Goal: Task Accomplishment & Management: Use online tool/utility

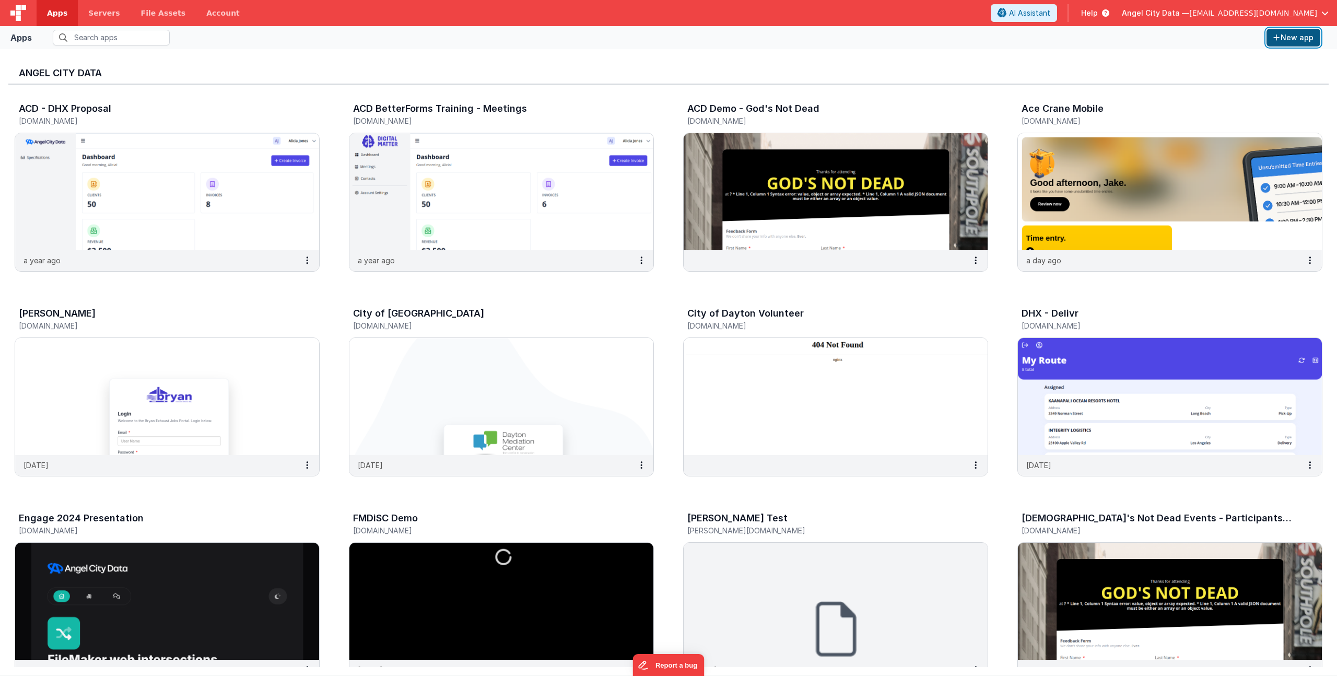
click at [1285, 36] on button "New app" at bounding box center [1293, 38] width 54 height 18
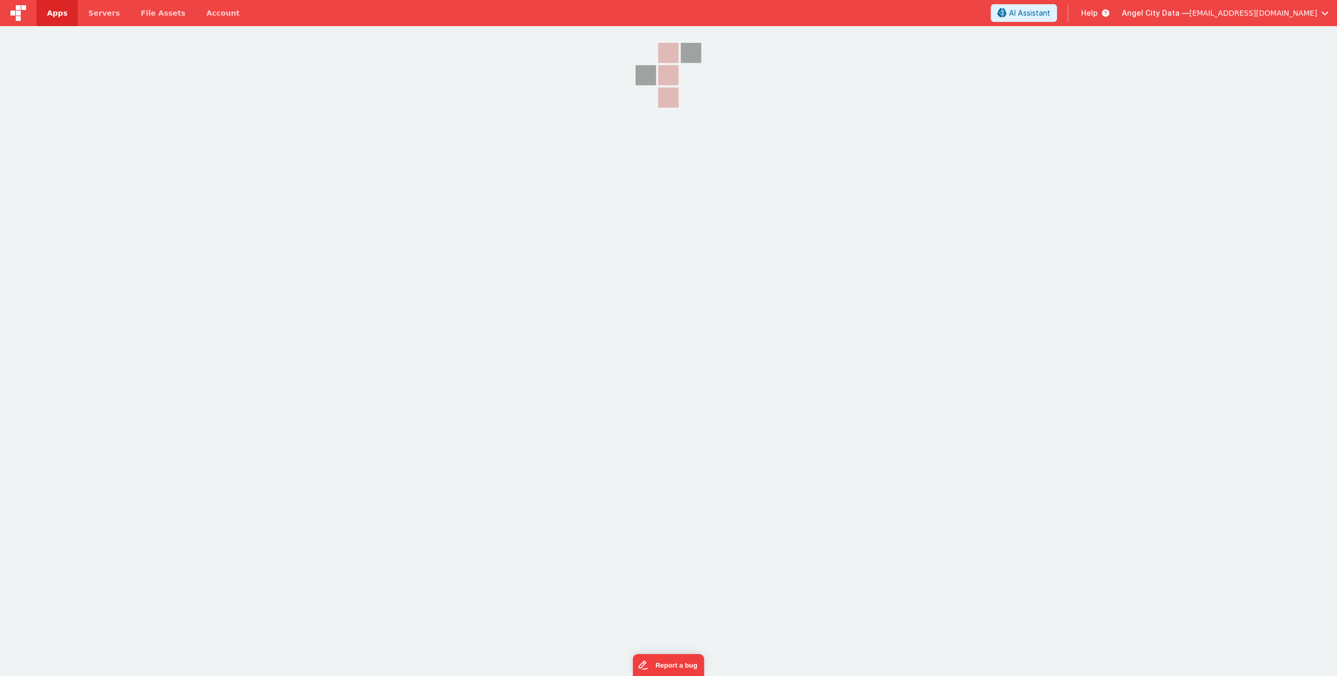
select select "[DOMAIN_NAME]"
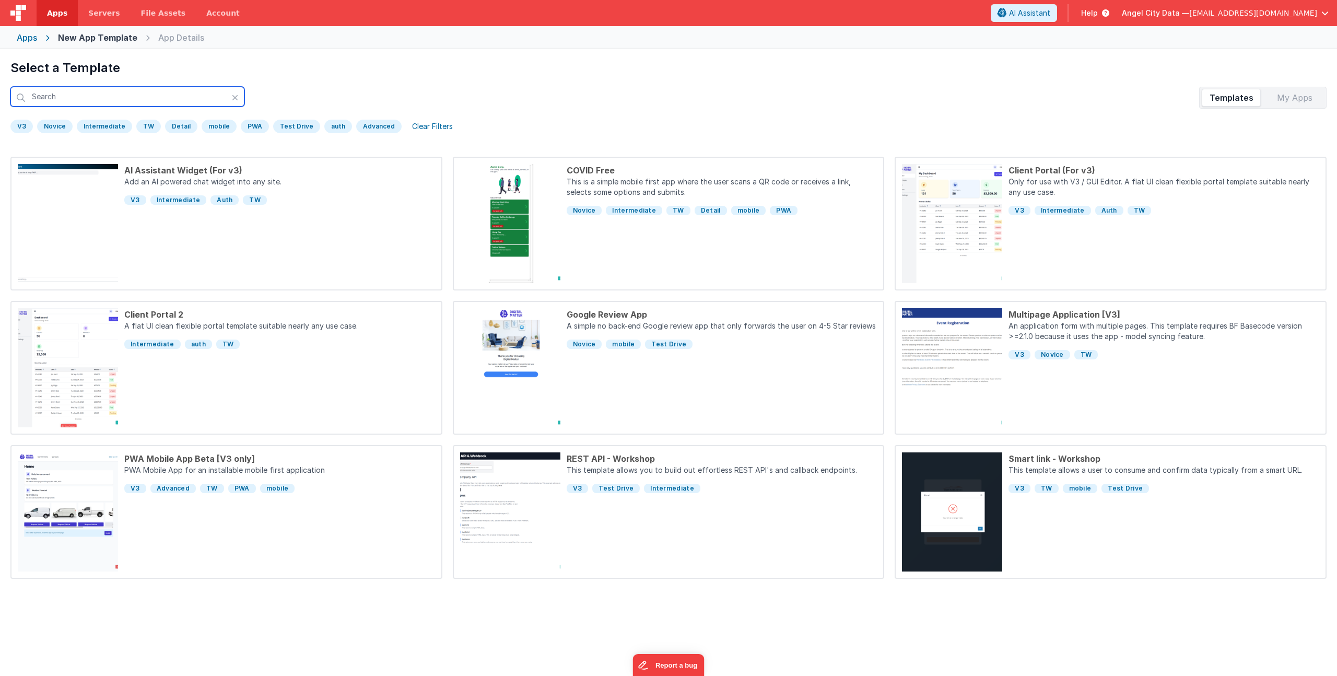
click at [114, 100] on input "text" at bounding box center [127, 97] width 234 height 20
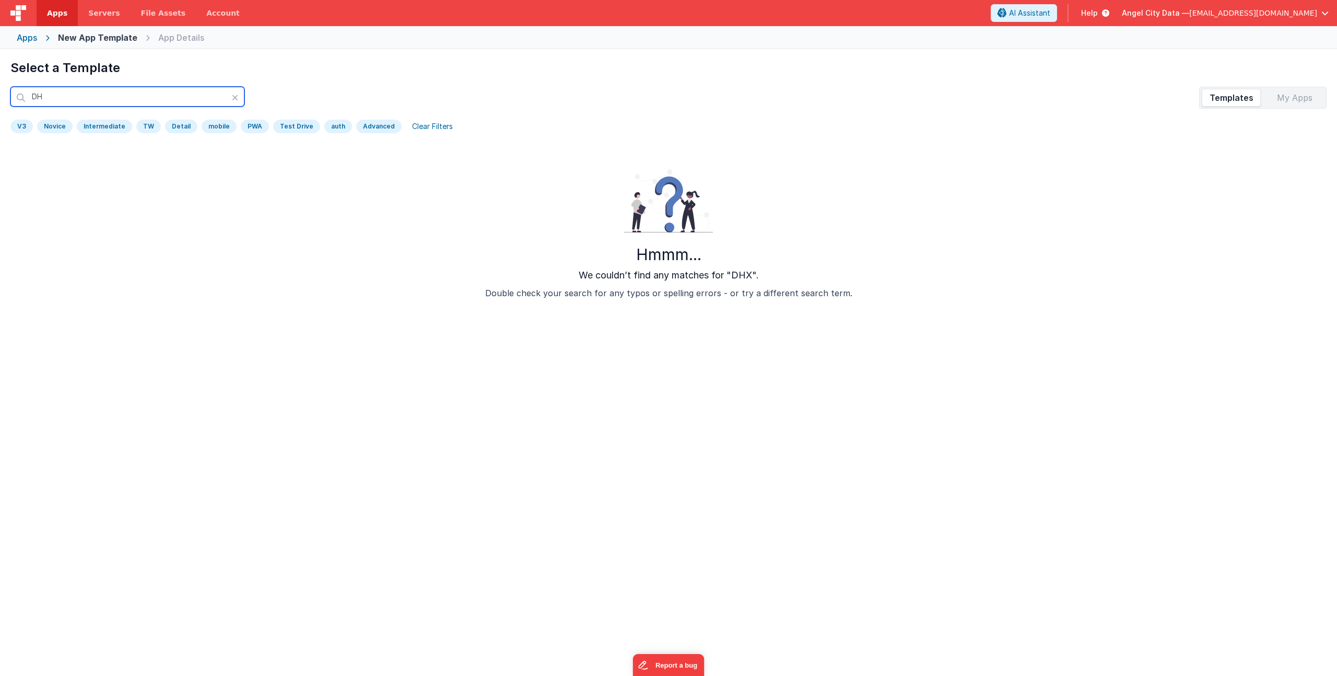
type input "D"
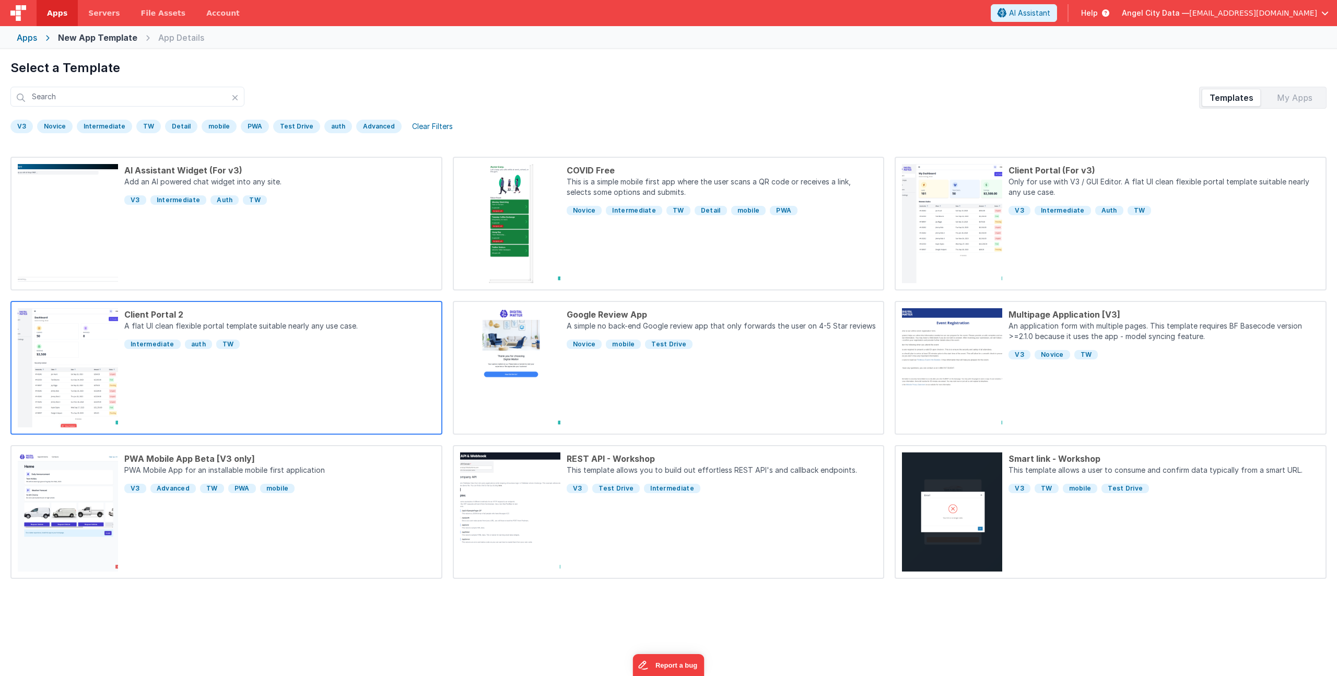
click at [287, 366] on div "Client Portal 2 A flat UI clean flexible portal template suitable nearly any us…" at bounding box center [276, 367] width 317 height 119
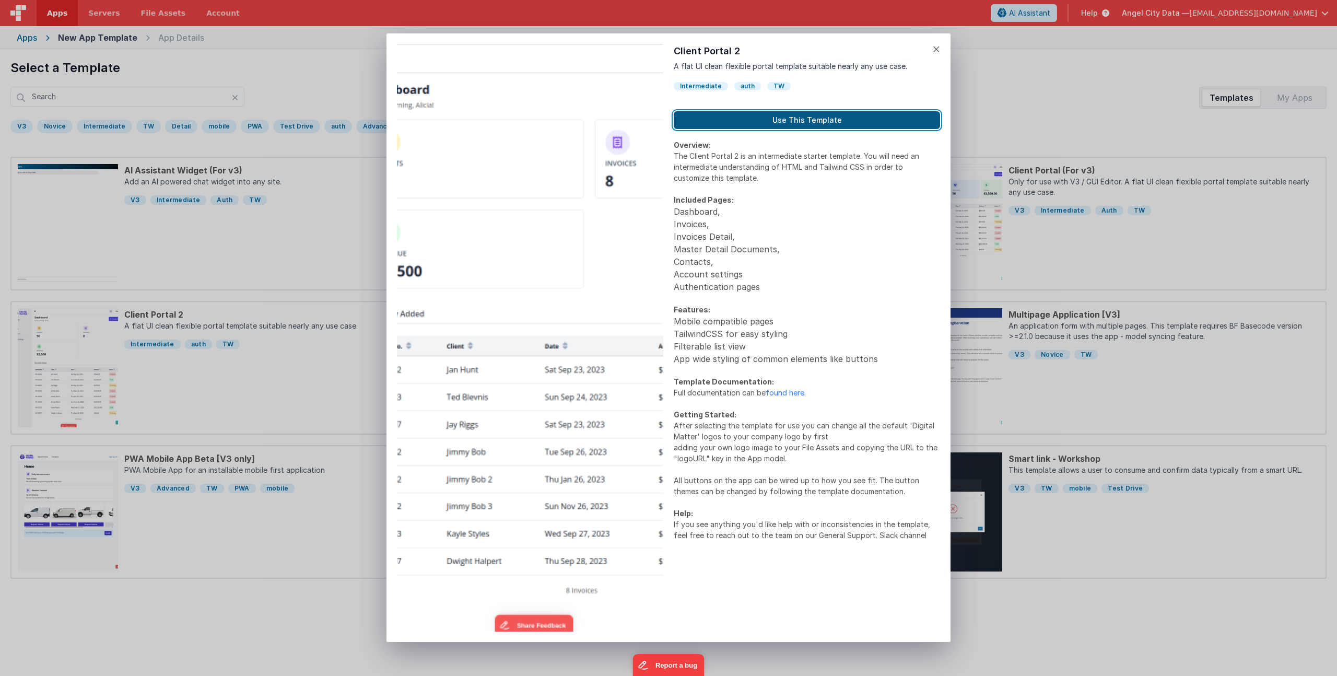
click at [793, 119] on button "Use This Template" at bounding box center [807, 120] width 266 height 18
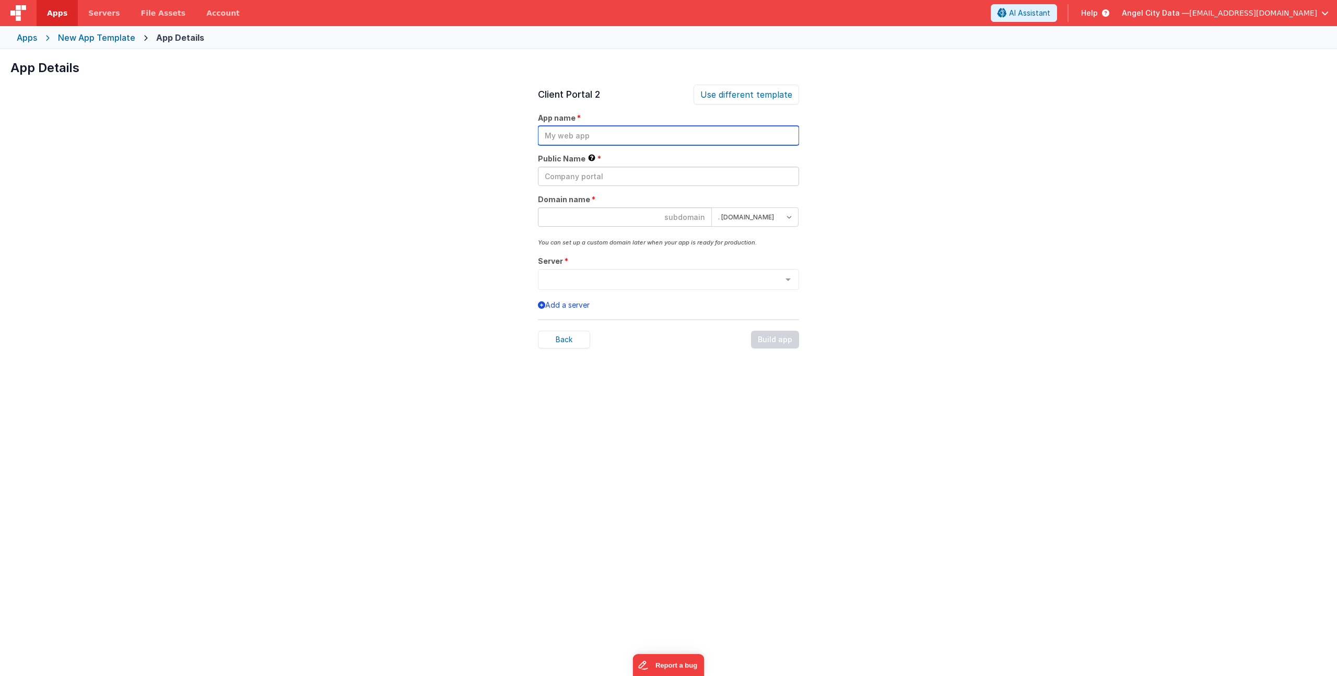
click at [666, 133] on input "text" at bounding box center [668, 135] width 261 height 19
type input "DHX - Client"
type input "d"
type input "DHX Client"
type input "dhxclient"
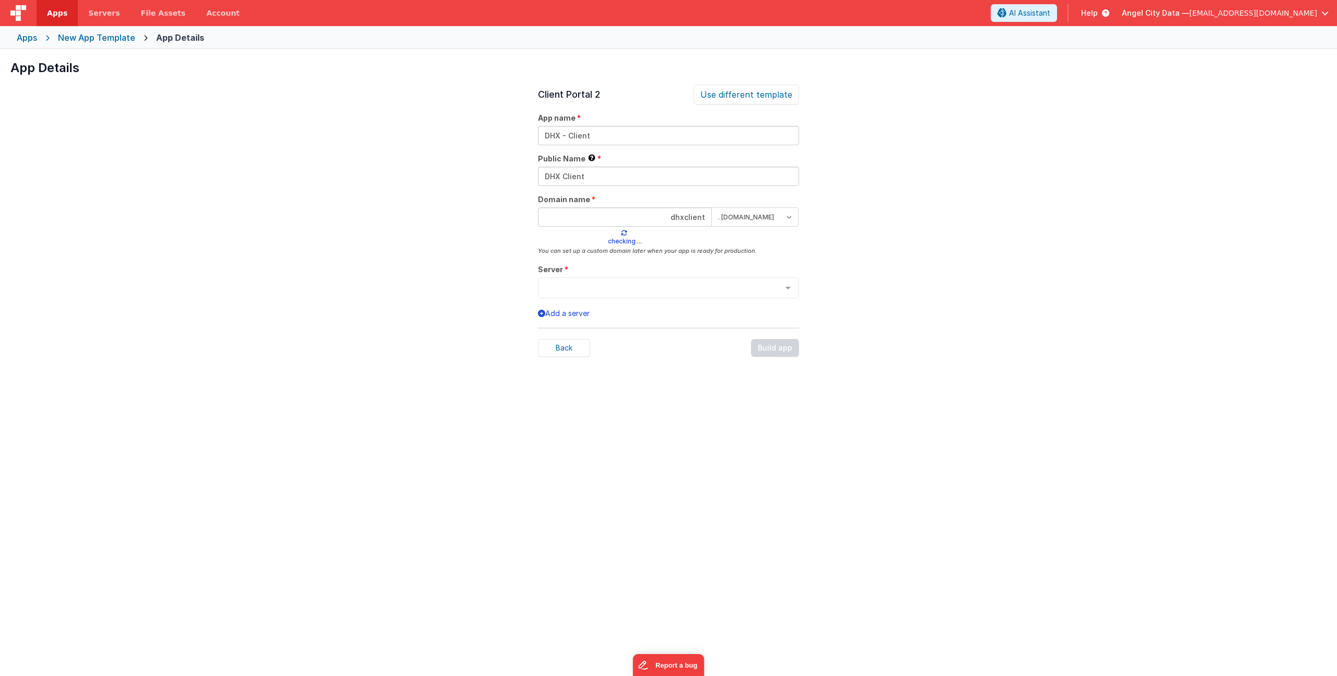
click at [931, 193] on div "App Details Preview AI Assistant Widget (For v3) Add an AI powered chat widget …" at bounding box center [668, 387] width 1337 height 676
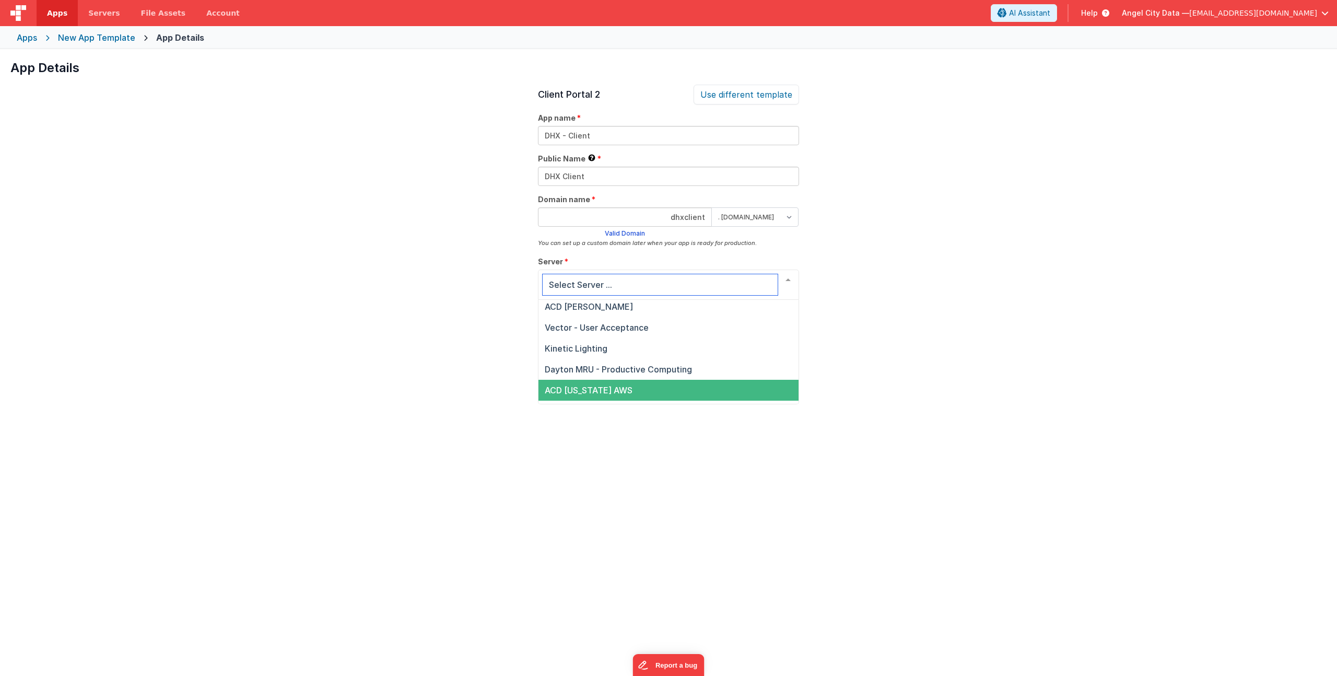
scroll to position [69, 0]
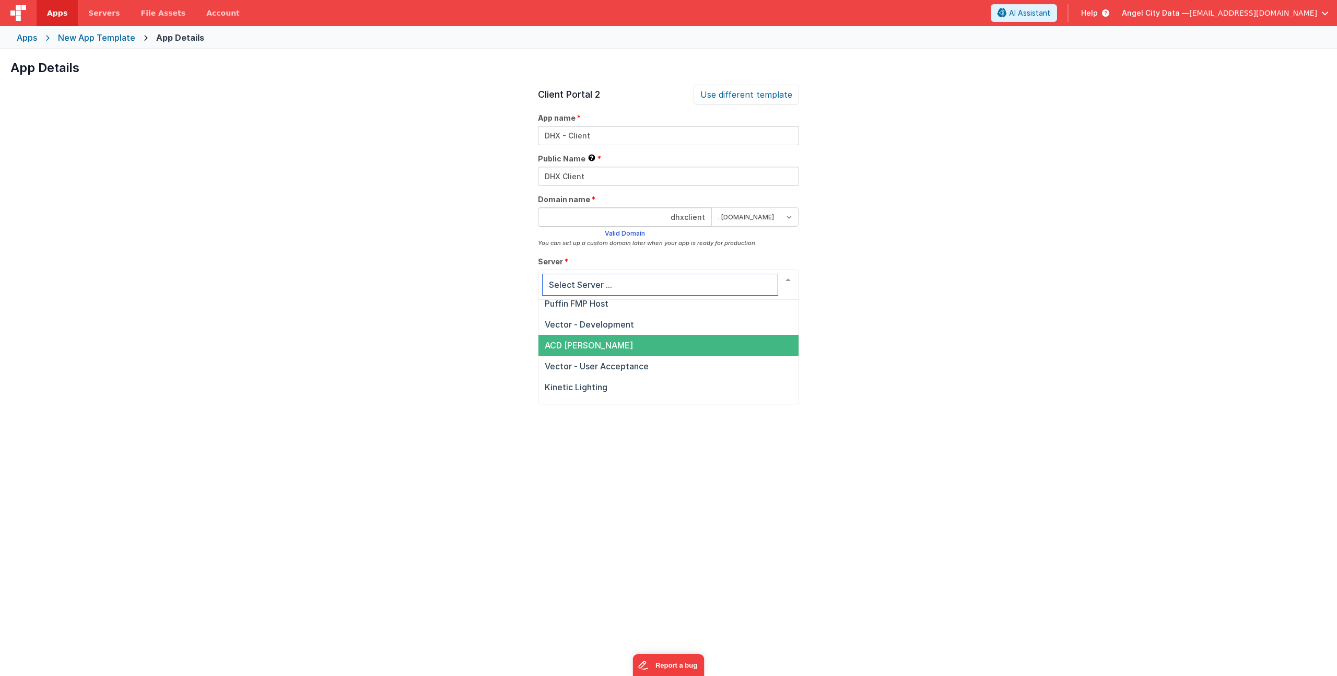
click at [629, 350] on span "ACD [PERSON_NAME]" at bounding box center [668, 345] width 260 height 21
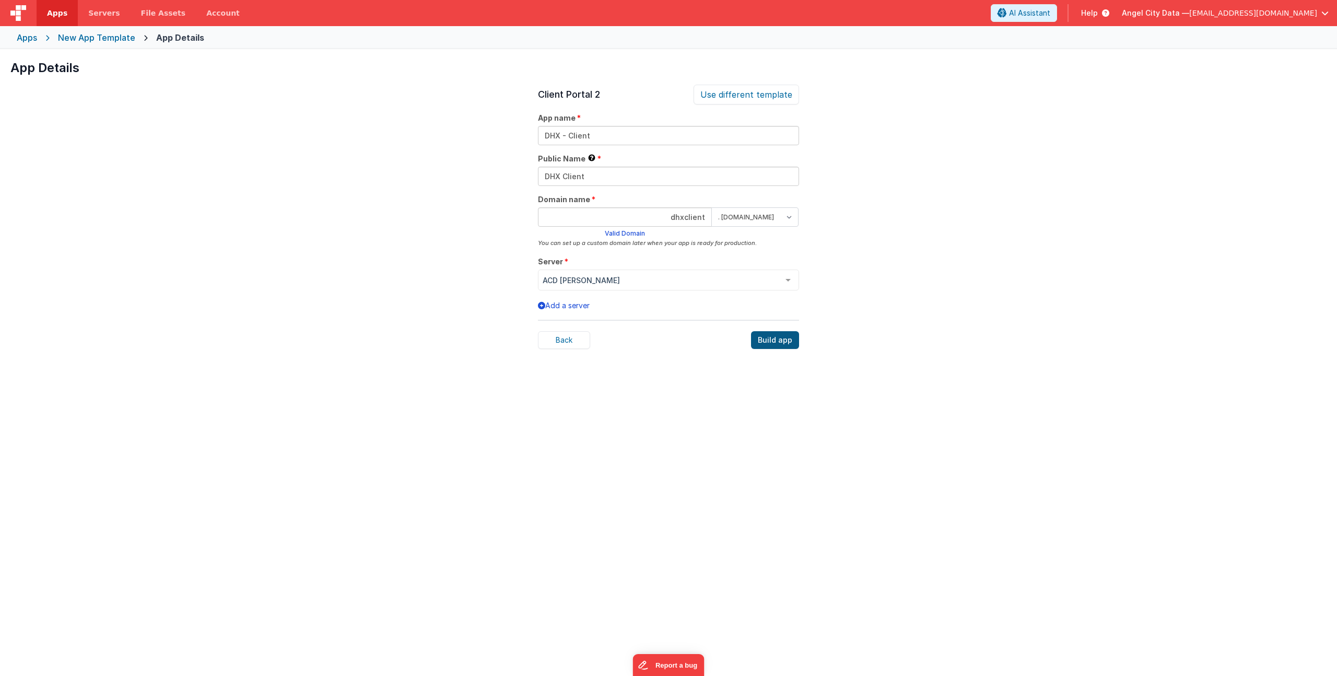
click at [782, 345] on div "Build app" at bounding box center [775, 340] width 48 height 18
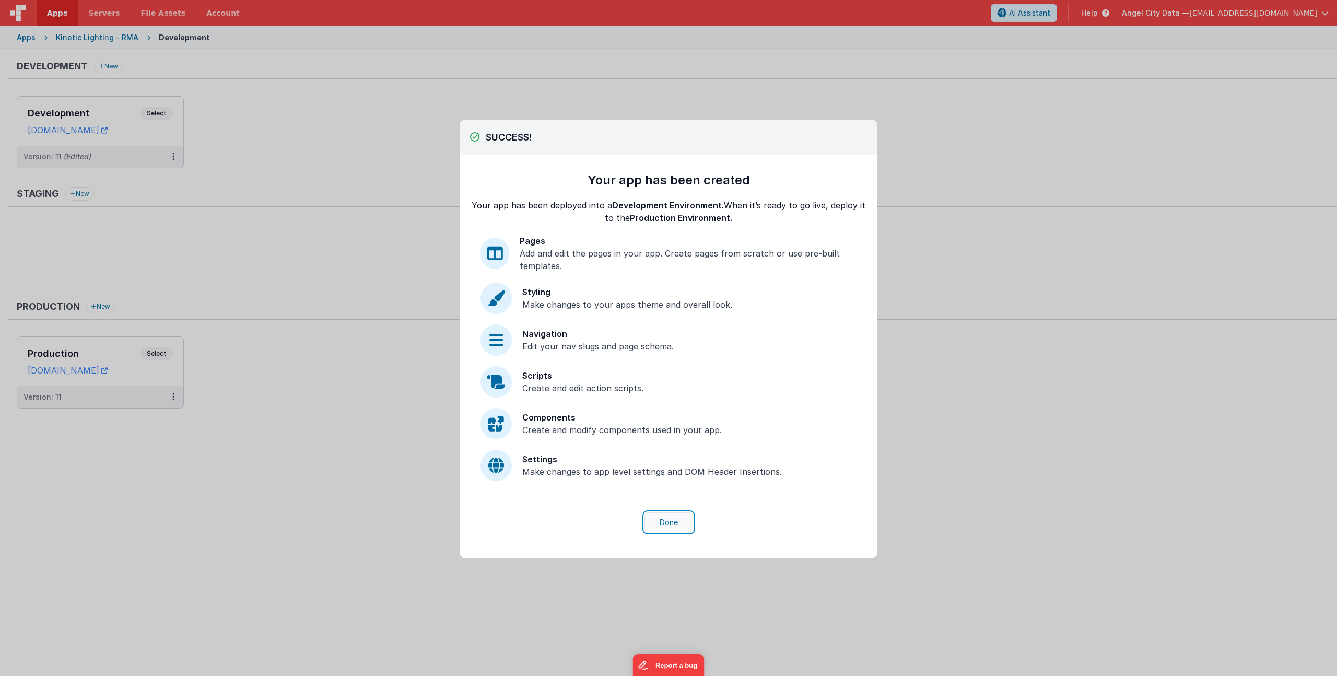
click at [675, 521] on button "Done" at bounding box center [668, 522] width 49 height 20
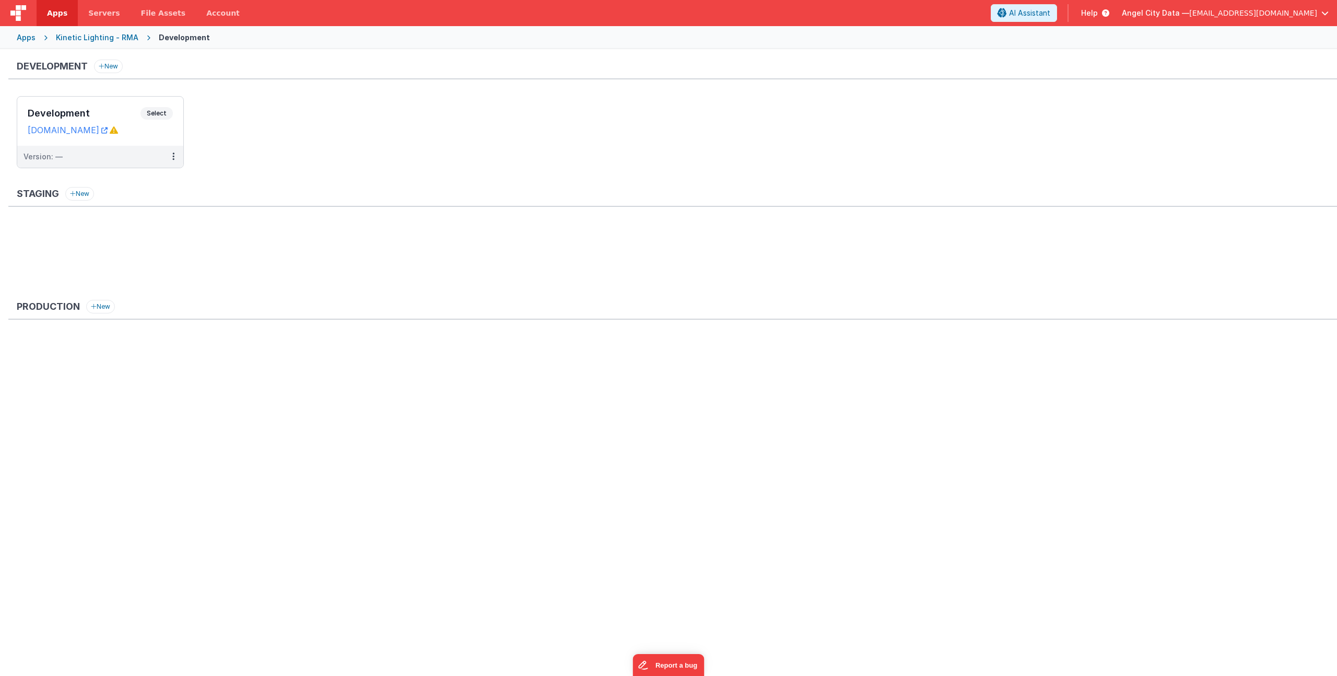
click at [29, 37] on div "Apps" at bounding box center [26, 37] width 19 height 10
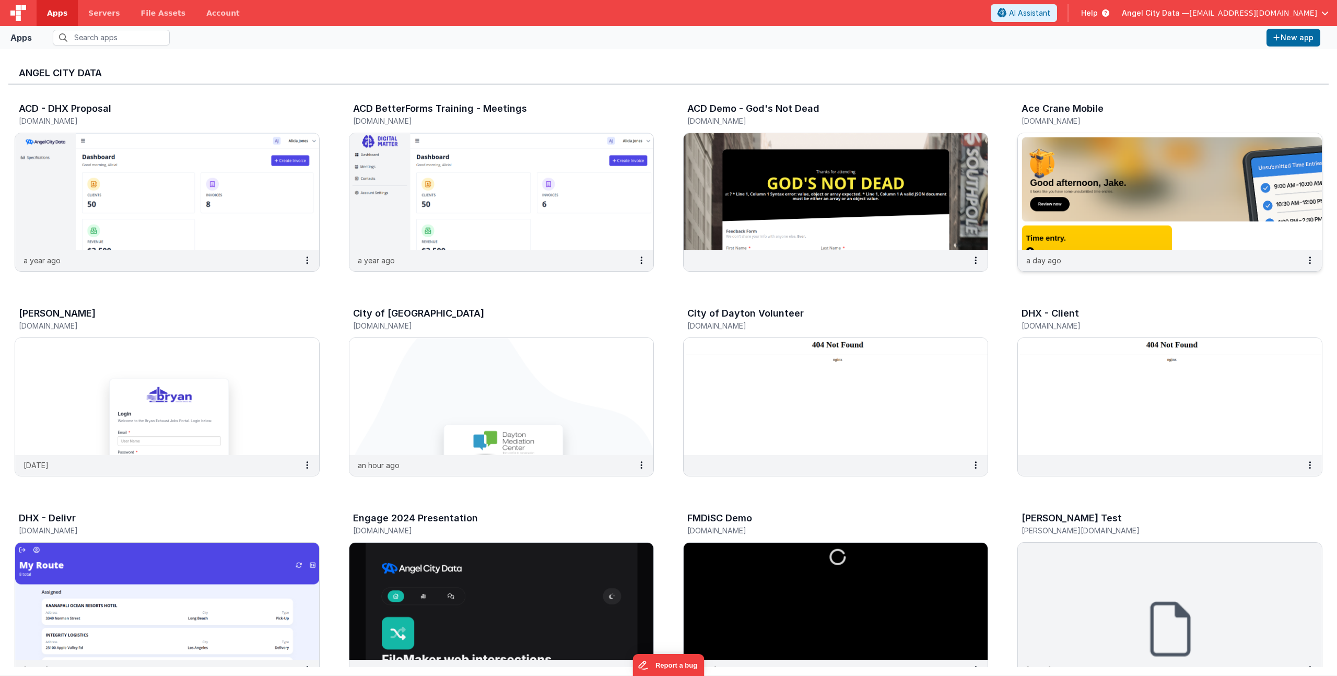
click at [1092, 109] on h3 "Ace Crane Mobile" at bounding box center [1062, 108] width 82 height 10
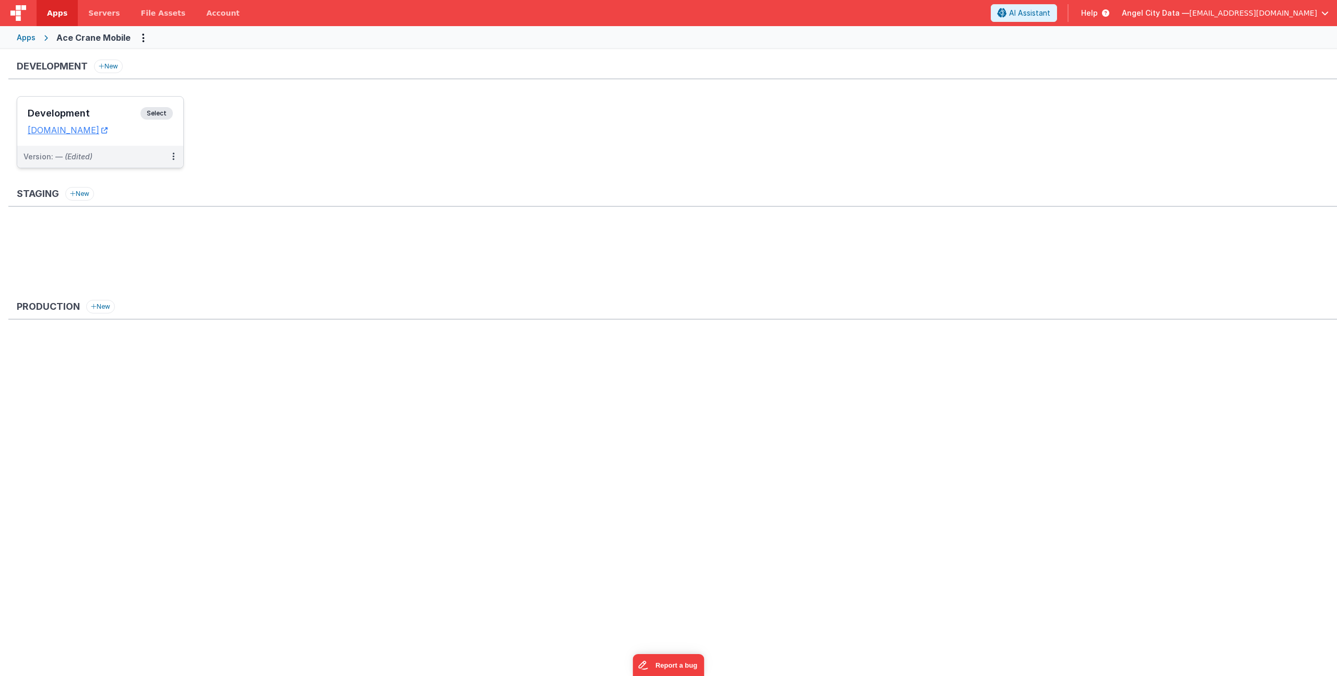
click at [113, 100] on div "Development Select URLs [DOMAIN_NAME]" at bounding box center [100, 121] width 166 height 49
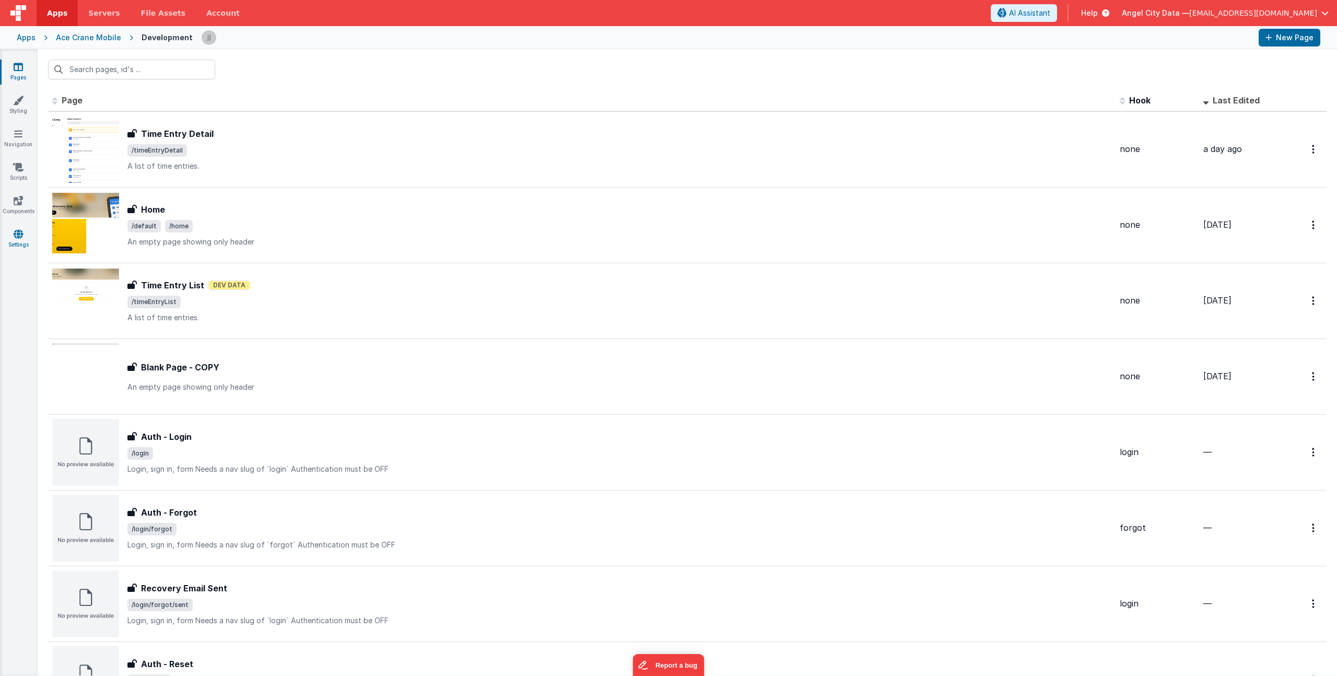
click at [19, 240] on link "Settings" at bounding box center [18, 239] width 38 height 21
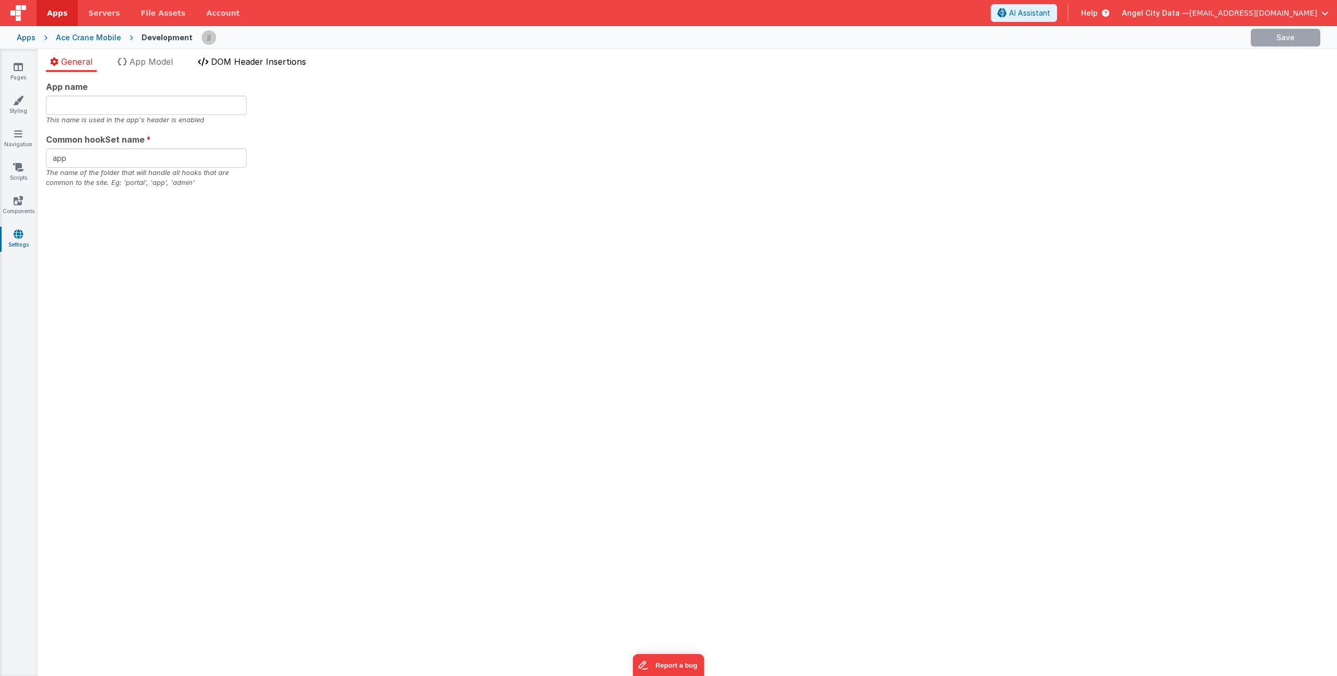
click at [267, 61] on span "DOM Header Insertions" at bounding box center [258, 61] width 95 height 10
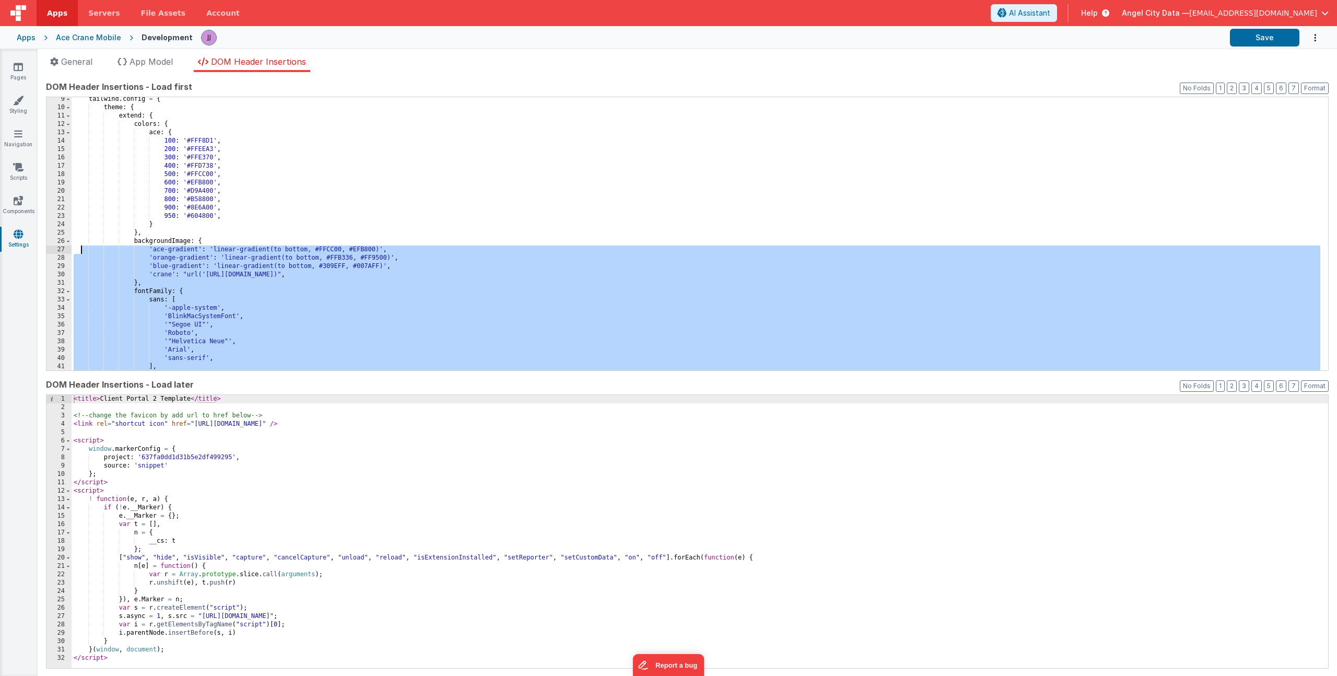
scroll to position [26, 0]
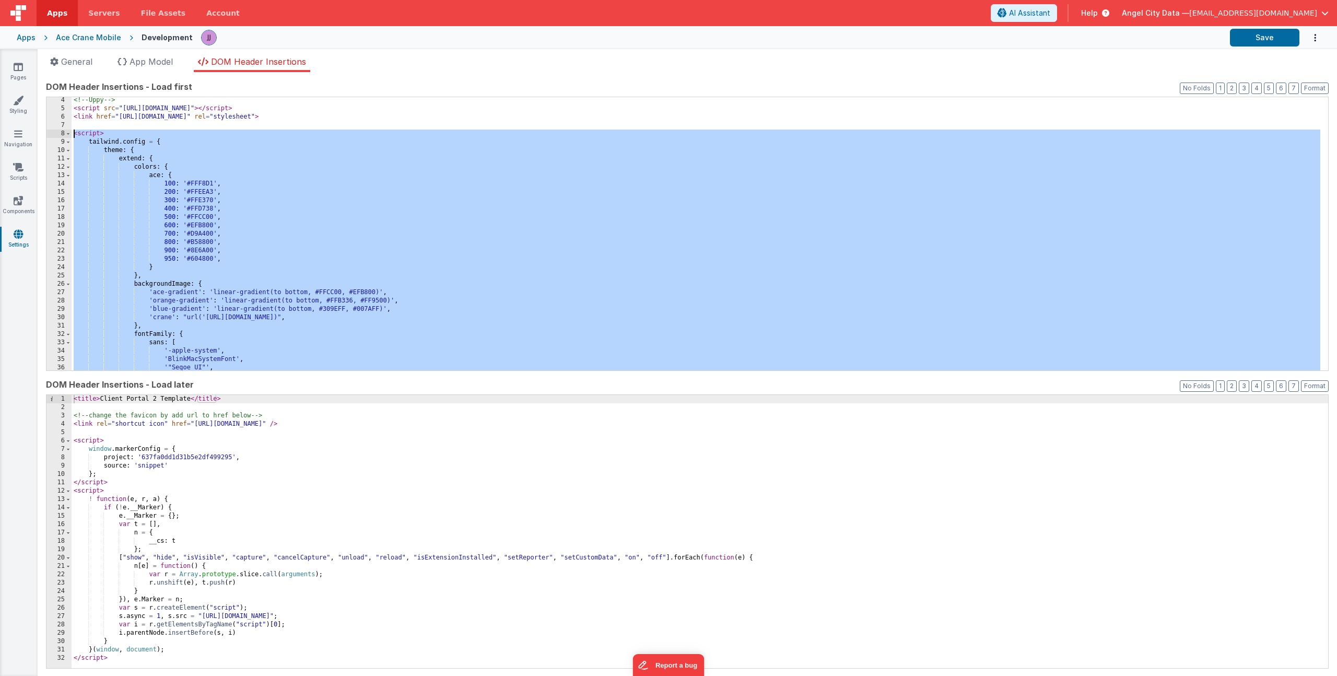
drag, startPoint x: 122, startPoint y: 349, endPoint x: 71, endPoint y: 134, distance: 220.5
click at [71, 134] on div "4 5 6 7 8 9 10 11 12 13 14 15 16 17 18 19 20 21 22 23 24 25 26 27 28 29 30 31 3…" at bounding box center [687, 234] width 1282 height 274
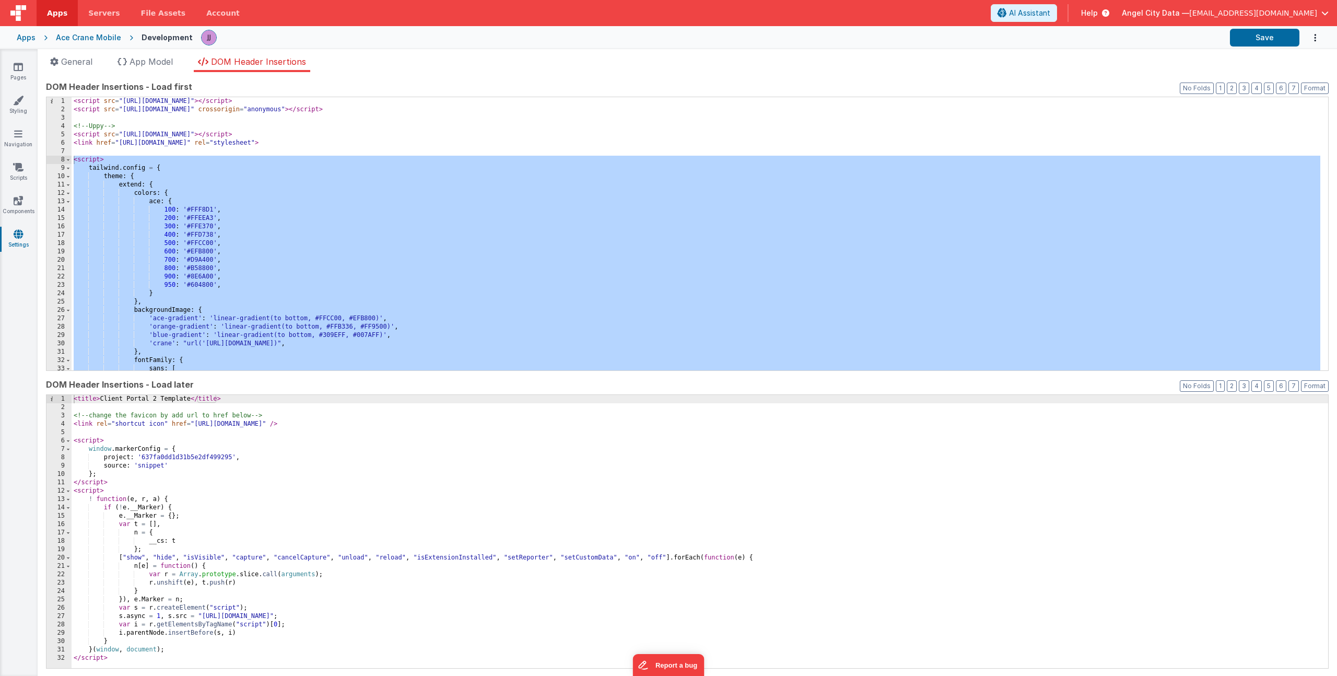
scroll to position [0, 0]
drag, startPoint x: 101, startPoint y: 400, endPoint x: 188, endPoint y: 400, distance: 87.7
click at [188, 400] on div "< title > Client Portal 2 Template </ title > <!-- change the favicon by add ur…" at bounding box center [700, 540] width 1256 height 290
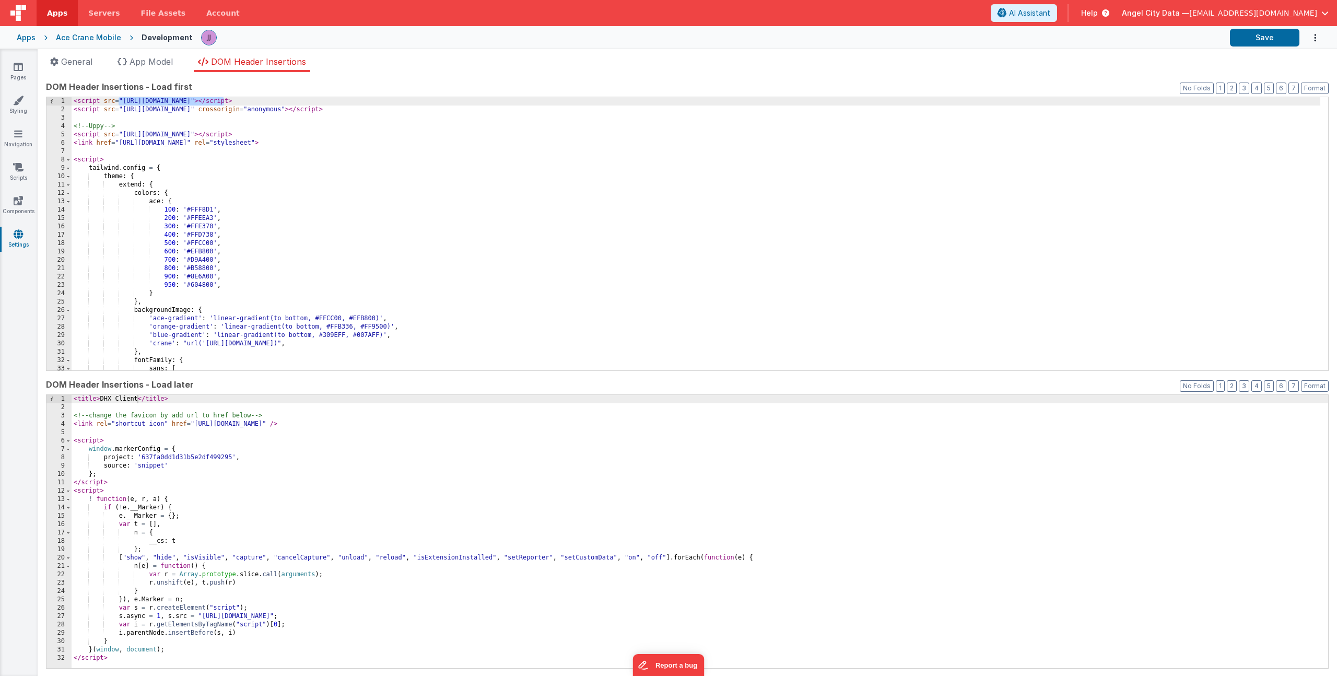
drag, startPoint x: 225, startPoint y: 101, endPoint x: 127, endPoint y: 101, distance: 97.1
click at [124, 101] on div "< script src = "[URL][DOMAIN_NAME]" > </ script > < script src = "[URL][DOMAIN_…" at bounding box center [696, 242] width 1248 height 290
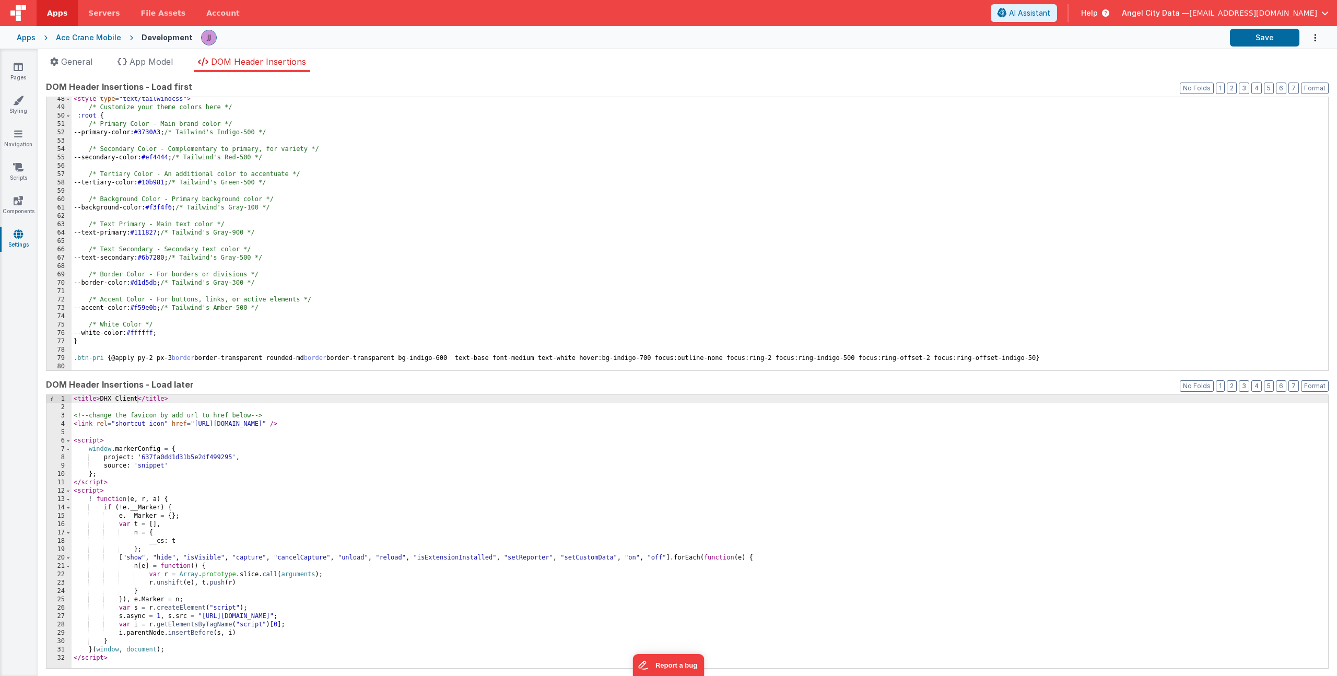
scroll to position [196, 0]
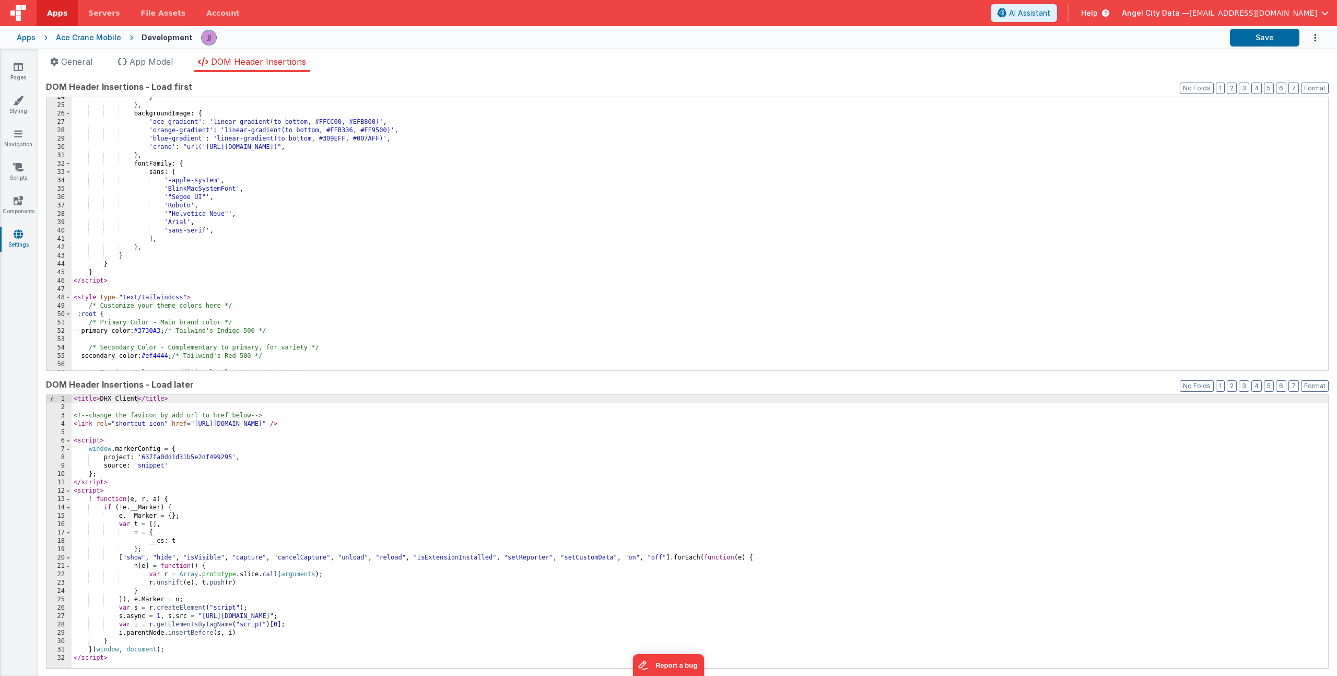
click at [306, 244] on div "} } , backgroundImage : { 'ace-gradient' : 'linear-gradient(to bottom, #FFCC00,…" at bounding box center [696, 238] width 1248 height 290
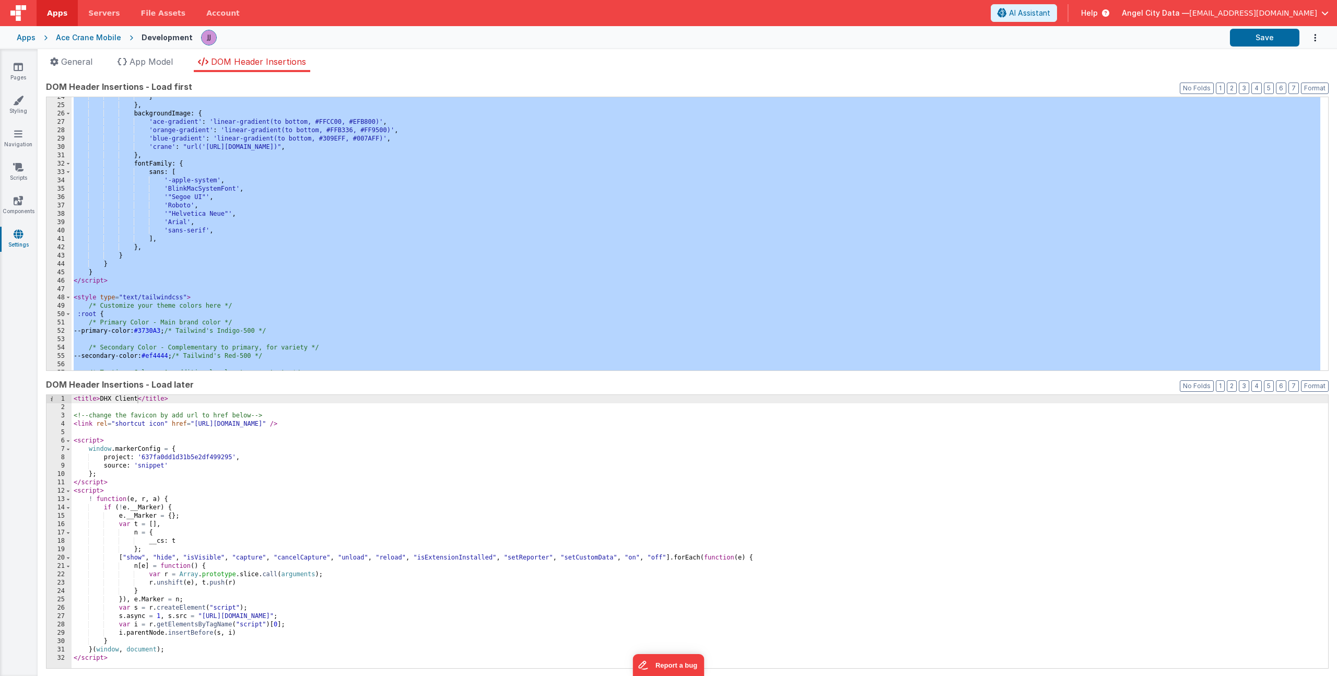
click at [28, 36] on div "Apps" at bounding box center [26, 37] width 19 height 10
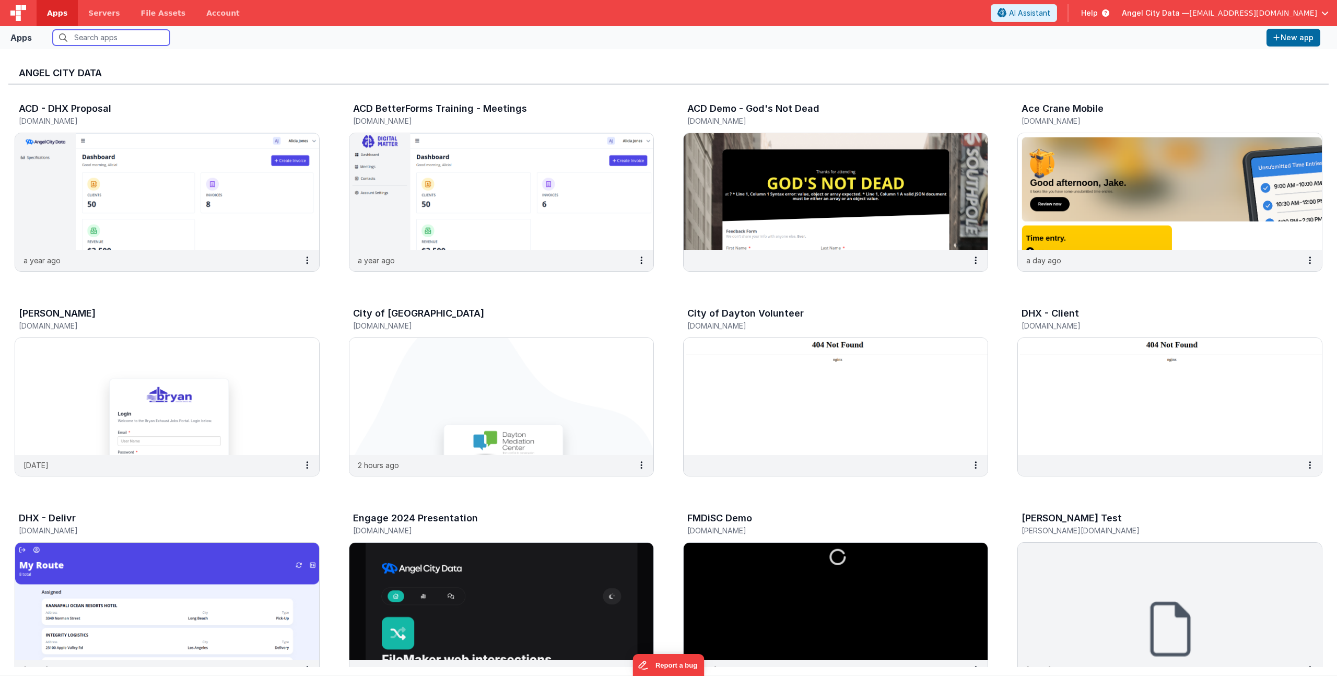
scroll to position [231, 0]
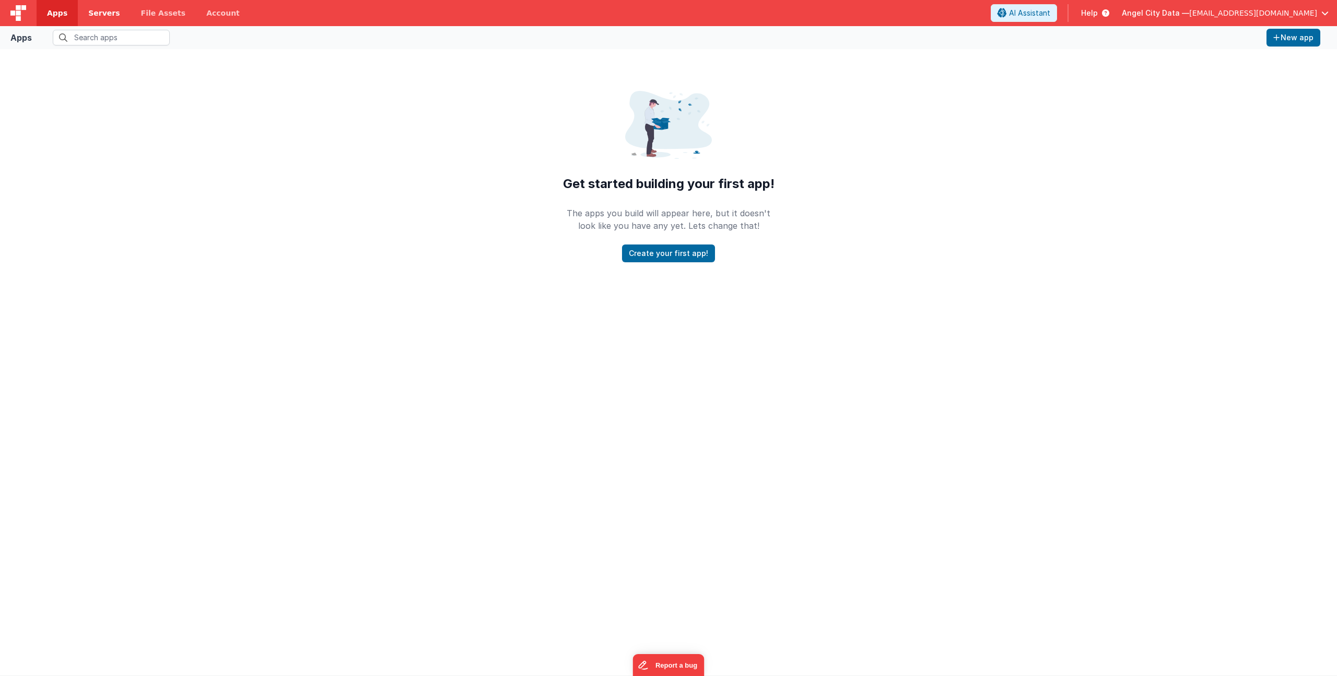
click at [88, 15] on span "Servers" at bounding box center [103, 13] width 31 height 10
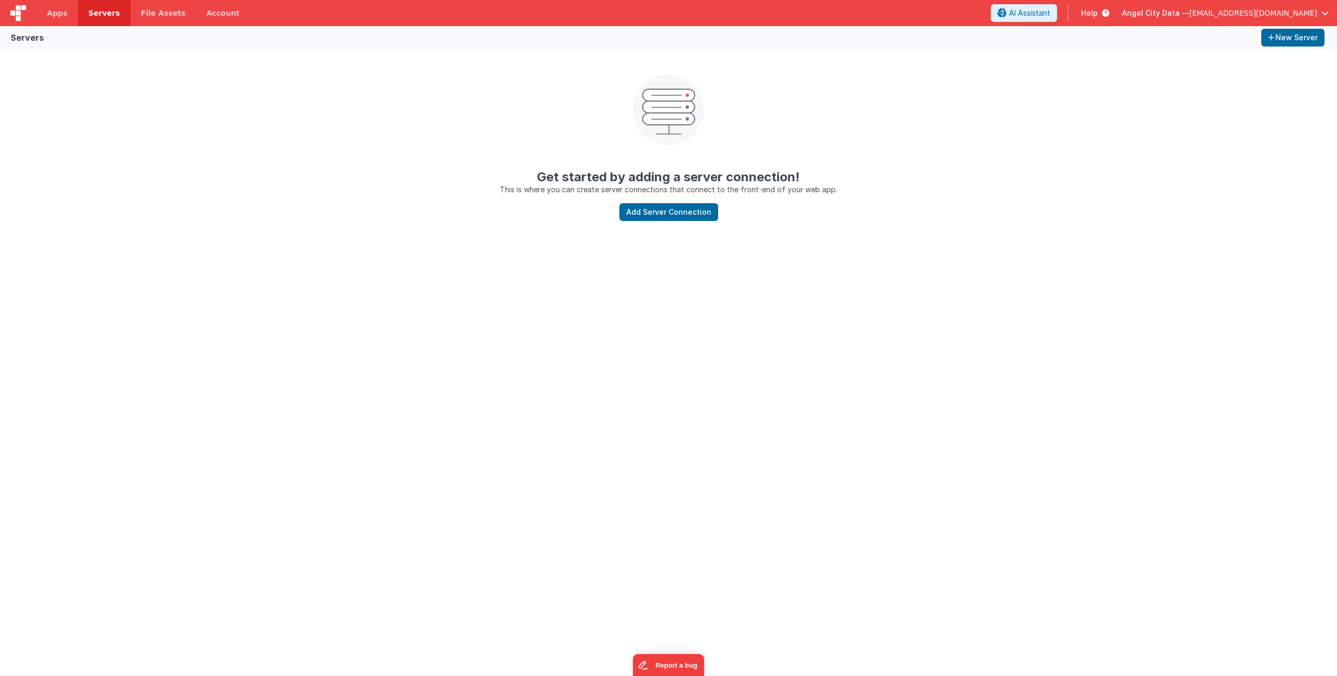
click at [1231, 13] on span "[EMAIL_ADDRESS][DOMAIN_NAME]" at bounding box center [1253, 13] width 128 height 10
click at [1191, 94] on div "Logout" at bounding box center [1244, 89] width 155 height 10
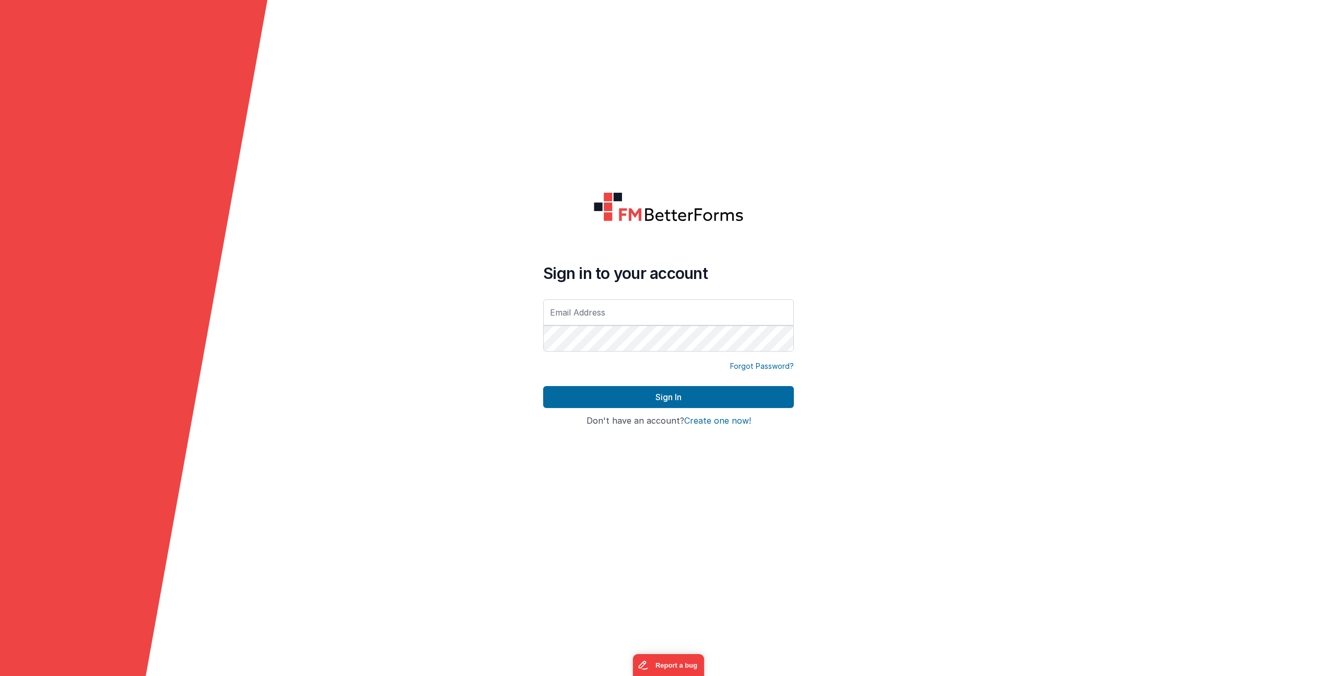
type input "[EMAIL_ADDRESS][DOMAIN_NAME]"
click at [616, 399] on button "Sign In" at bounding box center [668, 397] width 251 height 22
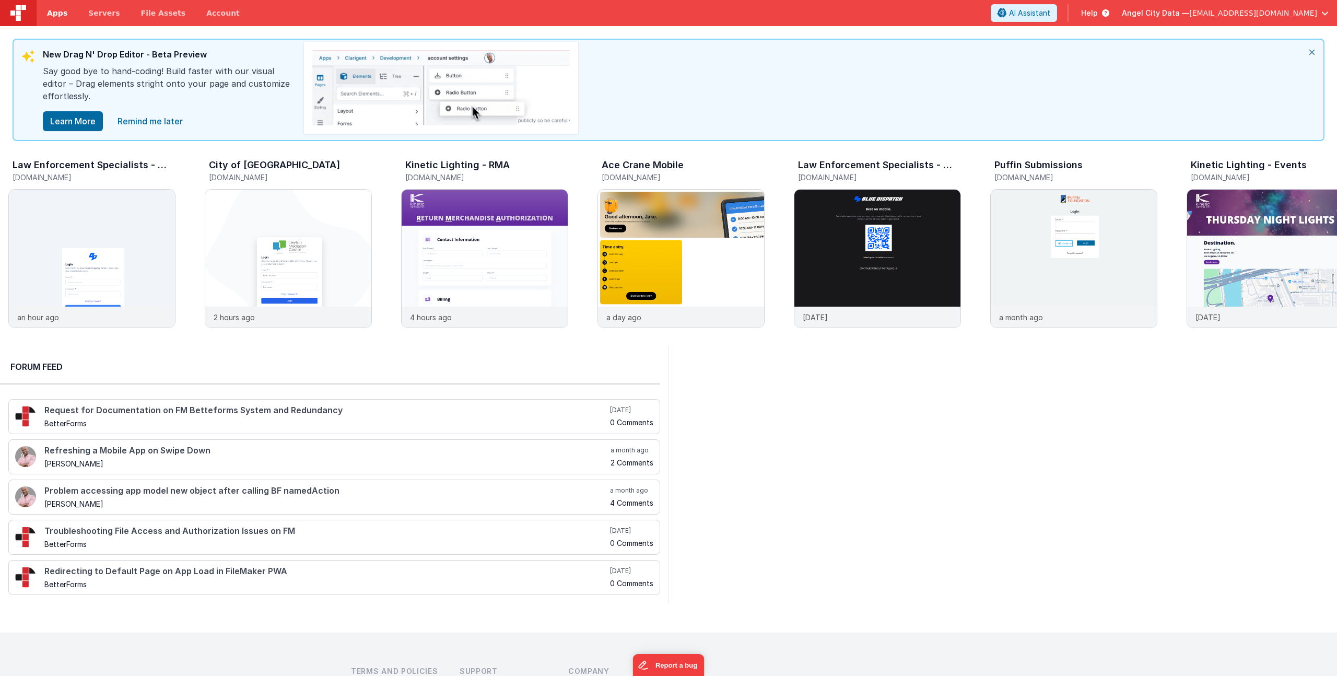
click at [48, 11] on span "Apps" at bounding box center [57, 13] width 20 height 10
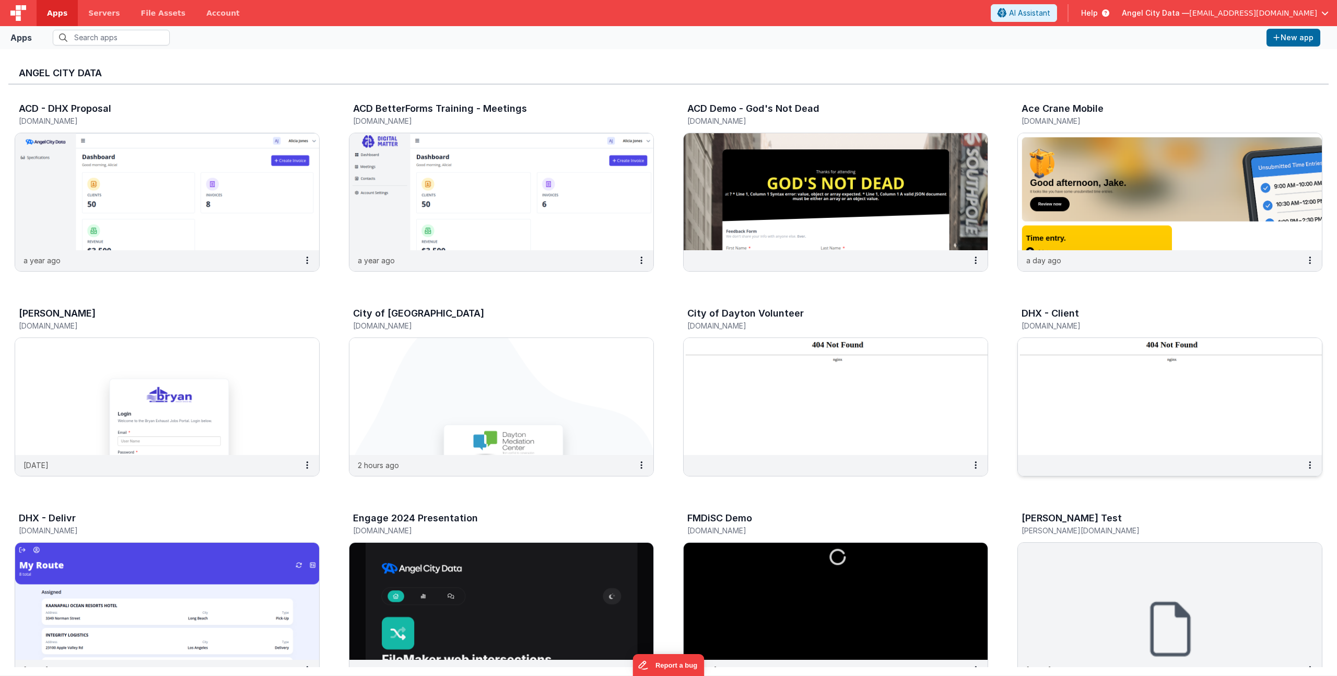
click at [1058, 320] on div "DHX - Client" at bounding box center [1158, 315] width 275 height 14
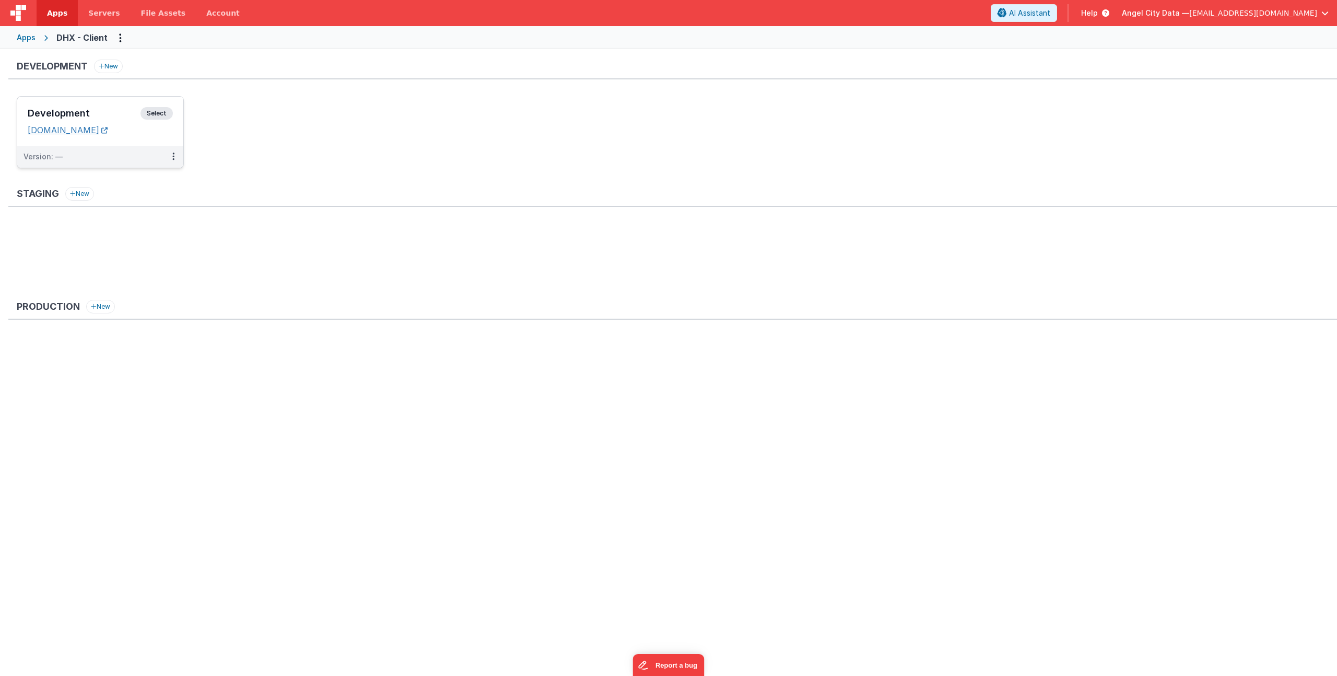
click at [108, 130] on link "[DOMAIN_NAME]" at bounding box center [68, 130] width 80 height 10
click at [66, 104] on div "Development Select URLs [DOMAIN_NAME]" at bounding box center [100, 121] width 166 height 49
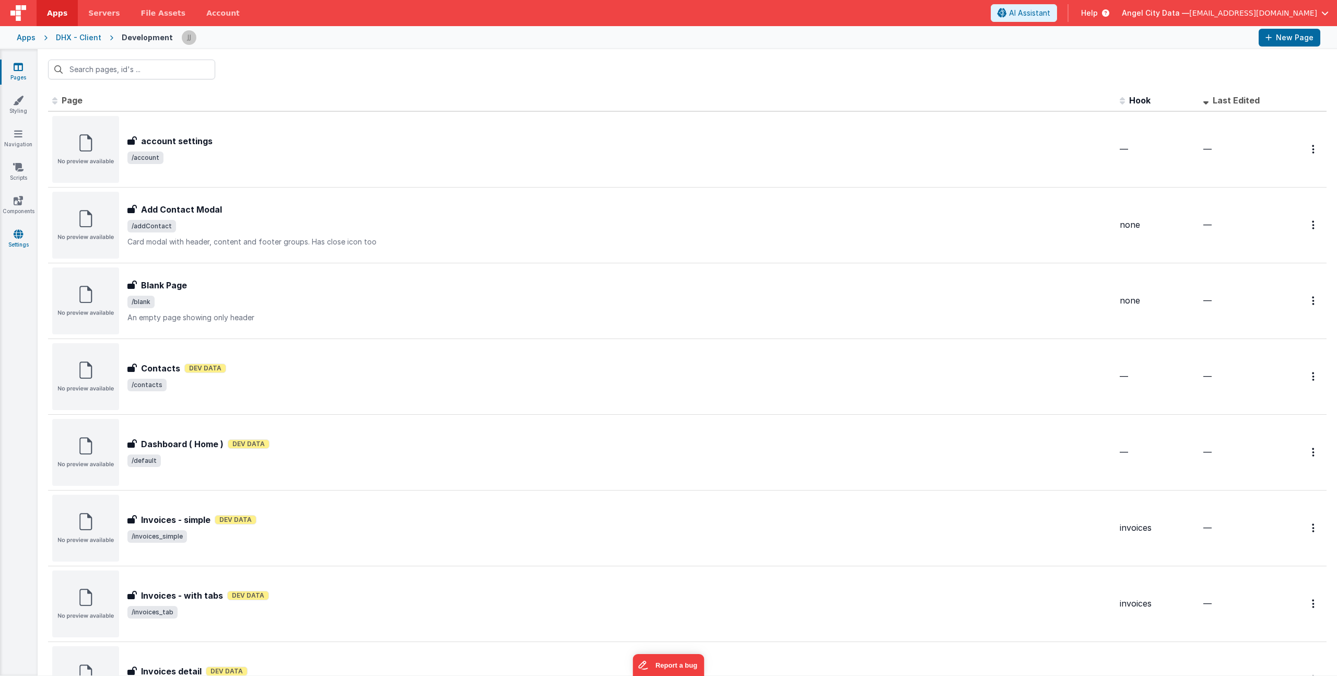
click at [19, 242] on link "Settings" at bounding box center [18, 239] width 38 height 21
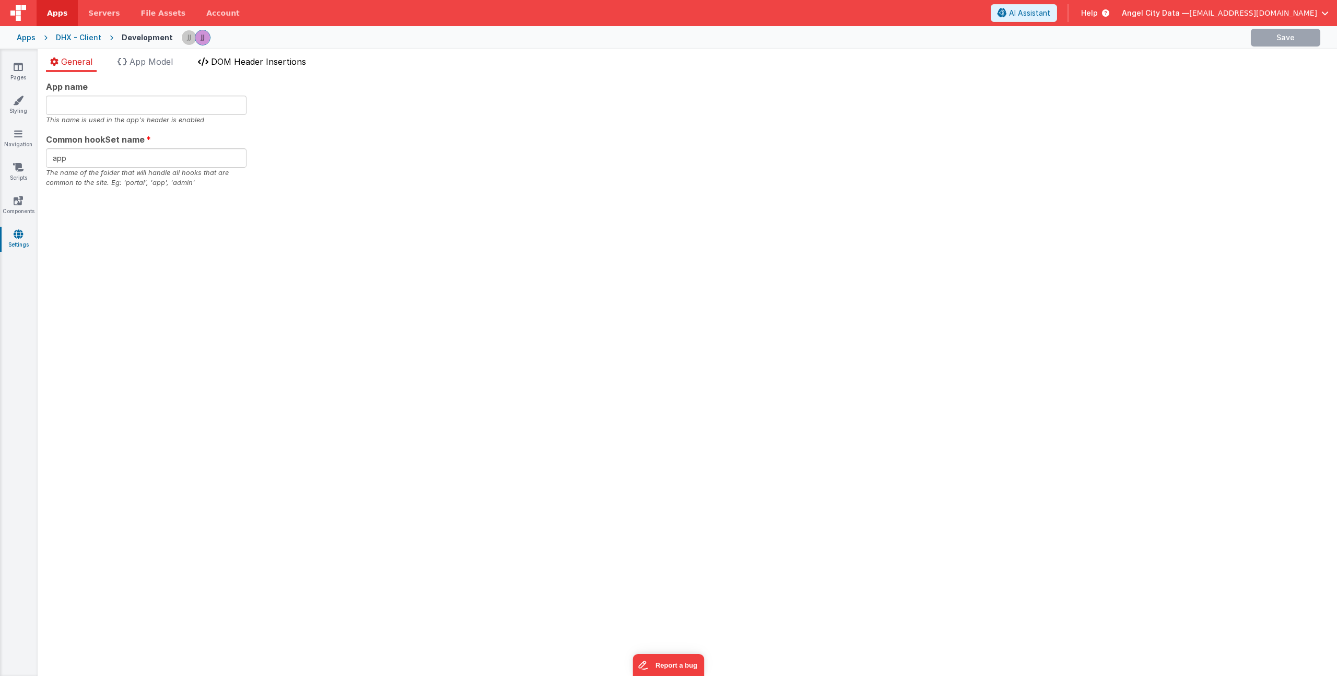
click at [270, 70] on li "DOM Header Insertions" at bounding box center [252, 63] width 116 height 17
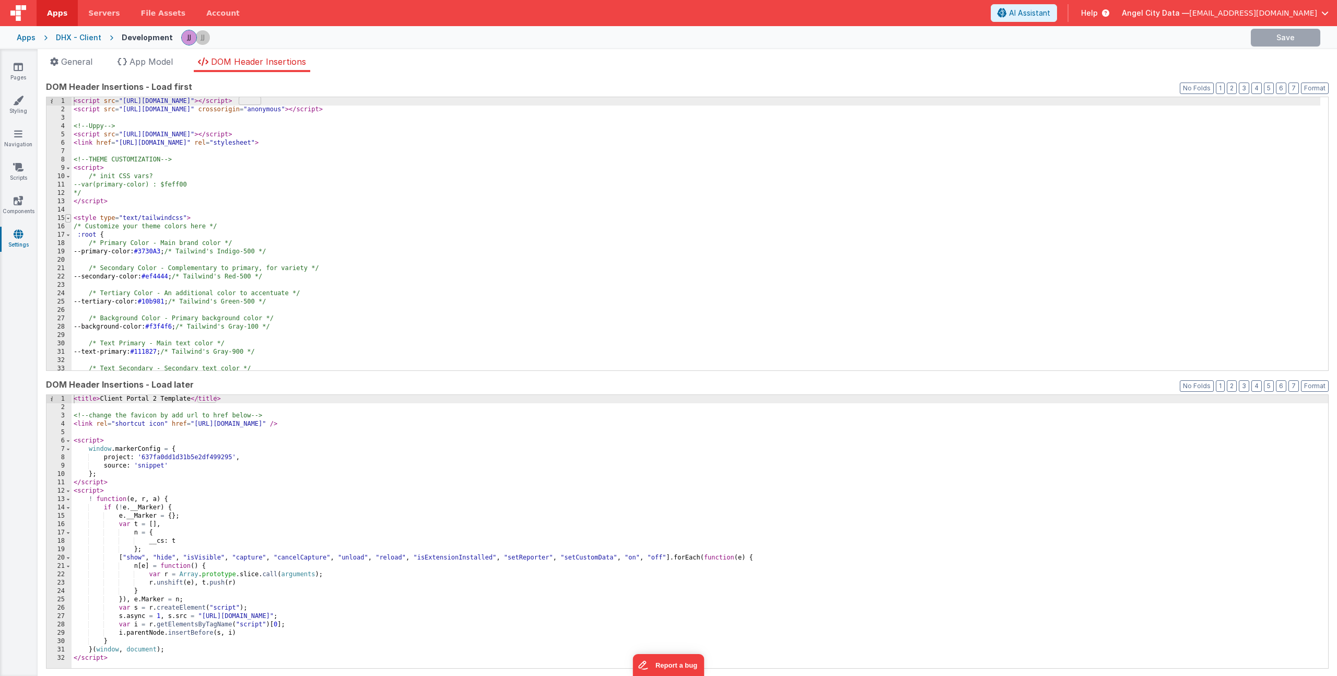
click at [66, 218] on span at bounding box center [68, 218] width 6 height 8
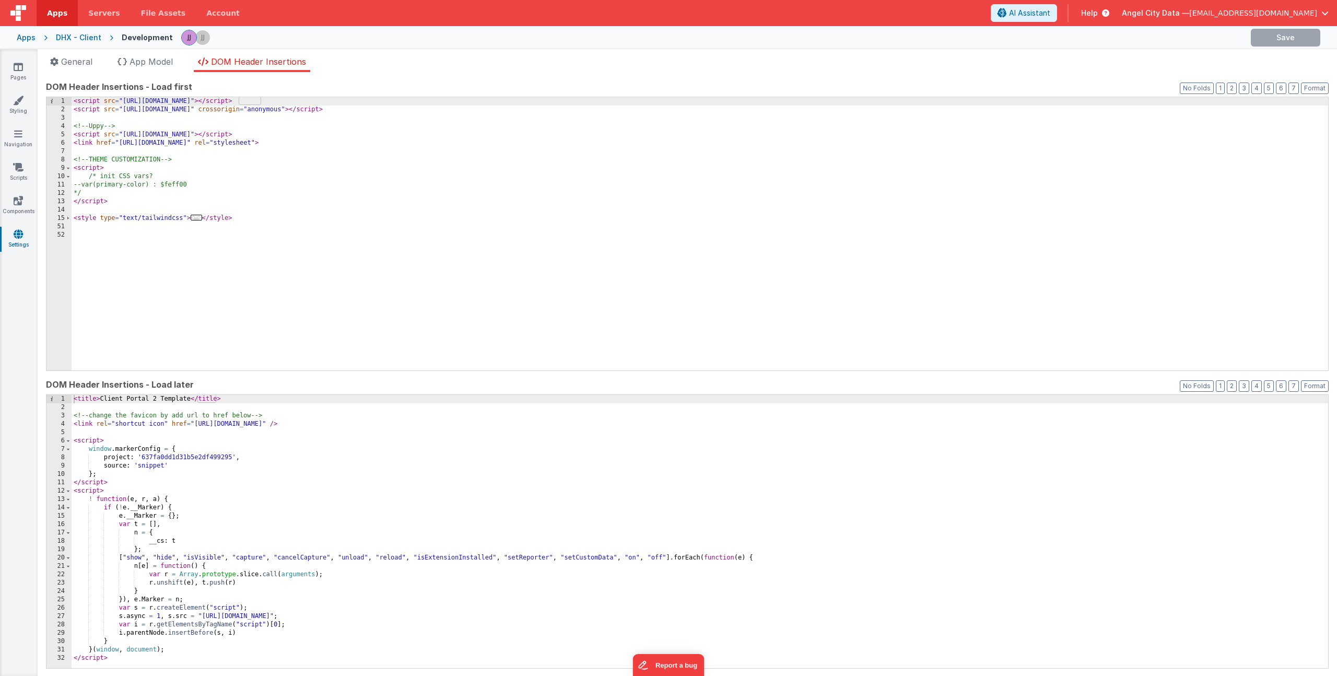
click at [157, 266] on div "< script src = "[URL][DOMAIN_NAME]" > </ script > < script src = "[URL][DOMAIN_…" at bounding box center [700, 242] width 1256 height 290
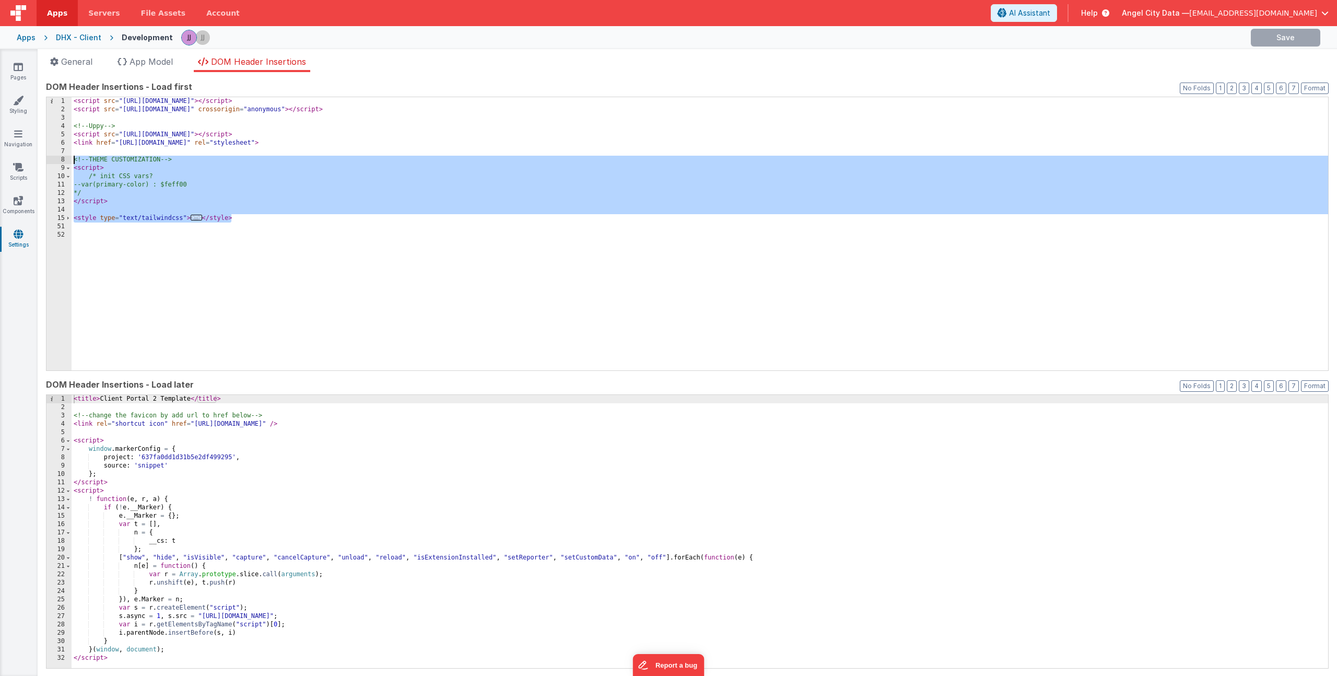
drag, startPoint x: 240, startPoint y: 218, endPoint x: 29, endPoint y: 158, distance: 219.5
click at [29, 158] on section "Pages Styling Navigation Scripts Components Settings General App Model DOM Head…" at bounding box center [668, 362] width 1337 height 627
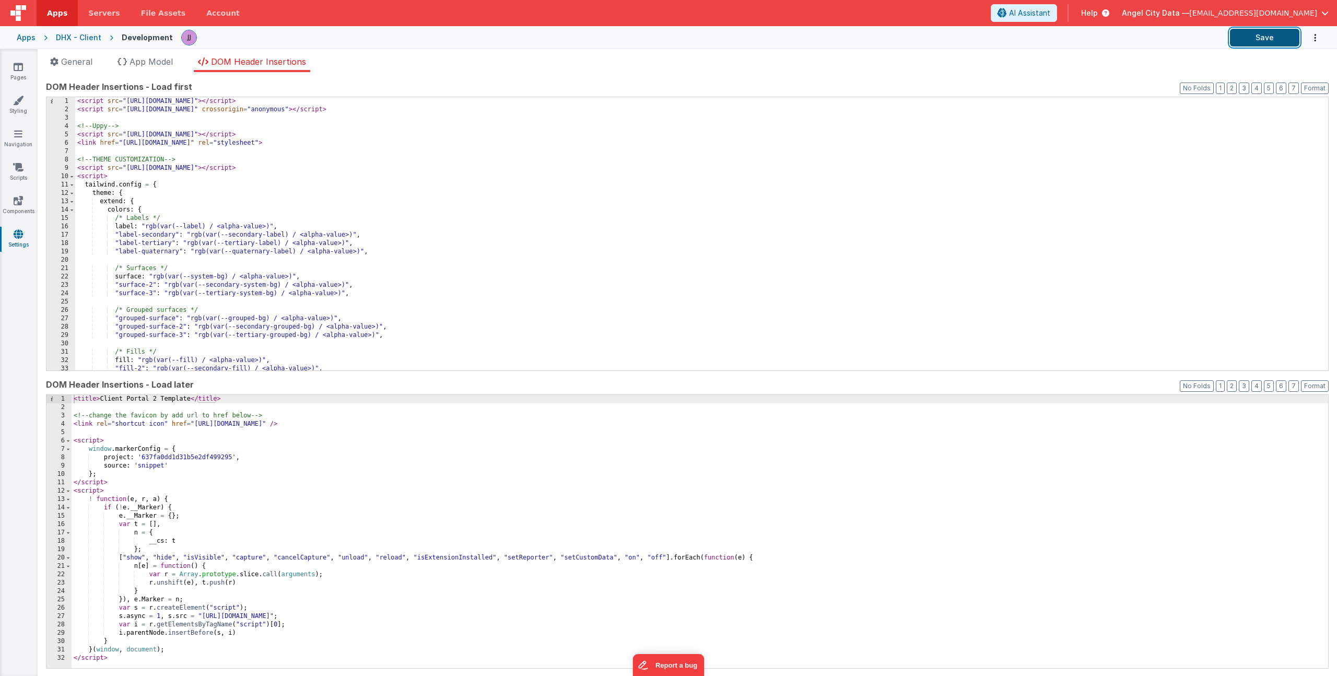
click at [1261, 36] on button "Save" at bounding box center [1264, 38] width 69 height 18
click at [1257, 40] on button "Save" at bounding box center [1264, 38] width 69 height 18
click at [18, 166] on icon at bounding box center [18, 167] width 10 height 10
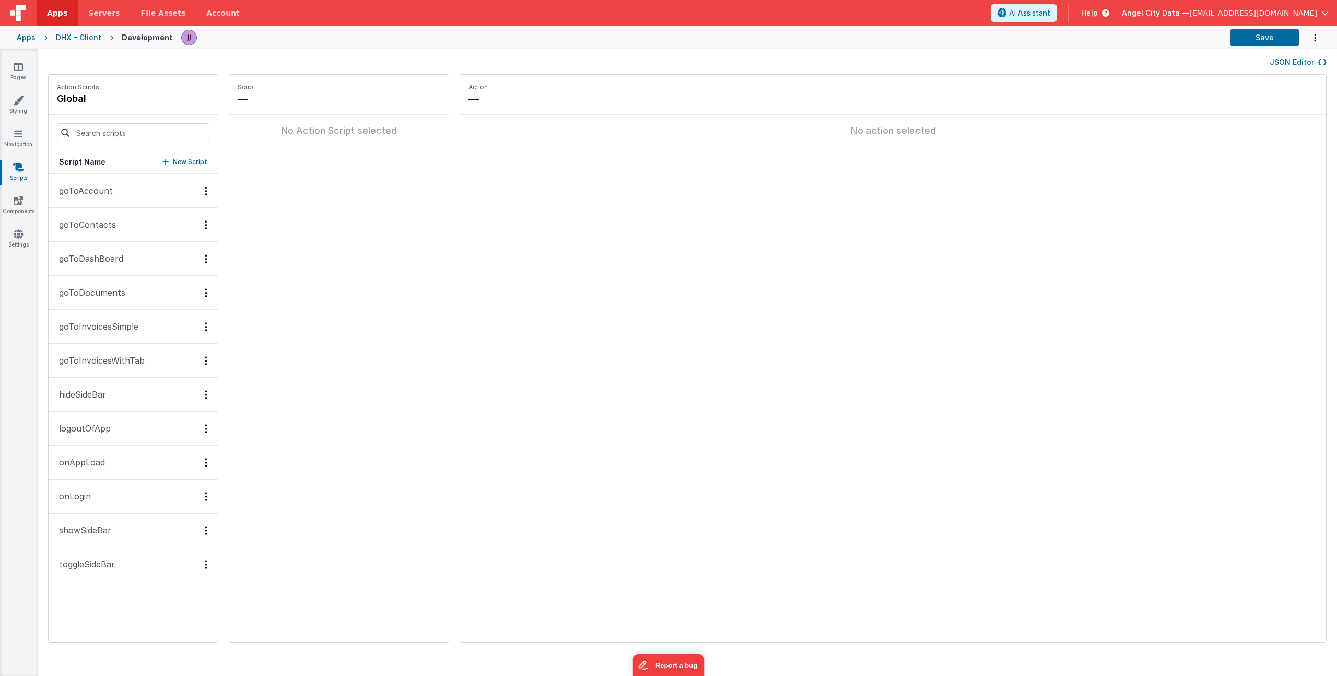
click at [162, 163] on button "New Script" at bounding box center [184, 162] width 45 height 10
type input "toggleTheme"
click at [261, 135] on p "Add action" at bounding box center [280, 139] width 39 height 13
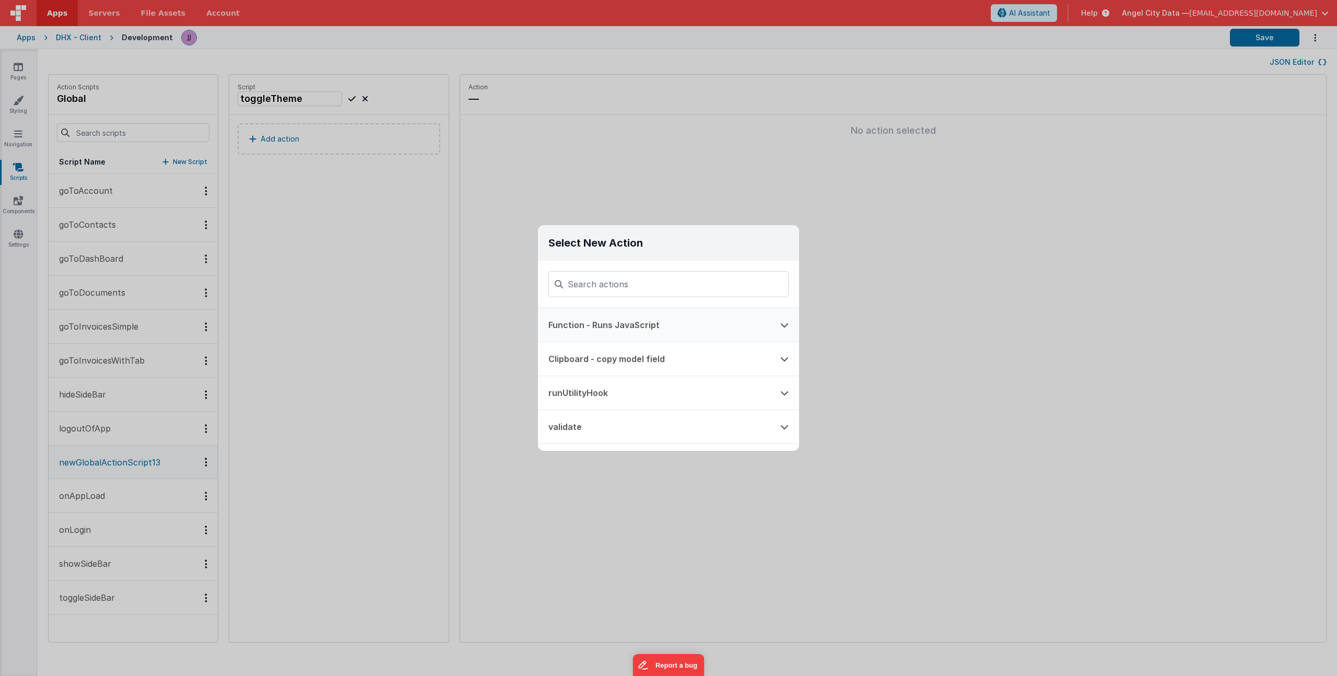
click at [700, 320] on button "Function - Runs JavaScript" at bounding box center [654, 324] width 232 height 33
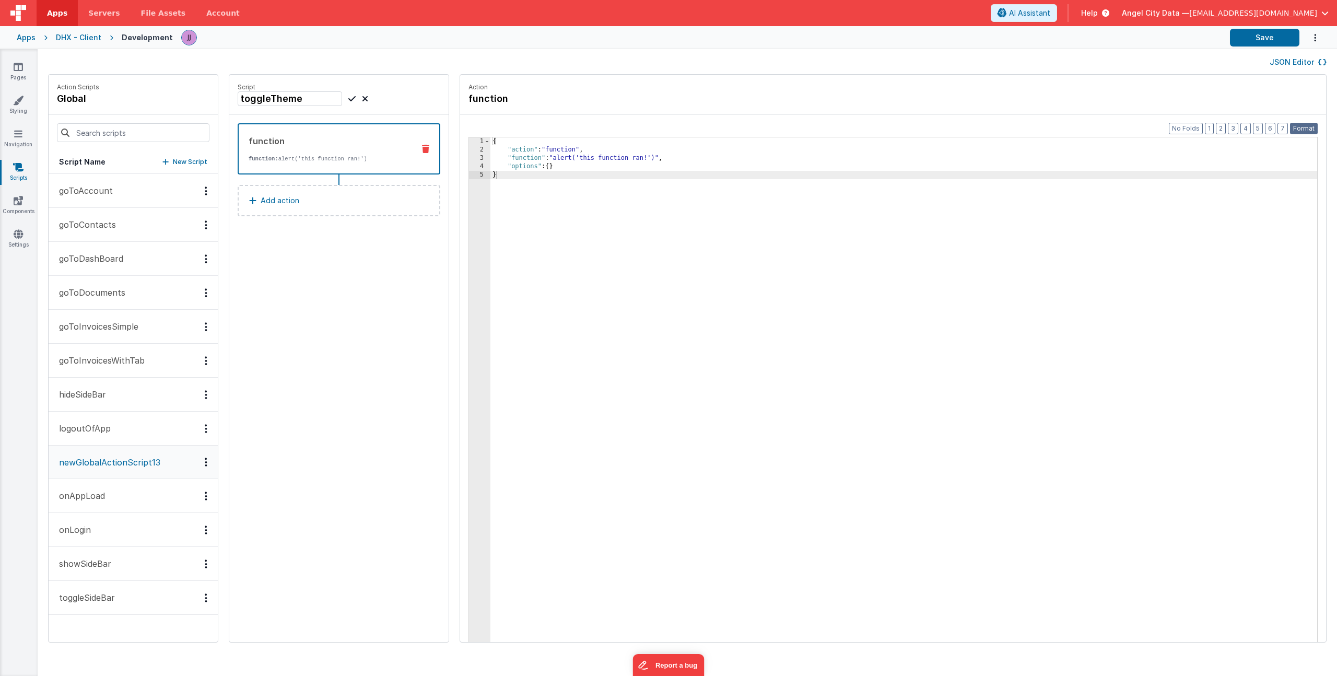
click at [1304, 128] on button "Format" at bounding box center [1304, 128] width 28 height 11
click at [469, 160] on div "3" at bounding box center [479, 158] width 21 height 8
click at [501, 158] on div "{ "action" : "function" , "function" : "alert('this function ran!')" , "options…" at bounding box center [918, 413] width 857 height 553
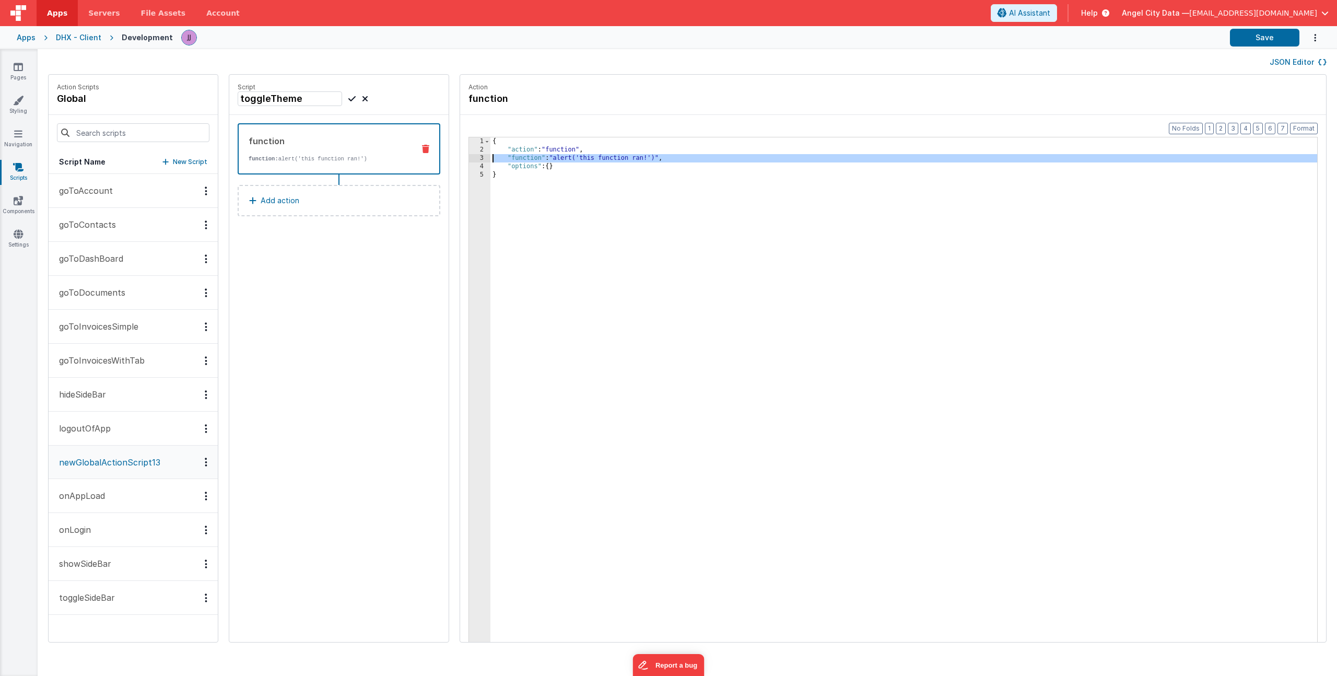
click at [469, 159] on div "3" at bounding box center [479, 158] width 21 height 8
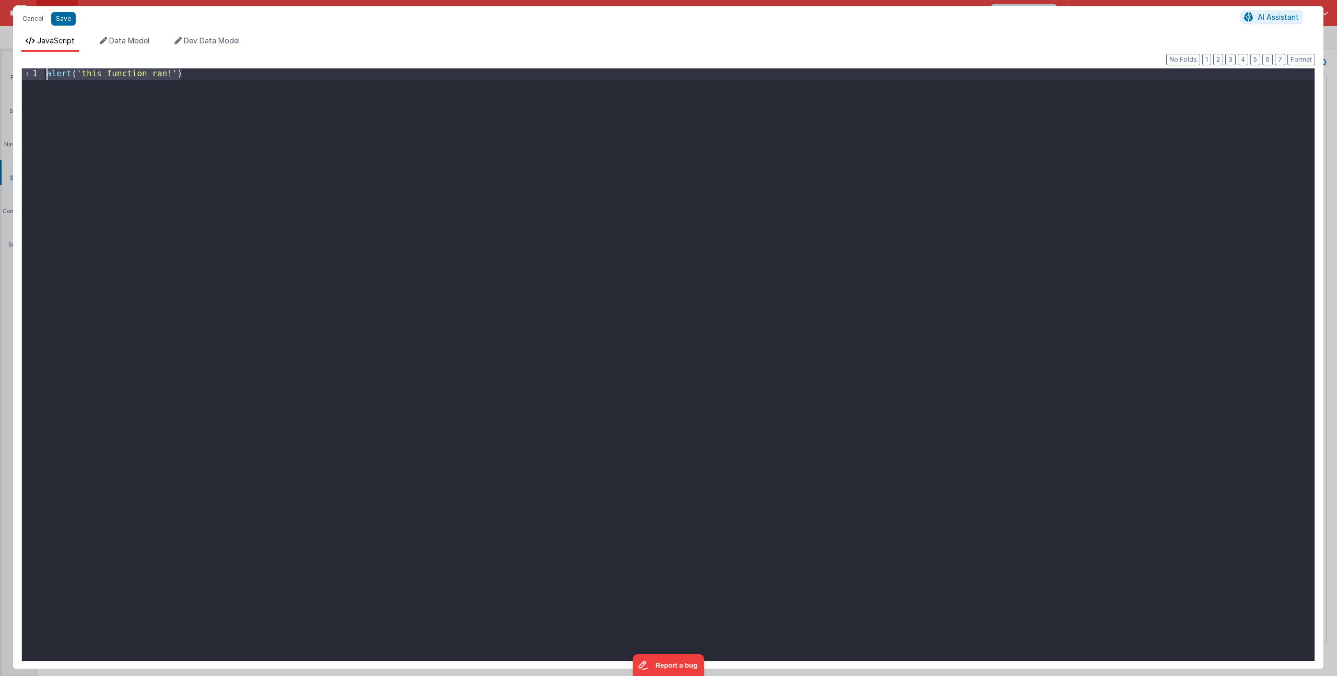
drag, startPoint x: 12, startPoint y: 62, endPoint x: -139, endPoint y: 27, distance: 155.4
click at [0, 27] on html "Cancel Save AI Assistant JavaScript Data Model Dev Data Model Format 7 6 5 4 3 …" at bounding box center [668, 338] width 1337 height 676
click at [63, 18] on button "Save" at bounding box center [63, 19] width 25 height 14
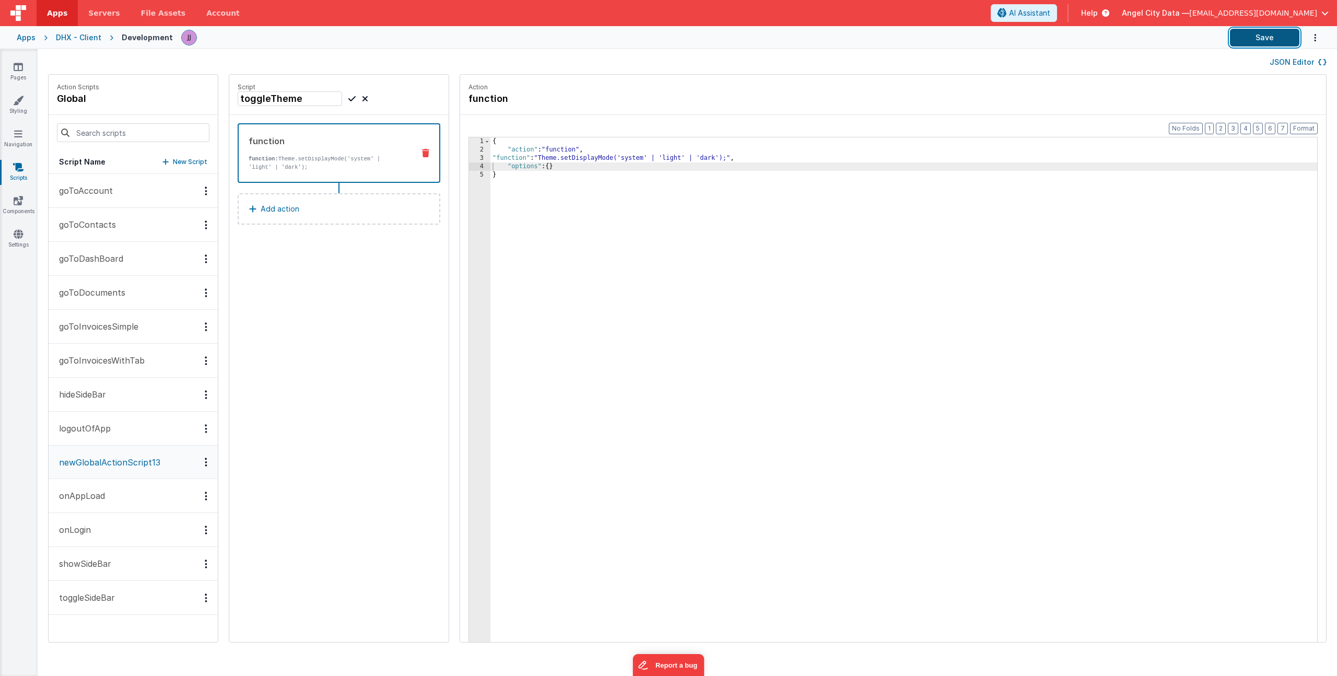
click at [1270, 37] on button "Save" at bounding box center [1264, 38] width 69 height 18
click at [255, 94] on h4 "toggleTheme" at bounding box center [316, 98] width 157 height 15
drag, startPoint x: 182, startPoint y: 89, endPoint x: 109, endPoint y: 81, distance: 74.0
click at [114, 81] on div "Action Scripts global Script Name New Script goToAccount goToContacts goToDashB…" at bounding box center [687, 363] width 1299 height 578
type input "setTheme"
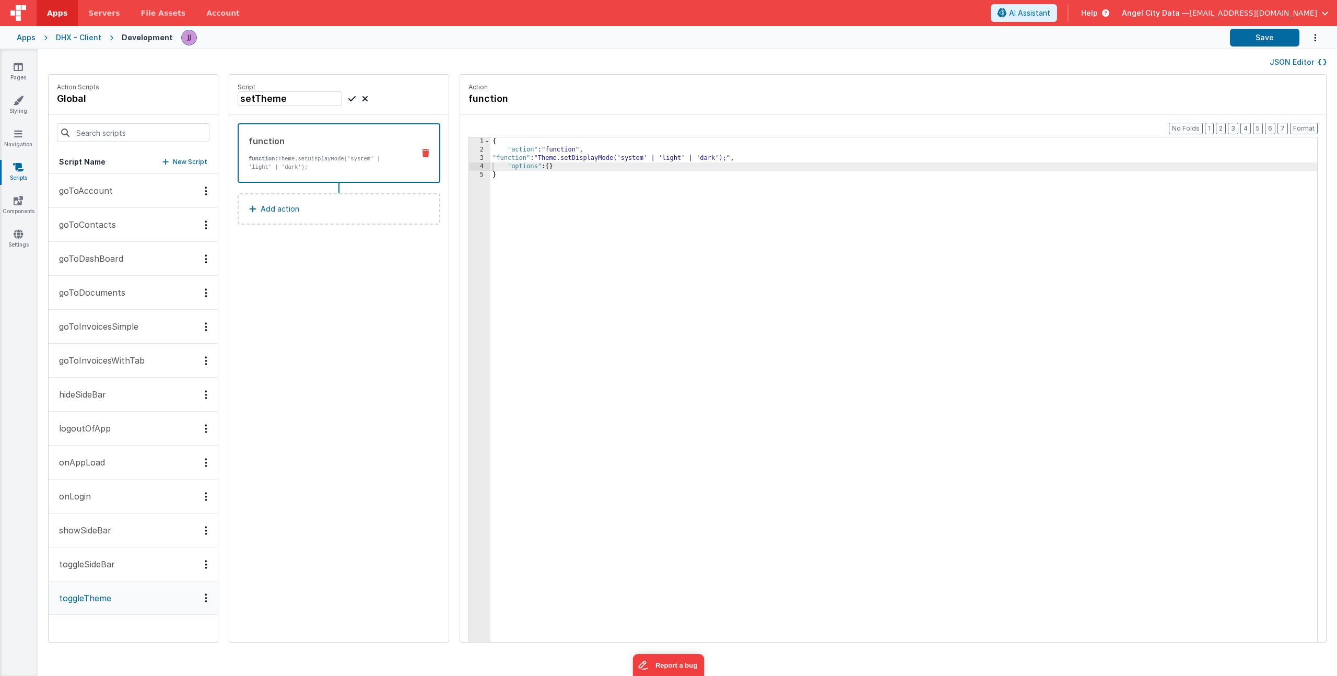
click at [348, 101] on icon at bounding box center [351, 98] width 7 height 13
click at [1277, 40] on button "Save" at bounding box center [1264, 38] width 69 height 18
click at [15, 229] on icon at bounding box center [18, 234] width 9 height 10
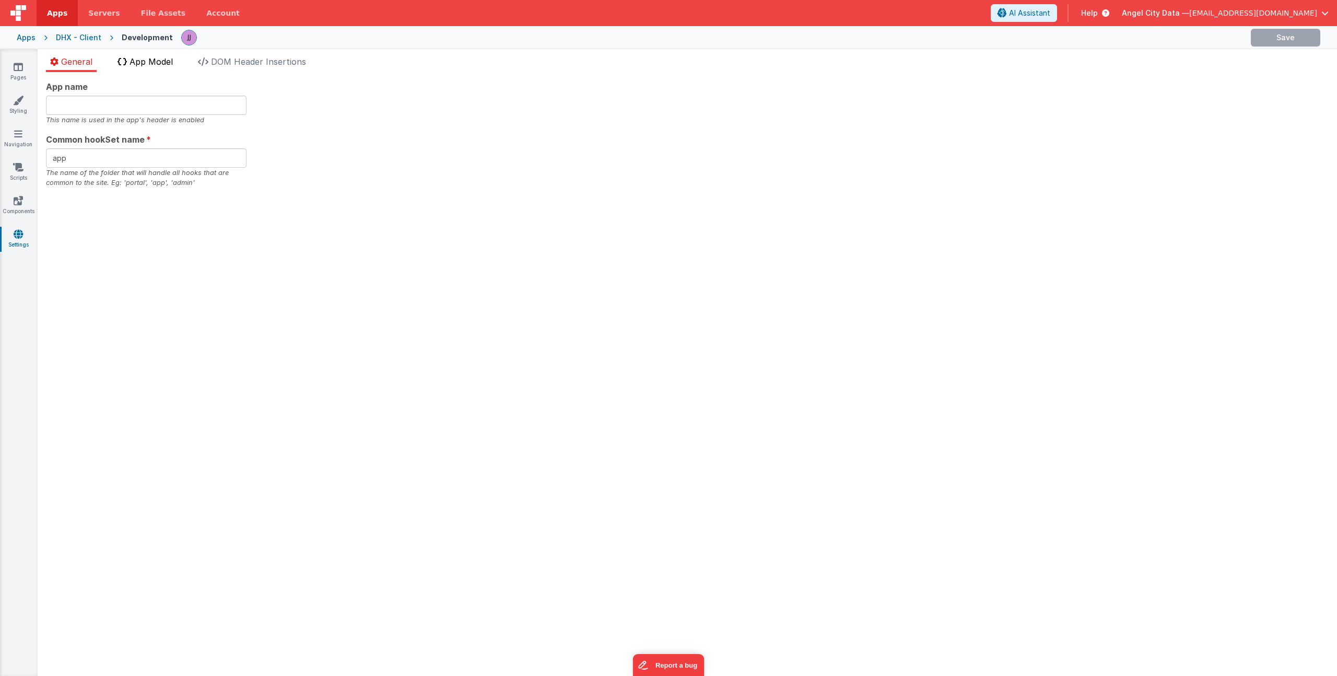
click at [142, 60] on span "App Model" at bounding box center [150, 61] width 43 height 10
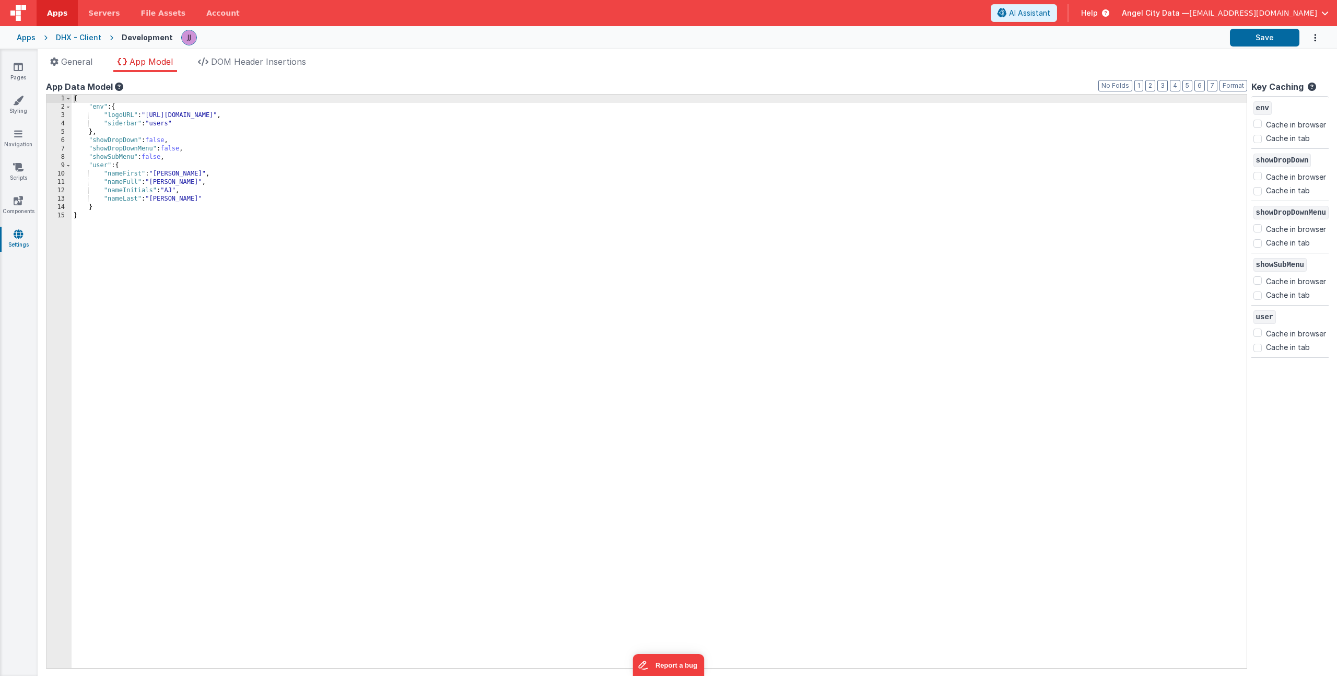
click at [123, 205] on div "{ "env" : { "logoURL" : "[URL][DOMAIN_NAME]" , "siderbar" : "users" } , "showDr…" at bounding box center [659, 390] width 1175 height 590
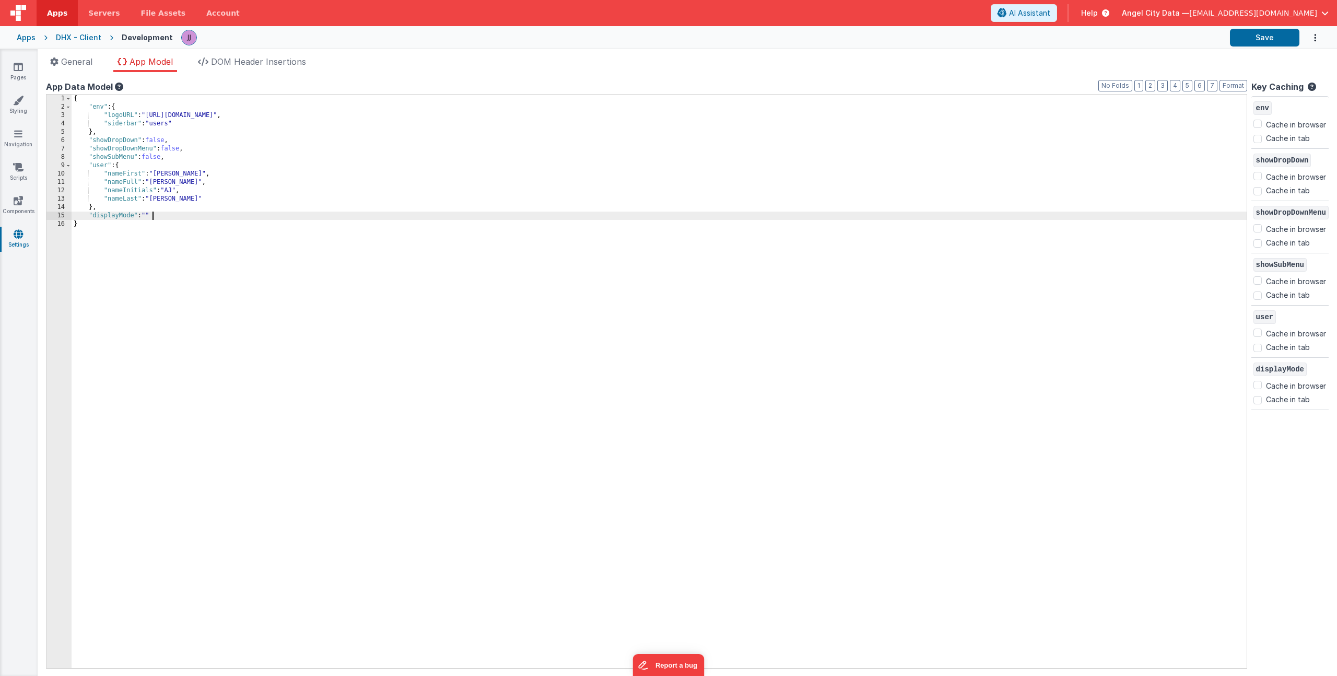
click at [239, 53] on div "General App Model DOM Header Insertions App name This name is used in the app's…" at bounding box center [687, 362] width 1299 height 627
click at [240, 57] on span "DOM Header Insertions" at bounding box center [258, 61] width 95 height 10
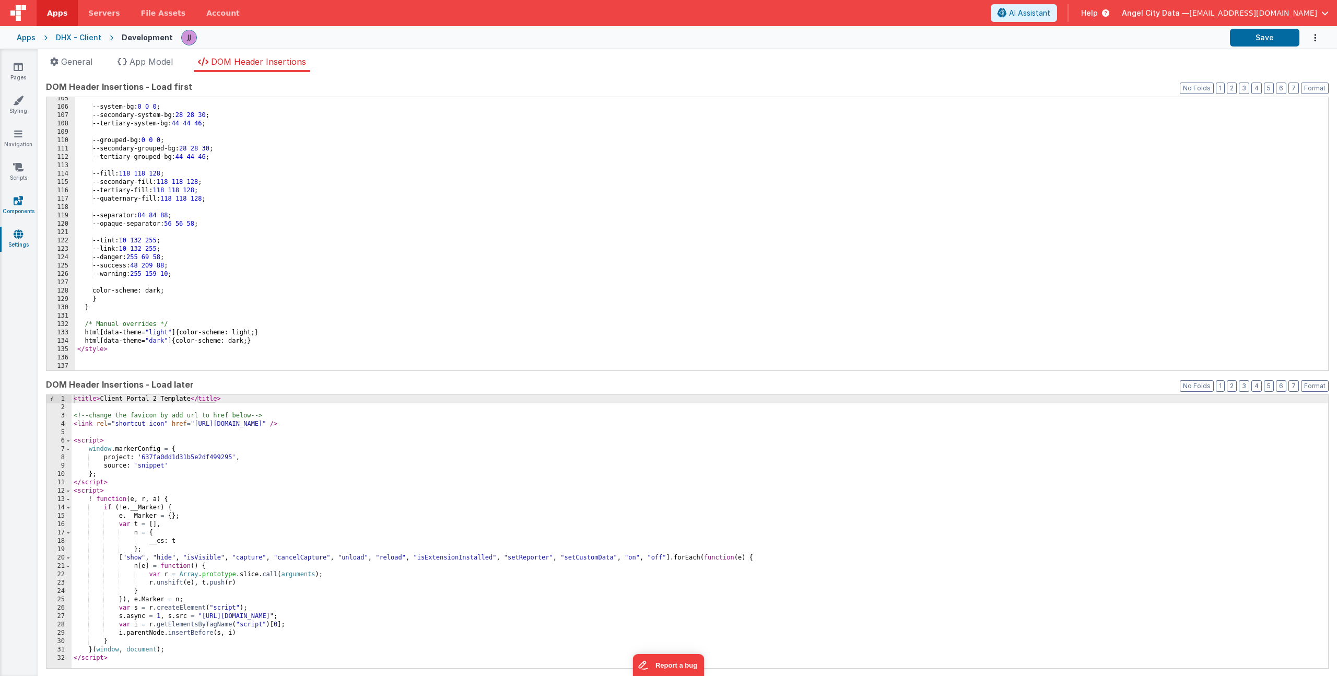
scroll to position [871, 0]
click at [123, 349] on div "--system-bg: 0 0 0 ; --secondary-system-bg: 28 28 30 ; --tertiary-system-bg: 44…" at bounding box center [697, 240] width 1245 height 290
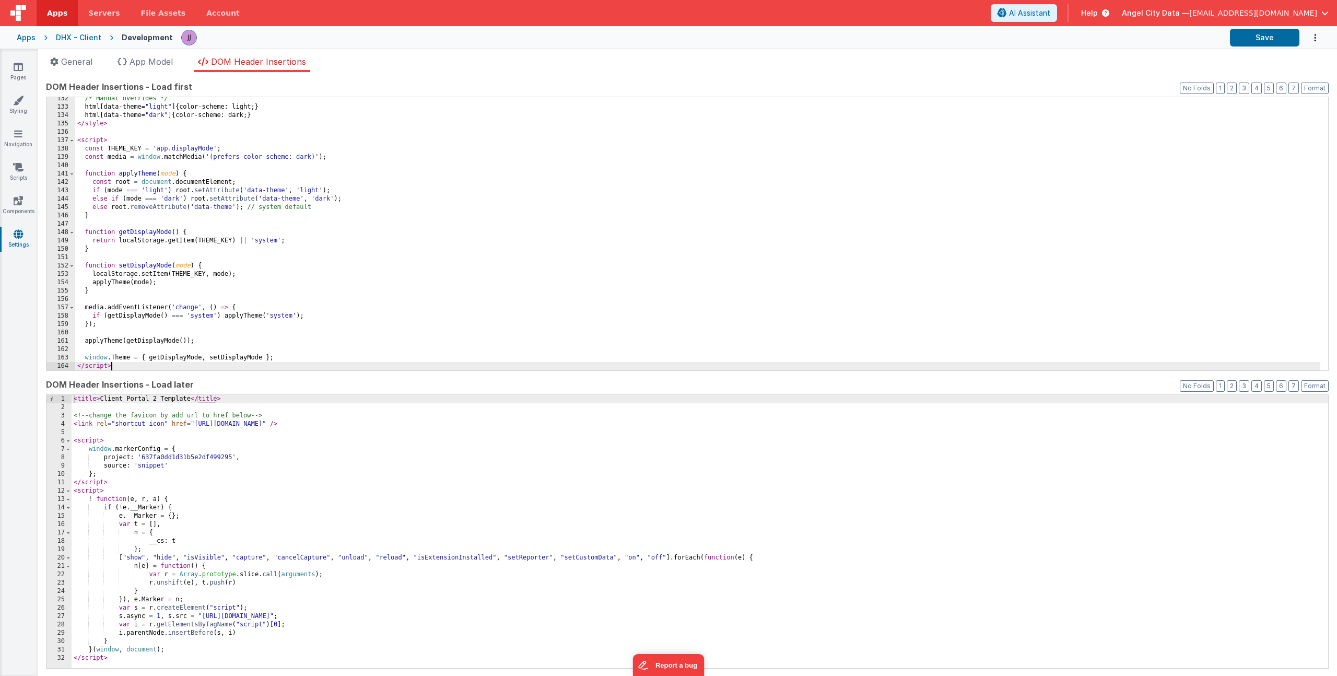
scroll to position [1097, 0]
click at [16, 72] on link "Pages" at bounding box center [18, 72] width 38 height 21
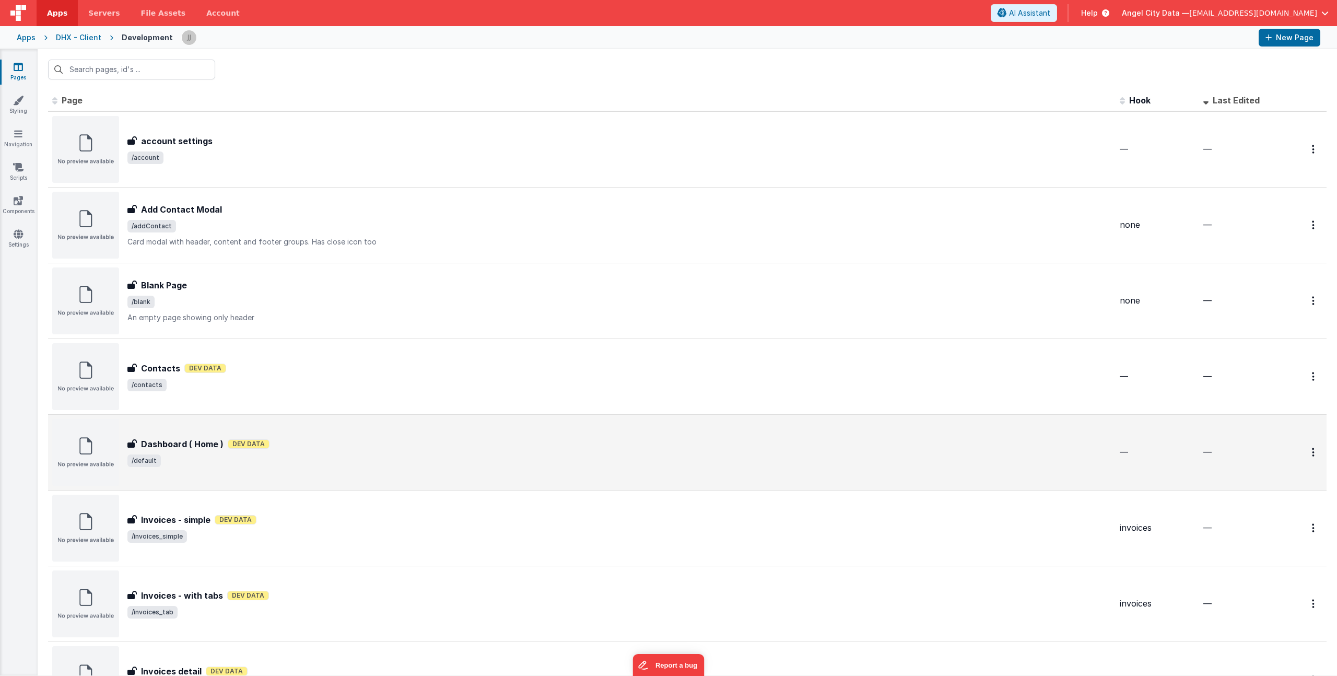
click at [325, 453] on div "Dashboard ( Home ) Dashboard ( Home ) Dev Data /default" at bounding box center [619, 452] width 984 height 29
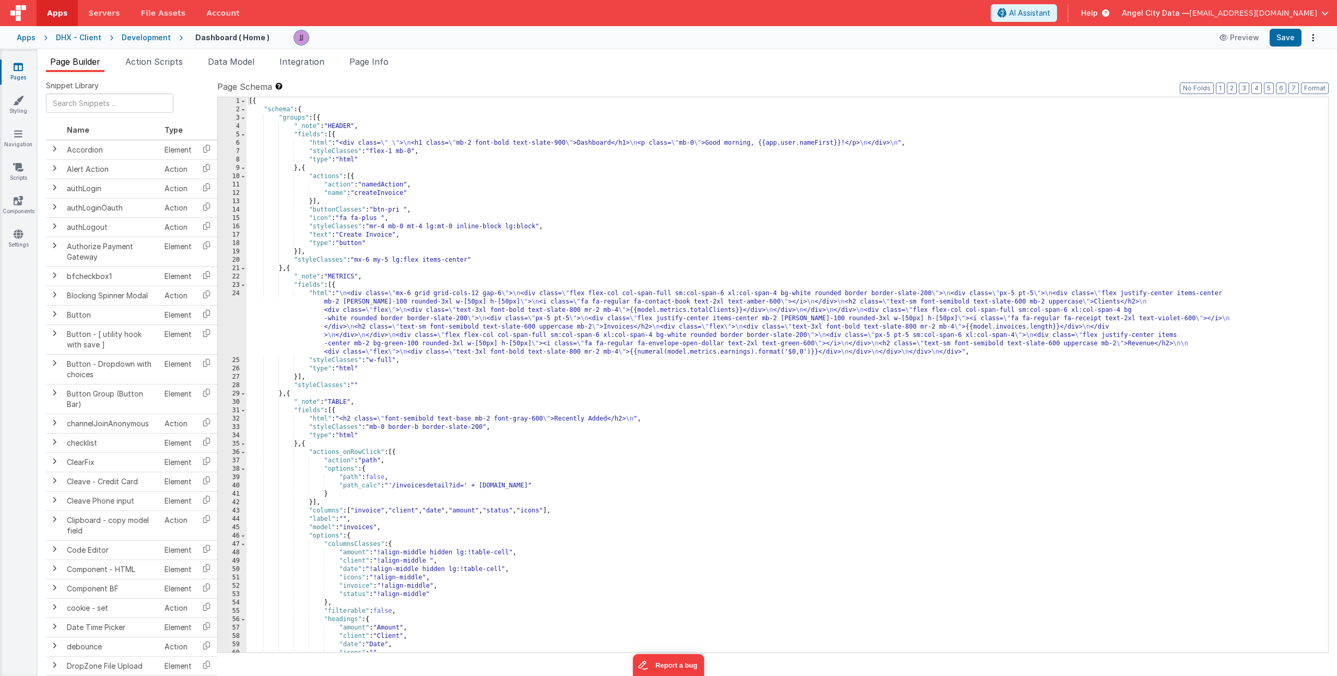
click at [132, 37] on div "Development" at bounding box center [146, 37] width 49 height 10
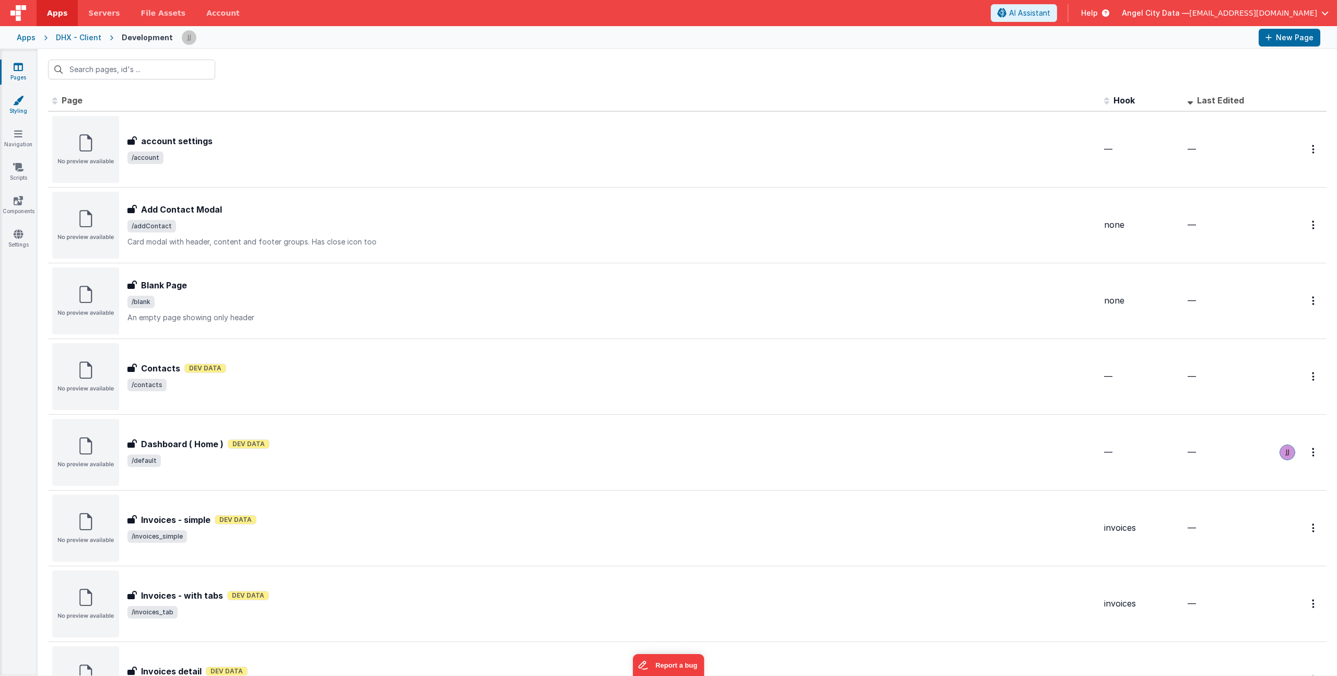
click at [20, 106] on link "Styling" at bounding box center [18, 105] width 38 height 21
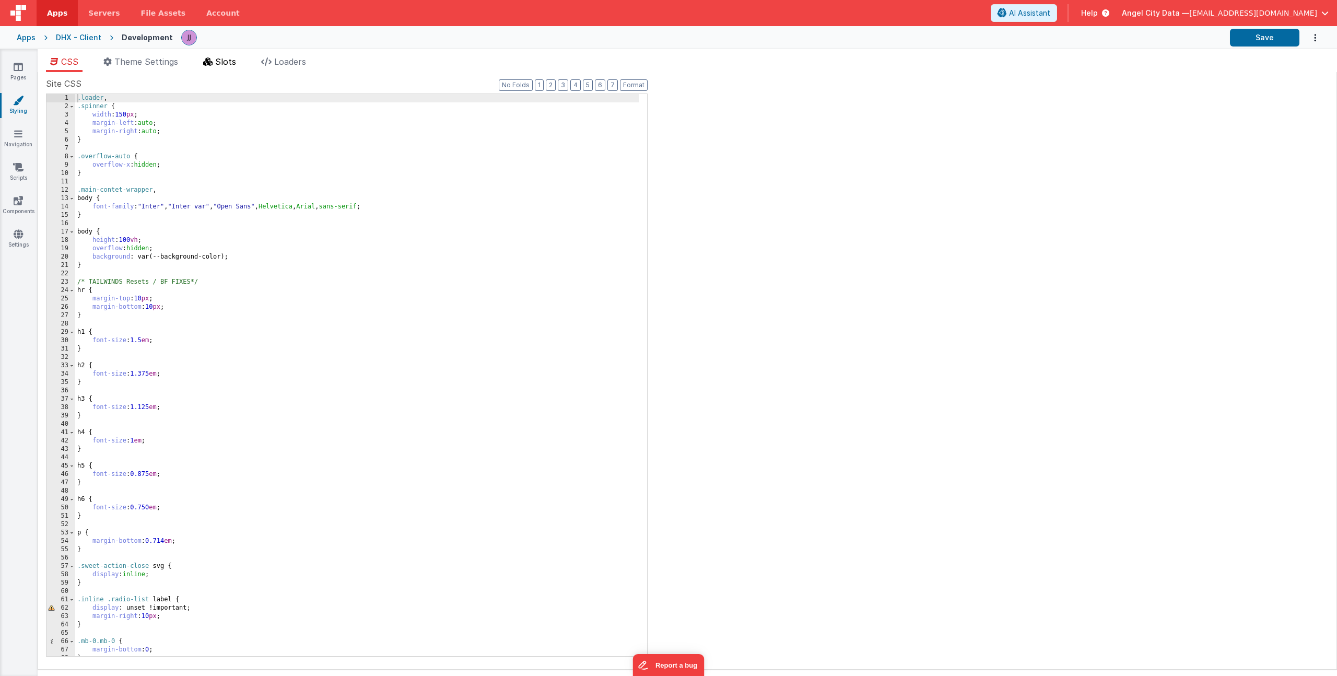
click at [220, 63] on span "Slots" at bounding box center [225, 61] width 21 height 10
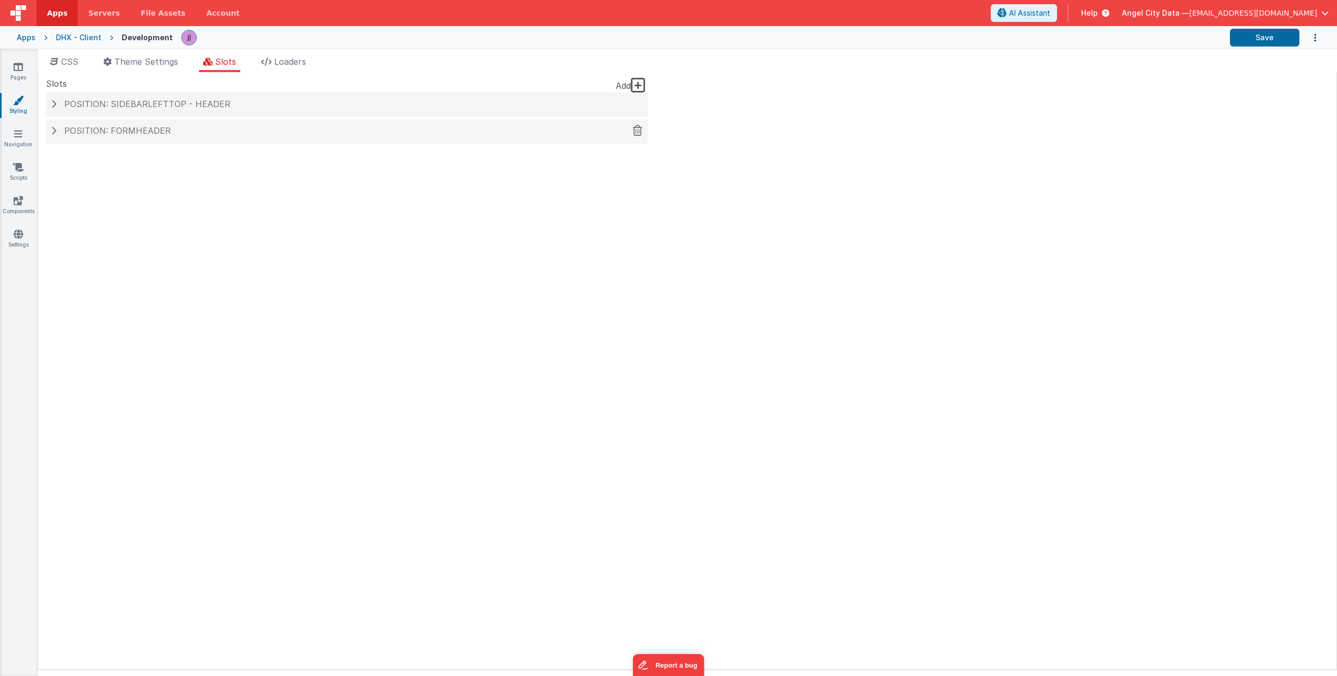
click at [172, 135] on div "Position: formHeader" at bounding box center [346, 131] width 601 height 24
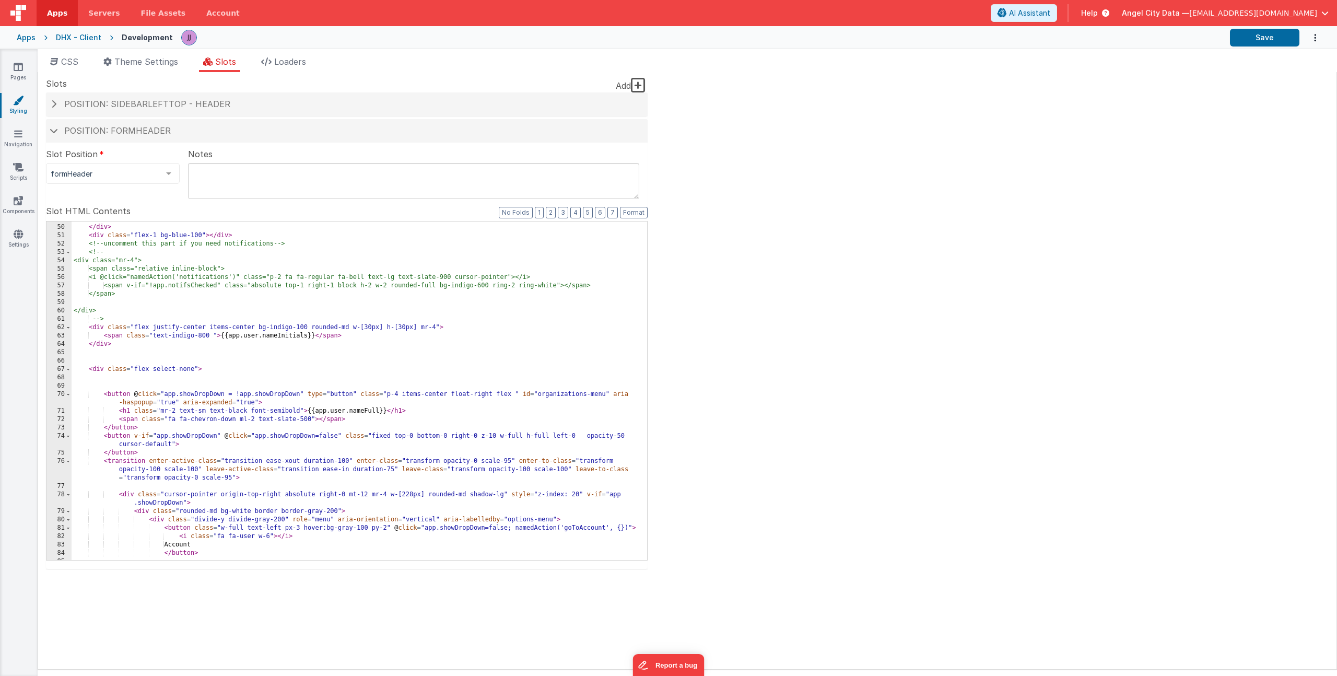
scroll to position [614, 0]
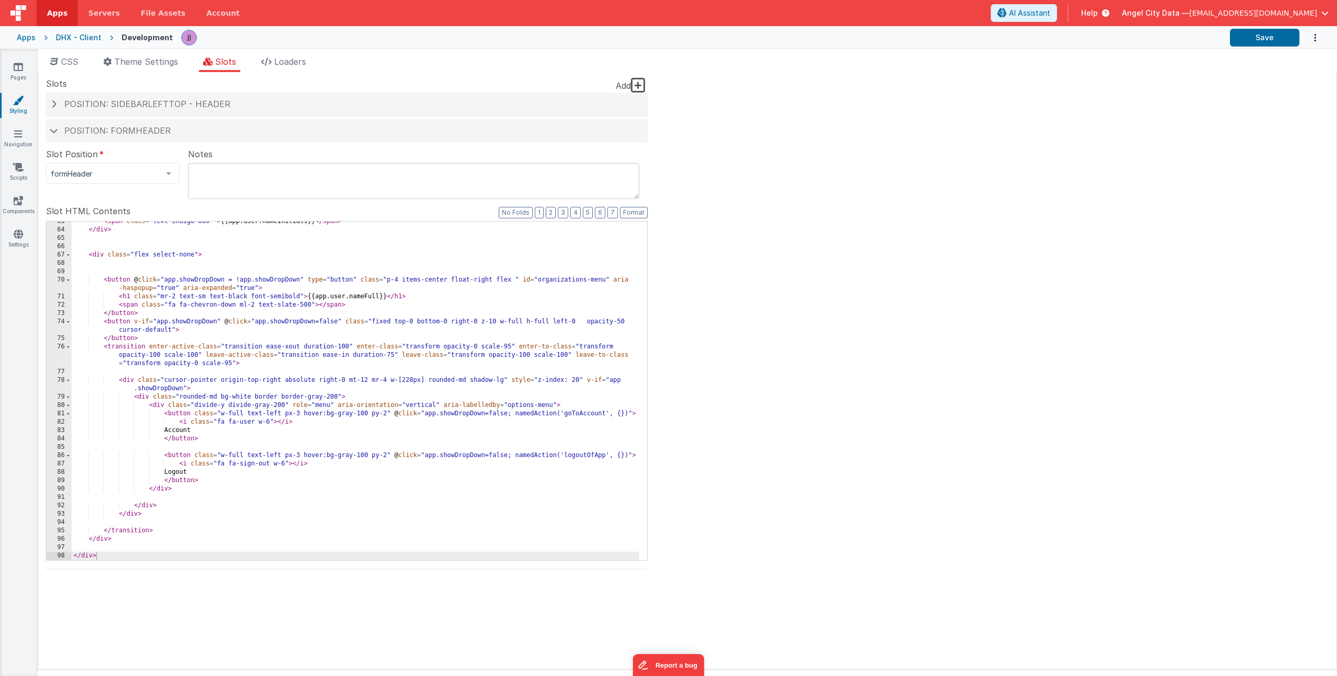
click at [215, 258] on div "< span class = "text-indigo-800 " > {{app.user.nameInitials}} </ span > </ div …" at bounding box center [356, 394] width 568 height 355
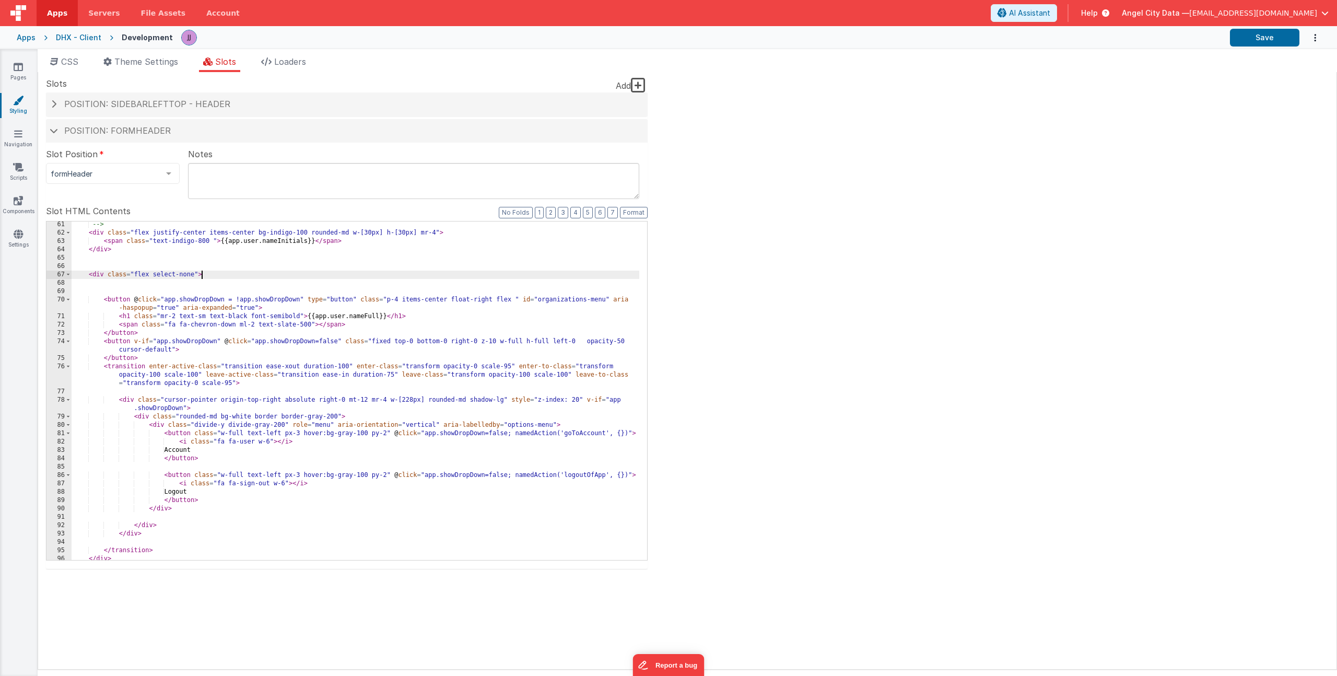
scroll to position [594, 0]
click at [138, 249] on div "--> < div class = "flex justify-center items-center bg-indigo-100 rounded-md w-…" at bounding box center [356, 397] width 568 height 355
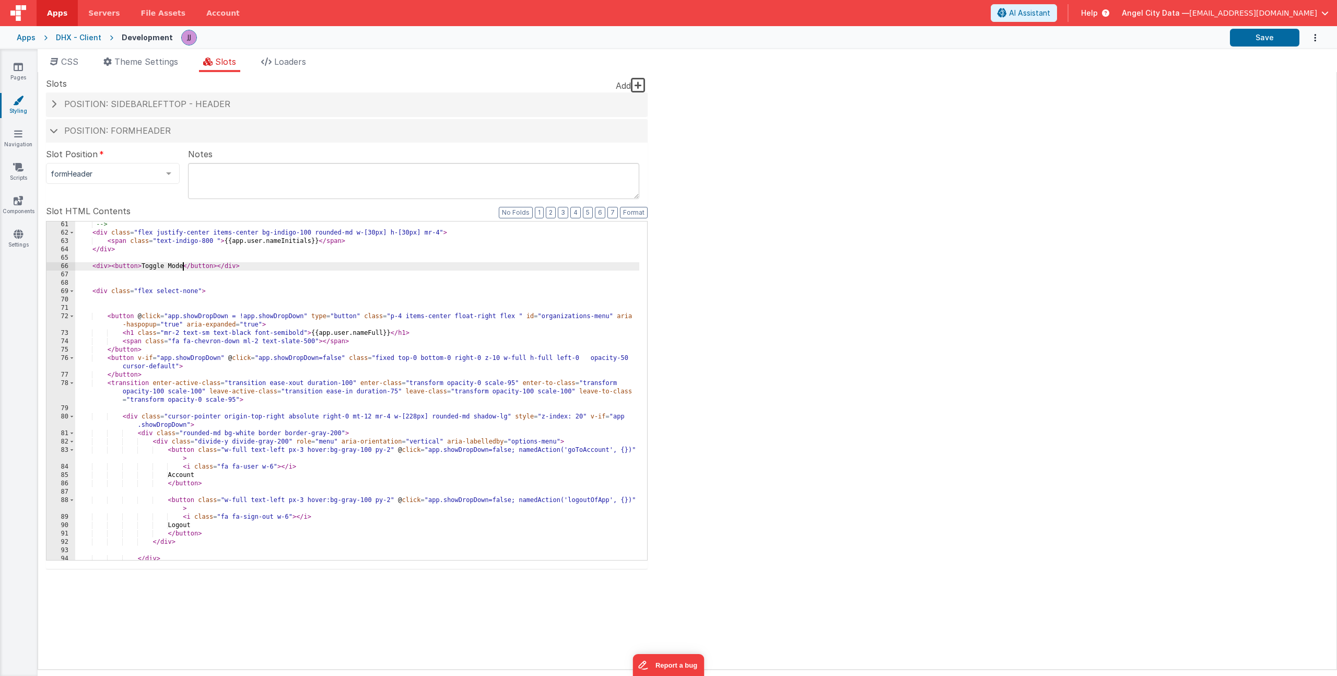
click at [138, 267] on div "--> < div class = "flex justify-center items-center bg-indigo-100 rounded-md w-…" at bounding box center [357, 397] width 564 height 355
drag, startPoint x: 182, startPoint y: 266, endPoint x: 222, endPoint y: 263, distance: 39.8
click at [222, 263] on div "--> < div class = "flex justify-center items-center bg-indigo-100 rounded-md w-…" at bounding box center [357, 397] width 564 height 355
click at [1252, 32] on button "Save" at bounding box center [1264, 38] width 69 height 18
click at [22, 169] on icon at bounding box center [18, 167] width 10 height 10
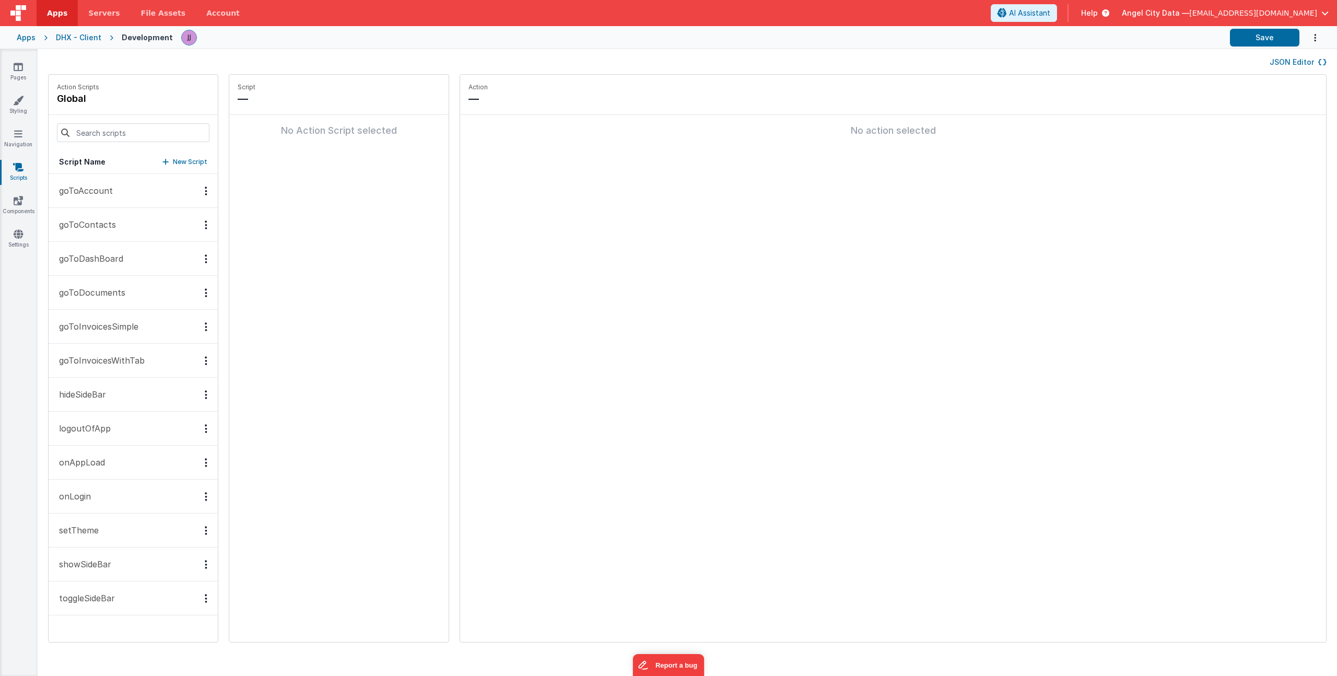
click at [95, 528] on p "setTheme" at bounding box center [76, 530] width 46 height 13
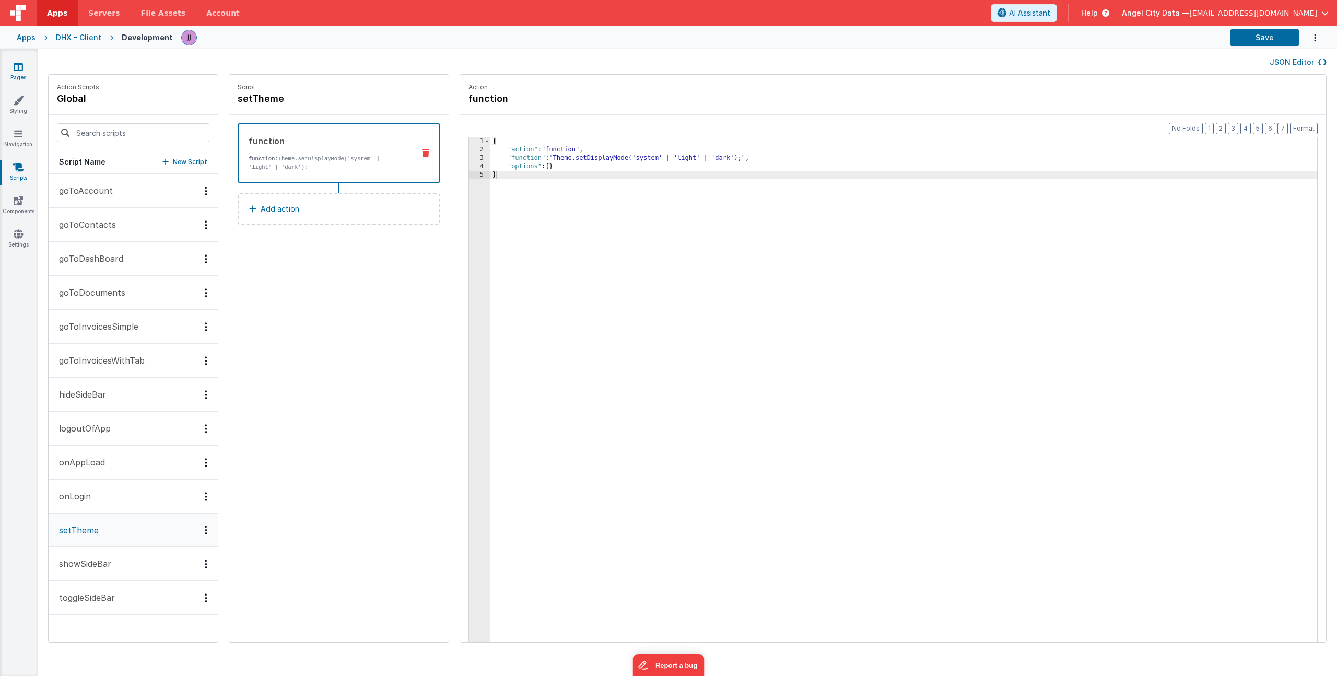
click at [25, 69] on link "Pages" at bounding box center [18, 72] width 38 height 21
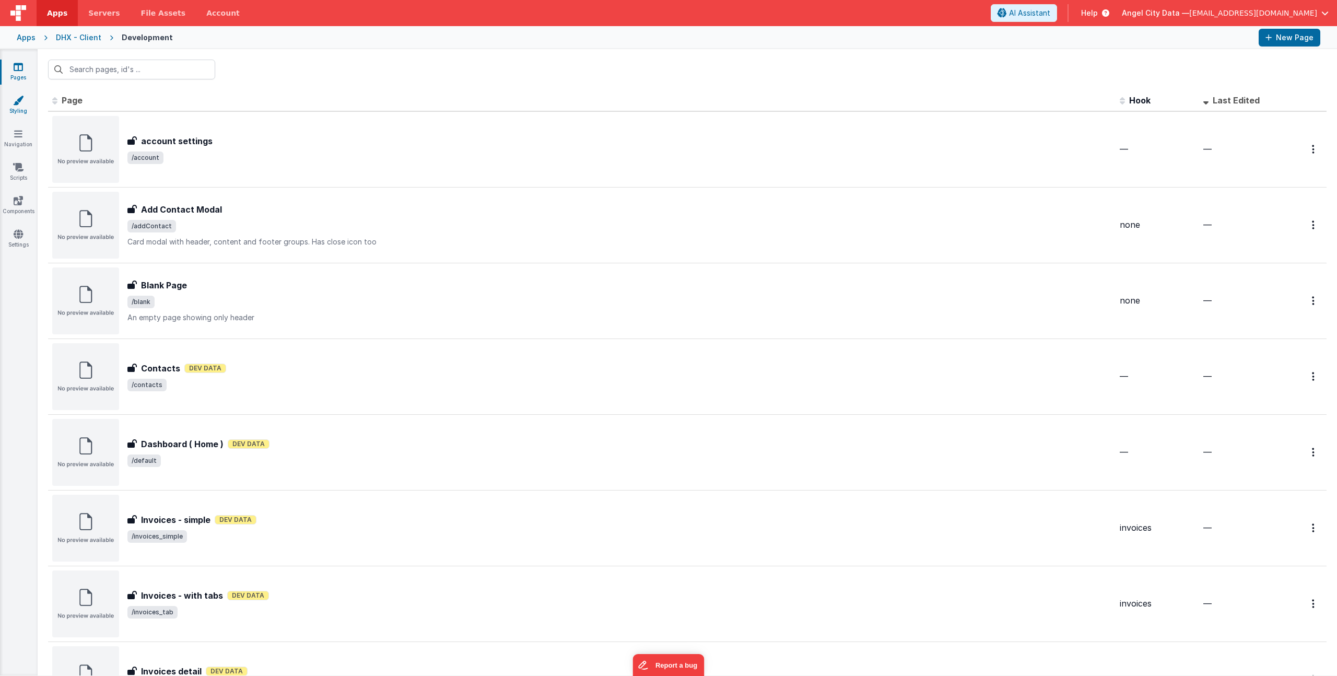
click at [22, 99] on icon at bounding box center [18, 100] width 10 height 10
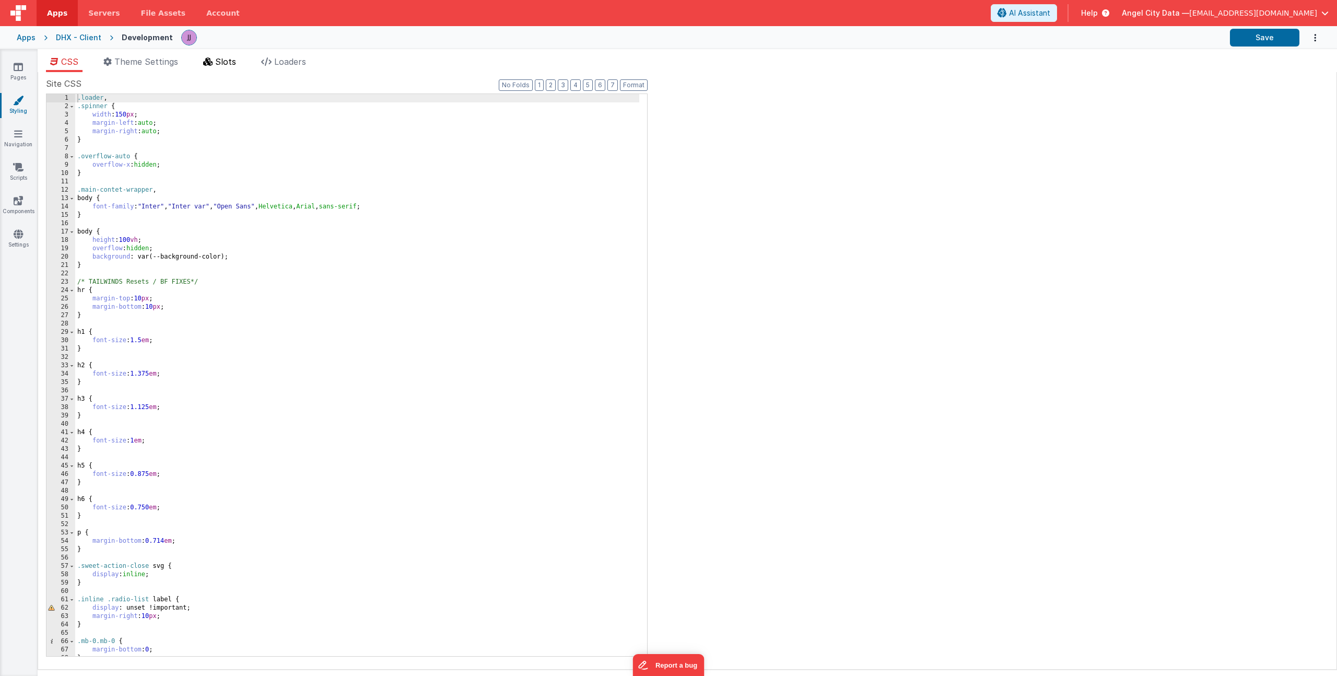
click at [207, 59] on icon at bounding box center [207, 61] width 9 height 8
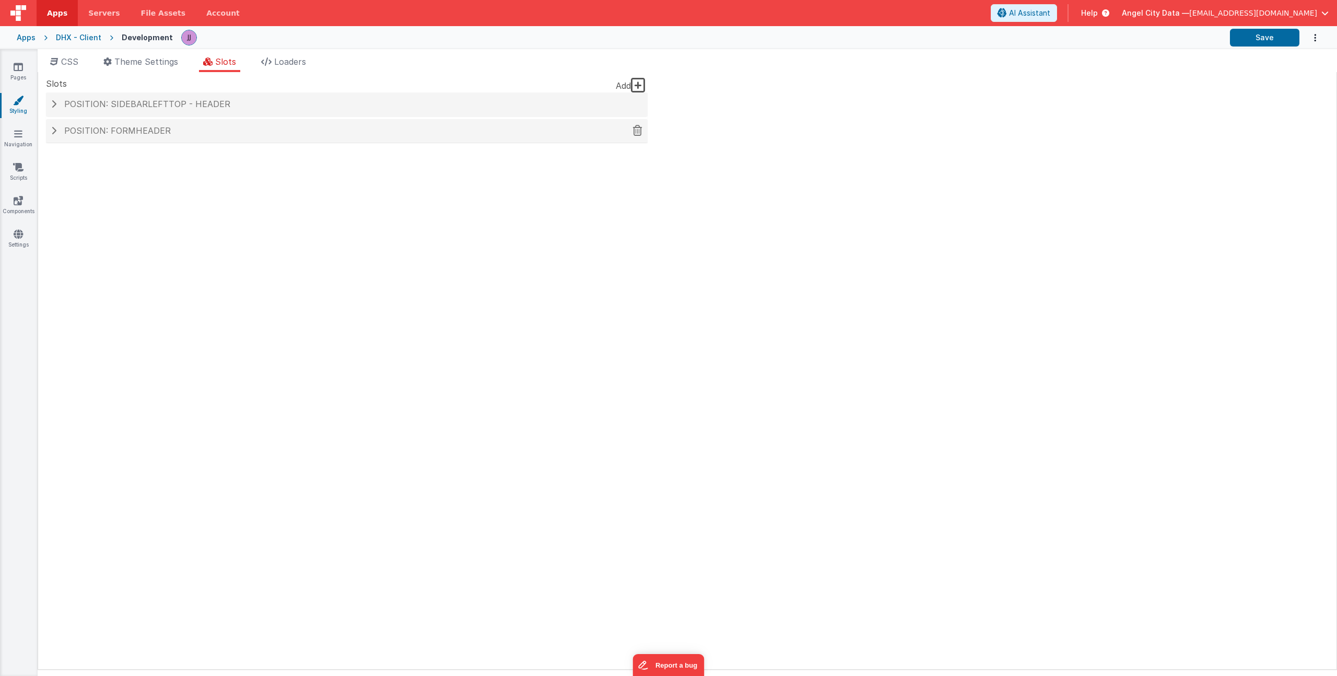
click at [149, 126] on span "Position: formHeader" at bounding box center [117, 130] width 107 height 10
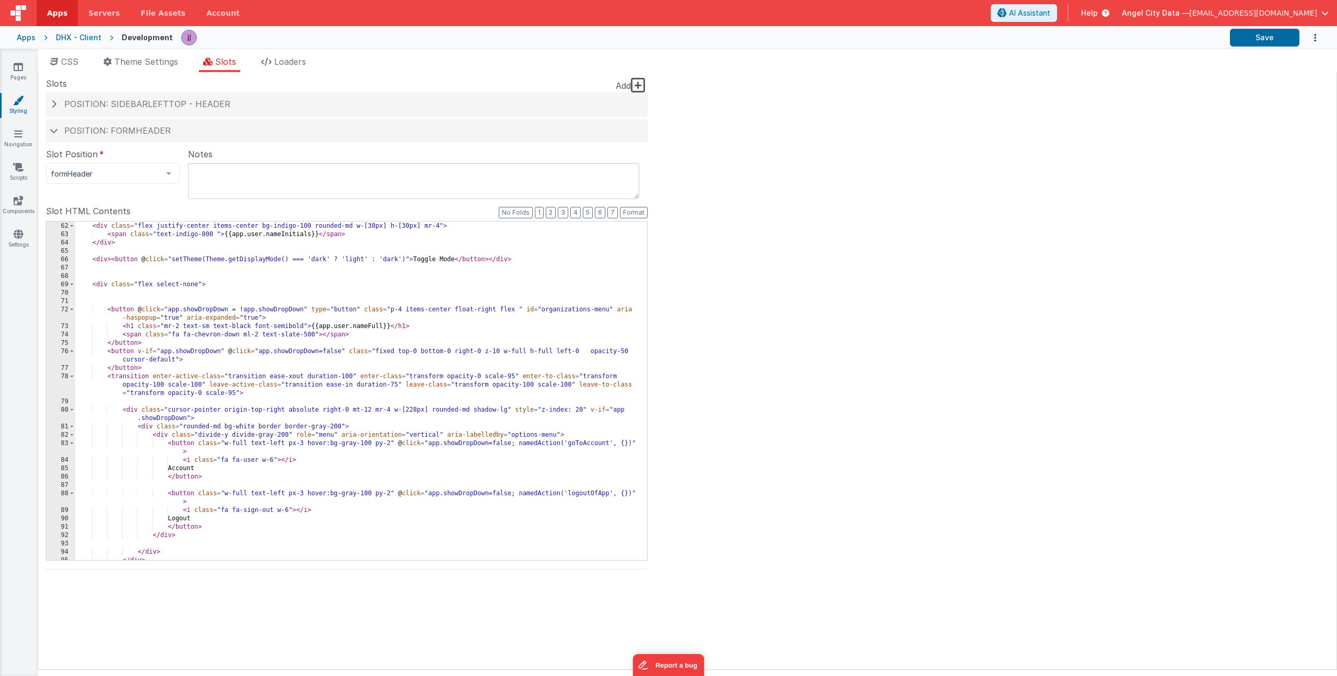
scroll to position [551, 0]
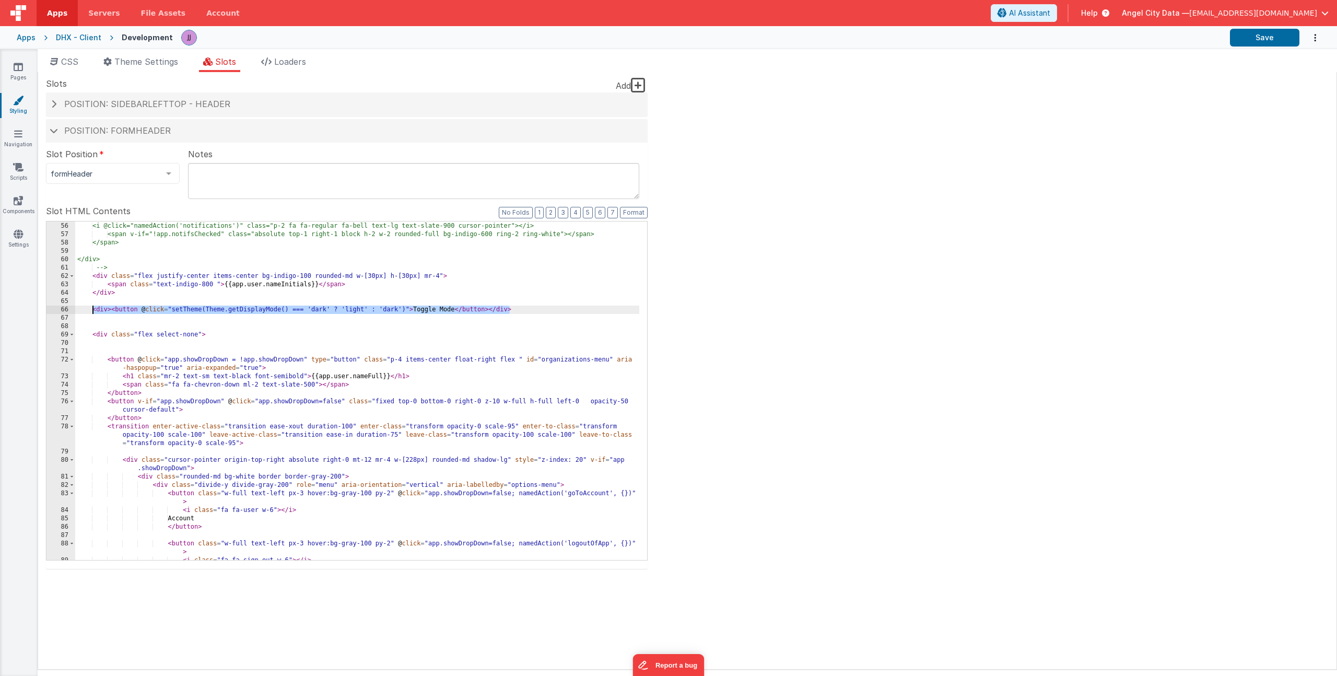
drag, startPoint x: 509, startPoint y: 310, endPoint x: 92, endPoint y: 309, distance: 416.1
click at [92, 309] on div "<span class="relative inline-block"> <i @click="namedAction('notifications')" c…" at bounding box center [357, 391] width 564 height 355
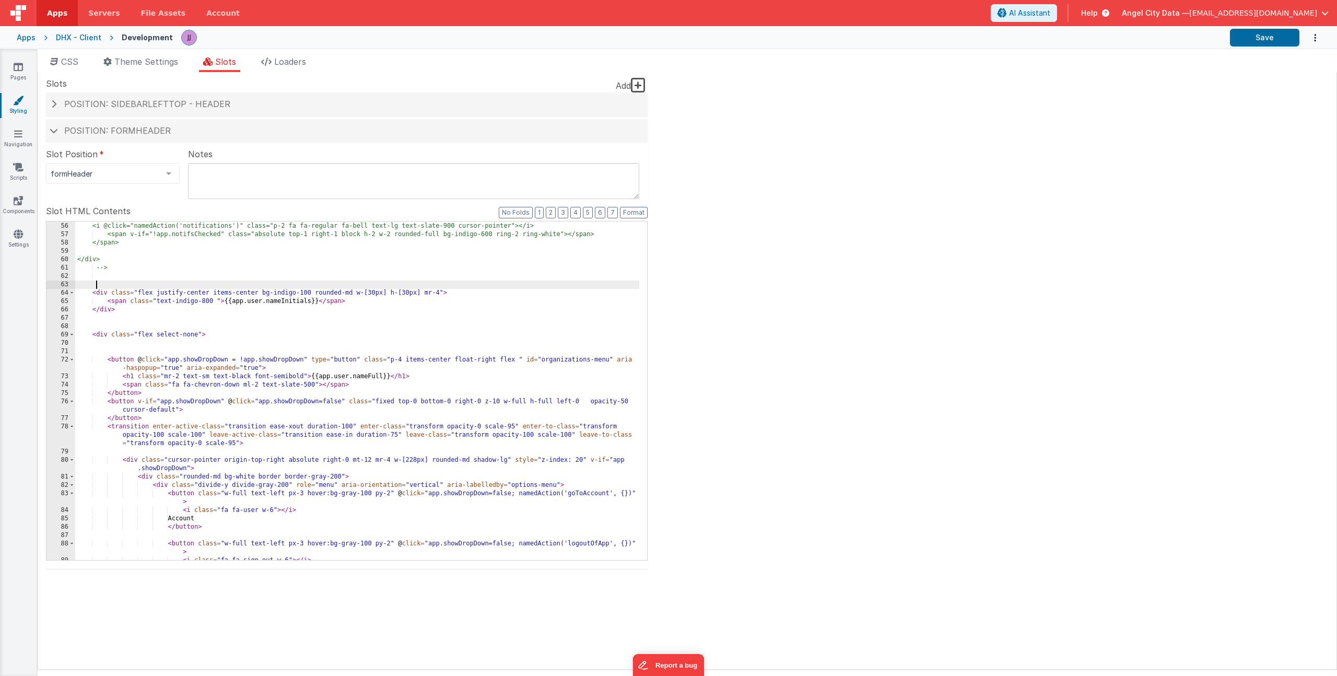
paste textarea
click at [175, 286] on div "<span class="relative inline-block"> <i @click="namedAction('notifications')" c…" at bounding box center [357, 391] width 564 height 355
click at [470, 286] on div "<span class="relative inline-block"> <i @click="namedAction('notifications')" c…" at bounding box center [357, 391] width 564 height 355
click at [1270, 32] on button "Save" at bounding box center [1264, 38] width 69 height 18
click at [17, 164] on icon at bounding box center [18, 167] width 10 height 10
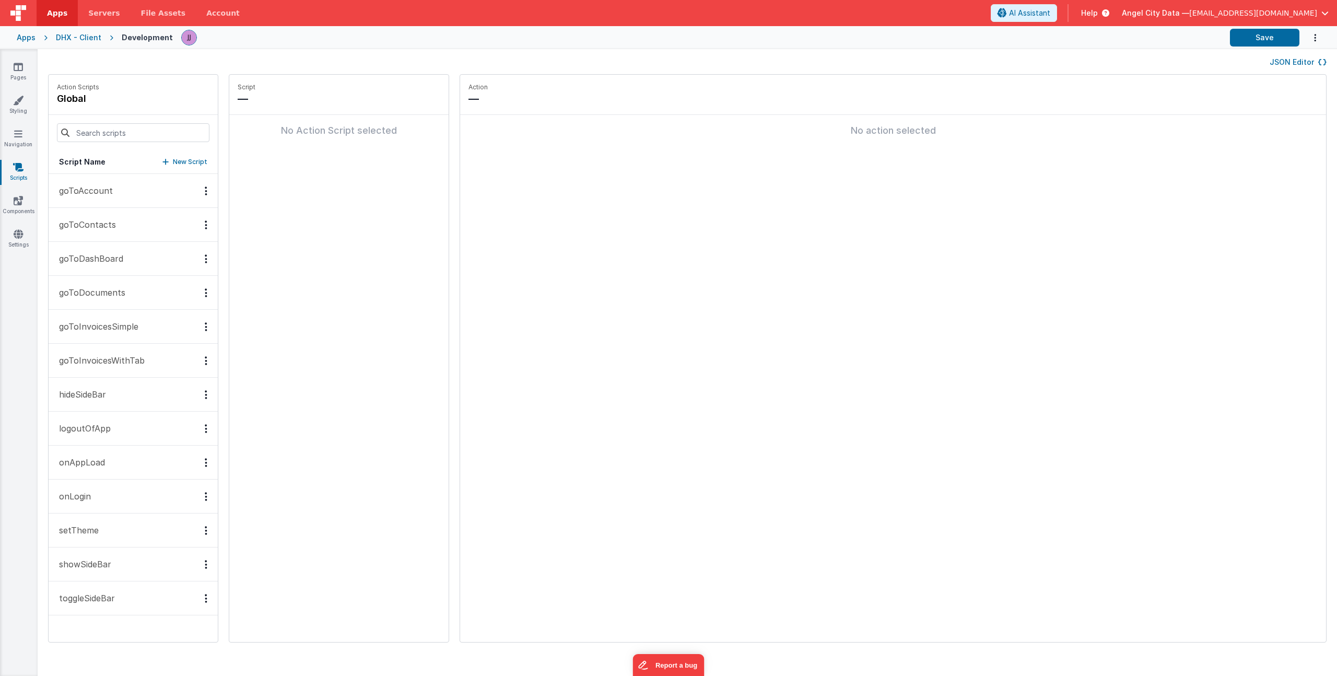
click at [96, 520] on button "setTheme" at bounding box center [133, 530] width 169 height 34
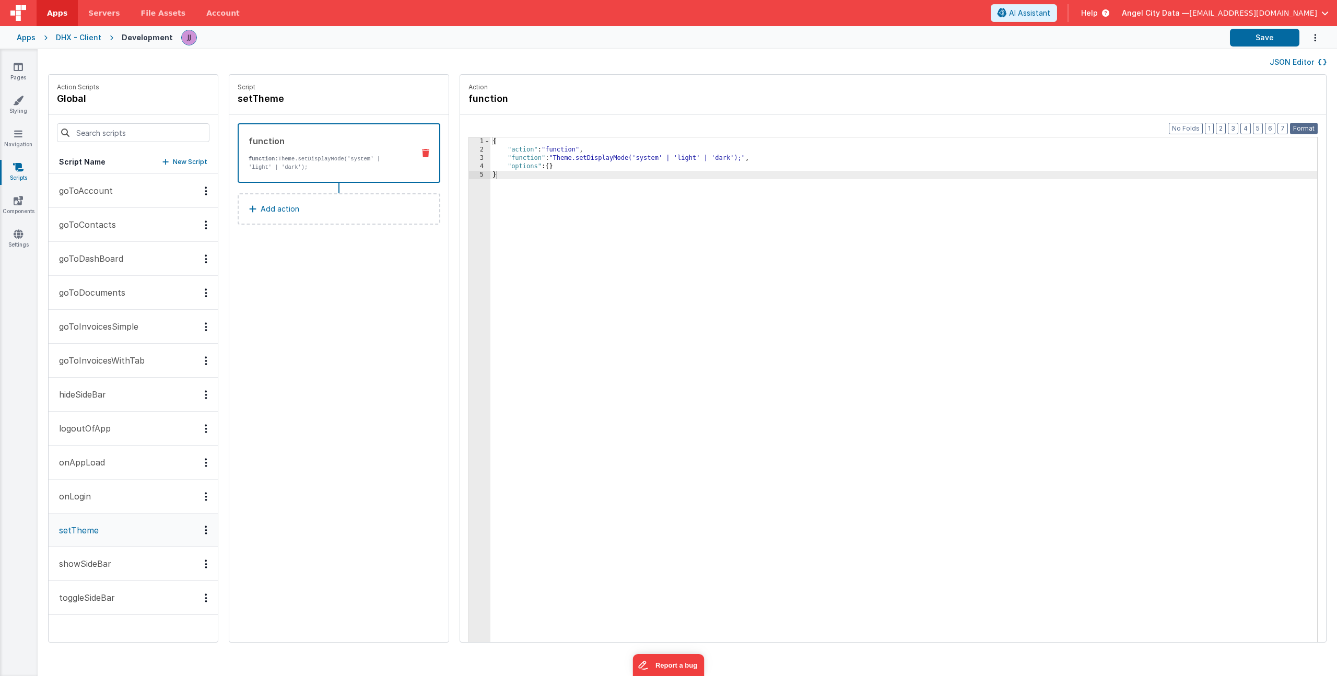
click at [1302, 129] on button "Format" at bounding box center [1304, 128] width 28 height 11
click at [504, 153] on div "{ "action" : "function" , "function" : "Theme.setDisplayMode('system' | 'light'…" at bounding box center [918, 413] width 857 height 553
click at [490, 154] on div "{ "action" : "function" , "function" : "Theme.setDisplayMode('system' | 'light'…" at bounding box center [918, 413] width 857 height 553
click at [468, 156] on div "1 2 3 4 5 { "action" : "function" , "function" : "Theme.setDisplayMode('system'…" at bounding box center [892, 406] width 849 height 538
click at [469, 159] on div "3" at bounding box center [479, 158] width 21 height 8
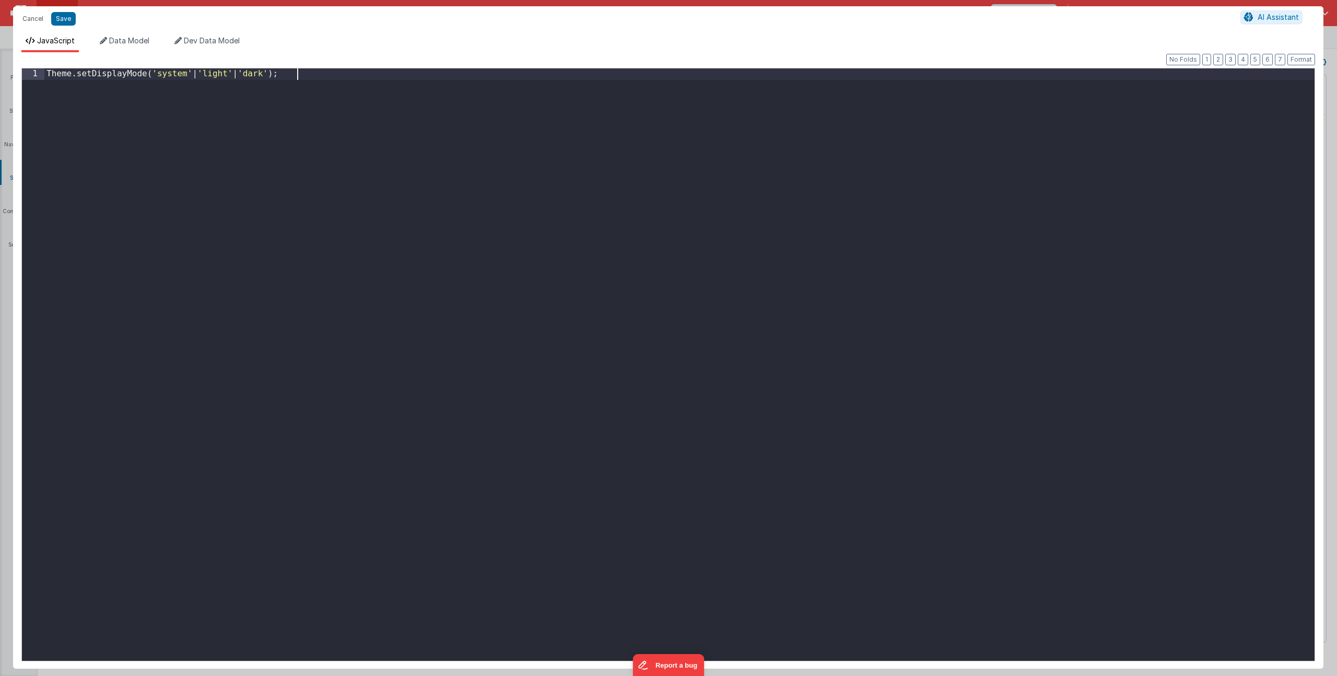
click at [374, 174] on div "Theme . setDisplayMode ( 'system' | 'light' | 'dark' ) ;" at bounding box center [679, 375] width 1270 height 615
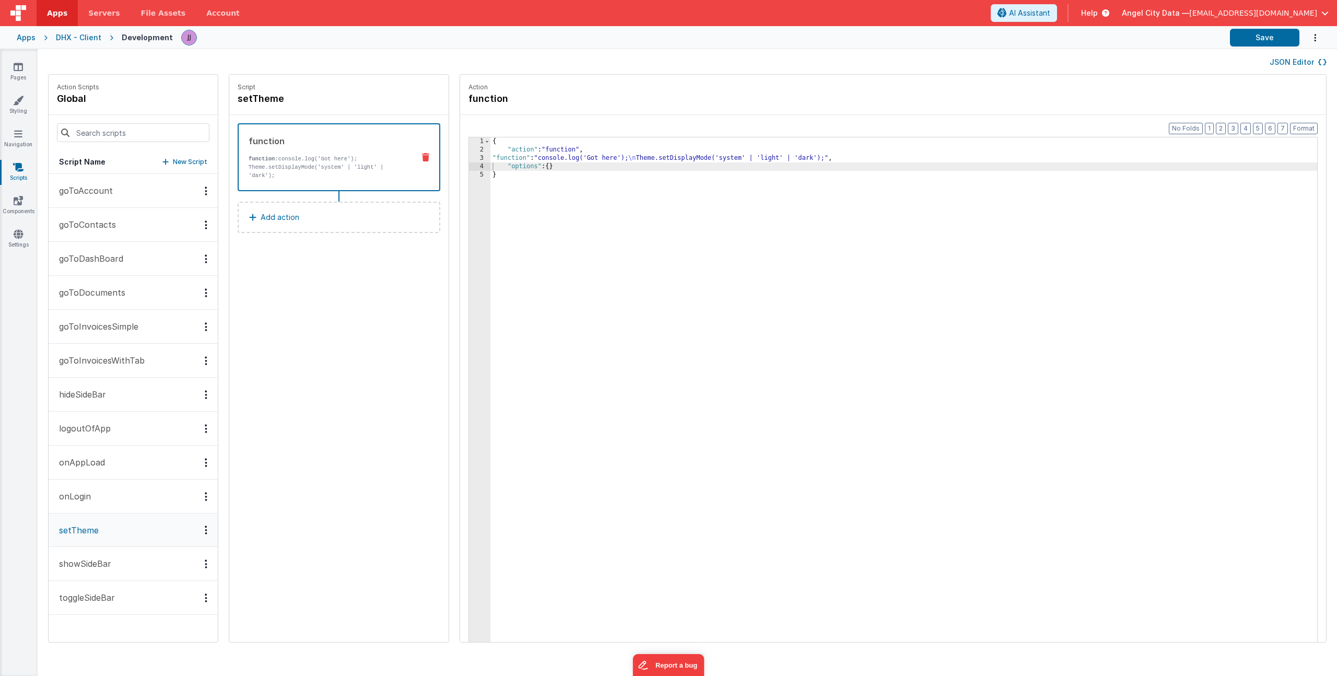
click at [571, 158] on div "{ "action" : "function" , "function" : "console.log('Got here'); \n Theme.setDi…" at bounding box center [918, 413] width 857 height 553
click at [18, 233] on icon at bounding box center [18, 234] width 9 height 10
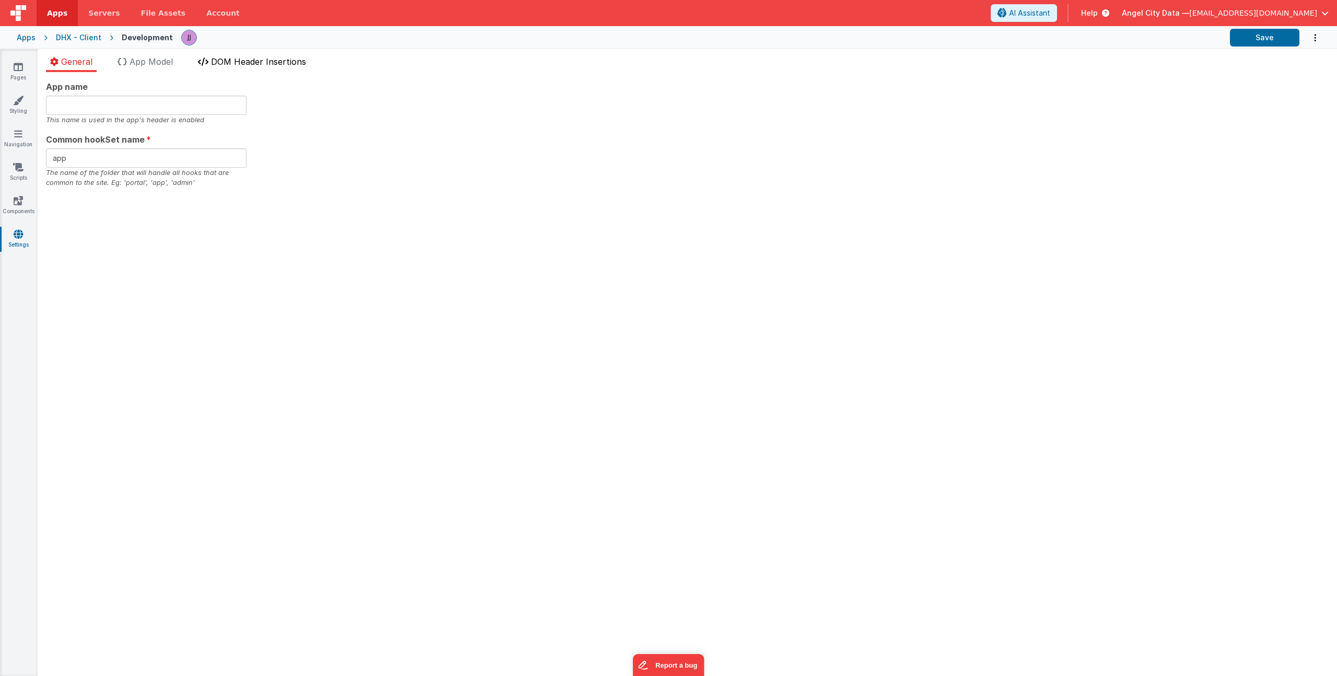
click at [244, 60] on span "DOM Header Insertions" at bounding box center [258, 61] width 95 height 10
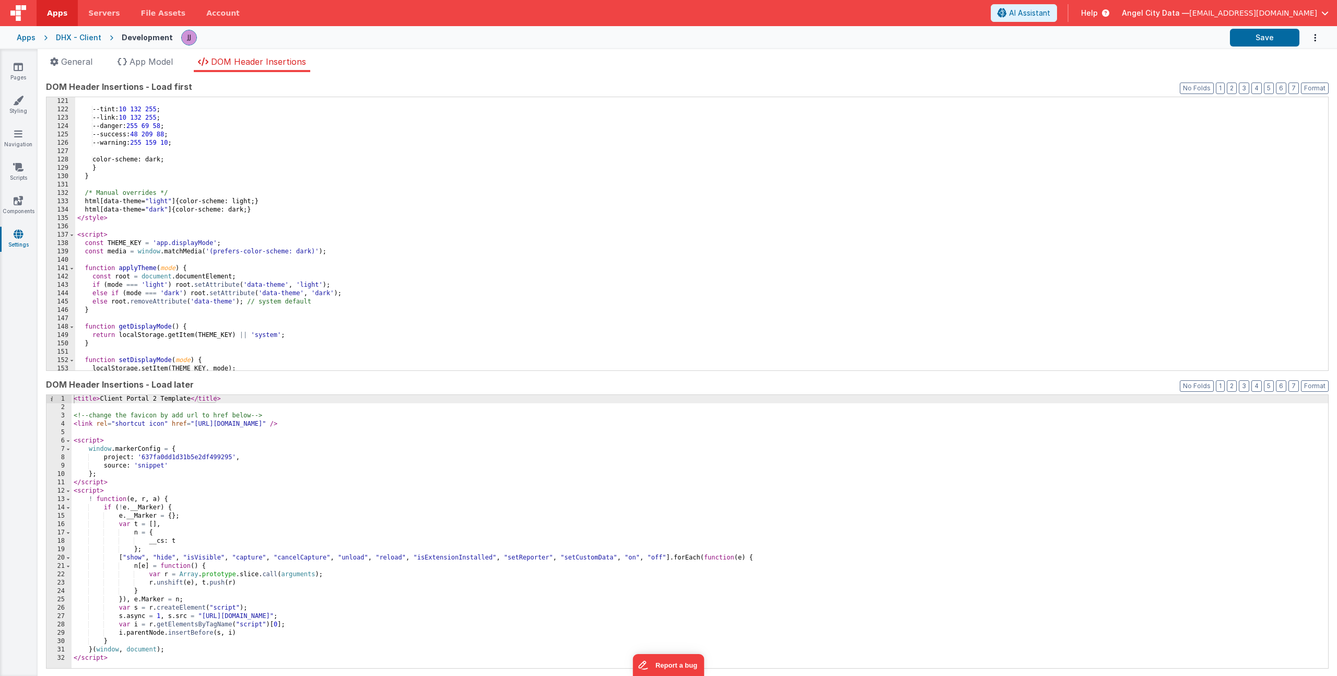
scroll to position [1002, 0]
click at [132, 235] on div "--tint: 10 132 255 ; --link: 10 132 255 ; --danger: 255 69 58 ; --success: 48 2…" at bounding box center [697, 242] width 1245 height 290
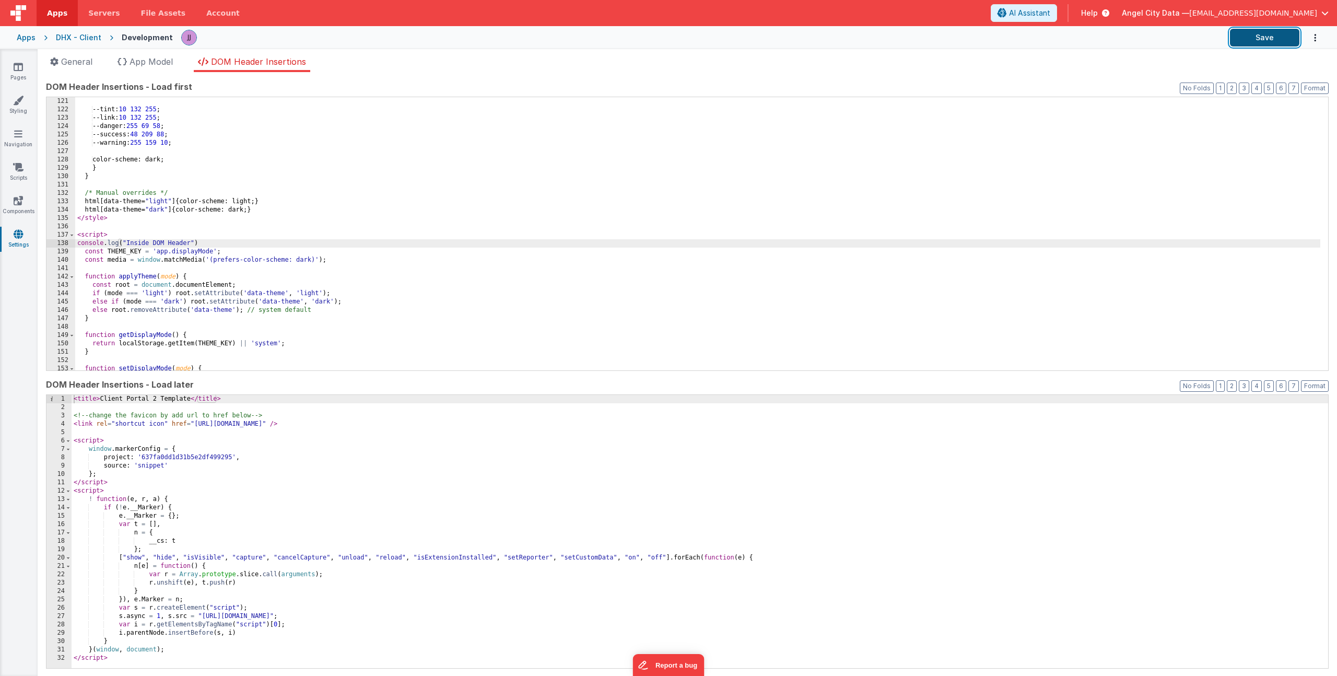
click at [1257, 33] on button "Save" at bounding box center [1264, 38] width 69 height 18
click at [1289, 36] on button "Save" at bounding box center [1264, 38] width 69 height 18
click at [20, 166] on icon at bounding box center [18, 167] width 10 height 10
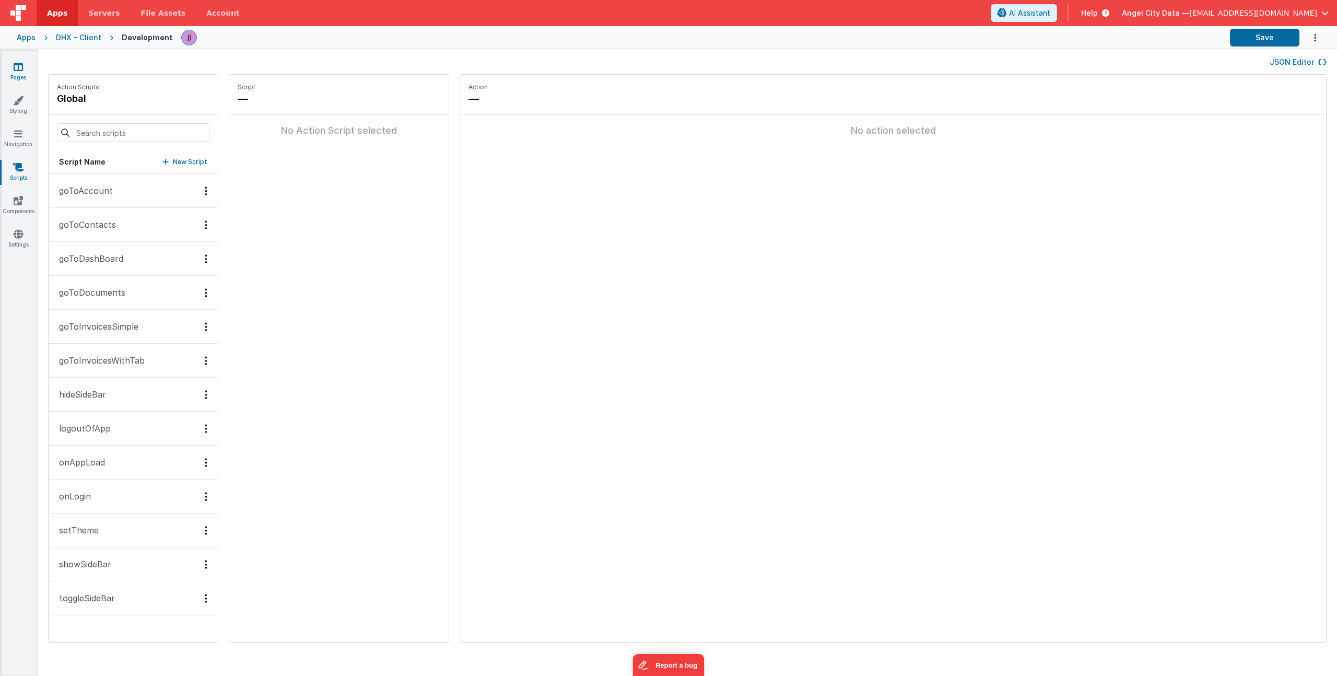
click at [21, 77] on link "Pages" at bounding box center [18, 72] width 38 height 21
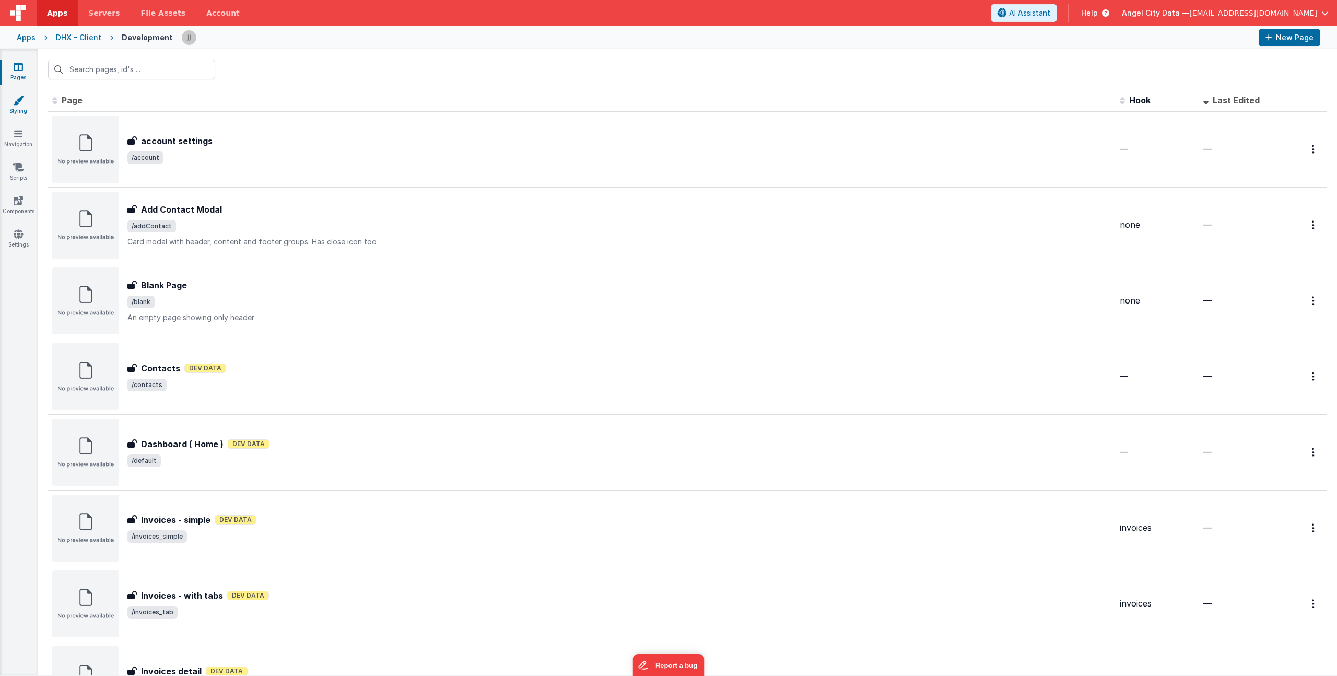
click at [20, 114] on link "Styling" at bounding box center [18, 105] width 38 height 21
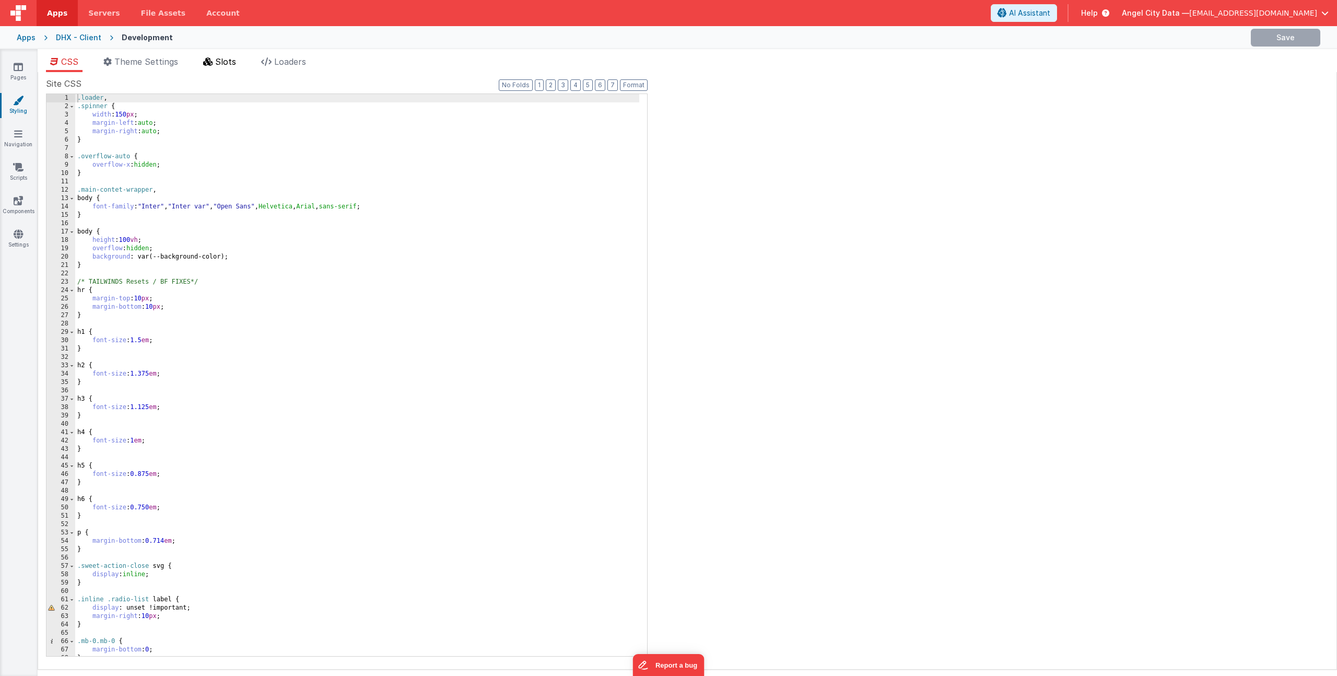
click at [236, 62] on span "Slots" at bounding box center [225, 61] width 21 height 10
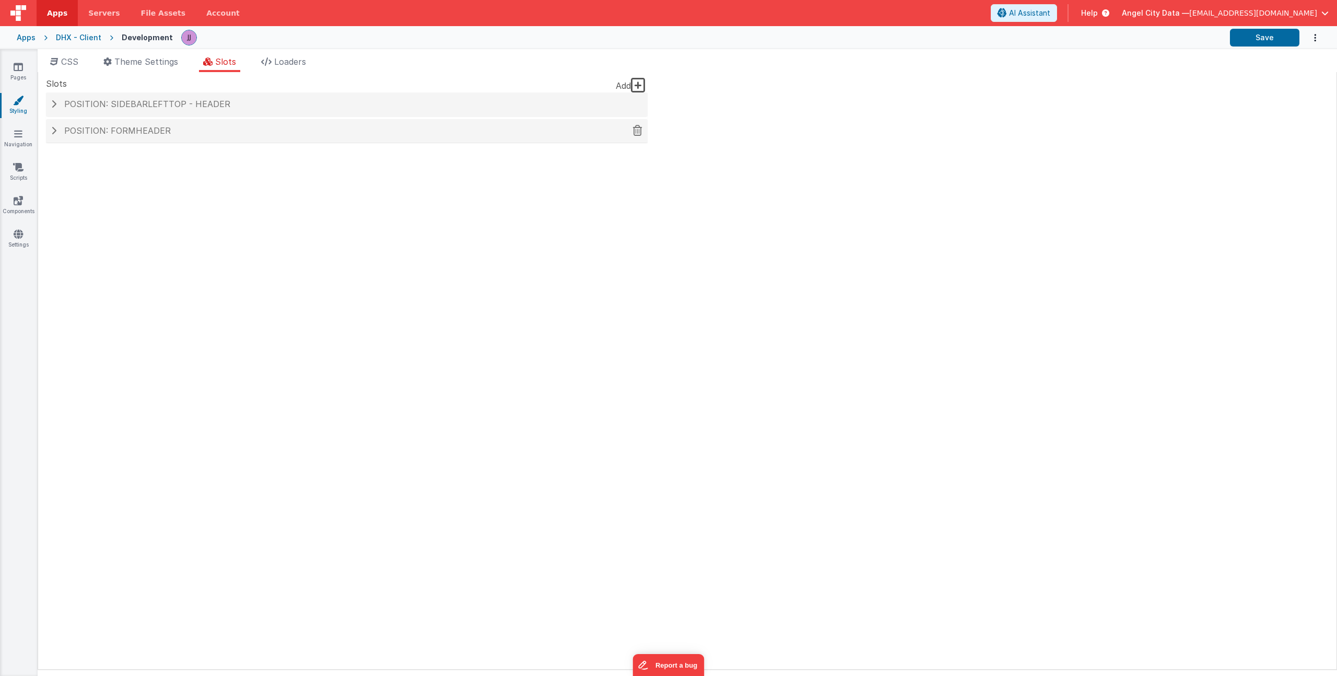
click at [174, 127] on h4 "Position: formHeader" at bounding box center [346, 130] width 591 height 9
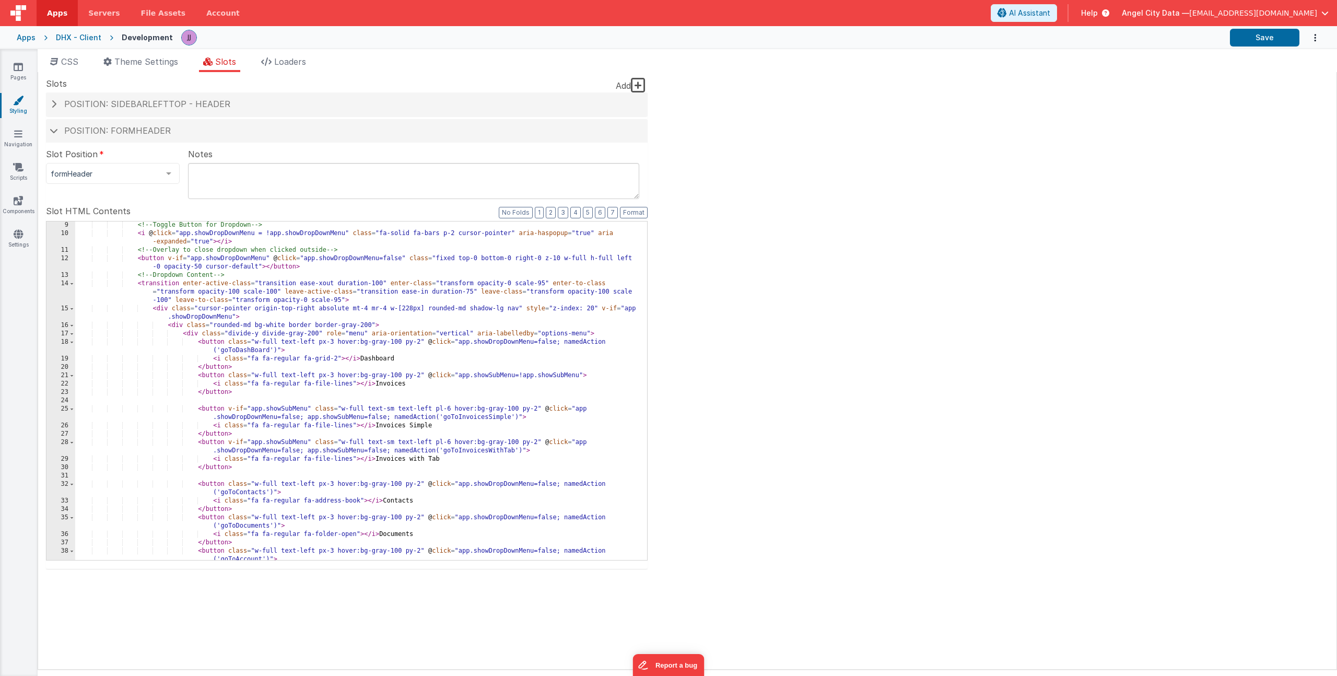
scroll to position [67, 0]
click at [261, 401] on div "<!-- Toggle Button for Dropdown --> < i @ click = "app.showDropDownMenu = !app.…" at bounding box center [357, 398] width 564 height 355
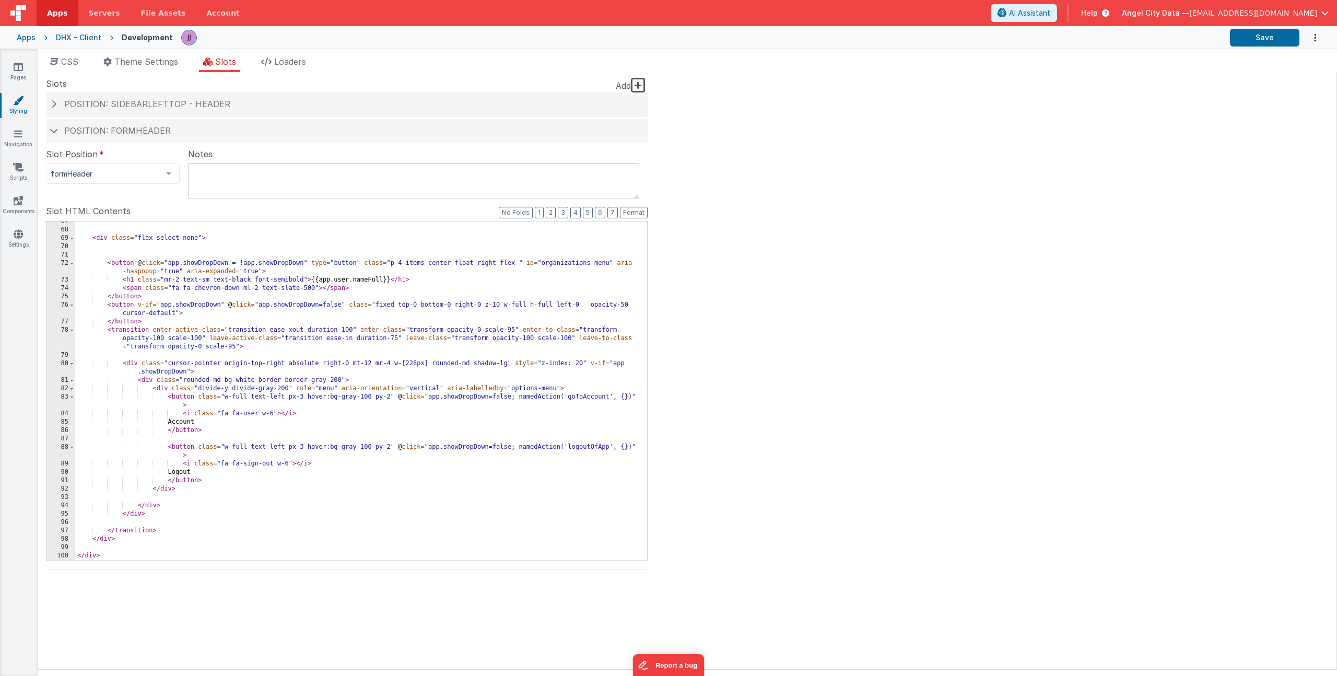
scroll to position [647, 0]
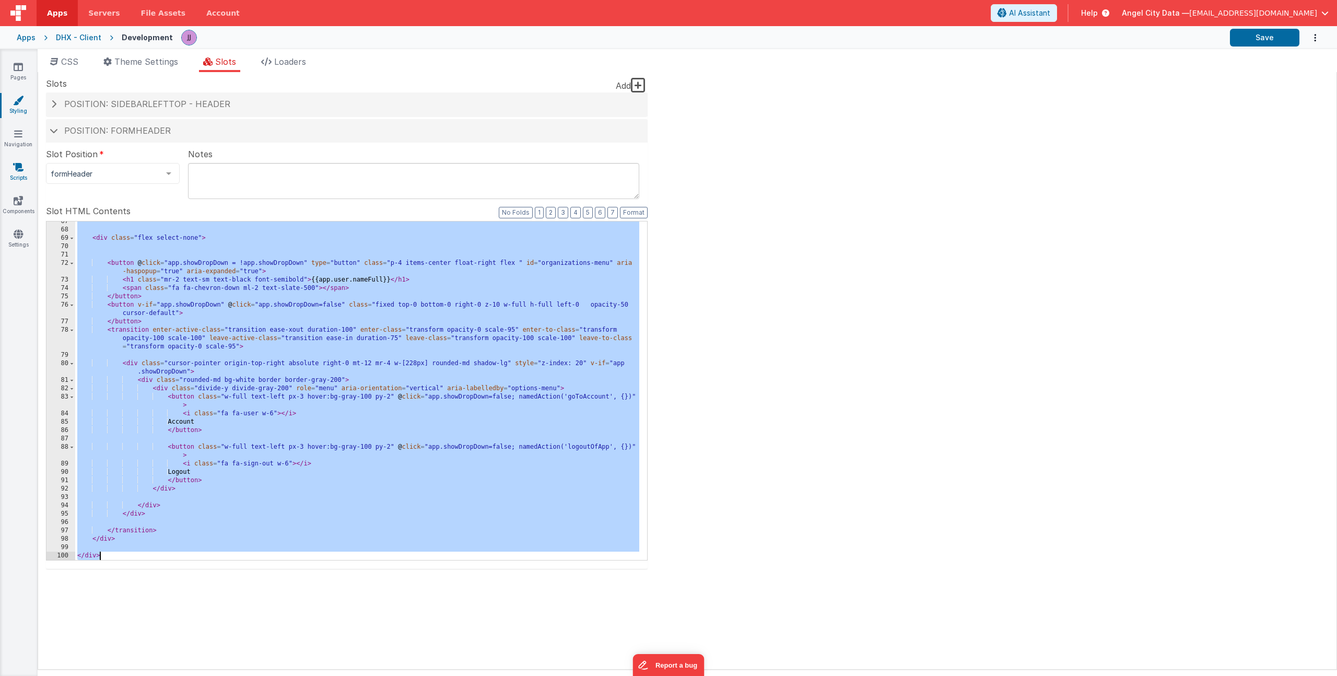
click at [25, 171] on link "Scripts" at bounding box center [18, 172] width 38 height 21
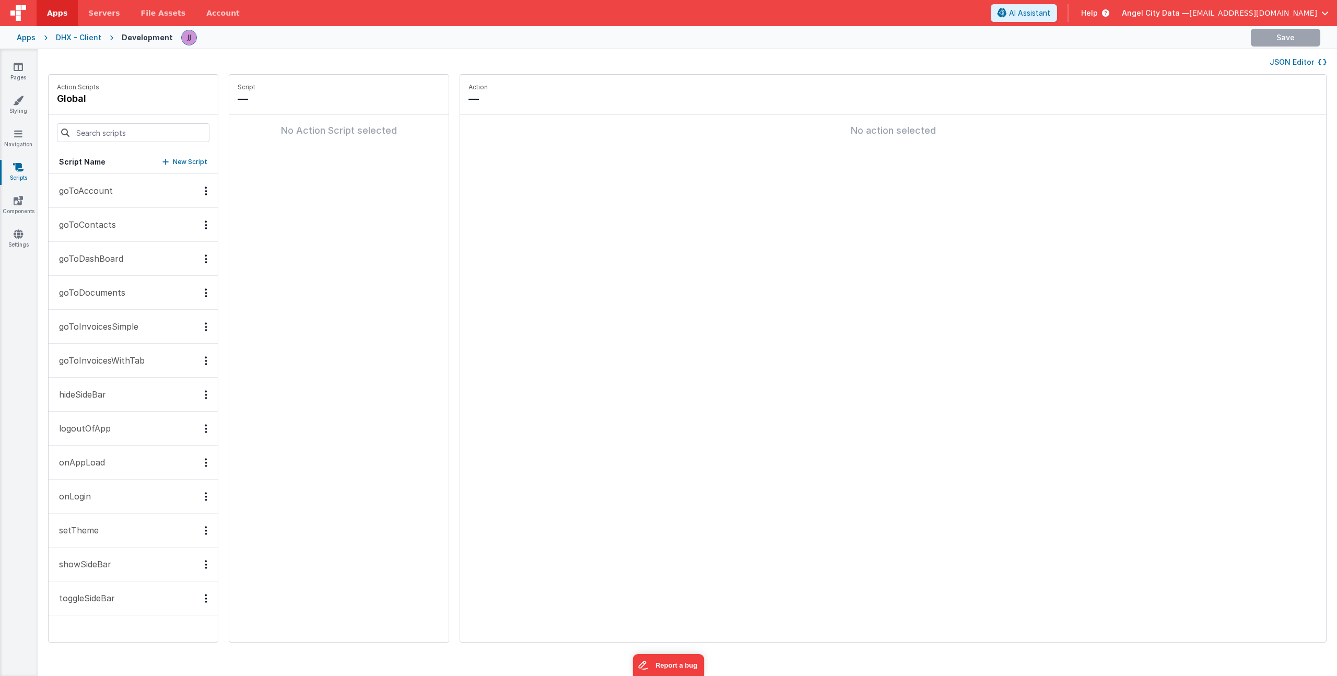
click at [85, 538] on button "setTheme" at bounding box center [133, 530] width 169 height 34
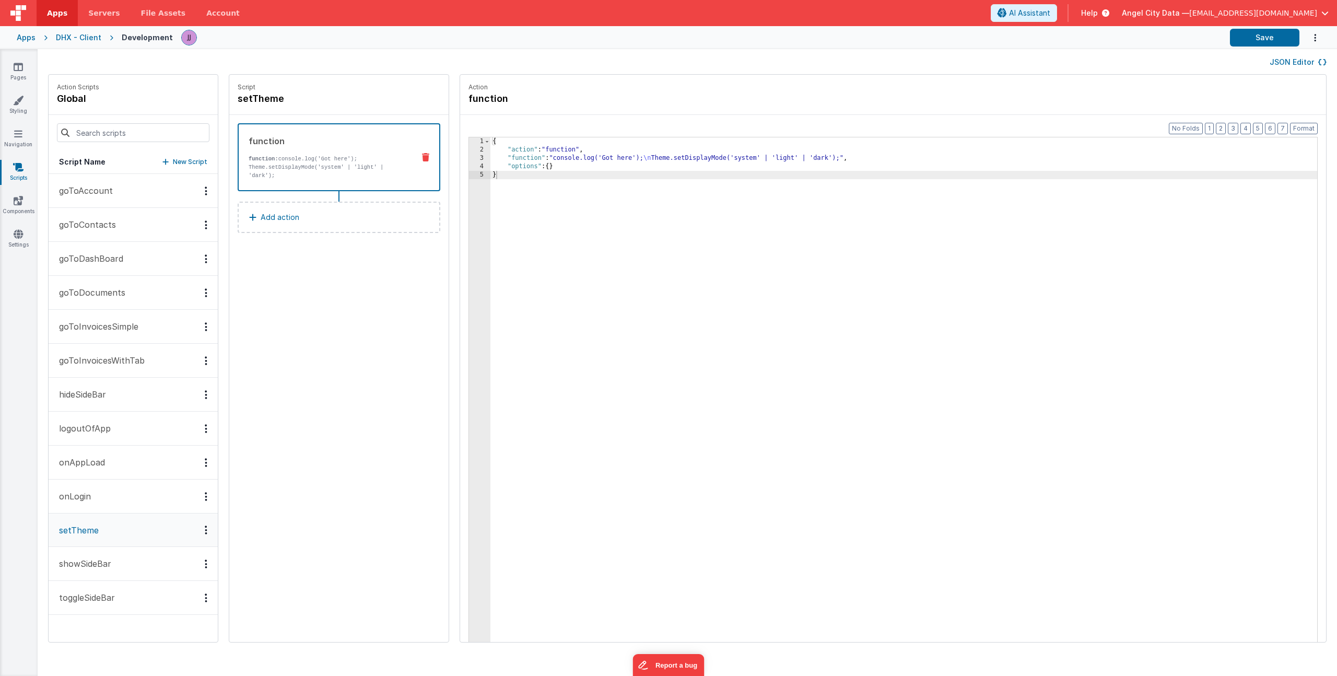
click at [561, 158] on div "{ "action" : "function" , "function" : "console.log('Got here'); \n Theme.setDi…" at bounding box center [918, 413] width 857 height 553
click at [469, 158] on div "3" at bounding box center [479, 158] width 21 height 8
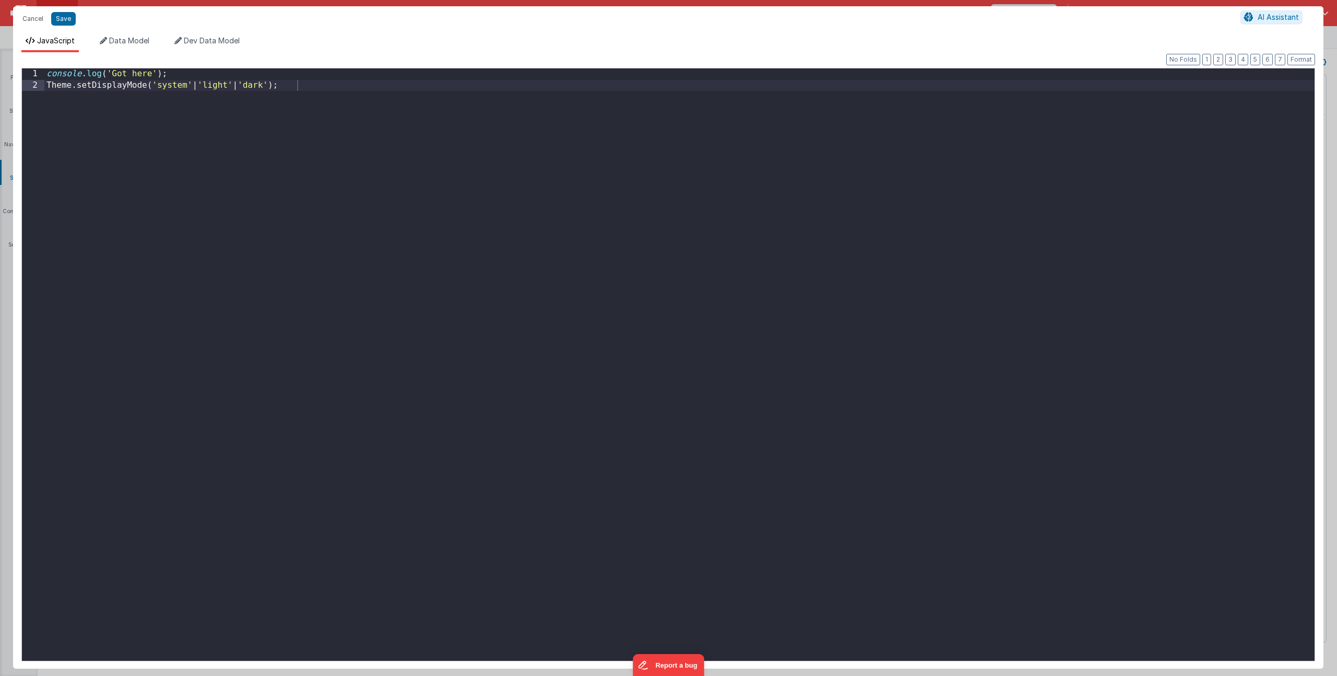
click at [157, 128] on div "console . log ( 'Got here' ) ; Theme . setDisplayMode ( 'system' | 'light' | 'd…" at bounding box center [679, 375] width 1270 height 615
drag, startPoint x: 192, startPoint y: 127, endPoint x: -183, endPoint y: -1, distance: 396.1
click at [0, 0] on html "Cancel Save AI Assistant JavaScript Data Model Dev Data Model Format 7 6 5 4 3 …" at bounding box center [668, 338] width 1337 height 676
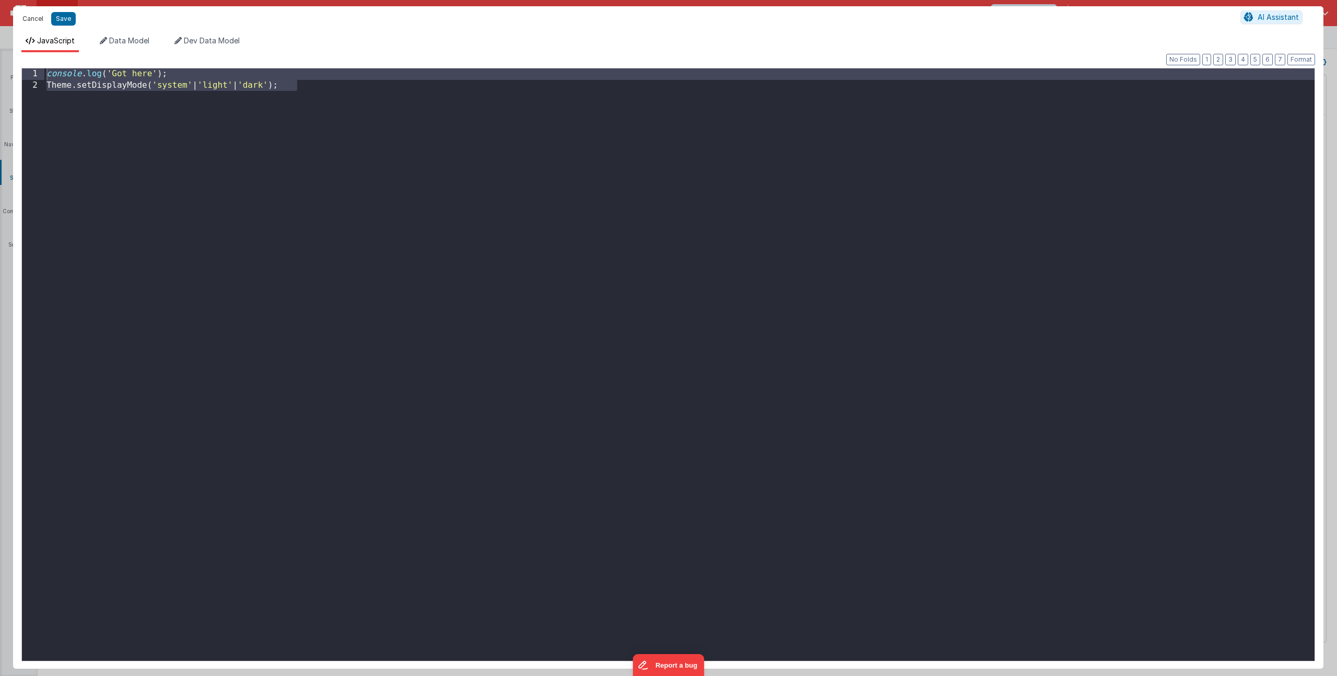
click at [27, 15] on button "Cancel" at bounding box center [32, 18] width 31 height 15
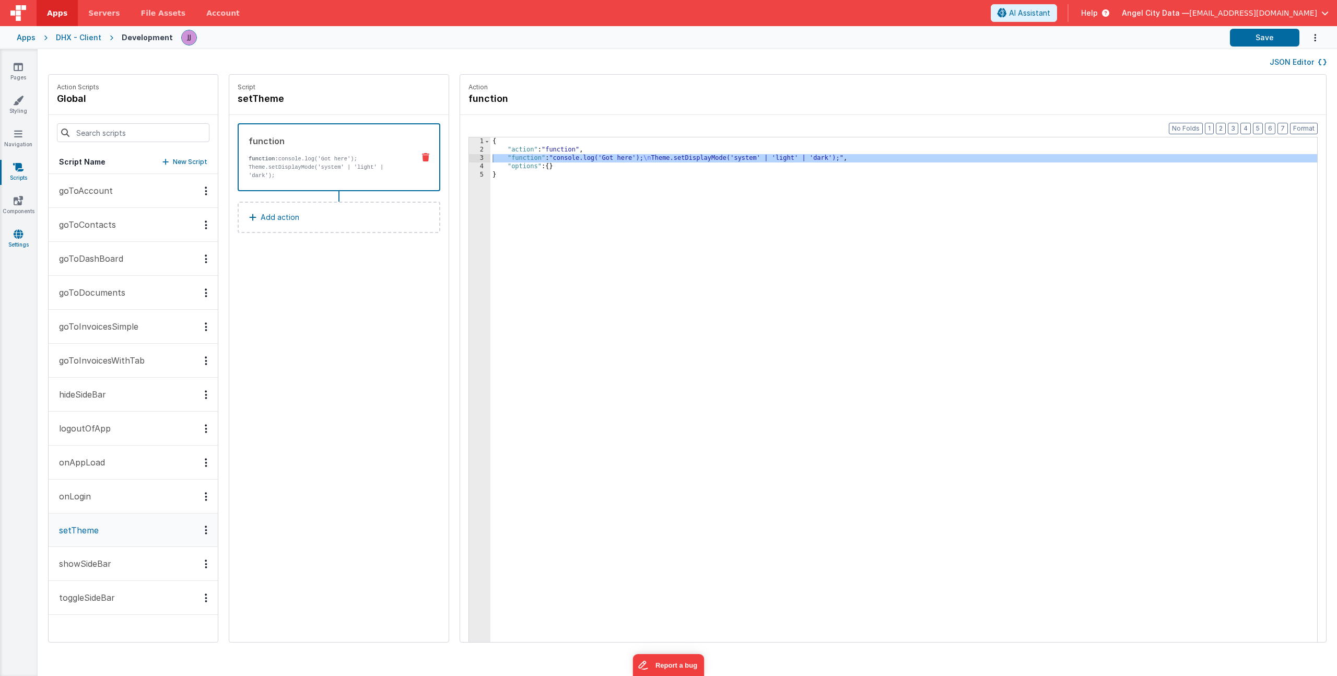
click at [16, 249] on link "Settings" at bounding box center [18, 239] width 38 height 21
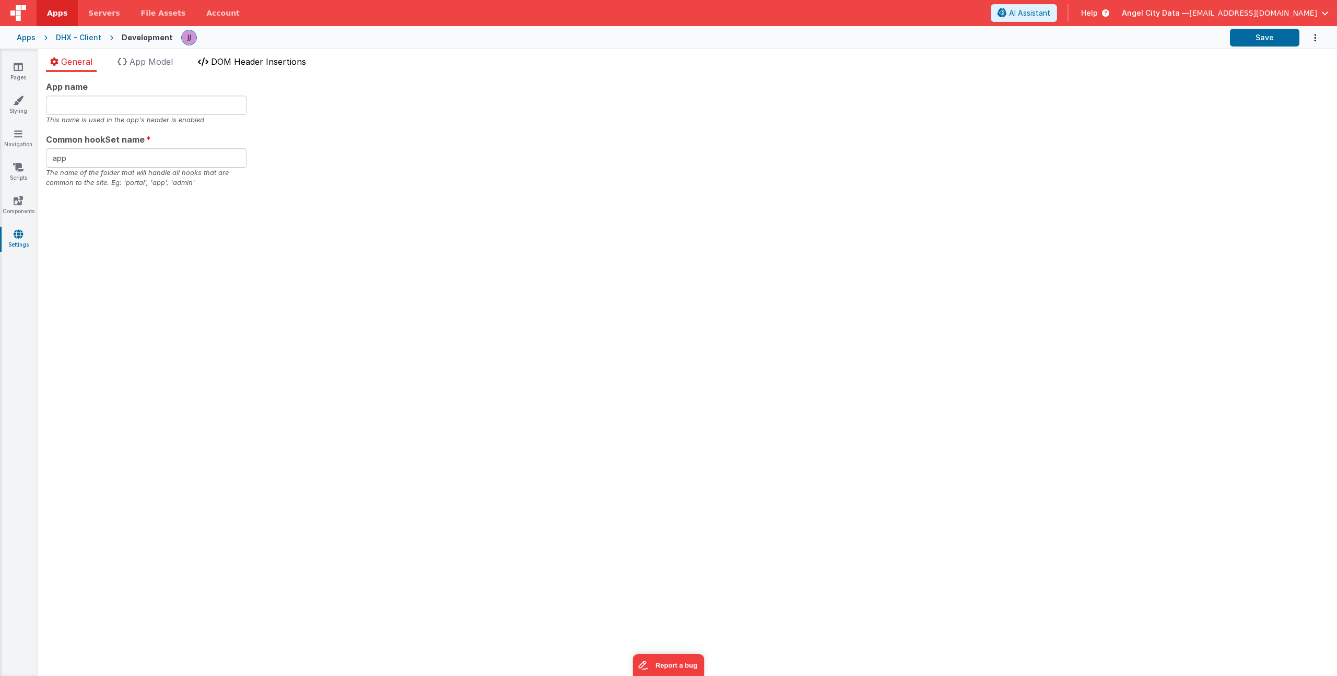
click at [269, 60] on span "DOM Header Insertions" at bounding box center [258, 61] width 95 height 10
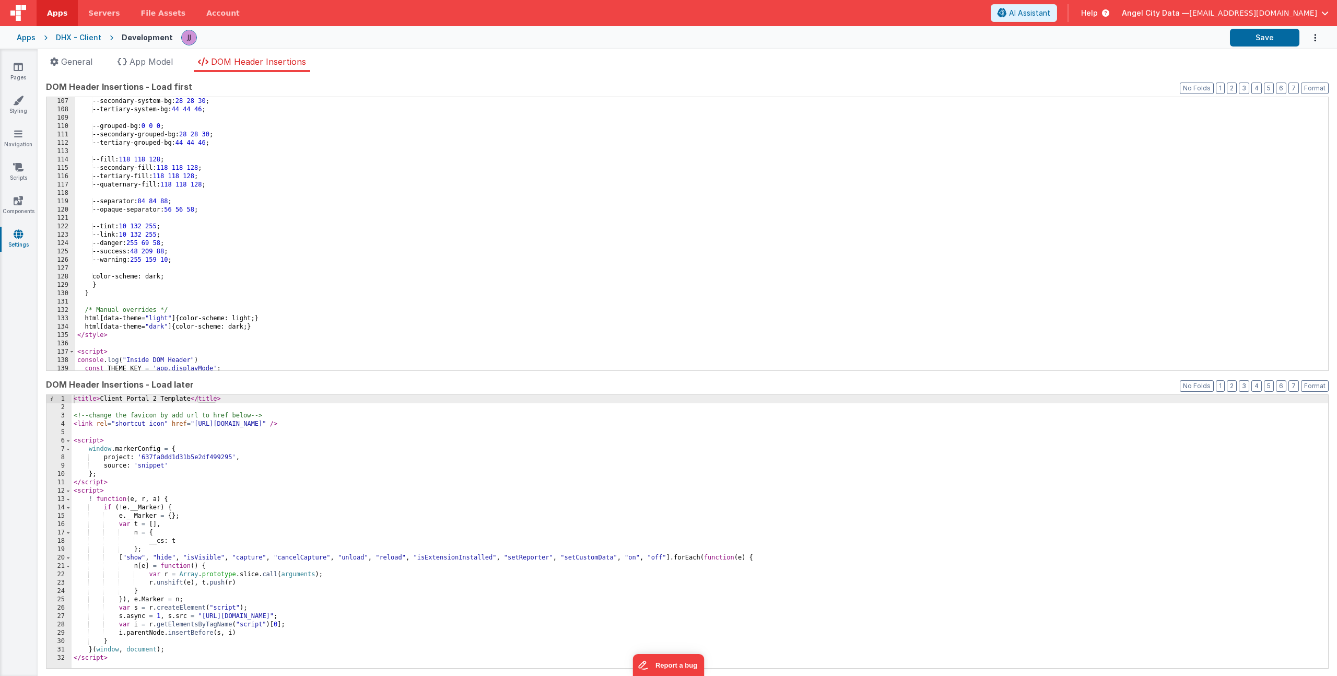
scroll to position [1122, 0]
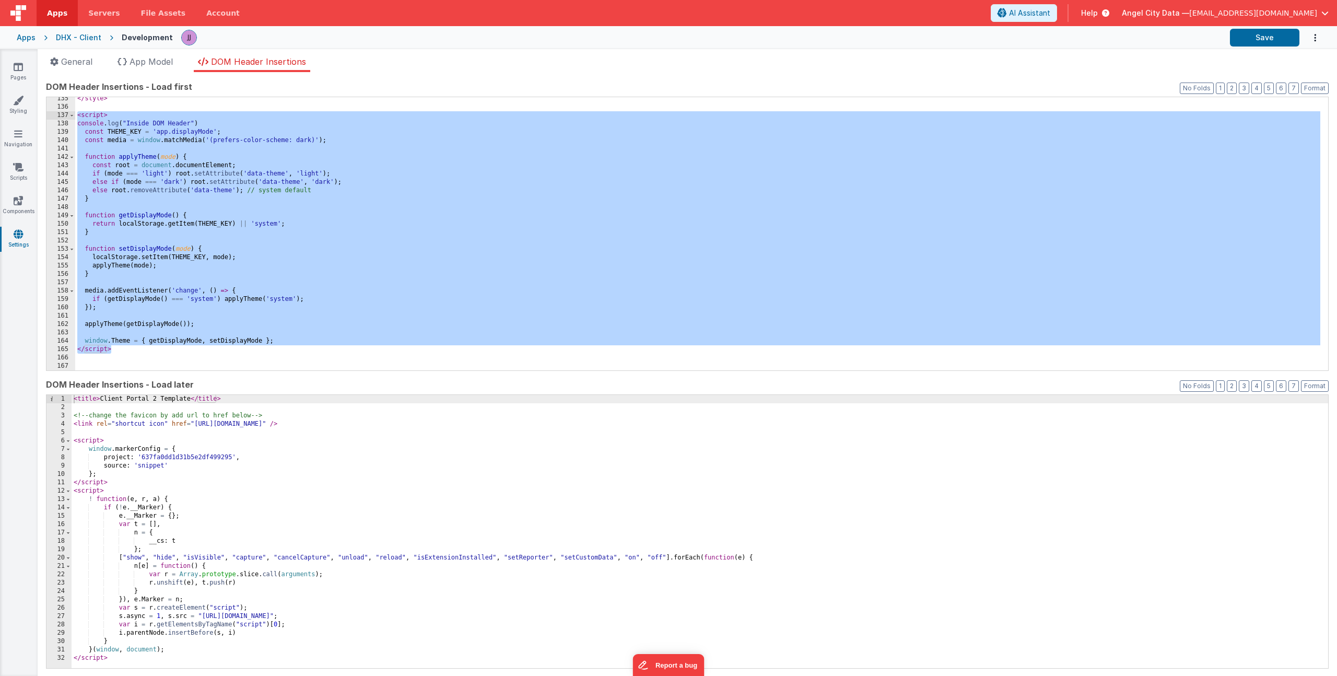
drag, startPoint x: 113, startPoint y: 349, endPoint x: 28, endPoint y: 116, distance: 247.6
click at [28, 116] on section "Pages Styling Navigation Scripts Components Settings General App Model DOM Head…" at bounding box center [668, 362] width 1337 height 627
click at [17, 164] on icon at bounding box center [18, 167] width 10 height 10
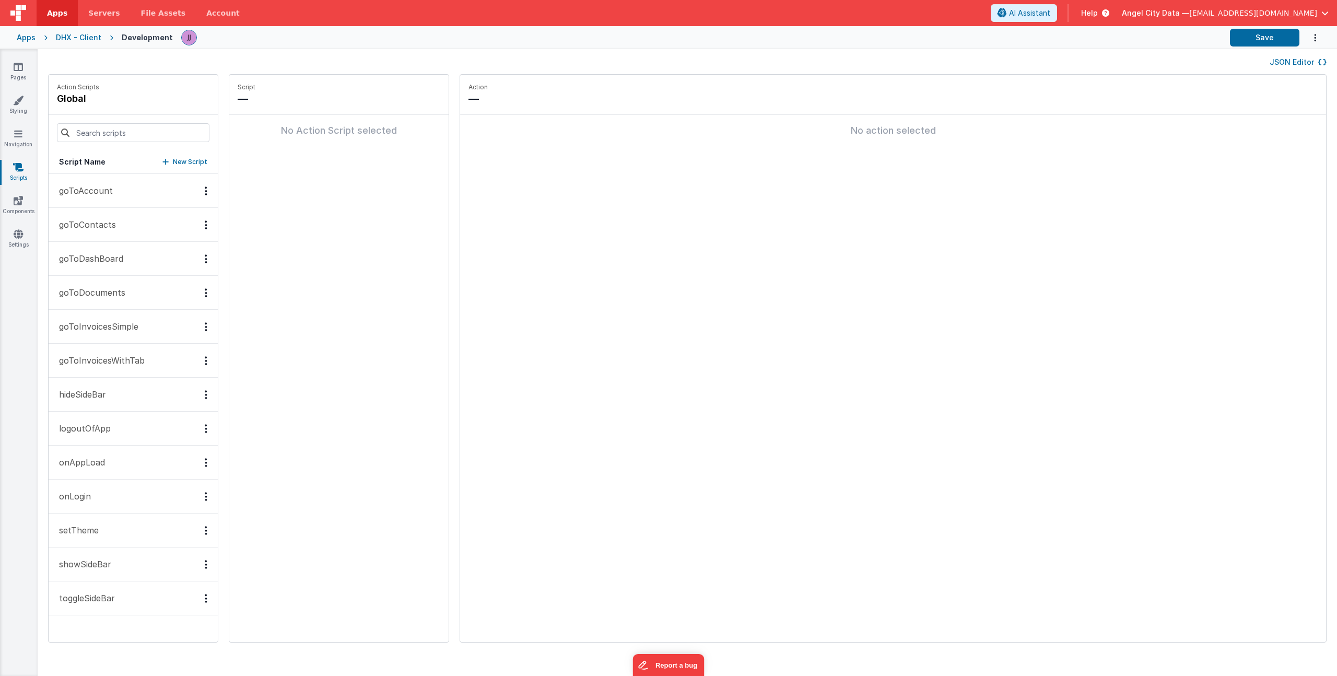
click at [93, 525] on p "setTheme" at bounding box center [76, 530] width 46 height 13
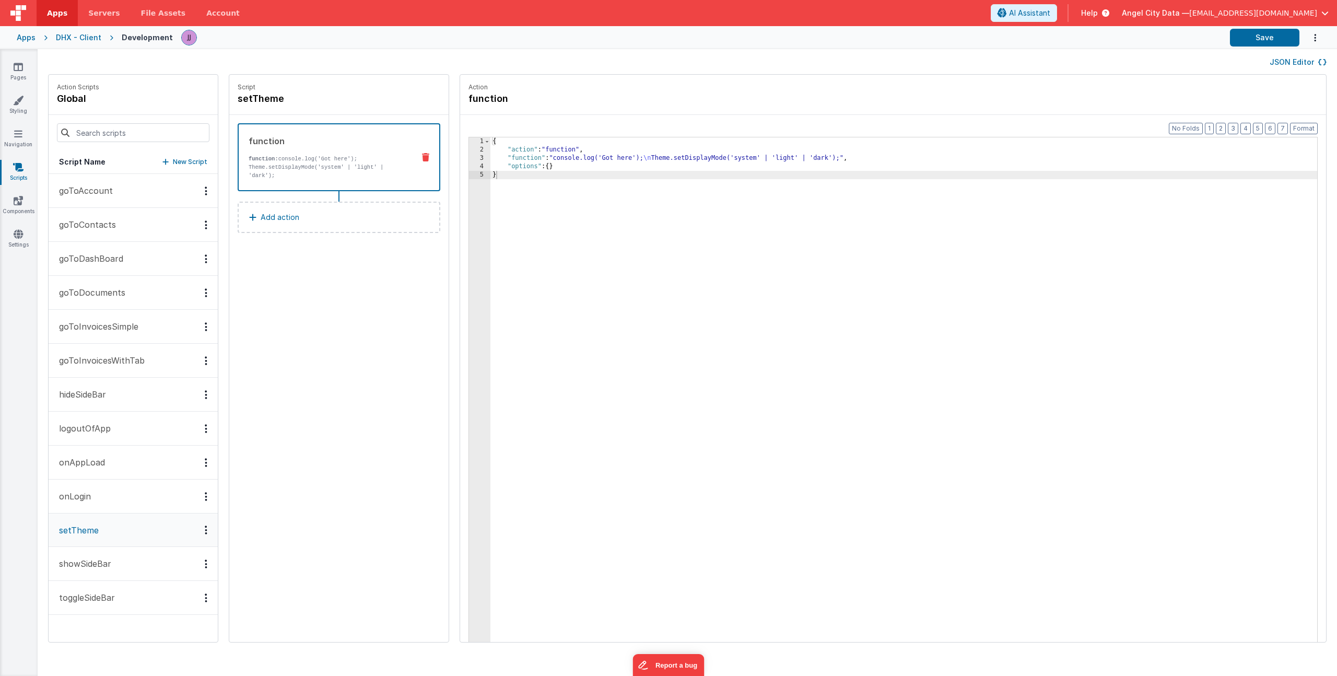
click at [580, 156] on div "{ "action" : "function" , "function" : "console.log('Got here'); \n Theme.setDi…" at bounding box center [918, 413] width 857 height 553
click at [469, 163] on div "4" at bounding box center [479, 166] width 21 height 8
click at [469, 158] on div "3" at bounding box center [479, 158] width 21 height 8
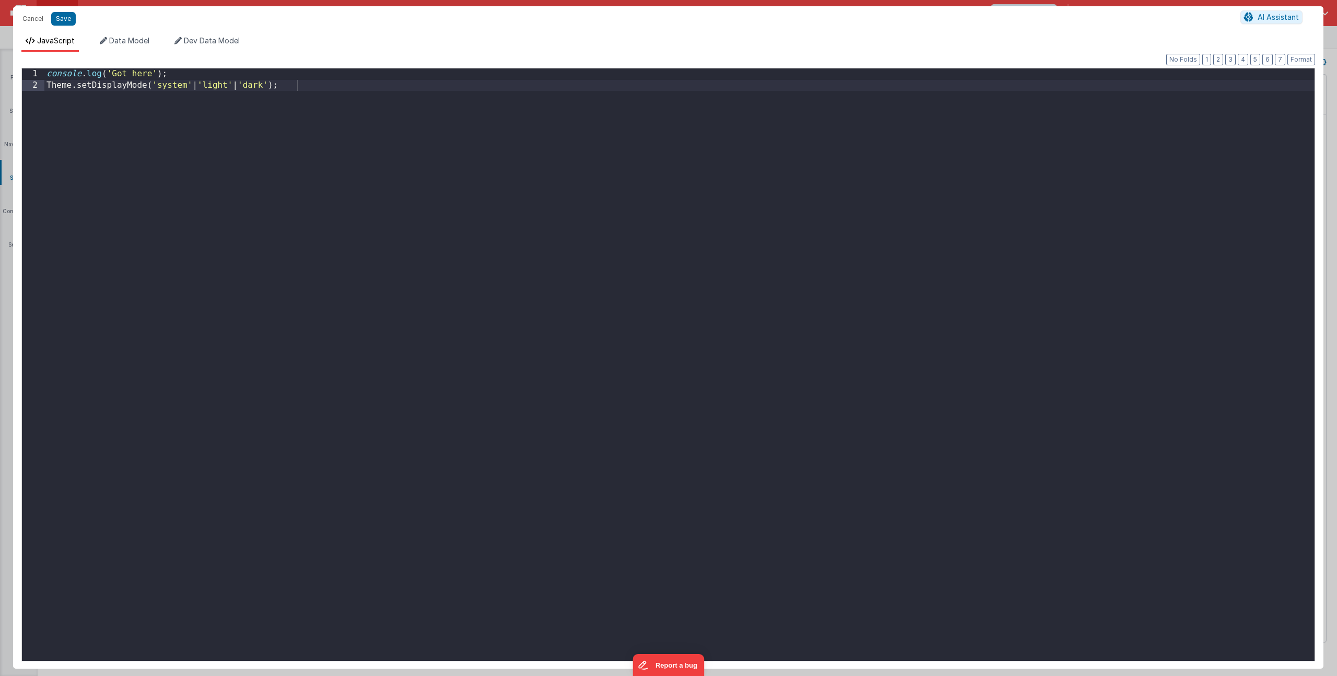
click at [296, 160] on div "console . log ( 'Got here' ) ; Theme . setDisplayMode ( 'system' | 'light' | 'd…" at bounding box center [679, 375] width 1270 height 615
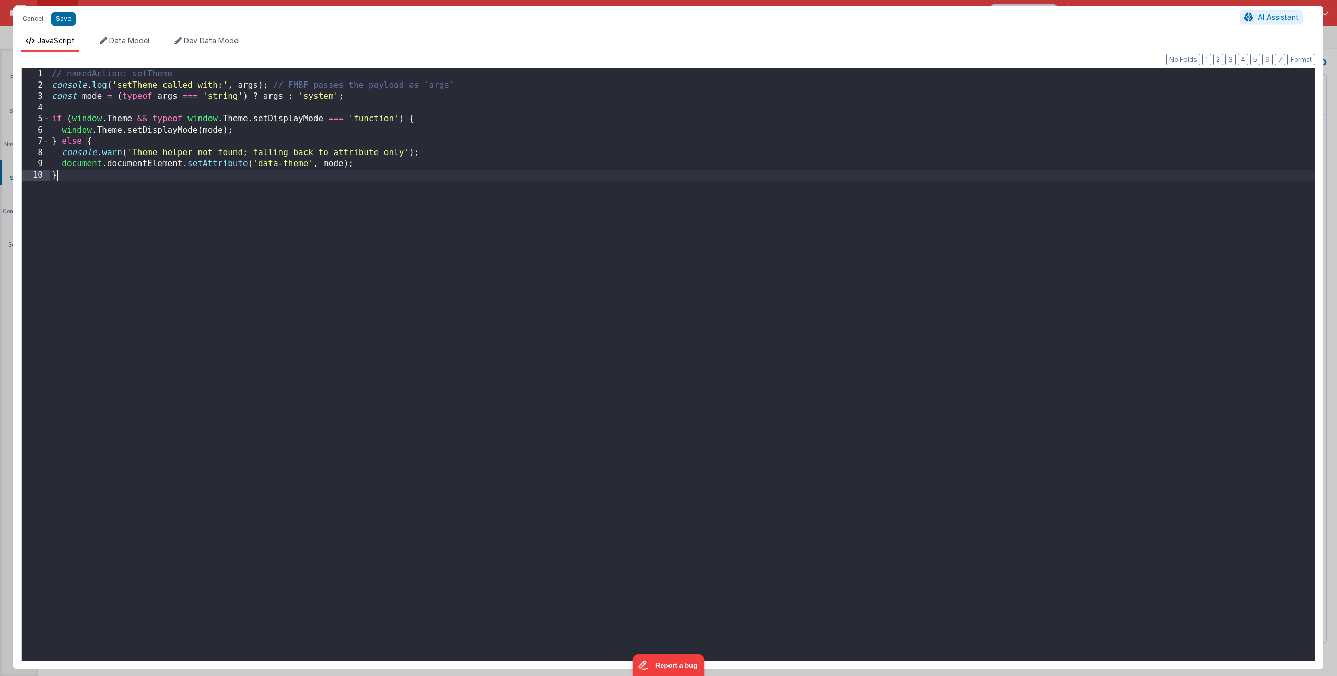
click at [248, 88] on div "// namedAction: setTheme console . log ( 'setTheme called with:' , args ) ; // …" at bounding box center [682, 375] width 1265 height 615
click at [72, 19] on button "Save" at bounding box center [63, 19] width 25 height 14
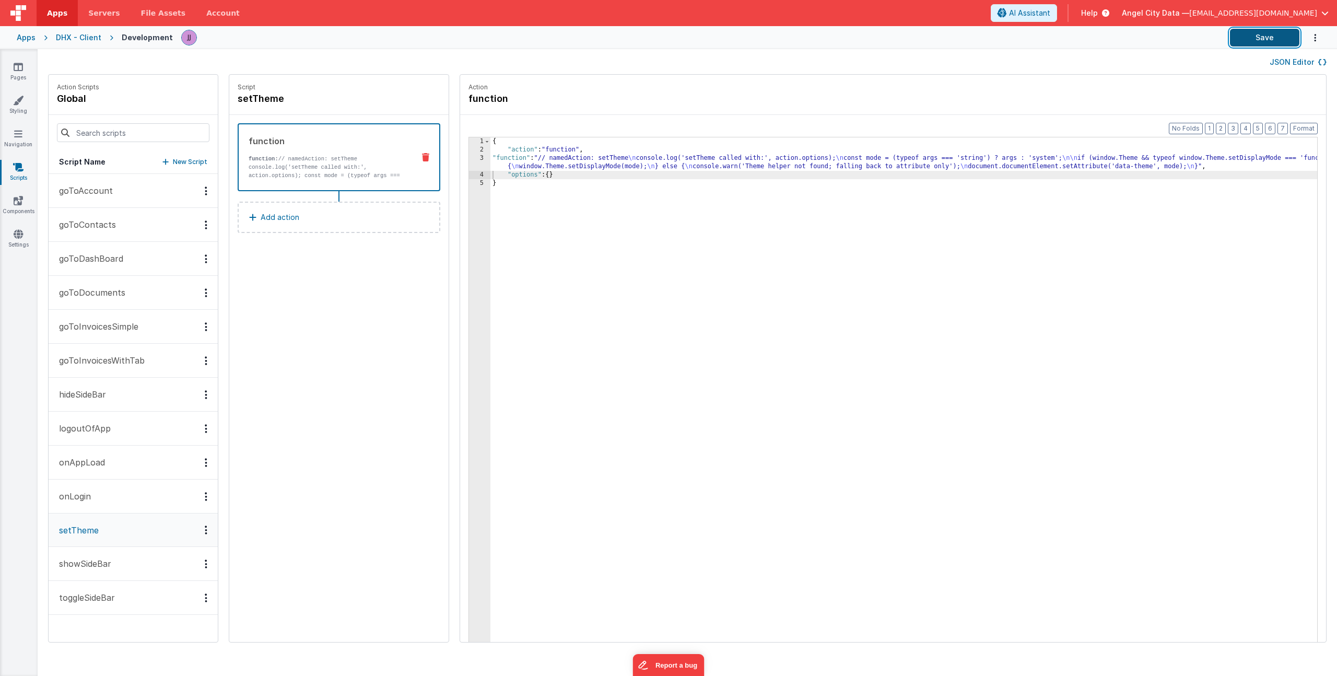
click at [1269, 38] on button "Save" at bounding box center [1264, 38] width 69 height 18
click at [25, 66] on link "Pages" at bounding box center [18, 72] width 38 height 21
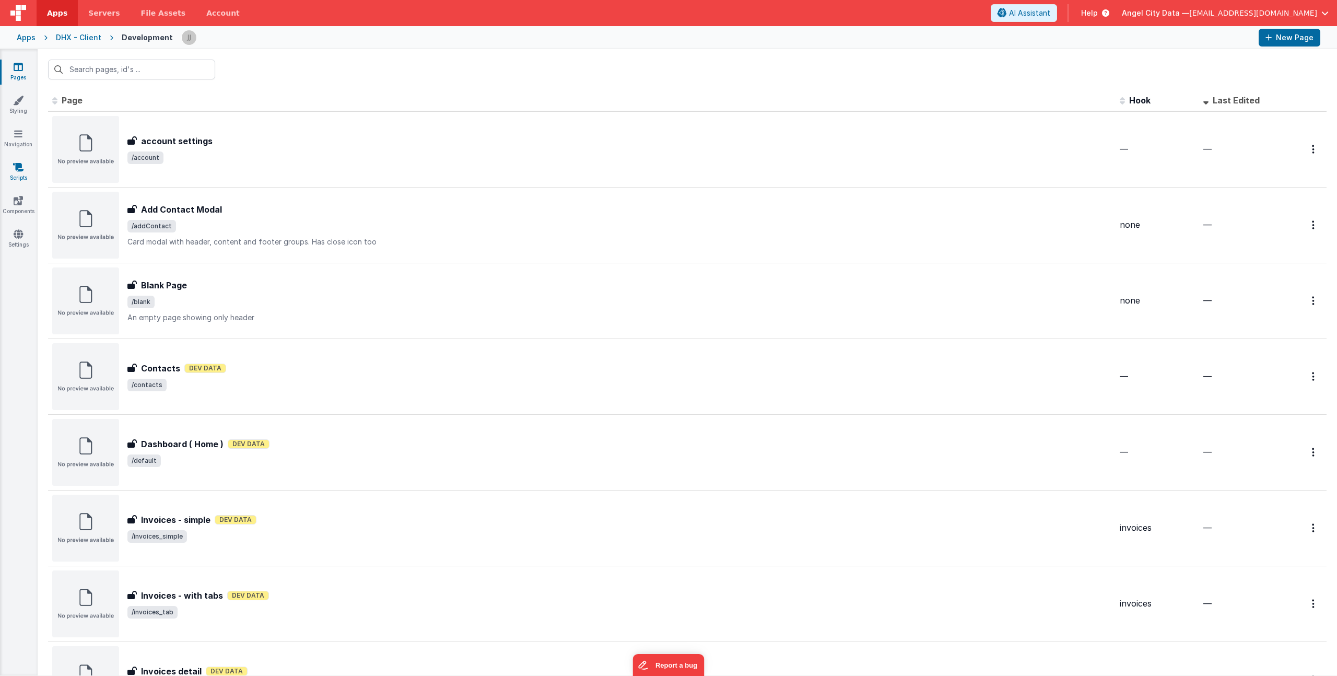
click at [25, 179] on link "Scripts" at bounding box center [18, 172] width 38 height 21
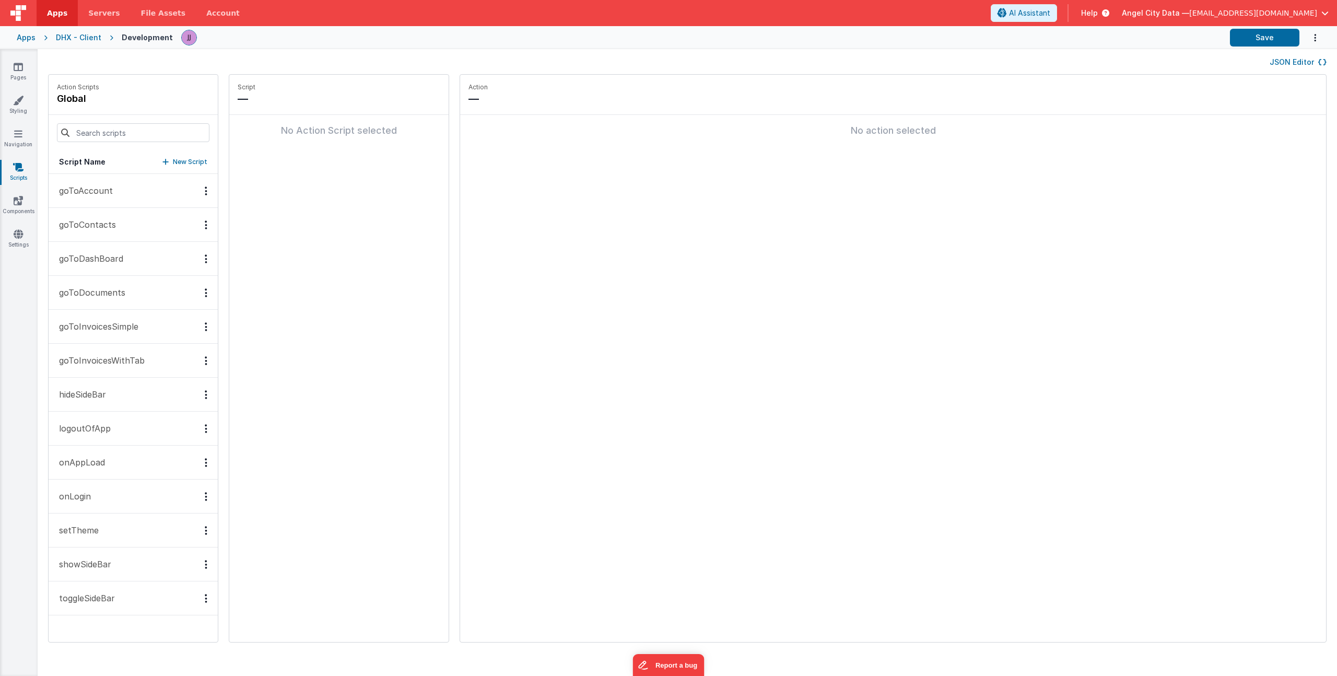
click at [99, 536] on button "setTheme" at bounding box center [133, 530] width 169 height 34
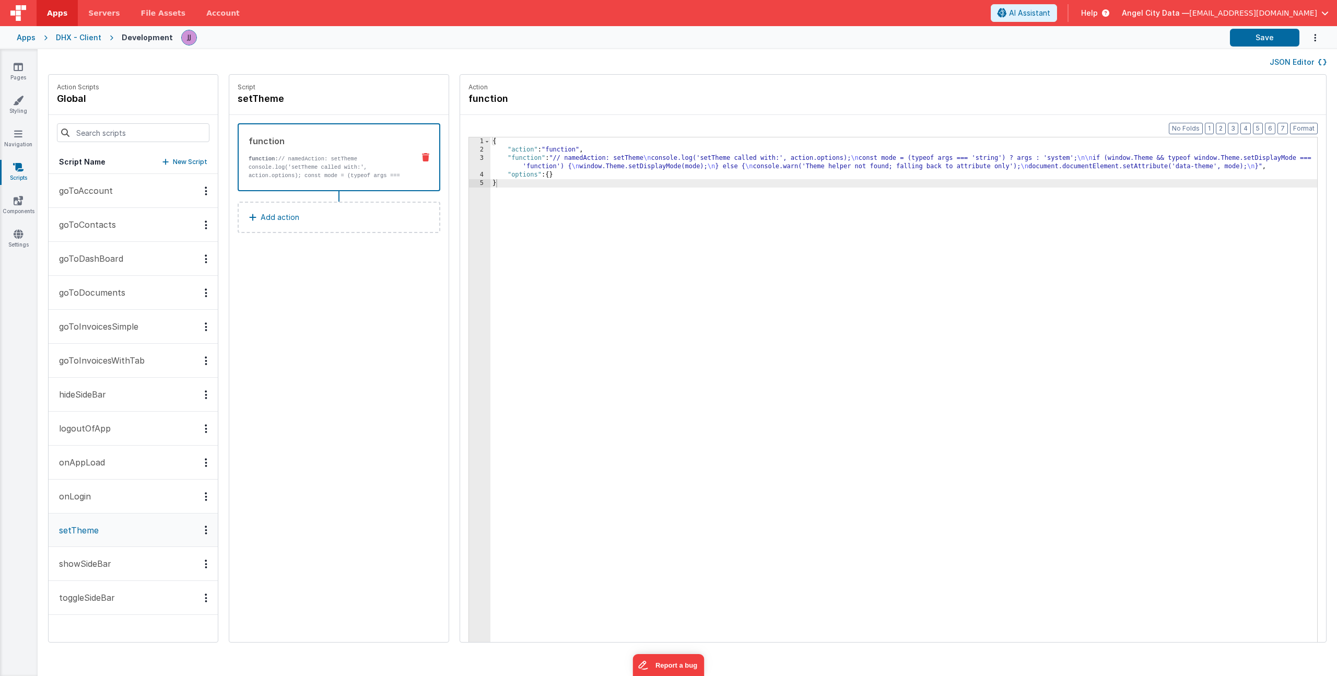
click at [869, 162] on div "{ "action" : "function" , "function" : "// namedAction: setTheme \n console.log…" at bounding box center [918, 413] width 857 height 553
click at [469, 164] on div "3" at bounding box center [479, 162] width 21 height 17
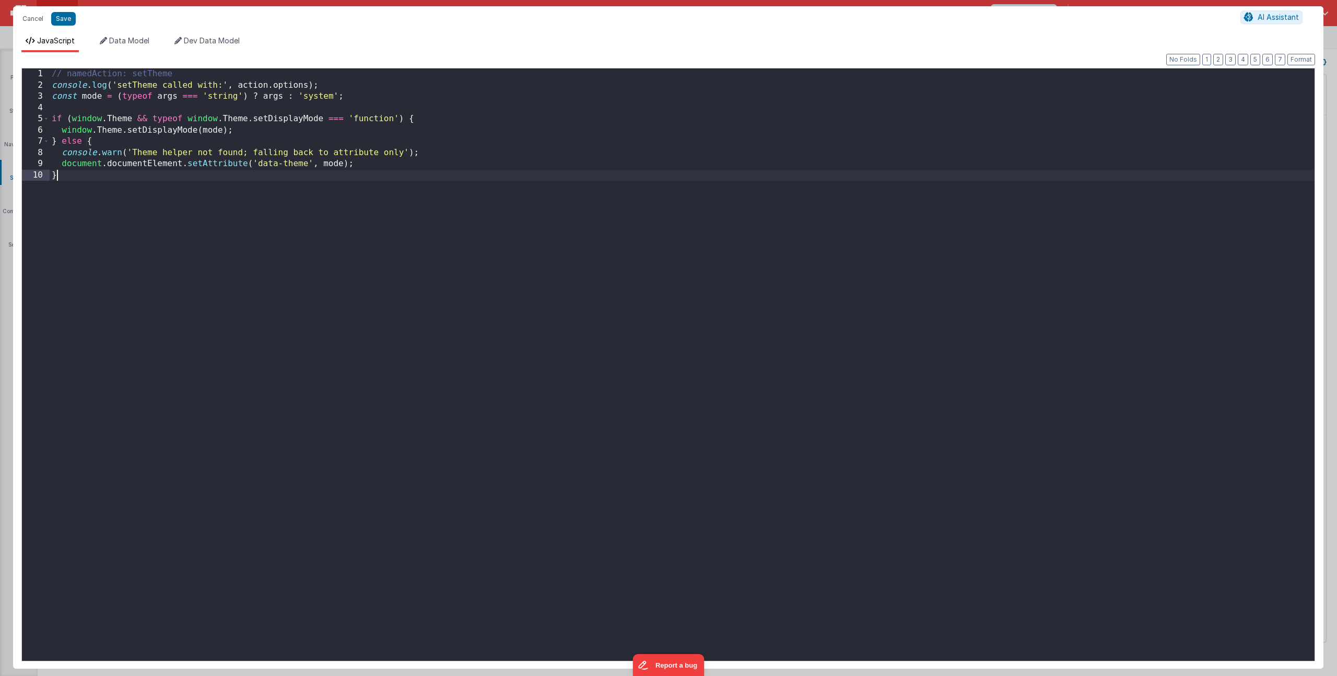
drag, startPoint x: 109, startPoint y: 175, endPoint x: -129, endPoint y: -18, distance: 306.6
click at [0, 0] on html "Cancel Save AI Assistant JavaScript Data Model Dev Data Model Format 7 6 5 4 3 …" at bounding box center [668, 338] width 1337 height 676
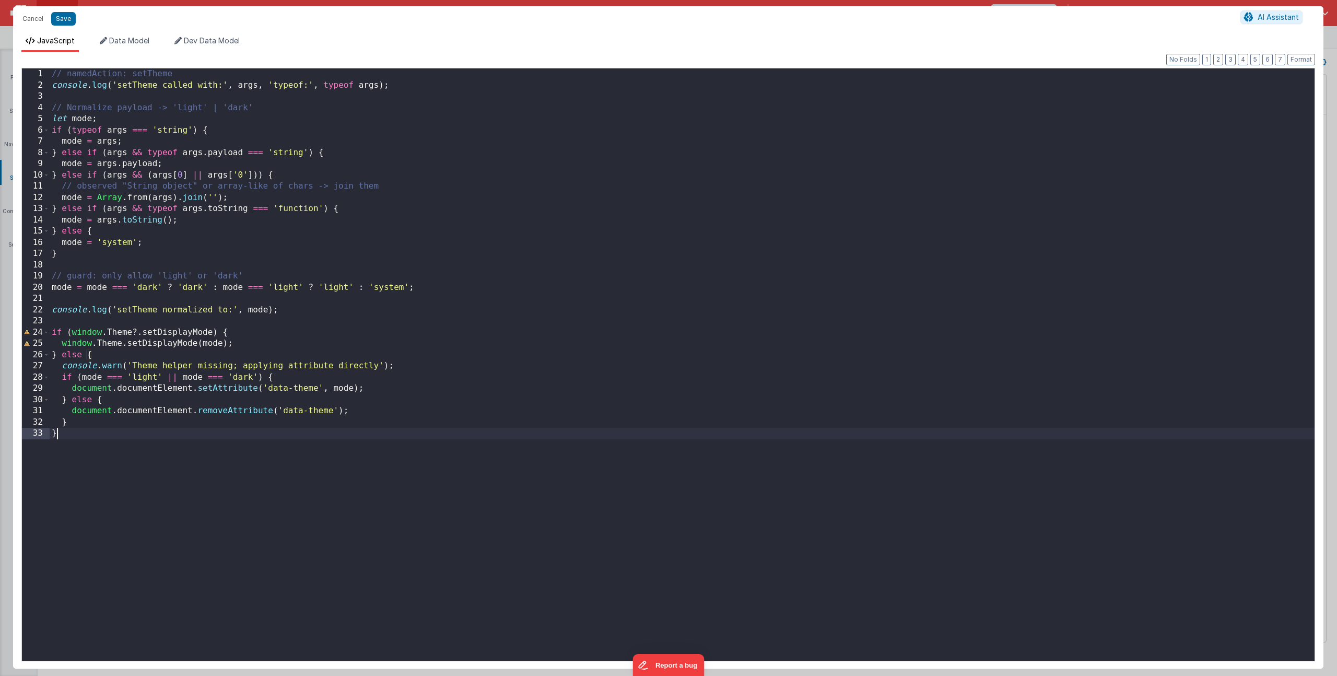
click at [243, 84] on div "// namedAction: setTheme console . log ( 'setTheme called with:' , args , 'type…" at bounding box center [682, 375] width 1265 height 615
click at [203, 76] on div "// namedAction: setTheme console . log ( 'setTheme called with:' , args , 'type…" at bounding box center [682, 375] width 1265 height 615
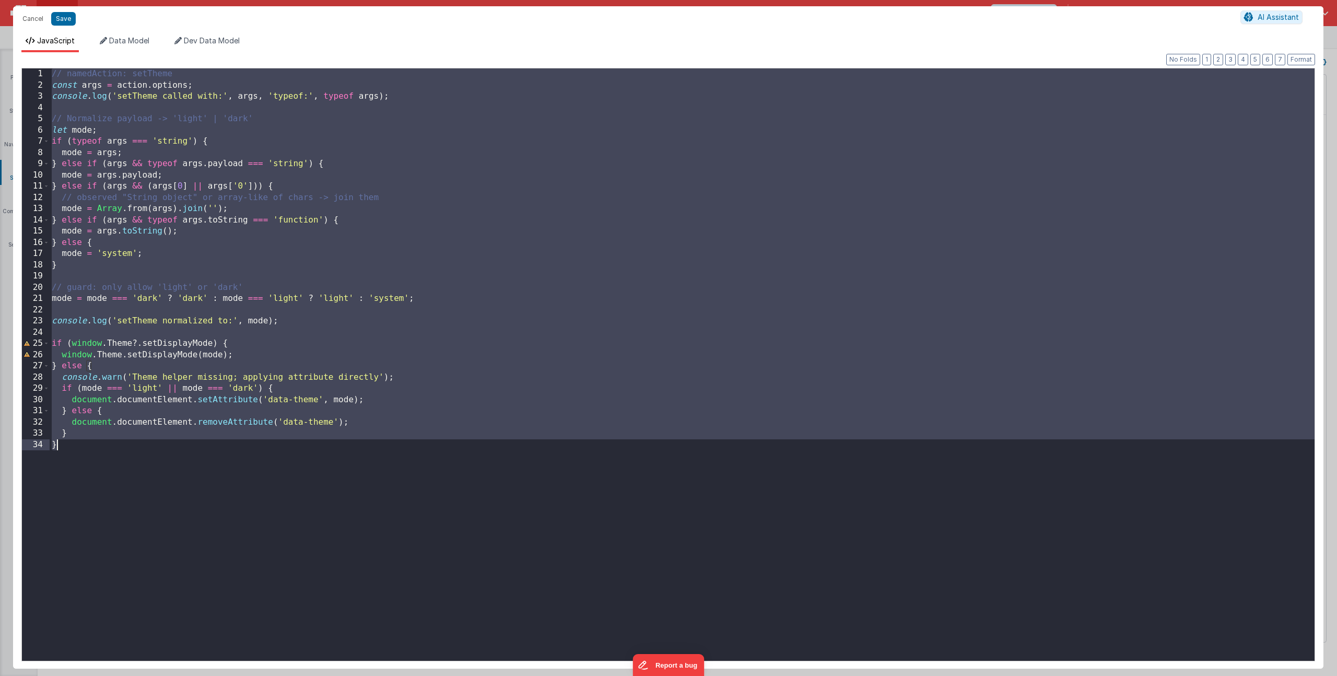
click at [372, 266] on div "// namedAction: setTheme const args = action . options ; console . log ( 'setTh…" at bounding box center [682, 375] width 1265 height 615
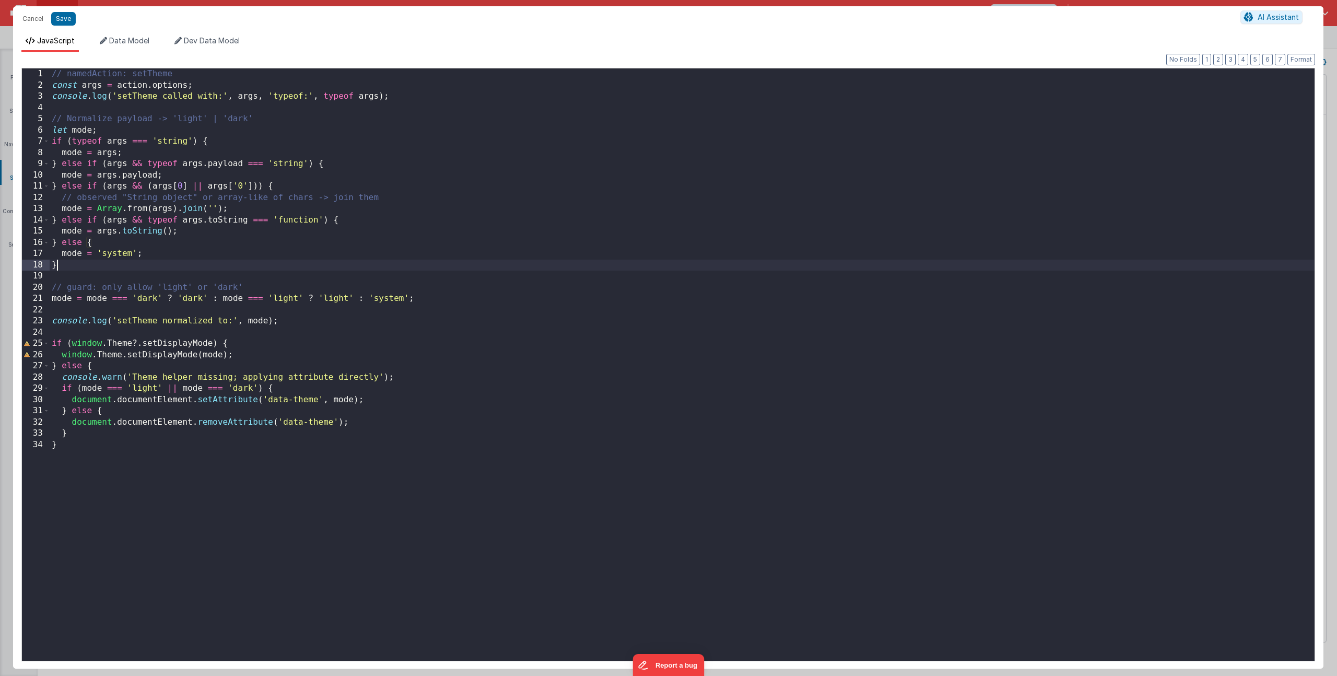
click at [371, 271] on div "// namedAction: setTheme const args = action . options ; console . log ( 'setTh…" at bounding box center [682, 375] width 1265 height 615
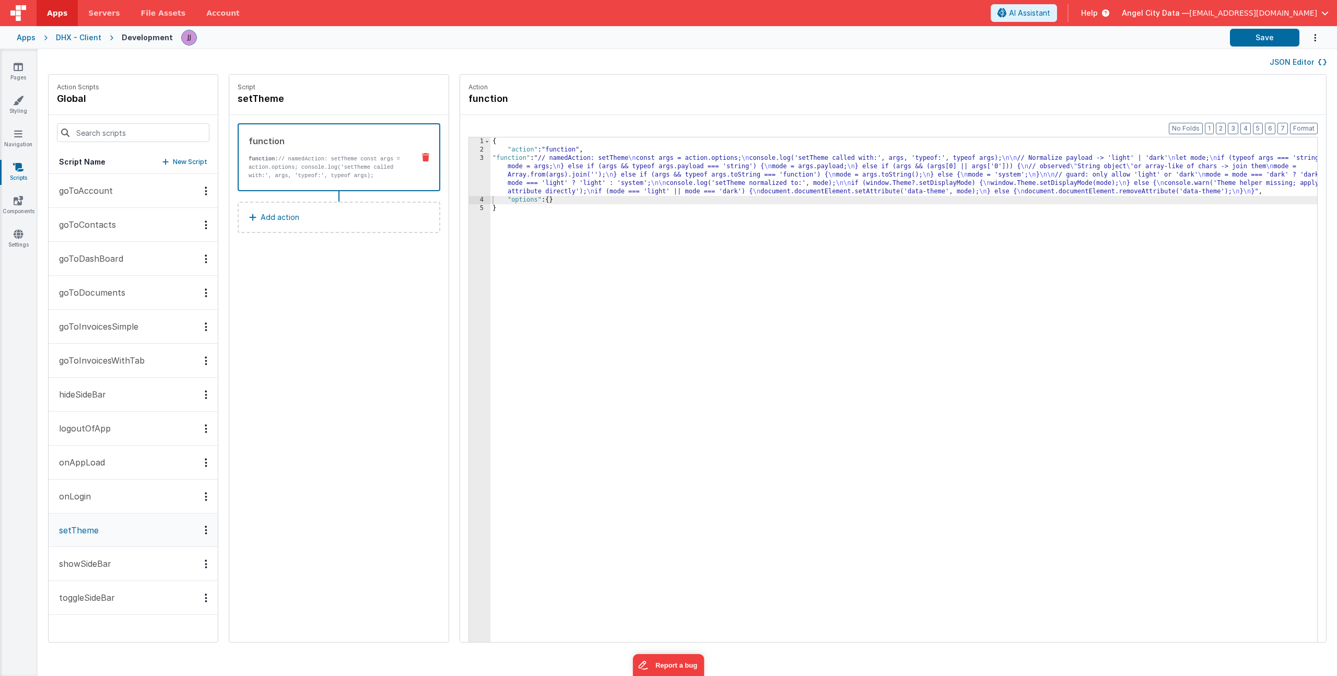
click at [490, 171] on div "{ "action" : "function" , "function" : "// namedAction: setTheme \n const args …" at bounding box center [918, 413] width 857 height 553
click at [460, 169] on div "Format 7 6 5 4 3 2 1 No Folds 1 2 3 4 5 { "action" : "function" , "function" : …" at bounding box center [893, 398] width 866 height 567
click at [469, 168] on div "3" at bounding box center [479, 175] width 21 height 42
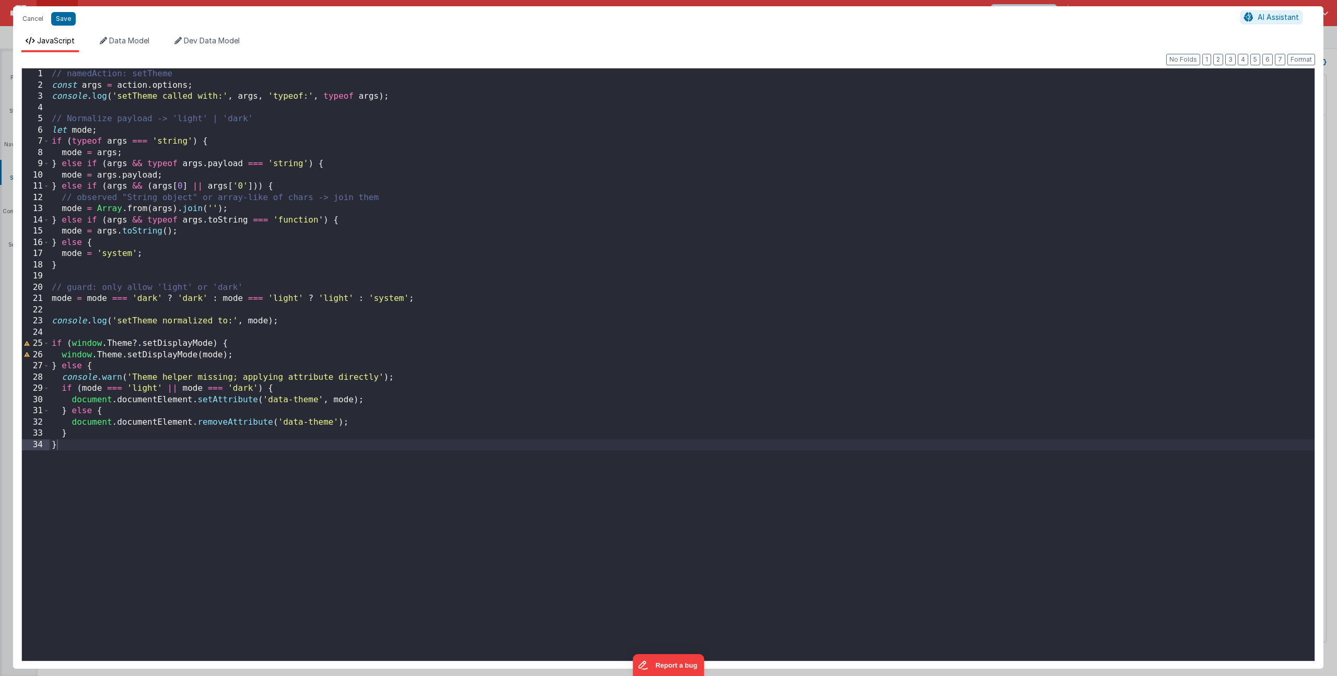
click at [191, 81] on div "// namedAction: setTheme const args = action . options ; console . log ( 'setTh…" at bounding box center [682, 375] width 1265 height 615
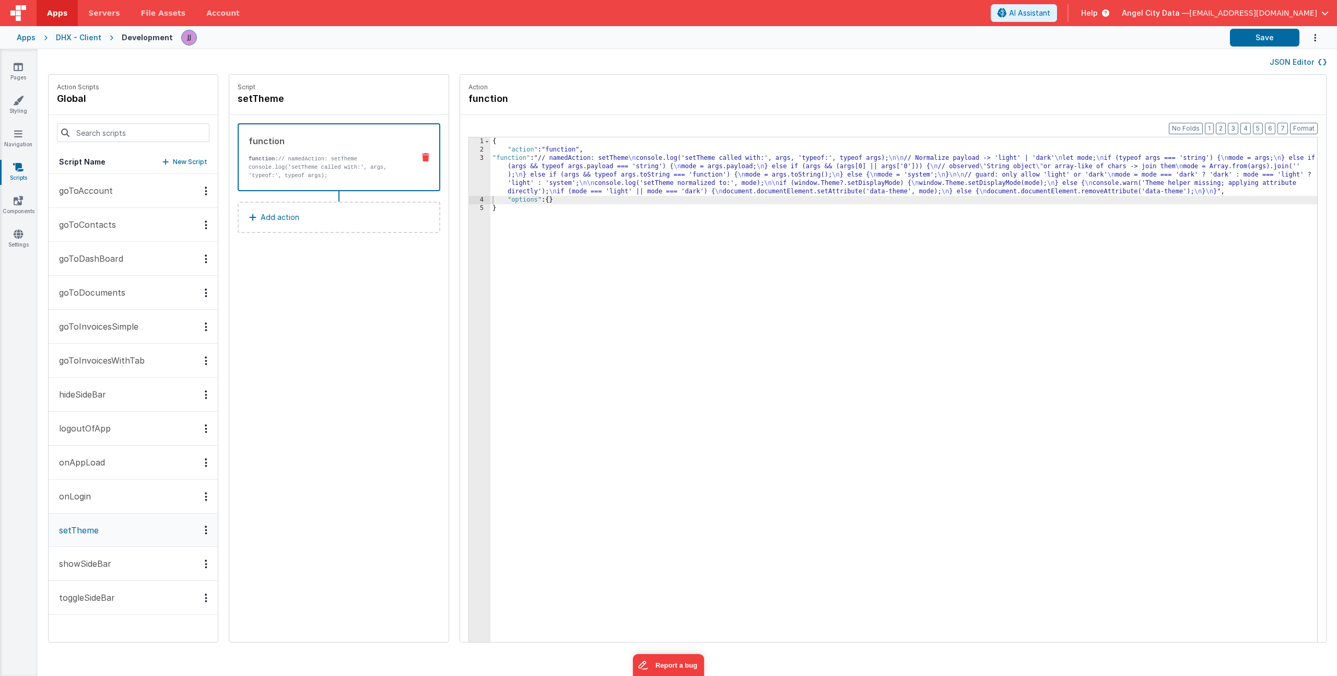
click at [565, 187] on div "{ "action" : "function" , "function" : "// namedAction: setTheme \n console.log…" at bounding box center [918, 413] width 857 height 553
click at [460, 173] on div "Format 7 6 5 4 3 2 1 No Folds 1 2 3 4 5 { "action" : "function" , "function" : …" at bounding box center [893, 398] width 866 height 567
click at [469, 173] on div "3" at bounding box center [479, 175] width 21 height 42
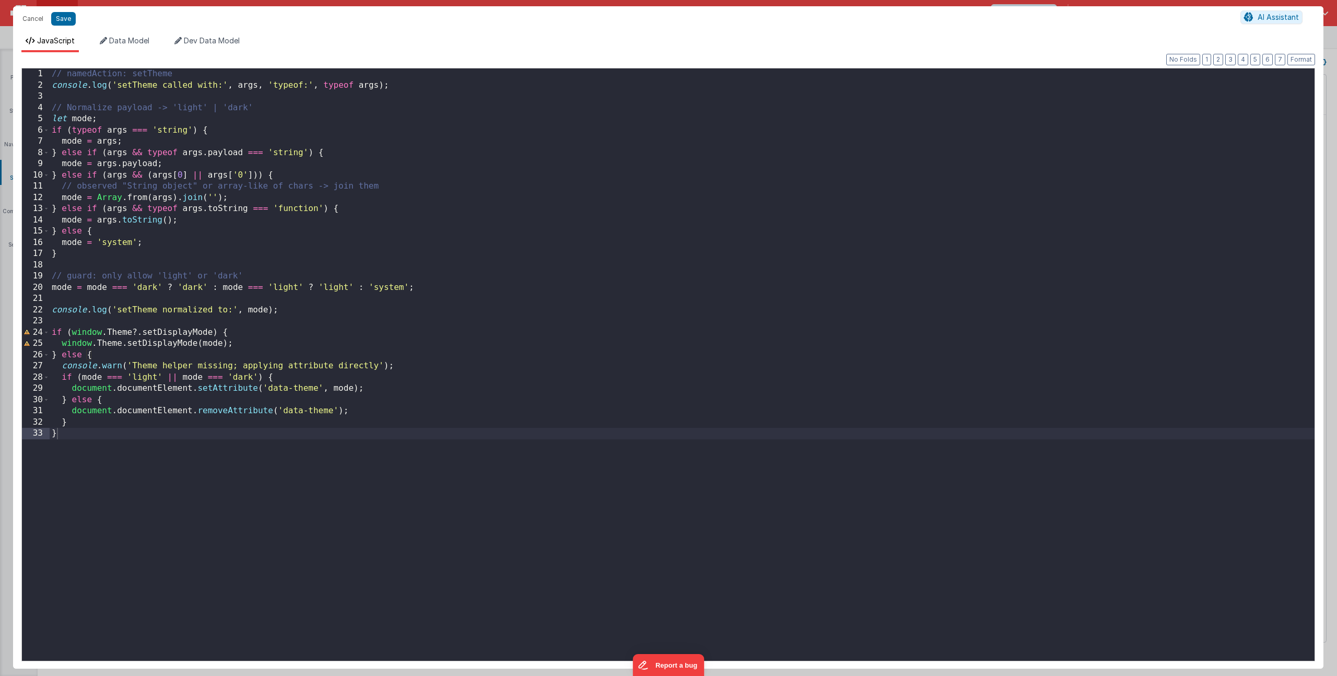
click at [313, 174] on div "// namedAction: setTheme console . log ( 'setTheme called with:' , args , 'type…" at bounding box center [682, 375] width 1265 height 615
click at [109, 97] on div "// namedAction: setTheme console . log ( 'setTheme called with:' , args , 'type…" at bounding box center [682, 375] width 1265 height 615
click at [298, 76] on div "// namedAction: setTheme console . log ( 'setTheme called with:' , args , 'type…" at bounding box center [682, 375] width 1265 height 615
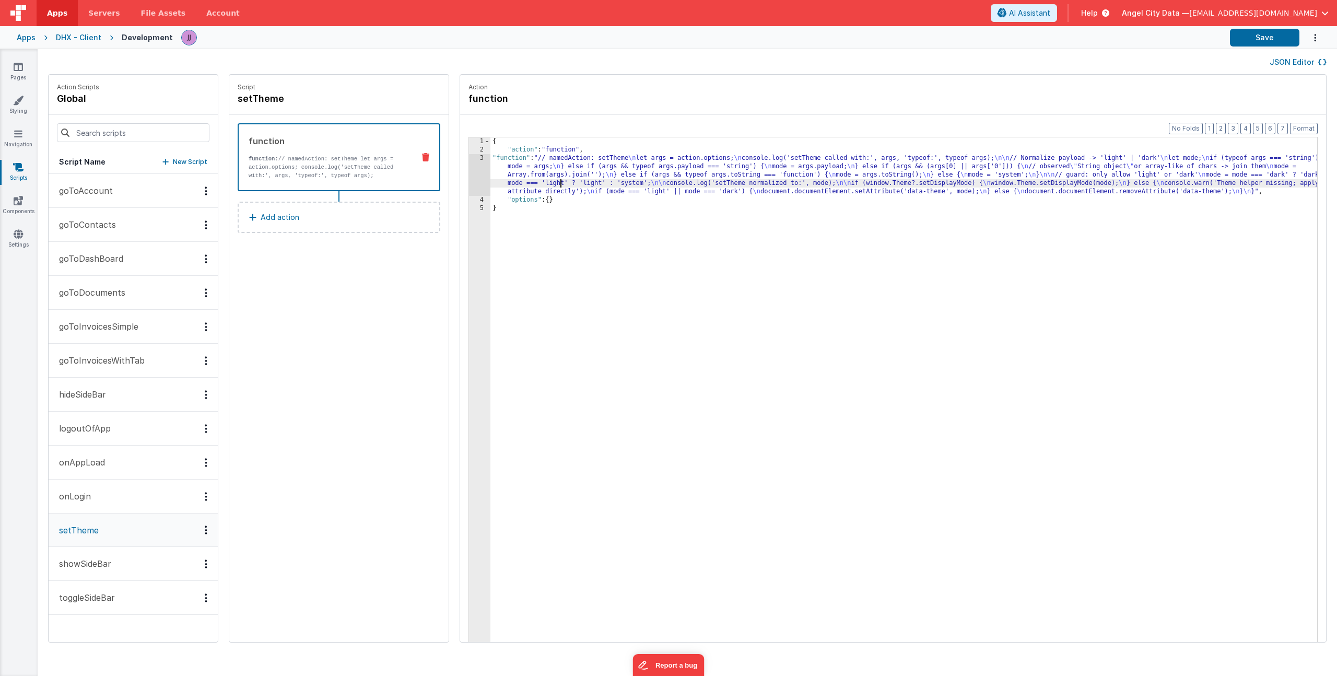
click at [531, 182] on div "{ "action" : "function" , "function" : "// namedAction: setTheme \n let args = …" at bounding box center [918, 413] width 857 height 553
click at [469, 169] on div "3" at bounding box center [479, 175] width 21 height 42
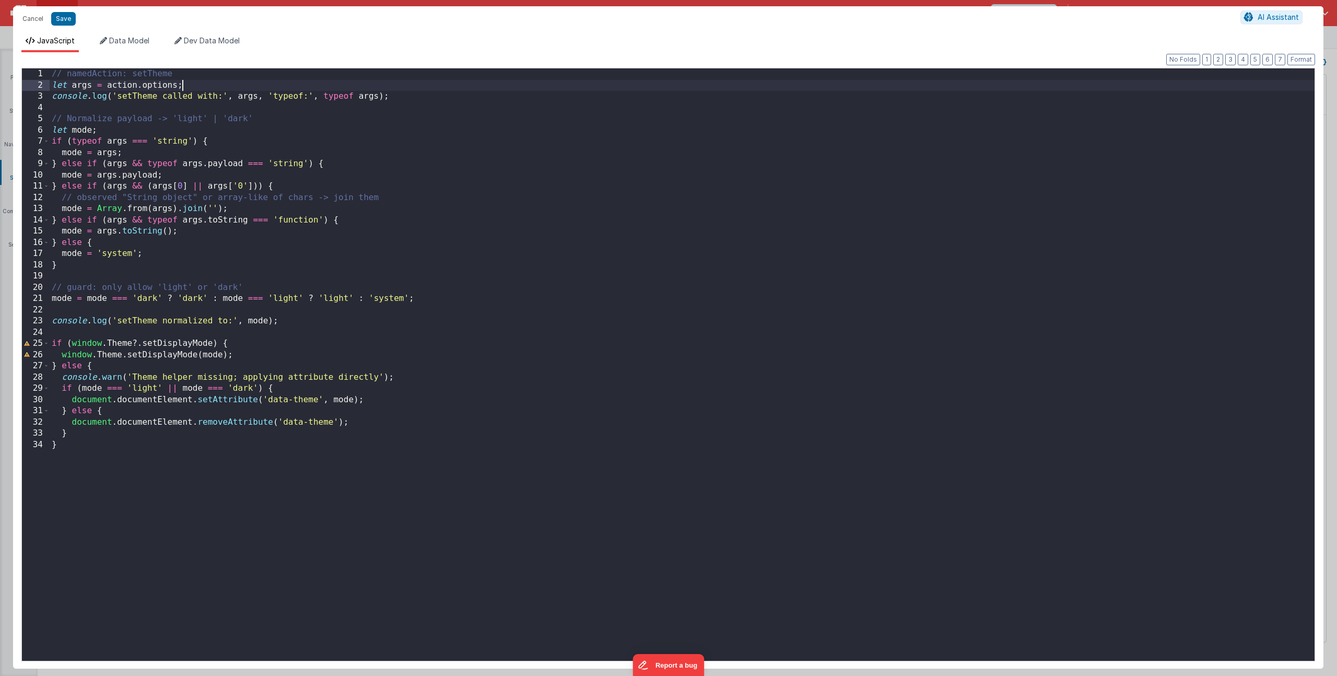
click at [193, 82] on div "// namedAction: setTheme let args = action . options ; console . log ( 'setThem…" at bounding box center [682, 375] width 1265 height 615
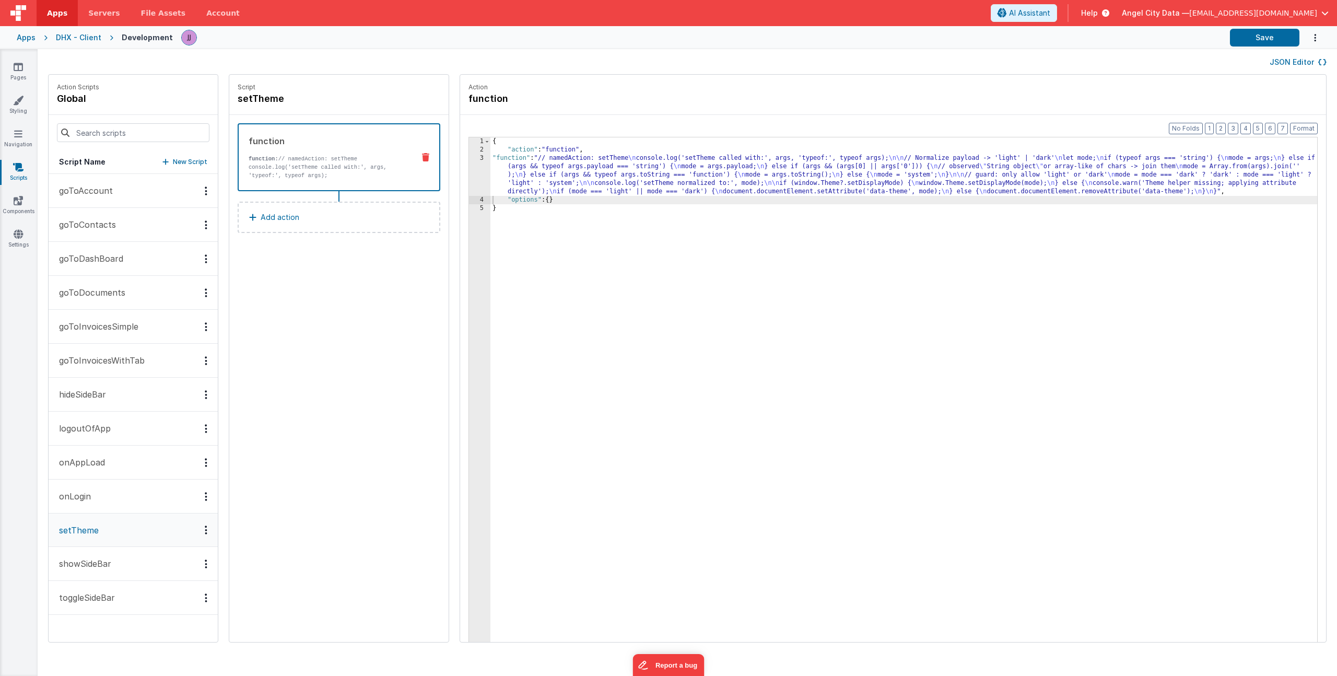
click at [89, 527] on p "setTheme" at bounding box center [76, 530] width 46 height 13
click at [527, 175] on div "{ "action" : "function" , "function" : "// namedAction: setTheme \n console.log…" at bounding box center [918, 413] width 857 height 553
click at [469, 171] on div "3" at bounding box center [479, 175] width 21 height 42
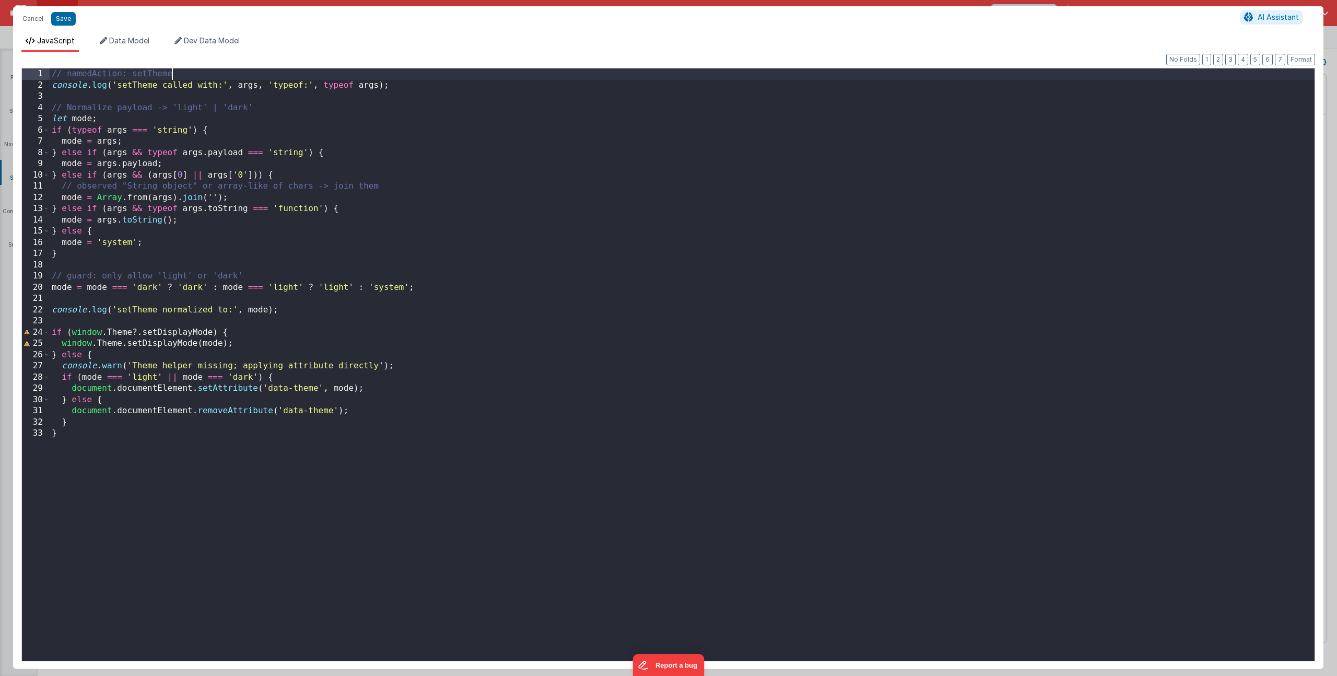
click at [214, 78] on div "// namedAction: setTheme console . log ( 'setTheme called with:' , args , 'type…" at bounding box center [682, 375] width 1265 height 615
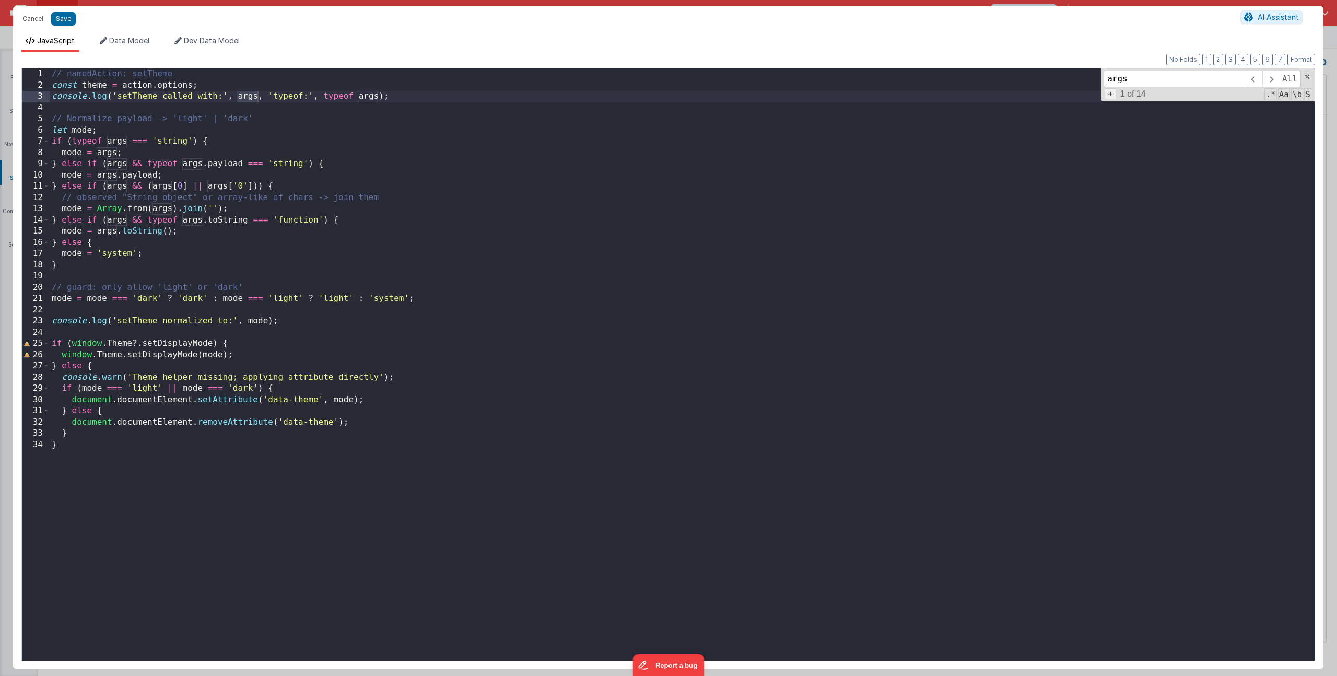
type input "args"
click at [1107, 93] on span "+" at bounding box center [1109, 93] width 11 height 11
click at [1127, 102] on input at bounding box center [1174, 97] width 142 height 17
type input "theme"
click at [1303, 96] on span "All" at bounding box center [1299, 97] width 22 height 17
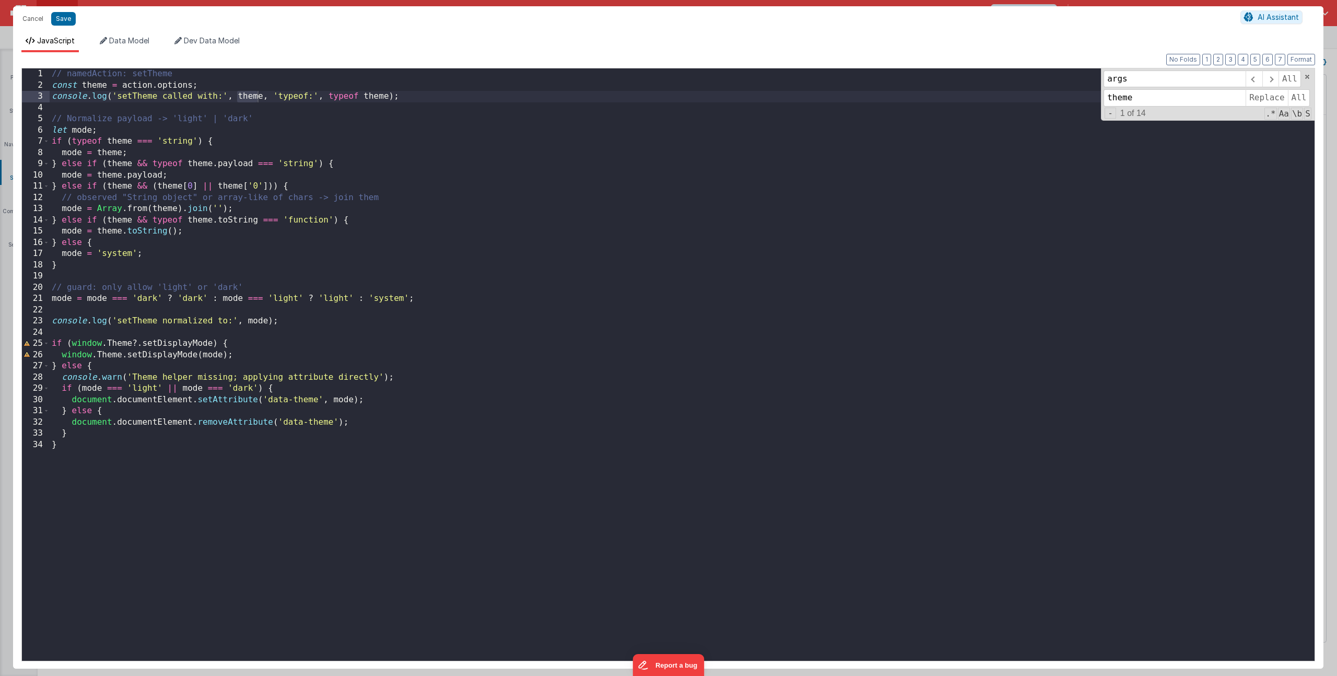
click at [523, 289] on div "// namedAction: setTheme const theme = action . options ; console . log ( 'setT…" at bounding box center [682, 375] width 1265 height 615
click at [64, 17] on button "Save" at bounding box center [63, 19] width 25 height 14
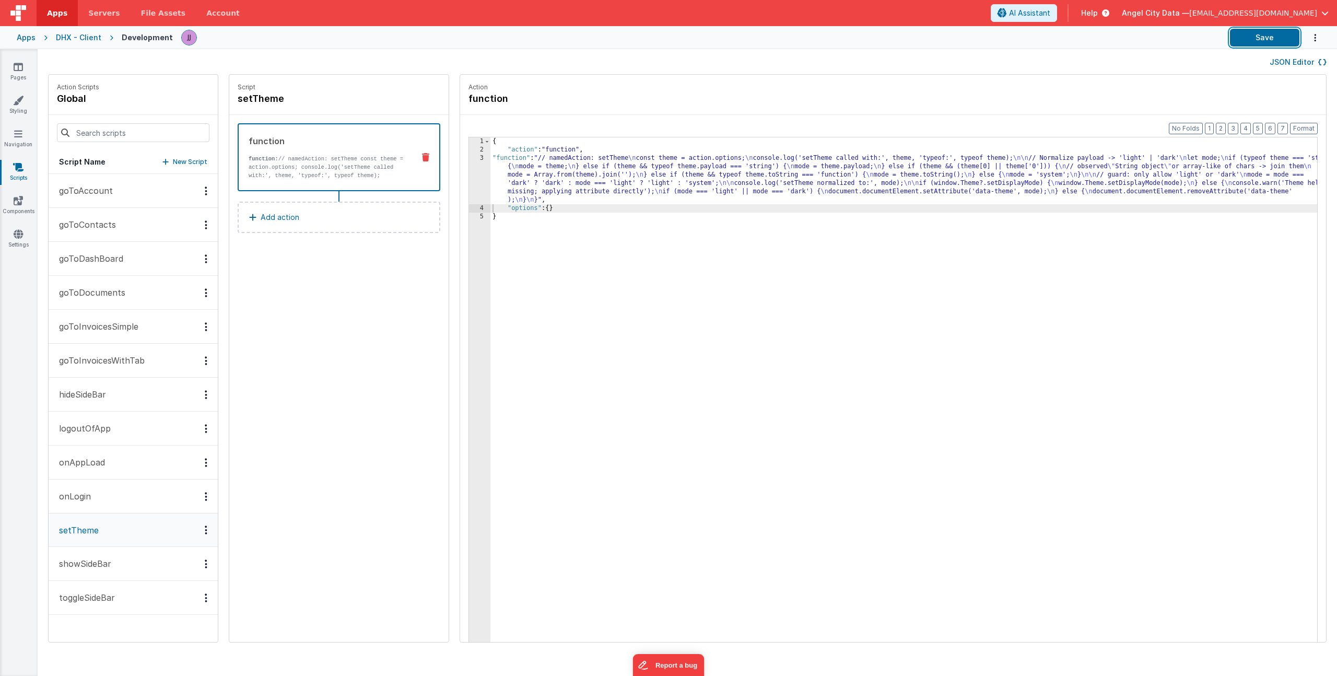
drag, startPoint x: 1252, startPoint y: 36, endPoint x: 1219, endPoint y: 36, distance: 33.4
click at [1252, 36] on button "Save" at bounding box center [1264, 38] width 69 height 18
click at [18, 106] on link "Styling" at bounding box center [18, 105] width 38 height 21
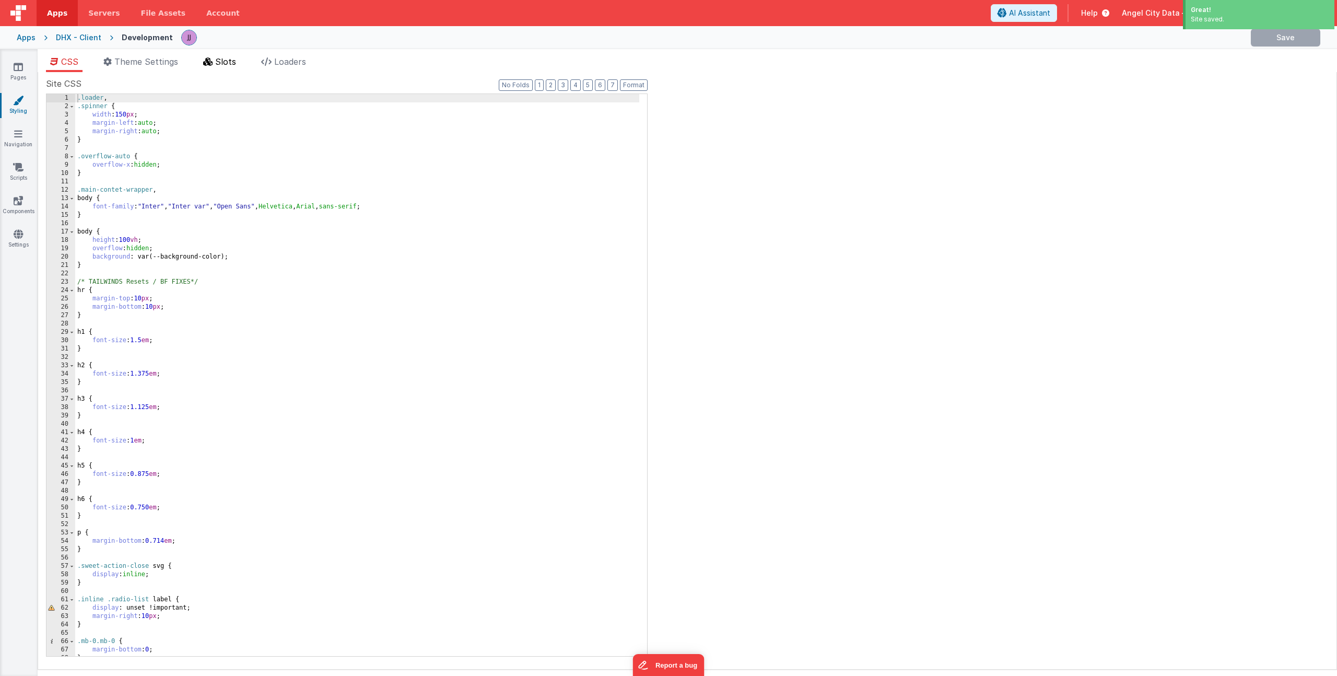
click at [228, 63] on span "Slots" at bounding box center [225, 61] width 21 height 10
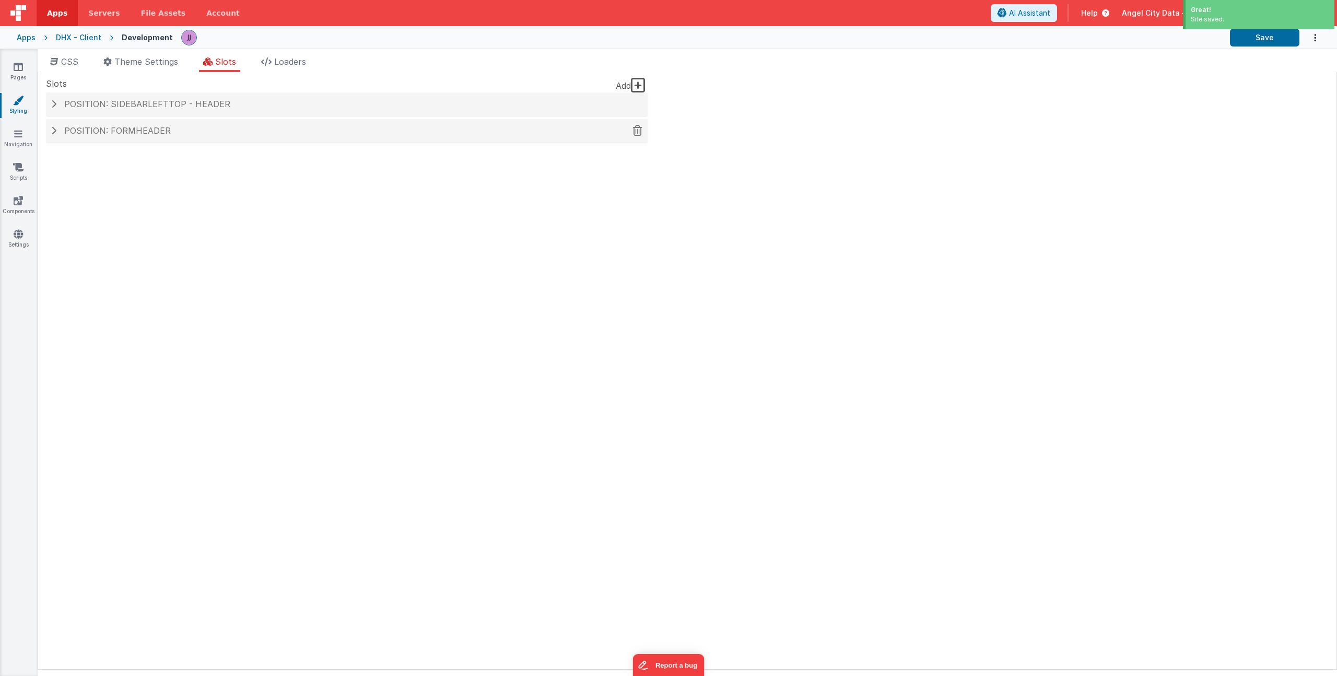
click at [190, 132] on h4 "Position: formHeader" at bounding box center [346, 130] width 591 height 9
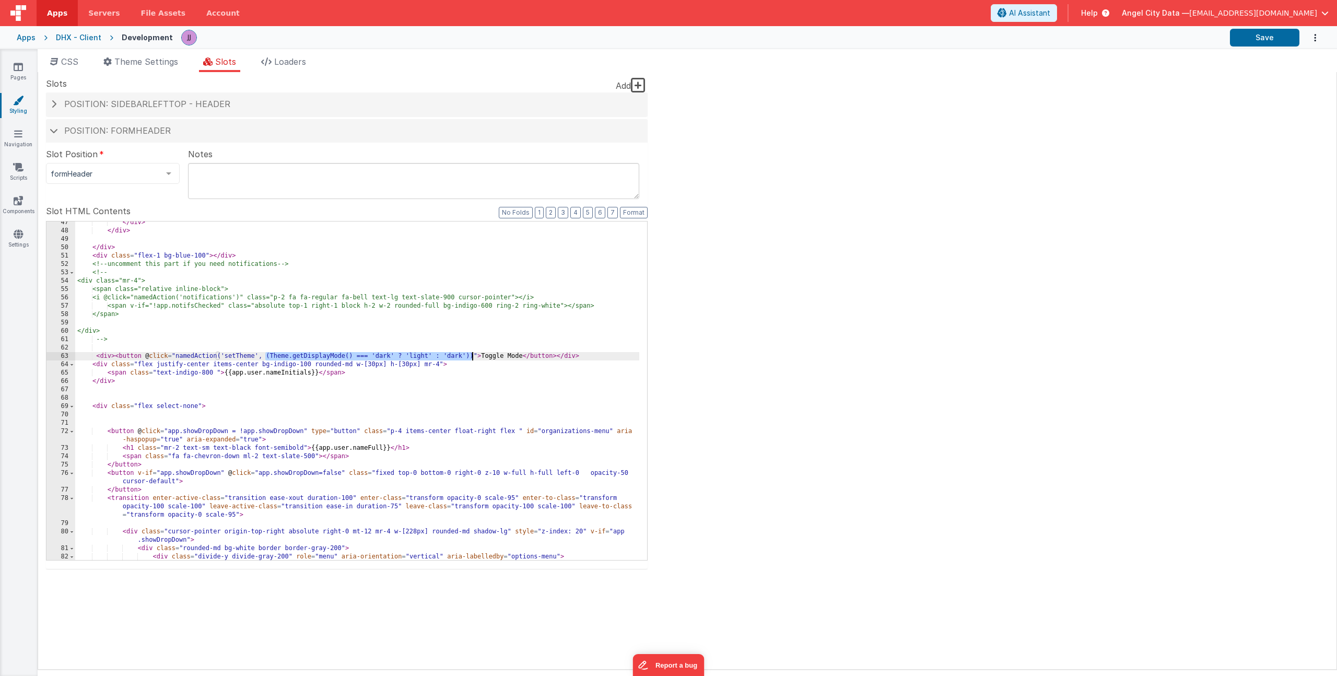
drag, startPoint x: 264, startPoint y: 356, endPoint x: 472, endPoint y: 357, distance: 207.8
click at [472, 357] on div "</ div > </ div > </ div > < div class = "flex-1 bg-blue-100" > </ div > <!-- u…" at bounding box center [357, 399] width 564 height 363
click at [1245, 38] on button "Save" at bounding box center [1264, 38] width 69 height 18
click at [305, 363] on div "</ div > </ div > </ div > < div class = "flex-1 bg-blue-100" > </ div > <!-- u…" at bounding box center [357, 399] width 564 height 363
click at [435, 357] on div "</ div > </ div > </ div > < div class = "flex-1 bg-blue-100" > </ div > <!-- u…" at bounding box center [357, 399] width 564 height 363
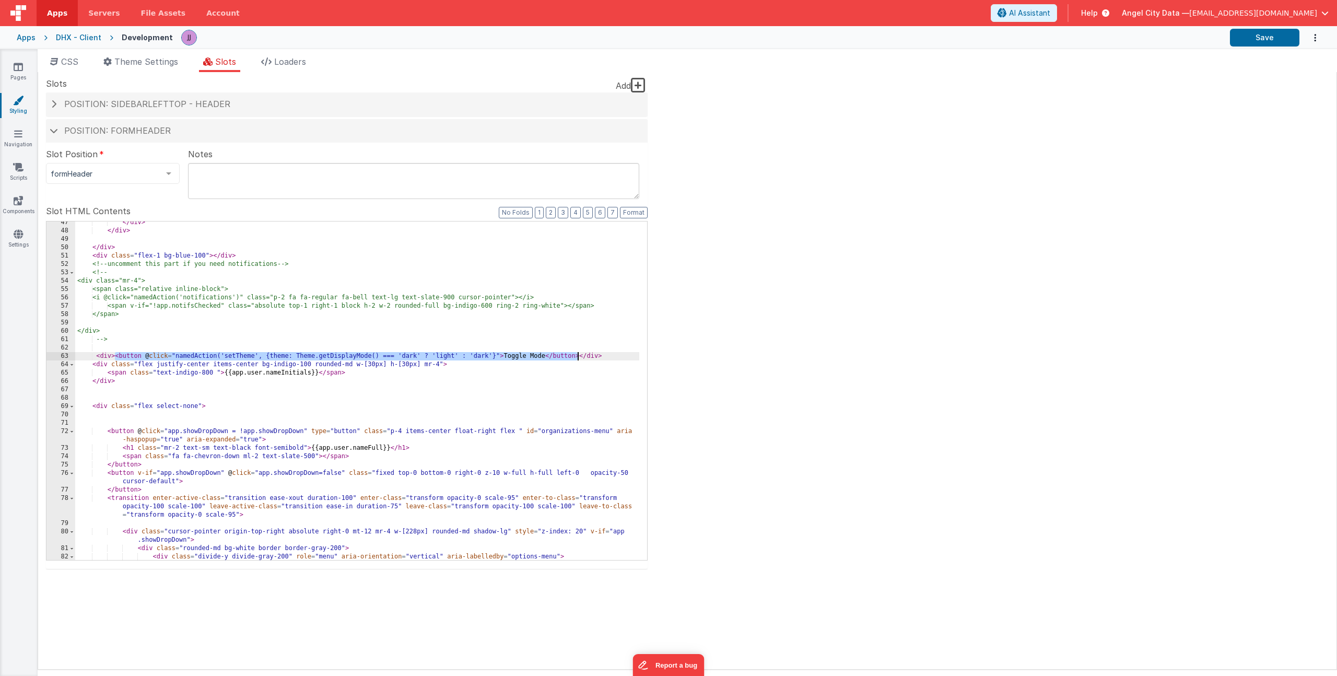
drag, startPoint x: 115, startPoint y: 357, endPoint x: 578, endPoint y: 358, distance: 463.6
click at [578, 358] on div "</ div > </ div > </ div > < div class = "flex-1 bg-blue-100" > </ div > <!-- u…" at bounding box center [357, 399] width 564 height 363
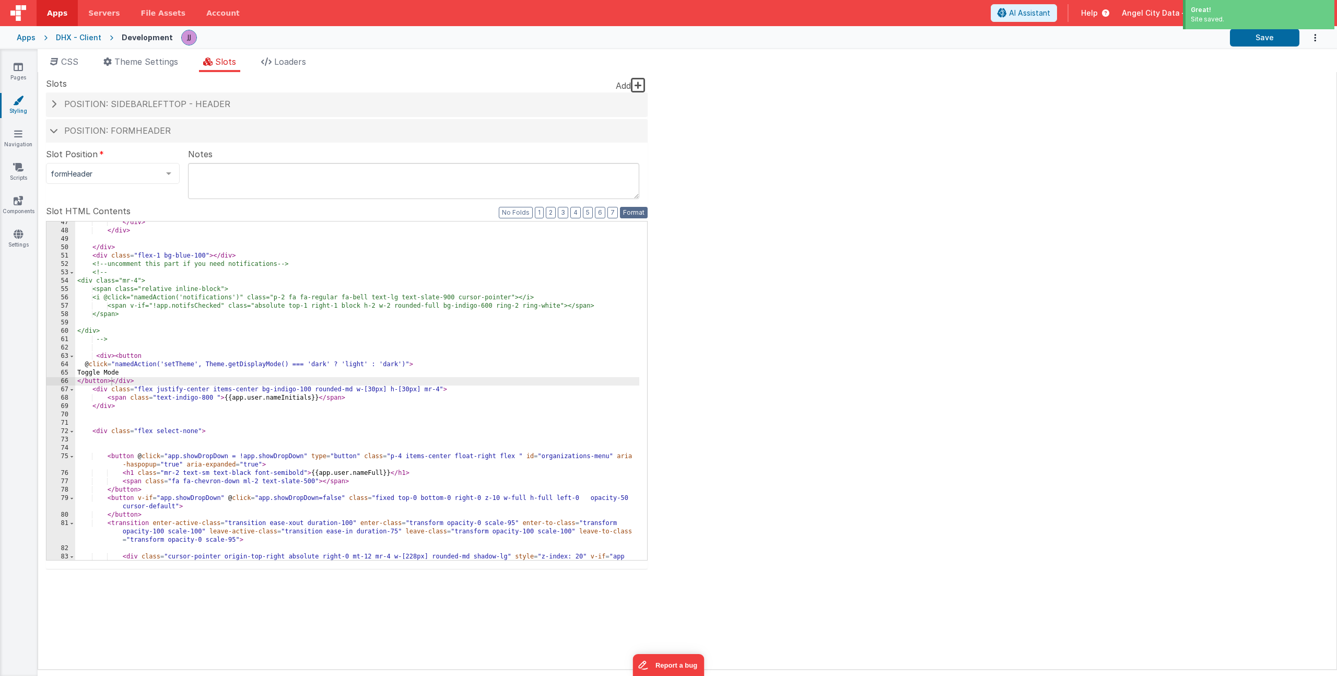
click at [634, 214] on button "Format" at bounding box center [634, 212] width 28 height 11
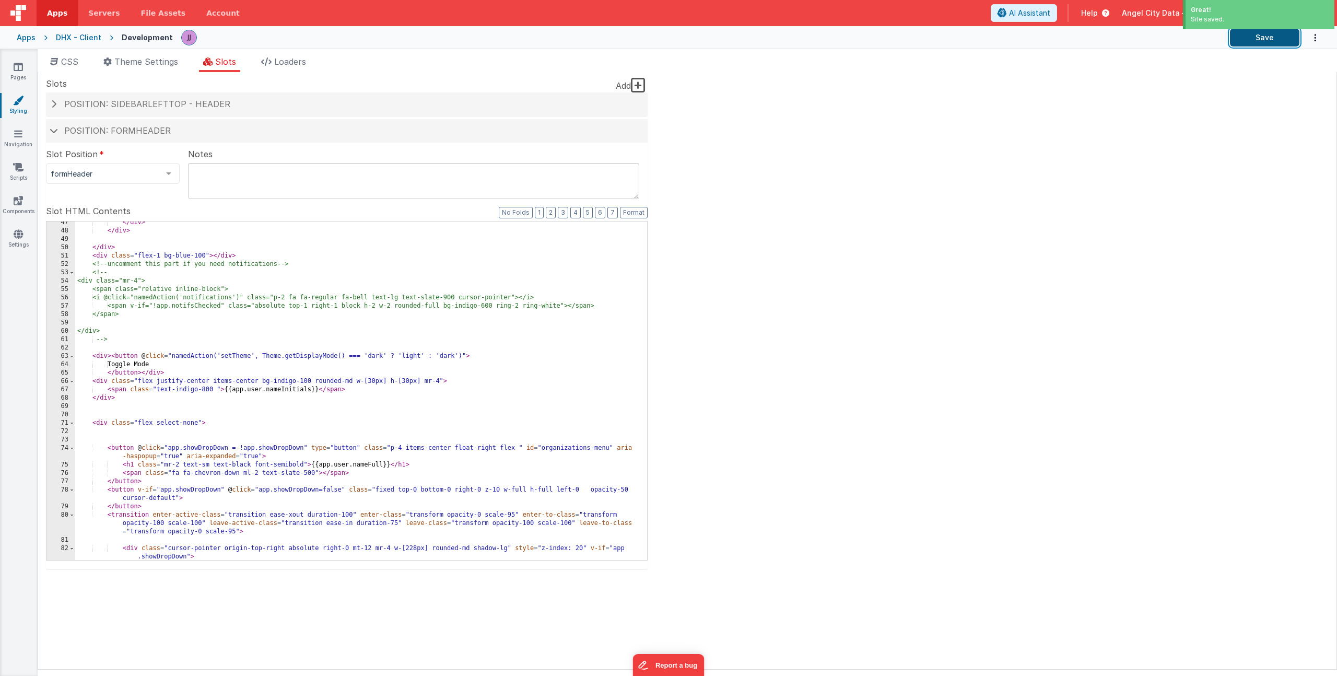
click at [1253, 34] on button "Save" at bounding box center [1264, 38] width 69 height 18
click at [23, 167] on link "Scripts" at bounding box center [18, 172] width 38 height 21
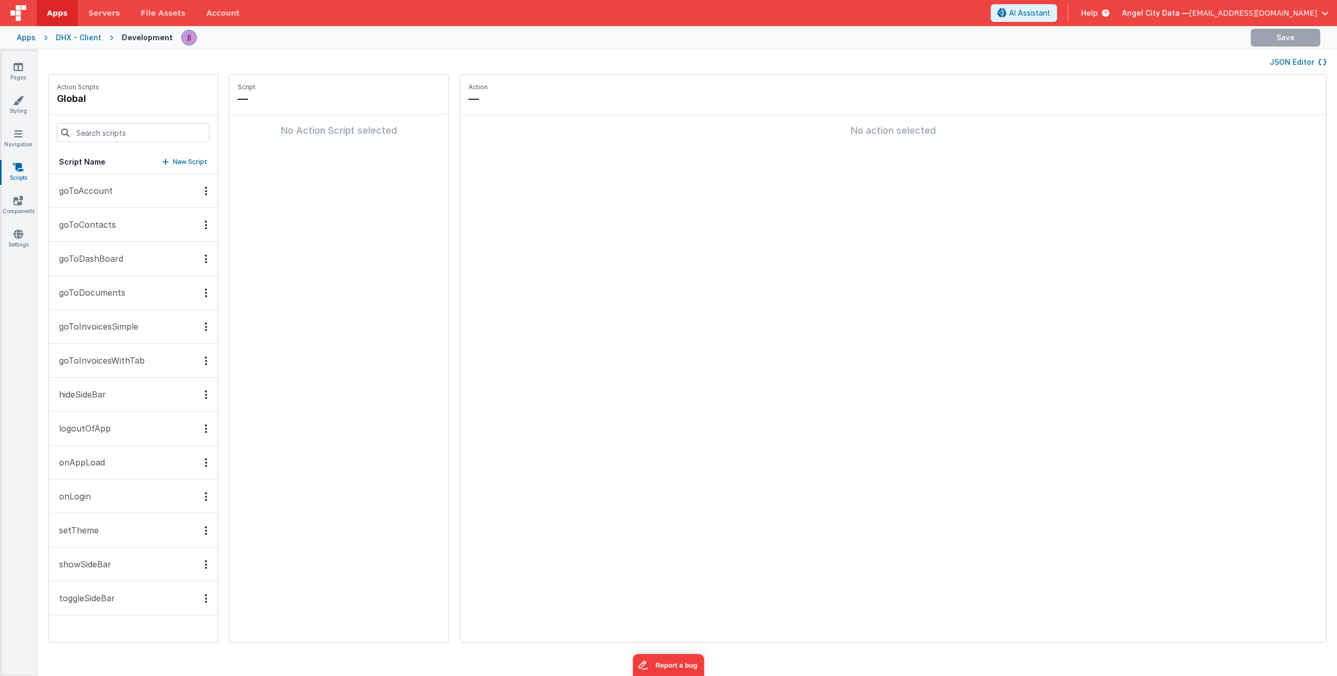
click at [88, 535] on p "setTheme" at bounding box center [76, 530] width 46 height 13
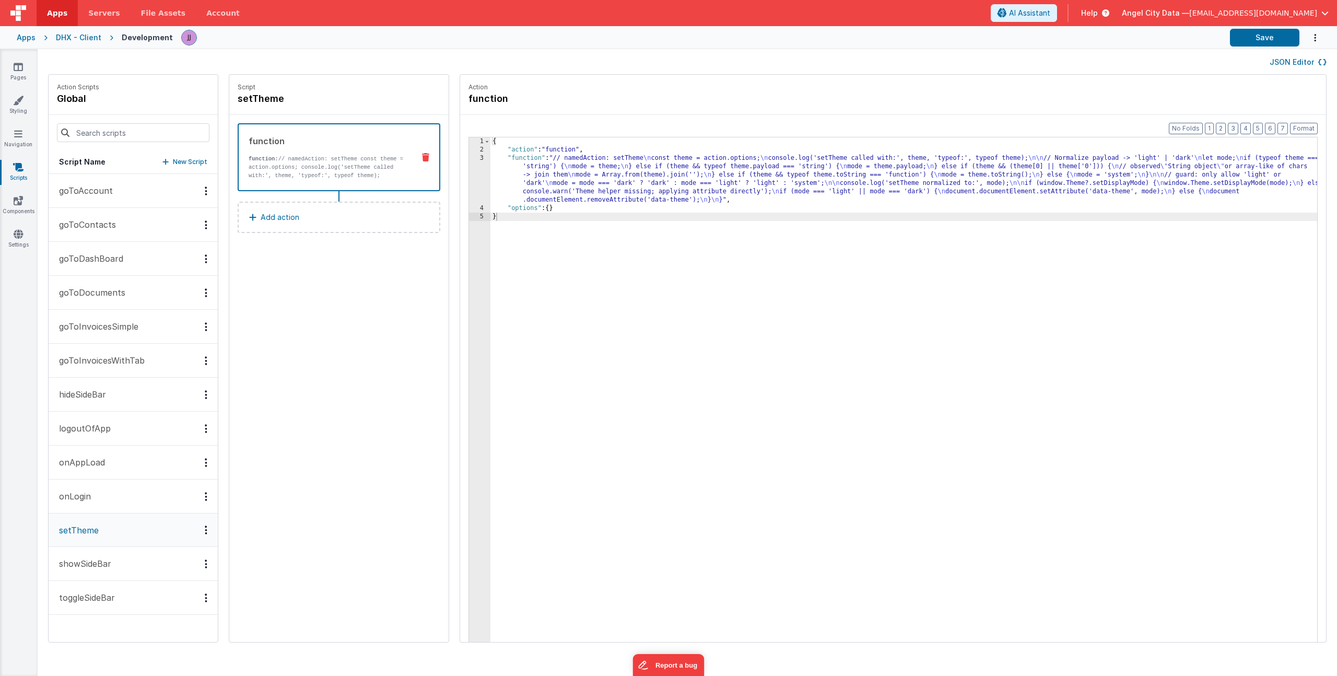
drag, startPoint x: 520, startPoint y: 167, endPoint x: 509, endPoint y: 170, distance: 11.9
click at [520, 167] on div "{ "action" : "function" , "function" : "// namedAction: setTheme \n const theme…" at bounding box center [918, 413] width 857 height 553
click at [469, 178] on div "3" at bounding box center [479, 179] width 21 height 50
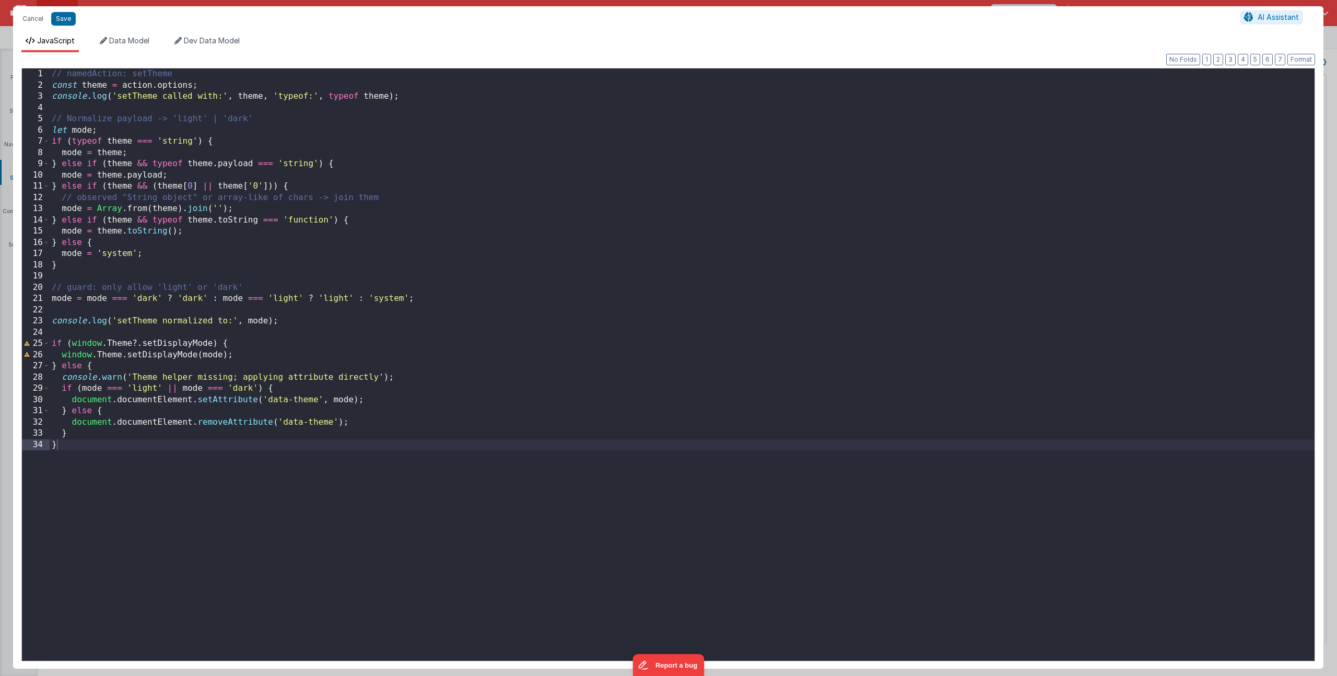
click at [207, 87] on div "// namedAction: setTheme const theme = action . options ; console . log ( 'setT…" at bounding box center [682, 375] width 1265 height 615
click at [65, 21] on button "Save" at bounding box center [63, 19] width 25 height 14
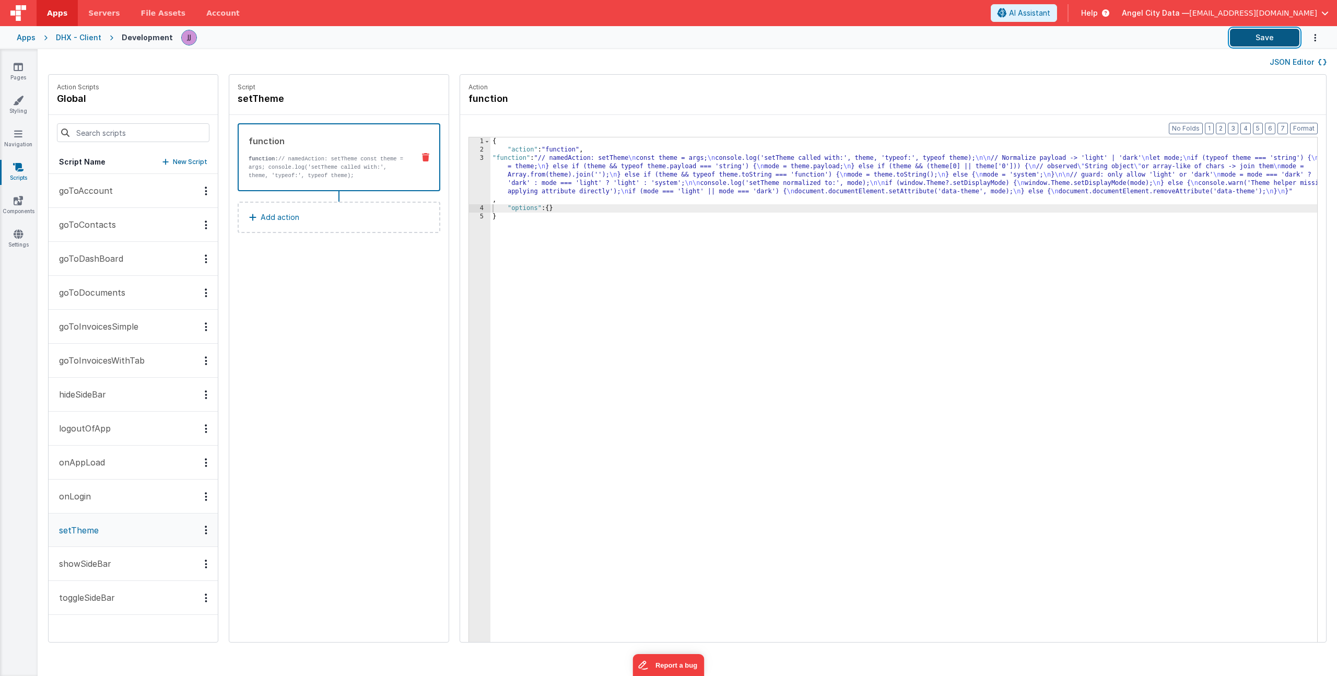
click at [1249, 40] on button "Save" at bounding box center [1264, 38] width 69 height 18
click at [526, 178] on div "{ "action" : "function" , "function" : "// namedAction: setTheme \n const theme…" at bounding box center [918, 413] width 857 height 553
click at [469, 171] on div "3" at bounding box center [479, 179] width 21 height 50
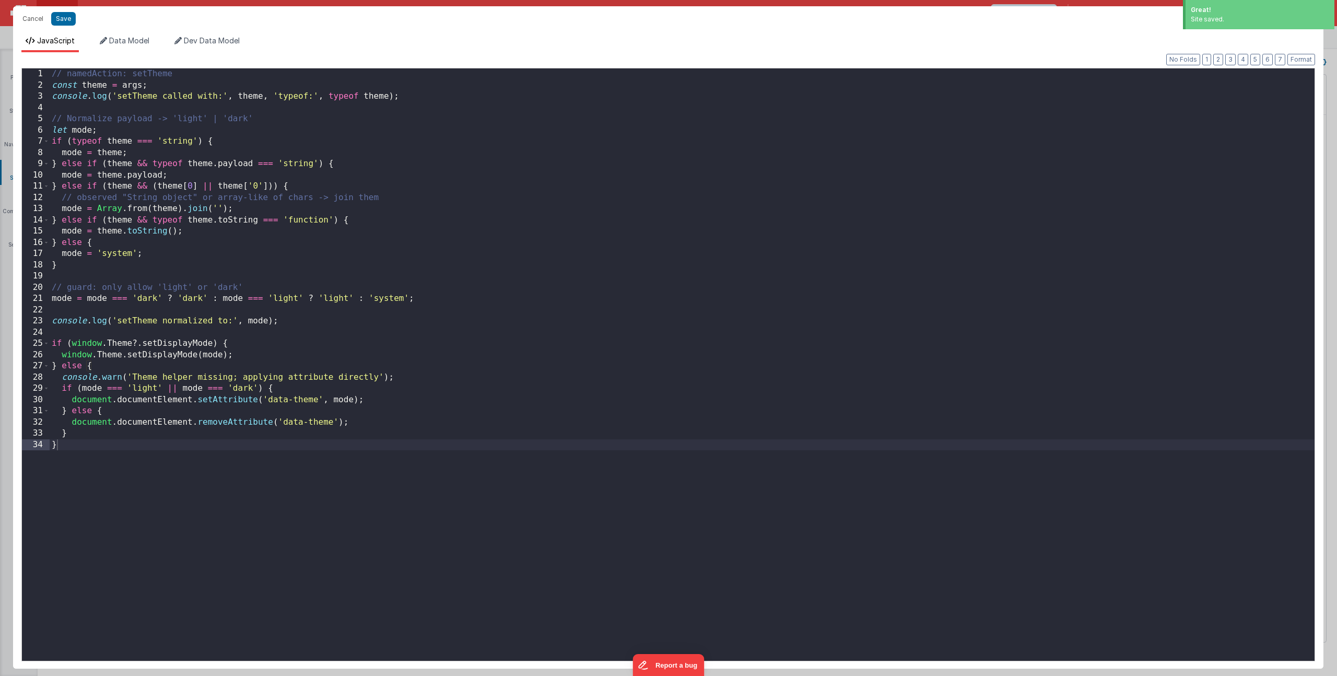
click at [368, 251] on div "// namedAction: setTheme const theme = args ; console . log ( 'setTheme called …" at bounding box center [682, 375] width 1265 height 615
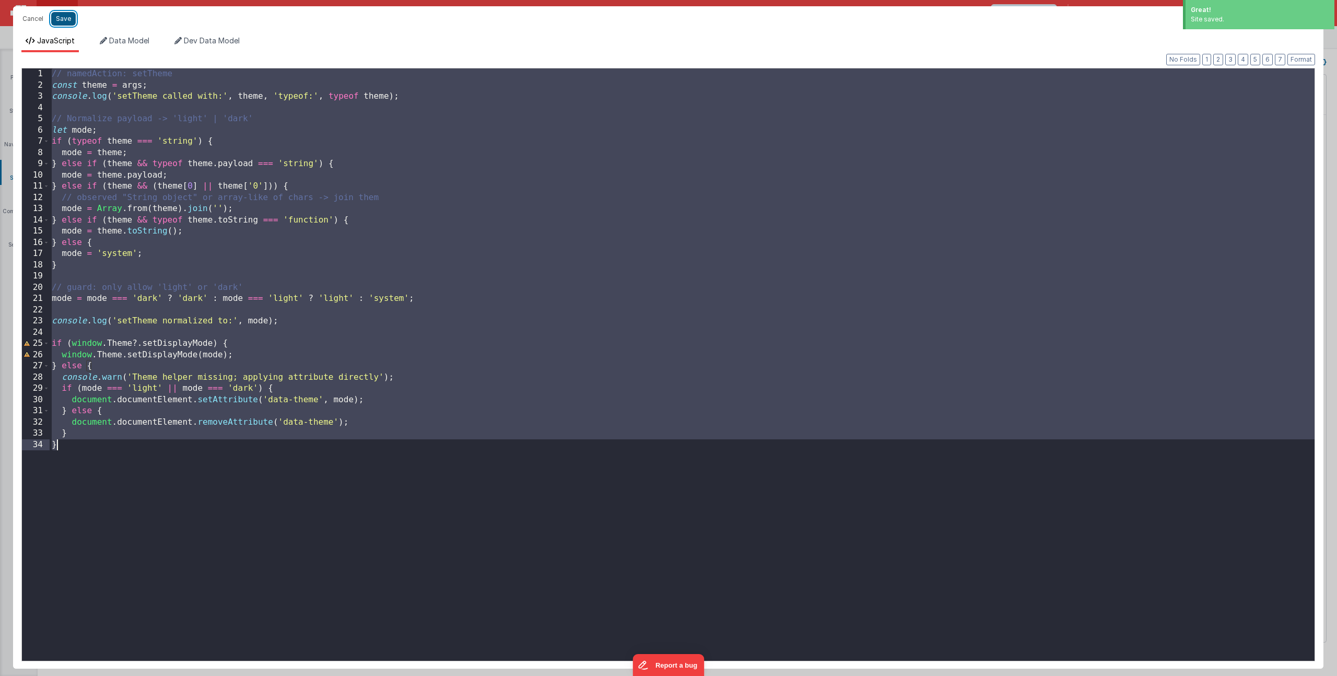
click at [61, 18] on button "Save" at bounding box center [63, 19] width 25 height 14
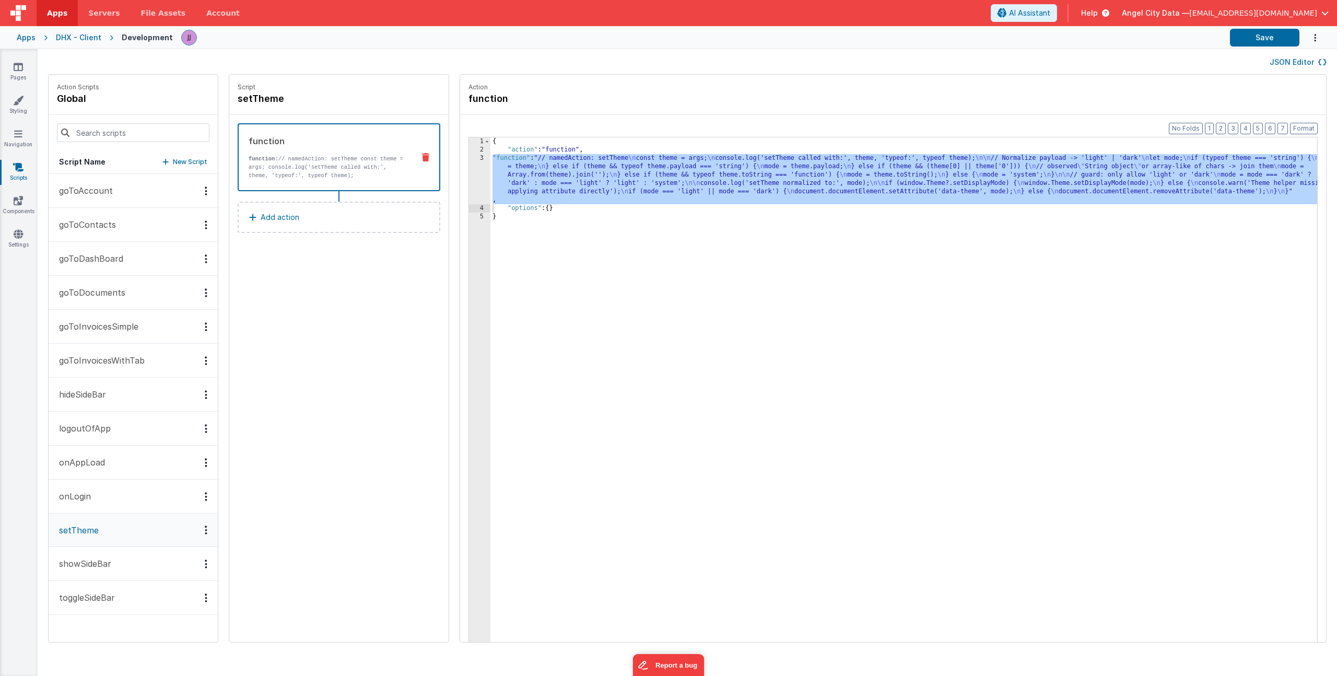
click at [530, 175] on div "{ "action" : "function" , "function" : "// namedAction: setTheme \n const theme…" at bounding box center [918, 413] width 857 height 553
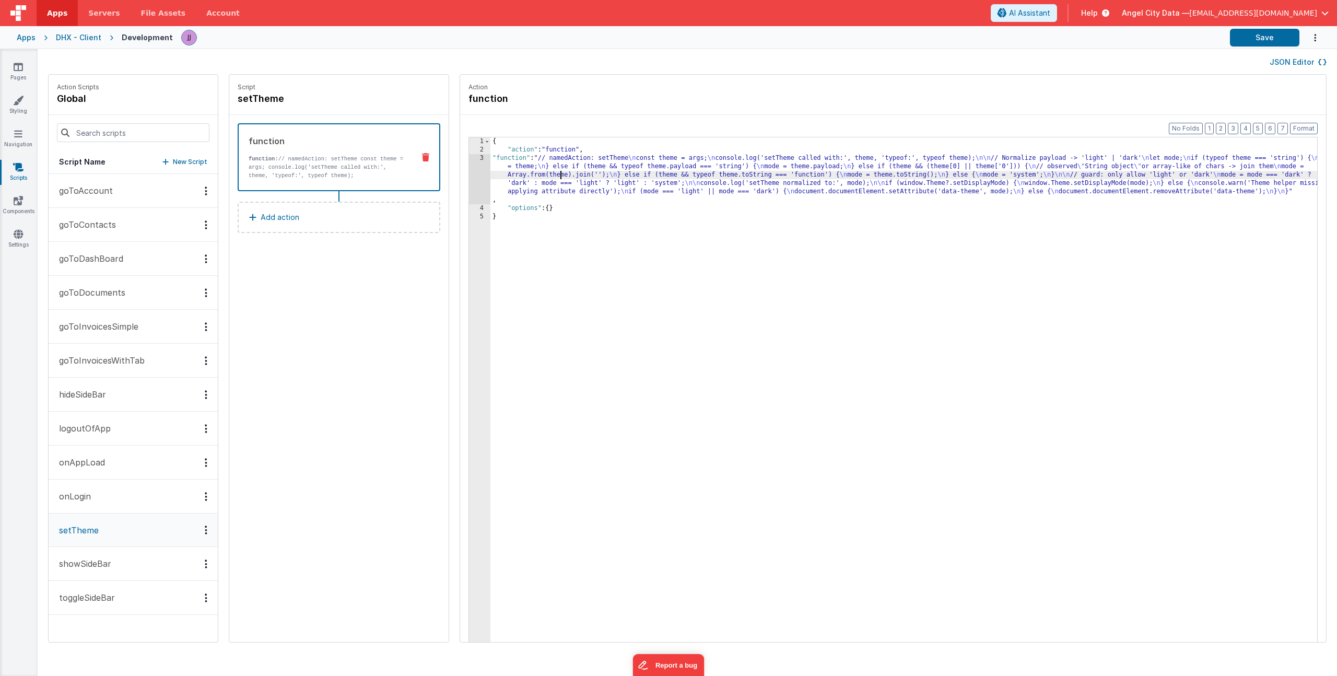
click at [469, 179] on div "3" at bounding box center [479, 179] width 21 height 50
click at [469, 182] on div "3" at bounding box center [479, 179] width 21 height 50
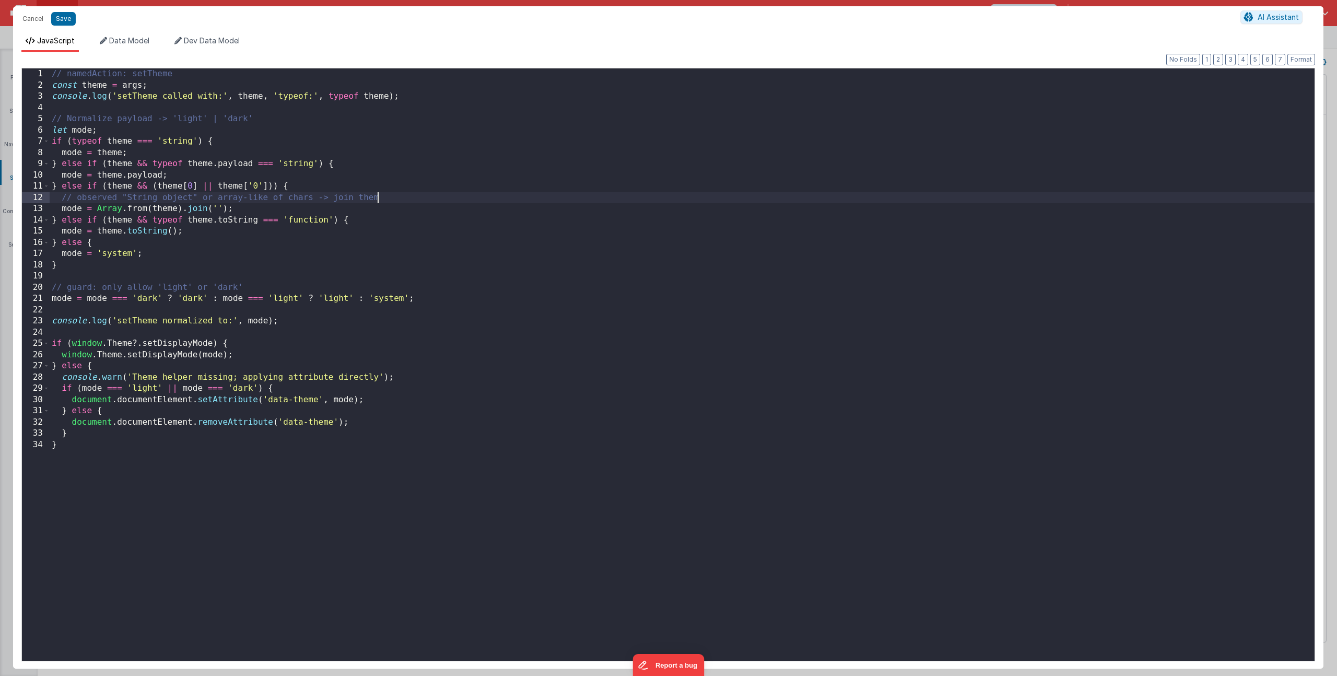
click at [414, 202] on div "// namedAction: setTheme const theme = args ; console . log ( 'setTheme called …" at bounding box center [682, 375] width 1265 height 615
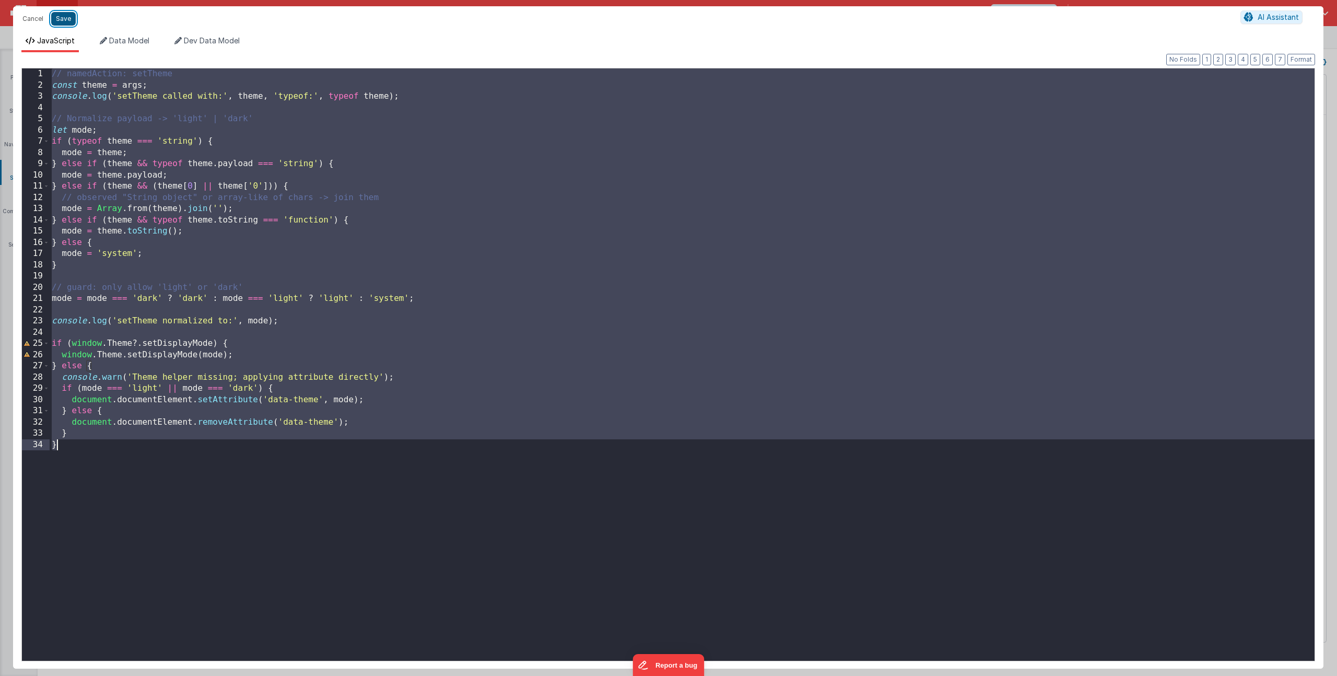
click at [72, 20] on button "Save" at bounding box center [63, 19] width 25 height 14
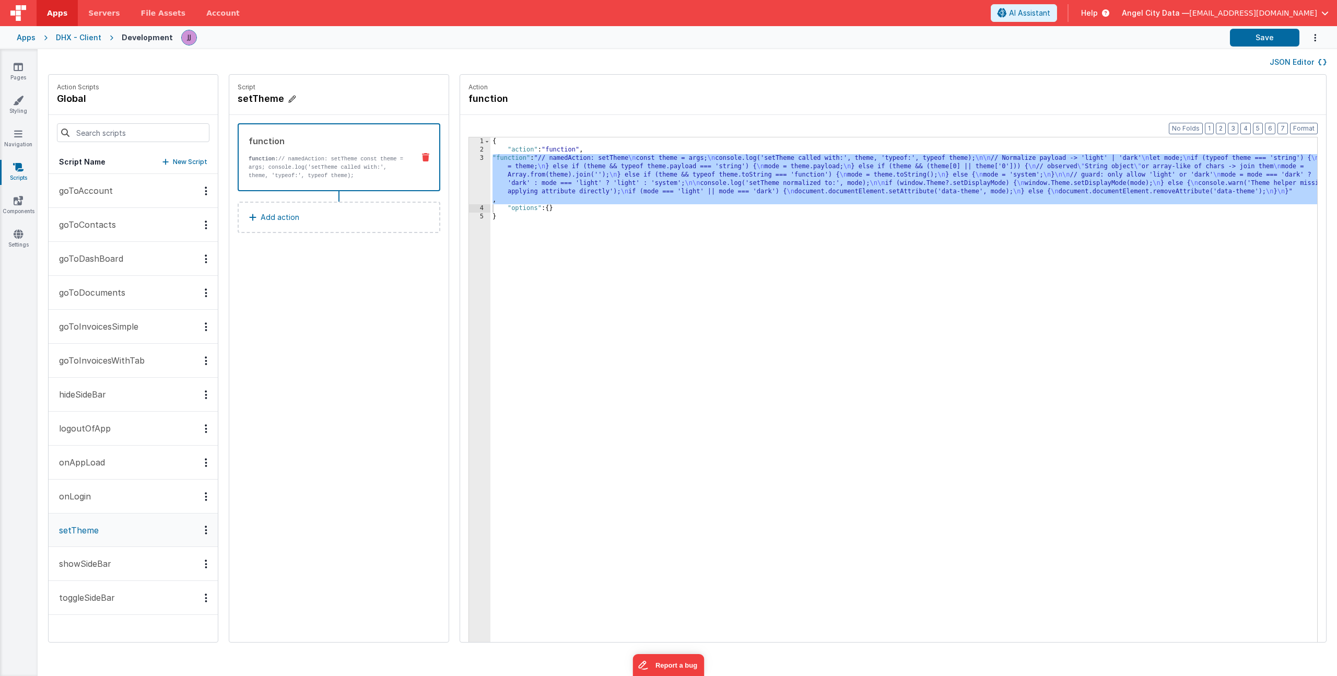
click at [288, 98] on icon at bounding box center [291, 99] width 7 height 10
click at [238, 103] on input "setTheme" at bounding box center [290, 98] width 104 height 15
type input "toggleTheme"
click at [348, 96] on icon at bounding box center [351, 98] width 7 height 13
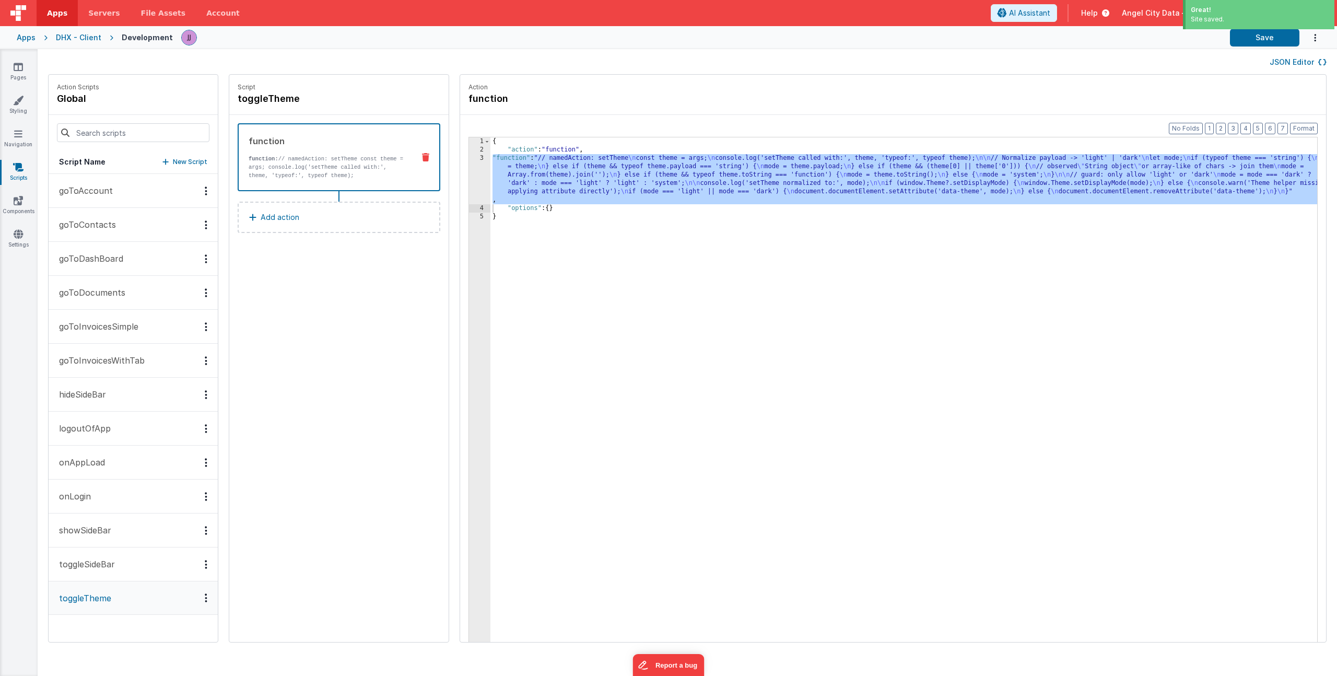
click at [506, 176] on div "{ "action" : "function" , "function" : "// namedAction: setTheme \n const theme…" at bounding box center [918, 413] width 857 height 553
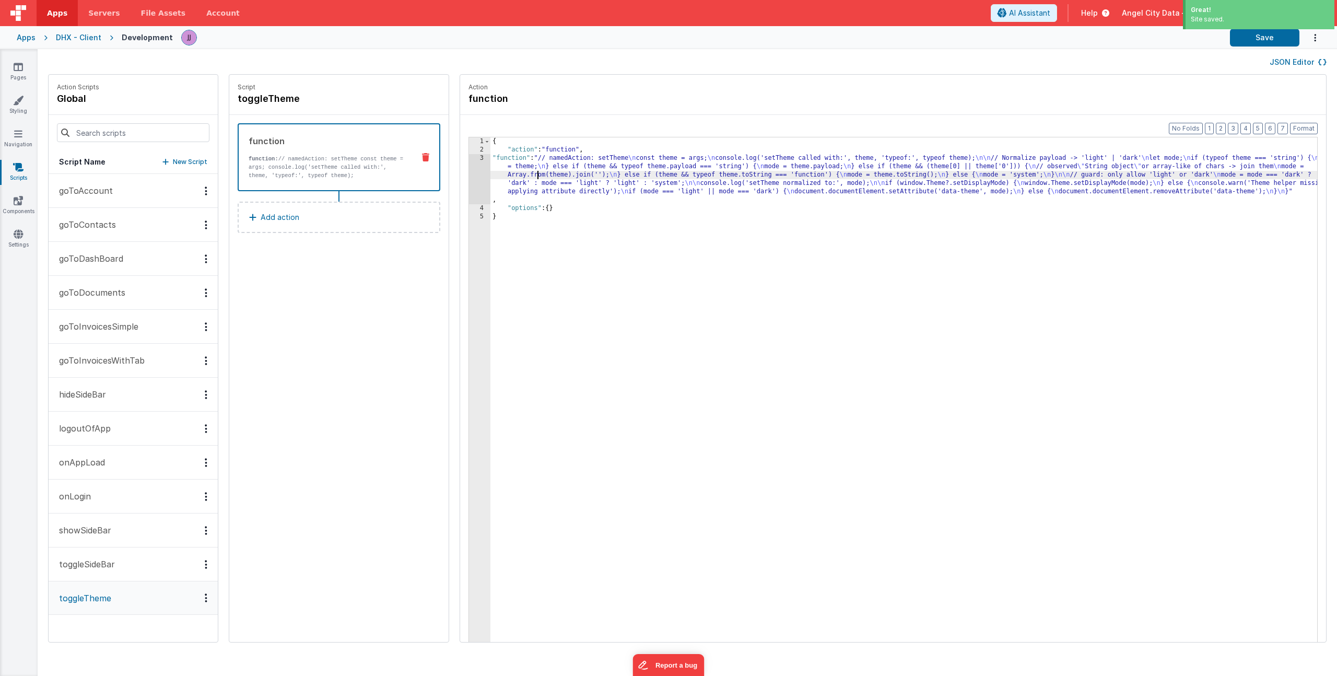
click at [469, 179] on div "3" at bounding box center [479, 179] width 21 height 50
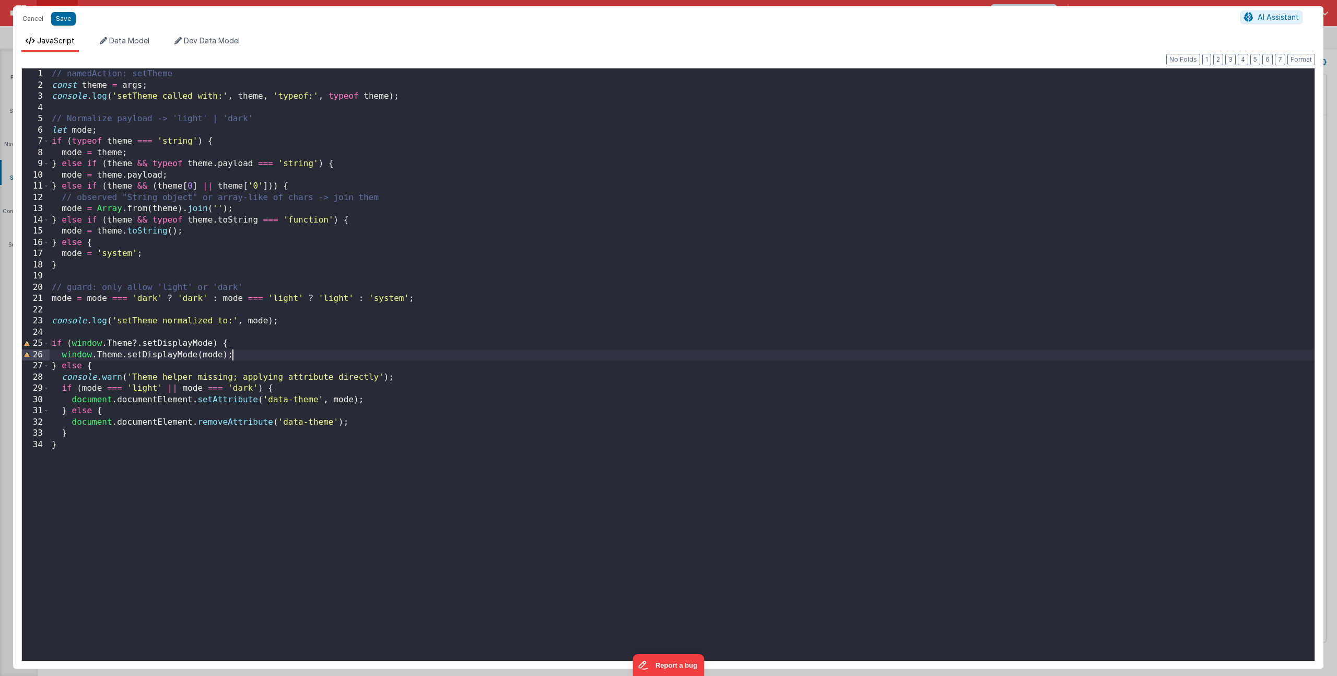
click at [242, 353] on div "// namedAction: setTheme const theme = args ; console . log ( 'setTheme called …" at bounding box center [682, 375] width 1265 height 615
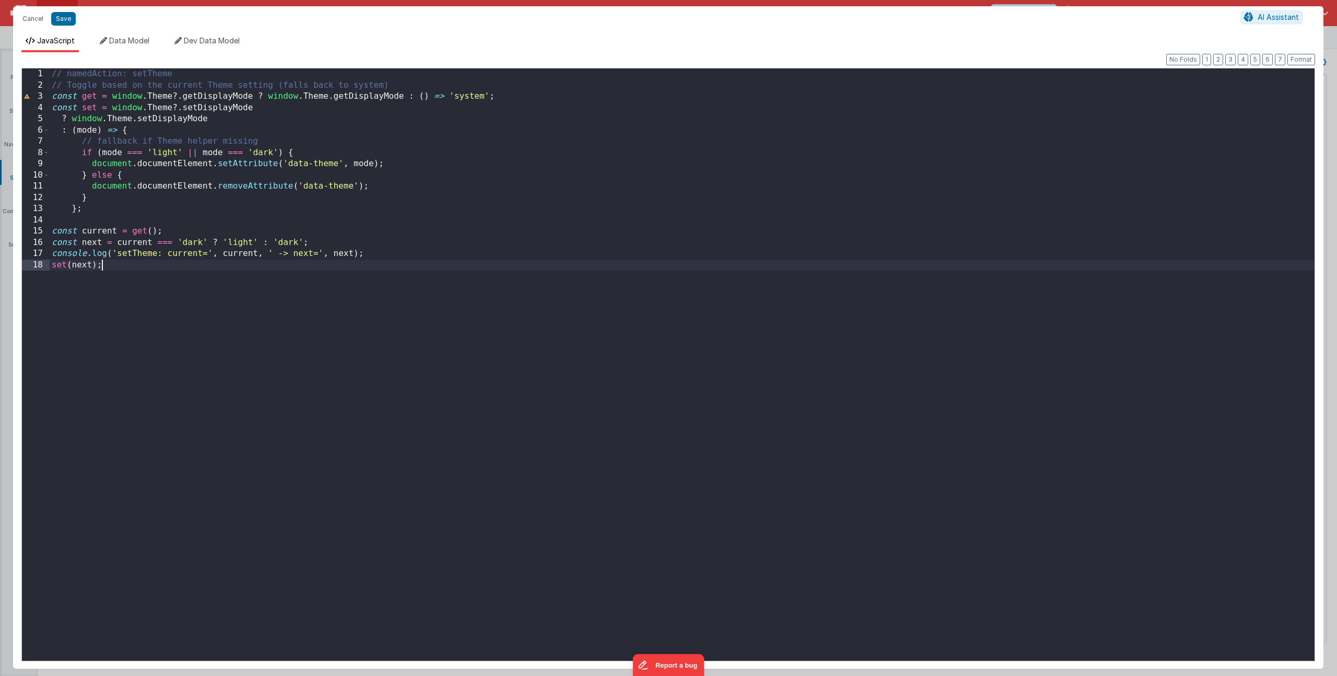
click at [214, 100] on div "// namedAction: setTheme // Toggle based on the current Theme setting (falls ba…" at bounding box center [682, 375] width 1265 height 615
click at [63, 19] on button "Save" at bounding box center [63, 19] width 25 height 14
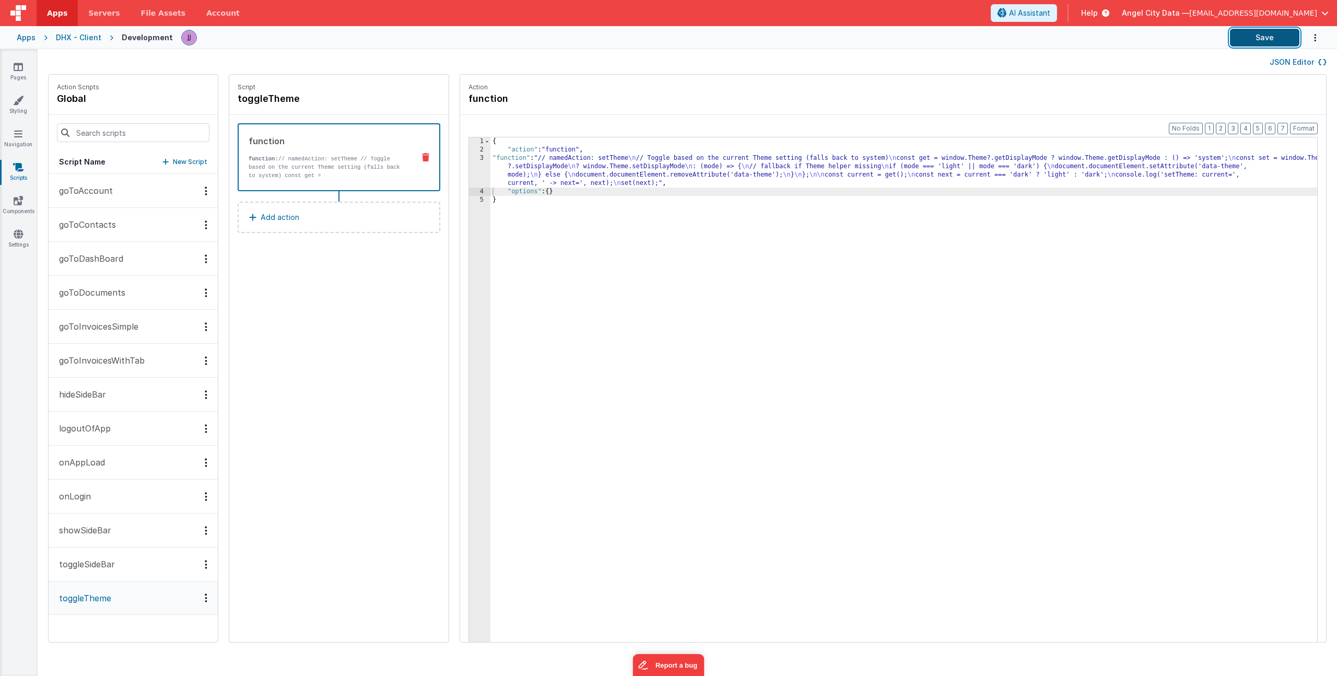
click at [1247, 33] on button "Save" at bounding box center [1264, 38] width 69 height 18
click at [22, 111] on link "Styling" at bounding box center [18, 105] width 38 height 21
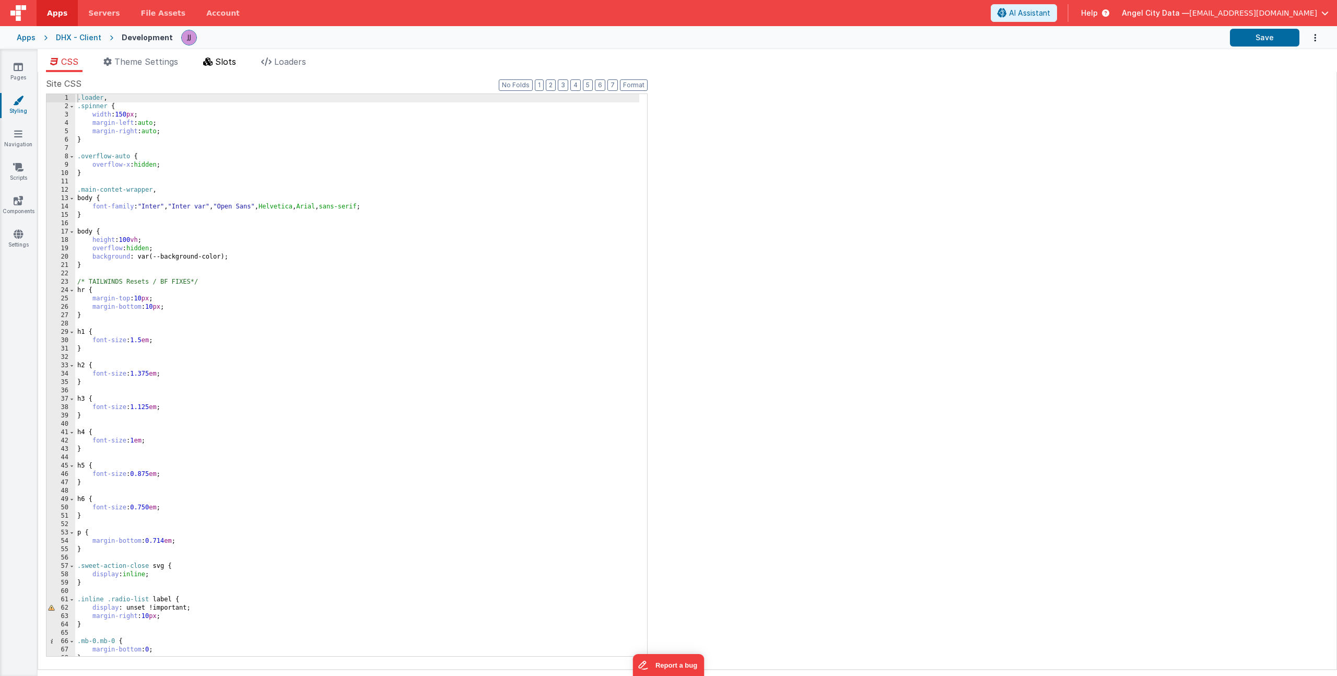
click at [208, 62] on icon at bounding box center [207, 61] width 9 height 8
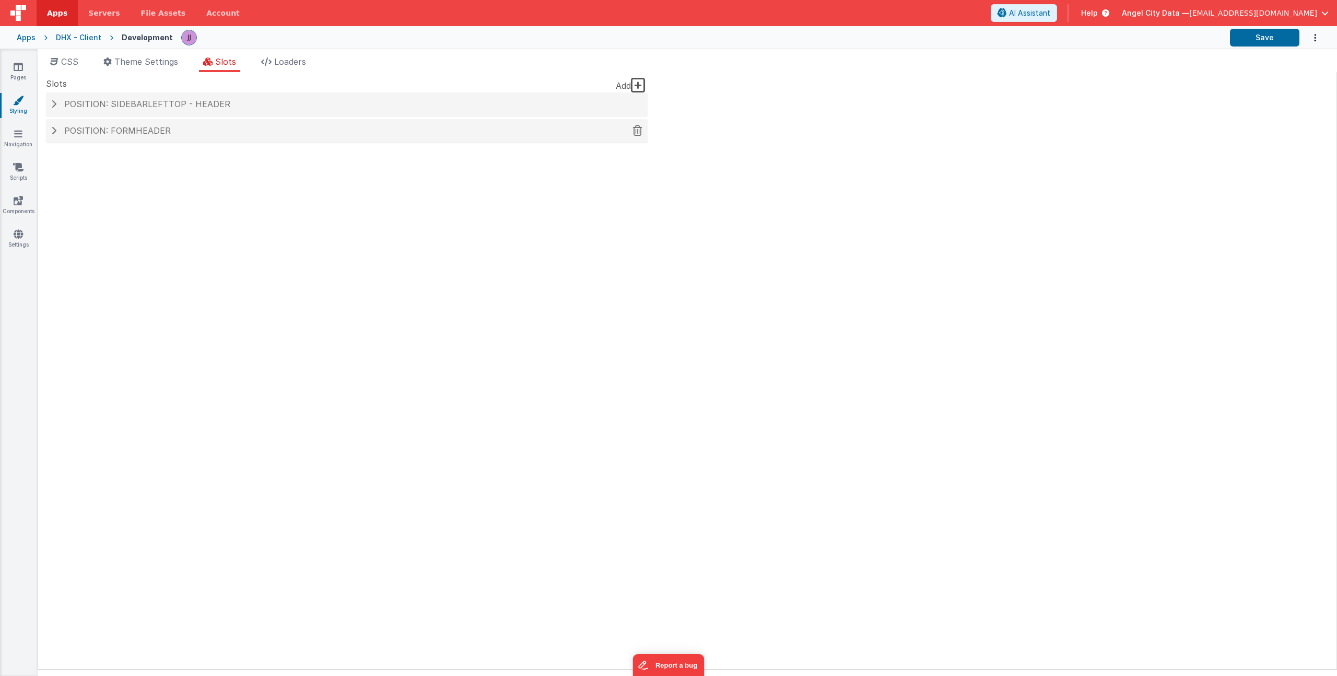
click at [237, 127] on h4 "Position: formHeader" at bounding box center [346, 130] width 591 height 9
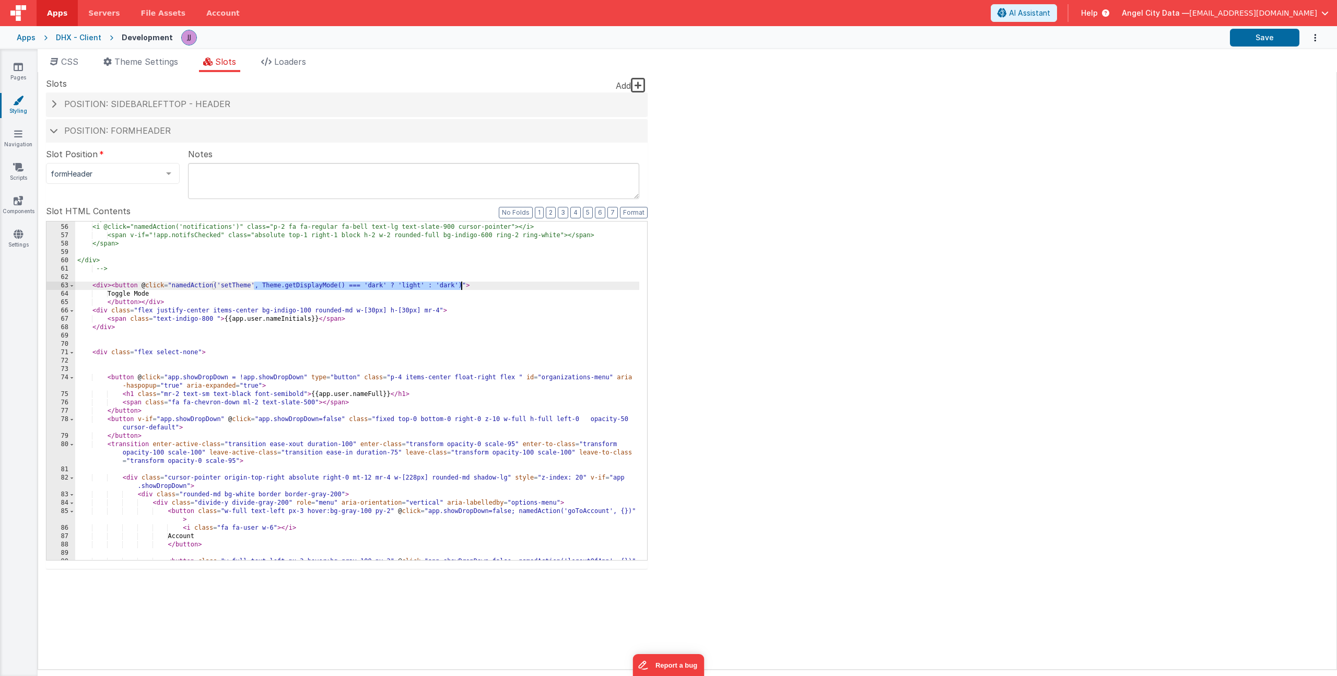
drag, startPoint x: 254, startPoint y: 288, endPoint x: 462, endPoint y: 287, distance: 208.3
click at [462, 287] on div "<span class="relative inline-block"> <i @click="namedAction('notifications')" c…" at bounding box center [357, 396] width 564 height 363
click at [236, 289] on div "<span class="relative inline-block"> <i @click="namedAction('notifications')" c…" at bounding box center [357, 396] width 564 height 363
click at [57, 62] on icon at bounding box center [54, 61] width 8 height 8
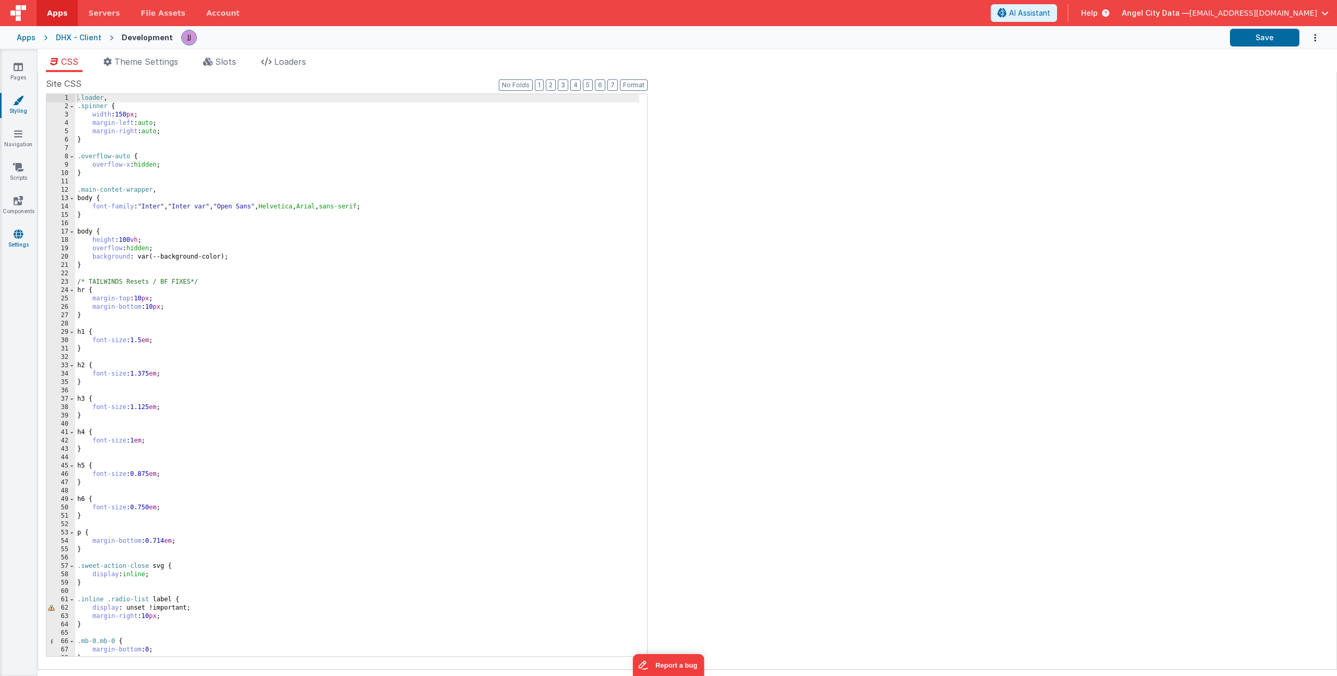
click at [15, 237] on icon at bounding box center [18, 234] width 9 height 10
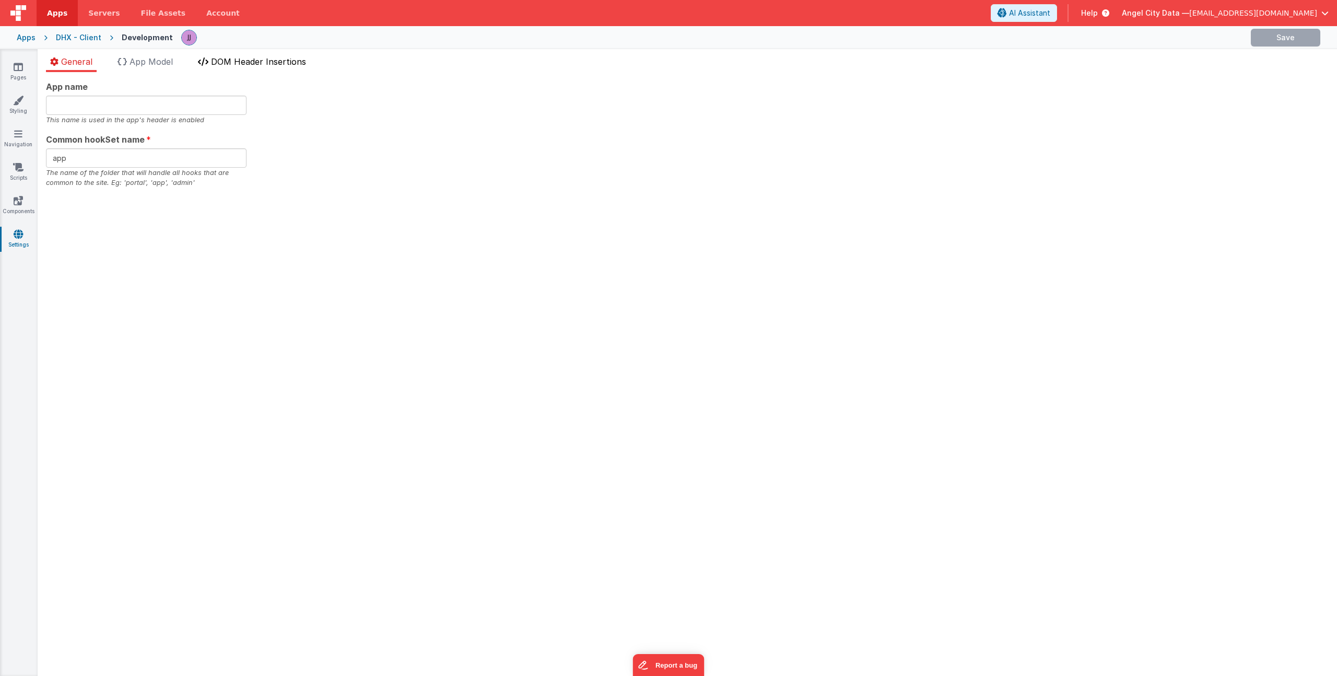
click at [239, 64] on span "DOM Header Insertions" at bounding box center [258, 61] width 95 height 10
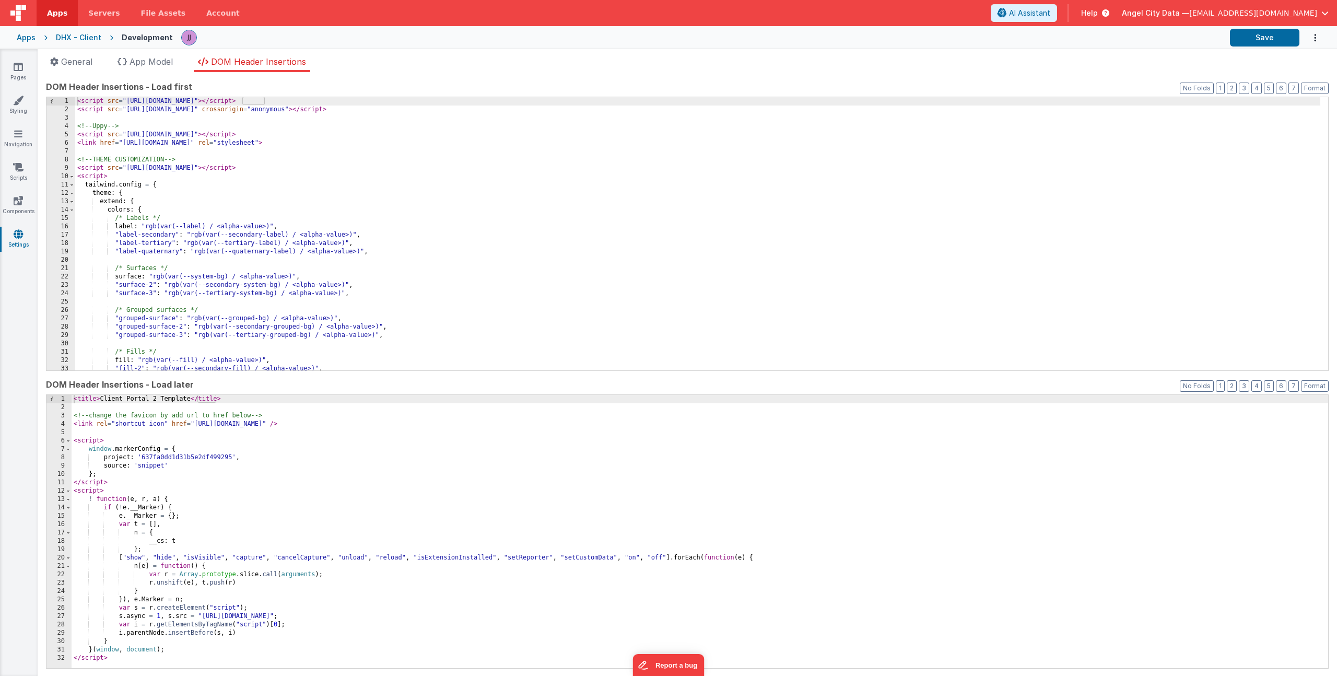
click at [215, 253] on div "< script src = "[URL][DOMAIN_NAME]" > </ script > < script src = "[URL][DOMAIN_…" at bounding box center [697, 242] width 1245 height 290
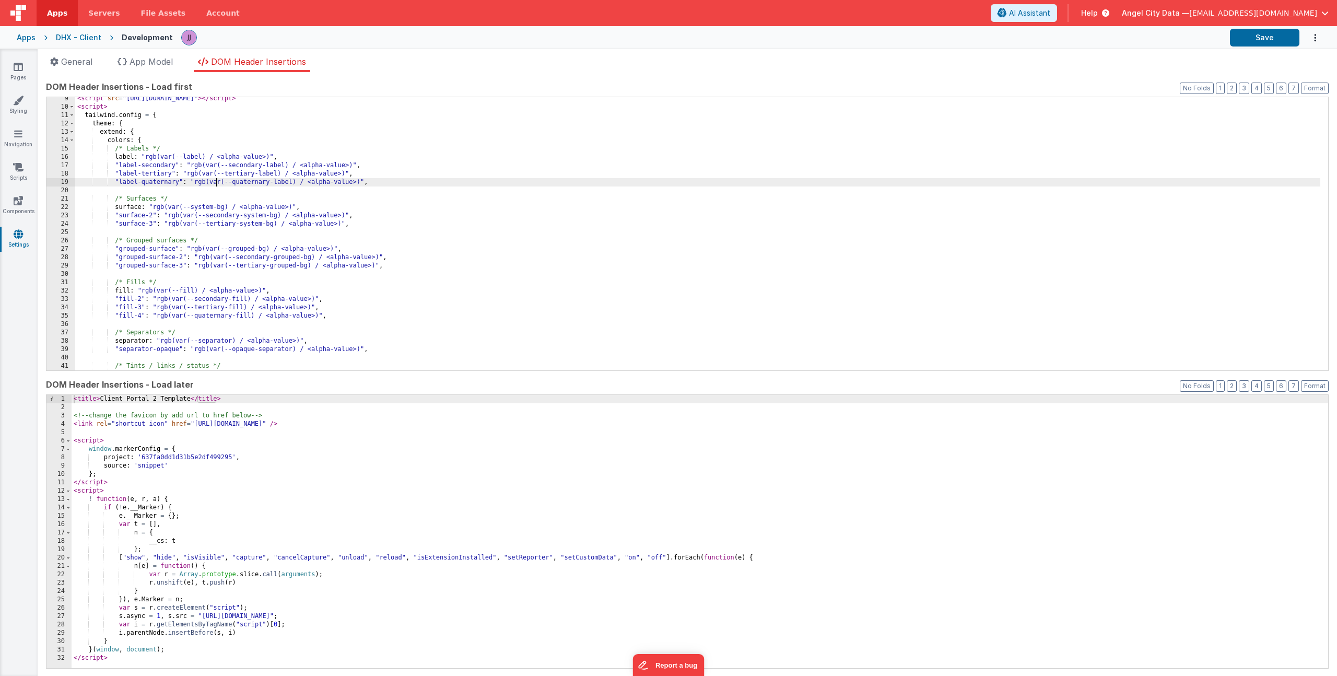
scroll to position [80, 0]
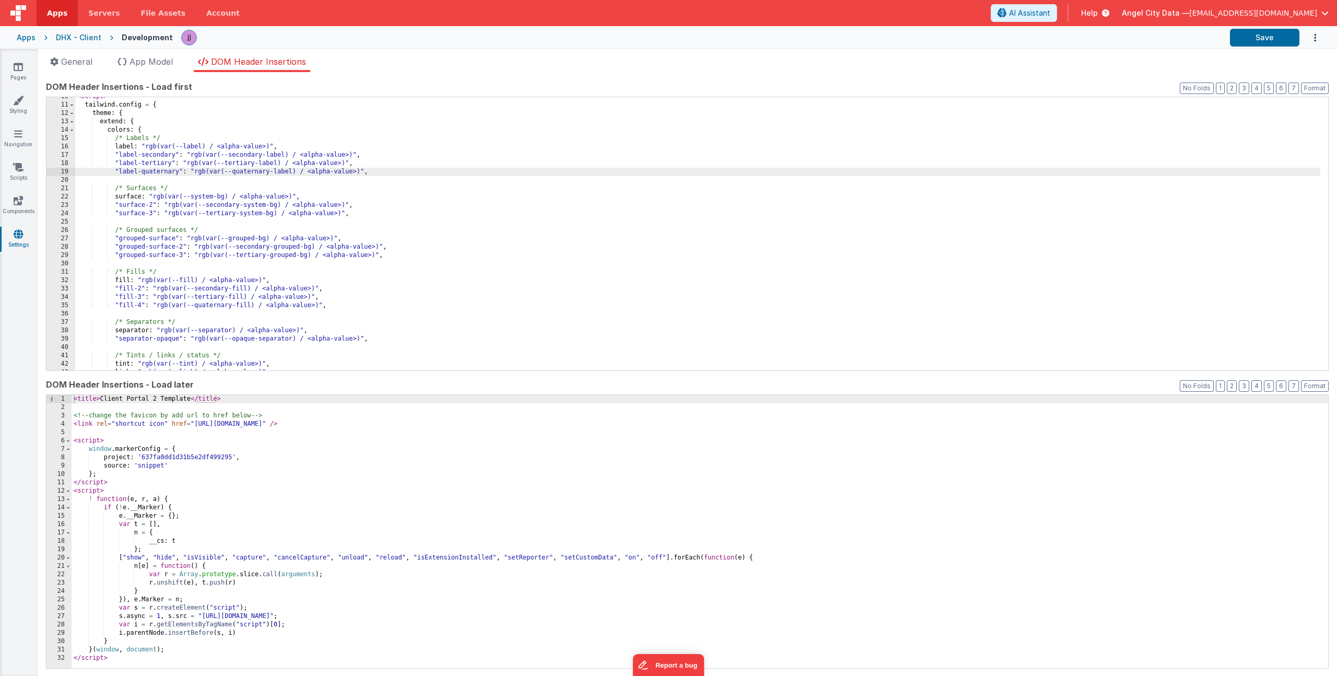
click at [333, 165] on div "< script > tailwind . config = { theme : { extend : { colors : { /* Labels */ l…" at bounding box center [697, 237] width 1245 height 290
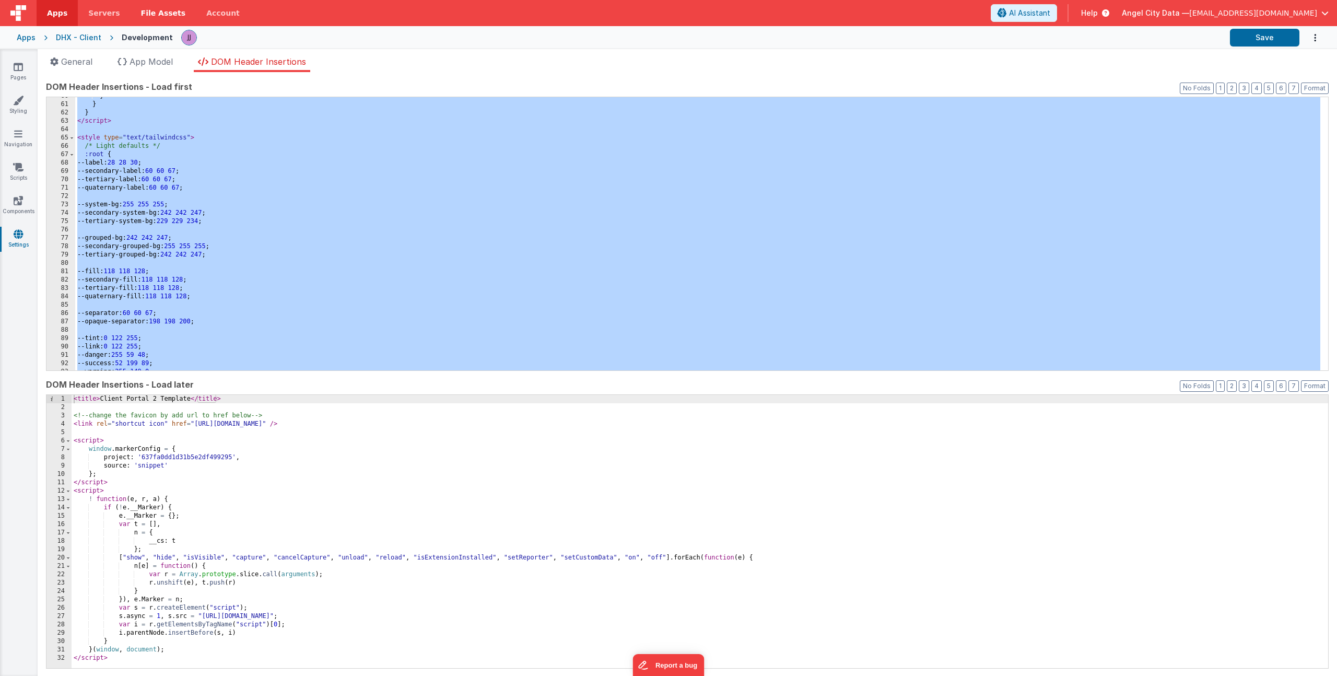
scroll to position [498, 0]
click at [275, 186] on div "} } } </ script > < style type = "text/tailwindcss" > /* Light defaults */ :roo…" at bounding box center [697, 237] width 1245 height 290
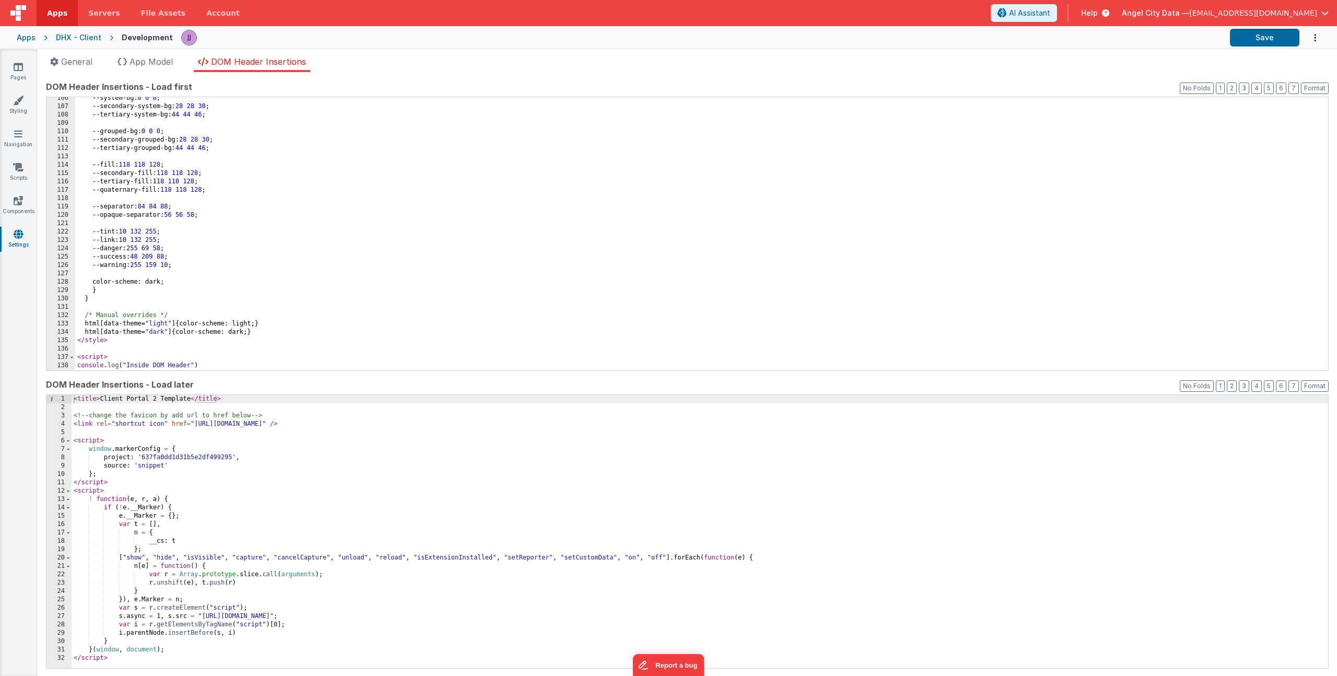
scroll to position [880, 0]
click at [117, 290] on div "--system-bg: 0 0 0 ; --secondary-system-bg: 28 28 30 ; --tertiary-system-bg: 44…" at bounding box center [697, 239] width 1245 height 290
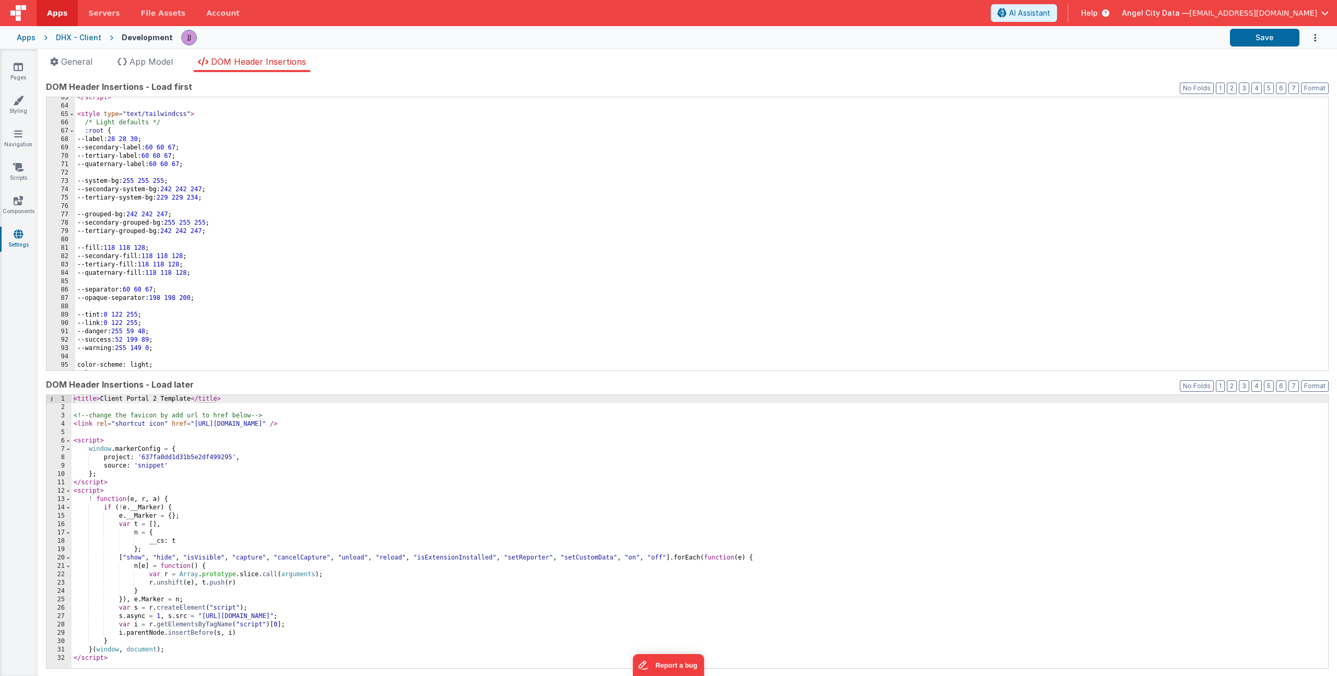
scroll to position [522, 0]
click at [70, 131] on span at bounding box center [72, 131] width 6 height 8
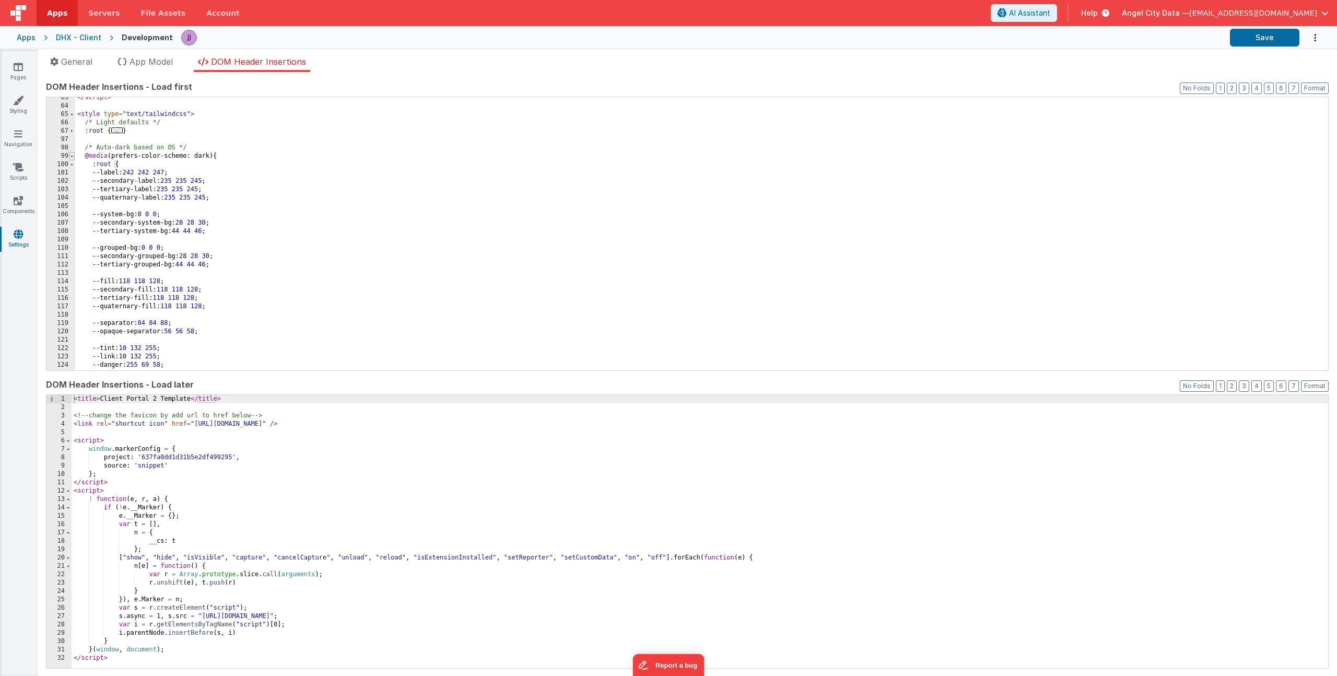
click at [72, 156] on span at bounding box center [72, 156] width 6 height 8
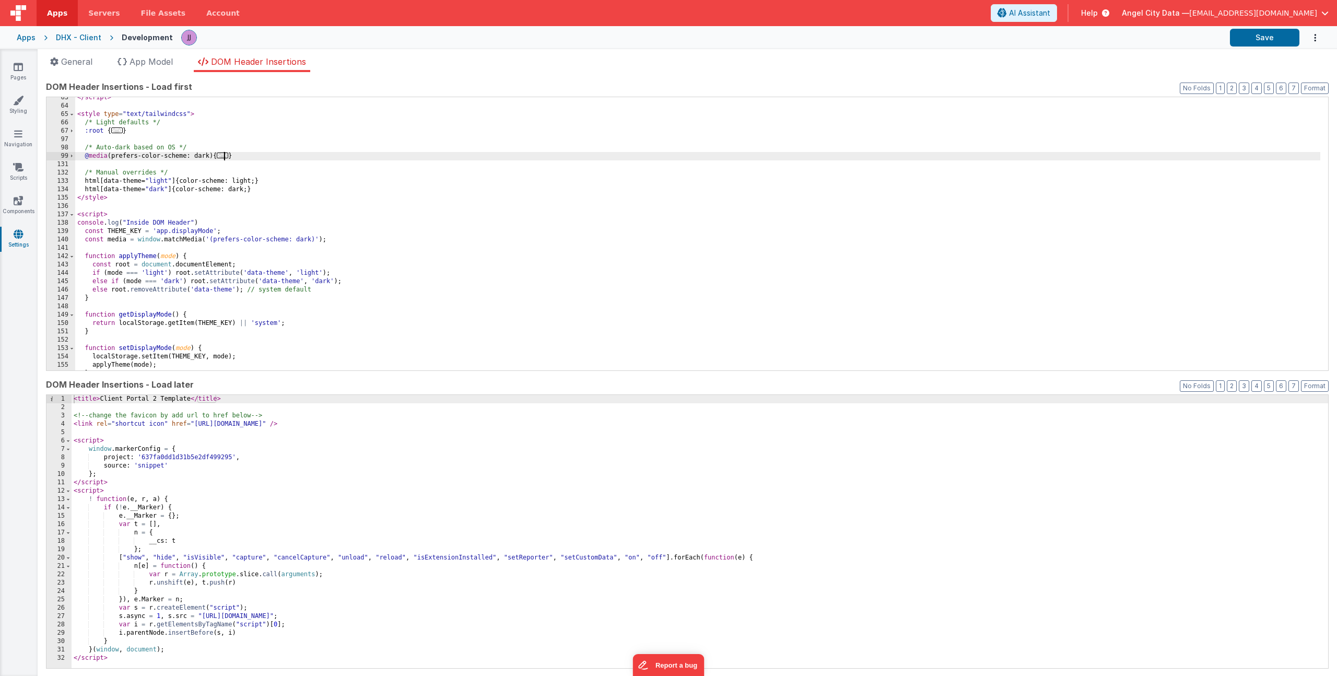
click at [287, 186] on div "</ script > < style type = "text/tailwindcss" > /* Light defaults */ :root { ..…" at bounding box center [697, 238] width 1245 height 290
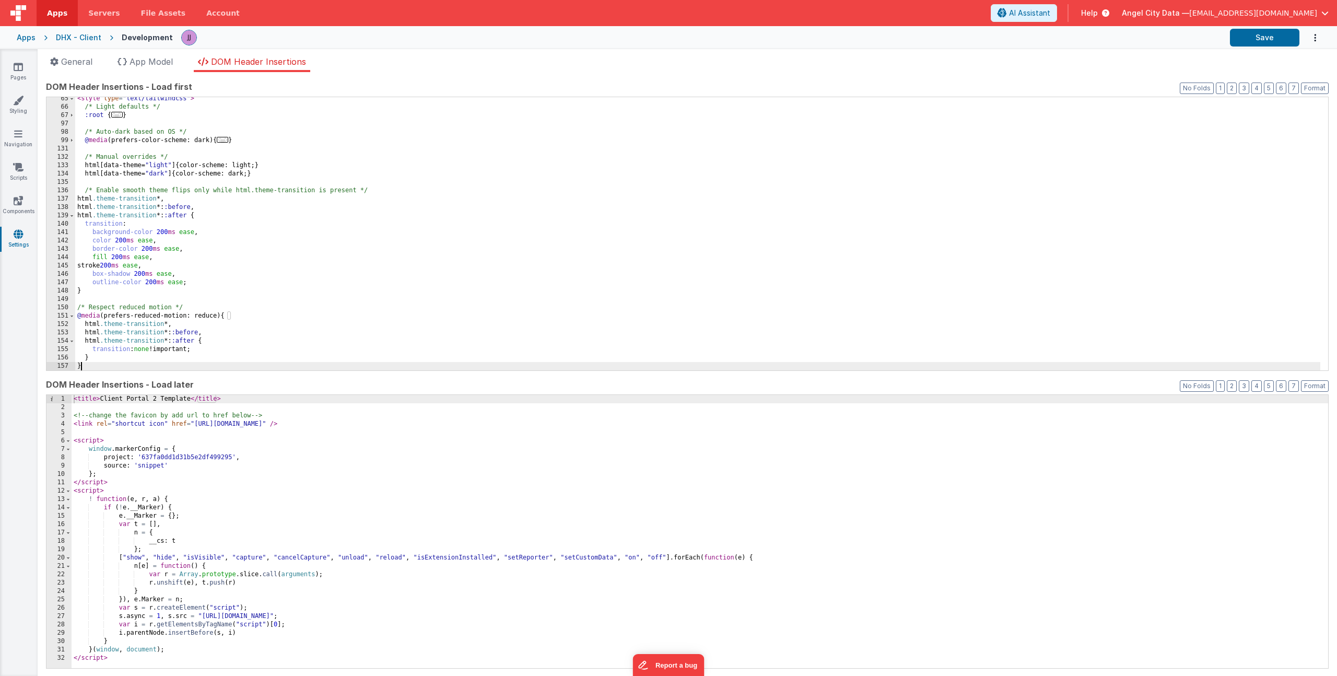
scroll to position [787, 0]
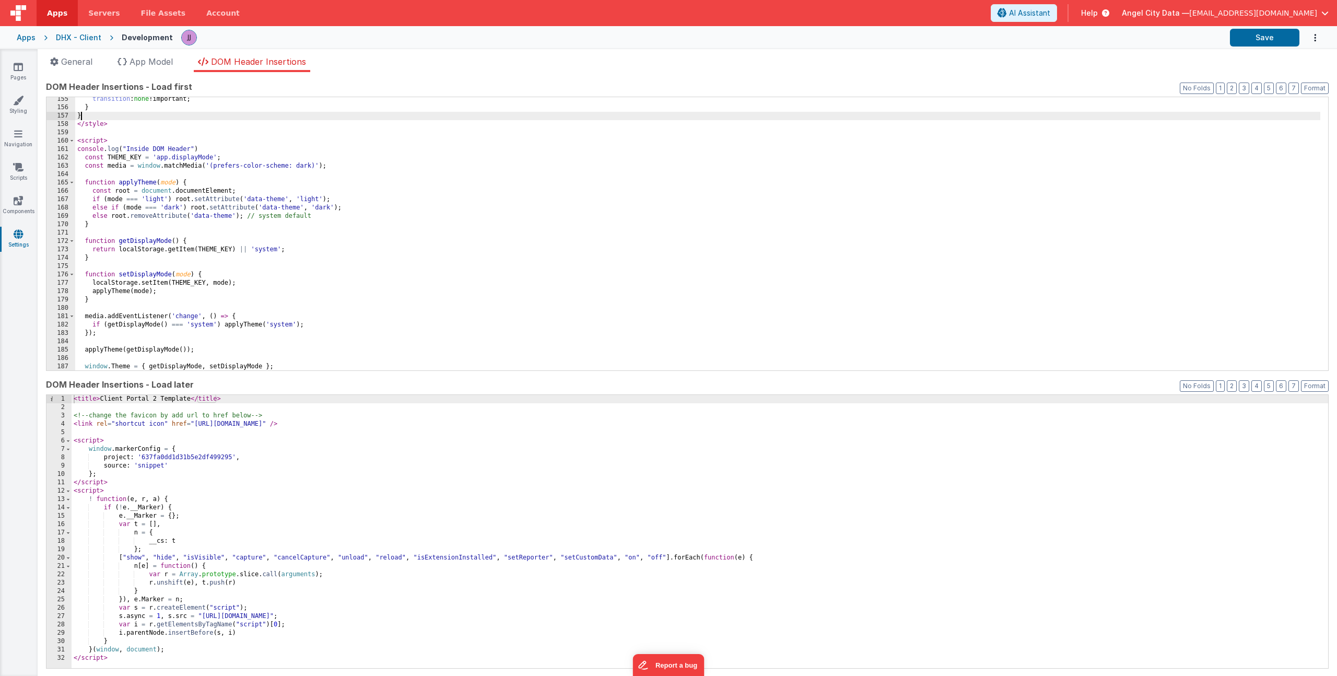
click at [78, 149] on div "transition : none !important; } } </ style > < script > console . log ( "Inside…" at bounding box center [697, 240] width 1245 height 290
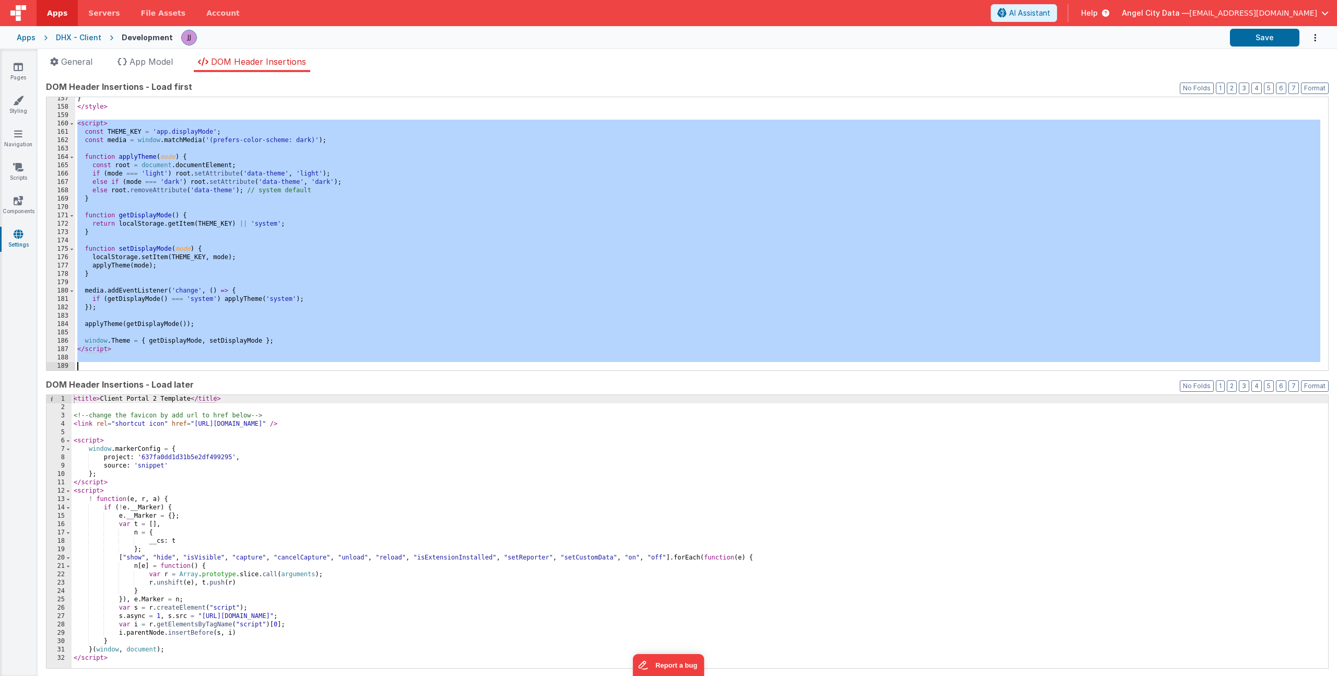
scroll to position [805, 0]
click at [82, 364] on div "} </ style > < script > const THEME_KEY = 'app.displayMode' ; const media = win…" at bounding box center [697, 240] width 1245 height 290
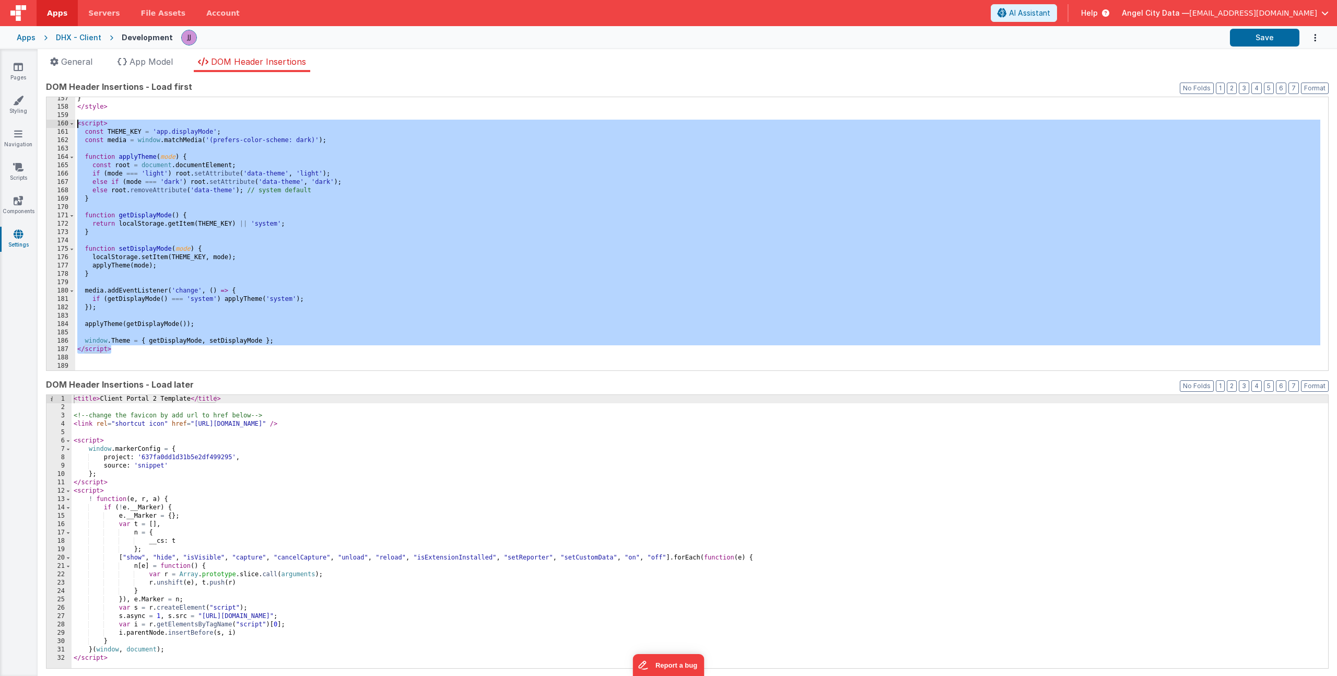
drag, startPoint x: 89, startPoint y: 315, endPoint x: 22, endPoint y: 126, distance: 200.6
click at [22, 126] on section "Pages Styling Navigation Scripts Components Settings General App Model DOM Head…" at bounding box center [668, 362] width 1337 height 627
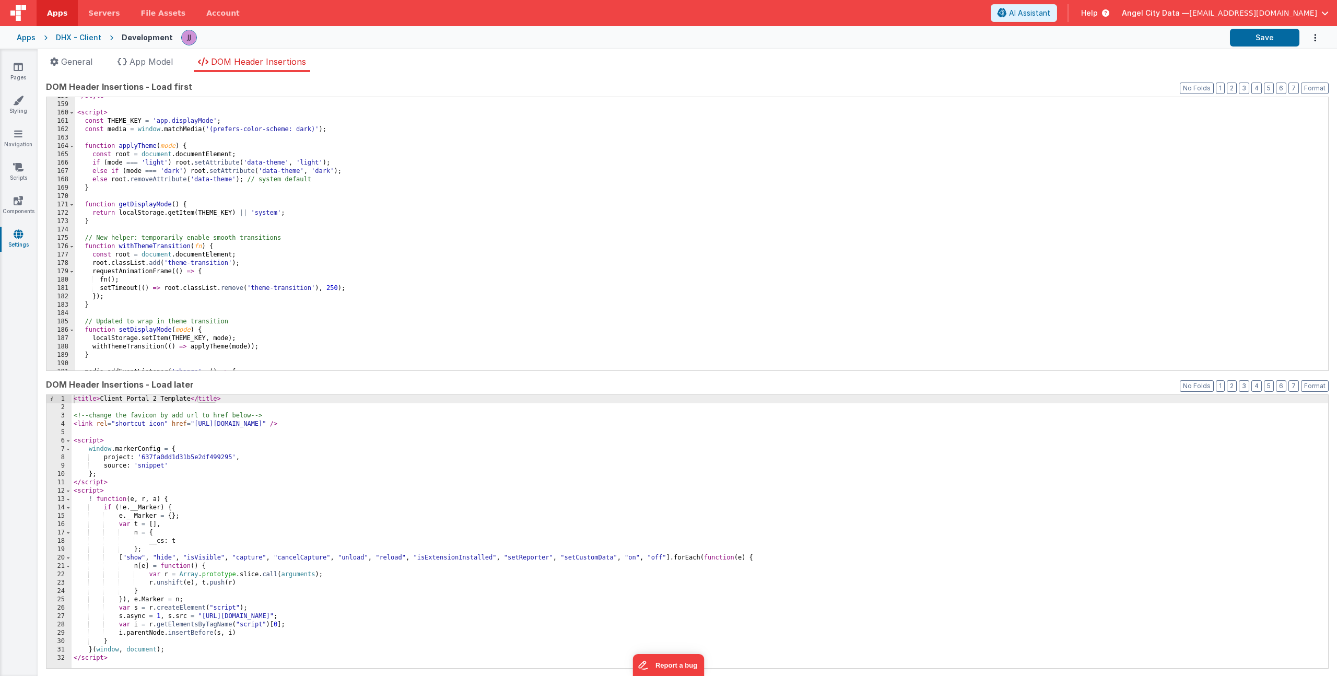
scroll to position [816, 0]
click at [271, 223] on div "</ style > < script > const THEME_KEY = 'app.displayMode' ; const media = windo…" at bounding box center [697, 237] width 1245 height 290
click at [204, 190] on div "</ style > < script > const THEME_KEY = 'app.displayMode' ; const media = windo…" at bounding box center [697, 237] width 1245 height 290
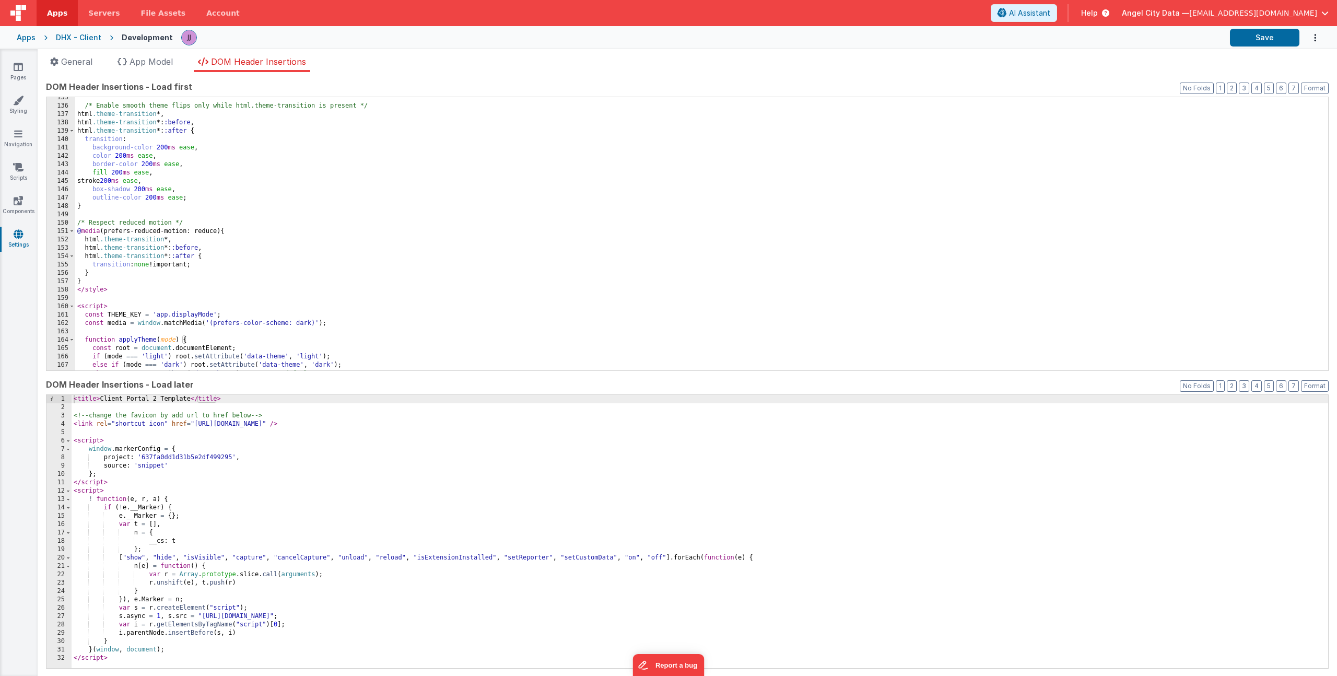
scroll to position [612, 0]
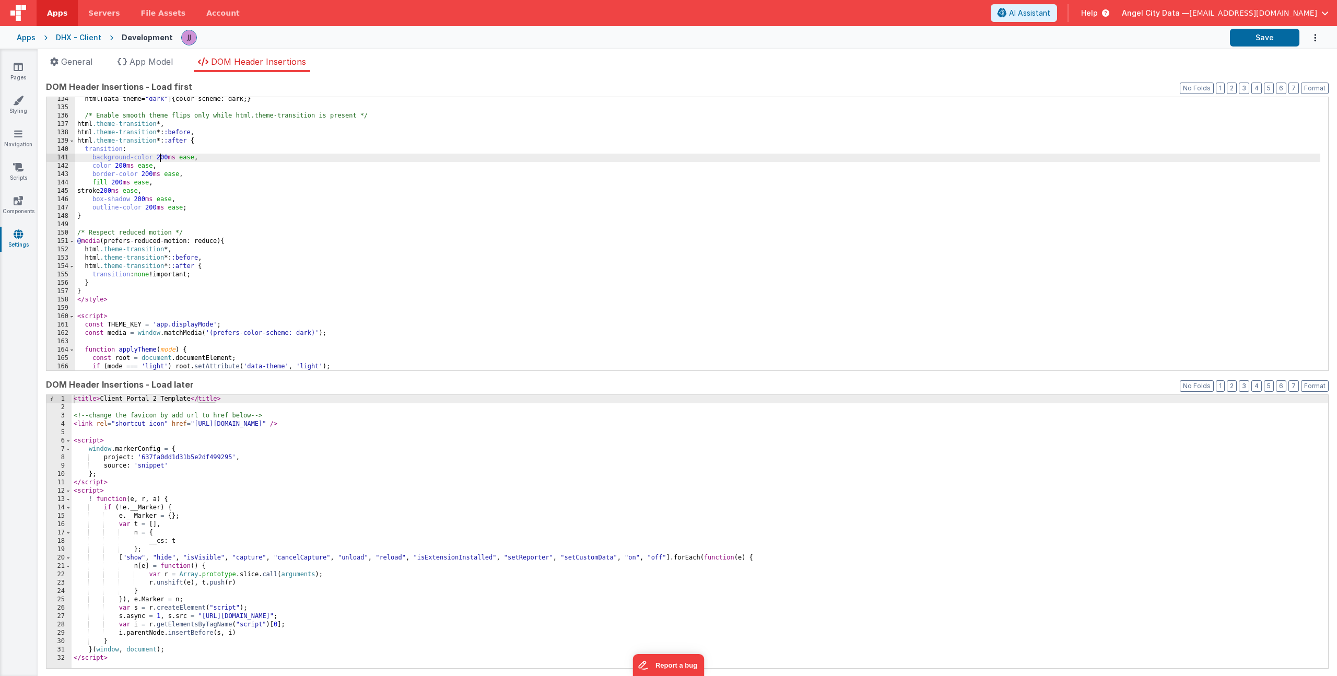
click at [161, 159] on div "html [ data-theme = " dark " ] { color-scheme: dark; } /* Enable smooth theme f…" at bounding box center [697, 240] width 1245 height 290
click at [151, 152] on div "html [ data-theme = " dark " ] { color-scheme: dark; } /* Enable smooth theme f…" at bounding box center [697, 240] width 1245 height 290
click at [159, 157] on div "html [ data-theme = " dark " ] { color-scheme: dark; } /* Enable smooth theme f…" at bounding box center [697, 240] width 1245 height 290
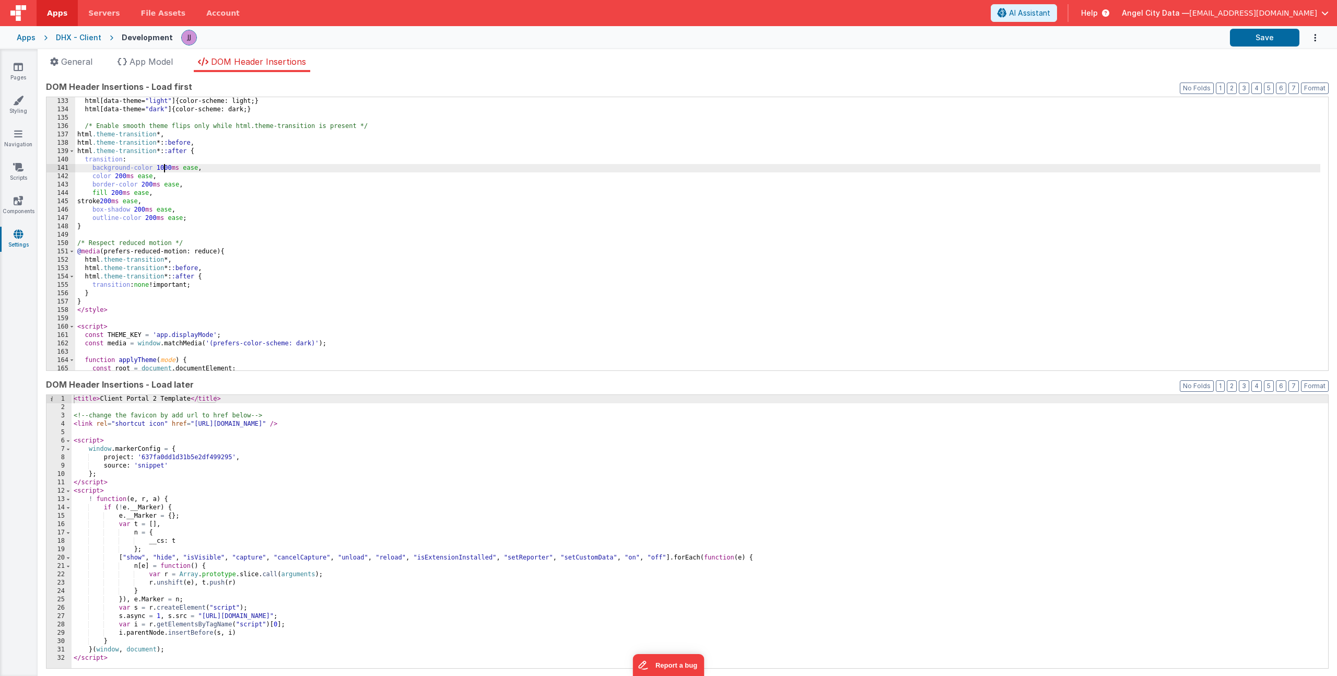
scroll to position [601, 0]
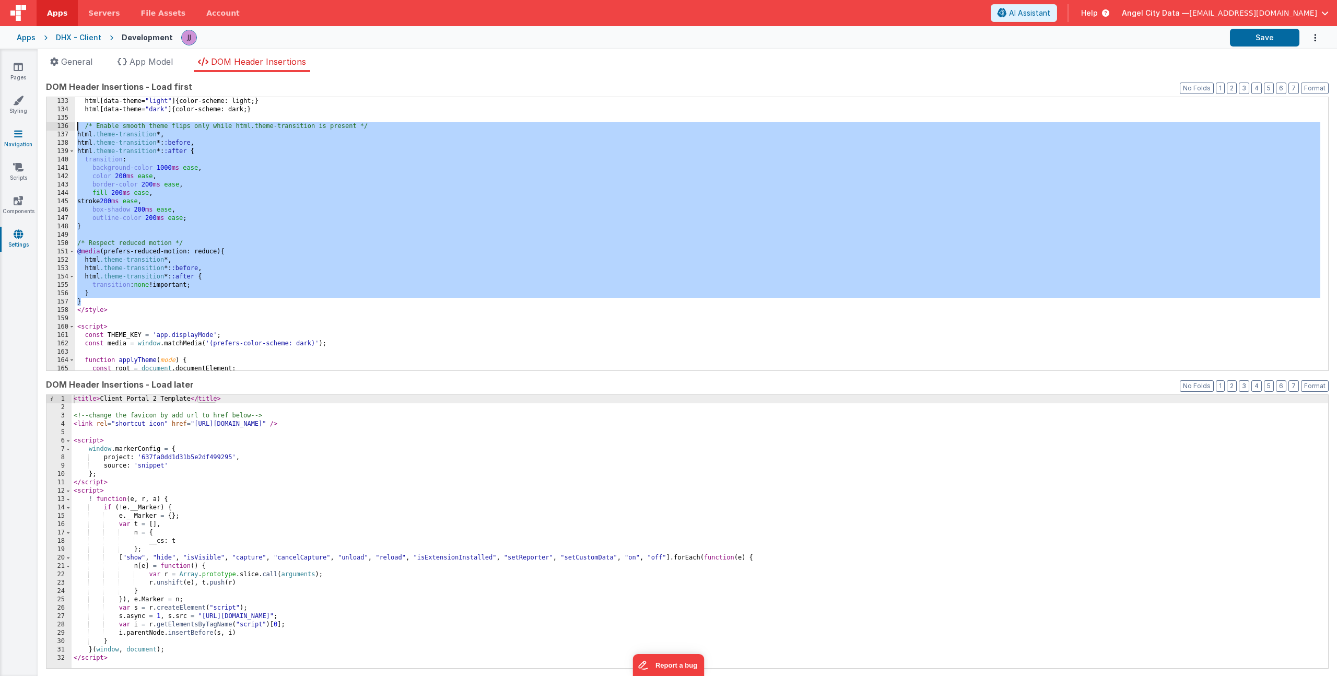
drag, startPoint x: 91, startPoint y: 302, endPoint x: 34, endPoint y: 129, distance: 182.3
click at [34, 129] on section "Pages Styling Navigation Scripts Components Settings General App Model DOM Head…" at bounding box center [668, 362] width 1337 height 627
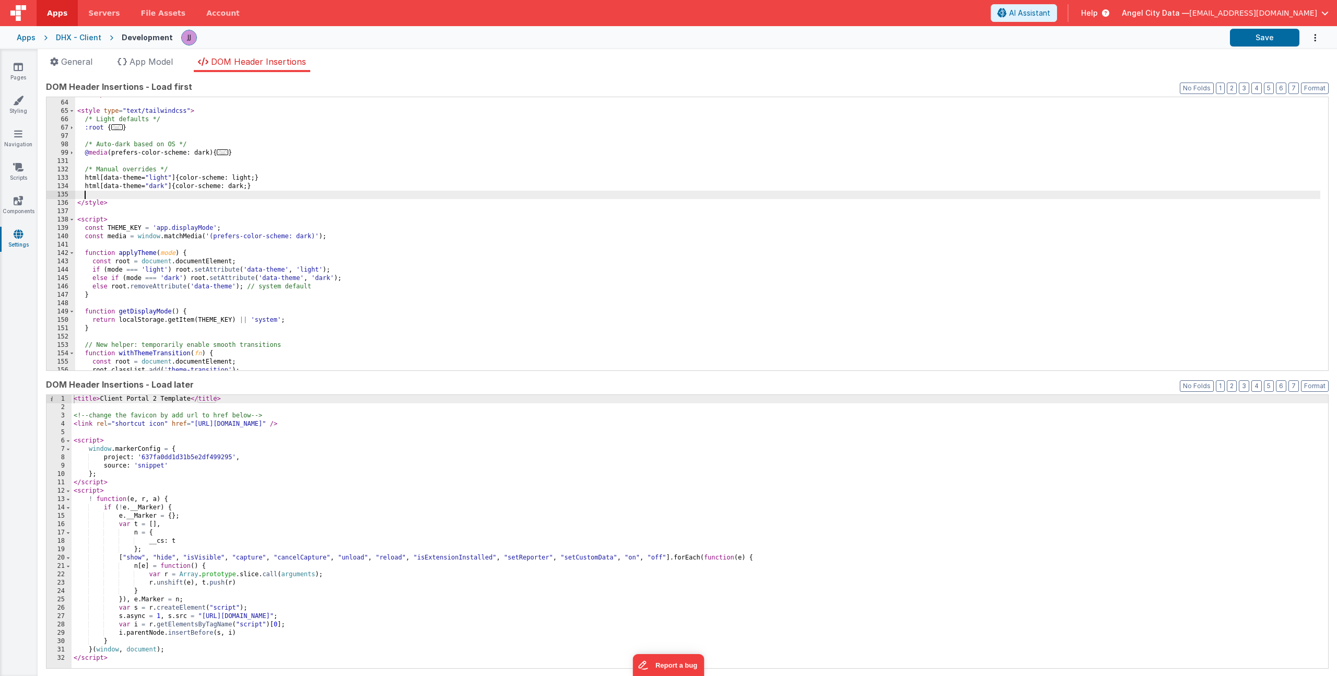
scroll to position [515, 0]
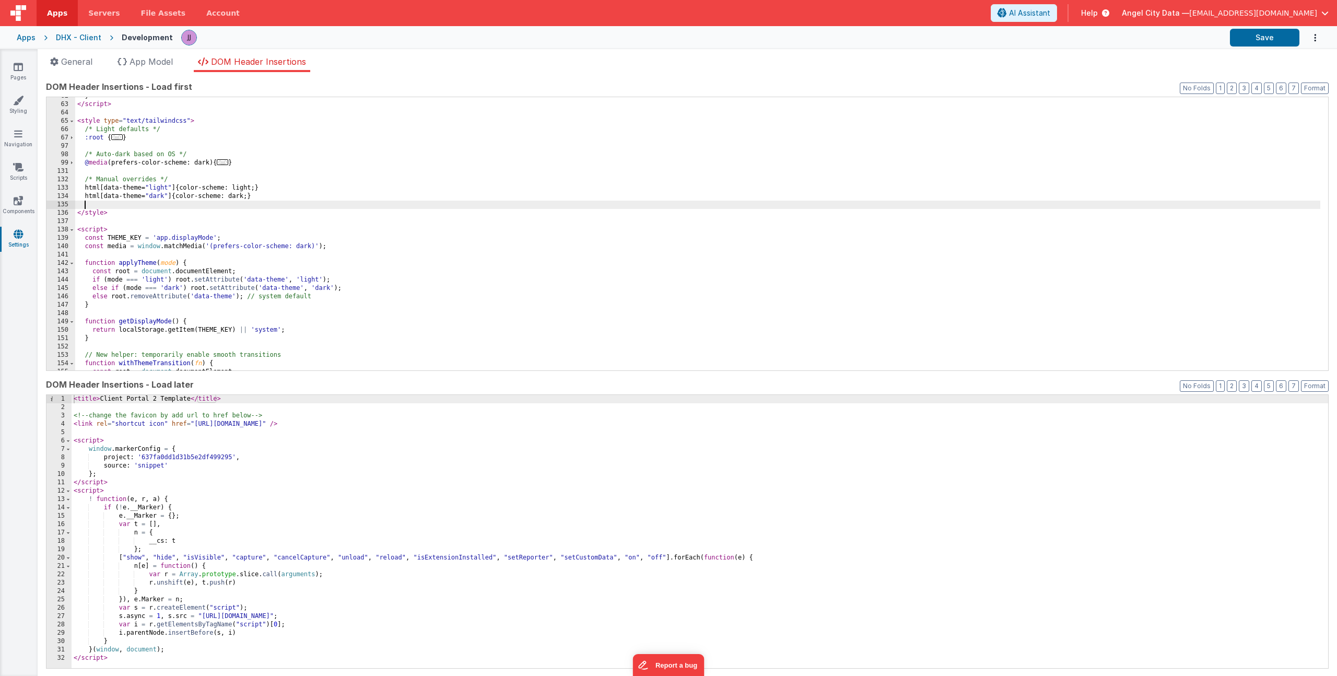
click at [120, 214] on div "} </ script > < style type = "text/tailwindcss" > /* Light defaults */ :root { …" at bounding box center [697, 237] width 1245 height 290
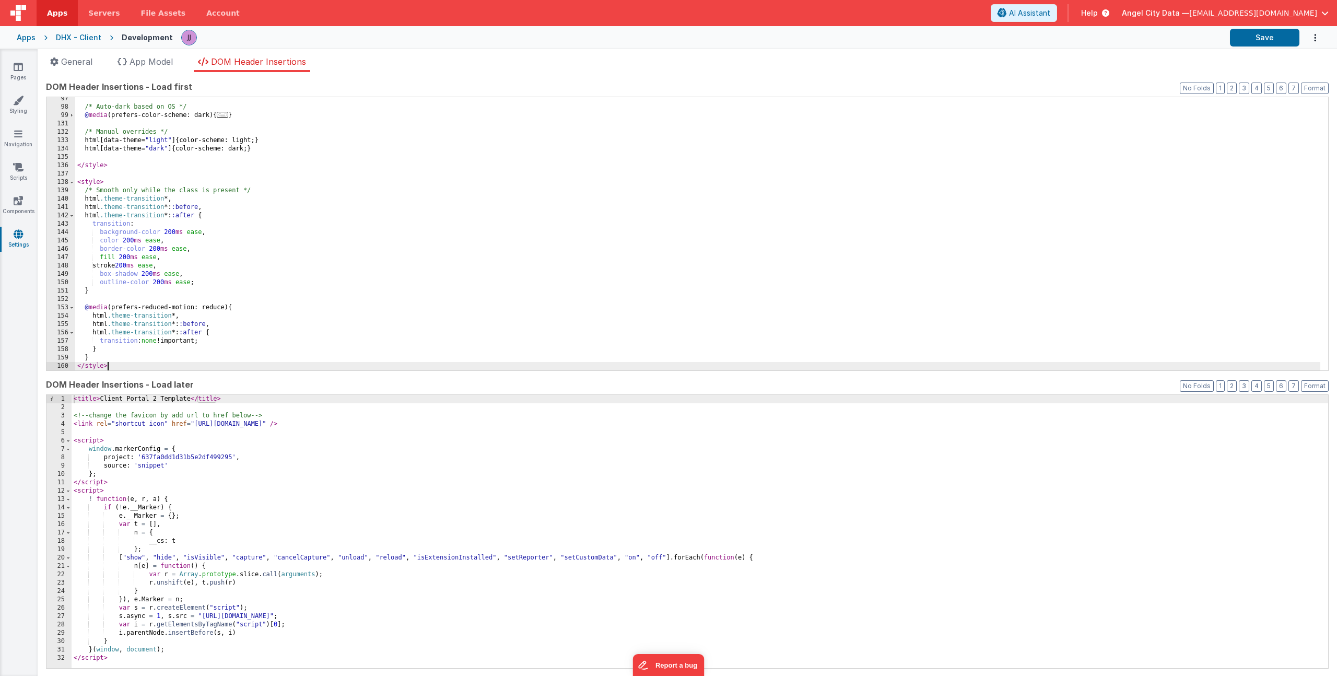
scroll to position [562, 0]
click at [258, 229] on div "/* Auto-dark based on OS */ @ media (prefers-color-scheme: dark) { ... } /* Man…" at bounding box center [697, 240] width 1245 height 290
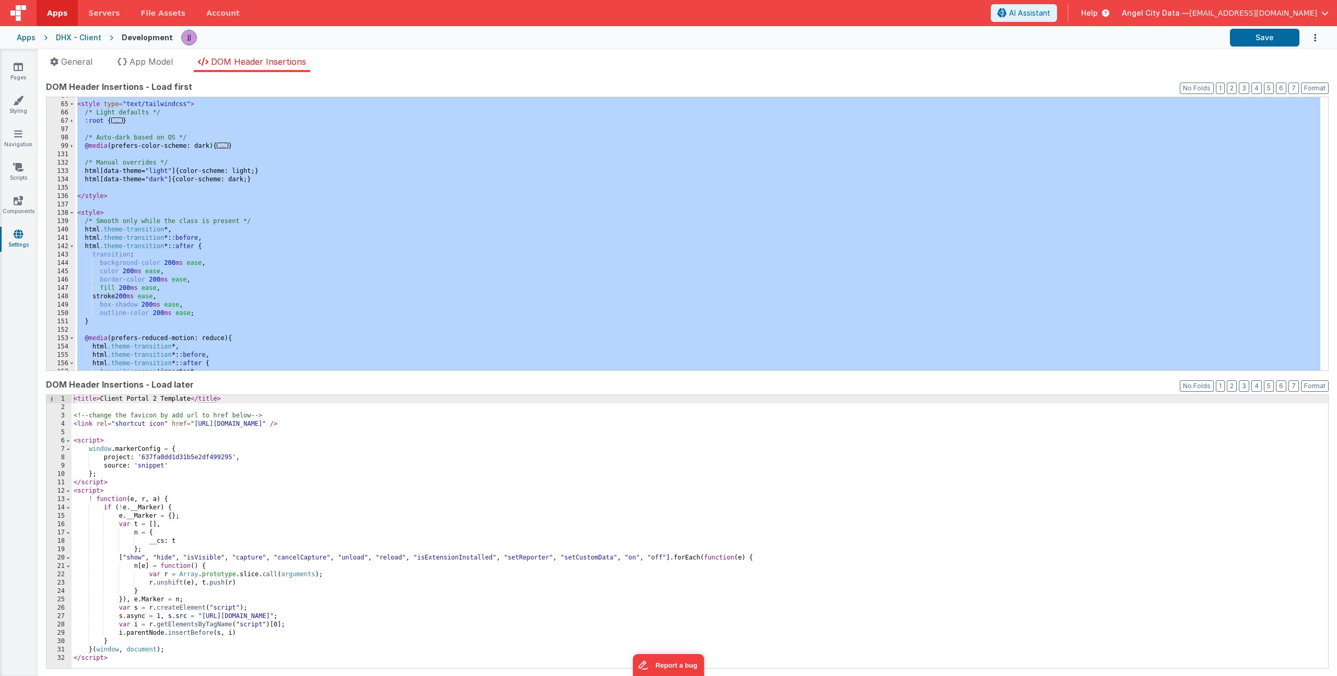
scroll to position [500, 0]
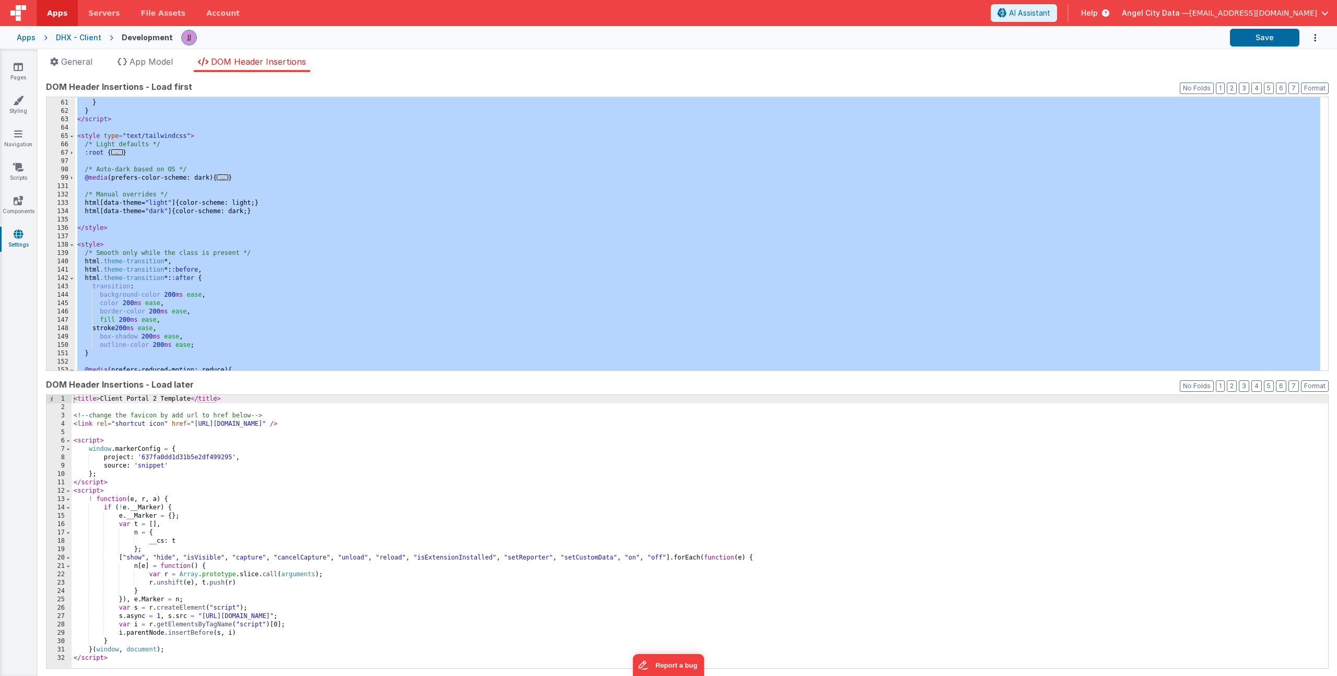
click at [123, 221] on div "} } } </ script > < style type = "text/tailwindcss" > /* Light defaults */ :roo…" at bounding box center [697, 235] width 1245 height 290
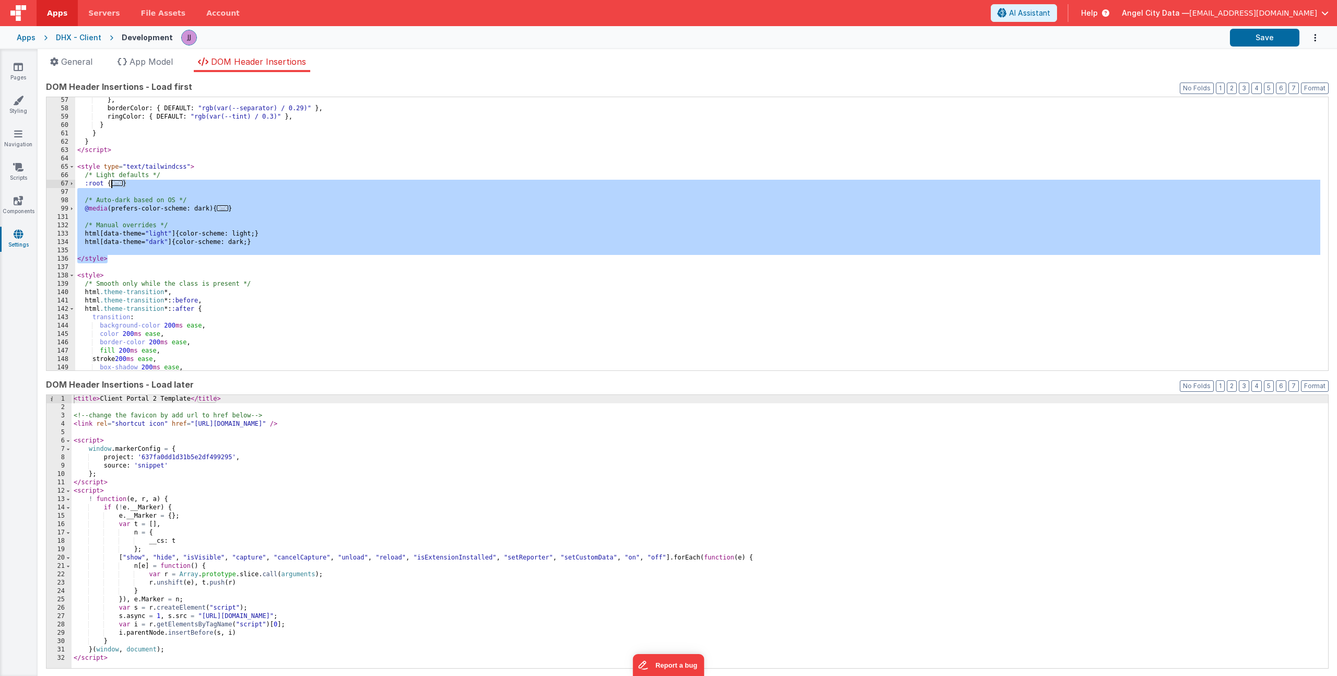
scroll to position [469, 0]
drag, startPoint x: 115, startPoint y: 227, endPoint x: 120, endPoint y: 185, distance: 42.1
click at [119, 184] on div "} , borderColor : { DEFAULT : "rgb(var(--separator) / 0.29)" } , ringColor : { …" at bounding box center [697, 241] width 1245 height 290
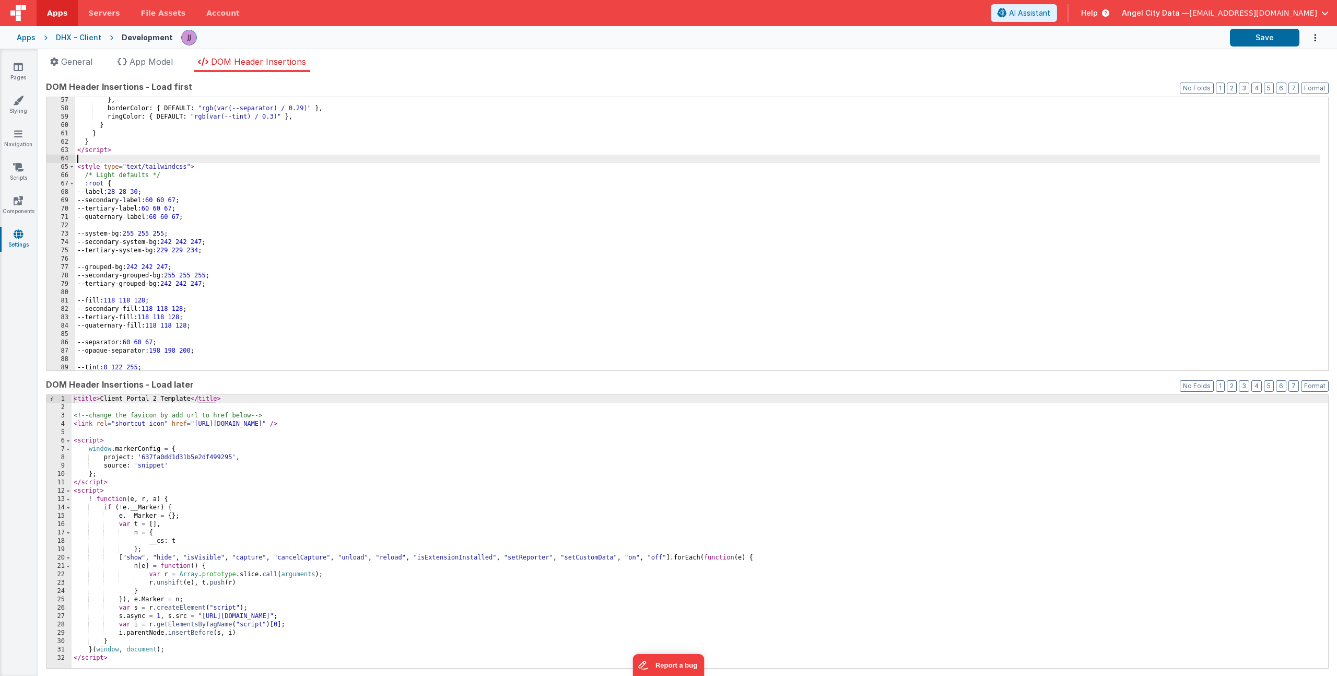
click at [204, 159] on div "} , borderColor : { DEFAULT : "rgb(var(--separator) / 0.29)" } , ringColor : { …" at bounding box center [697, 241] width 1245 height 290
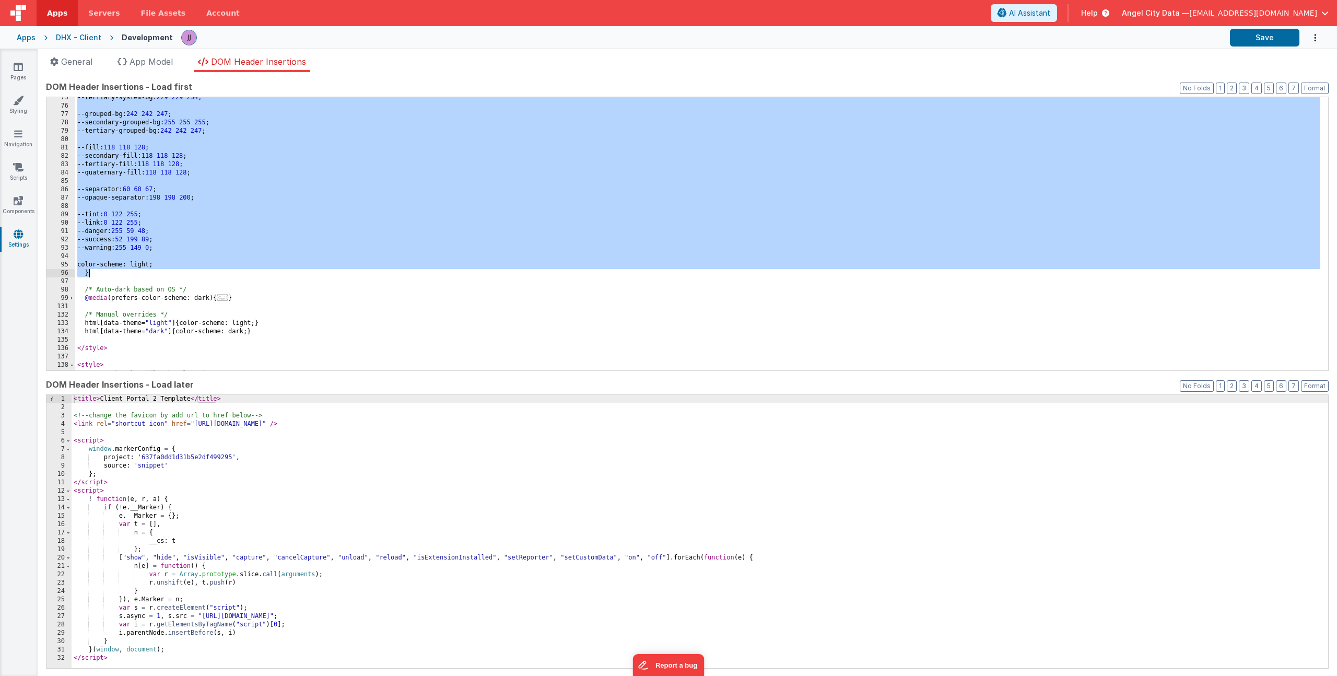
scroll to position [642, 0]
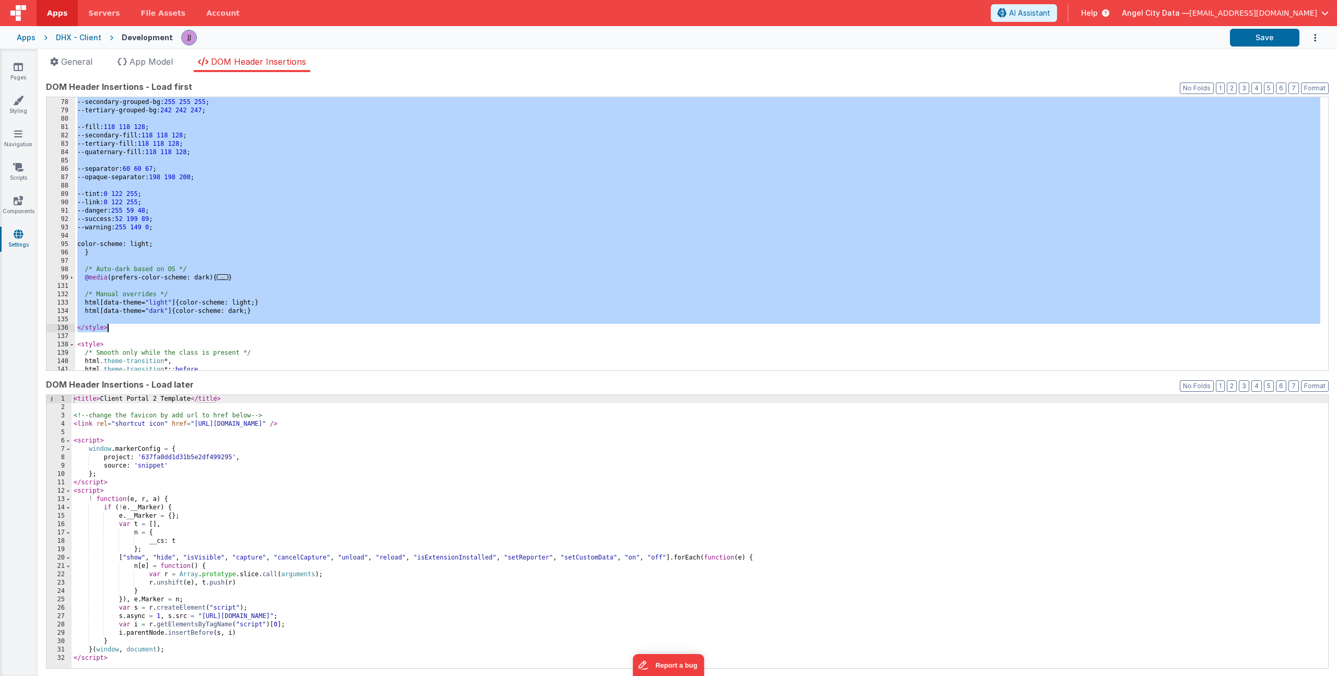
drag, startPoint x: 77, startPoint y: 168, endPoint x: 113, endPoint y: 326, distance: 162.8
click at [113, 326] on div "--grouped-bg: 242 242 247 ; --secondary-grouped-bg: 255 255 255 ; --tertiary-gr…" at bounding box center [697, 235] width 1245 height 290
click at [250, 220] on div "--grouped-bg: 242 242 247 ; --secondary-grouped-bg: 255 255 255 ; --tertiary-gr…" at bounding box center [697, 235] width 1245 height 290
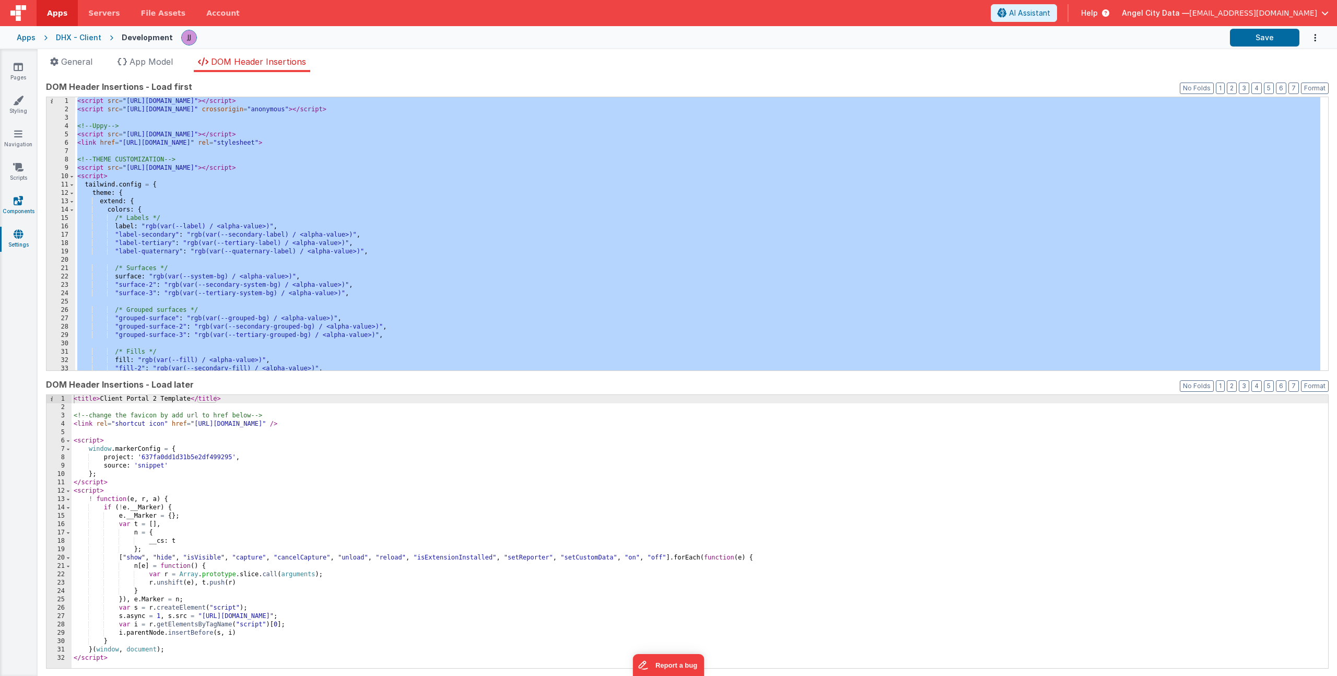
scroll to position [0, 0]
click at [291, 164] on div "< script src = "[URL][DOMAIN_NAME]" > </ script > < script src = "[URL][DOMAIN_…" at bounding box center [697, 242] width 1245 height 290
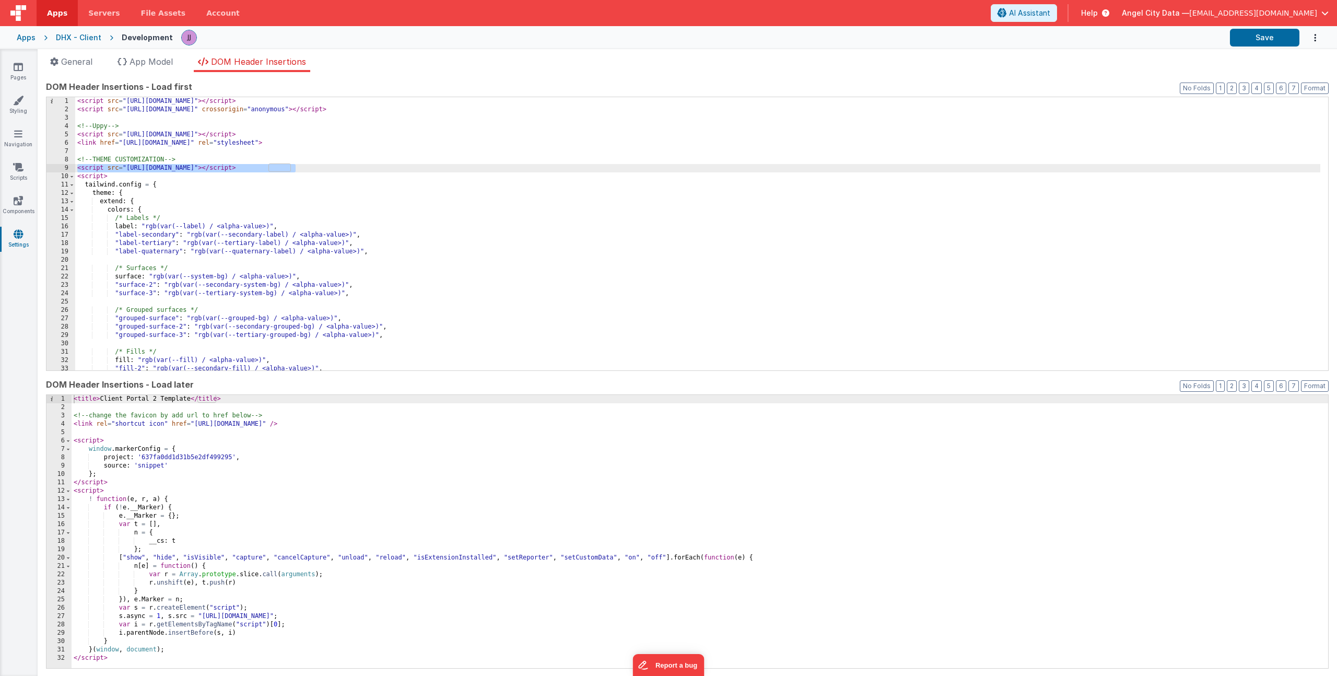
drag, startPoint x: 302, startPoint y: 167, endPoint x: 58, endPoint y: 169, distance: 243.8
click at [58, 169] on div "1 2 3 4 5 6 7 8 9 10 11 12 13 14 15 16 17 18 19 20 21 22 23 24 25 26 27 28 29 3…" at bounding box center [687, 234] width 1282 height 274
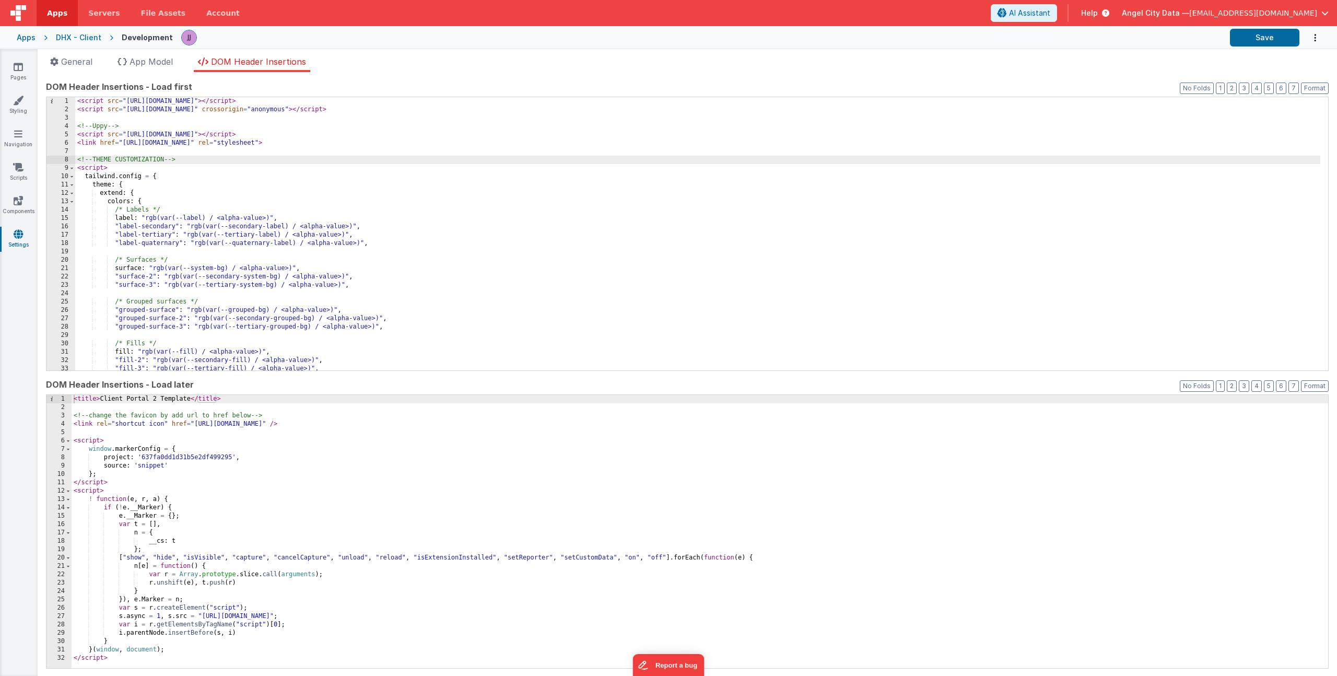
click at [286, 103] on div "< script src = "[URL][DOMAIN_NAME]" > </ script > < script src = "[URL][DOMAIN_…" at bounding box center [697, 242] width 1245 height 290
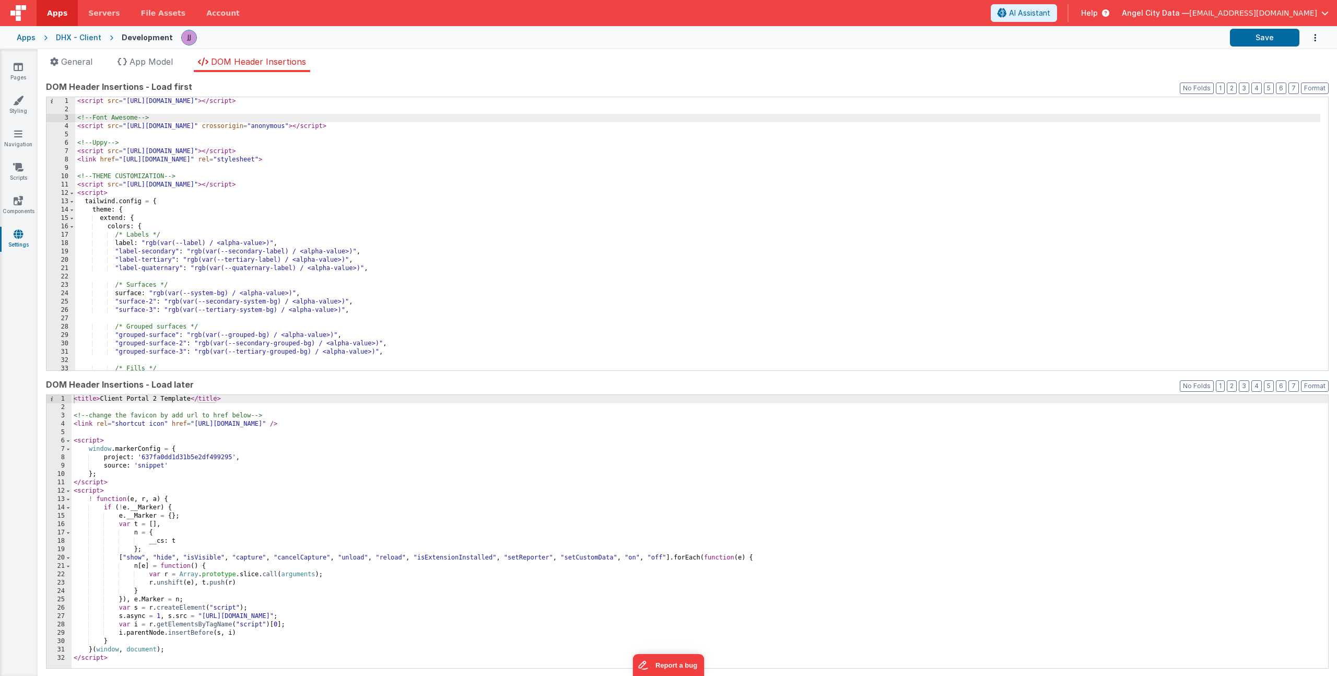
click at [267, 246] on div "< script src = "[URL][DOMAIN_NAME]" > </ script > <!-- Font Awesome --> < scrip…" at bounding box center [697, 242] width 1245 height 290
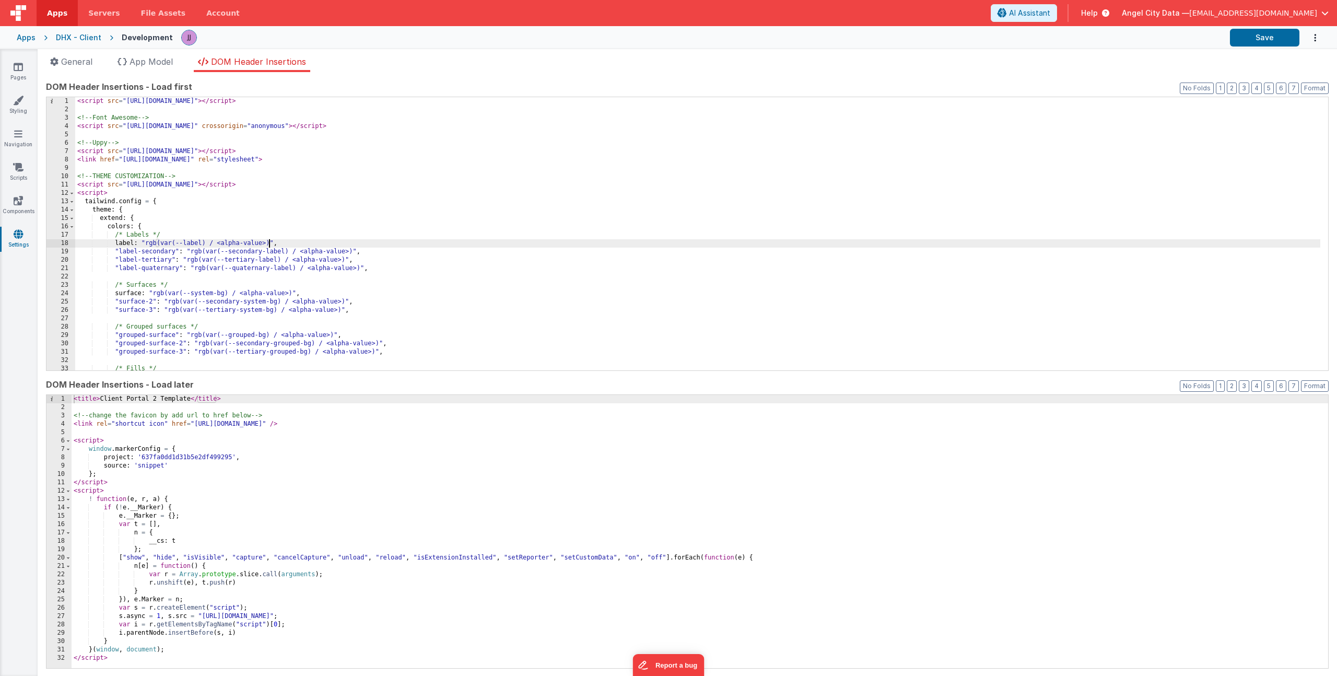
scroll to position [376, 0]
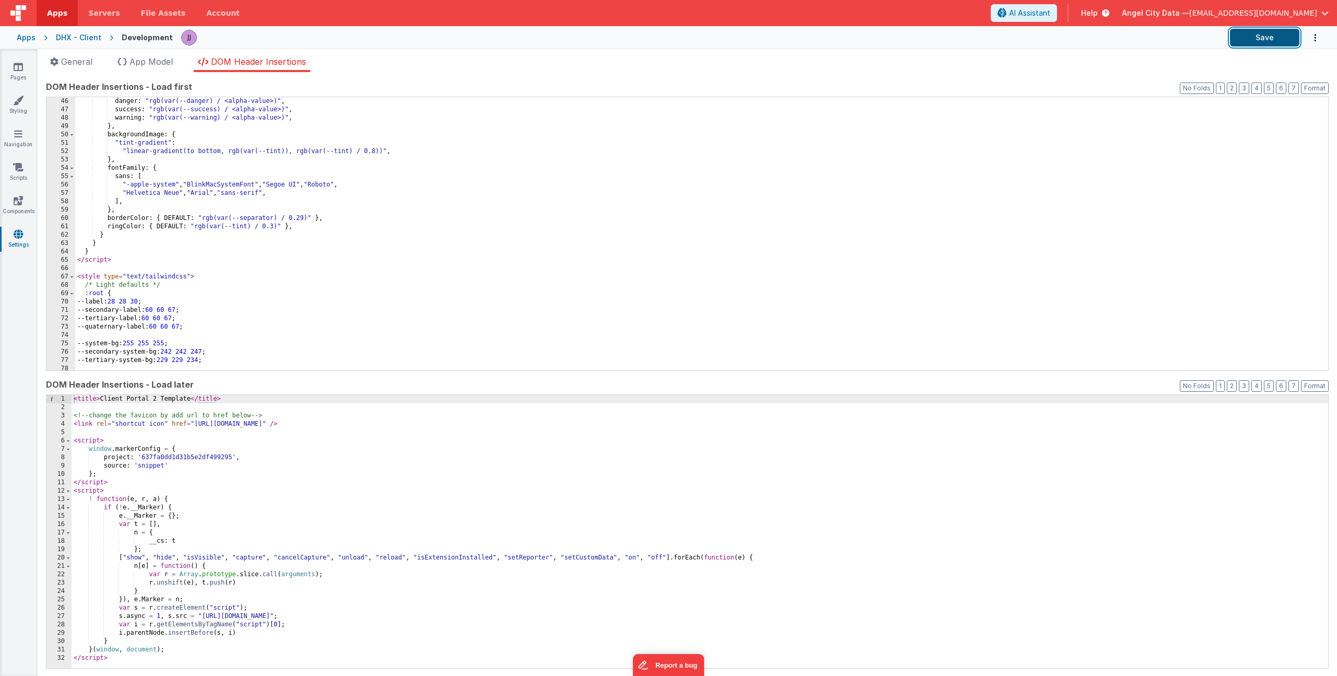
click at [1231, 32] on button "Save" at bounding box center [1264, 38] width 69 height 18
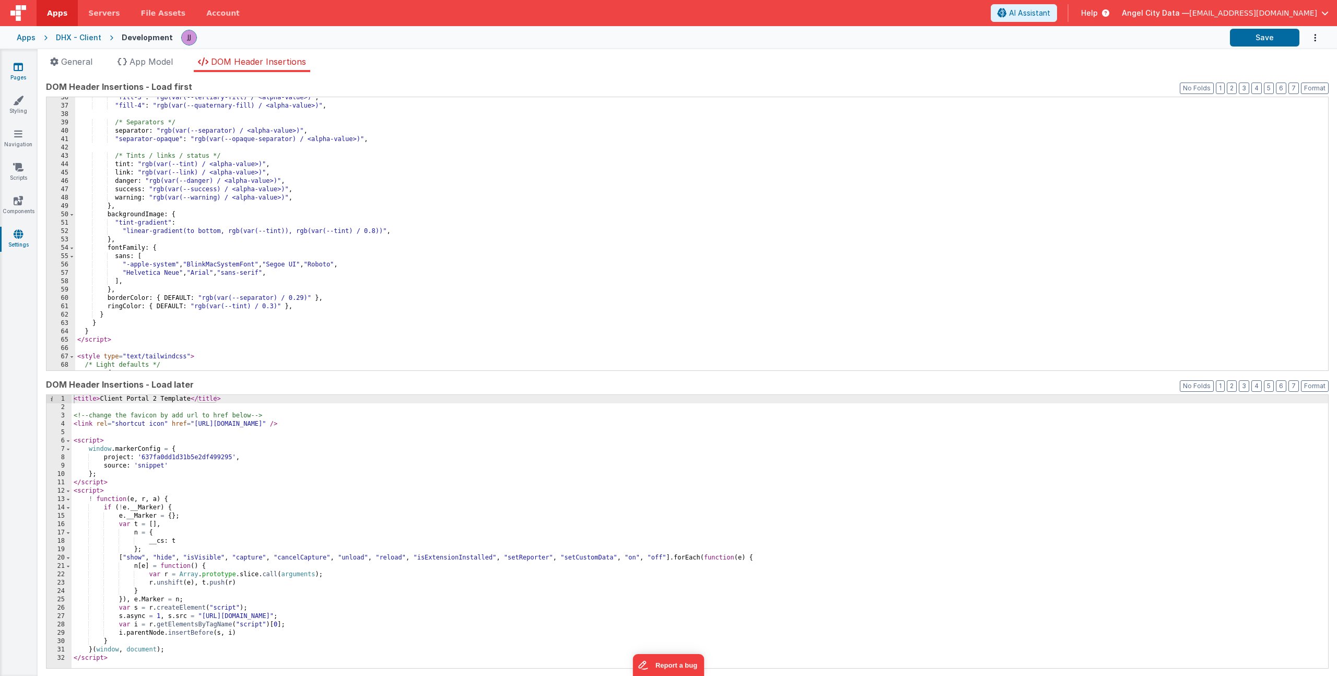
click at [17, 69] on icon at bounding box center [18, 67] width 9 height 10
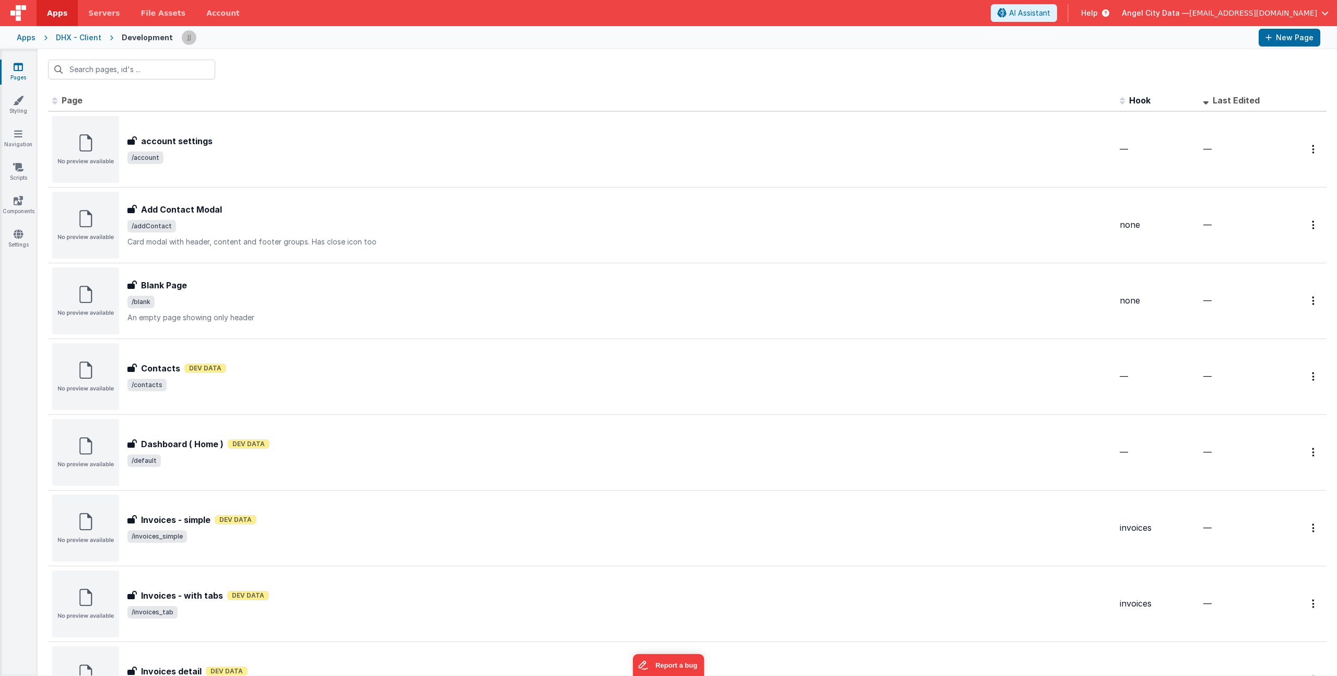
click at [26, 39] on div "Apps" at bounding box center [26, 37] width 19 height 10
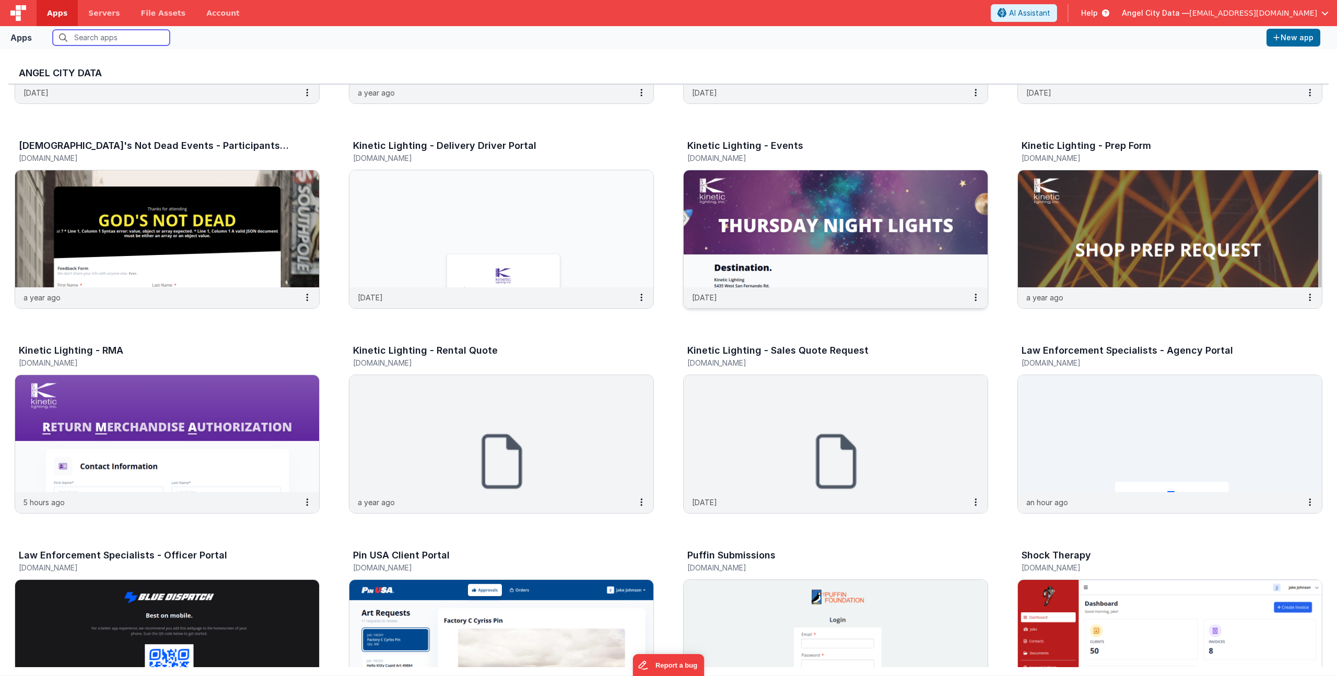
scroll to position [652, 0]
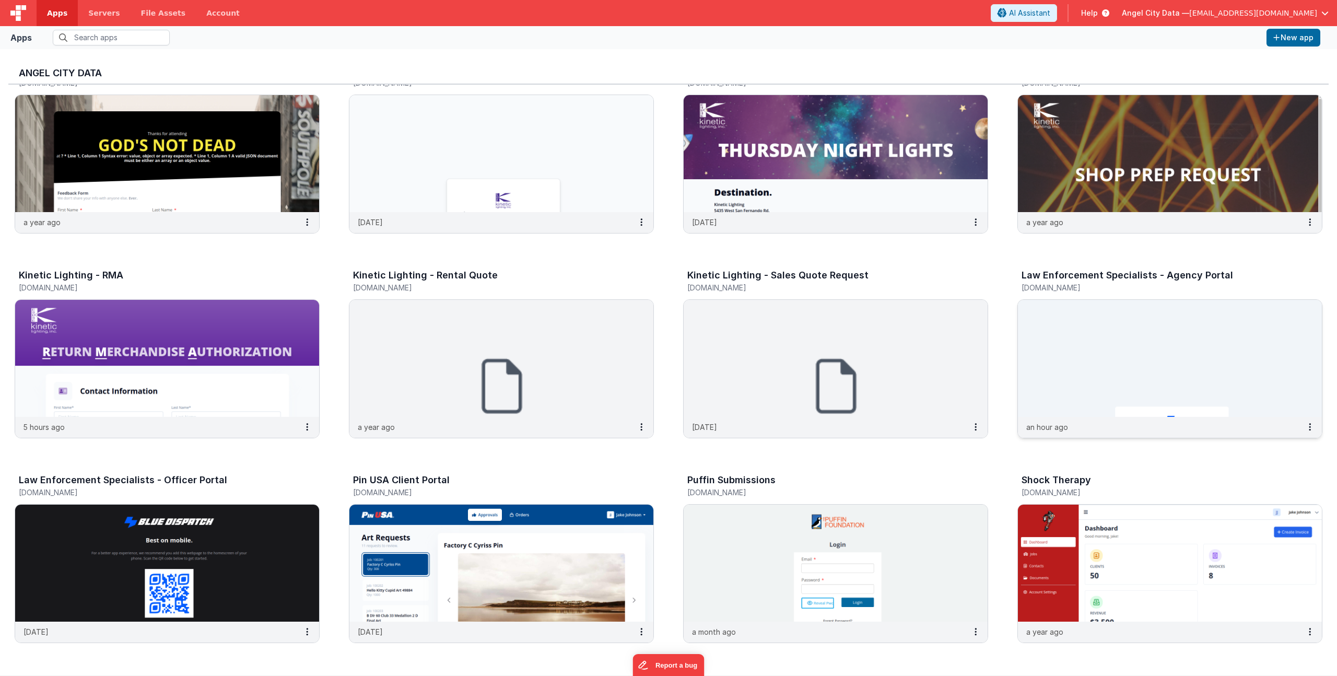
click at [1091, 280] on h3 "Law Enforcement Specialists - Agency Portal" at bounding box center [1126, 275] width 211 height 10
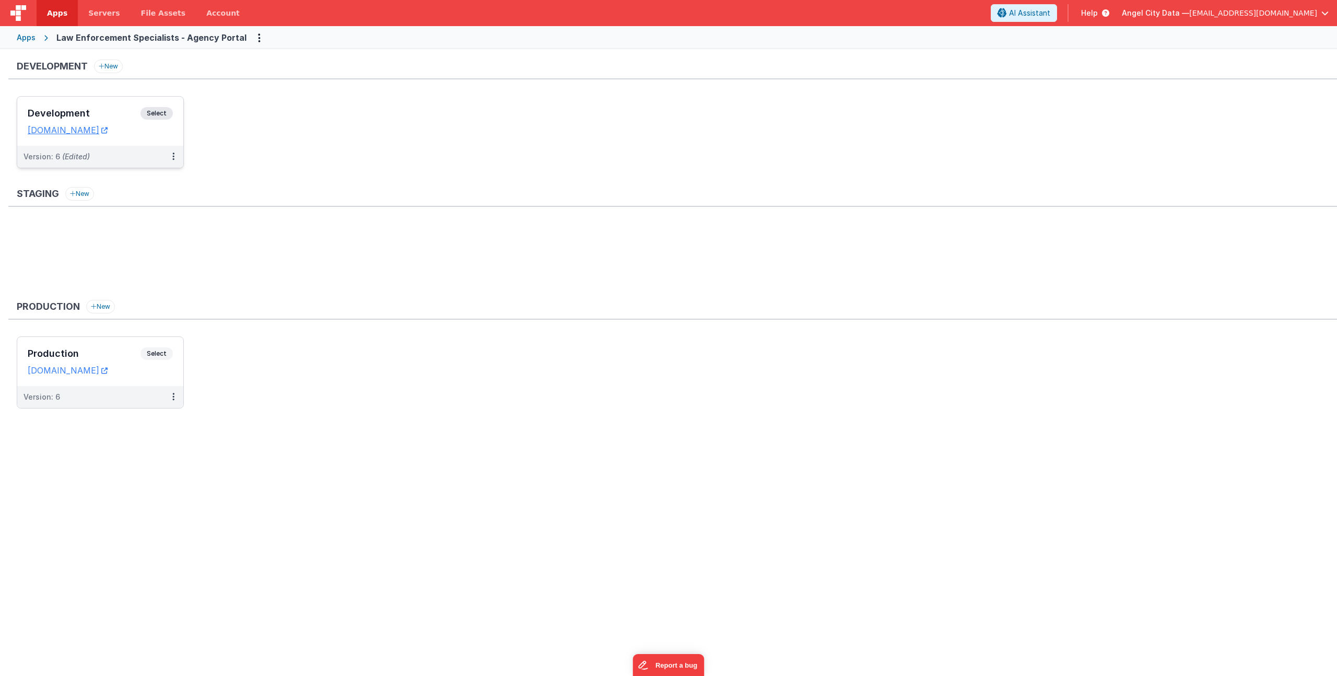
click at [105, 106] on div "Development Select URLs [DOMAIN_NAME]" at bounding box center [100, 121] width 166 height 49
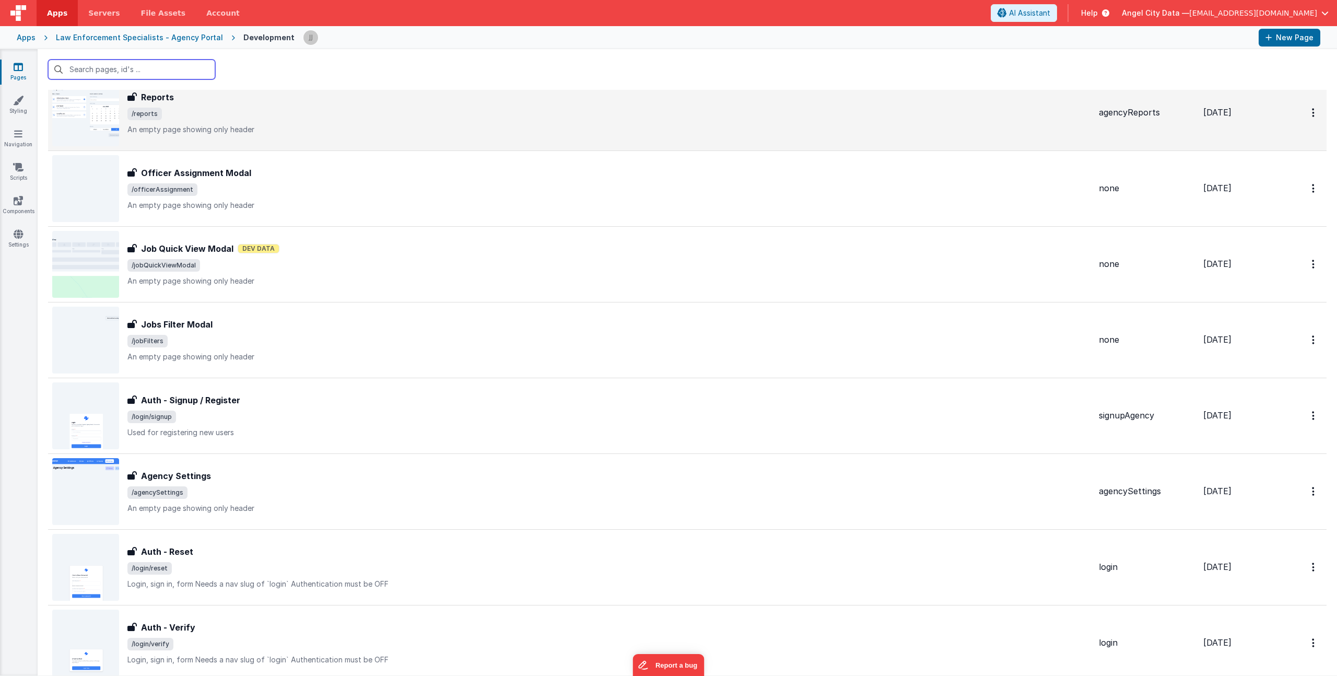
scroll to position [642, 0]
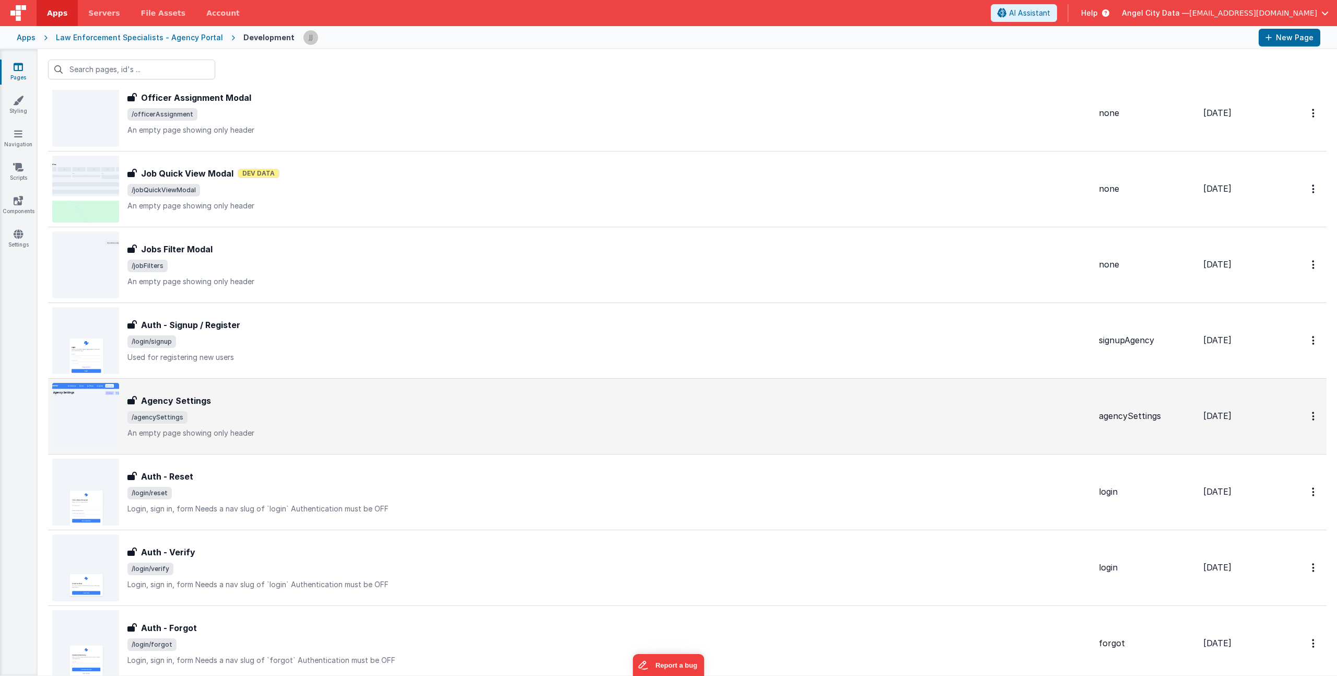
click at [298, 428] on p "An empty page showing only header" at bounding box center [608, 433] width 963 height 10
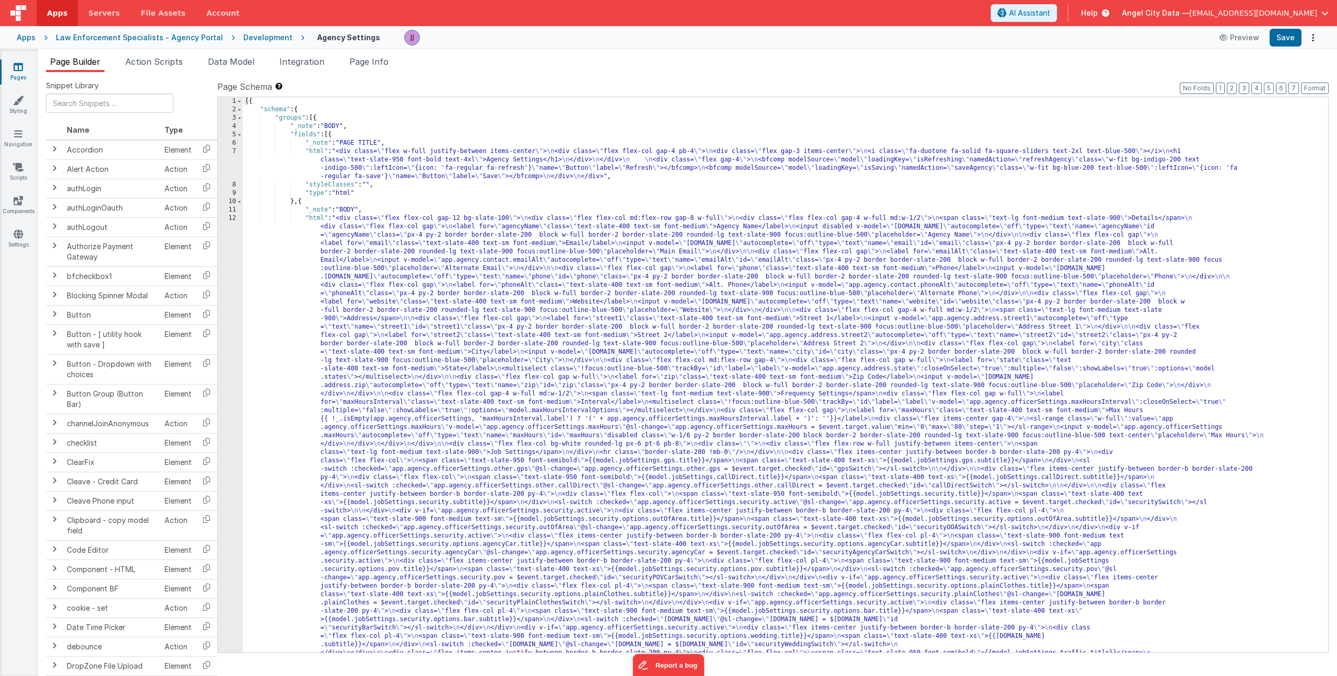
click at [406, 269] on div "[{ "schema" : { "groups" : [{ "_note" : "BODY" , "fields" : [{ "_note" : "PAGE …" at bounding box center [781, 642] width 1077 height 1090
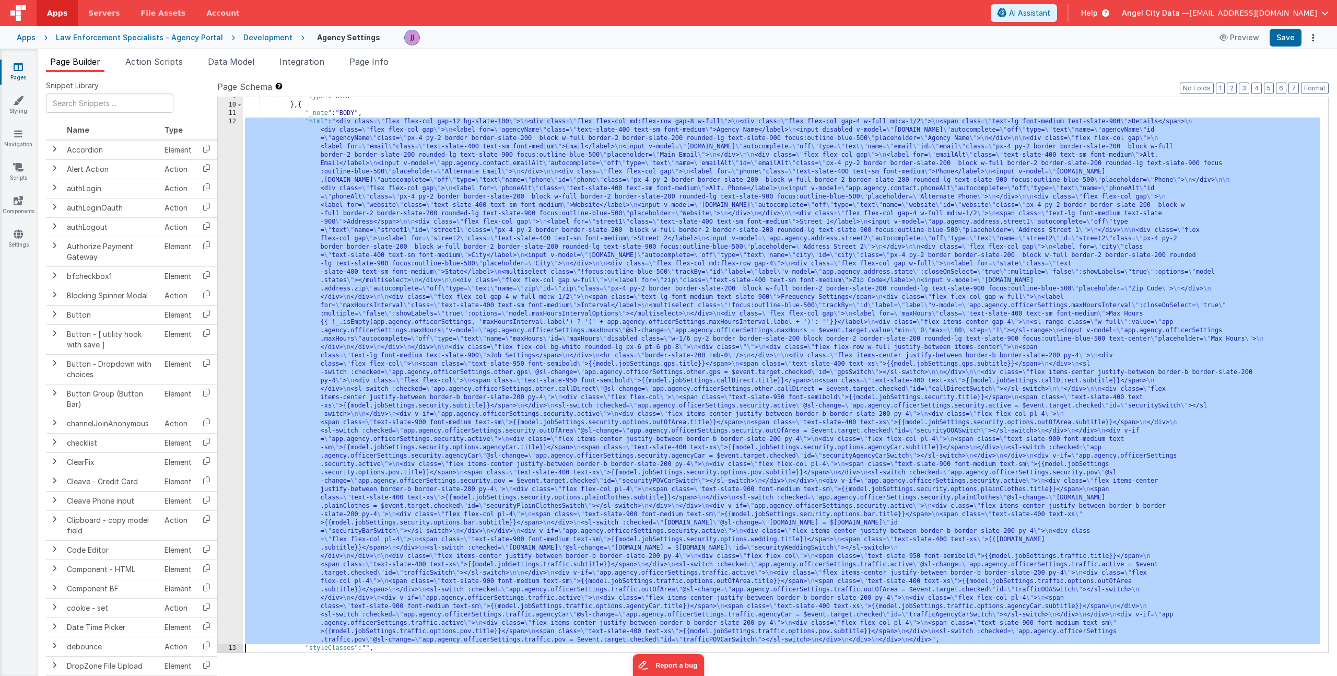
scroll to position [97, 0]
click at [236, 273] on div "12" at bounding box center [230, 380] width 25 height 526
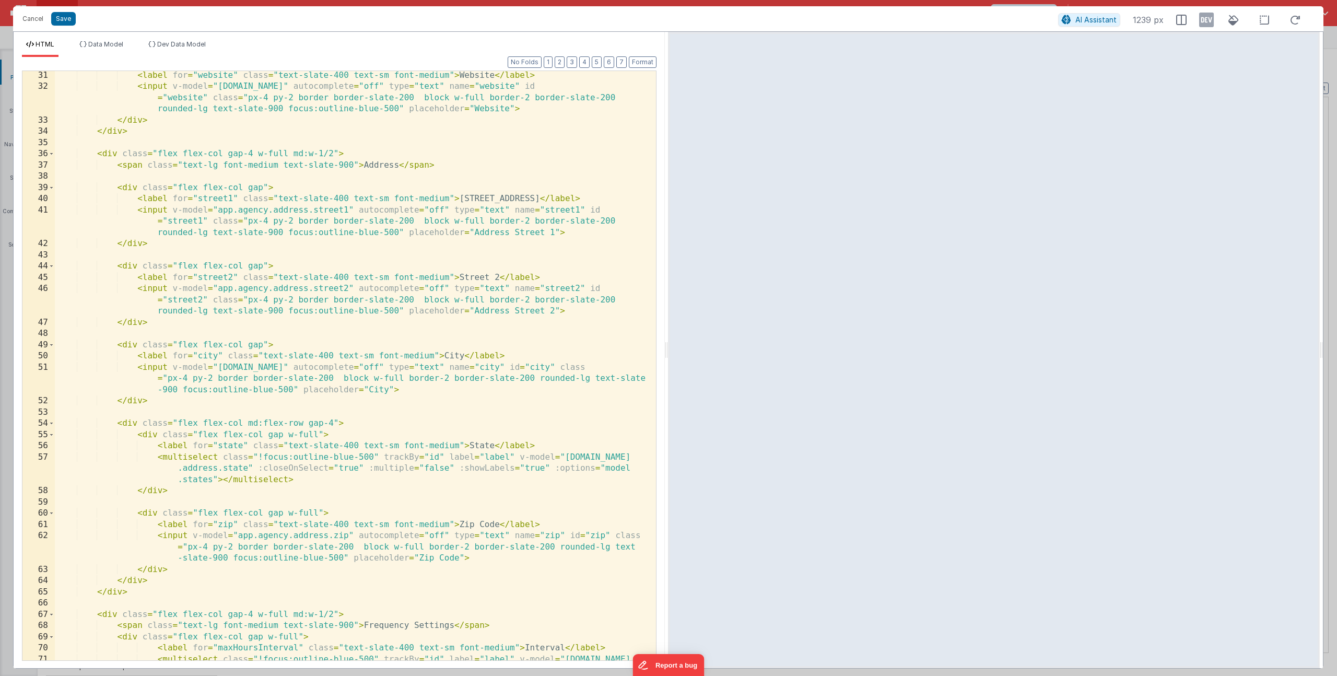
scroll to position [0, 0]
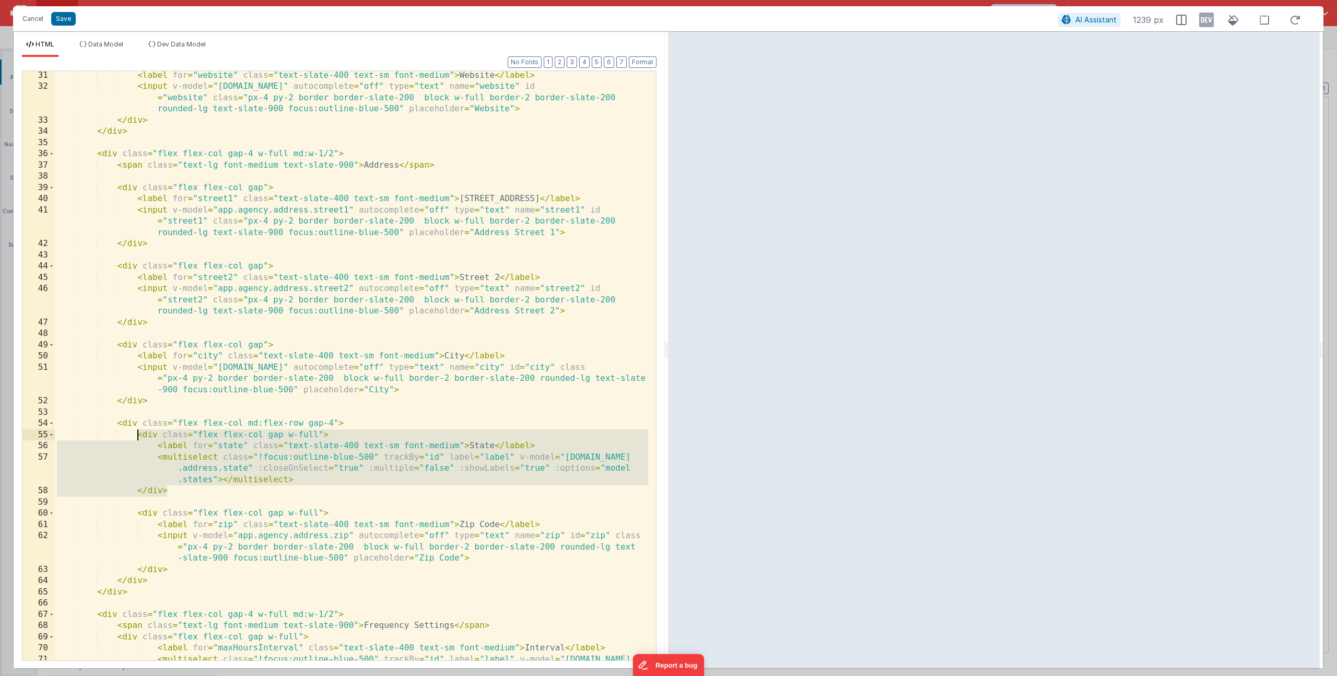
drag, startPoint x: 189, startPoint y: 491, endPoint x: 137, endPoint y: 433, distance: 78.0
click at [137, 433] on div "< label for = "website" class = "text-slate-400 text-sm font-medium" > Website …" at bounding box center [351, 387] width 593 height 634
click at [27, 18] on button "Cancel" at bounding box center [32, 18] width 31 height 15
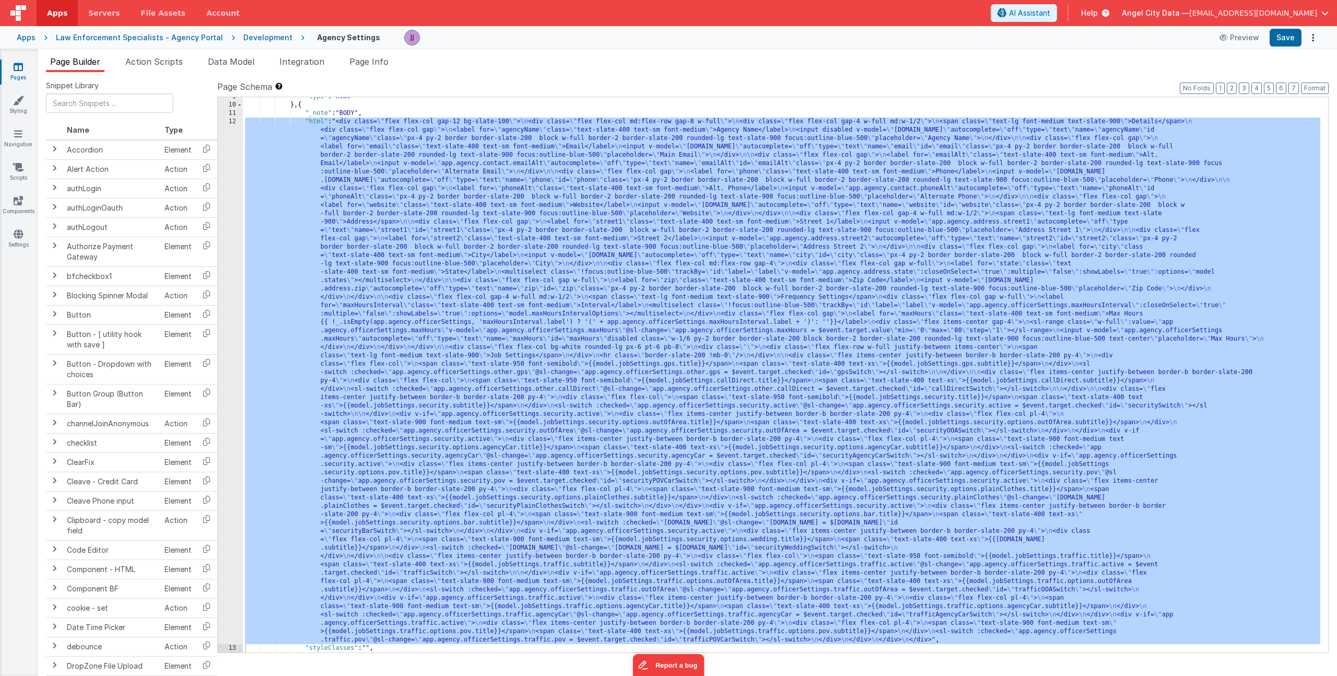
click at [23, 37] on div "Apps" at bounding box center [26, 37] width 19 height 10
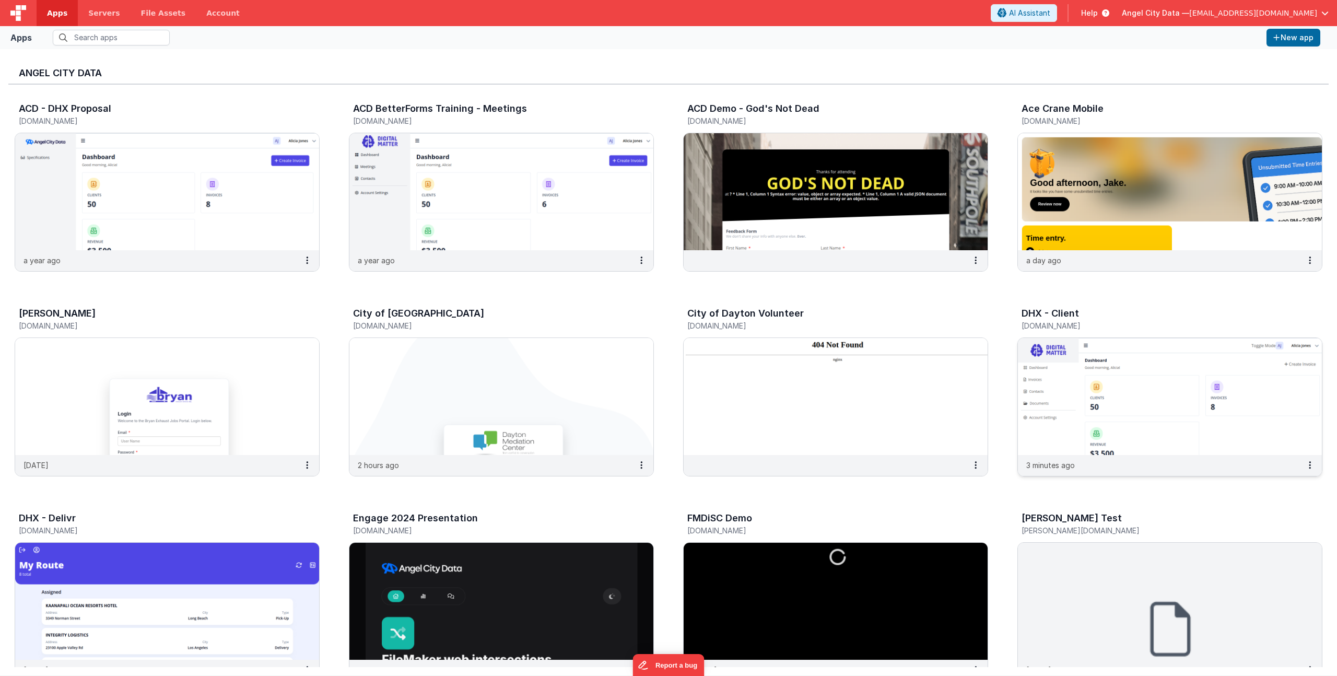
click at [1034, 311] on h3 "DHX - Client" at bounding box center [1049, 313] width 57 height 10
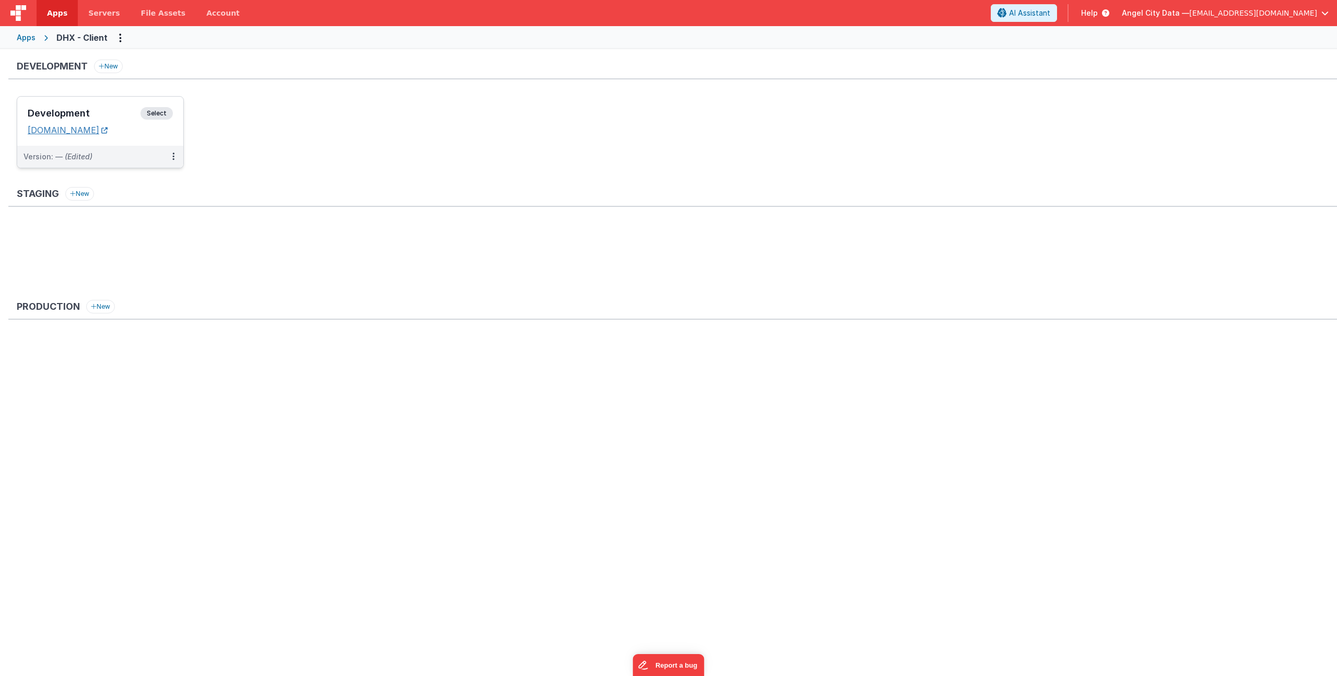
click at [76, 127] on link "[DOMAIN_NAME]" at bounding box center [68, 130] width 80 height 10
click at [77, 110] on h3 "Development" at bounding box center [84, 113] width 113 height 10
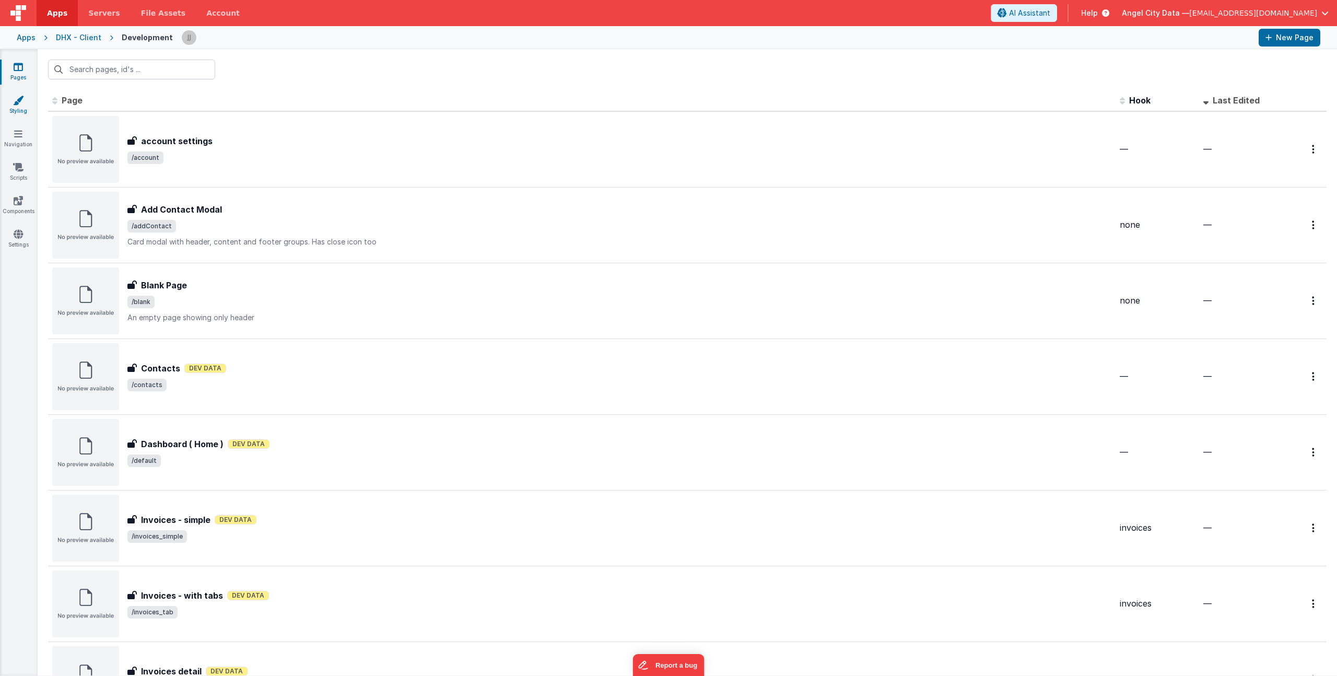
click at [15, 109] on link "Styling" at bounding box center [18, 105] width 38 height 21
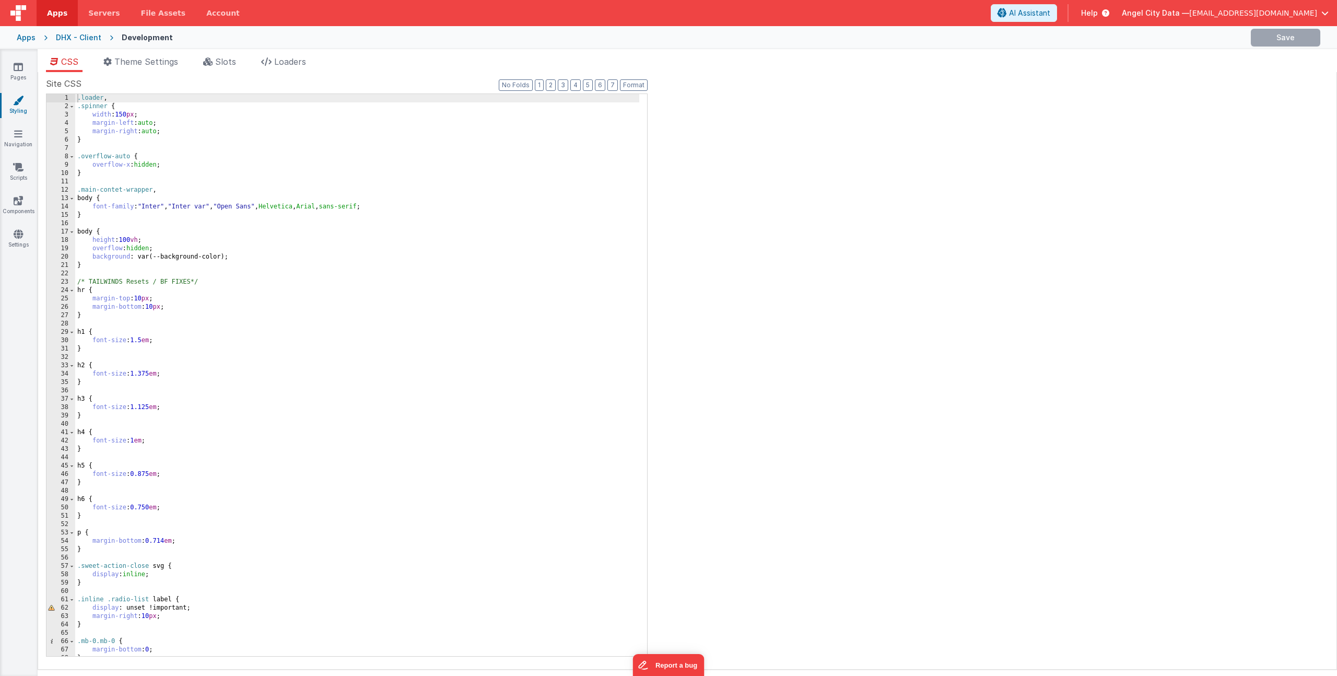
click at [125, 73] on div "Site CSS Format 7 6 5 4 3 2 1 No Folds 1 2 3 4 5 6 7 8 9 10 11 12 13 14 15 16 1…" at bounding box center [687, 370] width 1299 height 597
click at [129, 65] on span "Theme Settings" at bounding box center [146, 61] width 64 height 10
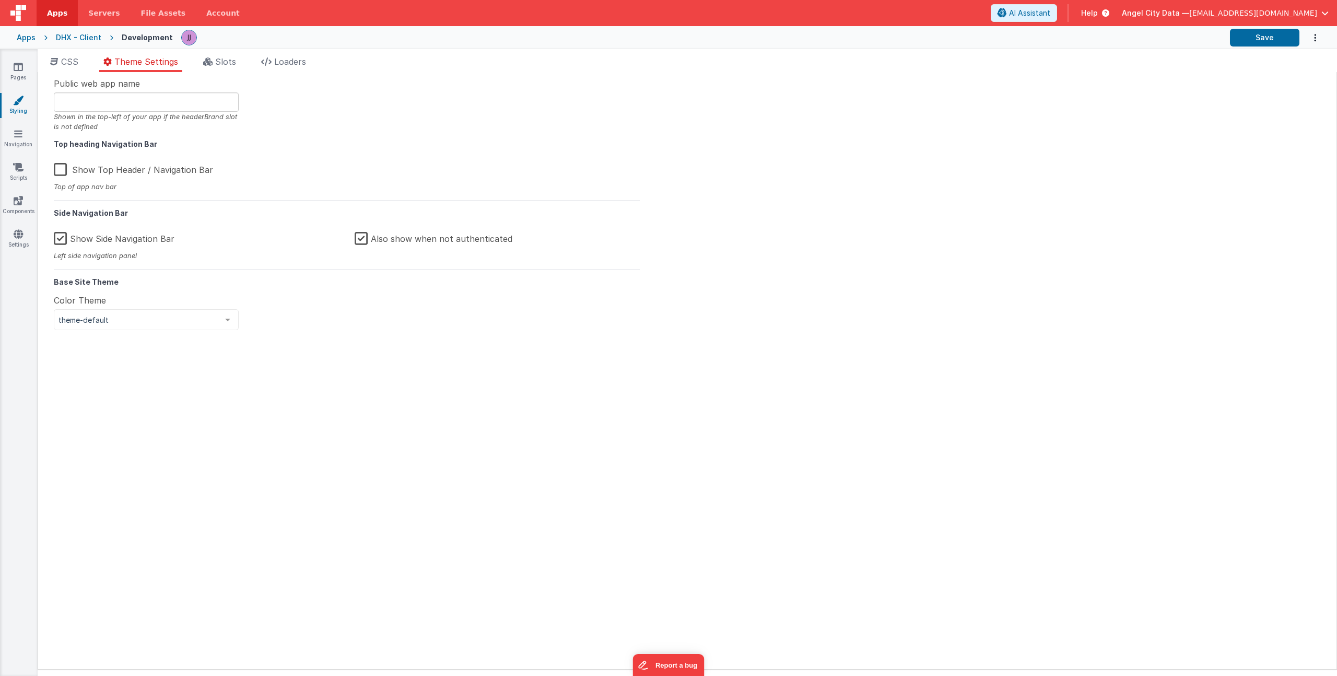
click at [58, 236] on label "Show Side Navigation Bar" at bounding box center [114, 237] width 121 height 22
click at [0, 0] on input "Show Side Navigation Bar" at bounding box center [0, 0] width 0 height 0
click at [11, 69] on link "Pages" at bounding box center [18, 72] width 38 height 21
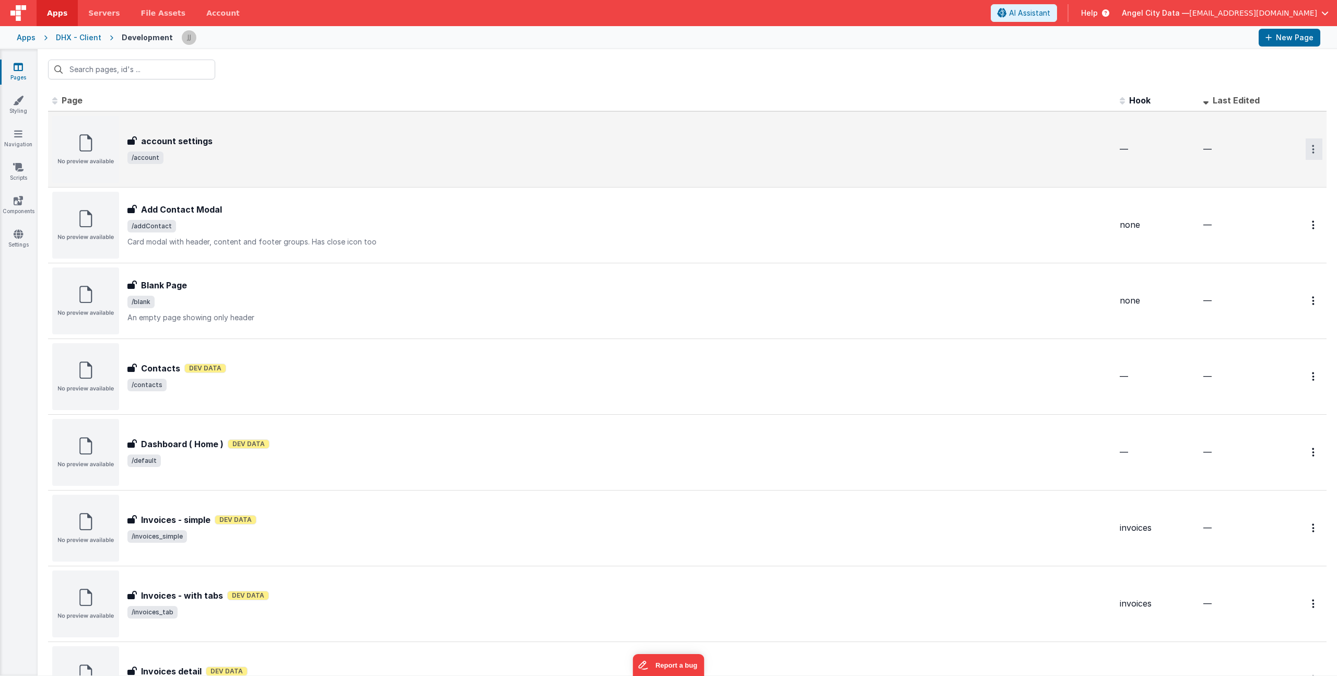
click at [1307, 150] on button "Options" at bounding box center [1313, 148] width 17 height 21
click at [1250, 211] on link "Delete" at bounding box center [1276, 212] width 92 height 19
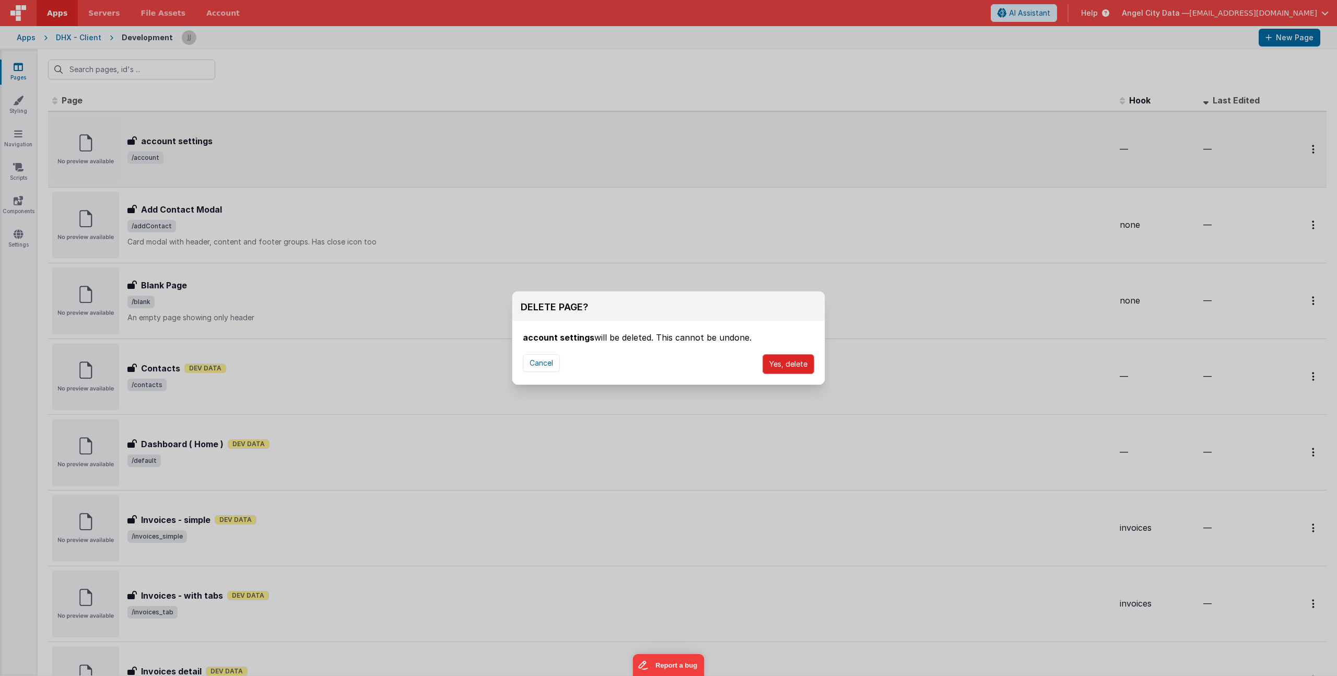
click at [791, 359] on button "Yes, delete" at bounding box center [788, 364] width 52 height 20
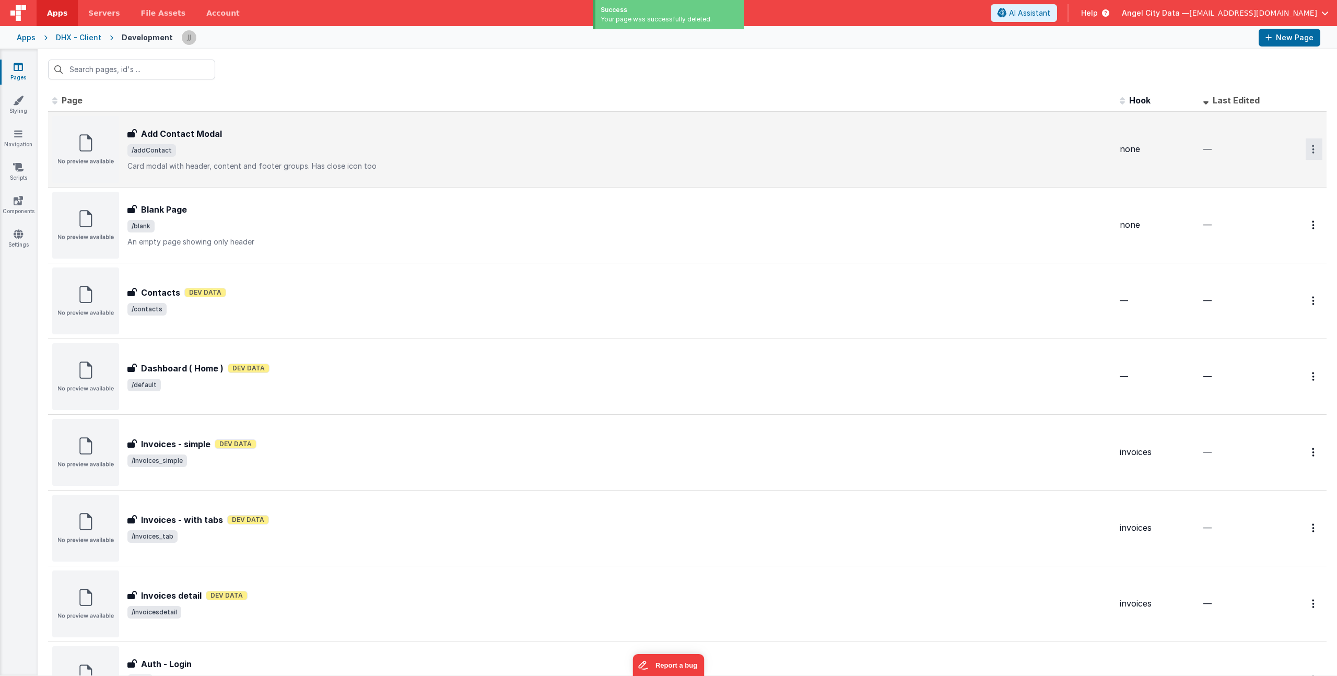
click at [1308, 147] on button "Options" at bounding box center [1313, 148] width 17 height 21
click at [1261, 206] on link "Delete" at bounding box center [1276, 212] width 92 height 19
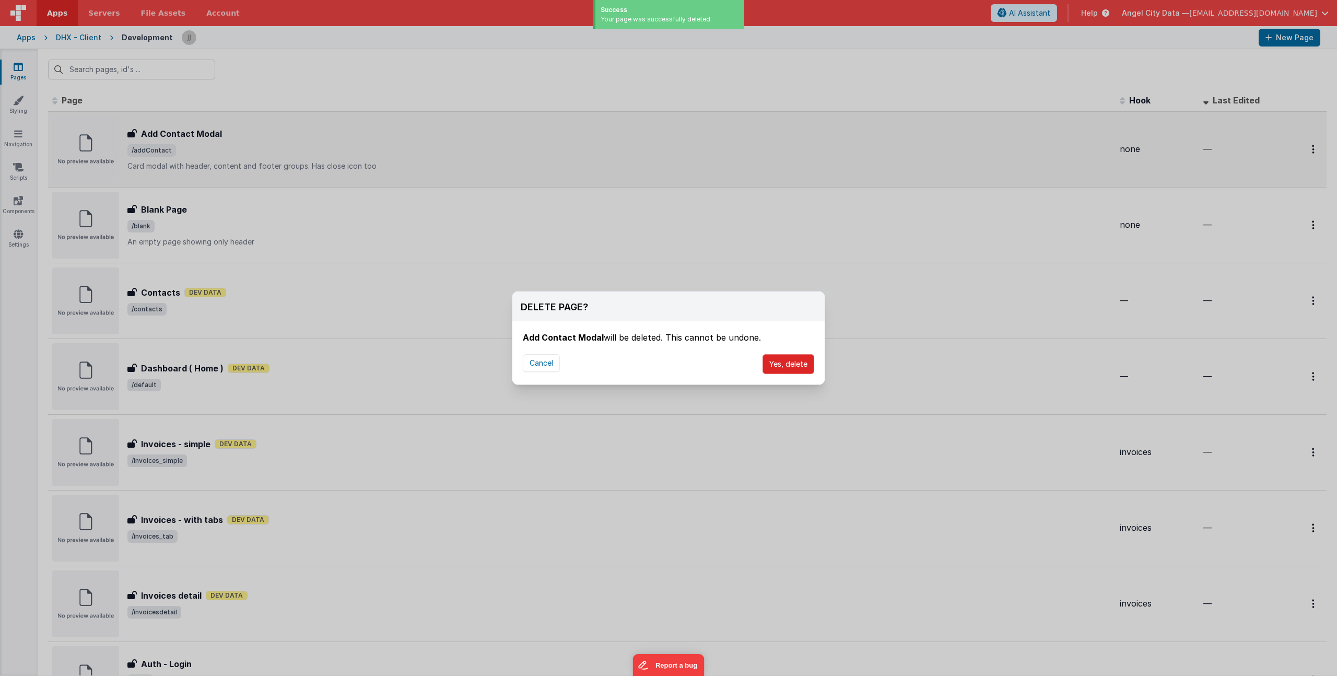
click at [780, 369] on button "Yes, delete" at bounding box center [788, 364] width 52 height 20
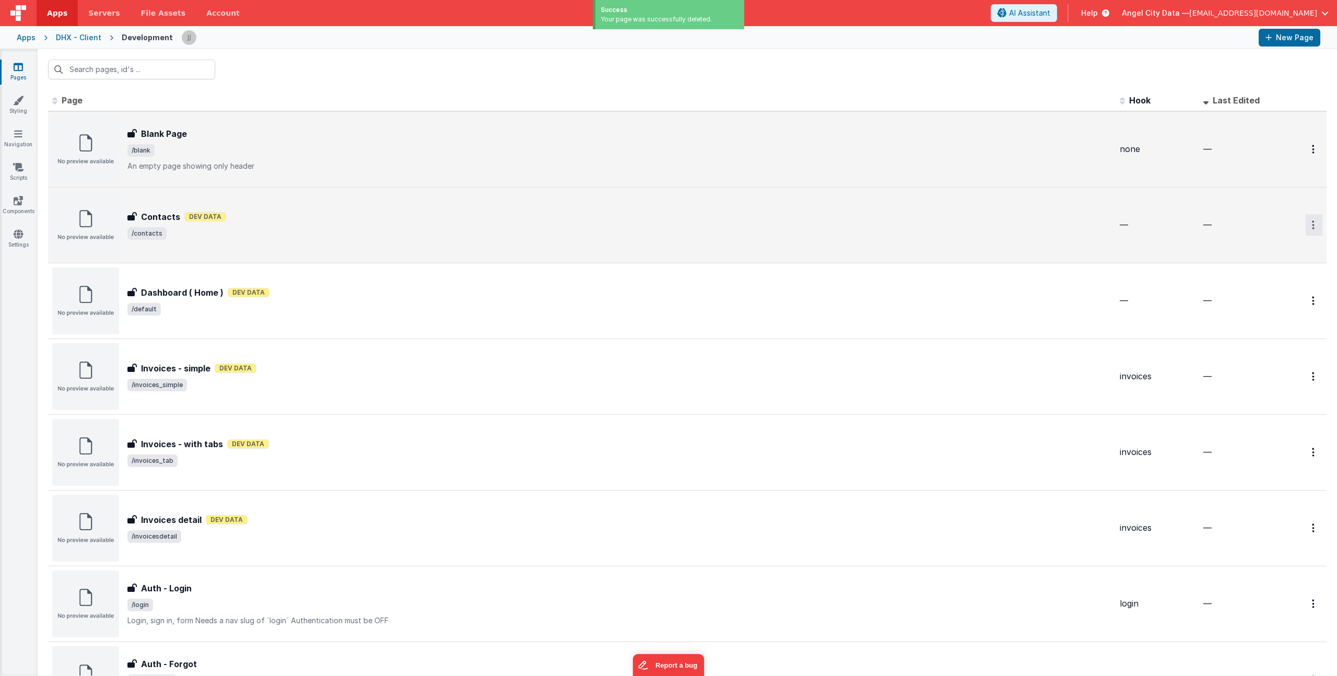
click at [1310, 160] on button "Options" at bounding box center [1313, 148] width 17 height 21
click at [1266, 293] on link "Delete" at bounding box center [1276, 287] width 92 height 19
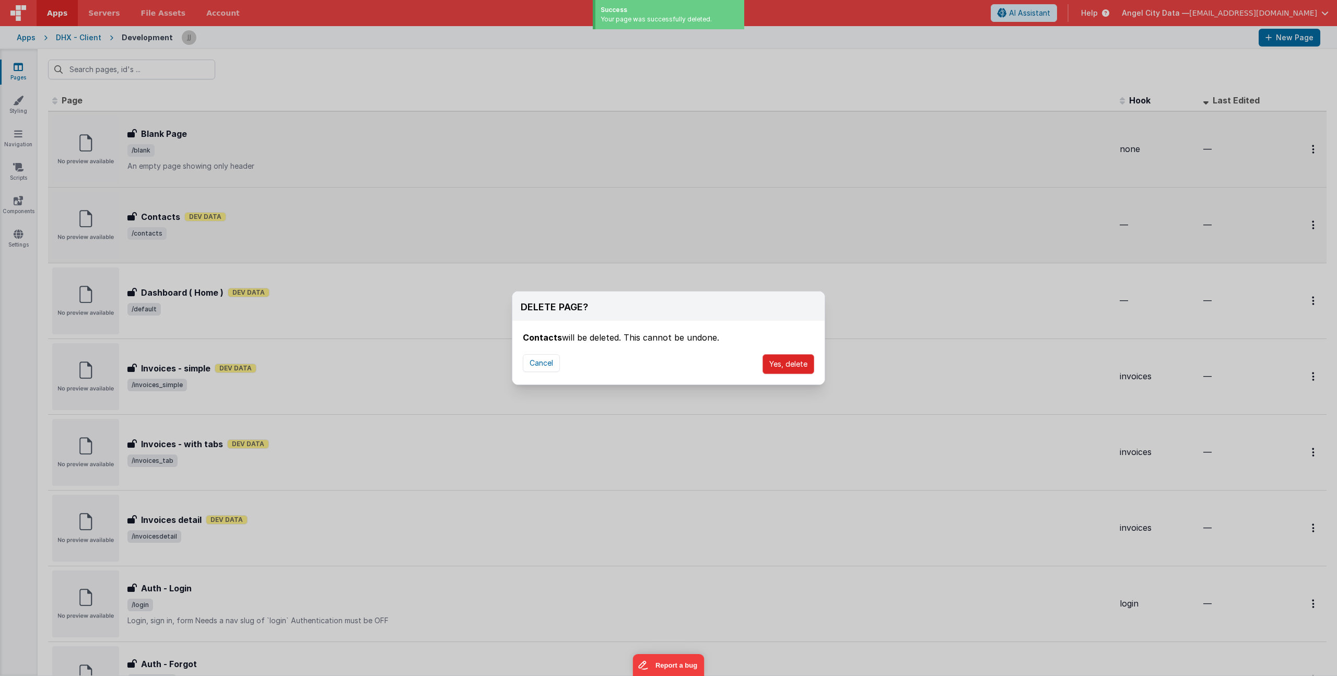
click at [776, 360] on button "Yes, delete" at bounding box center [788, 364] width 52 height 20
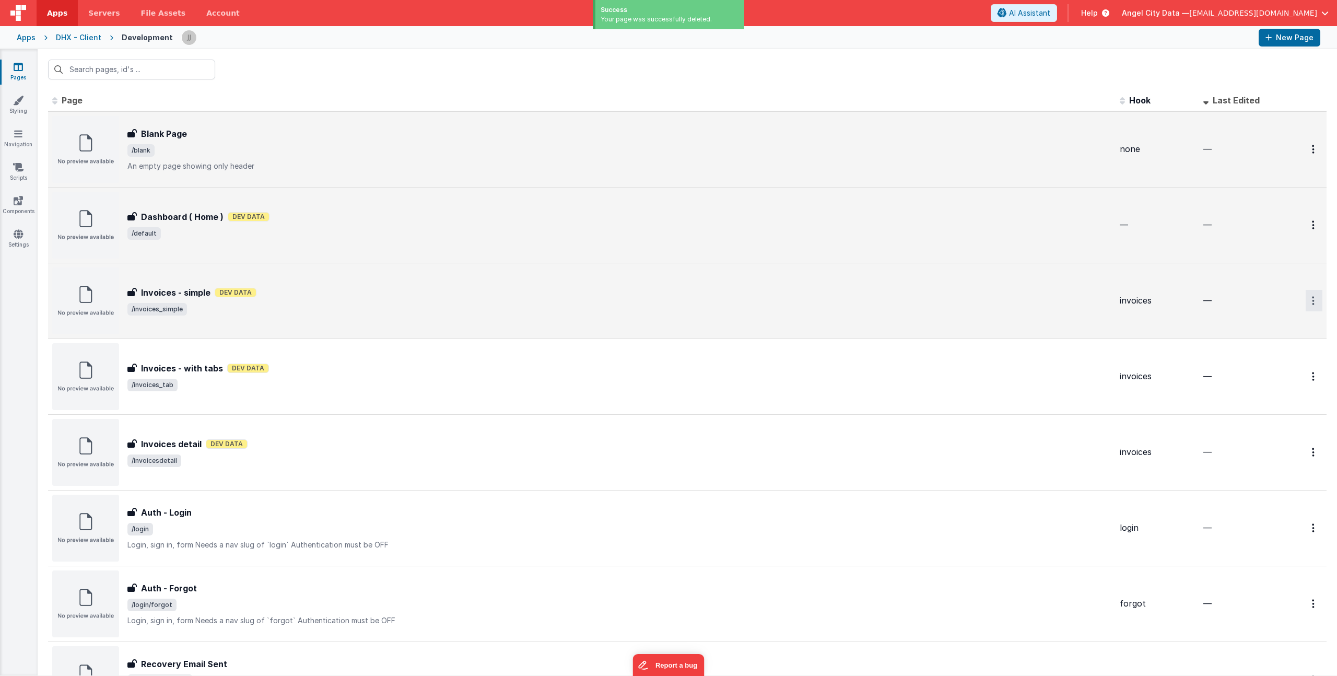
click at [1312, 153] on icon "Options" at bounding box center [1313, 149] width 3 height 9
click at [1278, 359] on link "Delete" at bounding box center [1276, 363] width 92 height 19
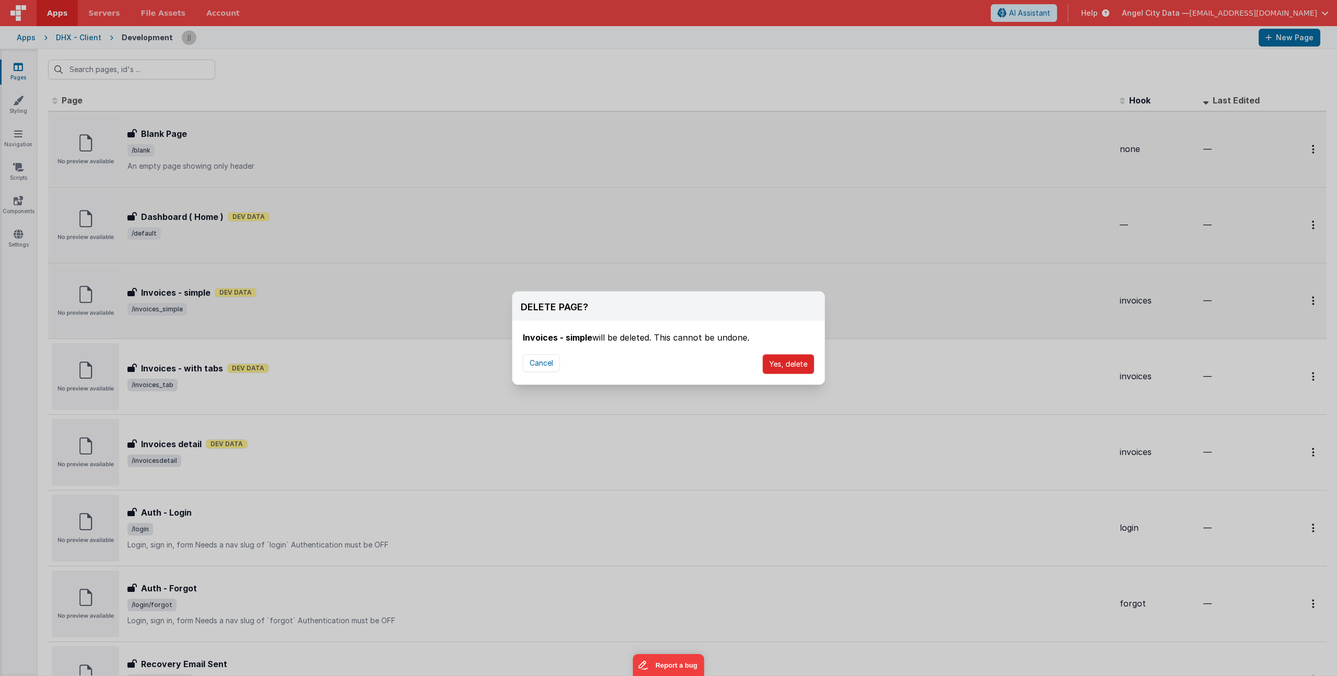
click at [776, 367] on button "Yes, delete" at bounding box center [788, 364] width 52 height 20
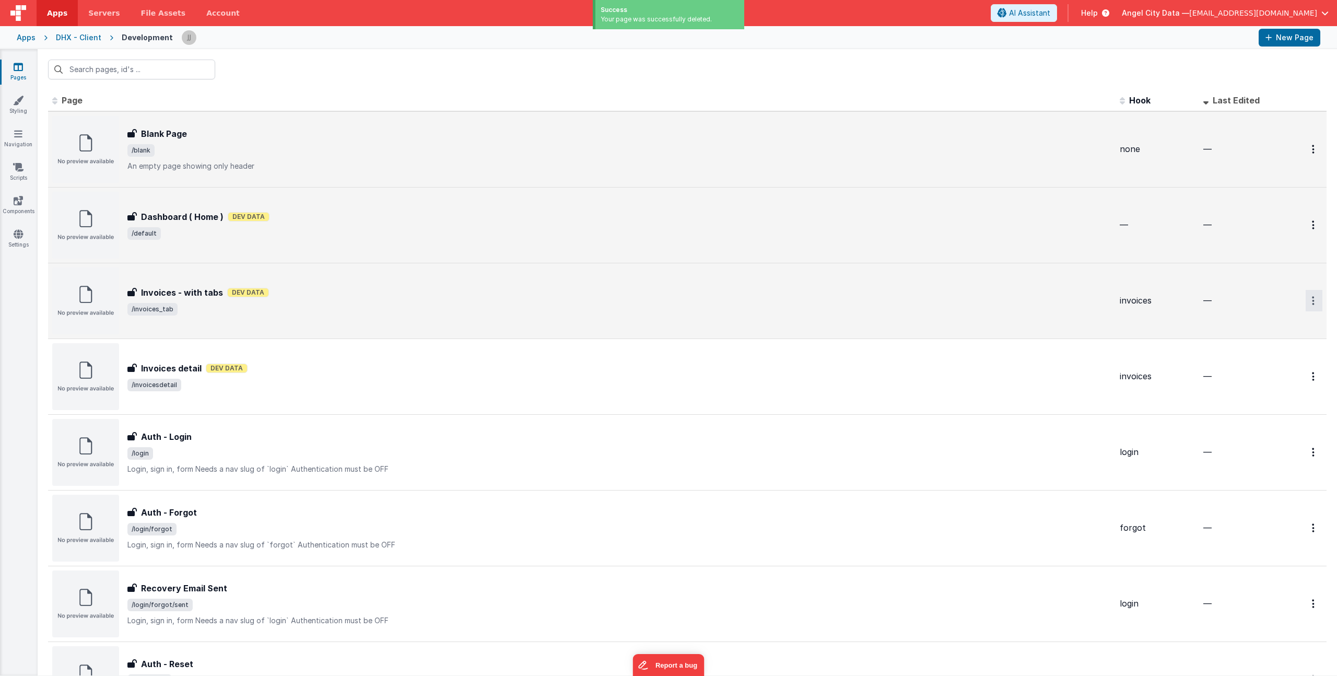
click at [1310, 160] on button "Options" at bounding box center [1313, 148] width 17 height 21
click at [1236, 363] on icon at bounding box center [1243, 363] width 15 height 7
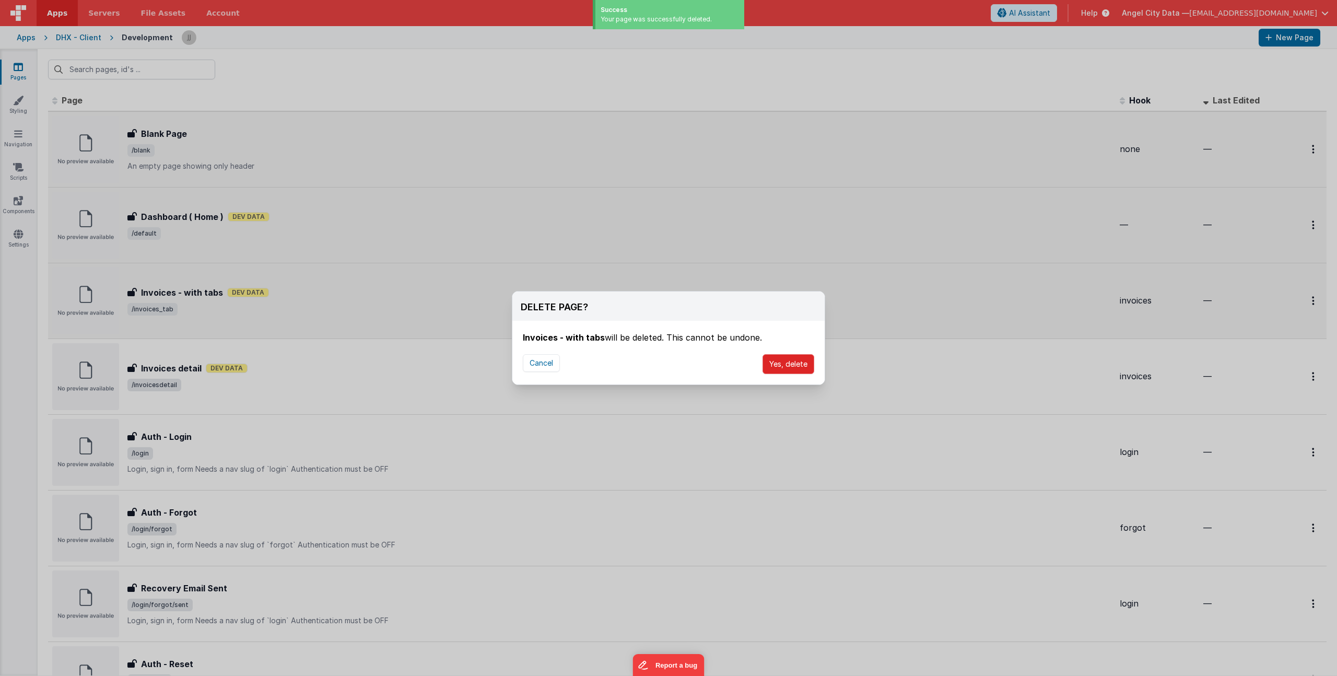
click at [804, 361] on button "Yes, delete" at bounding box center [788, 364] width 52 height 20
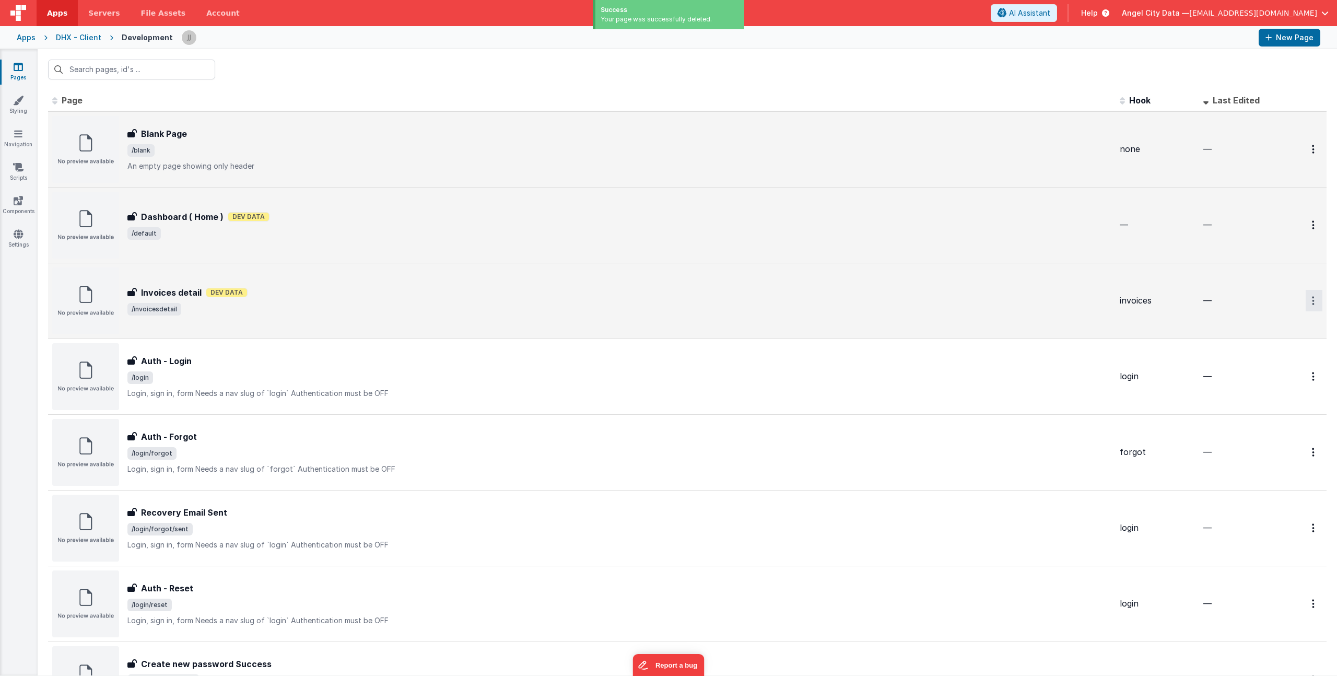
click at [1305, 160] on button "Options" at bounding box center [1313, 148] width 17 height 21
click at [1247, 361] on link "Delete" at bounding box center [1276, 363] width 92 height 19
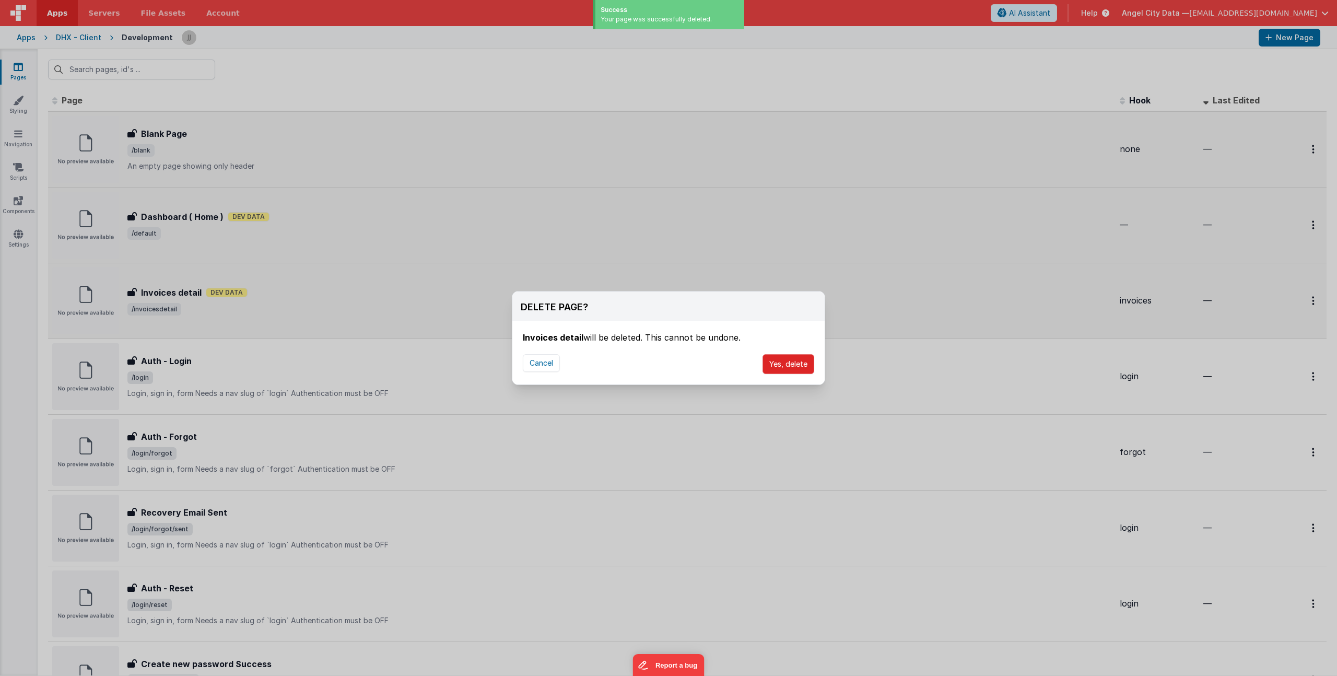
click at [805, 356] on button "Yes, delete" at bounding box center [788, 364] width 52 height 20
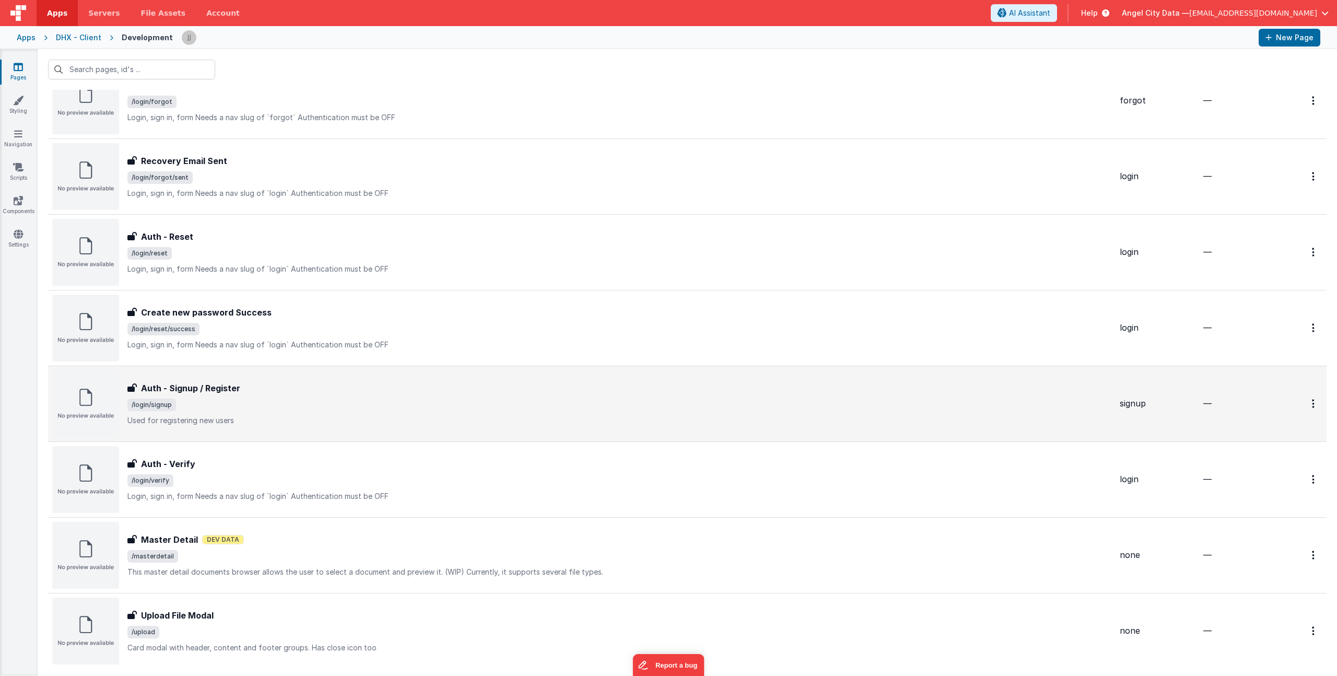
scroll to position [282, 0]
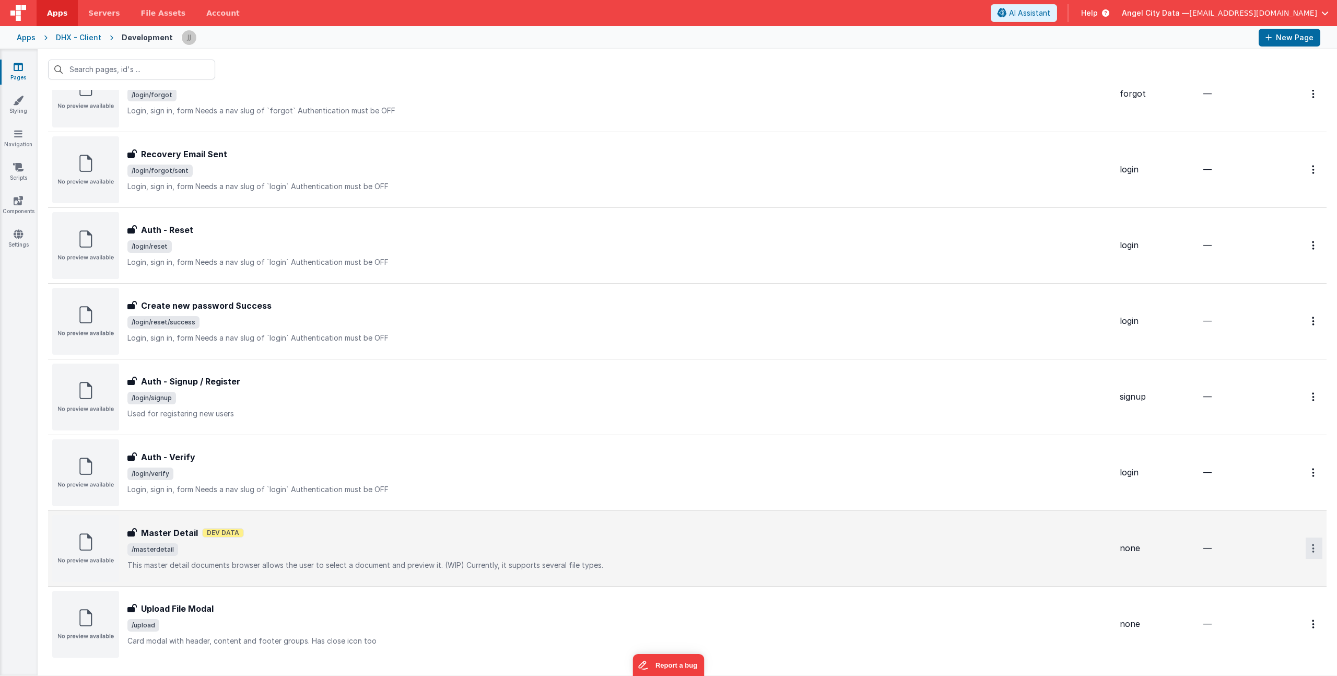
click at [1254, 612] on link "Delete" at bounding box center [1276, 610] width 92 height 19
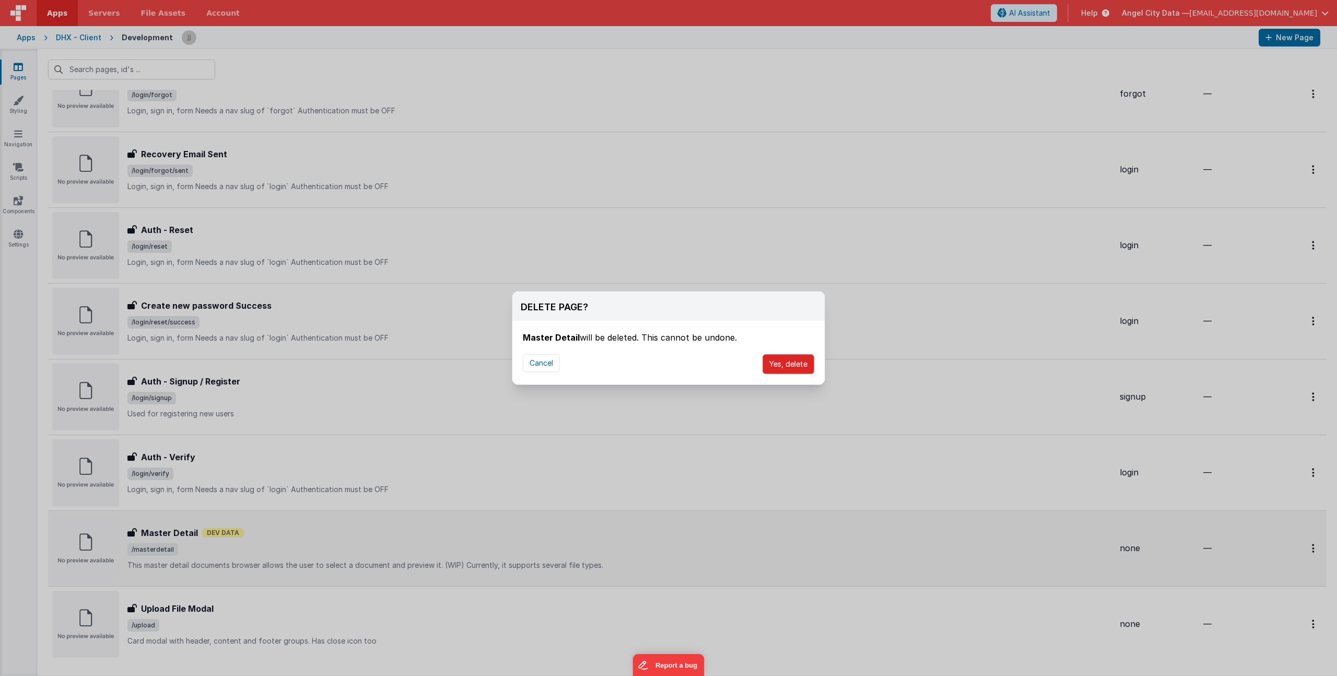
click at [781, 368] on button "Yes, delete" at bounding box center [788, 364] width 52 height 20
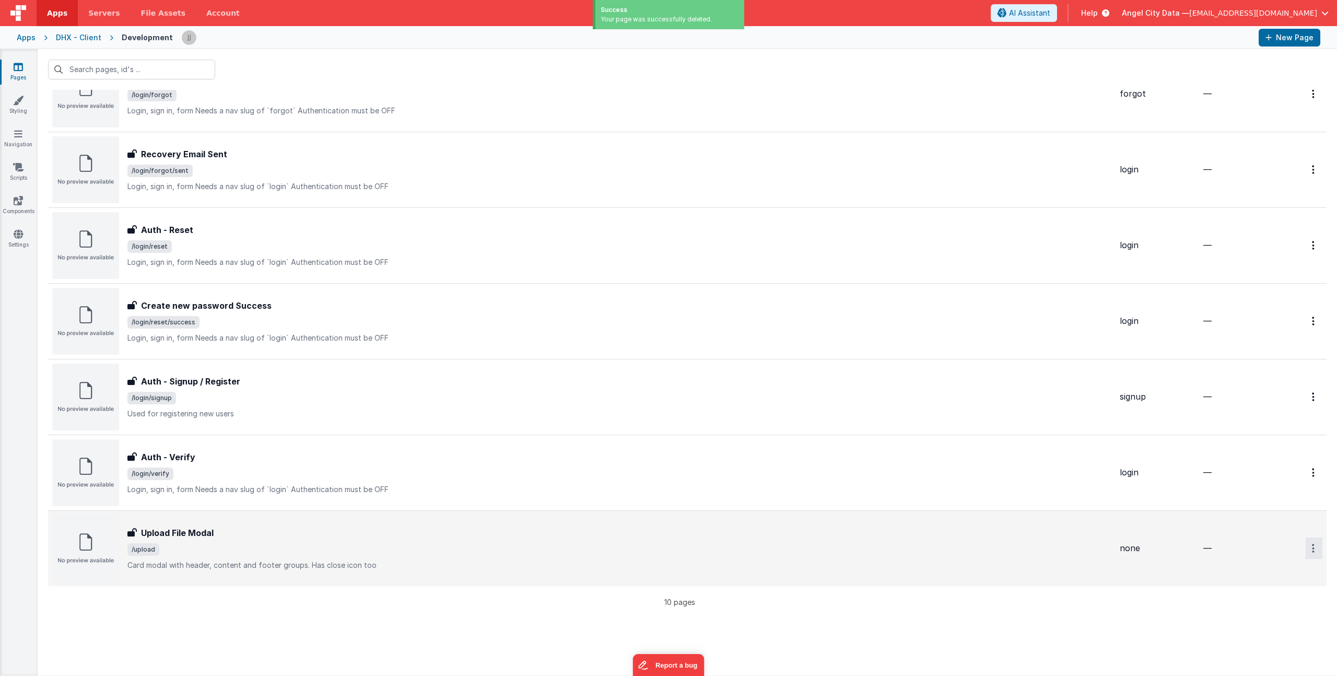
click at [1238, 613] on icon at bounding box center [1243, 610] width 15 height 7
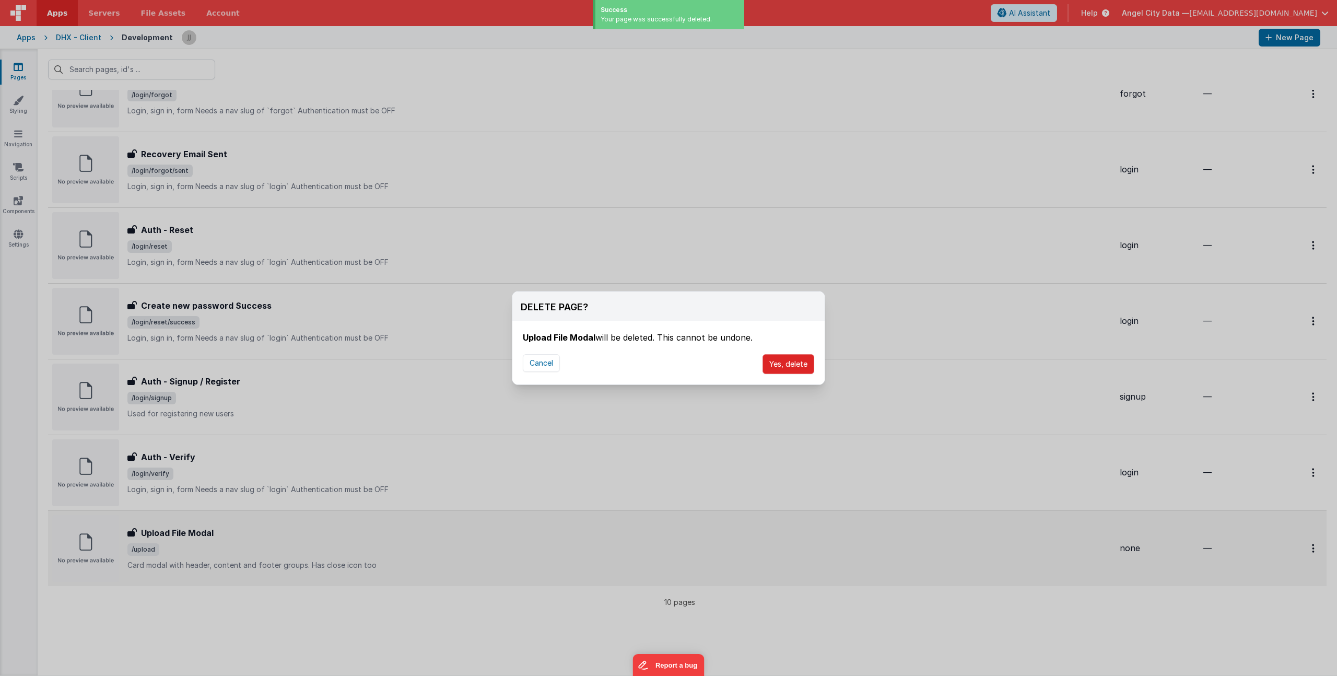
click at [789, 364] on button "Yes, delete" at bounding box center [788, 364] width 52 height 20
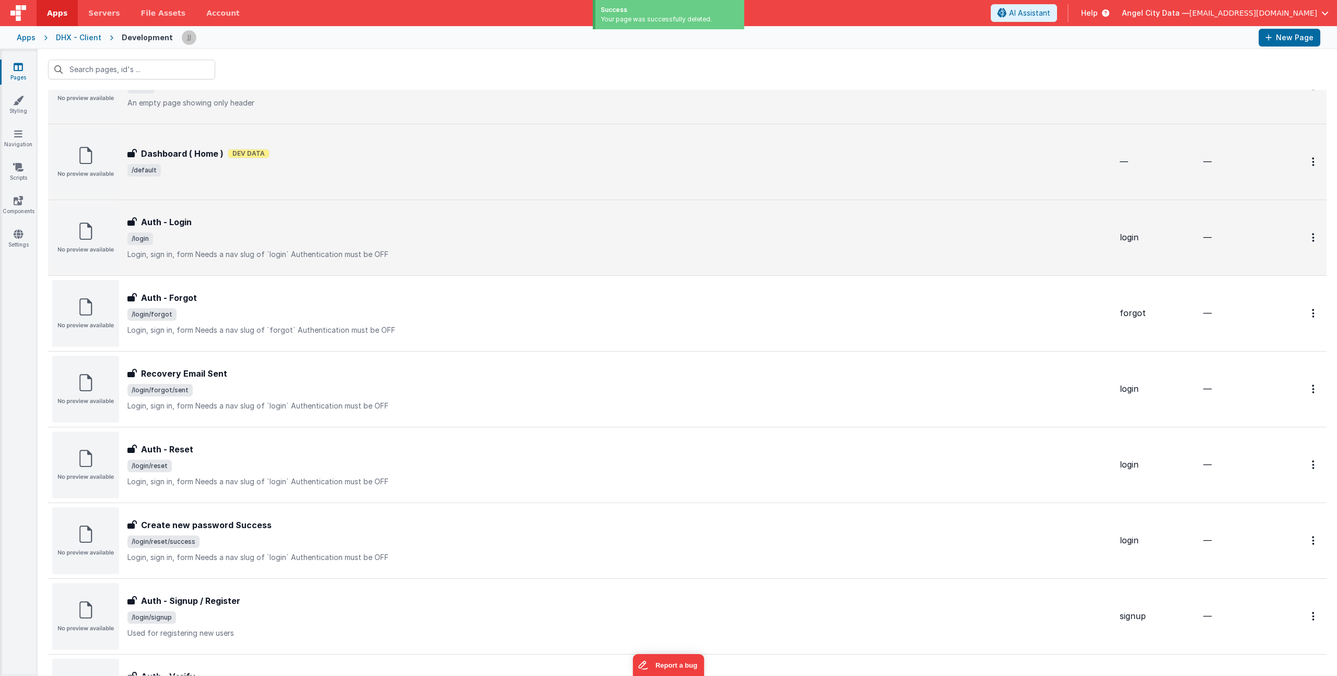
scroll to position [0, 0]
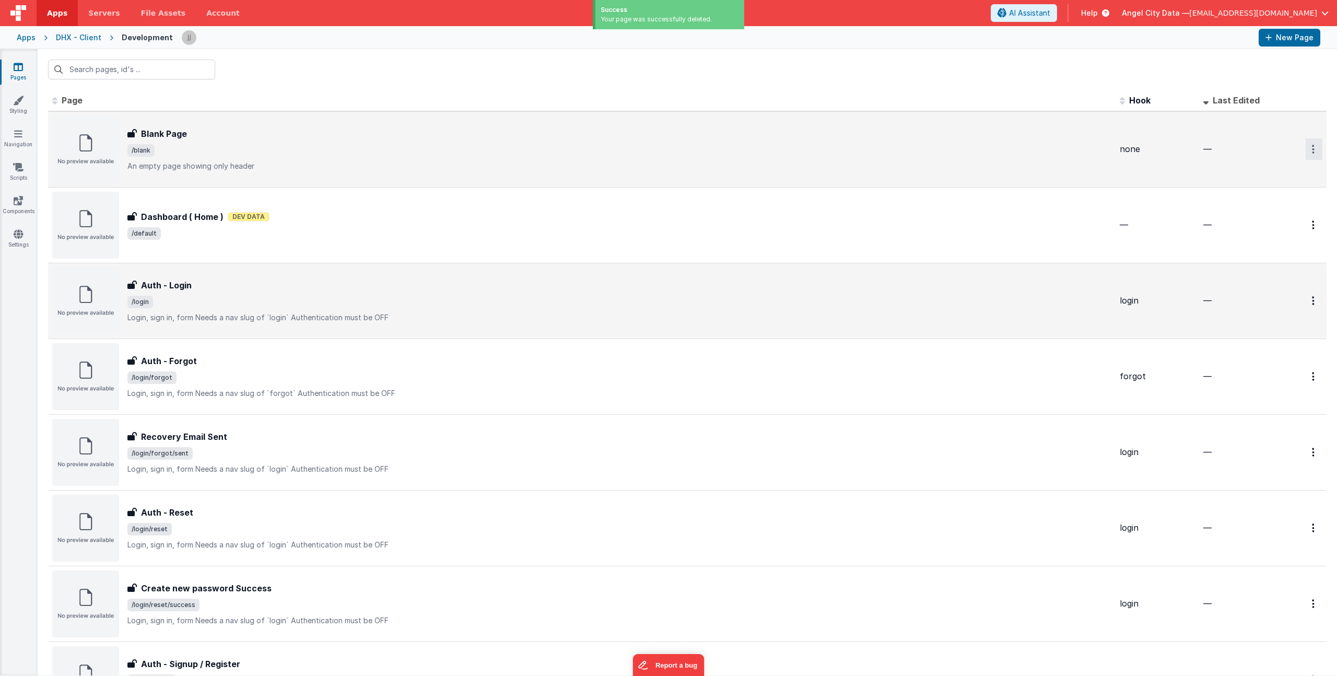
click at [1309, 149] on button "Options" at bounding box center [1313, 148] width 17 height 21
click at [1260, 186] on link "Duplicate" at bounding box center [1276, 193] width 92 height 20
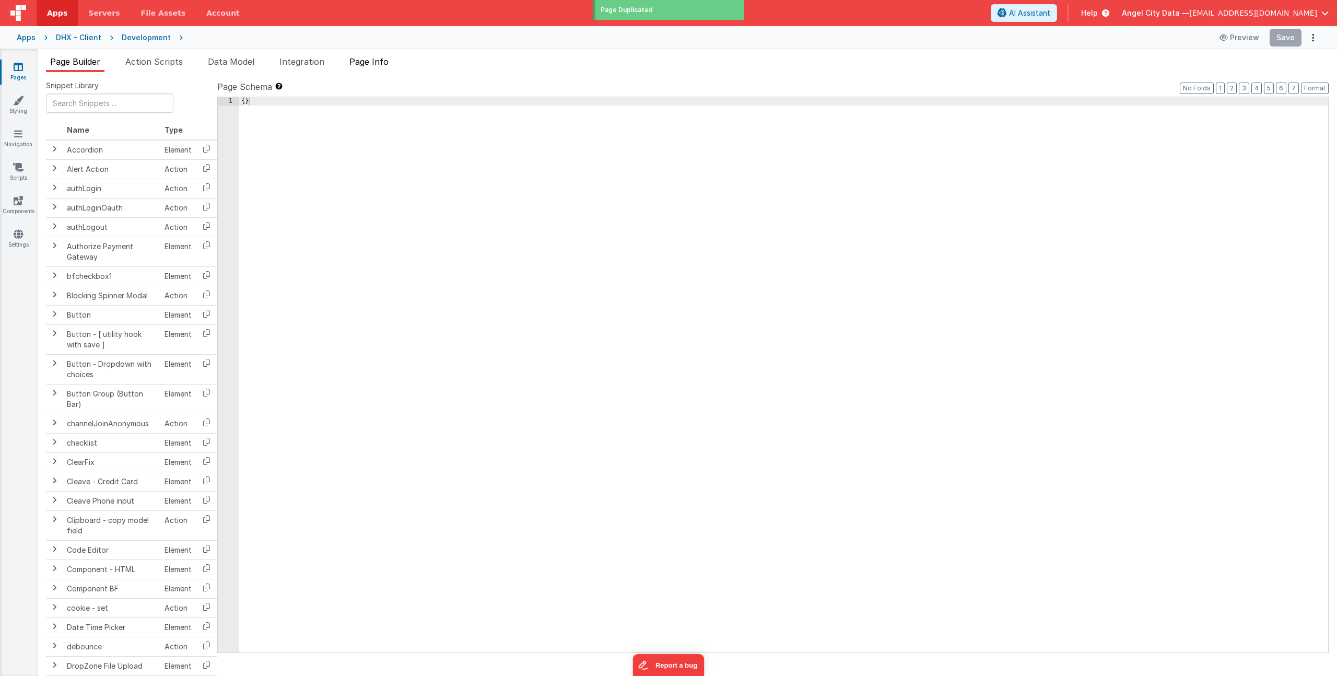
type input "FR_C27FF678-00AA-4542-A0CB-E0017F2D655E"
type textarea "An empty page showing only header"
type input "none"
checkbox input "false"
click at [361, 63] on span "Page Info" at bounding box center [368, 61] width 39 height 10
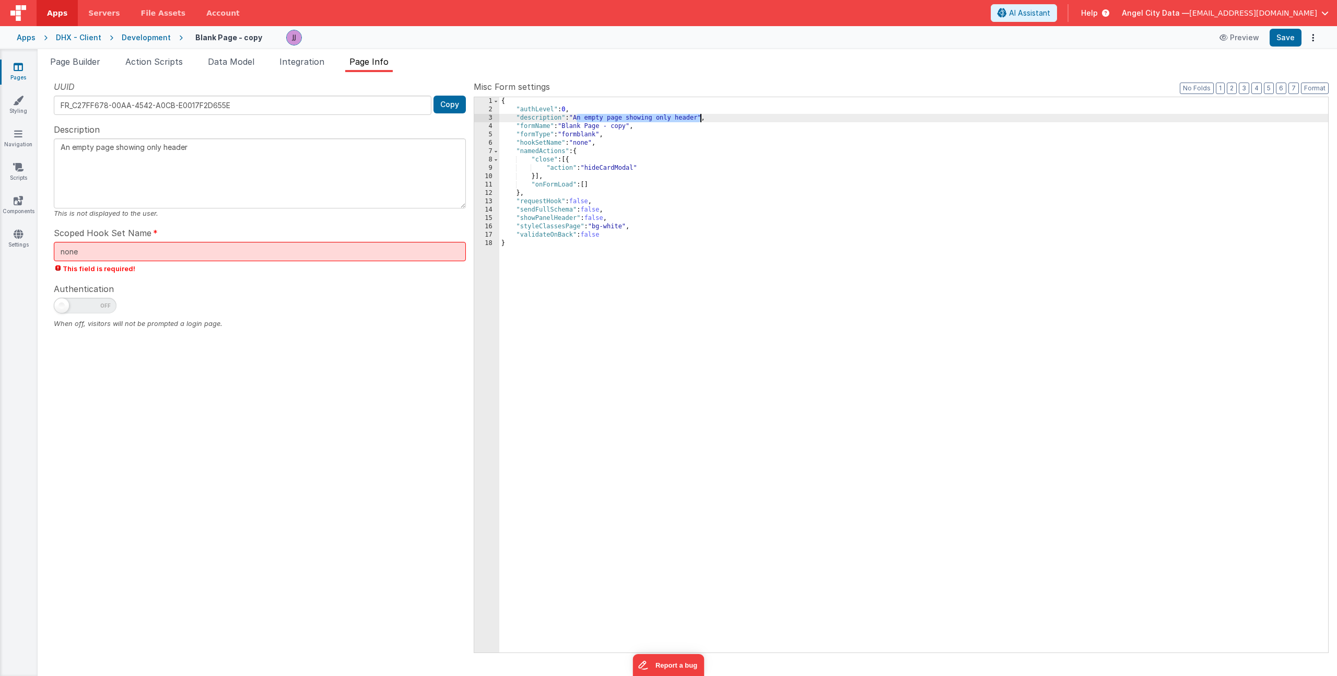
drag, startPoint x: 577, startPoint y: 120, endPoint x: 699, endPoint y: 118, distance: 121.7
click at [699, 118] on div "{ "authLevel" : 0 , "description" : "An empty page showing only header" , "form…" at bounding box center [913, 383] width 829 height 572
type textarea "T"
type textarea "Th"
type textarea "Thi"
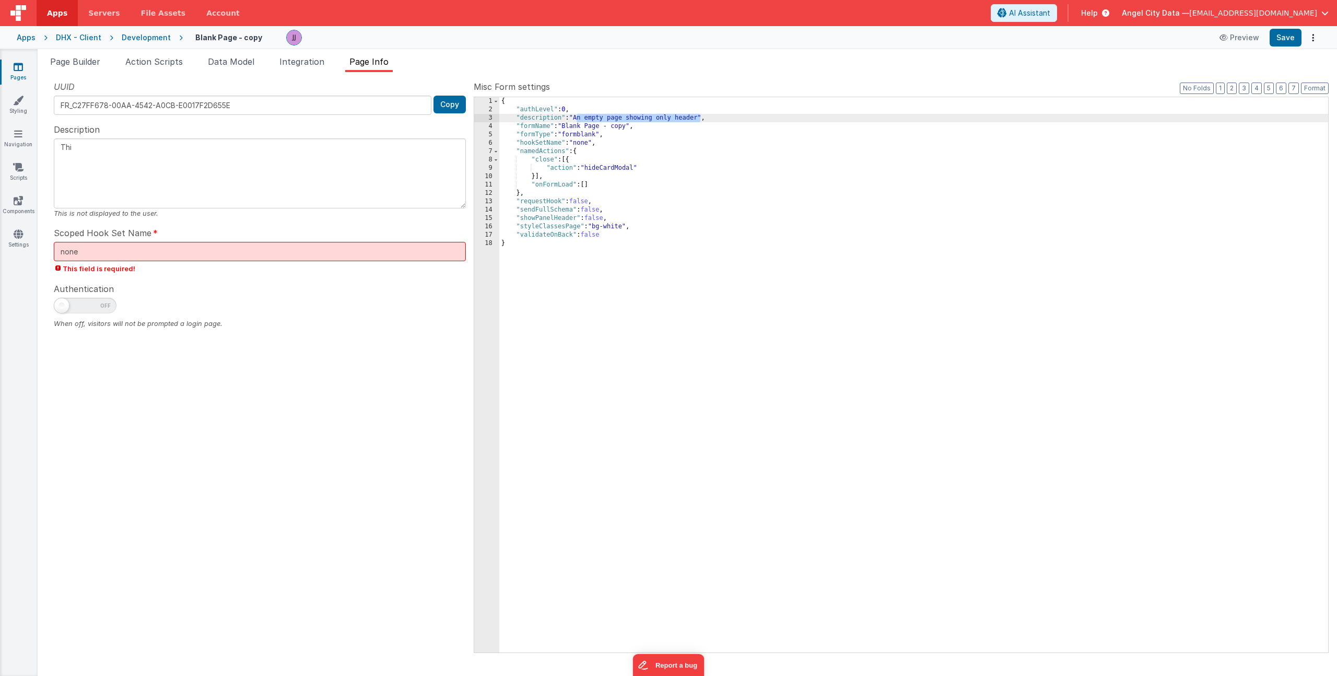
type textarea "This"
type textarea "This p"
type textarea "This pa"
type textarea "This pag"
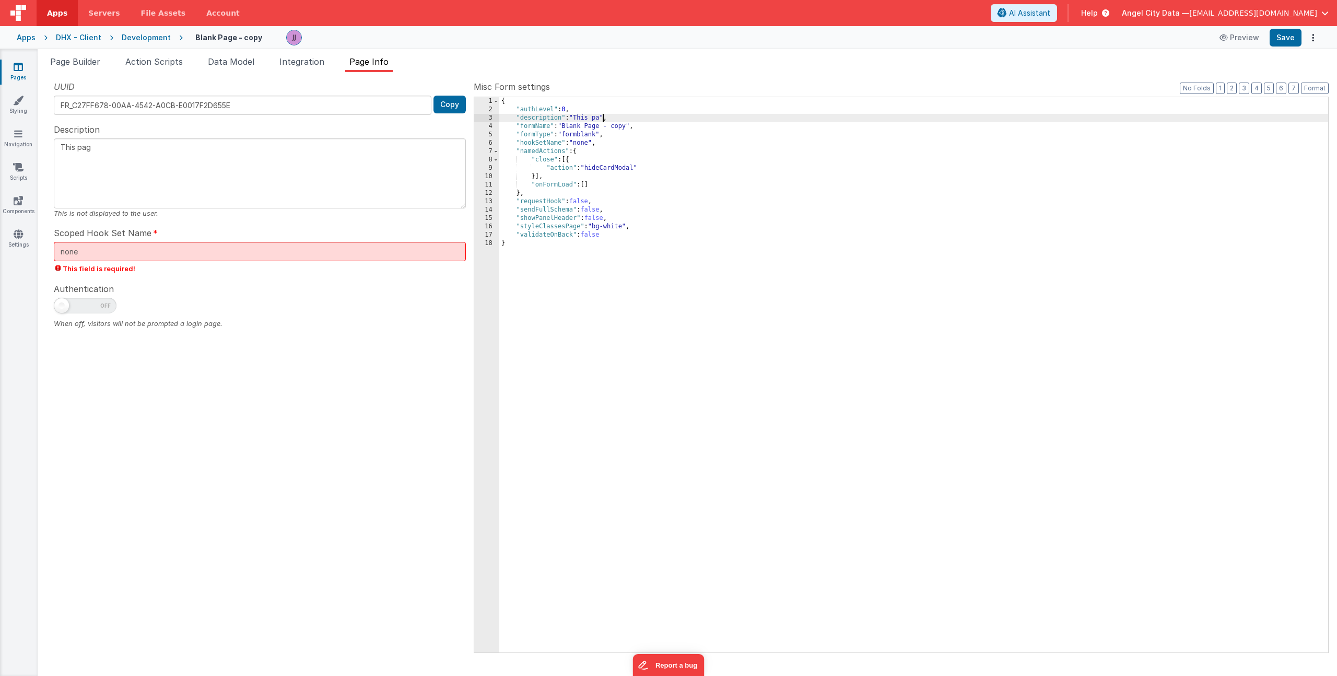
type textarea "This page"
type textarea "This page c"
type textarea "This page co"
type textarea "This page con"
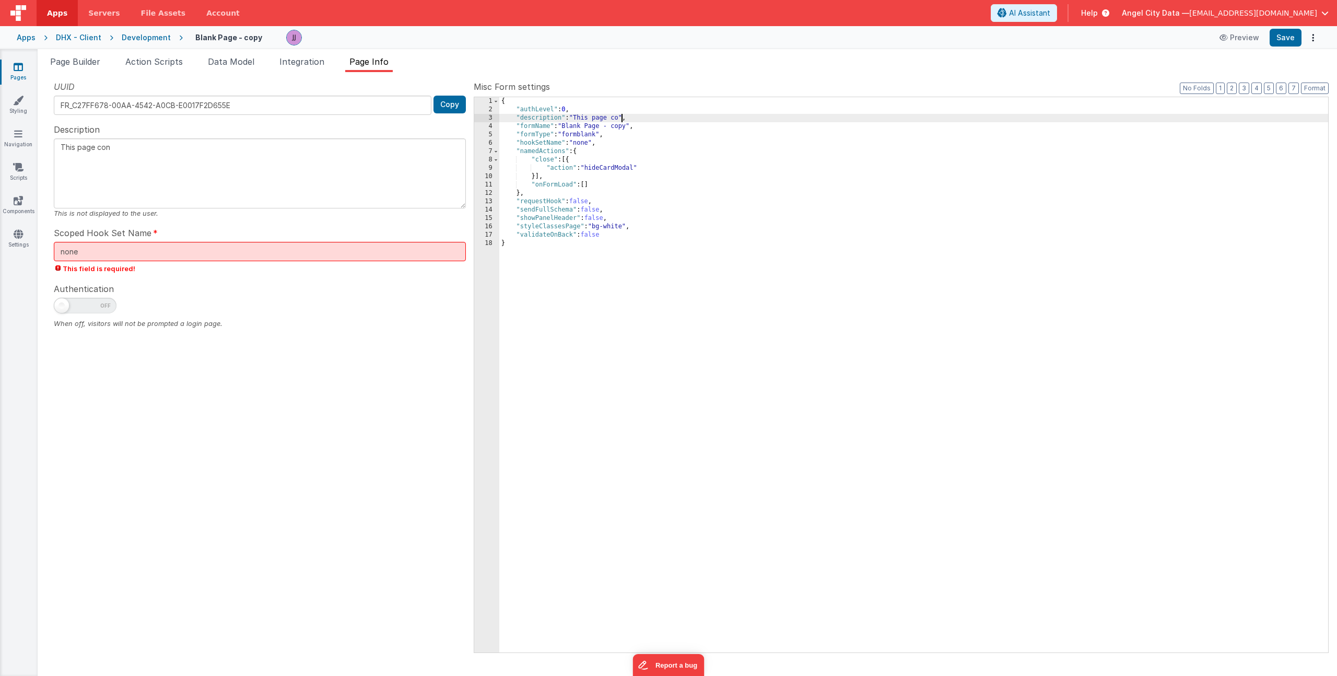
type textarea "This page cont"
type textarea "This page conta"
type textarea "This page contai"
type textarea "This page contain"
type textarea "This page contains"
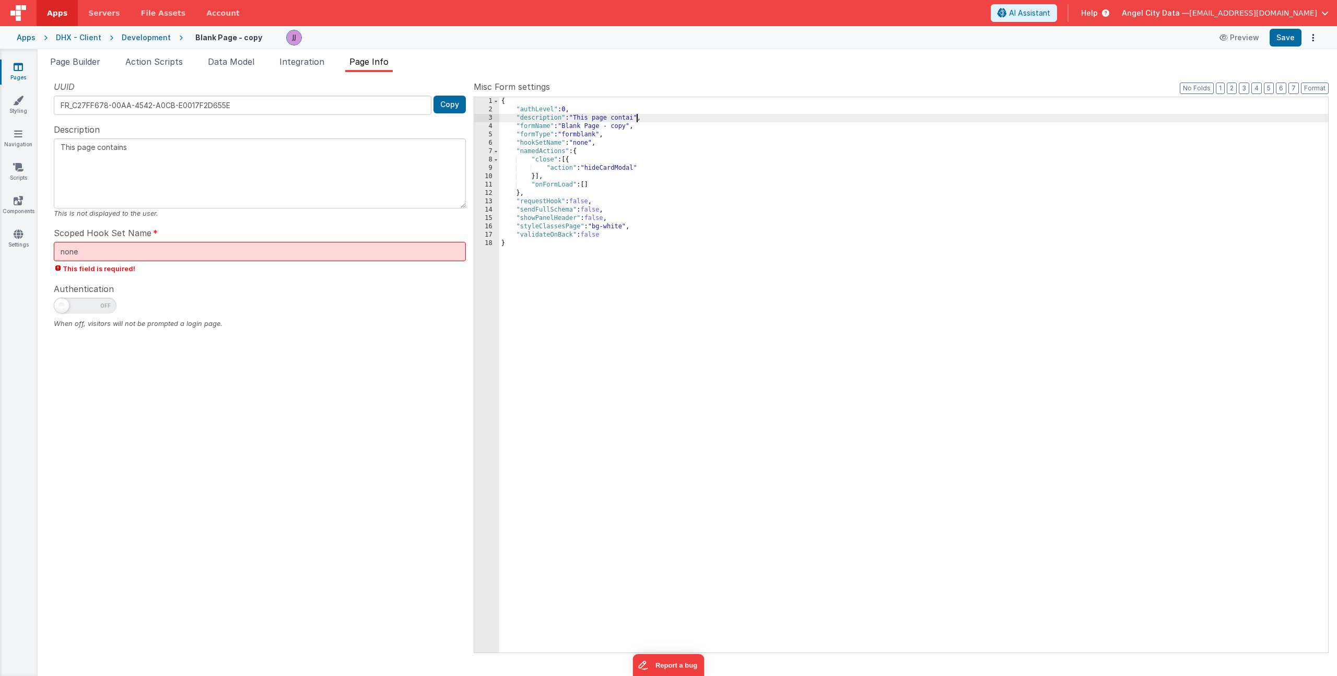
type textarea "This page contains"
type textarea "This page contains th"
type textarea "This page contains the"
type textarea "This page contains the c"
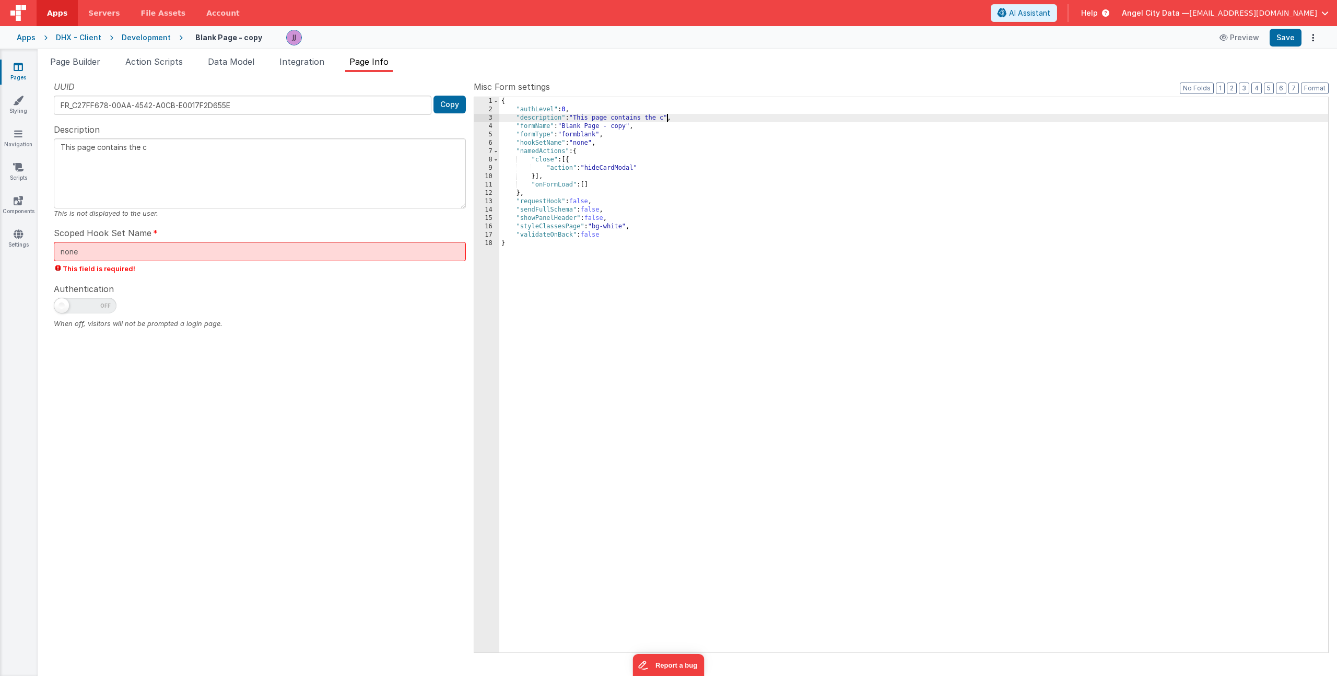
type textarea "This page contains the co"
type textarea "This page contains the m"
type textarea "This page contains the mo"
type textarea "This page contains the mos"
type textarea "This page contains the most"
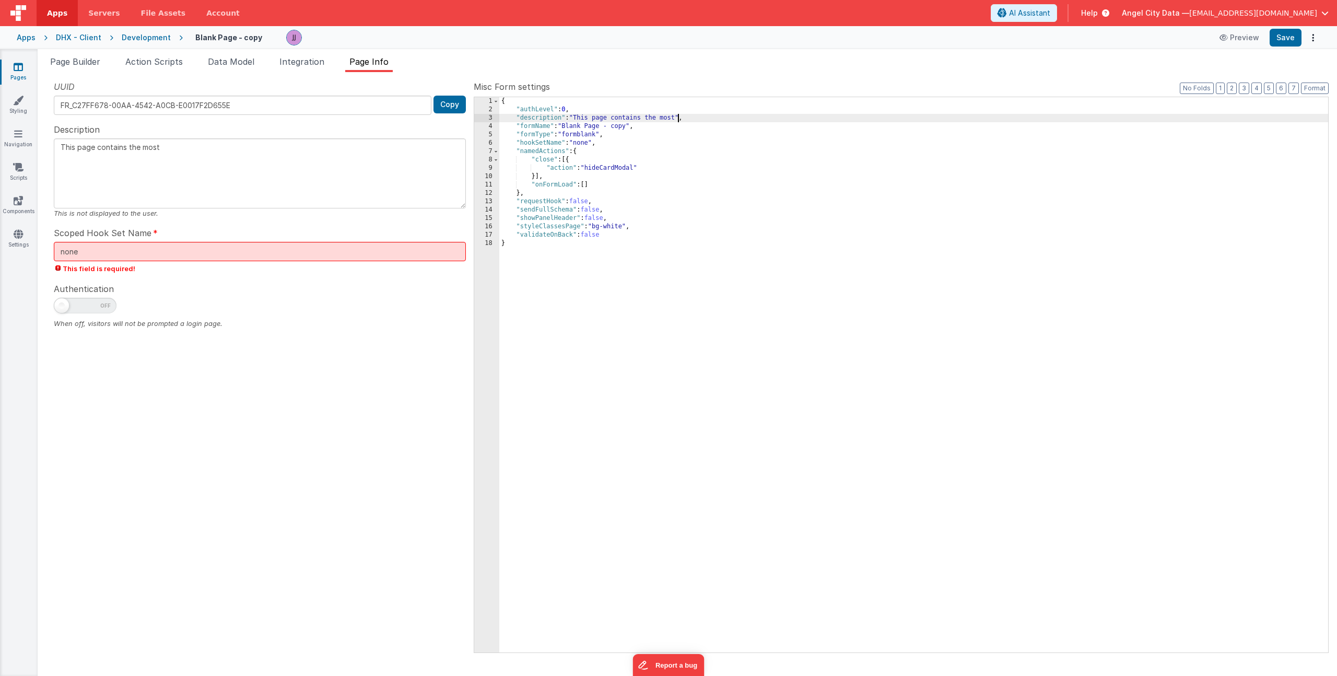
type textarea "This page contains the most"
type textarea "This page contains the most c"
type textarea "This page contains the most co"
type textarea "This page contains the most com"
type textarea "This page contains the most comm"
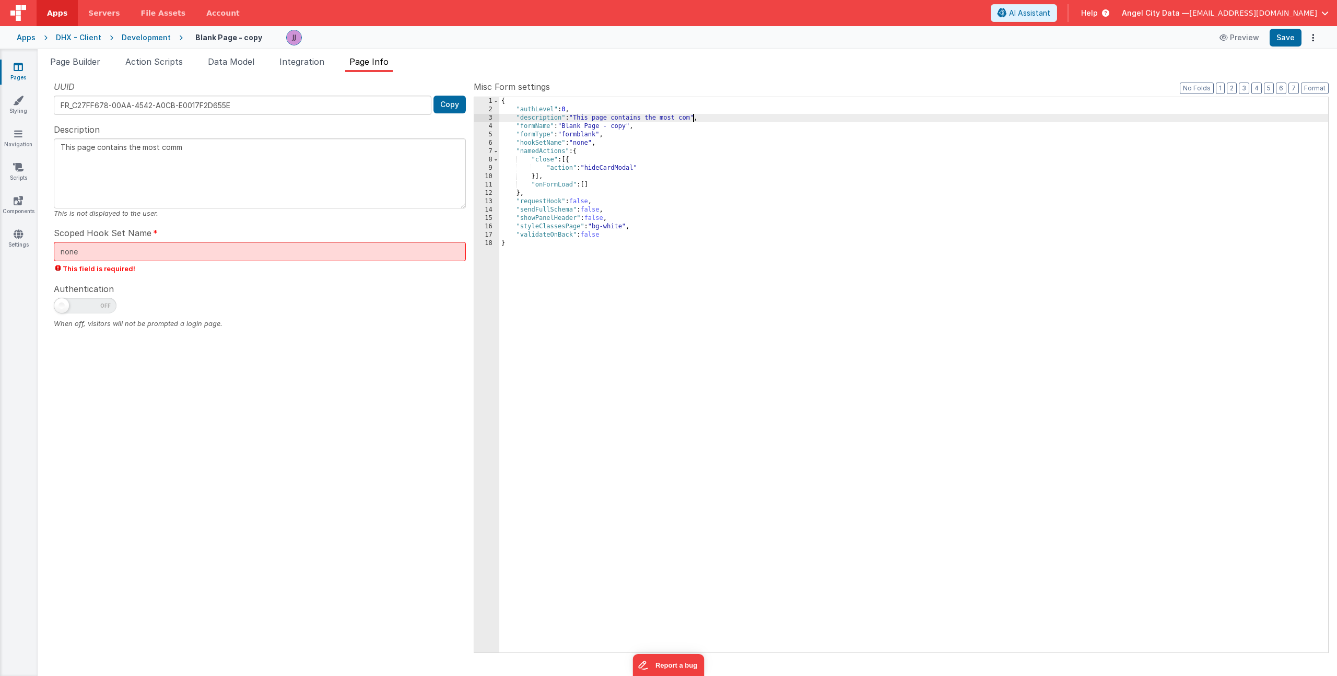
type textarea "This page contains the most commo"
type textarea "This page contains the most common"
type textarea "This page contains the most commonl"
type textarea "This page contains the most commonly"
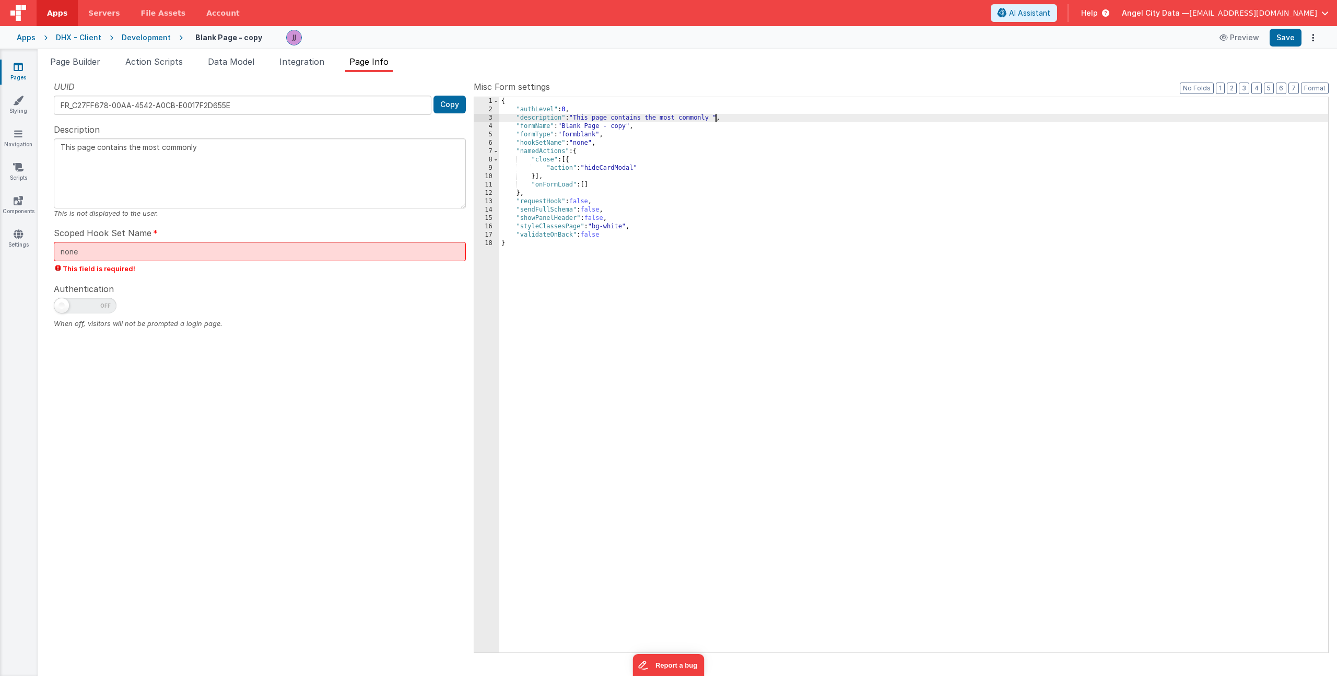
type textarea "This page contains the most commonly u"
type textarea "This page contains the most commonly us"
type textarea "This page contains the most commonly use"
type textarea "This page contains the most commonly used"
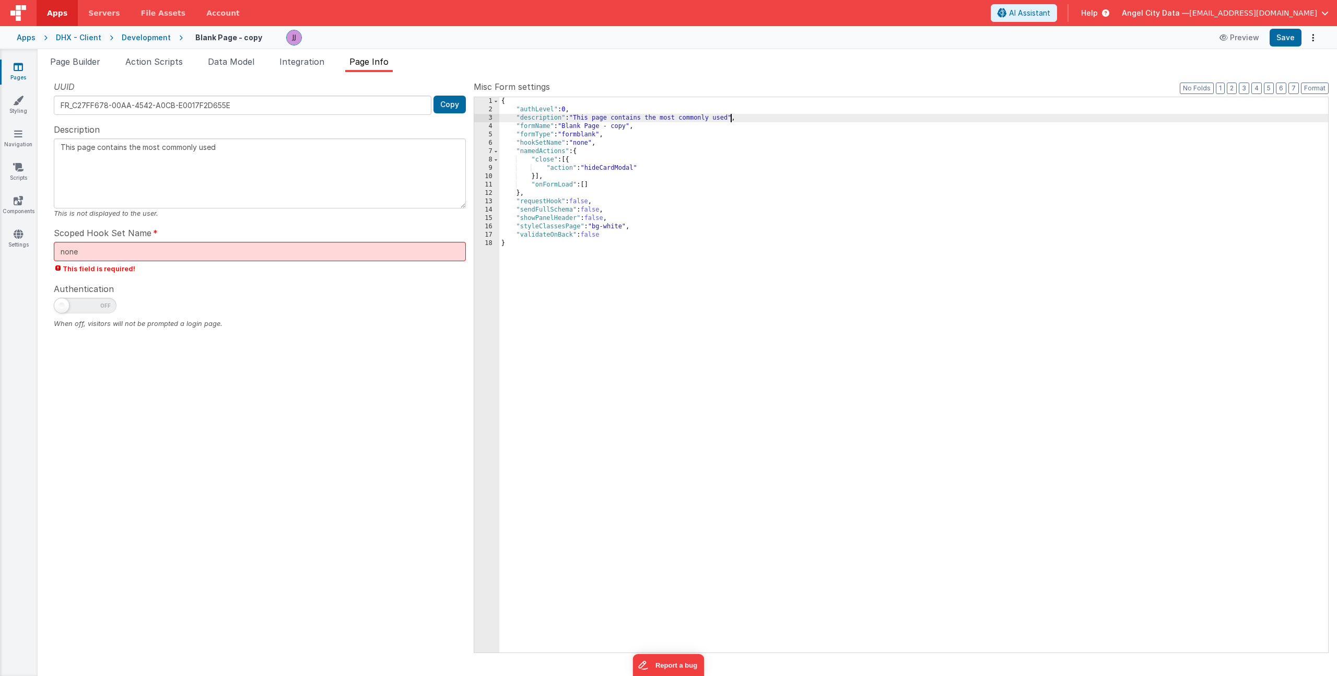
type textarea "This page contains the most commonly used c"
type textarea "This page contains the most commonly used co"
type textarea "This page contains the most commonly used com"
type textarea "This page contains the most commonly used comp"
type textarea "This page contains the most commonly used compon"
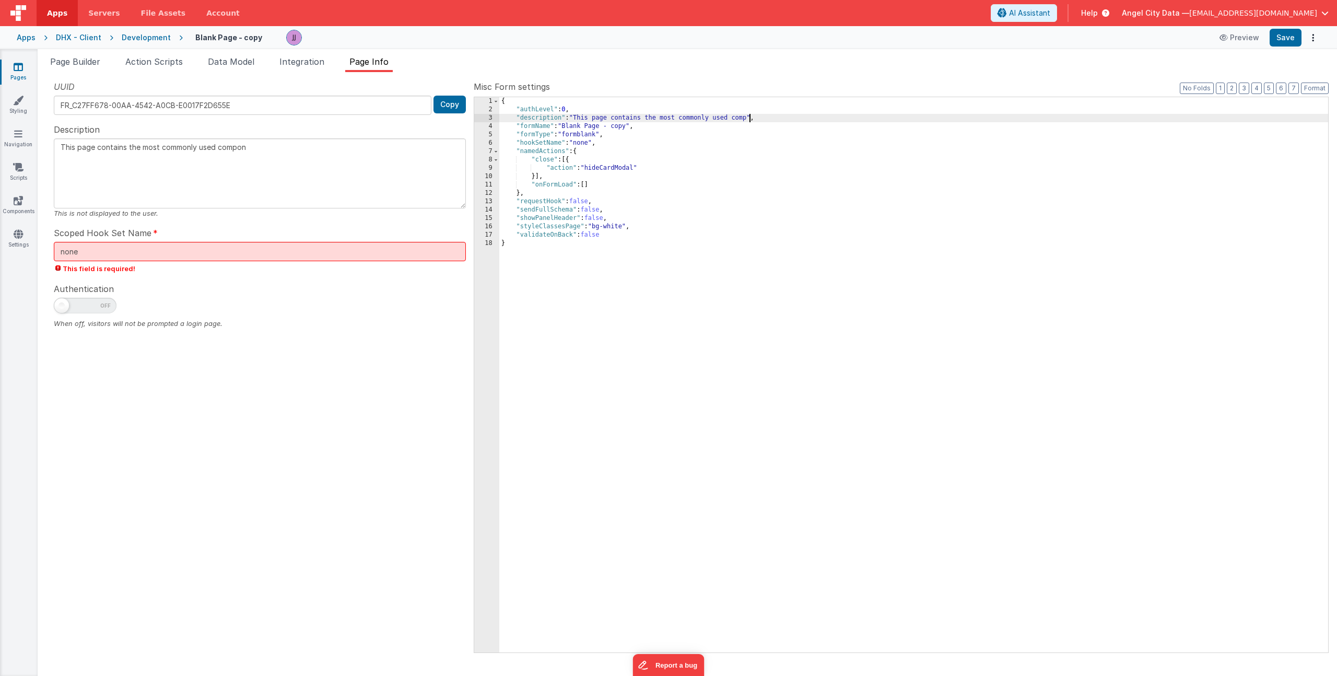
type textarea "This page contains the most commonly used compone"
type textarea "This page contains the most commonly used componen"
type textarea "This page contains the most commonly used component"
type textarea "This page contains the most commonly used components"
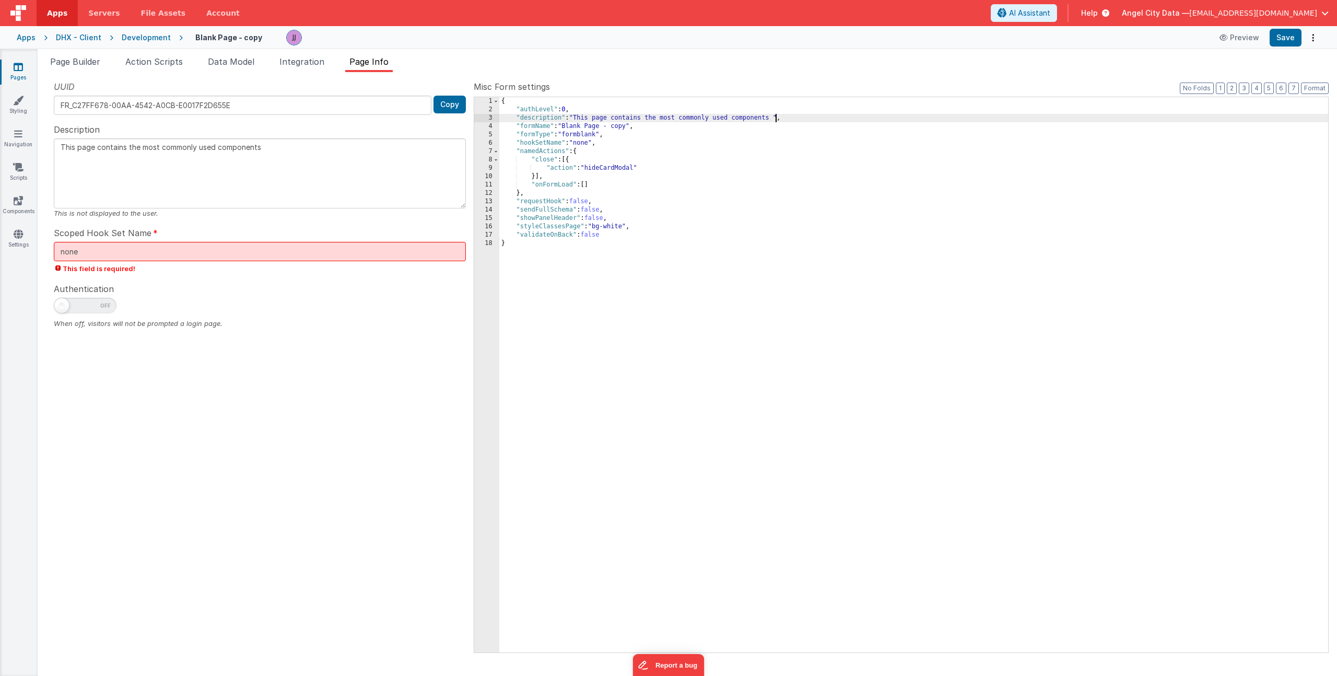
type textarea "This page contains the most commonly used components a"
type textarea "This page contains the most commonly used components an"
type textarea "This page contains the most commonly used components and"
type textarea "This page contains the most commonly used components and e"
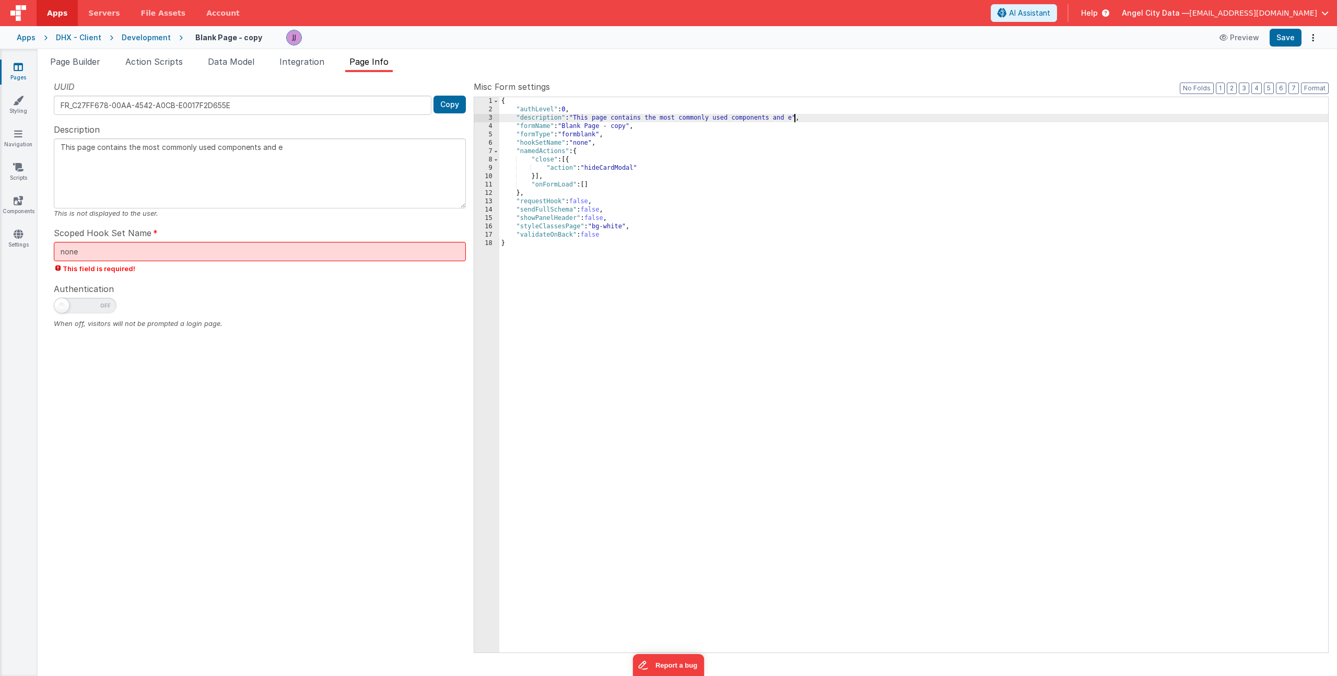
type textarea "This page contains the most commonly used components and el"
type textarea "This page contains the most commonly used components and ele"
type textarea "This page contains the most commonly used components and elem"
type textarea "This page contains the most commonly used components and eleme"
type textarea "This page contains the most commonly used components and element"
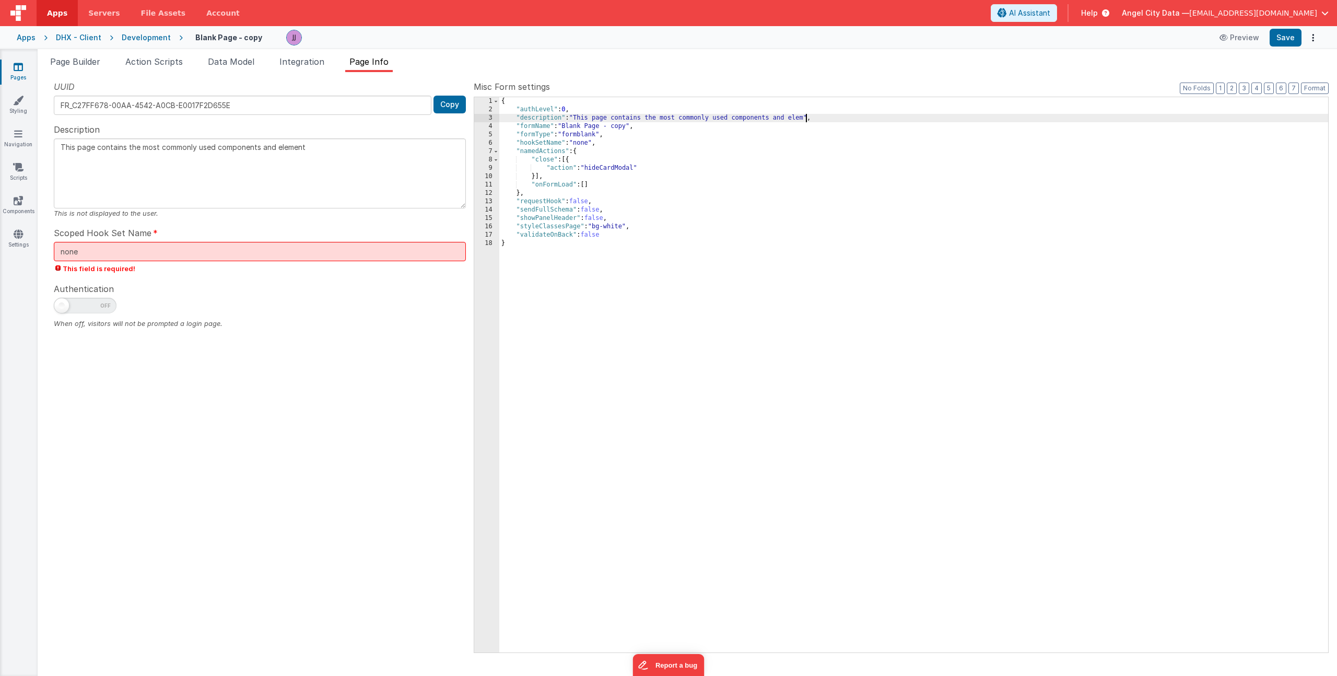
type textarea "This page contains the most commonly used components and elements"
type textarea "This page contains the most commonly used components and elements i"
type textarea "This page contains the most commonly used components and elements in"
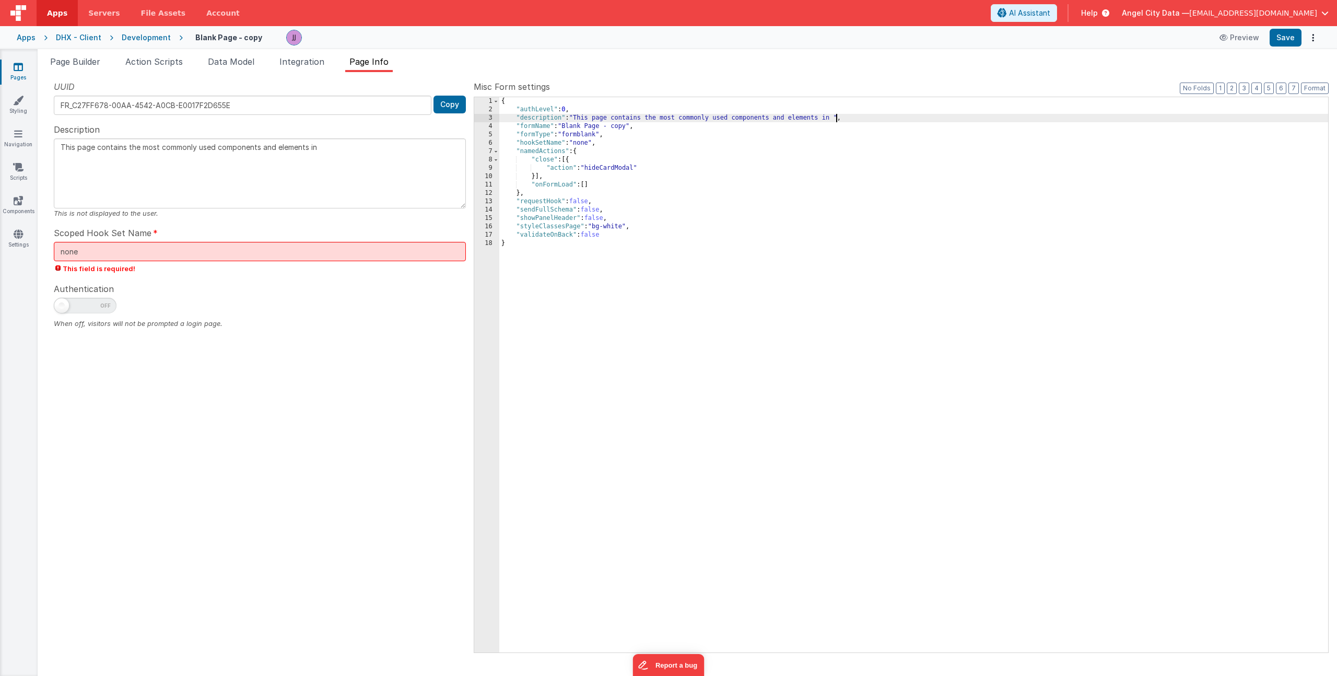
type textarea "This page contains the most commonly used components and elements in t"
type textarea "This page contains the most commonly used components and elements in th"
type textarea "This page contains the most commonly used components and elements in thi"
type textarea "This page contains the most commonly used components and elements in this"
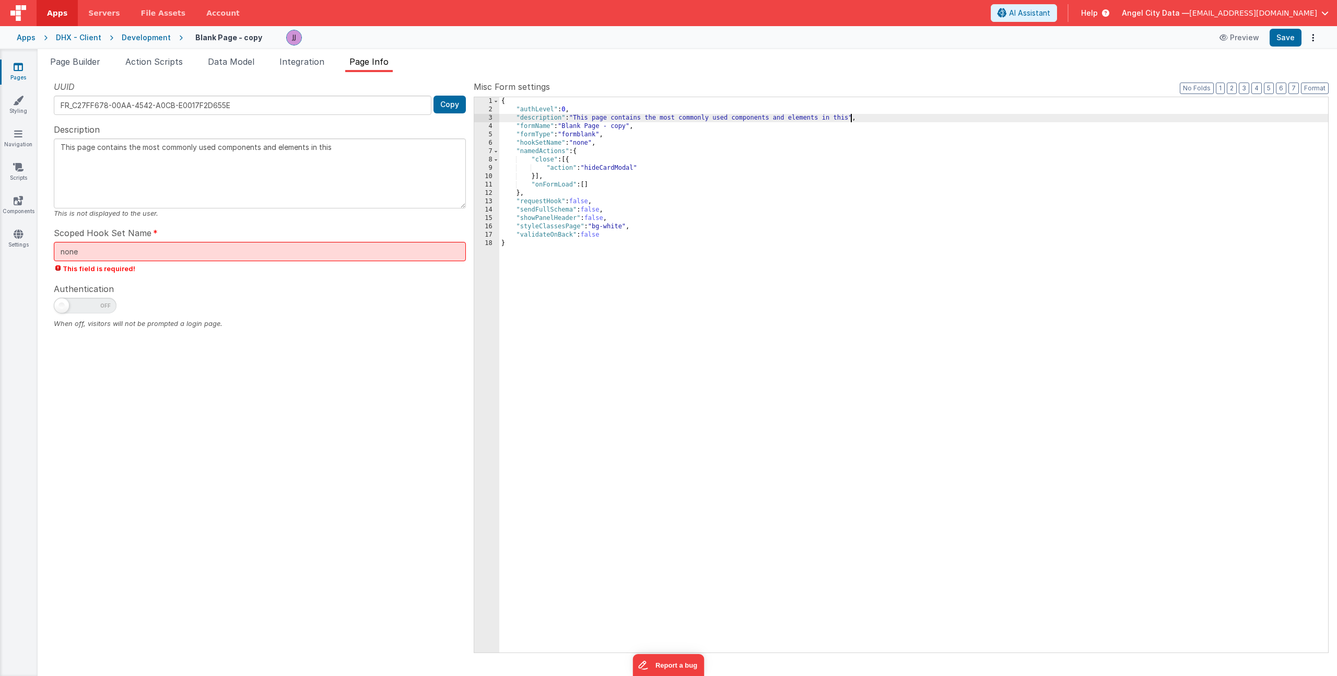
type textarea "This page contains the most commonly used components and elements in this s"
type textarea "This page contains the most commonly used components and elements in this sy"
type textarea "This page contains the most commonly used components and elements in this sys"
type textarea "This page contains the most commonly used components and elements in this syst"
type textarea "This page contains the most commonly used components and elements in this syste"
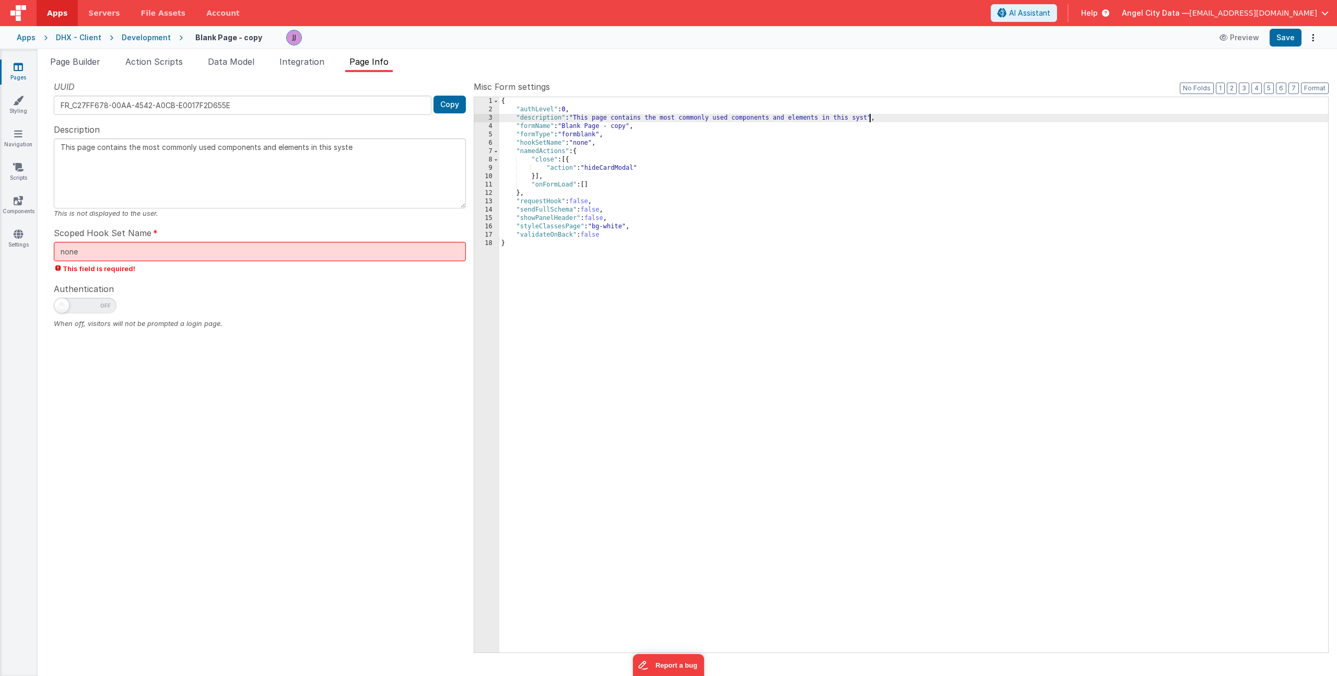
type textarea "This page contains the most commonly used components and elements in this system"
type textarea "This page contains the most commonly used components and elements in this syste…"
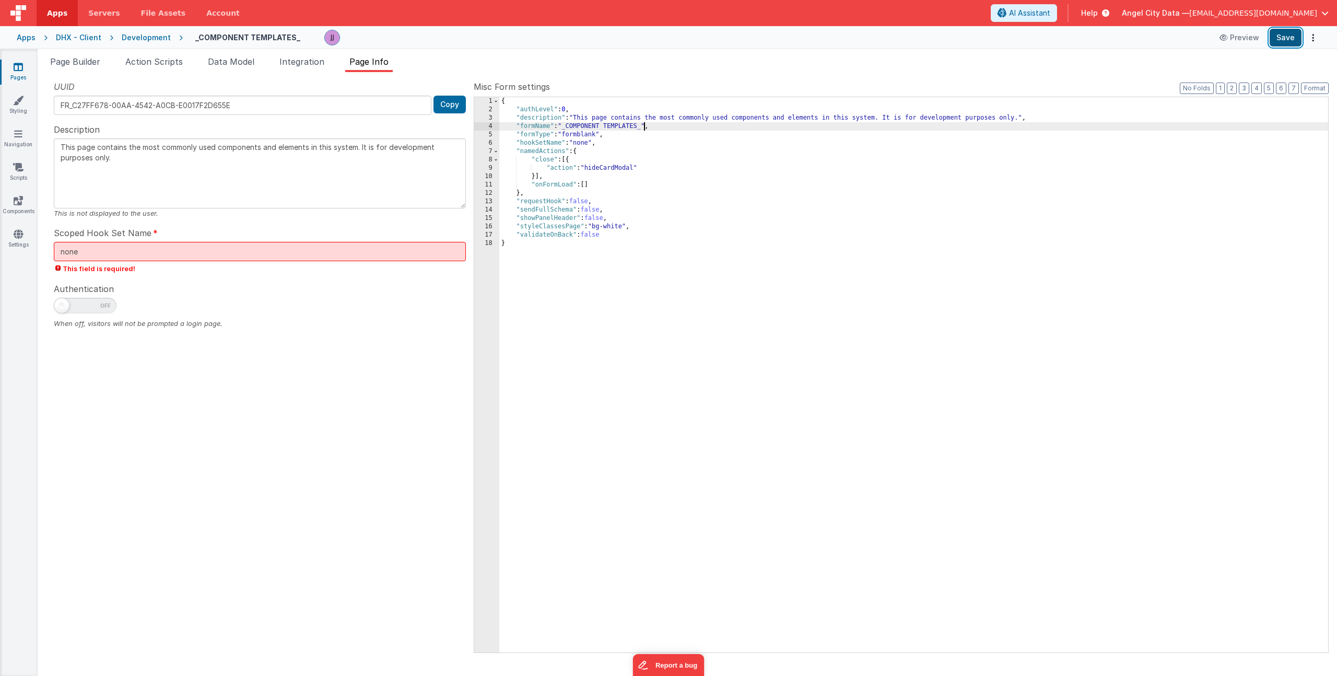
click at [1288, 39] on button "Save" at bounding box center [1285, 38] width 32 height 18
click at [17, 136] on icon at bounding box center [18, 133] width 8 height 10
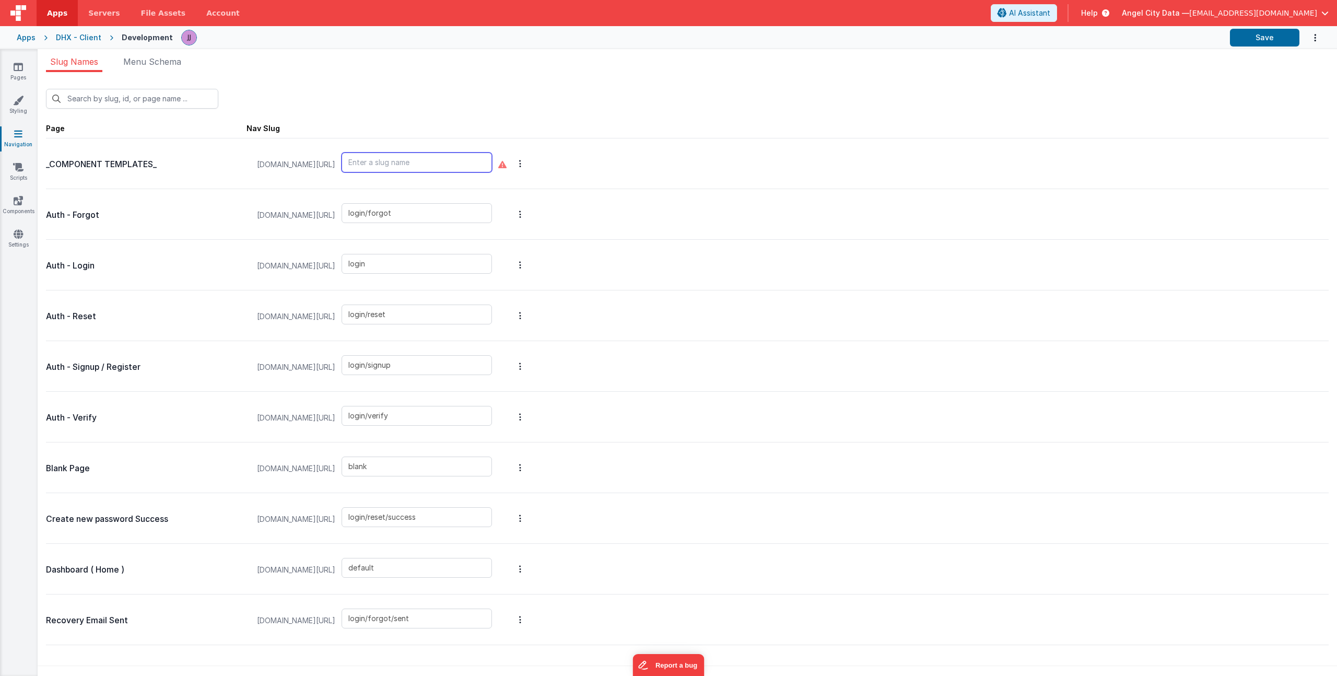
click at [435, 163] on input "text" at bounding box center [416, 162] width 150 height 20
click at [401, 565] on input "default" at bounding box center [416, 568] width 150 height 20
click at [23, 73] on link "Pages" at bounding box center [18, 72] width 38 height 21
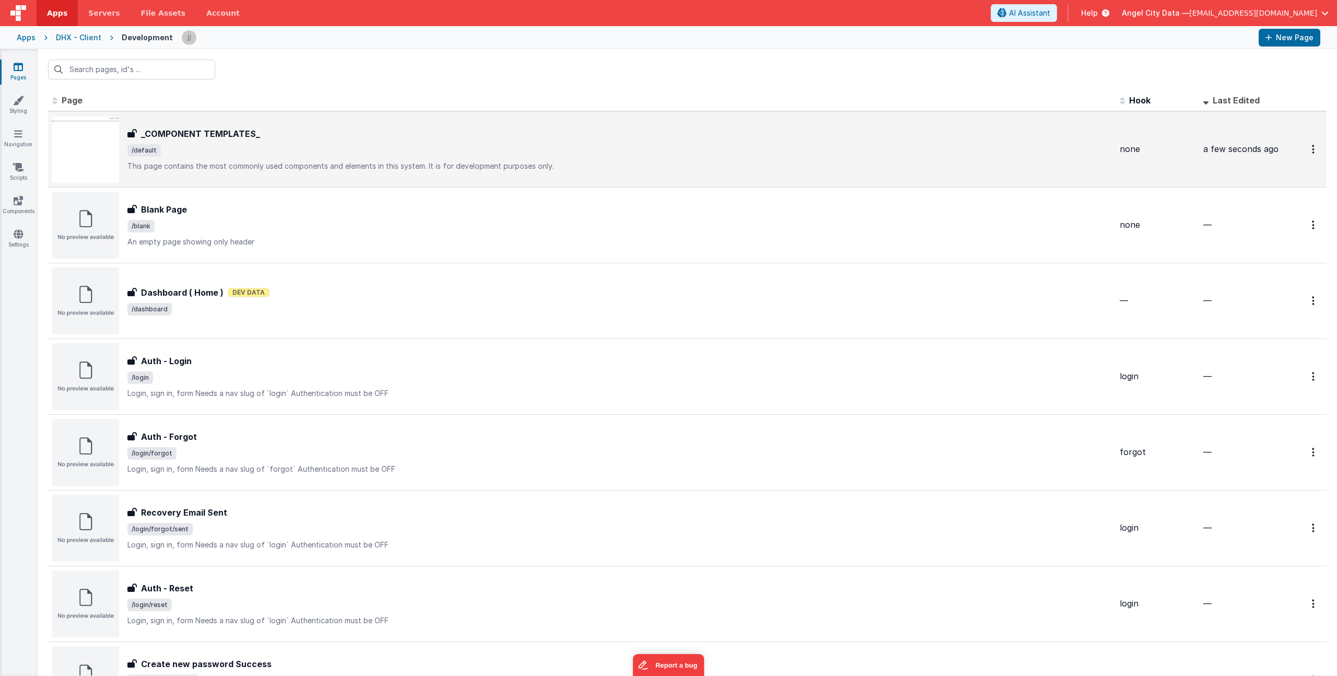
click at [332, 150] on span "/default" at bounding box center [619, 150] width 984 height 13
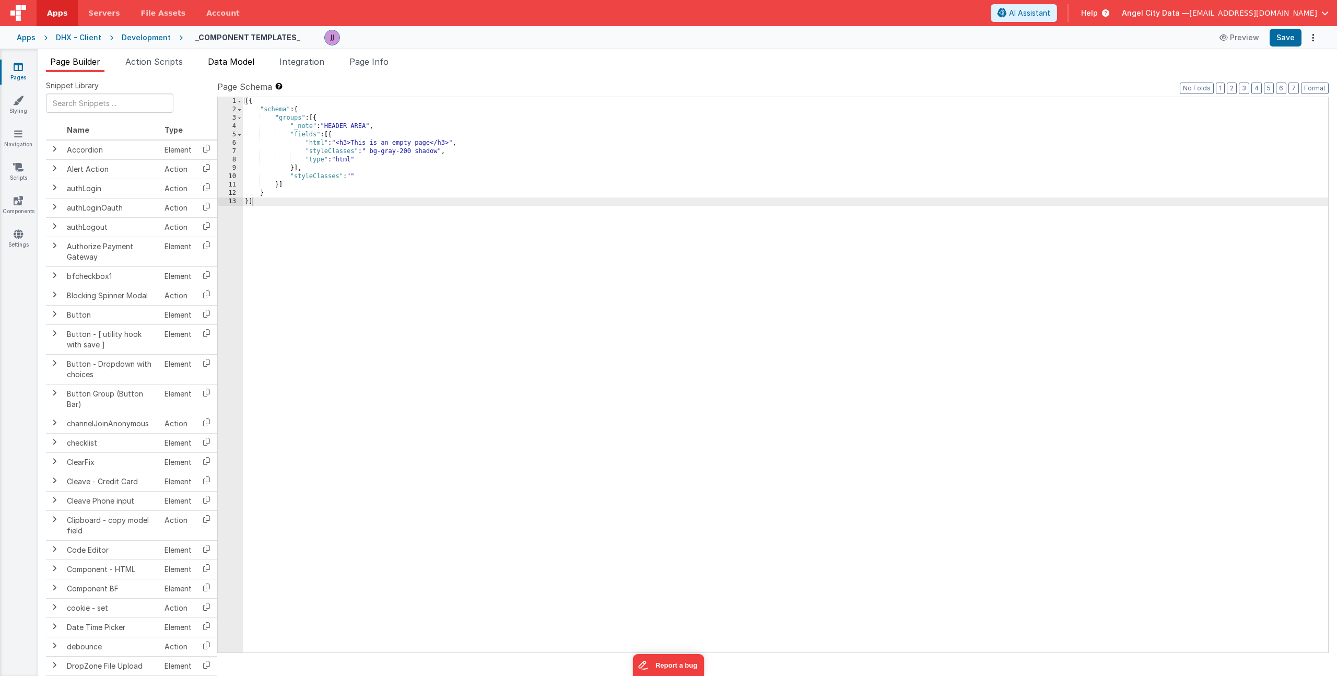
click at [238, 56] on li "Data Model" at bounding box center [231, 63] width 55 height 17
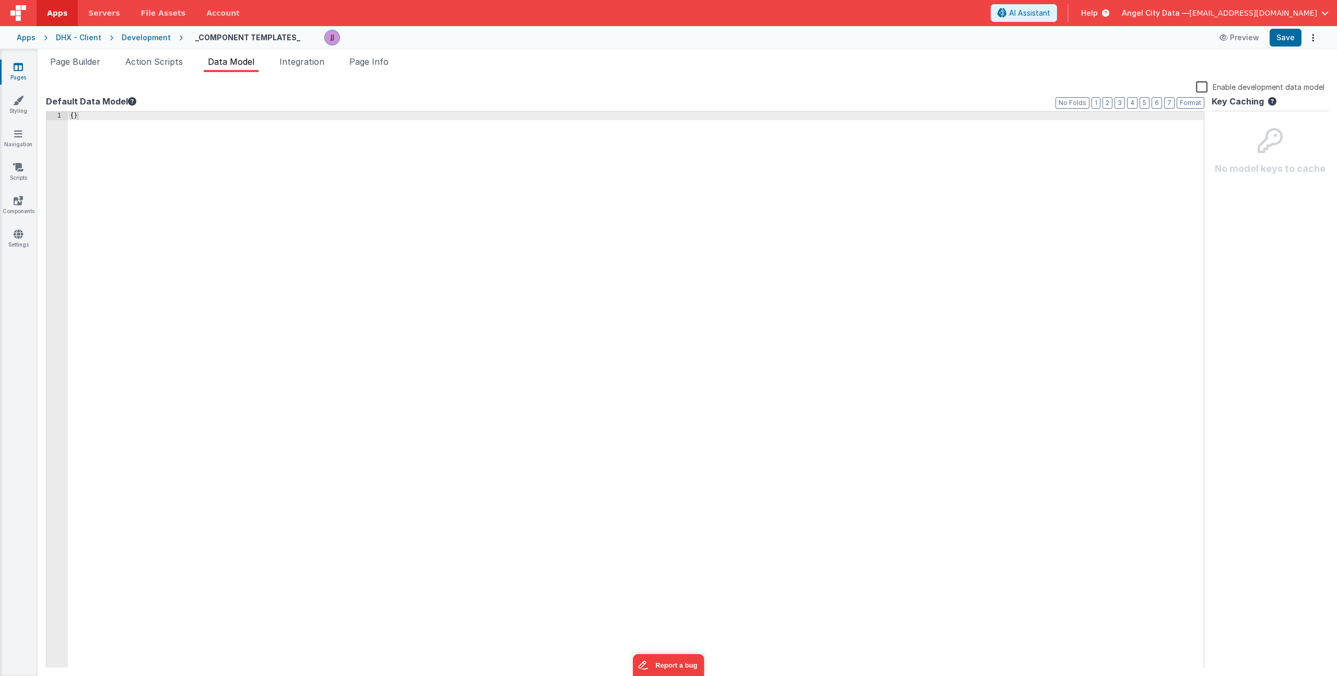
click at [146, 124] on div "{ }" at bounding box center [636, 398] width 1136 height 573
click at [377, 61] on span "Page Info" at bounding box center [368, 61] width 39 height 10
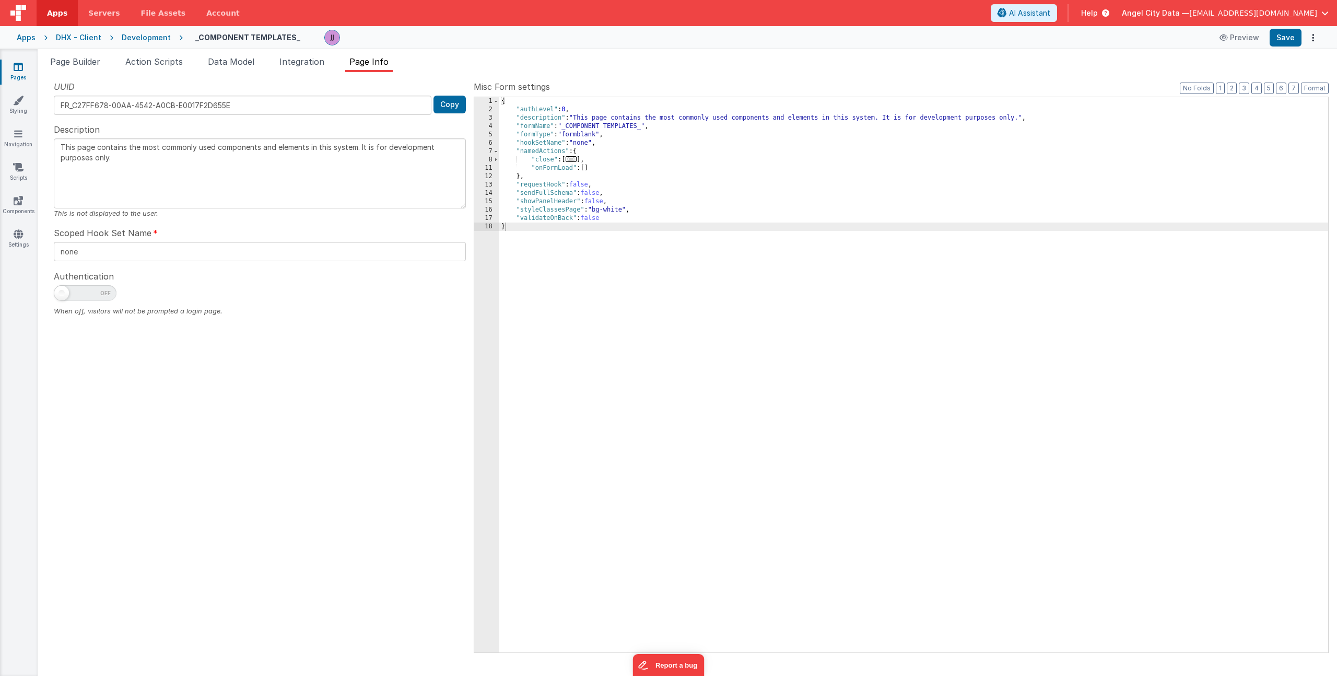
click at [676, 128] on div "{ "authLevel" : 0 , "description" : "This page contains the most commonly used …" at bounding box center [913, 383] width 829 height 572
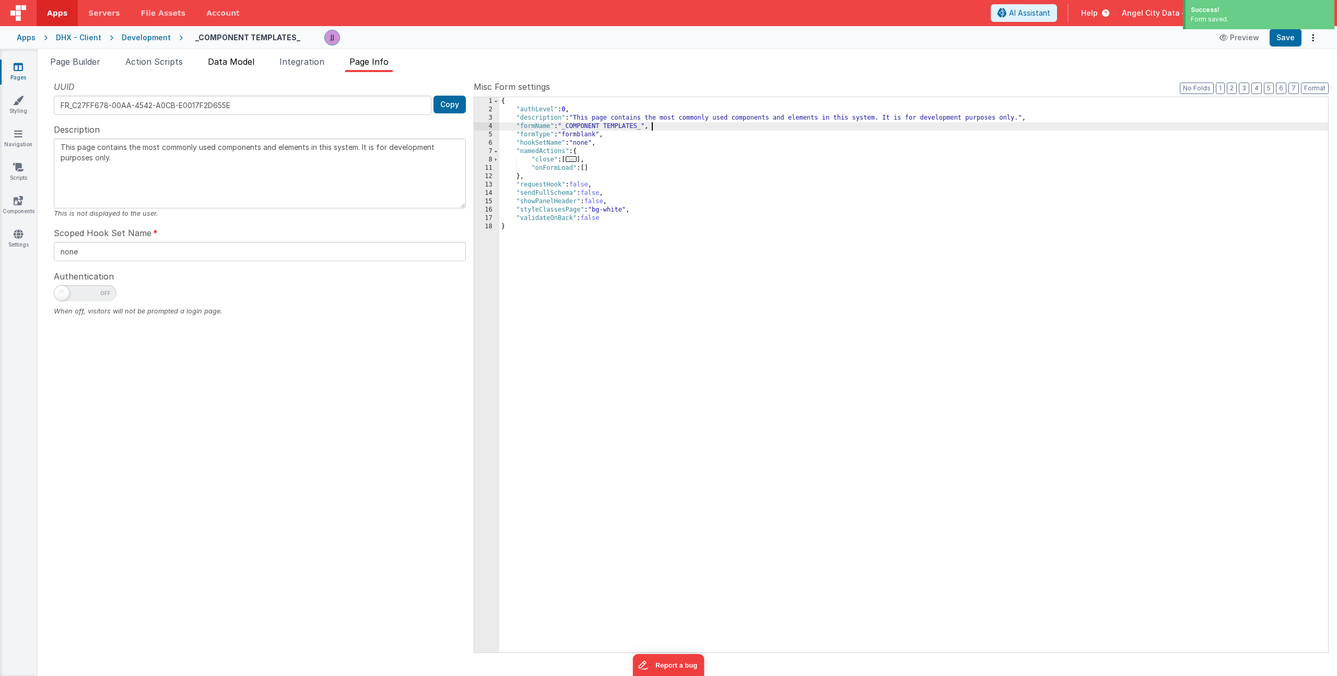
click at [233, 62] on span "Data Model" at bounding box center [231, 61] width 46 height 10
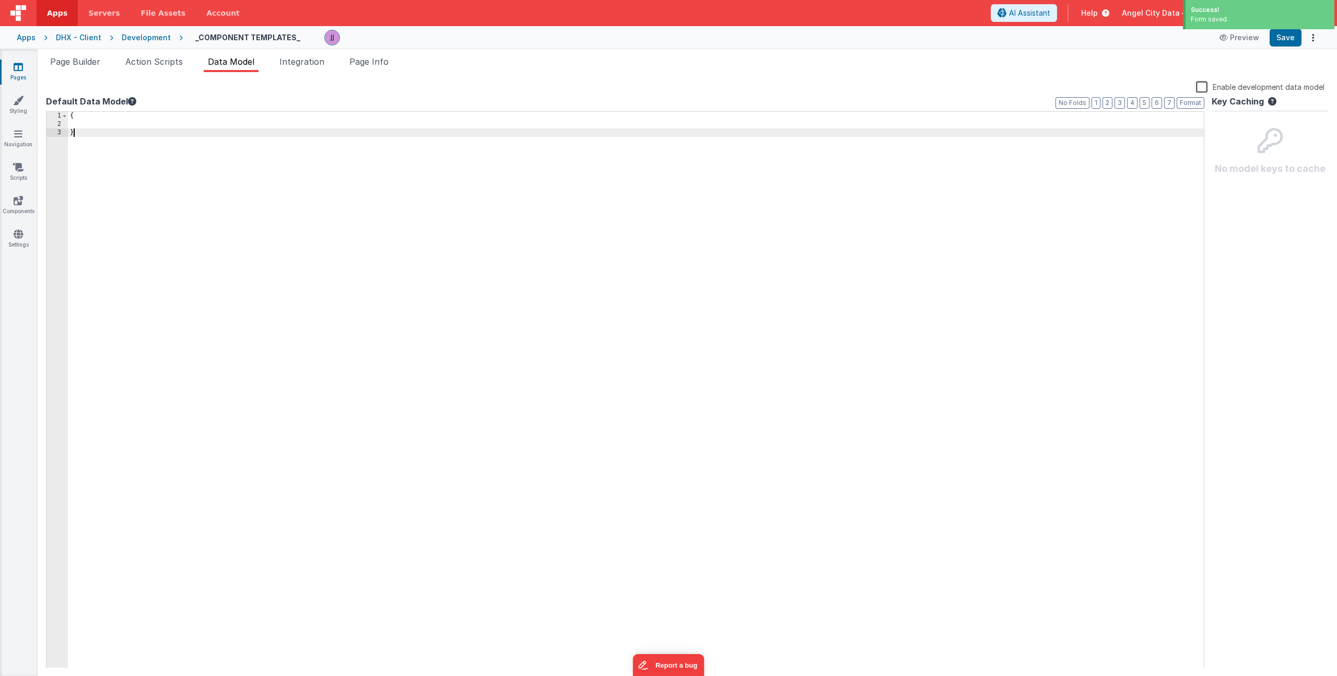
click at [172, 135] on div "{ }" at bounding box center [636, 398] width 1136 height 573
click at [173, 126] on div "{ }" at bounding box center [636, 398] width 1136 height 573
click at [89, 57] on span "Page Builder" at bounding box center [75, 61] width 50 height 10
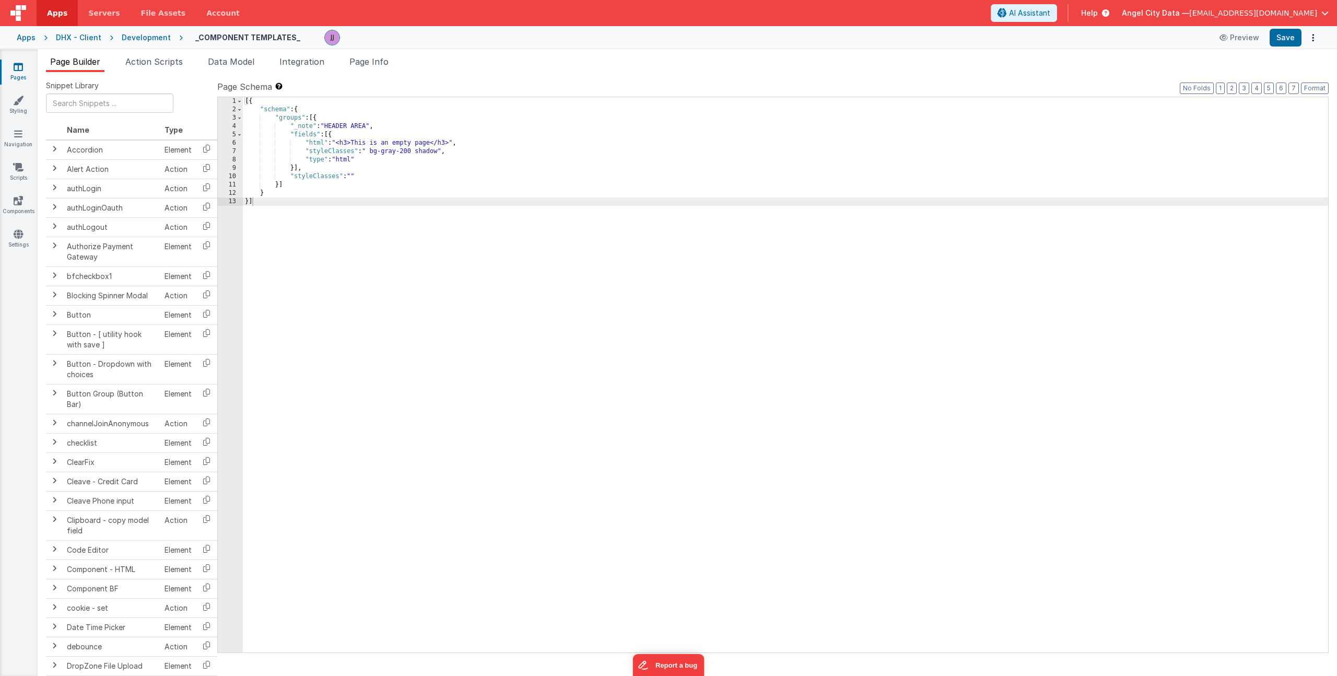
click at [303, 163] on div "[{ "schema" : { "groups" : [{ "_note" : "HEADER AREA" , "fields" : [{ "html" : …" at bounding box center [785, 383] width 1085 height 572
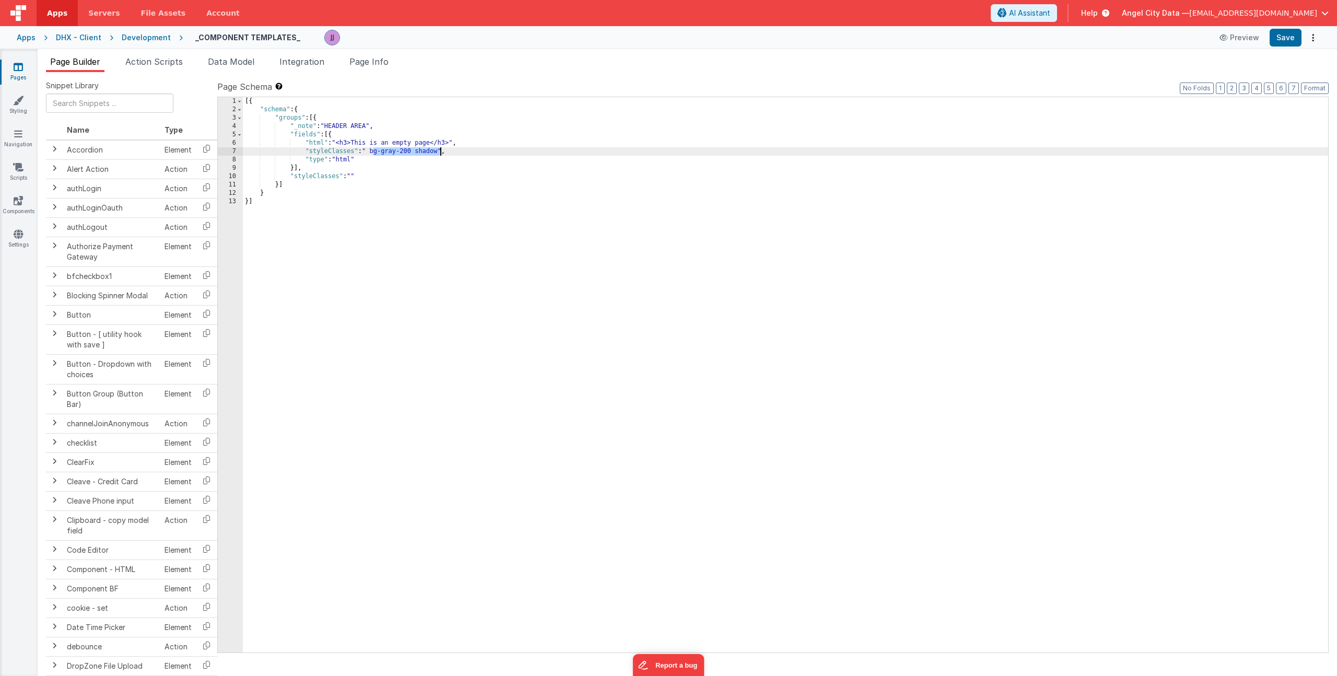
drag, startPoint x: 374, startPoint y: 152, endPoint x: 441, endPoint y: 149, distance: 67.5
click at [441, 149] on div "[{ "schema" : { "groups" : [{ "_note" : "HEADER AREA" , "fields" : [{ "html" : …" at bounding box center [785, 383] width 1085 height 572
click at [357, 143] on div "[{ "schema" : { "groups" : [{ "_note" : "HEADER AREA" , "fields" : [{ "html" : …" at bounding box center [785, 383] width 1085 height 572
click at [354, 145] on div "[{ "schema" : { "groups" : [{ "_note" : "HEADER AREA" , "fields" : [{ "html" : …" at bounding box center [785, 383] width 1085 height 572
click at [350, 142] on div "[{ "schema" : { "groups" : [{ "_note" : "HEADER AREA" , "fields" : [{ "html" : …" at bounding box center [785, 383] width 1085 height 572
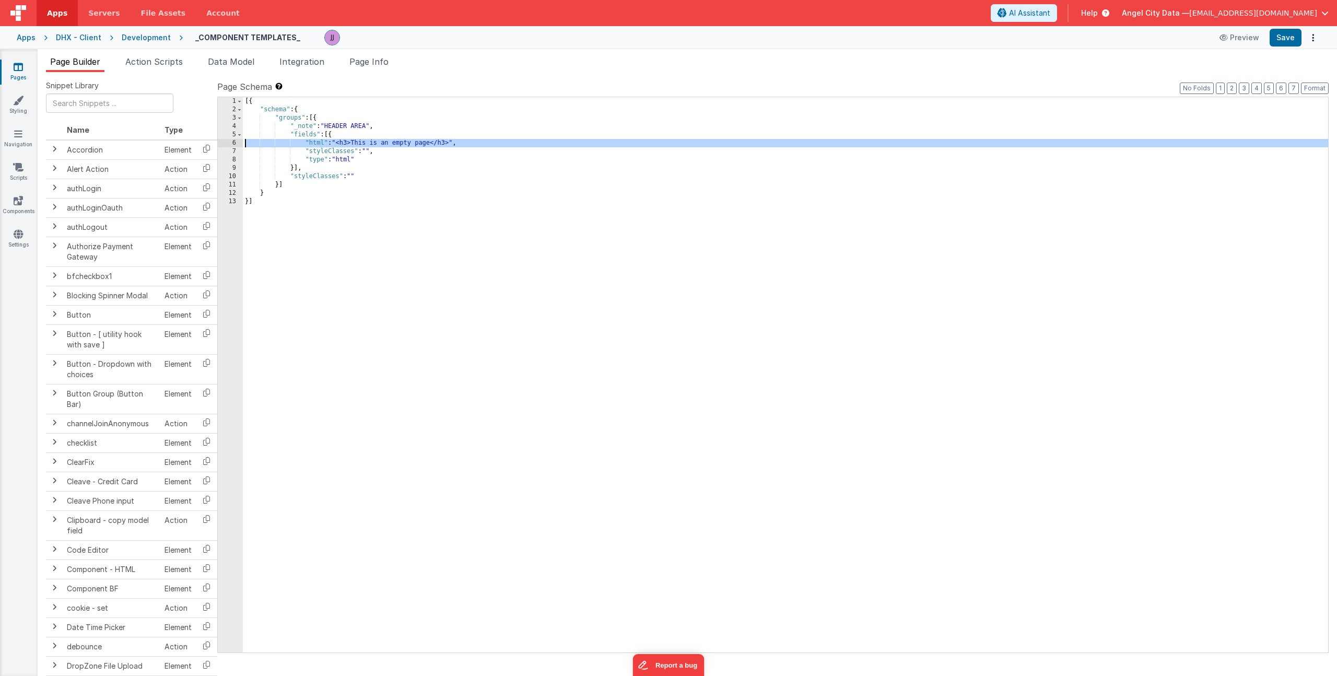
click at [235, 142] on div "6" at bounding box center [230, 143] width 25 height 8
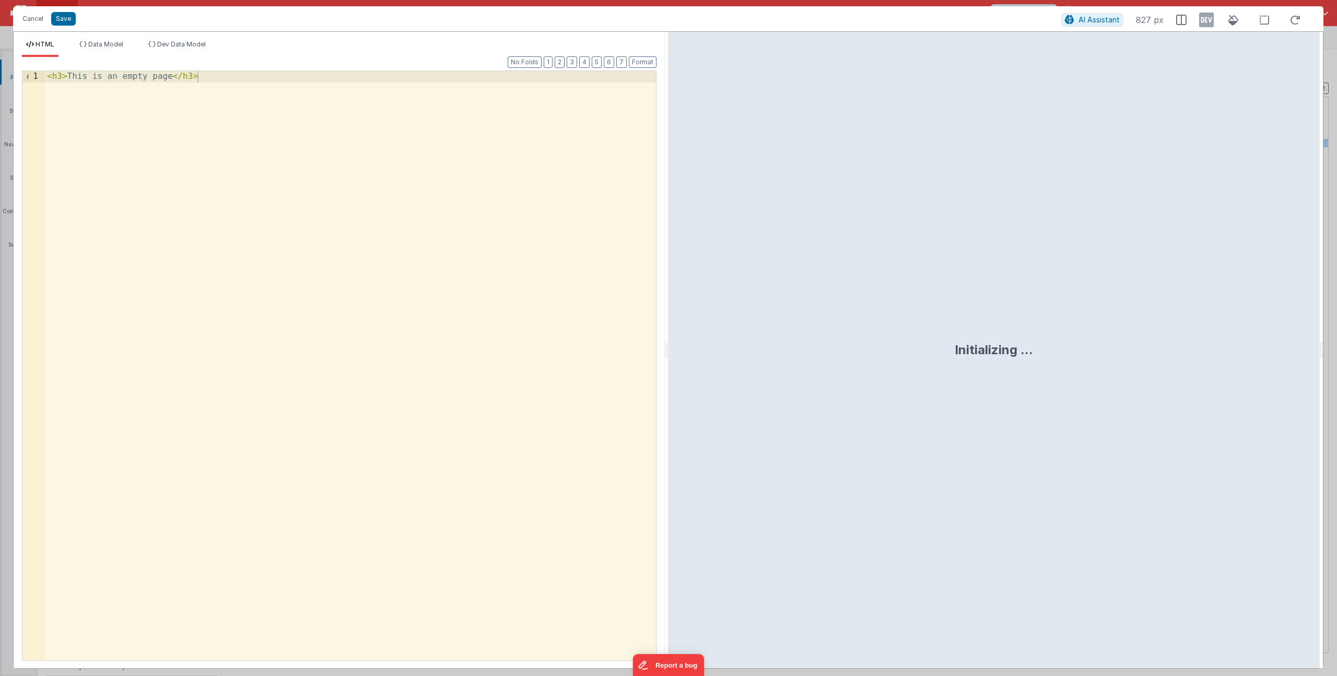
click at [63, 74] on div "< h3 > This is an empty page </ h3 >" at bounding box center [350, 376] width 611 height 611
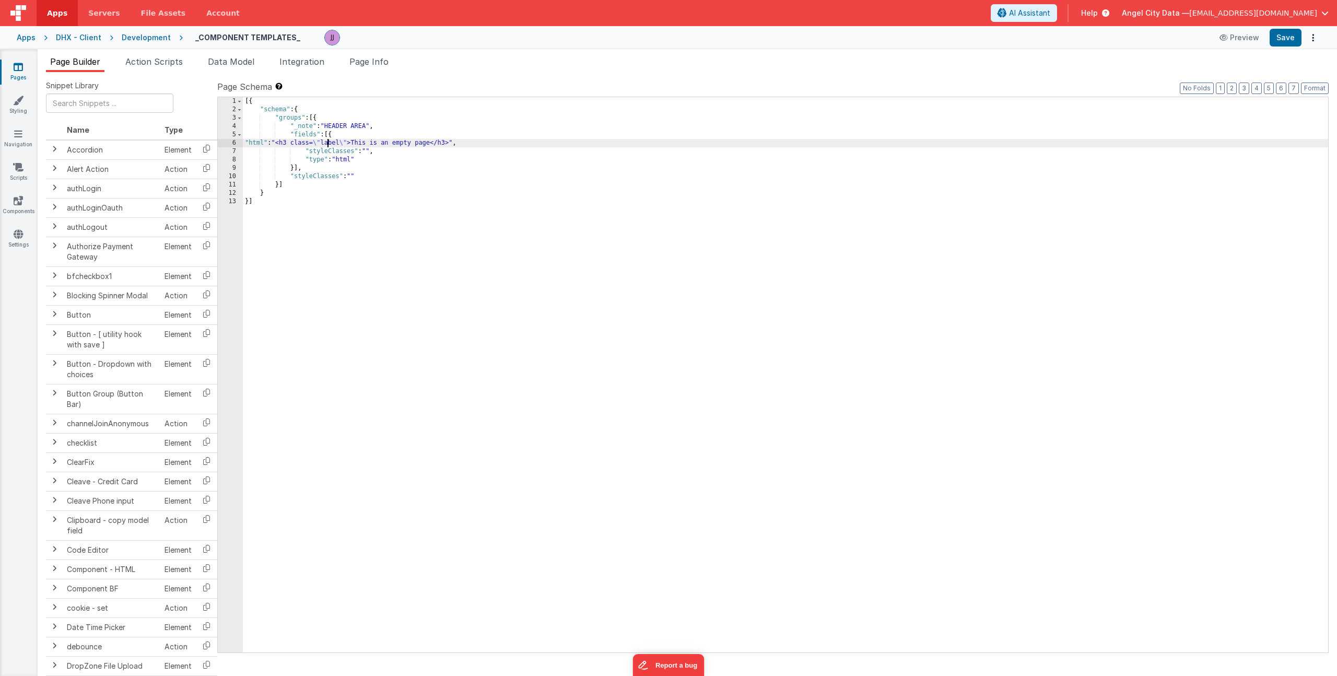
click at [326, 142] on div "[{ "schema" : { "groups" : [{ "_note" : "HEADER AREA" , "fields" : [{ "html" : …" at bounding box center [785, 383] width 1085 height 572
click at [373, 138] on div "[{ "schema" : { "groups" : [{ "_note" : "HEADER AREA" , "fields" : [{ "html" : …" at bounding box center [785, 383] width 1085 height 572
click at [357, 144] on div "[{ "schema" : { "groups" : [{ "_note" : "HEADER AREA" , "fields" : [{ "html" : …" at bounding box center [785, 383] width 1085 height 572
click at [225, 139] on div "6" at bounding box center [230, 143] width 25 height 8
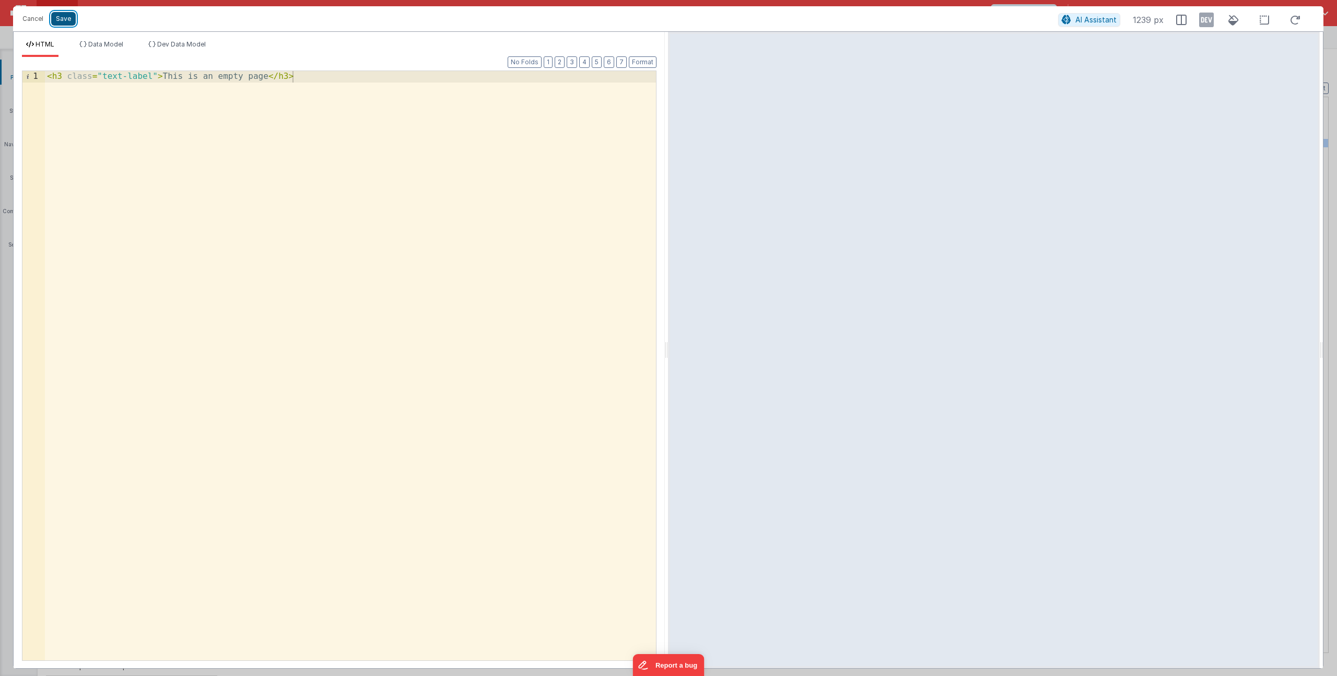
click at [67, 17] on button "Save" at bounding box center [63, 19] width 25 height 14
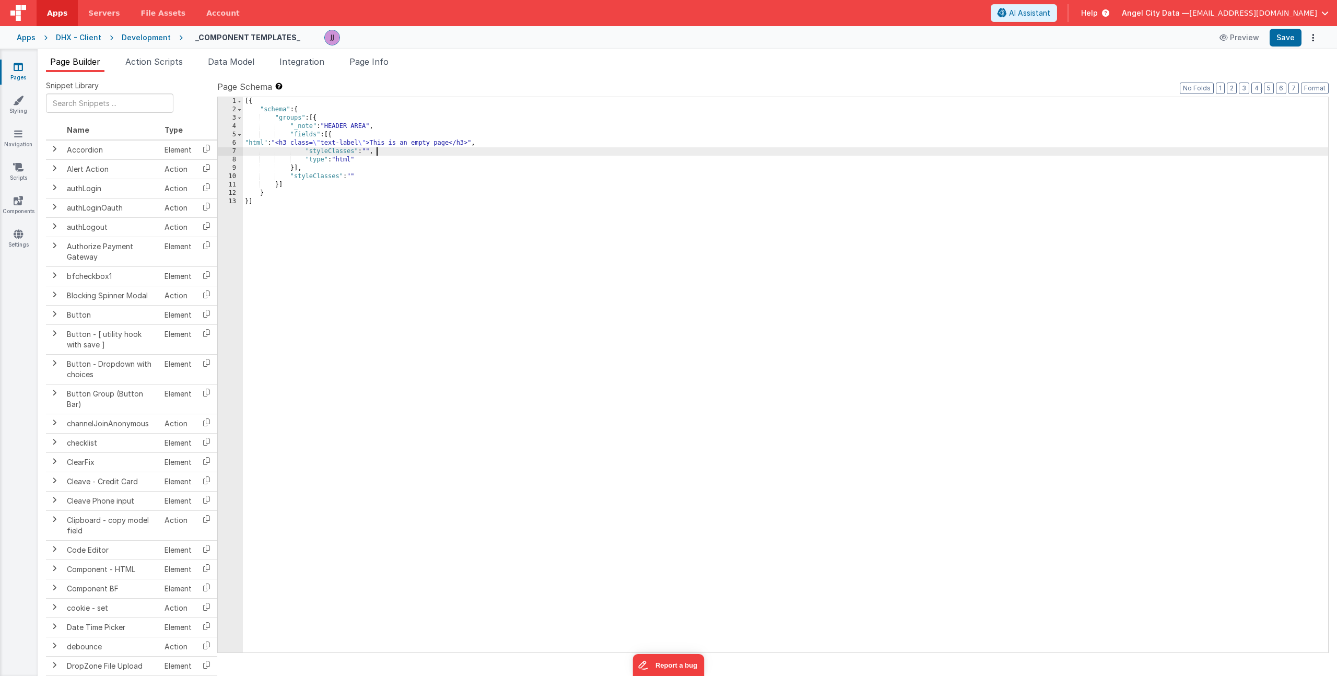
click at [555, 147] on div "[{ "schema" : { "groups" : [{ "_note" : "HEADER AREA" , "fields" : [{ "html" : …" at bounding box center [785, 383] width 1085 height 572
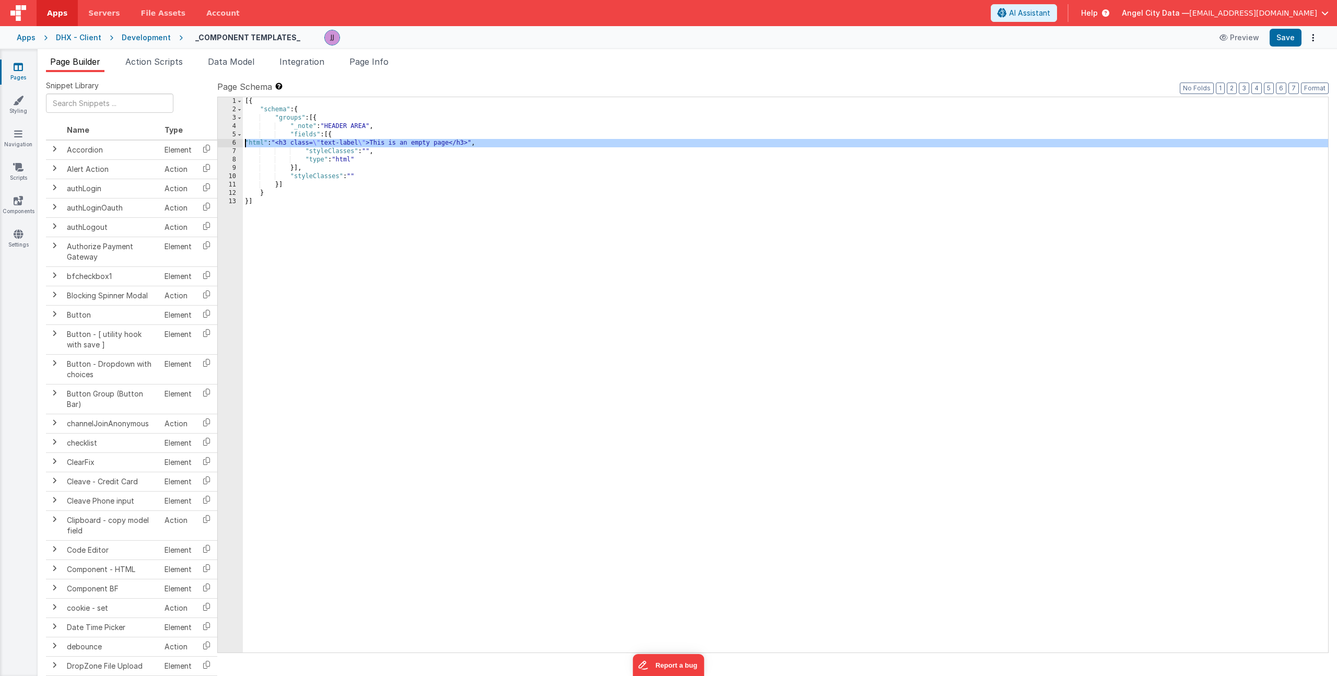
click at [219, 144] on div "6" at bounding box center [230, 143] width 25 height 8
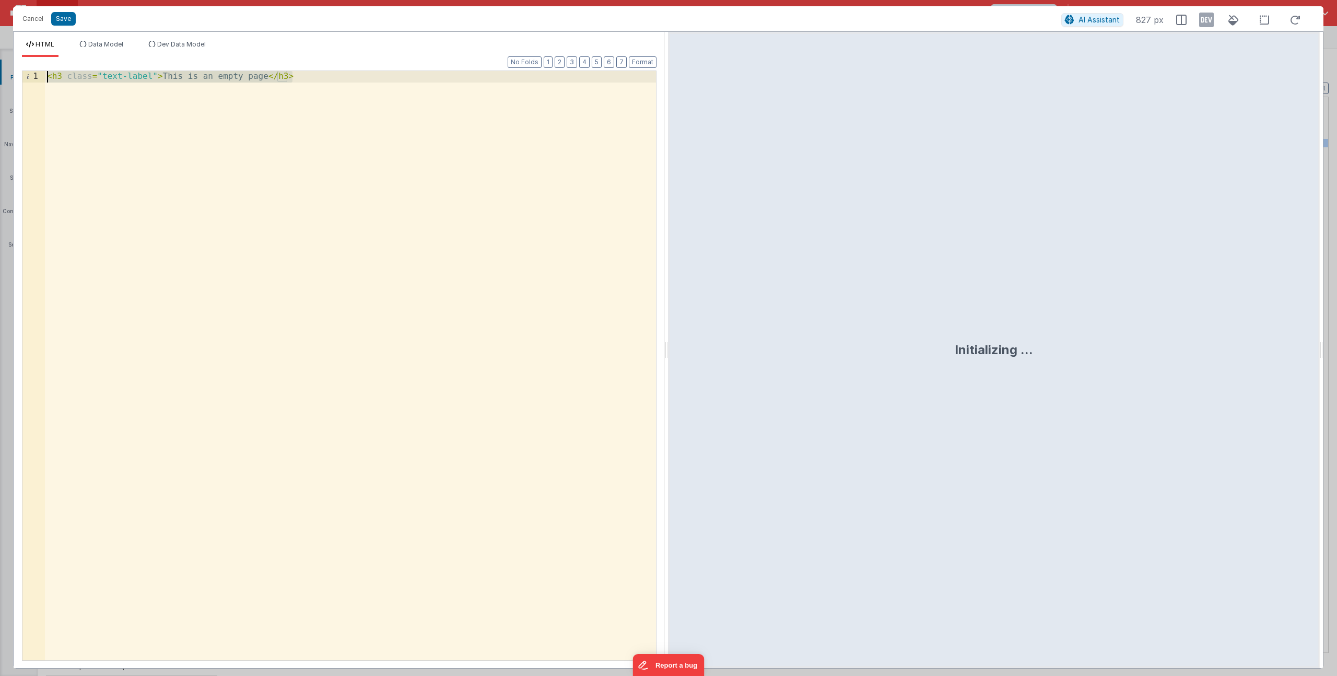
drag, startPoint x: 312, startPoint y: 77, endPoint x: -171, endPoint y: 76, distance: 482.4
click at [0, 76] on html "Cancel Save AI Assistant 827 px HTML Data Model Dev Data Model Format 7 6 5 4 3…" at bounding box center [668, 338] width 1337 height 676
click at [33, 17] on button "Cancel" at bounding box center [32, 18] width 31 height 15
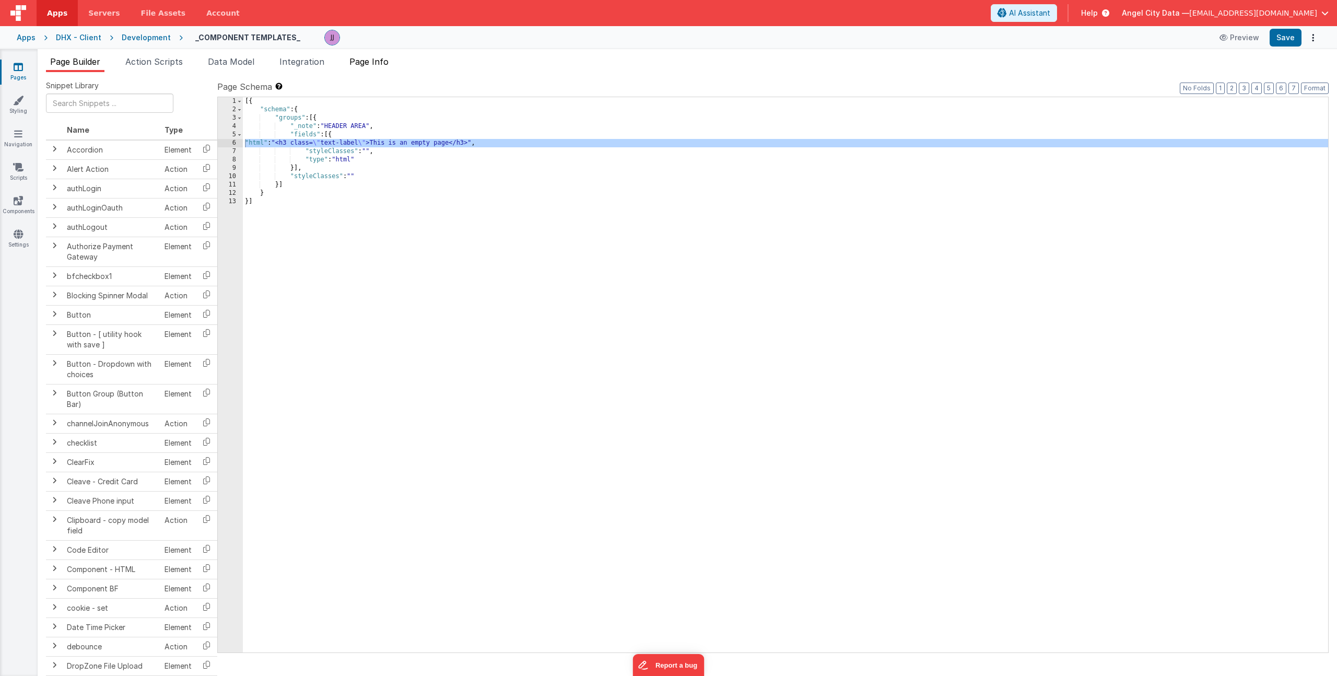
click at [370, 62] on span "Page Info" at bounding box center [368, 61] width 39 height 10
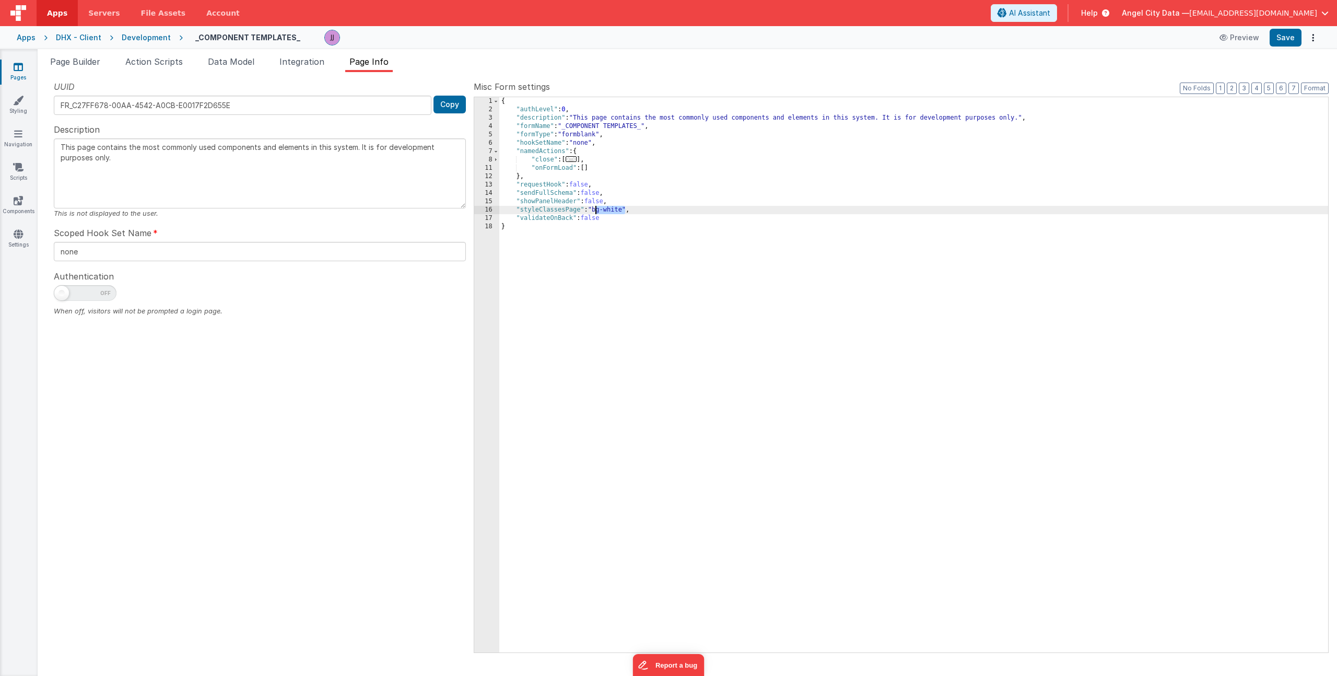
drag, startPoint x: 624, startPoint y: 210, endPoint x: 594, endPoint y: 210, distance: 30.8
click at [594, 210] on div "{ "authLevel" : 0 , "description" : "This page contains the most commonly used …" at bounding box center [913, 383] width 829 height 572
click at [76, 70] on li "Page Builder" at bounding box center [75, 63] width 58 height 17
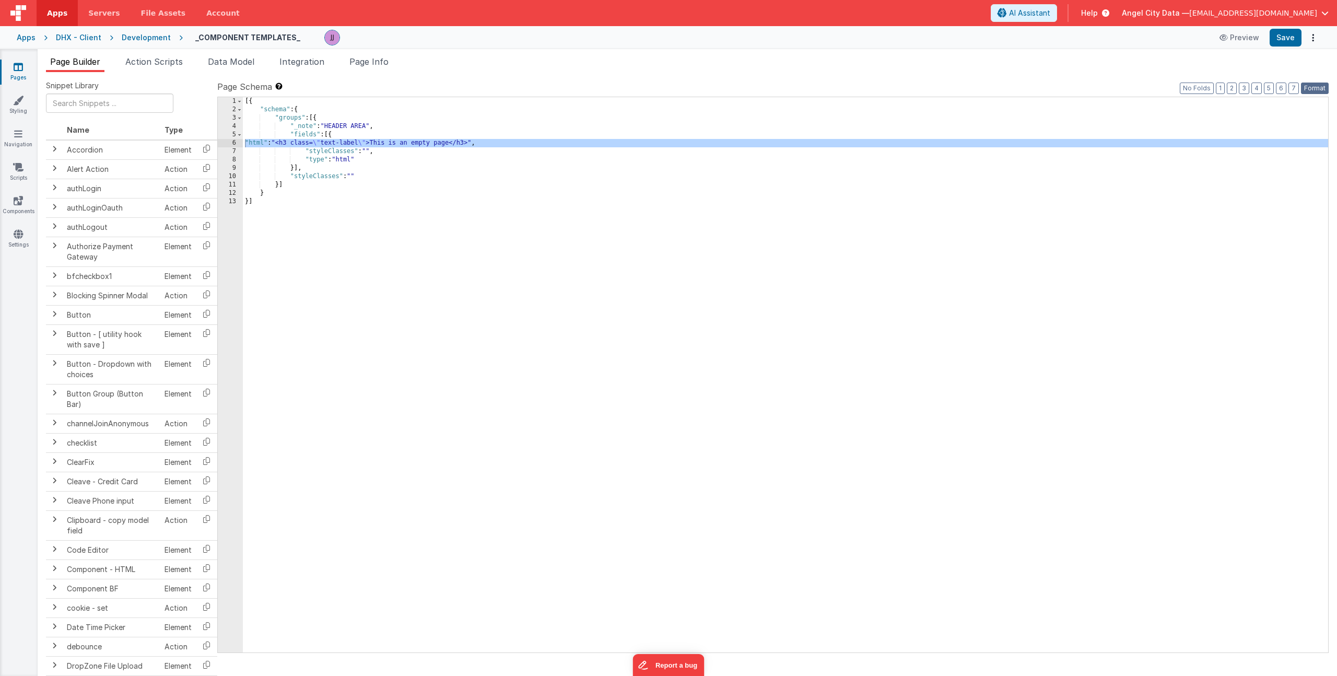
click at [1310, 88] on button "Format" at bounding box center [1315, 87] width 28 height 11
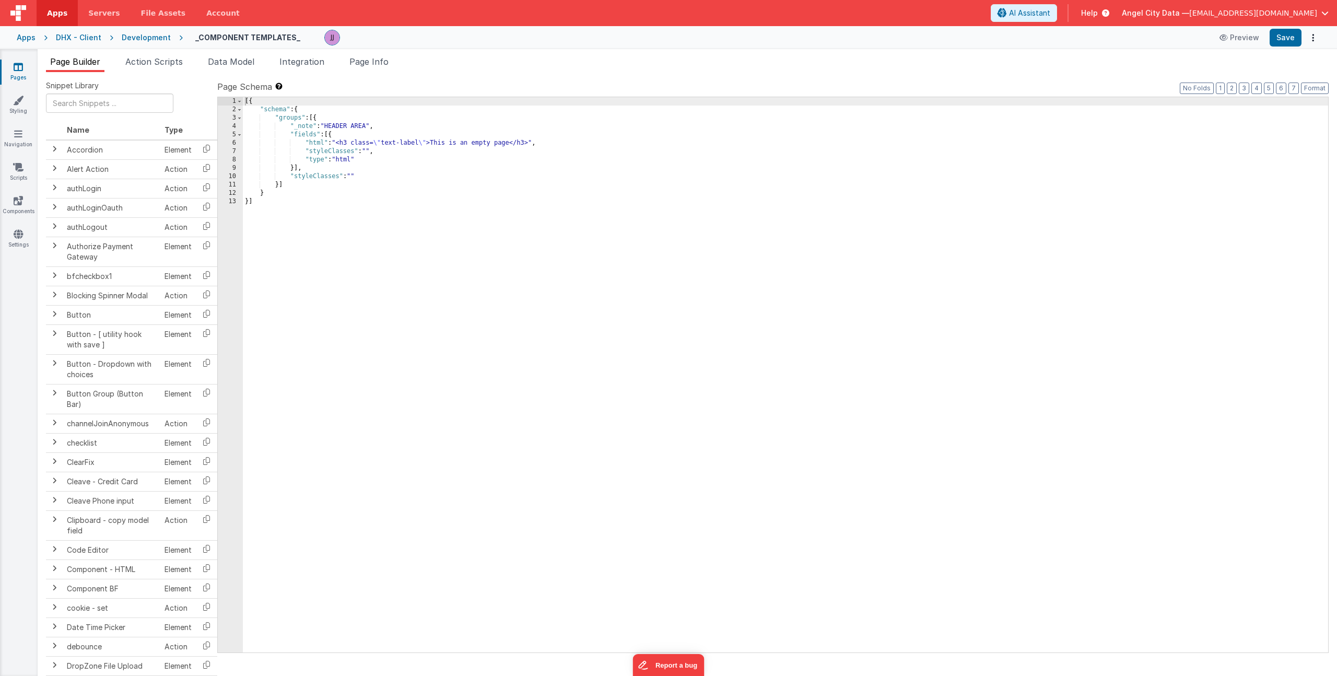
click at [364, 144] on div "[{ "schema" : { "groups" : [{ "_note" : "HEADER AREA" , "fields" : [{ "html" : …" at bounding box center [785, 383] width 1085 height 572
click at [238, 143] on div "6" at bounding box center [230, 143] width 25 height 8
click at [228, 143] on div "6" at bounding box center [230, 143] width 25 height 8
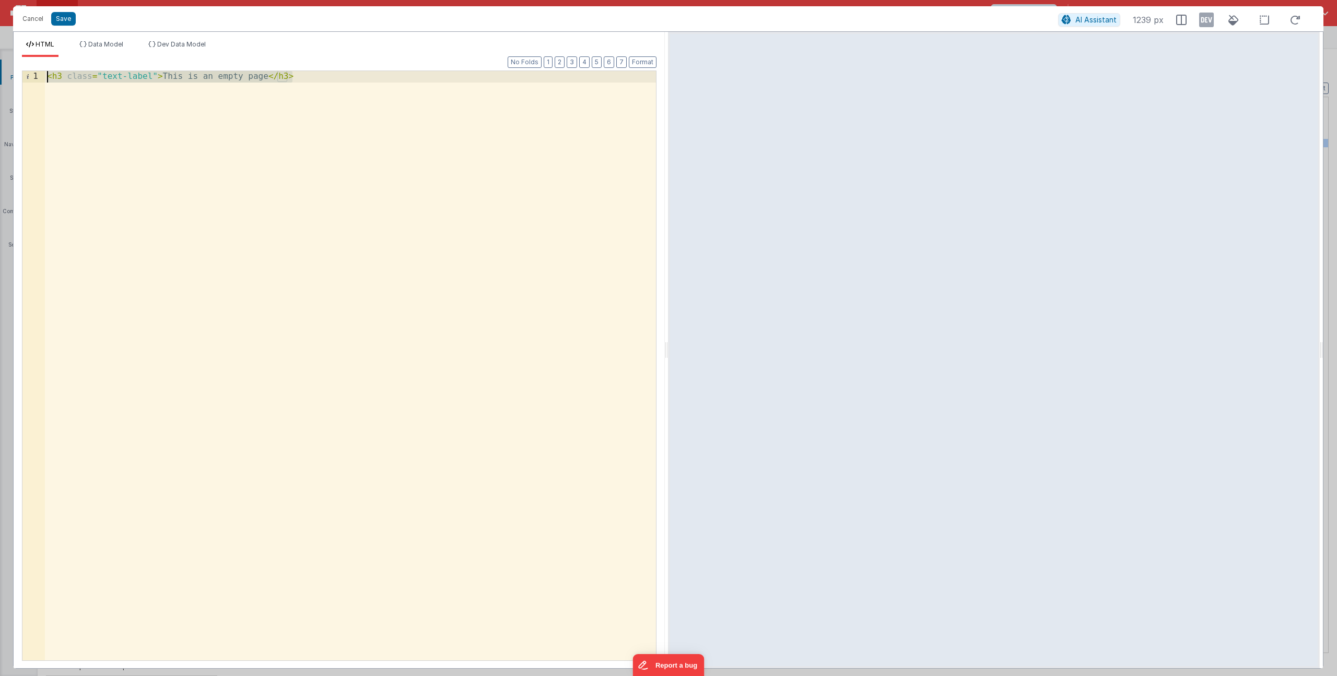
drag, startPoint x: 323, startPoint y: 78, endPoint x: -156, endPoint y: 69, distance: 479.4
click at [0, 69] on html "Cancel Save AI Assistant 1239 px HTML Data Model Dev Data Model Format 7 6 5 4 …" at bounding box center [668, 338] width 1337 height 676
click at [63, 16] on button "Save" at bounding box center [63, 19] width 25 height 14
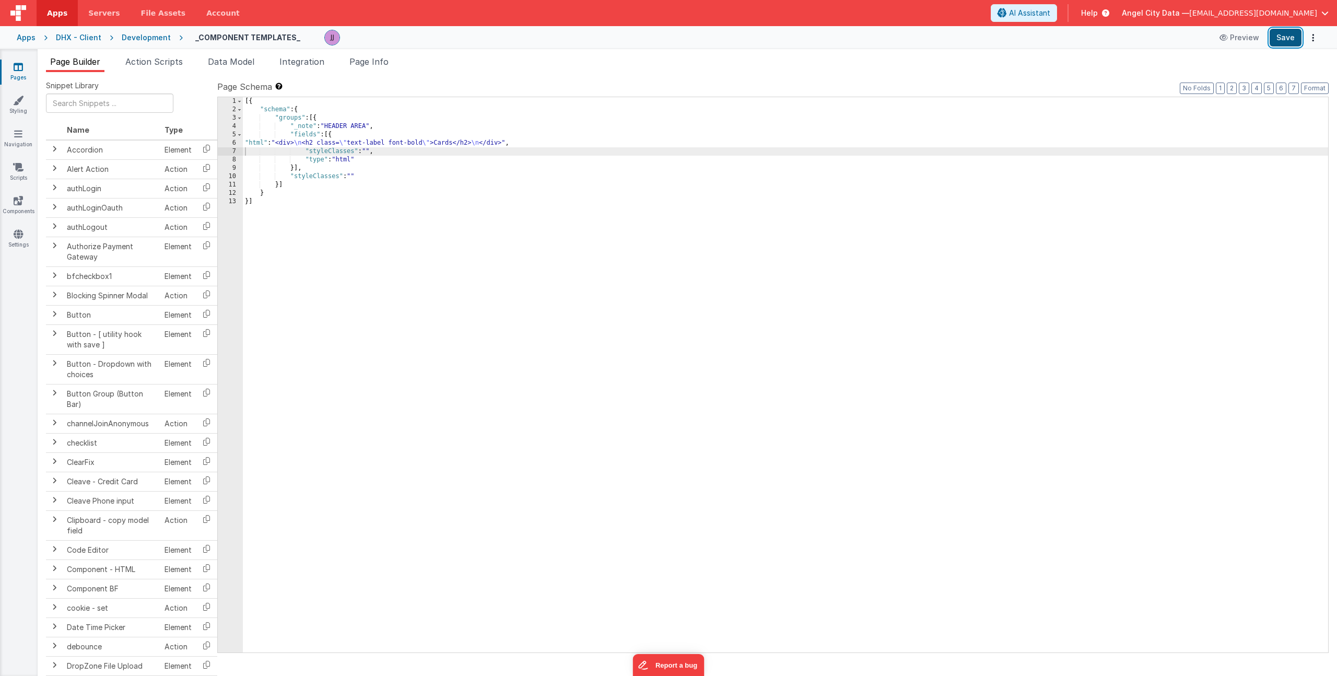
click at [1291, 34] on button "Save" at bounding box center [1285, 38] width 32 height 18
click at [18, 111] on link "Styling" at bounding box center [18, 105] width 38 height 21
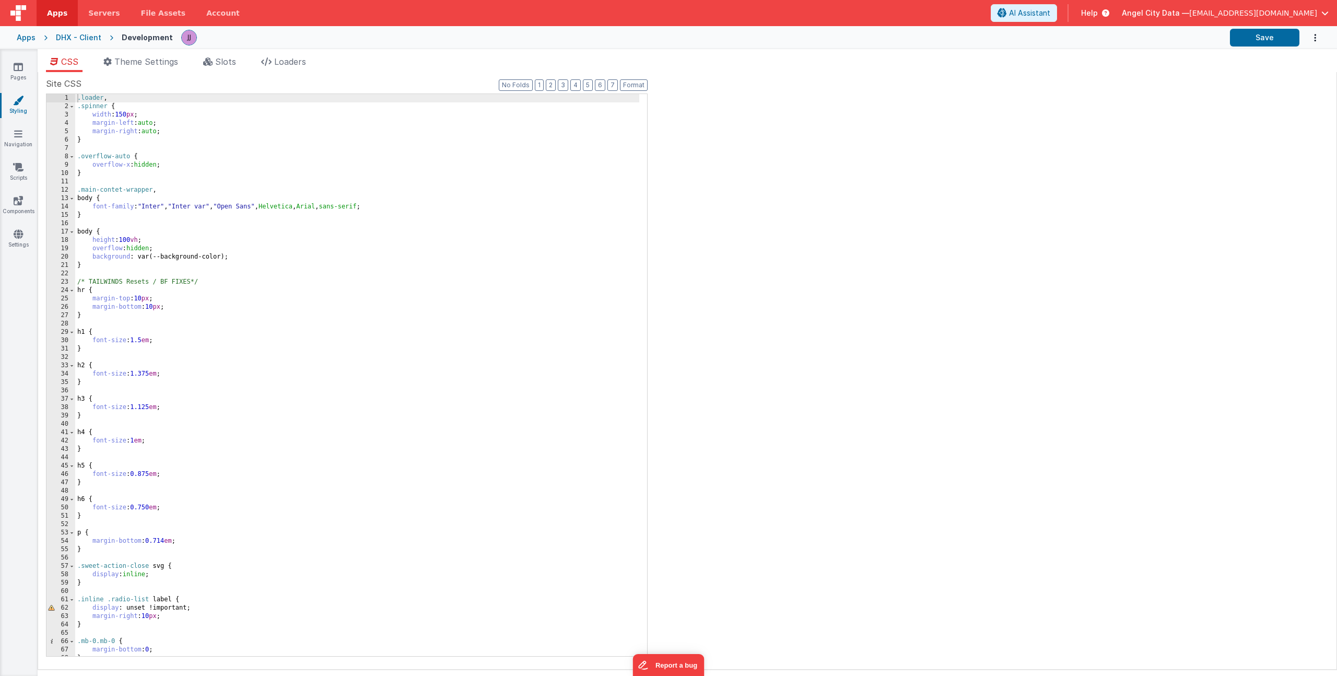
click at [152, 206] on div ".loader , .spinner { width : 150 px ; margin-left : auto ; margin-right : auto …" at bounding box center [357, 383] width 564 height 578
click at [204, 209] on div ".loader , .spinner { width : 150 px ; margin-left : auto ; margin-right : auto …" at bounding box center [357, 383] width 564 height 578
click at [15, 60] on div "Pages Styling Navigation Scripts Components Settings" at bounding box center [19, 362] width 38 height 627
click at [17, 69] on icon at bounding box center [18, 67] width 9 height 10
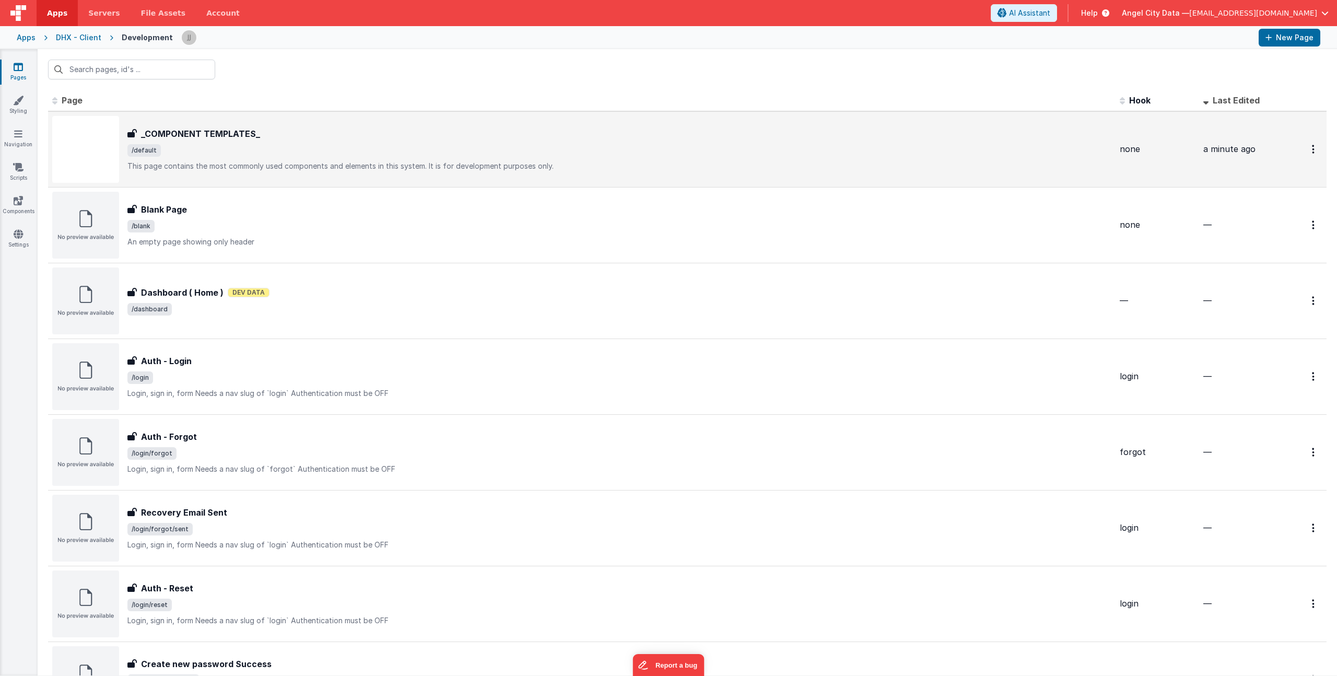
click at [230, 140] on div "_COMPONENT TEMPLATES_ _COMPONENT TEMPLATES_ /default This page contains the mos…" at bounding box center [619, 149] width 984 height 44
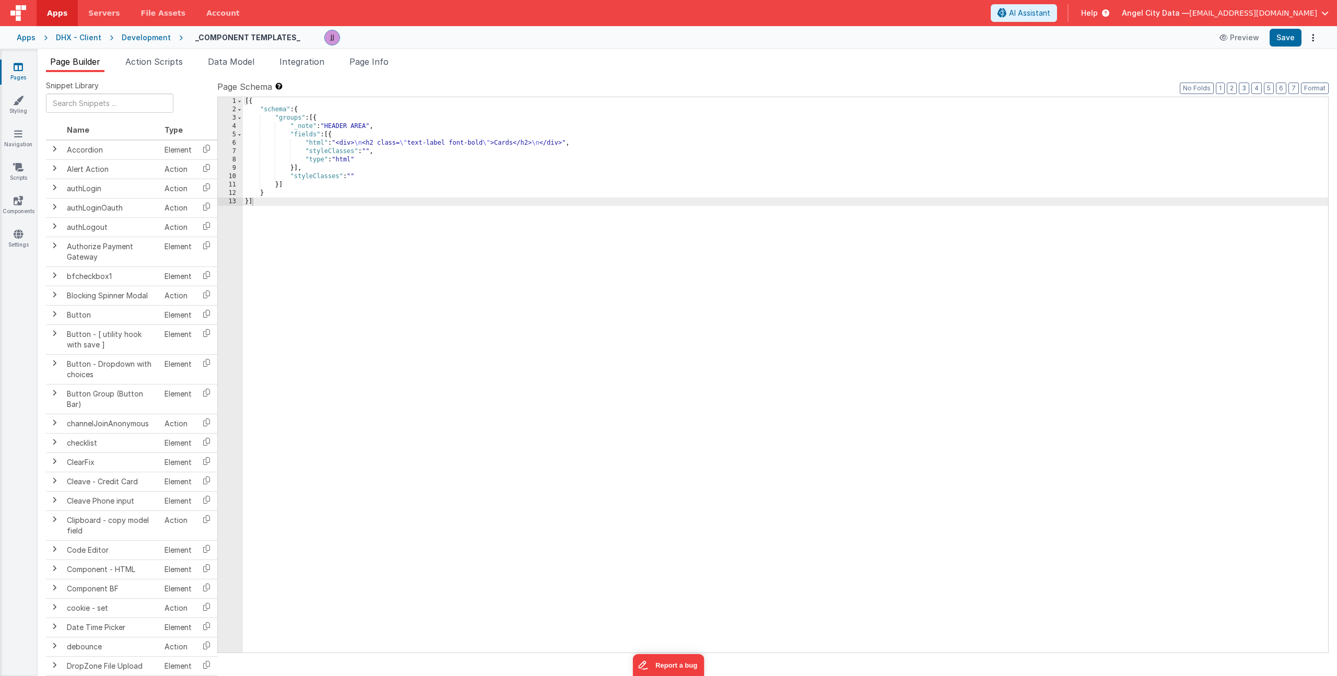
click at [351, 143] on div "[{ "schema" : { "groups" : [{ "_note" : "HEADER AREA" , "fields" : [{ "html" : …" at bounding box center [785, 383] width 1085 height 572
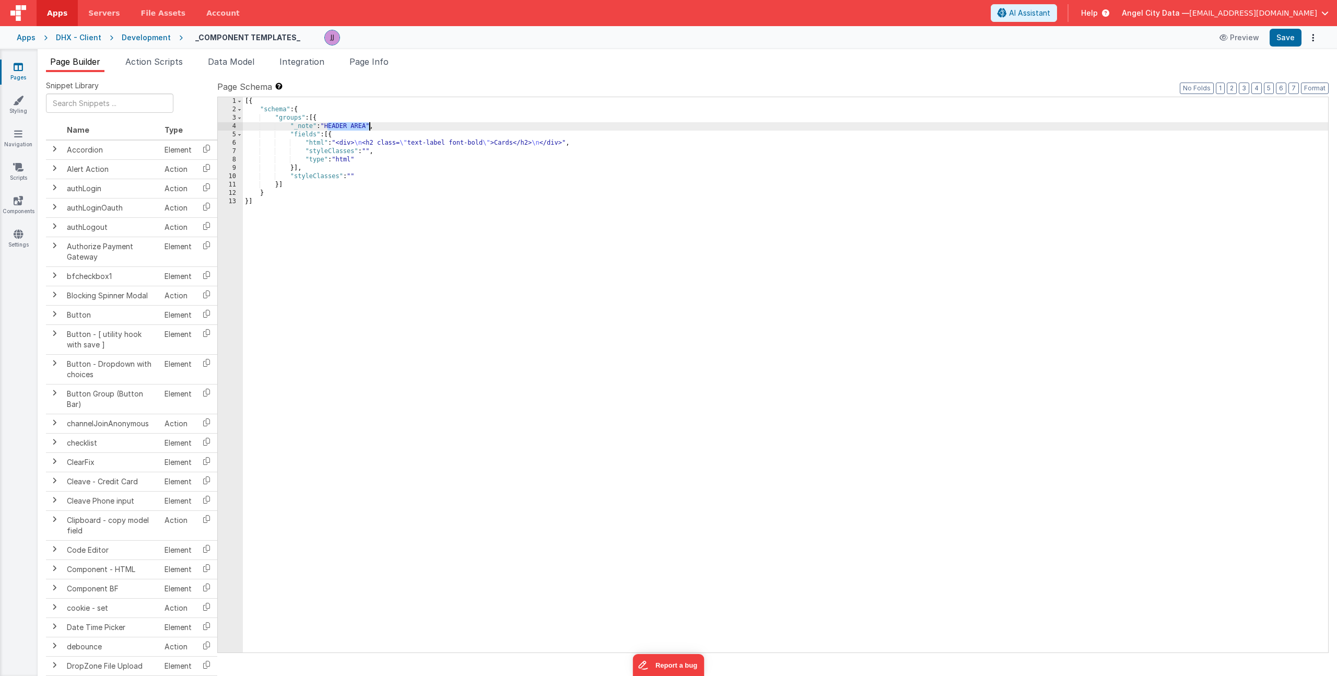
drag, startPoint x: 328, startPoint y: 127, endPoint x: 368, endPoint y: 124, distance: 39.2
click at [368, 124] on div "[{ "schema" : { "groups" : [{ "_note" : "HEADER AREA" , "fields" : [{ "html" : …" at bounding box center [785, 383] width 1085 height 572
click at [447, 139] on div "[{ "schema" : { "groups" : [{ "_note" : "BODY" , "fields" : [{ "html" : "<div> …" at bounding box center [785, 383] width 1085 height 572
click at [237, 140] on div "6" at bounding box center [230, 143] width 25 height 8
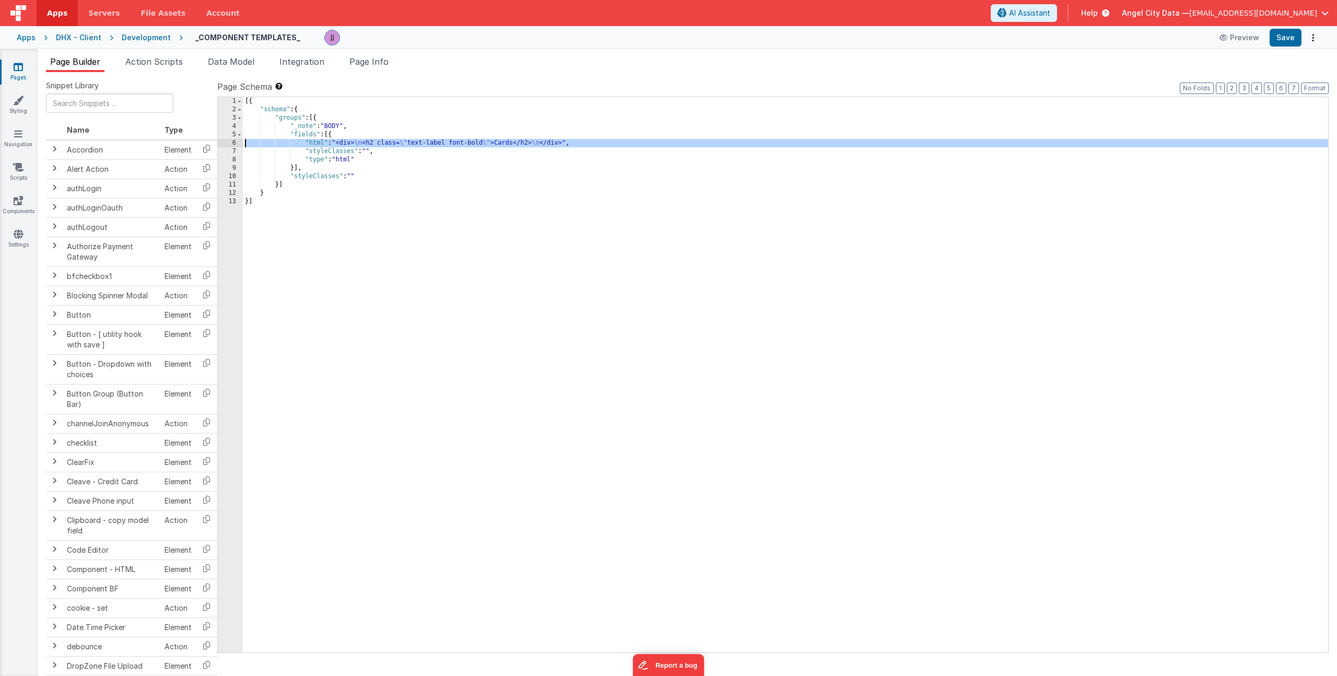
click at [234, 141] on div "6" at bounding box center [230, 143] width 25 height 8
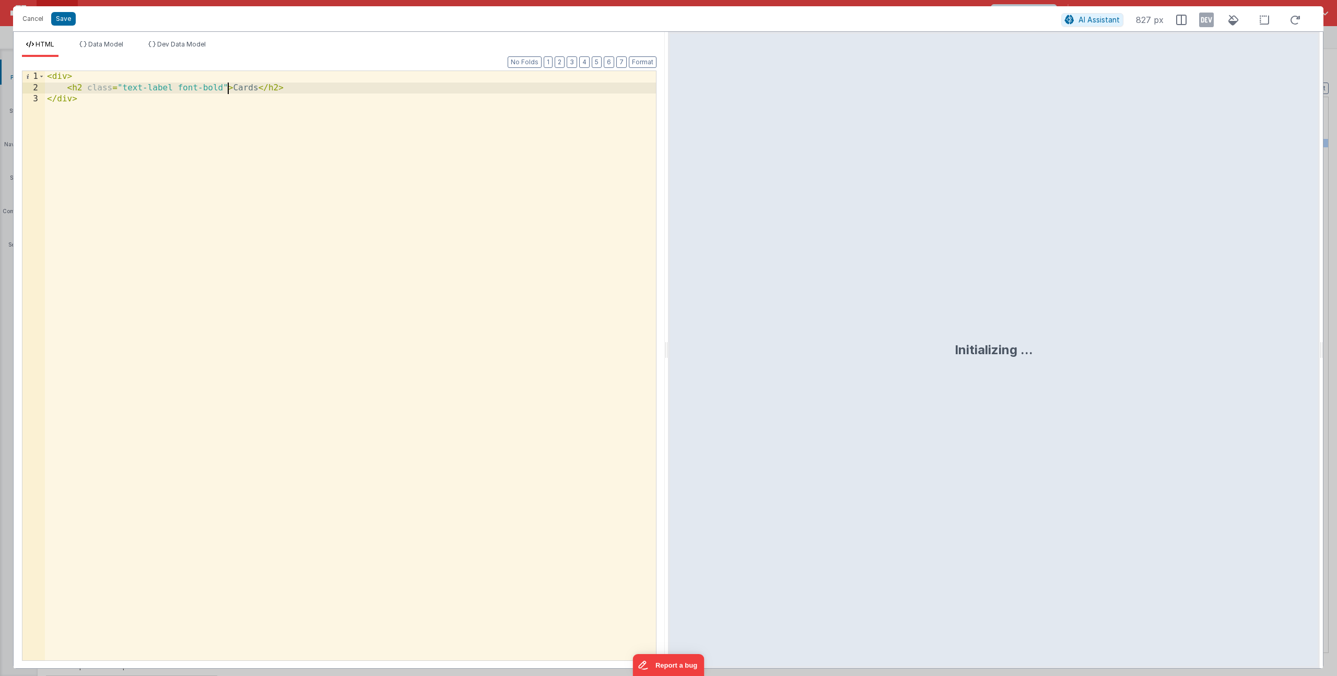
click at [226, 87] on div "< div > < h2 class = "text-label font-bold" > Cards </ h2 > </ div >" at bounding box center [350, 376] width 611 height 611
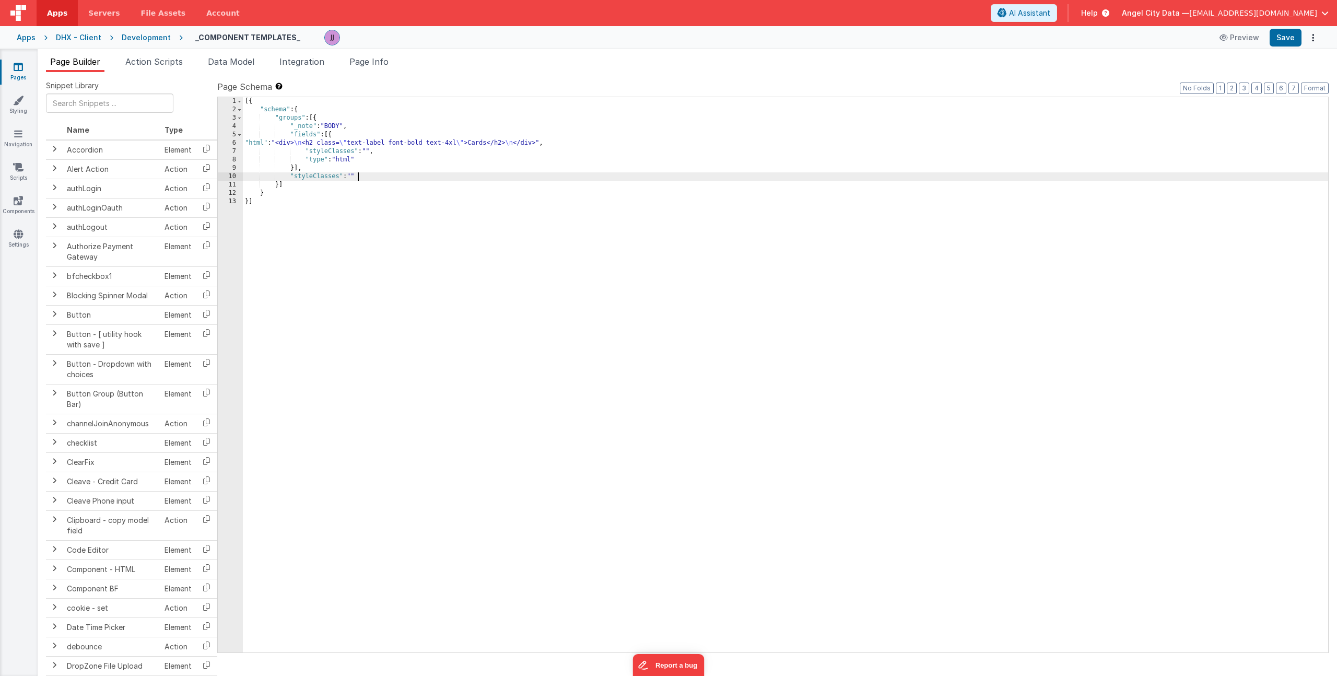
click at [368, 178] on div "[{ "schema" : { "groups" : [{ "_note" : "BODY" , "fields" : [{ "html" : "<div> …" at bounding box center [785, 383] width 1085 height 572
click at [377, 67] on li "Page Info" at bounding box center [369, 63] width 48 height 17
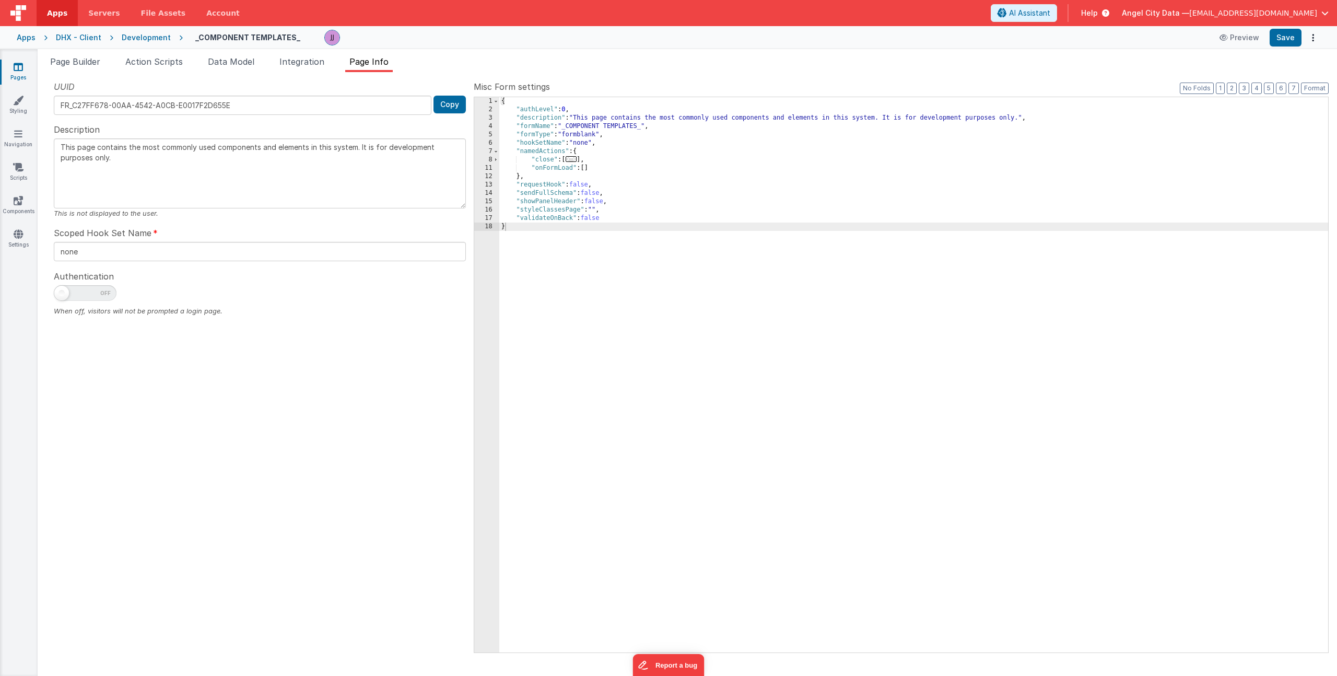
click at [616, 210] on div "{ "authLevel" : 0 , "description" : "This page contains the most commonly used …" at bounding box center [913, 383] width 829 height 572
click at [593, 209] on div "{ "authLevel" : 0 , "description" : "This page contains the most commonly used …" at bounding box center [913, 383] width 829 height 572
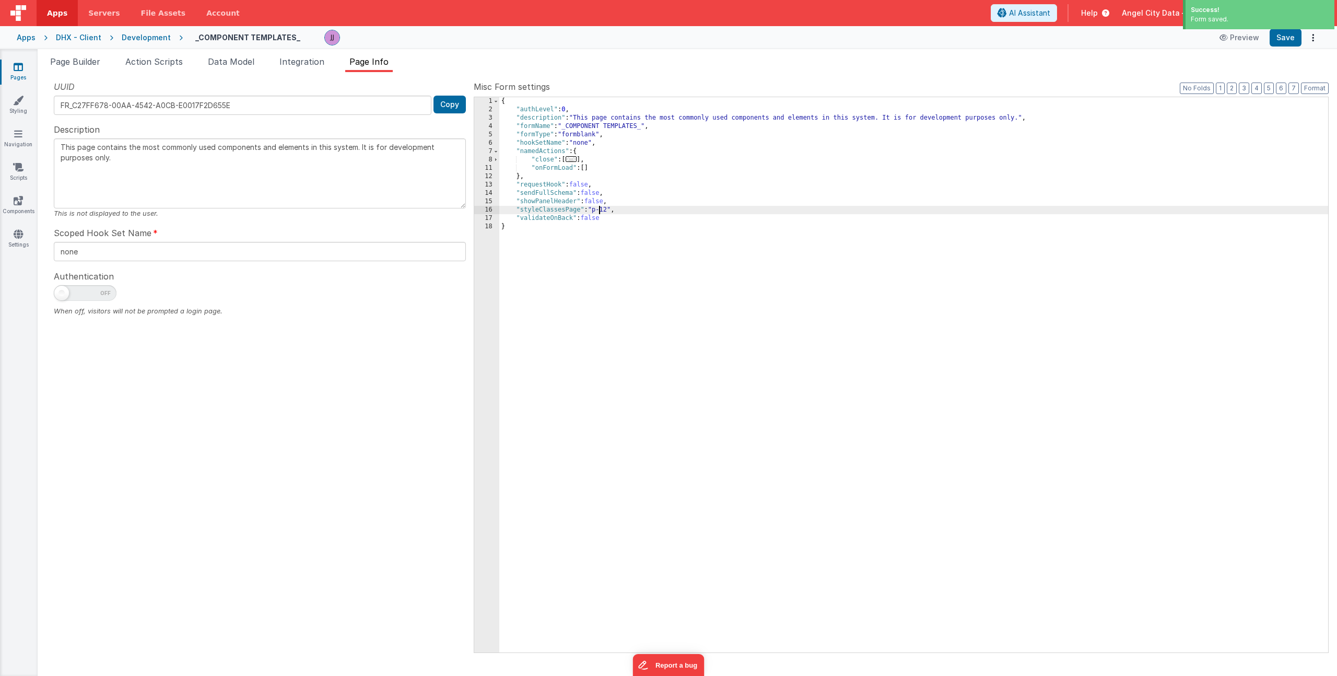
click at [598, 208] on div "{ "authLevel" : 0 , "description" : "This page contains the most commonly used …" at bounding box center [913, 383] width 829 height 572
click at [644, 214] on div "{ "authLevel" : 0 , "description" : "This page contains the most commonly used …" at bounding box center [913, 383] width 829 height 572
click at [30, 105] on link "Styling" at bounding box center [18, 105] width 38 height 21
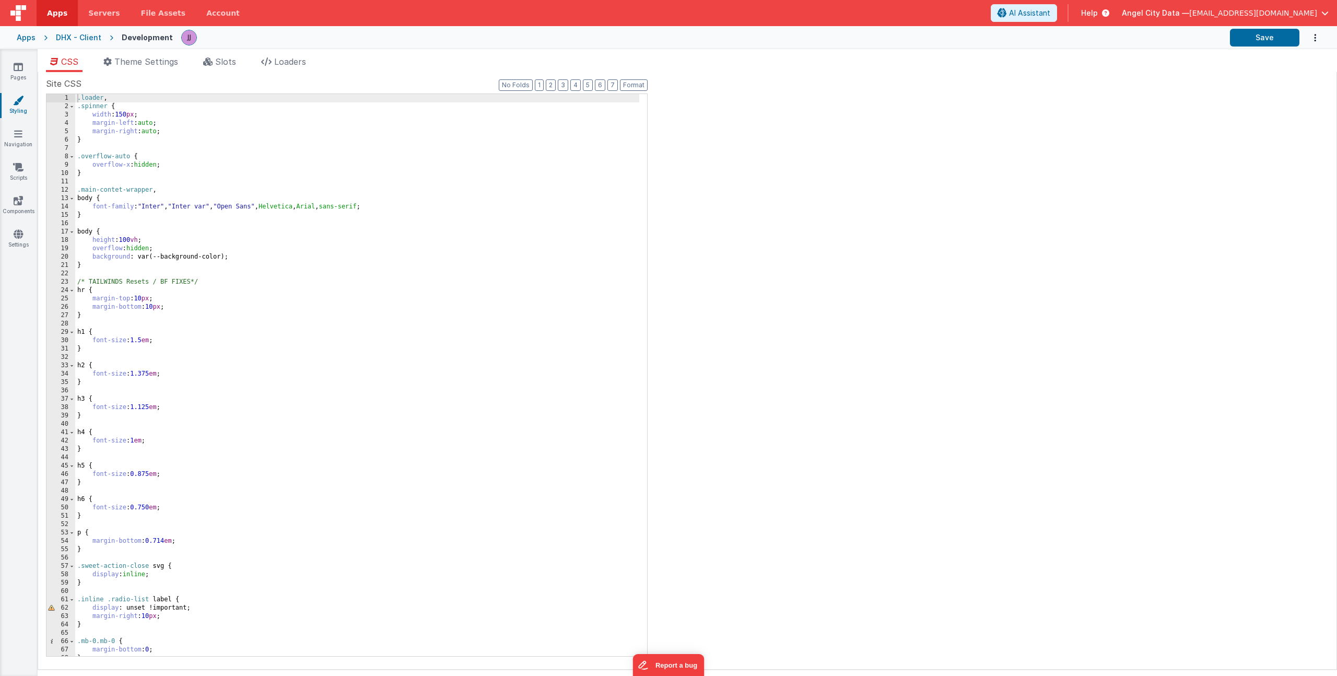
click at [153, 205] on div ".loader , .spinner { width : 150 px ; margin-left : auto ; margin-right : auto …" at bounding box center [357, 383] width 564 height 578
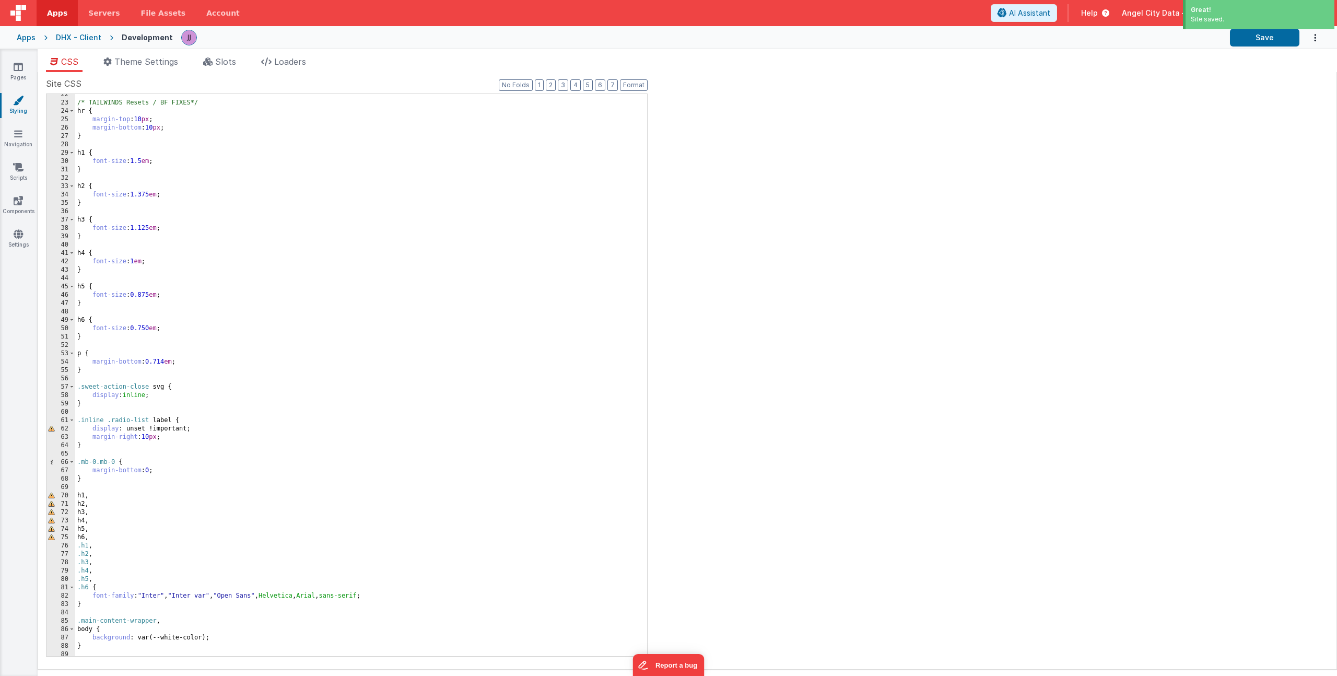
scroll to position [190, 0]
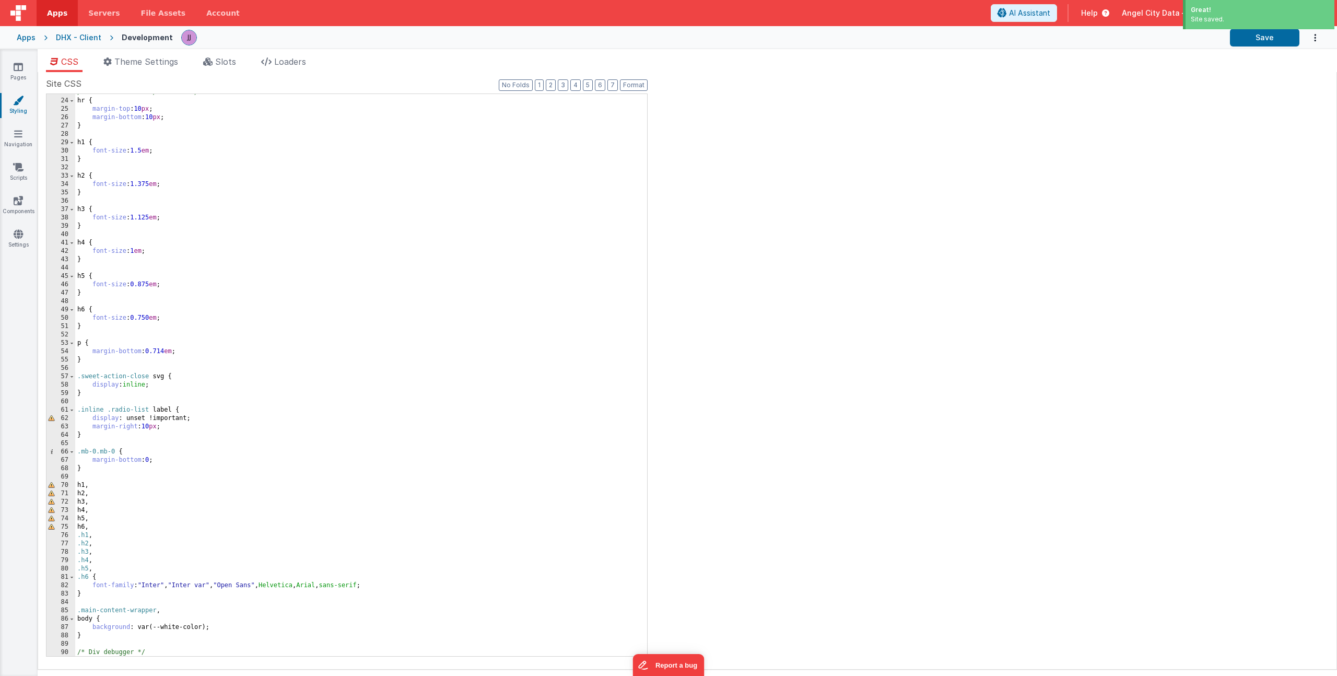
click at [155, 587] on div "/* TAILWINDS Resets / BF FIXES*/ hr { margin-top : 10 px ; margin-bottom : 10 p…" at bounding box center [357, 377] width 564 height 578
click at [25, 235] on link "Settings" at bounding box center [18, 239] width 38 height 21
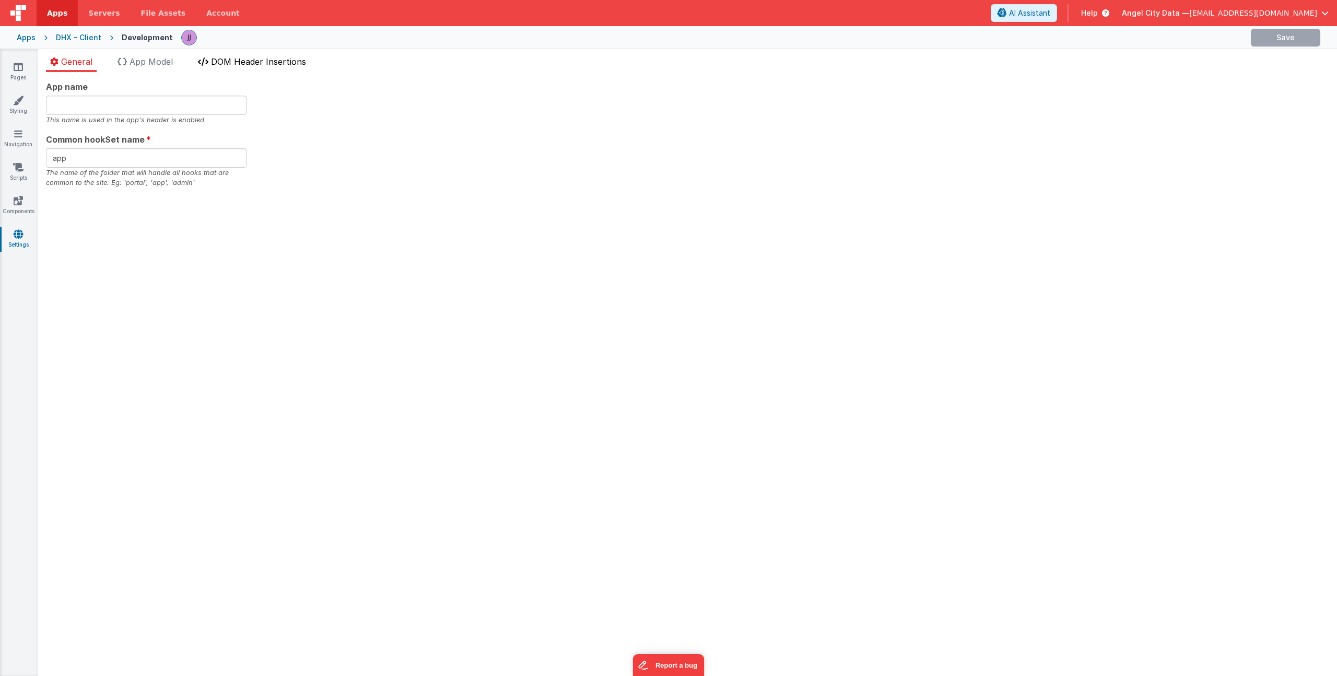
click at [263, 58] on span "DOM Header Insertions" at bounding box center [258, 61] width 95 height 10
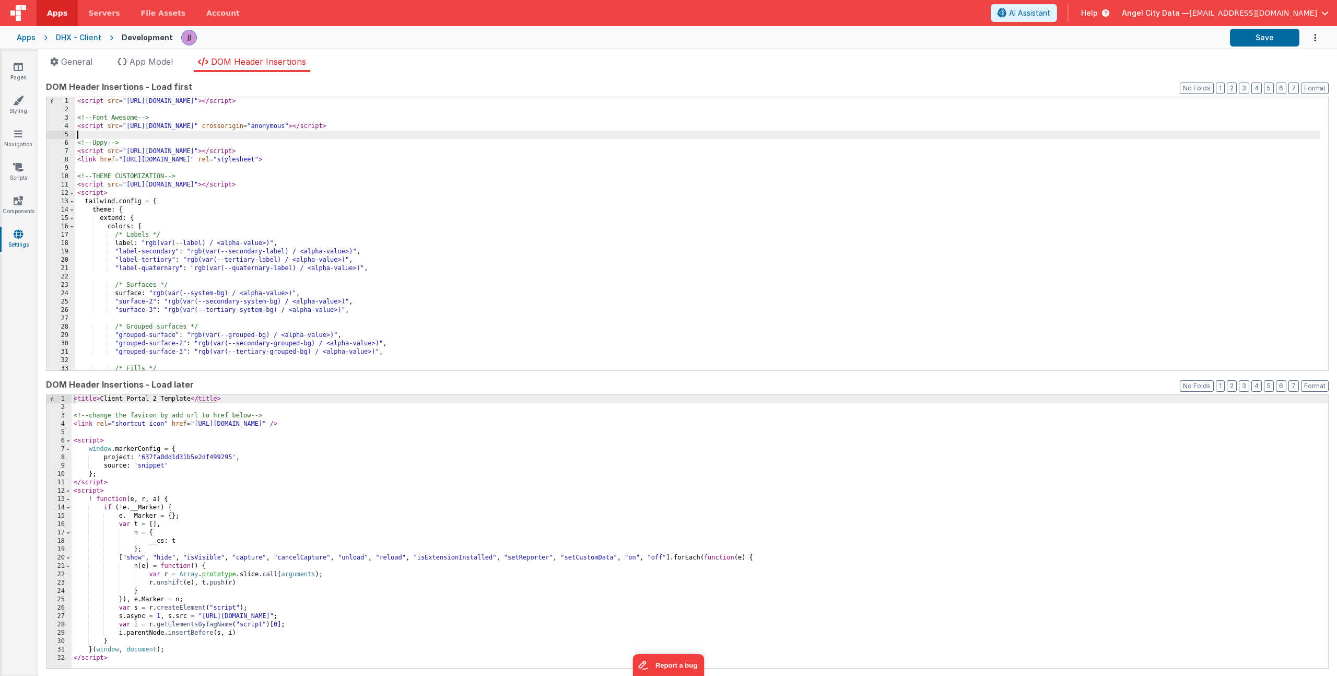
click at [235, 132] on div "< script src = "[URL][DOMAIN_NAME]" > </ script > <!-- Font Awesome --> < scrip…" at bounding box center [697, 242] width 1245 height 290
click at [230, 469] on div "< title > Client Portal 2 Template </ title > <!-- change the favicon by add ur…" at bounding box center [700, 540] width 1256 height 290
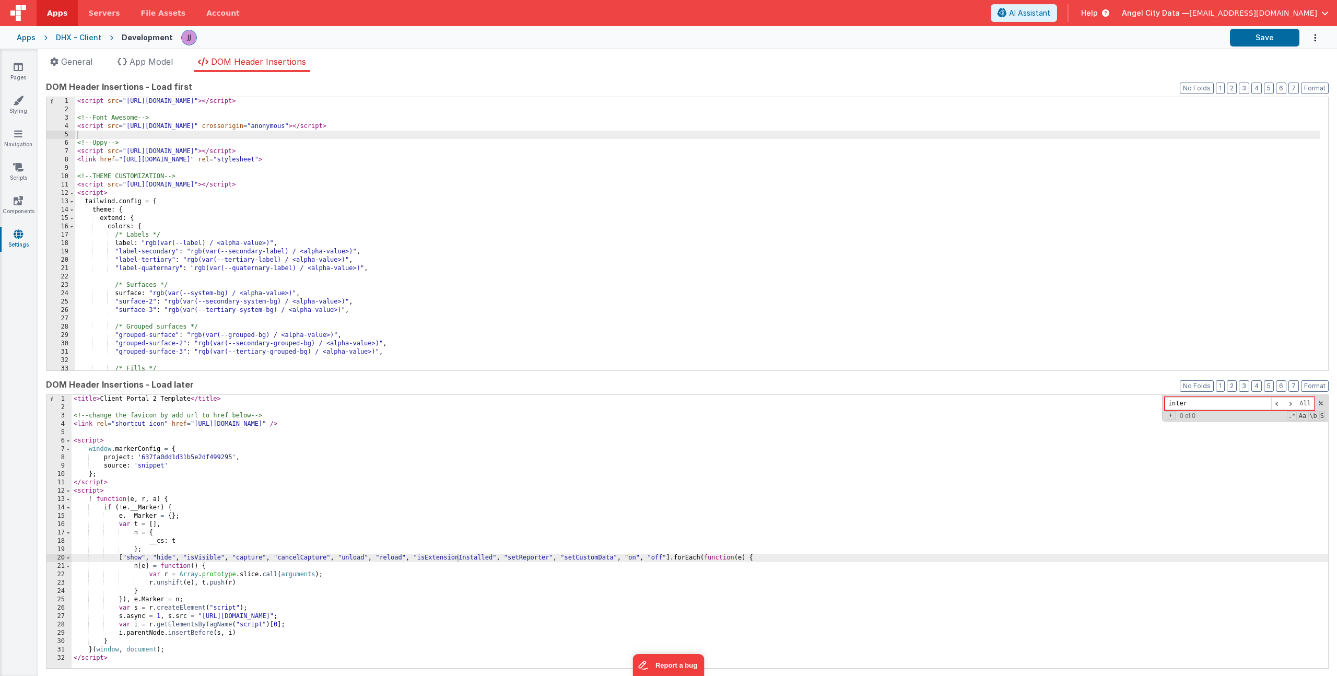
click at [197, 210] on div "< script src = "[URL][DOMAIN_NAME]" > </ script > <!-- Font Awesome --> < scrip…" at bounding box center [697, 242] width 1245 height 290
click at [24, 110] on link "Styling" at bounding box center [18, 105] width 38 height 21
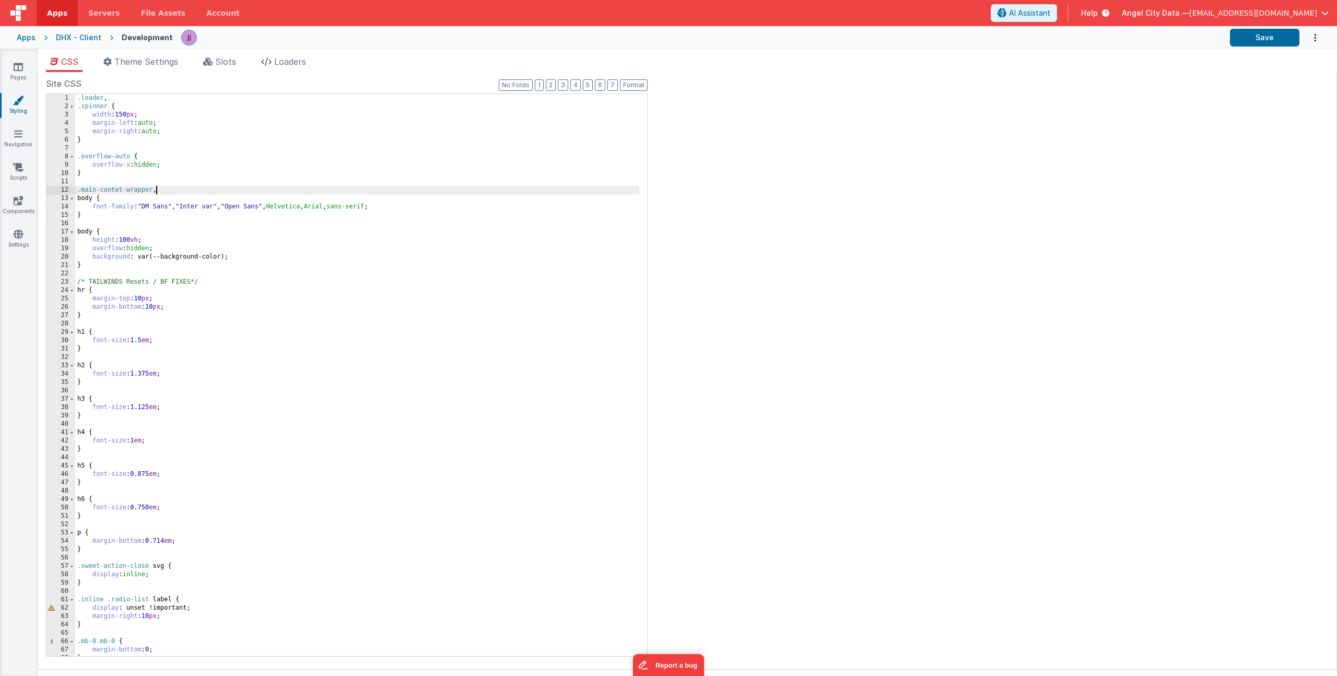
click at [228, 186] on div ".loader , .spinner { width : 150 px ; margin-left : auto ; margin-right : auto …" at bounding box center [357, 383] width 564 height 578
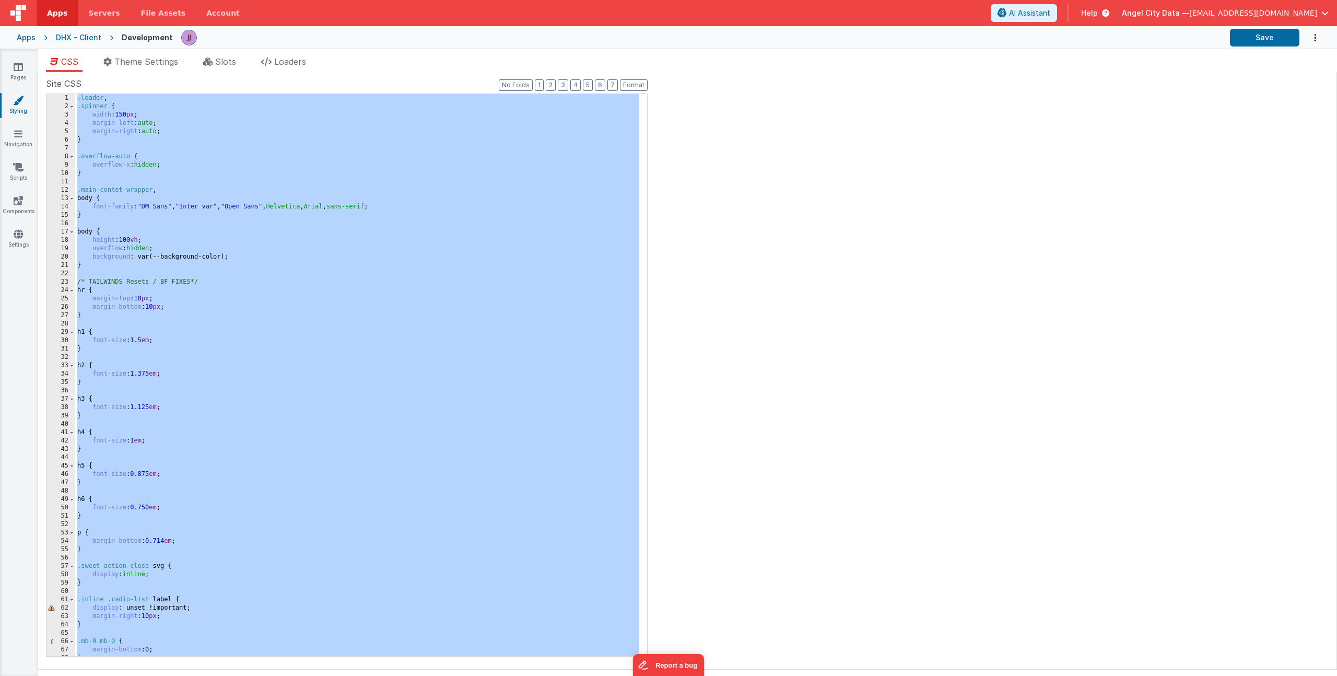
click at [159, 153] on div ".loader , .spinner { width : 150 px ; margin-left : auto ; margin-right : auto …" at bounding box center [357, 383] width 564 height 578
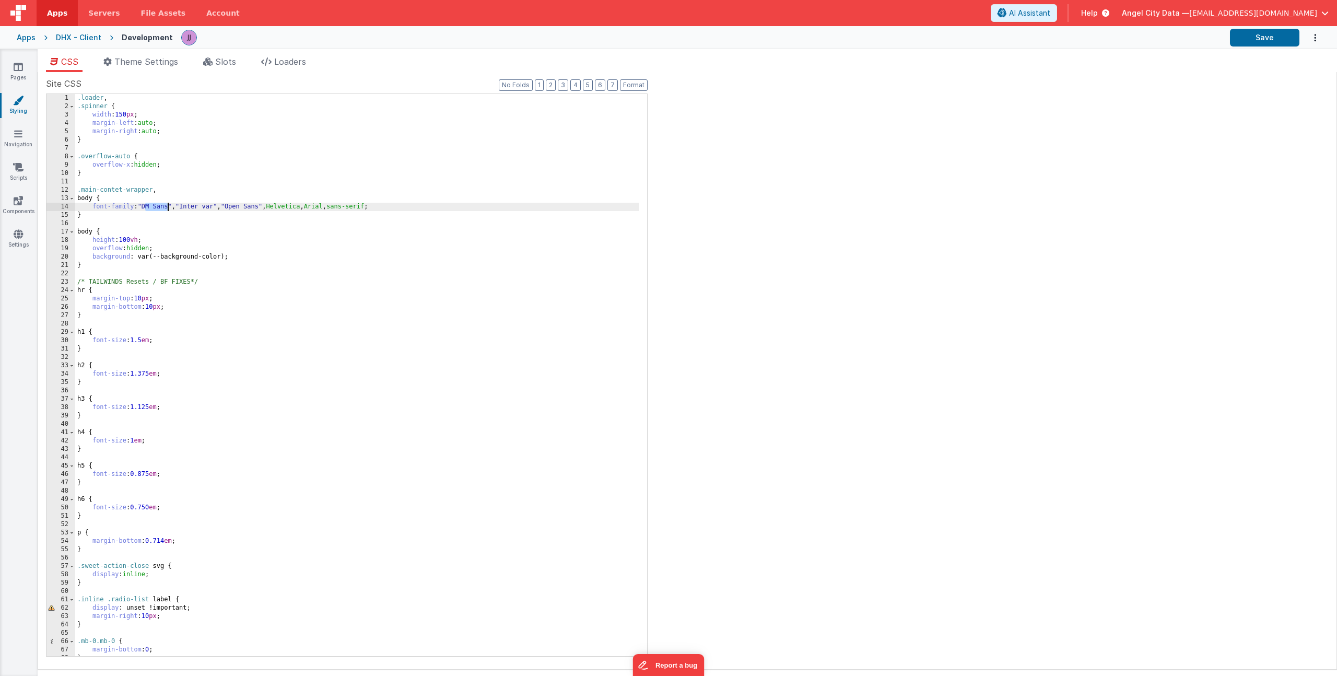
drag, startPoint x: 146, startPoint y: 208, endPoint x: 169, endPoint y: 206, distance: 23.1
click at [169, 206] on div ".loader , .spinner { width : 150 px ; margin-left : auto ; margin-right : auto …" at bounding box center [357, 383] width 564 height 578
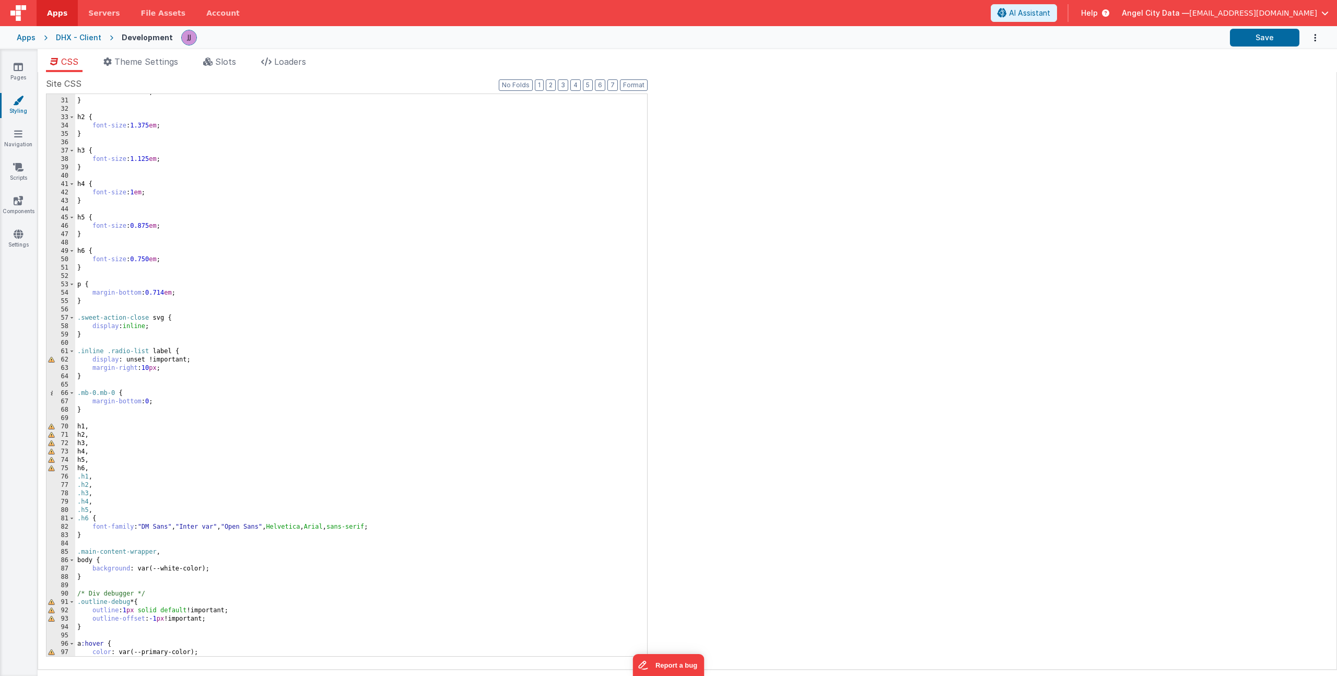
scroll to position [248, 0]
drag, startPoint x: 146, startPoint y: 527, endPoint x: 171, endPoint y: 525, distance: 25.1
click at [171, 525] on div "font-size : 1.5 em ; } h2 { font-size : 1.375 em ; } h3 { font-size : 1.125 em …" at bounding box center [357, 377] width 564 height 578
click at [153, 525] on div "font-size : 1.5 em ; } h2 { font-size : 1.375 em ; } h3 { font-size : 1.125 em …" at bounding box center [357, 377] width 564 height 578
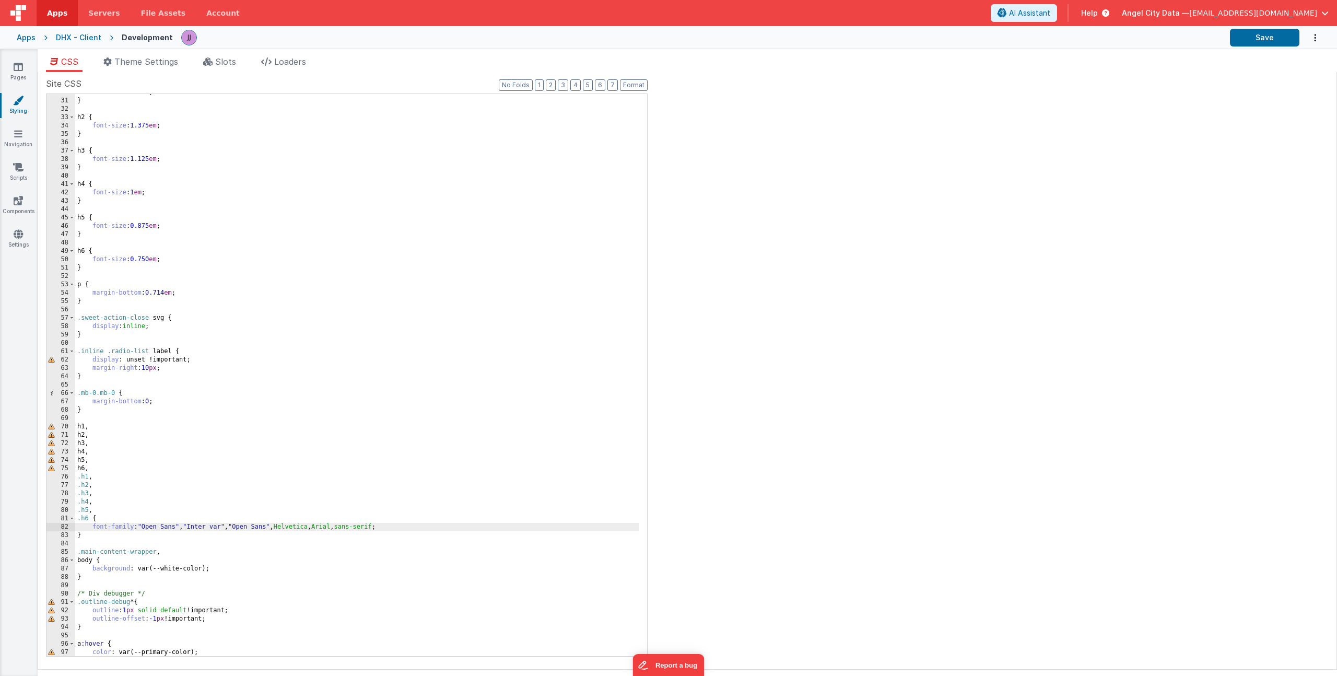
scroll to position [0, 0]
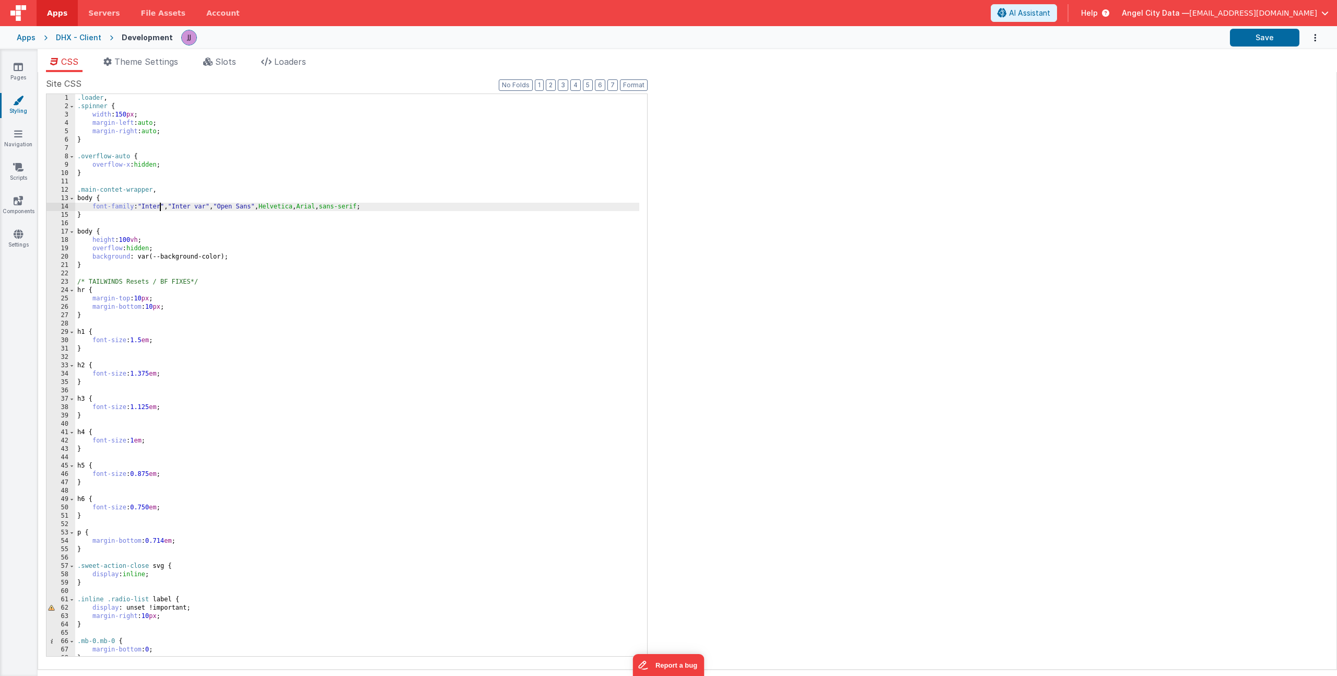
click at [159, 208] on div ".loader , .spinner { width : 150 px ; margin-left : auto ; margin-right : auto …" at bounding box center [357, 383] width 564 height 578
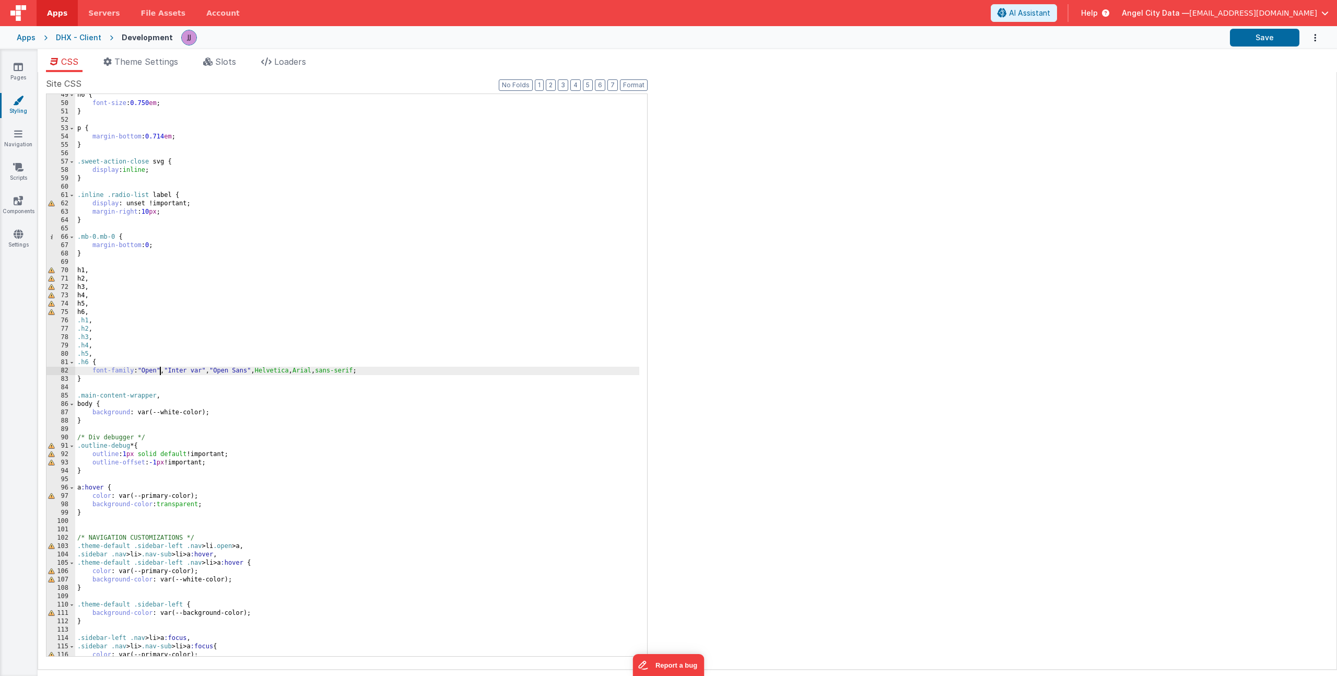
scroll to position [404, 0]
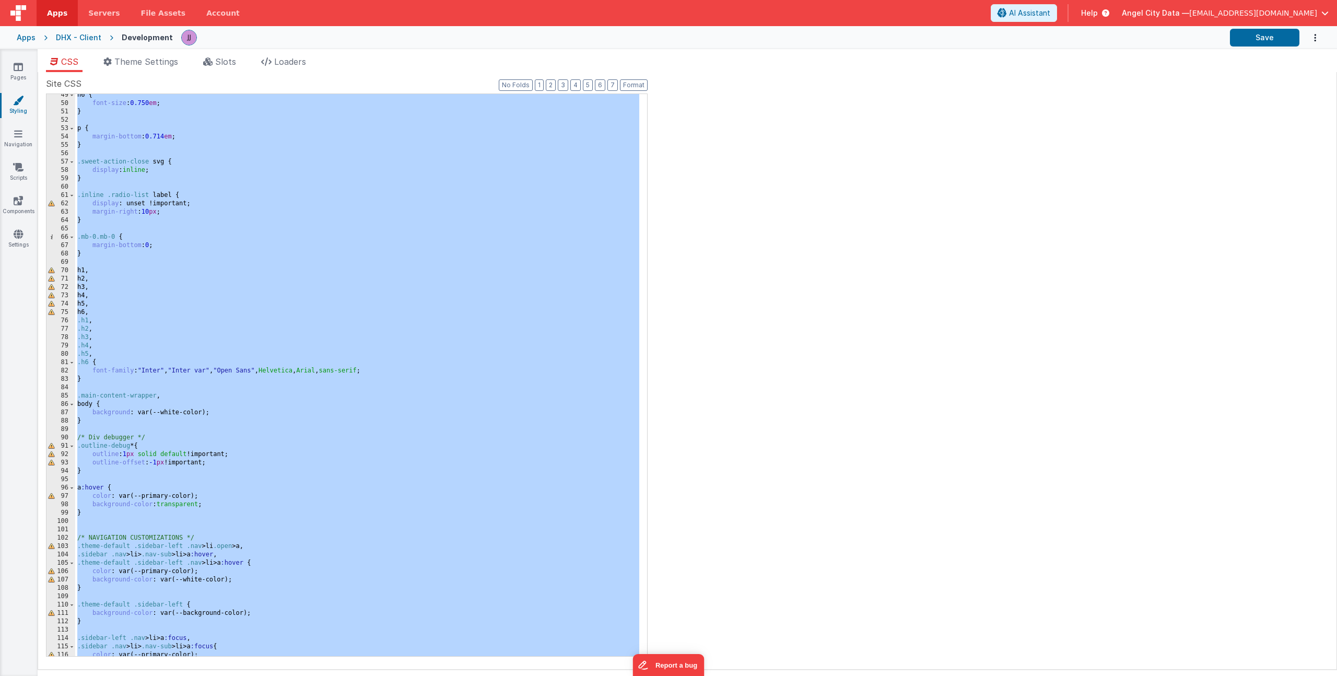
click at [157, 156] on div "h6 { font-size : 0.750 em ; } p { margin-bottom : 0.714 em ; } .sweet-action-cl…" at bounding box center [357, 380] width 564 height 578
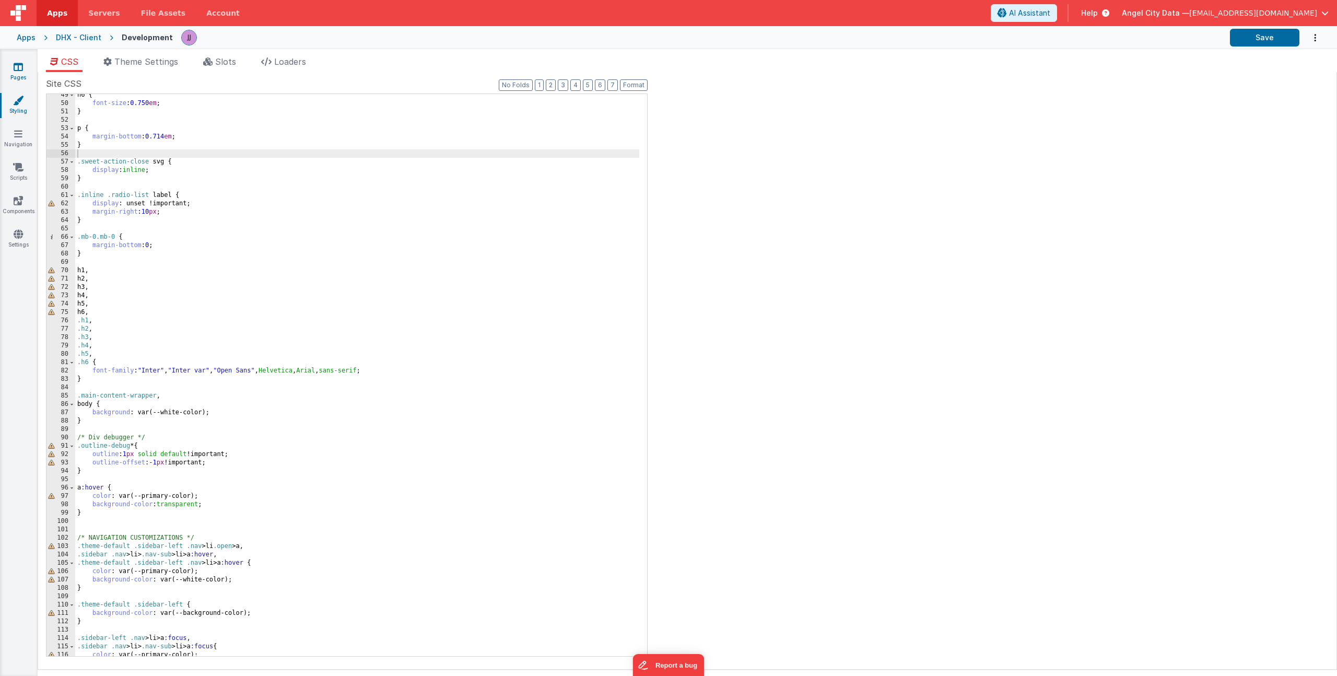
click at [26, 74] on link "Pages" at bounding box center [18, 72] width 38 height 21
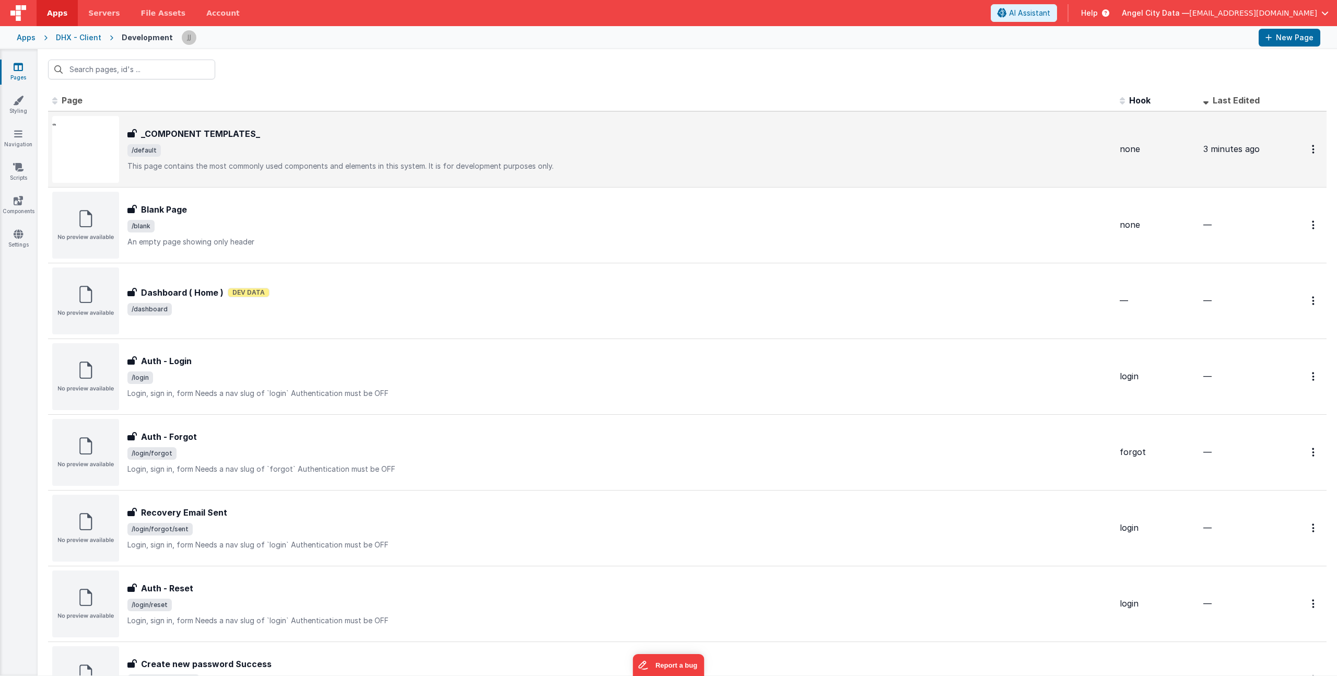
click at [257, 139] on div "_COMPONENT TEMPLATES_" at bounding box center [619, 133] width 984 height 13
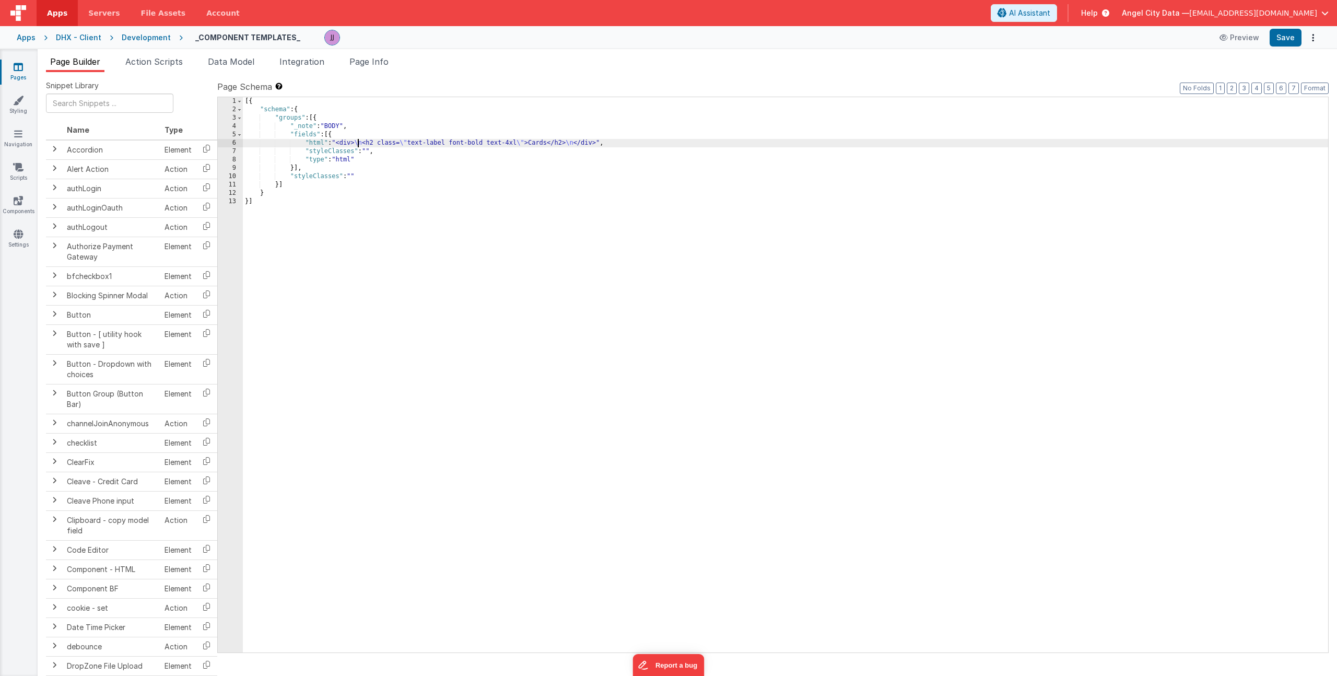
click at [359, 144] on div "[{ "schema" : { "groups" : [{ "_note" : "BODY" , "fields" : [{ "html" : "<div> …" at bounding box center [785, 383] width 1085 height 572
click at [230, 144] on div "6" at bounding box center [230, 143] width 25 height 8
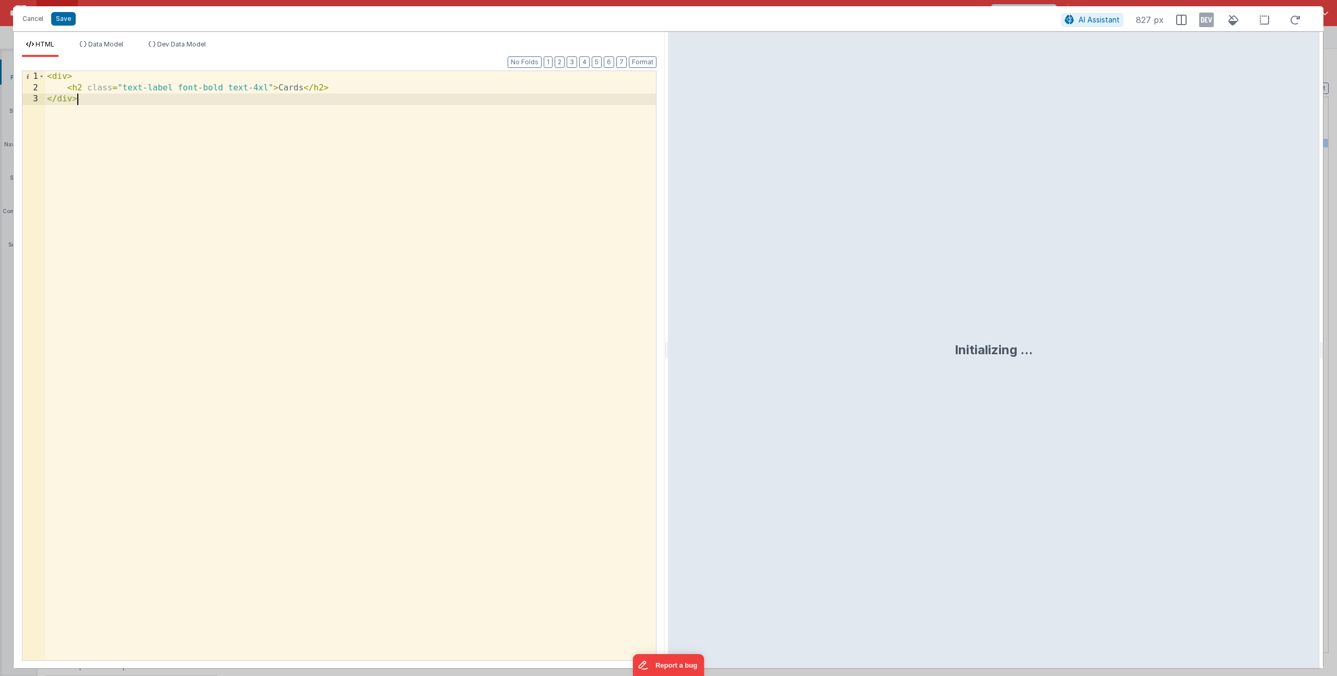
click at [86, 100] on div "< div > < h2 class = "text-label font-bold text-4xl" > Cards </ h2 > </ div >" at bounding box center [350, 376] width 611 height 611
click at [67, 78] on div "< div > < h2 class = "text-label font-bold text-4xl" > Cards </ h2 > </ div >" at bounding box center [350, 376] width 611 height 611
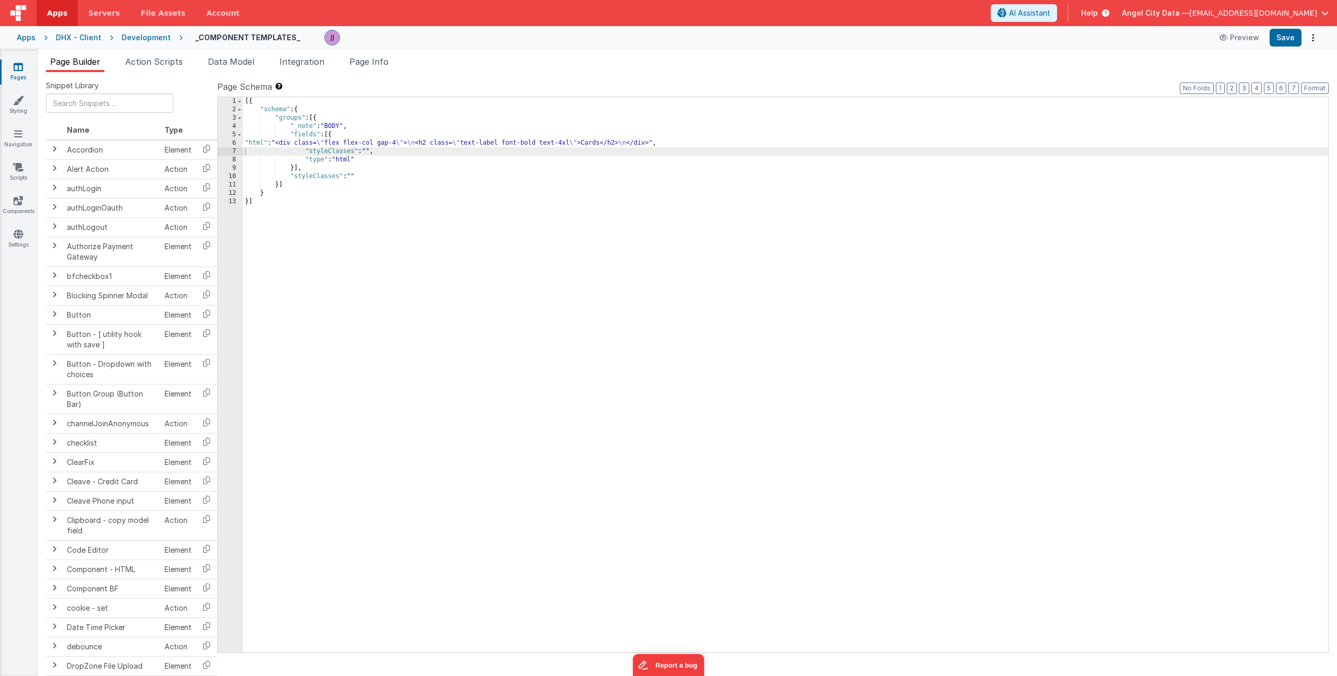
click at [351, 141] on div "[{ "schema" : { "groups" : [{ "_note" : "BODY" , "fields" : [{ "html" : "<div c…" at bounding box center [785, 383] width 1085 height 572
click at [234, 143] on div "6" at bounding box center [230, 143] width 25 height 8
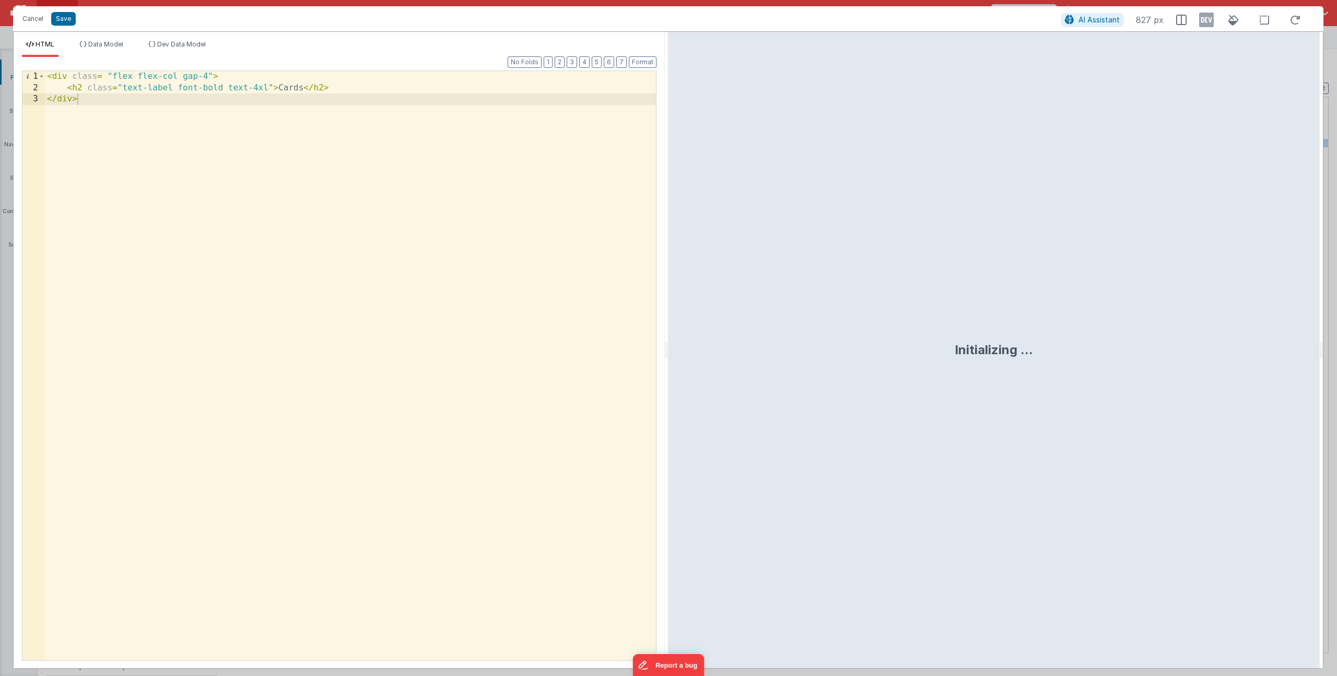
click at [336, 85] on div "< div class = "flex flex-col gap-4" > < h2 class = "text-label font-bold text-4…" at bounding box center [350, 376] width 611 height 611
drag, startPoint x: 140, startPoint y: 111, endPoint x: 128, endPoint y: 115, distance: 13.2
click at [128, 115] on div "< div class = "flex flex-col gap-4" > < h2 class = "text-label font-bold text-4…" at bounding box center [350, 376] width 611 height 611
click at [134, 112] on div "< div class = "flex flex-col gap-4" > < h2 class = "text-label font-bold text-4…" at bounding box center [350, 376] width 611 height 611
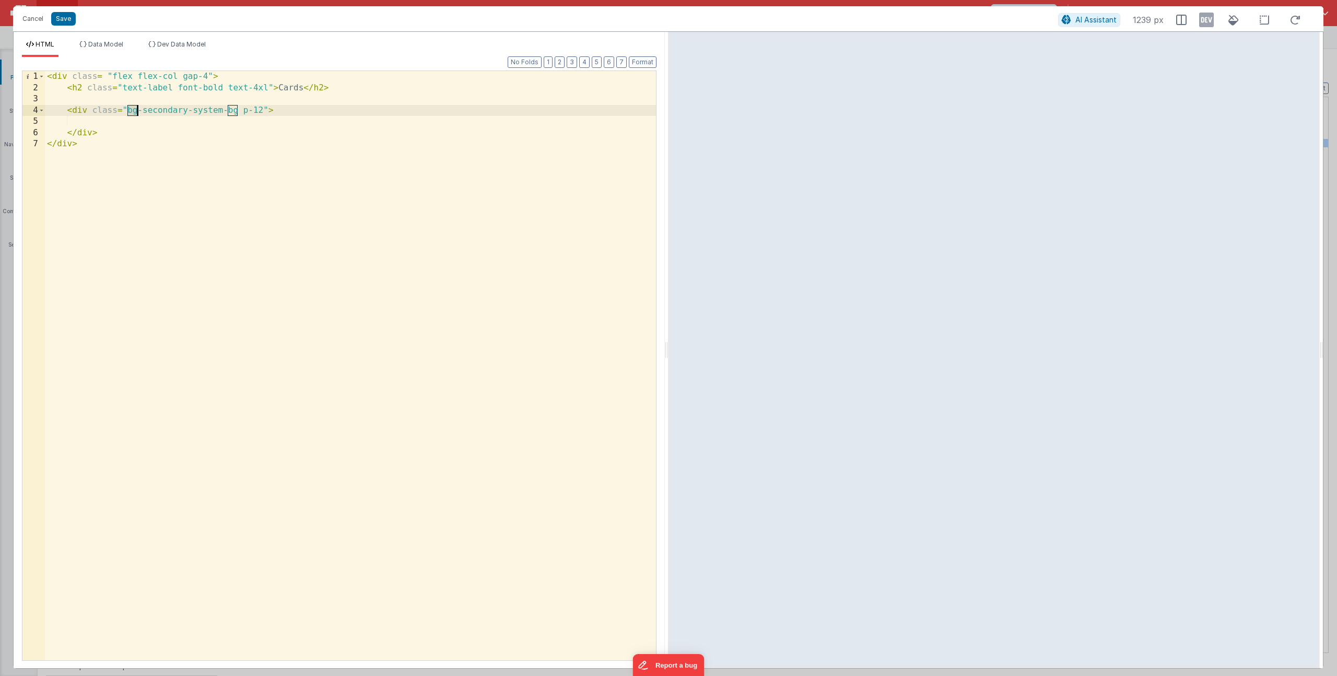
click at [207, 117] on div "< div class = "flex flex-col gap-4" > < h2 class = "text-label font-bold text-4…" at bounding box center [350, 376] width 611 height 611
drag, startPoint x: 103, startPoint y: 131, endPoint x: 68, endPoint y: 109, distance: 41.6
click at [68, 109] on div "< div class = "flex flex-col gap-4" > < h2 class = "text-label font-bold text-4…" at bounding box center [350, 376] width 611 height 611
drag, startPoint x: 128, startPoint y: 111, endPoint x: 161, endPoint y: 112, distance: 33.4
click at [161, 112] on div "< div class = "flex flex-col gap-4" > < h2 class = "text-label font-bold text-4…" at bounding box center [350, 376] width 611 height 611
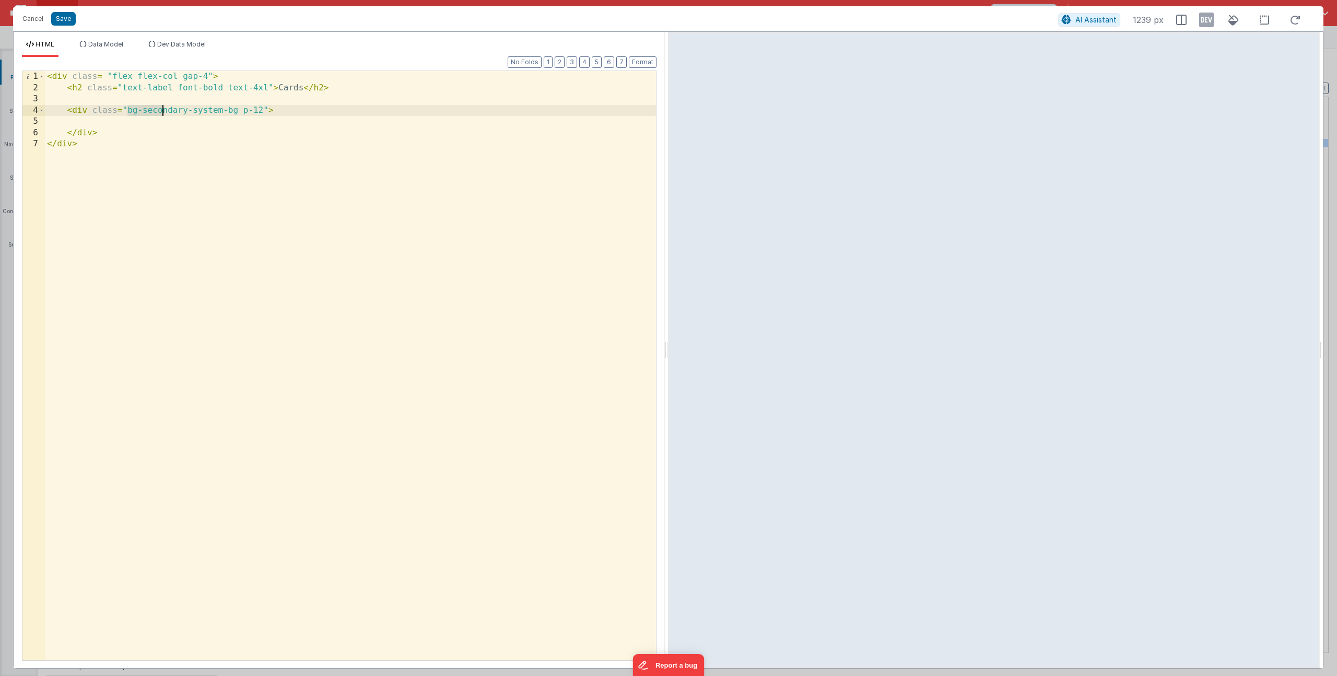
click at [161, 112] on div "< div class = "flex flex-col gap-4" > < h2 class = "text-label font-bold text-4…" at bounding box center [350, 376] width 611 height 611
drag, startPoint x: 143, startPoint y: 112, endPoint x: 228, endPoint y: 112, distance: 84.6
click at [237, 113] on div "< div class = "flex flex-col gap-4" > < h2 class = "text-label font-bold text-4…" at bounding box center [350, 376] width 611 height 611
click at [275, 114] on div "< div class = "flex flex-col gap-4" > < h2 class = "text-label font-bold text-4…" at bounding box center [350, 376] width 611 height 611
click at [126, 124] on div "< div class = "flex flex-col gap-4" > < h2 class = "text-label font-bold text-4…" at bounding box center [350, 376] width 611 height 611
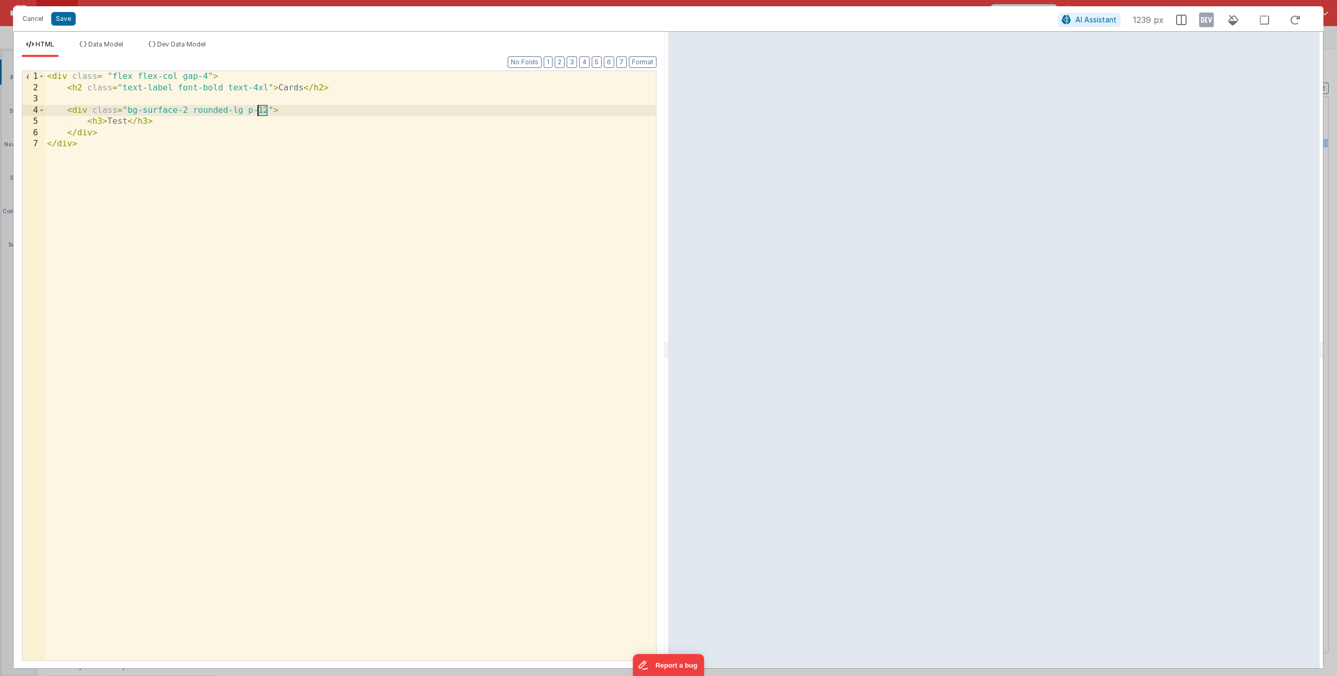
drag, startPoint x: 266, startPoint y: 111, endPoint x: 257, endPoint y: 113, distance: 9.3
click at [257, 113] on div "< div class = "flex flex-col gap-4" > < h2 class = "text-label font-bold text-4…" at bounding box center [350, 376] width 611 height 611
click at [259, 108] on div "< div class = "flex flex-col gap-4" > < h2 class = "text-label font-bold text-4…" at bounding box center [350, 376] width 611 height 611
click at [258, 113] on div "< div class = "flex flex-col gap-4" > < h2 class = "text-label font-bold text-4…" at bounding box center [350, 376] width 611 height 611
click at [167, 119] on div "< div class = "flex flex-col gap-4" > < h2 class = "text-label font-bold text-4…" at bounding box center [350, 376] width 611 height 611
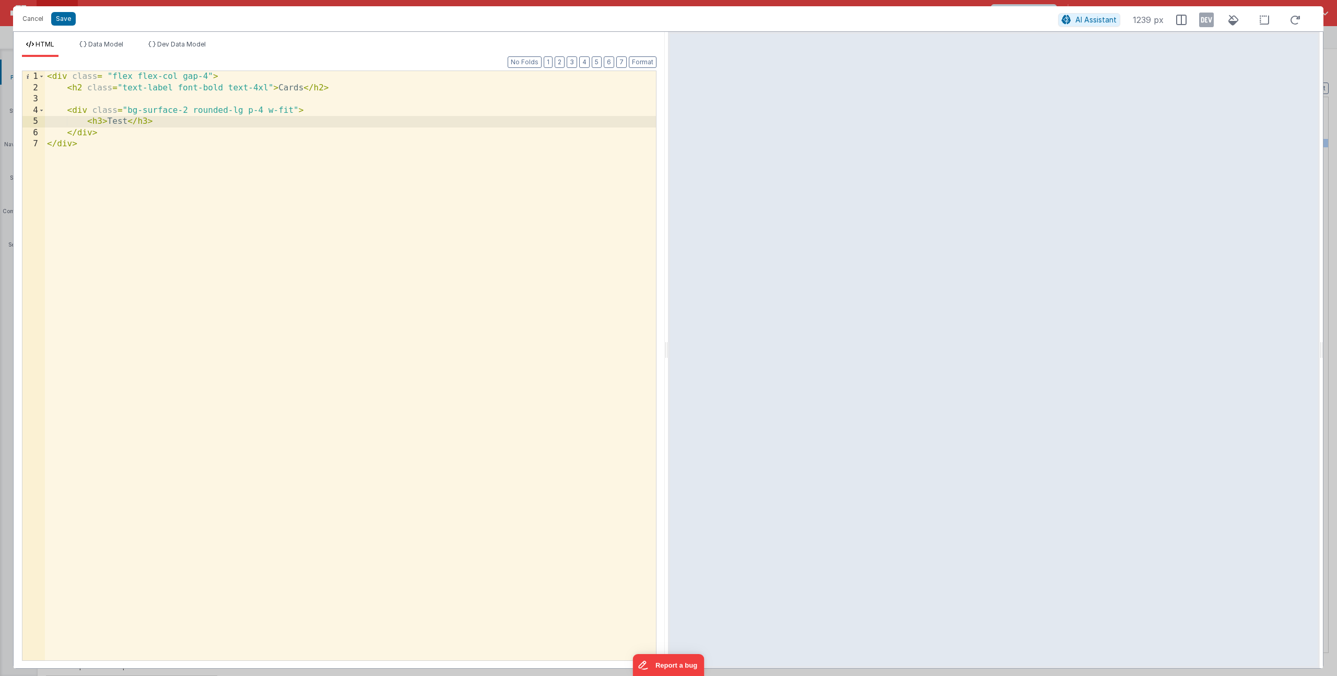
click at [103, 123] on div "< div class = "flex flex-col gap-4" > < h2 class = "text-label font-bold text-4…" at bounding box center [350, 376] width 611 height 611
click at [220, 126] on div "< div class = "flex flex-col gap-4" > < h2 class = "text-label font-bold text-4…" at bounding box center [350, 376] width 611 height 611
click at [285, 116] on div "< div class = "flex flex-col gap-4" > < h2 class = "text-label font-bold text-4…" at bounding box center [350, 376] width 611 height 611
drag, startPoint x: 285, startPoint y: 116, endPoint x: 278, endPoint y: 120, distance: 8.0
click at [285, 116] on div "< div class = "flex flex-col gap-4" > < h2 class = "text-label font-bold text-4…" at bounding box center [350, 376] width 611 height 611
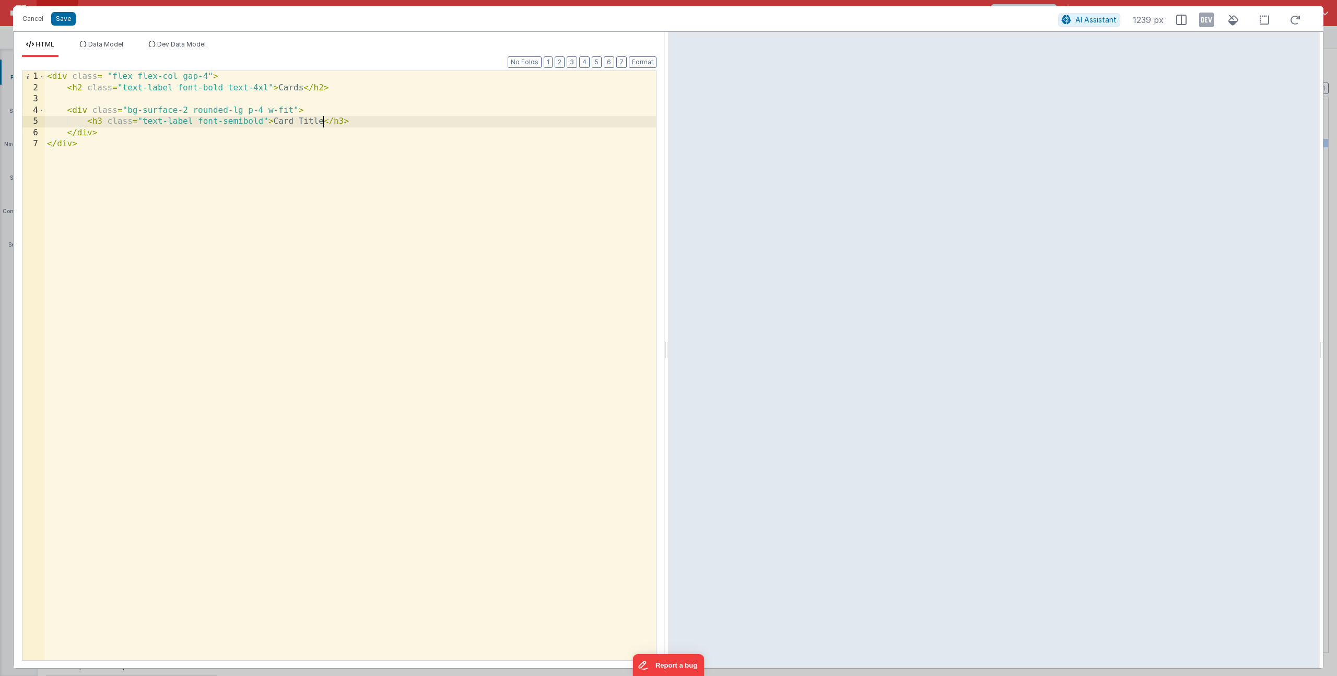
click at [373, 124] on div "< div class = "flex flex-col gap-4" > < h2 class = "text-label font-bold text-4…" at bounding box center [350, 376] width 611 height 611
paste textarea
click at [181, 134] on div "< div class = "flex flex-col gap-4" > < h2 class = "text-label font-bold text-4…" at bounding box center [350, 376] width 611 height 611
drag, startPoint x: 167, startPoint y: 134, endPoint x: 241, endPoint y: 134, distance: 74.1
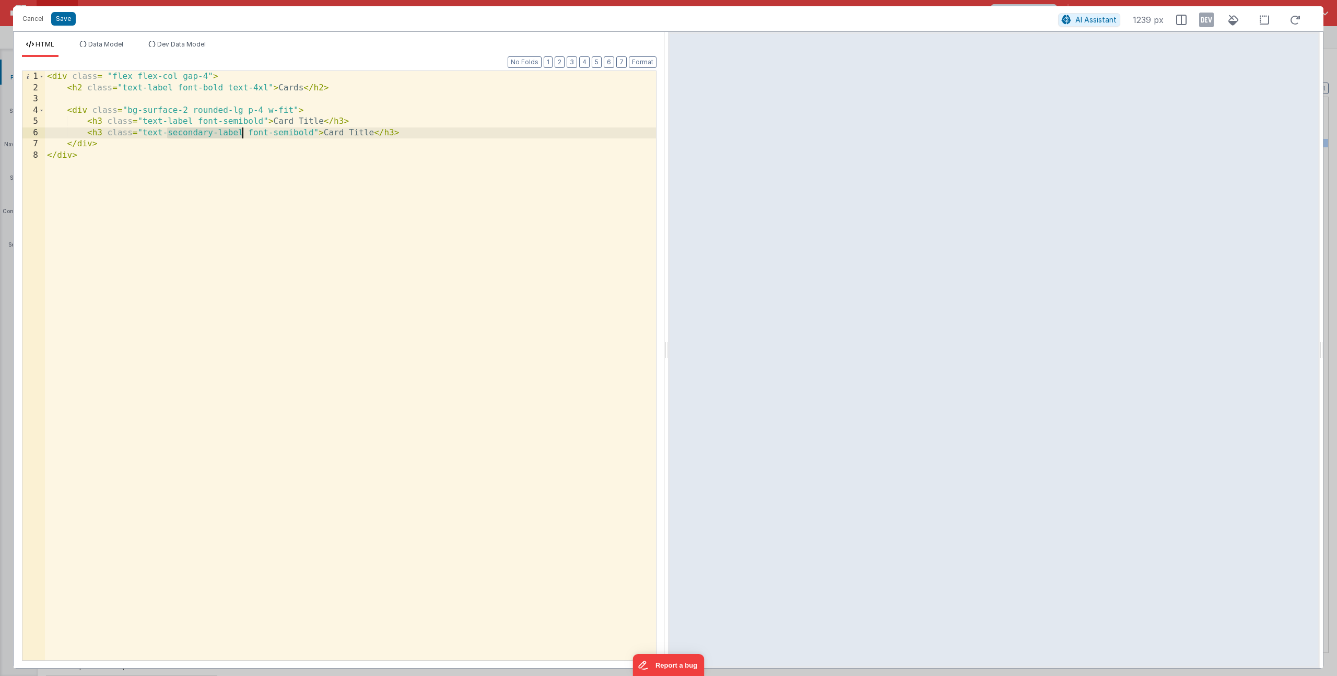
click at [241, 134] on div "< div class = "flex flex-col gap-4" > < h2 class = "text-label font-bold text-4…" at bounding box center [350, 376] width 611 height 611
click at [351, 133] on div "< div class = "flex flex-col gap-4" > < h2 class = "text-label font-bold text-4…" at bounding box center [350, 376] width 611 height 611
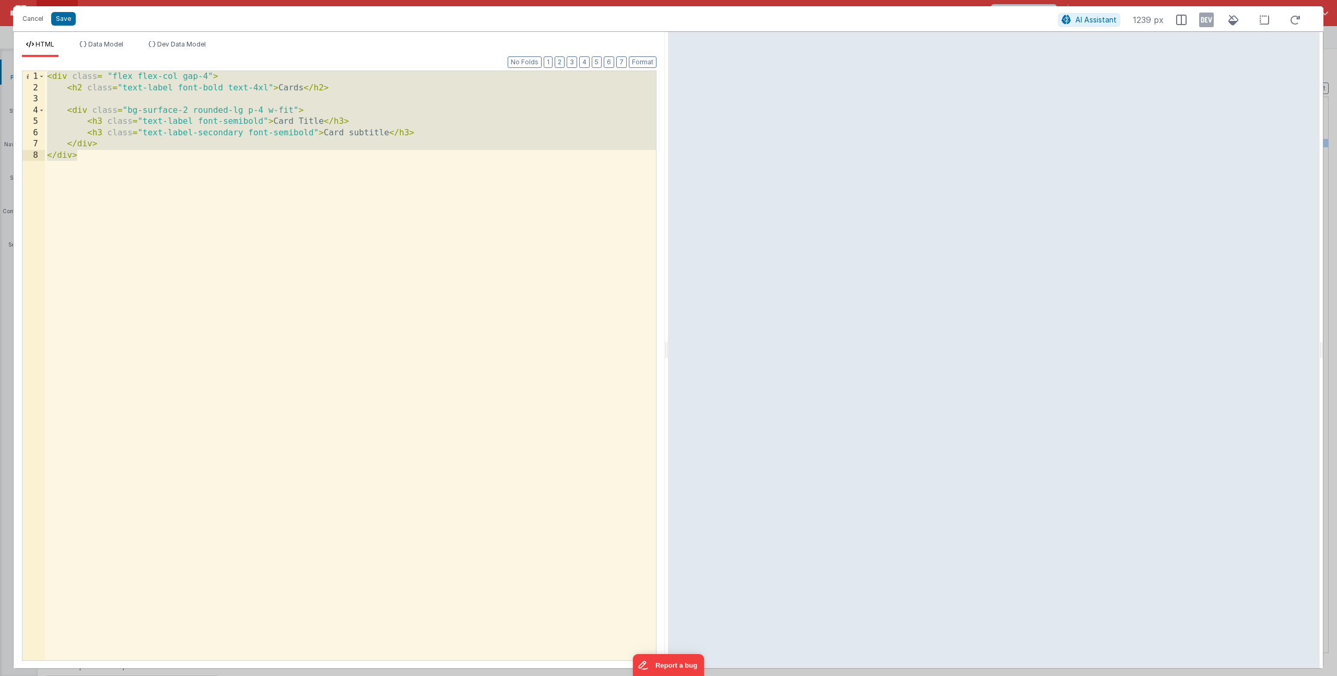
click at [242, 133] on div "< div class = "flex flex-col gap-4" > < h2 class = "text-label font-bold text-4…" at bounding box center [350, 376] width 611 height 611
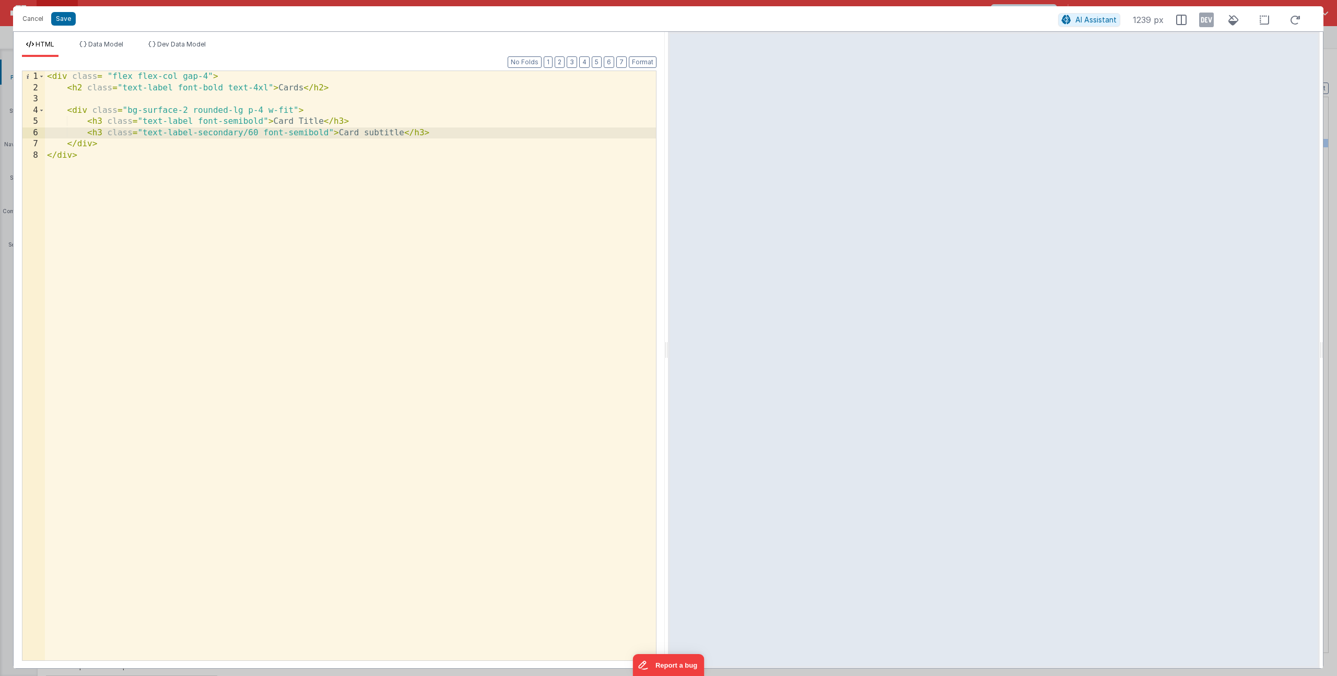
click at [263, 110] on div "< div class = "flex flex-col gap-4" > < h2 class = "text-label font-bold text-4…" at bounding box center [350, 376] width 611 height 611
click at [125, 109] on div "< div class = "flex flex-col gap-4" > < h2 class = "text-label font-bold text-4…" at bounding box center [350, 376] width 611 height 611
drag, startPoint x: 262, startPoint y: 121, endPoint x: 196, endPoint y: 119, distance: 65.3
click at [196, 119] on div "< div class = "flex flex-col gap-4" > < h2 class = "text-label font-bold text-4…" at bounding box center [350, 376] width 611 height 611
click at [434, 135] on div "< div class = "flex flex-col gap-4" > < h2 class = "text-label font-bold text-4…" at bounding box center [350, 376] width 611 height 611
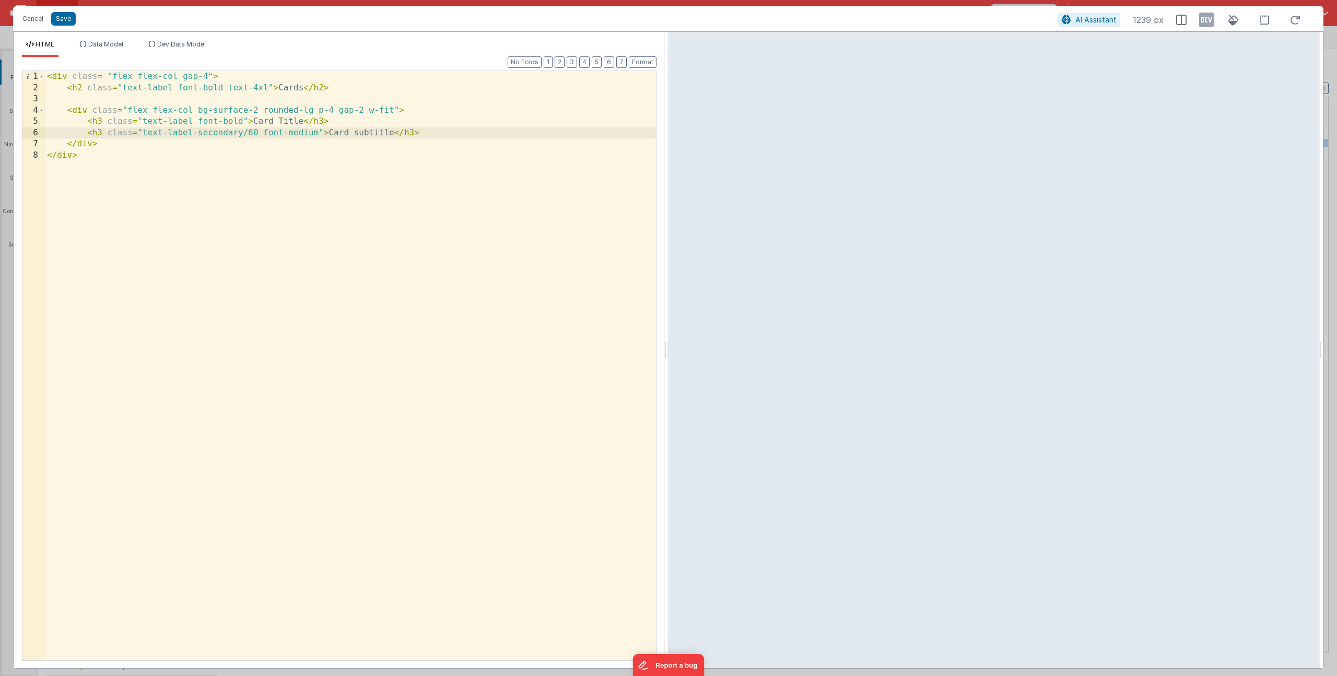
click at [249, 131] on div "< div class = "flex flex-col gap-4" > < h2 class = "text-label font-bold text-4…" at bounding box center [350, 376] width 611 height 611
click at [68, 17] on button "Save" at bounding box center [63, 19] width 25 height 14
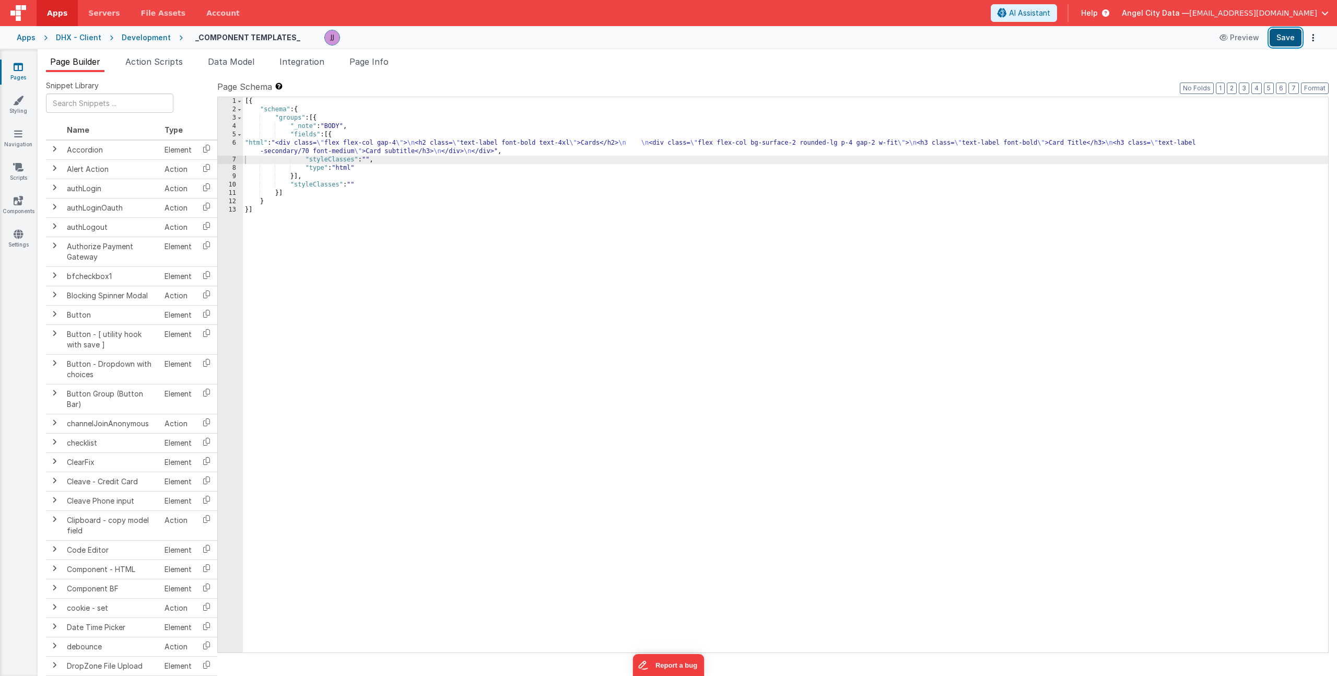
click at [1277, 40] on button "Save" at bounding box center [1285, 38] width 32 height 18
click at [32, 37] on div "Apps" at bounding box center [26, 37] width 19 height 10
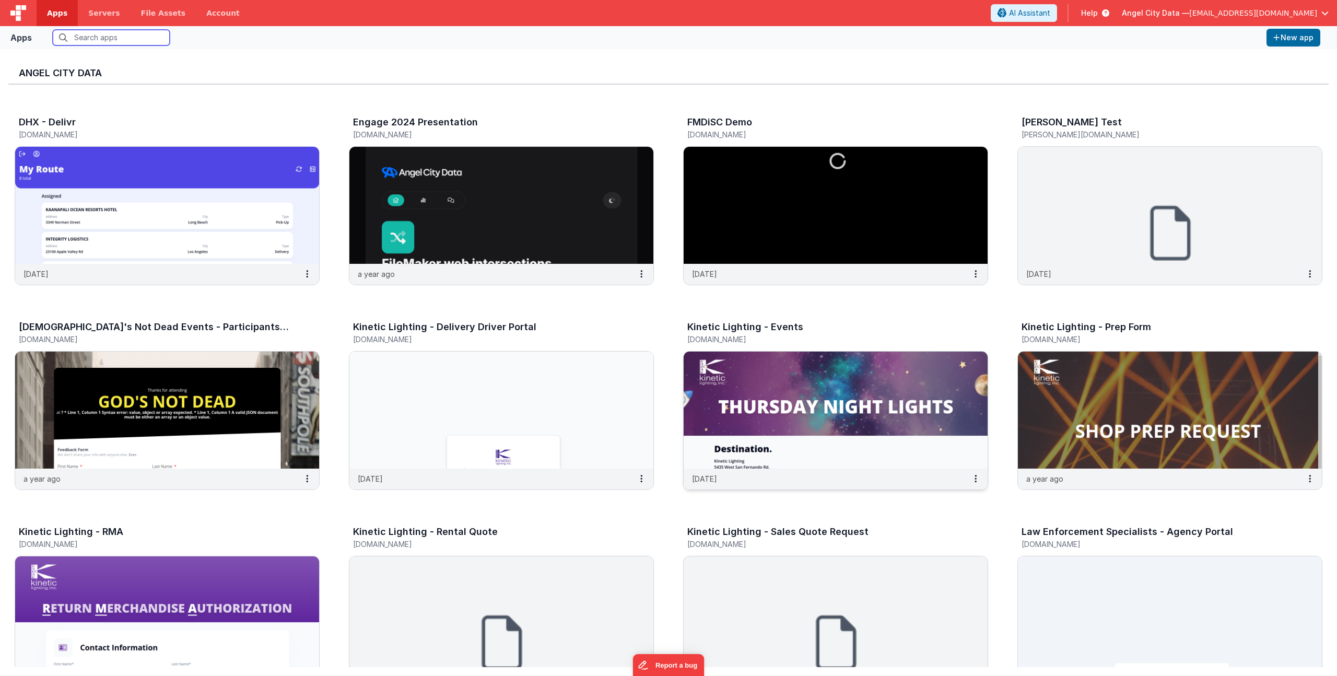
scroll to position [758, 0]
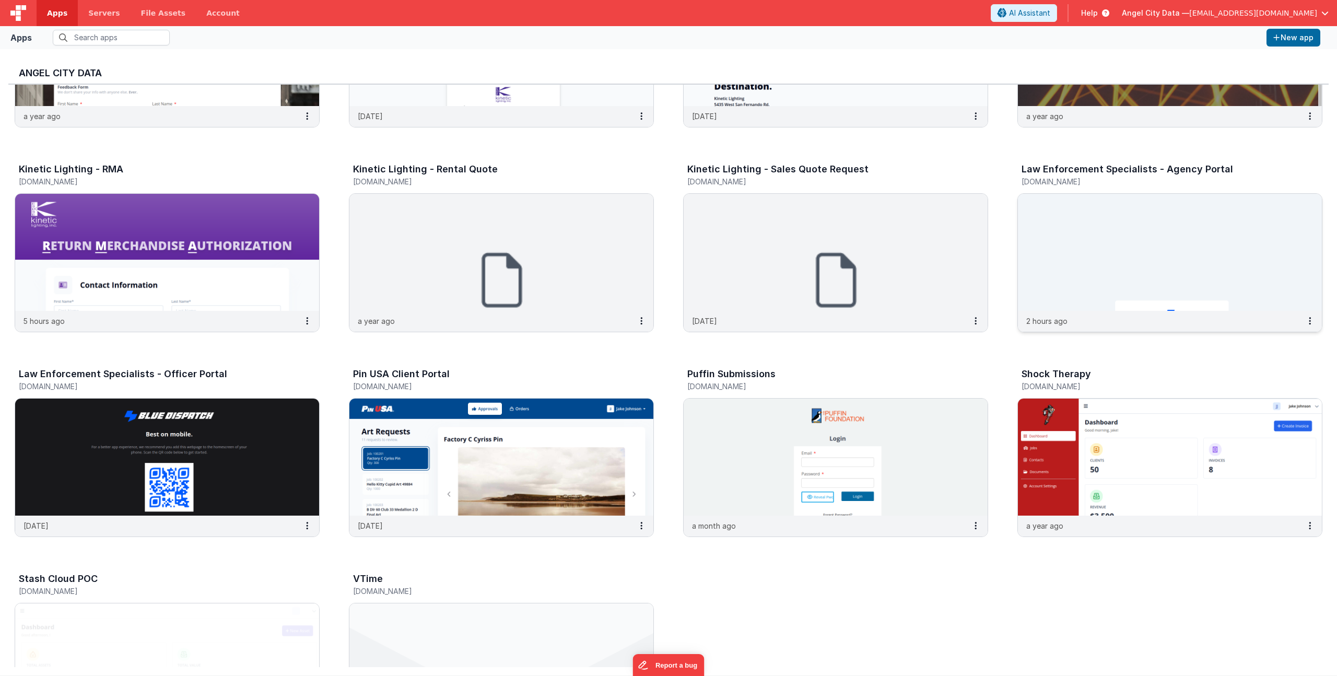
click at [1135, 173] on h3 "Law Enforcement Specialists - Agency Portal" at bounding box center [1126, 169] width 211 height 10
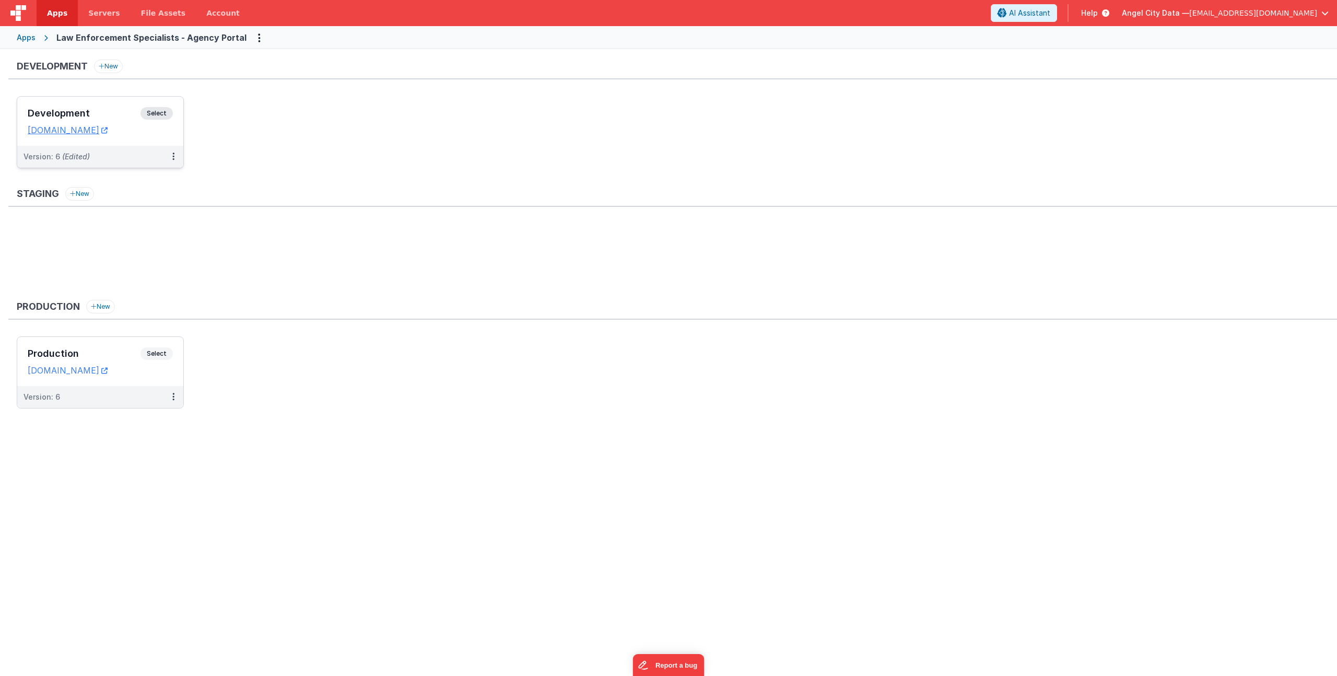
click at [77, 105] on div "Development Select URLs [DOMAIN_NAME]" at bounding box center [100, 121] width 166 height 49
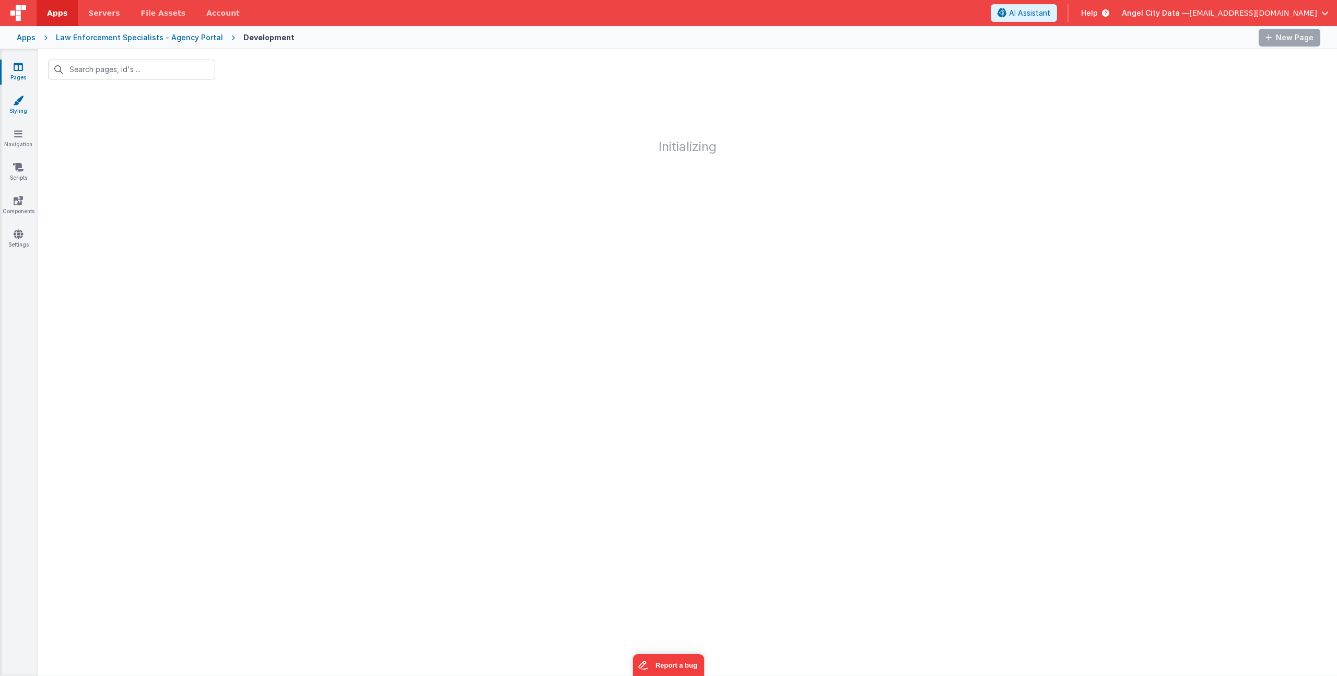
click at [21, 102] on icon at bounding box center [18, 100] width 10 height 10
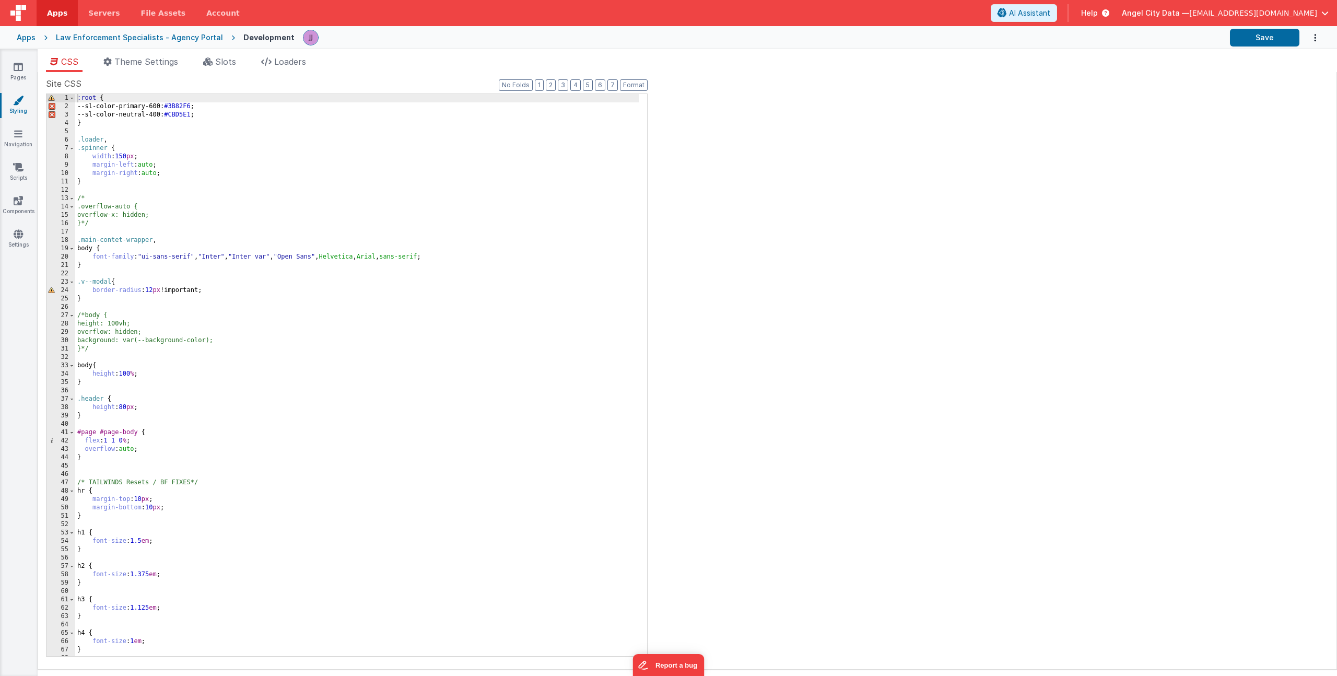
click at [92, 257] on div ":root { --sl-color-primary-600: #3B82F6 ; --sl-color-neutral-400: #CBD5E1 ; } .…" at bounding box center [357, 383] width 564 height 578
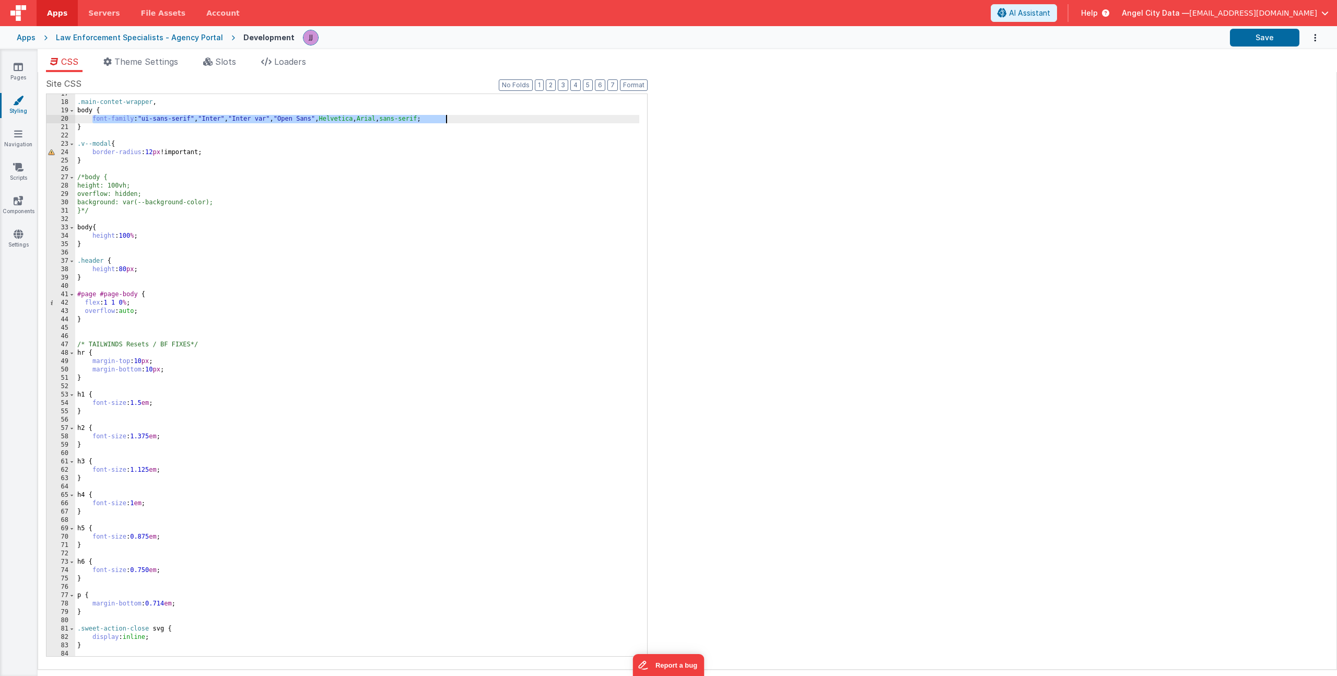
scroll to position [362, 0]
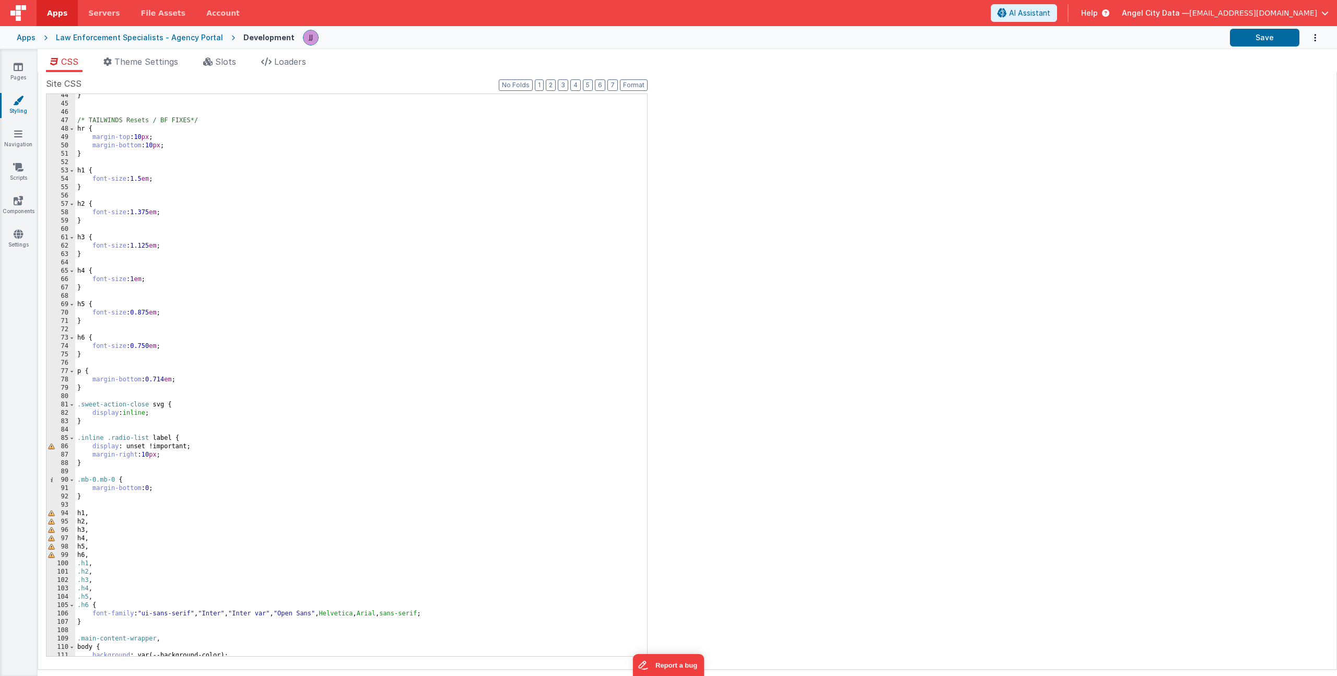
click at [24, 38] on div "Apps" at bounding box center [26, 37] width 19 height 10
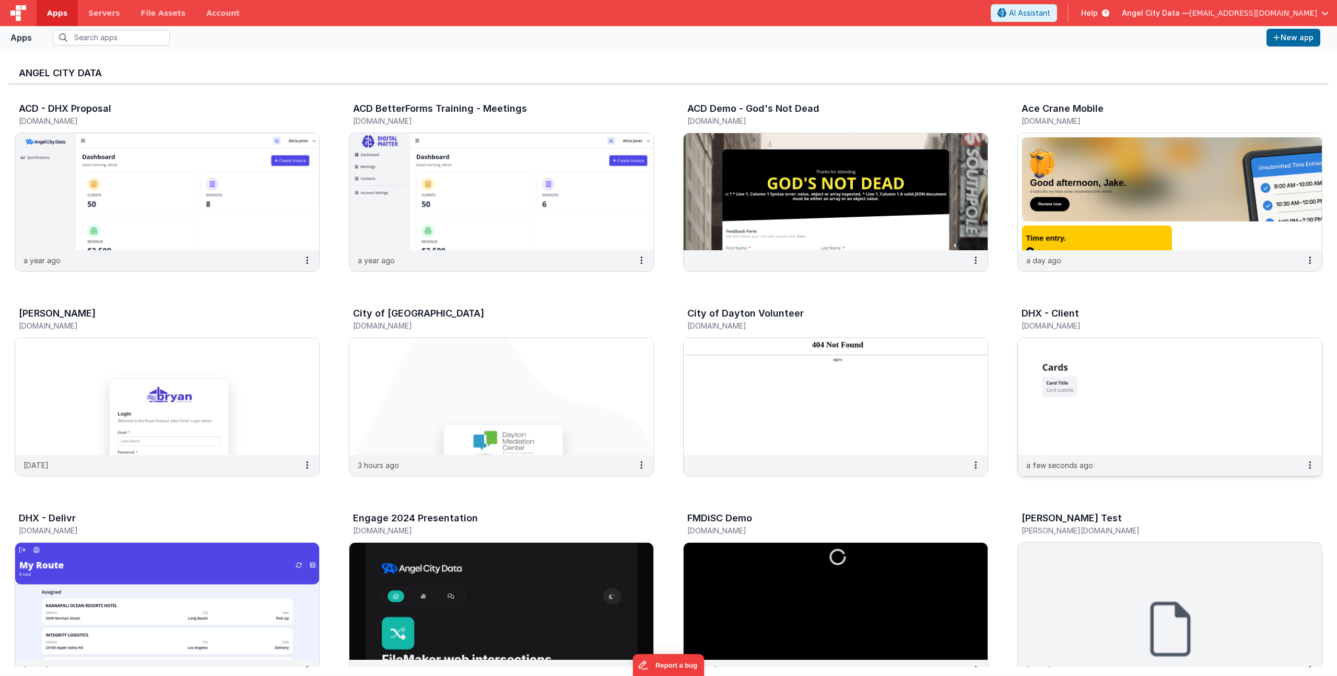
click at [1066, 320] on div "DHX - Client" at bounding box center [1158, 315] width 275 height 14
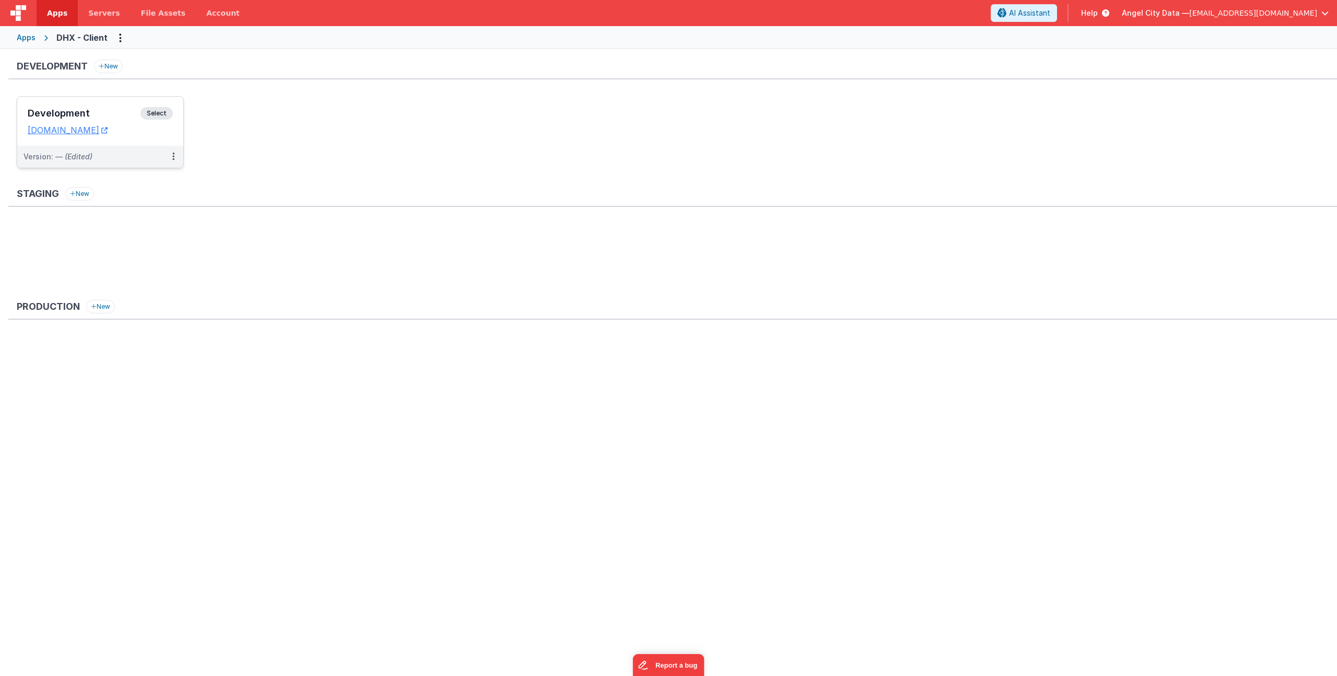
click at [82, 104] on div "Development Select URLs [DOMAIN_NAME]" at bounding box center [100, 121] width 166 height 49
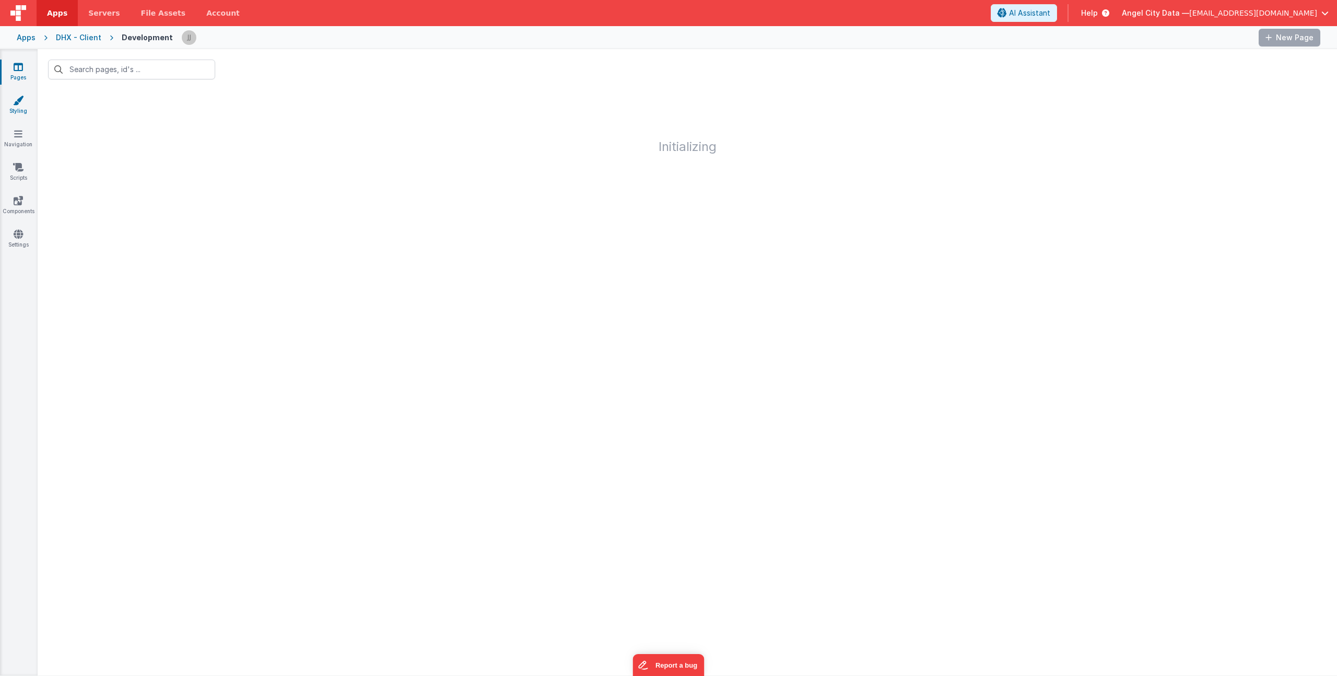
click at [22, 108] on link "Styling" at bounding box center [18, 105] width 38 height 21
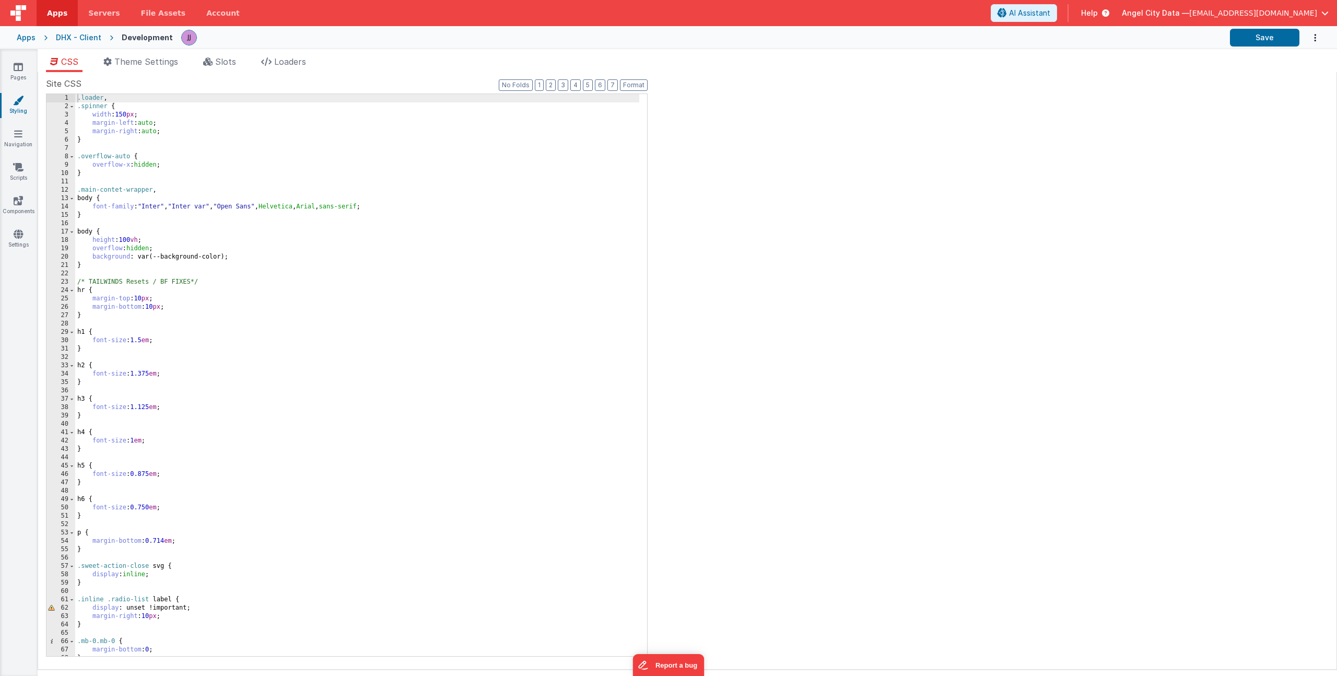
click at [94, 208] on div ".loader , .spinner { width : 150 px ; margin-left : auto ; margin-right : auto …" at bounding box center [357, 383] width 564 height 578
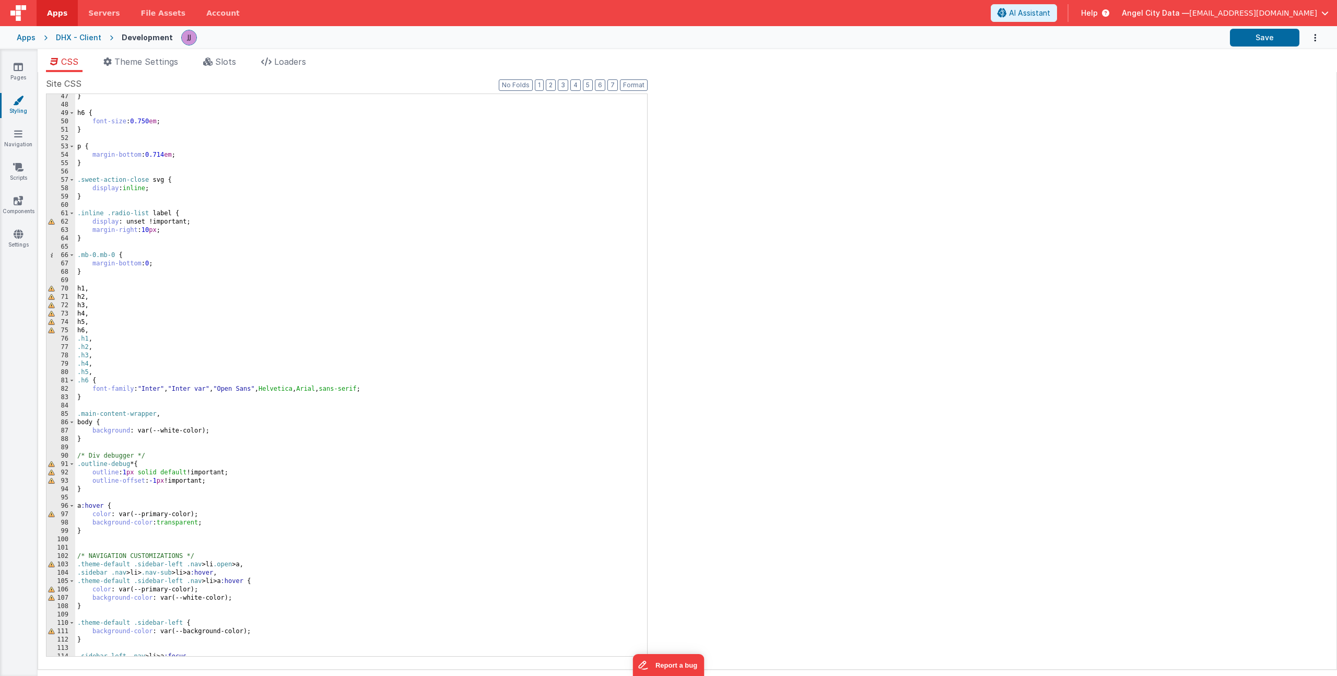
scroll to position [386, 0]
click at [93, 390] on div "} h6 { font-size : 0.750 em ; } p { margin-bottom : 0.714 em ; } .sweet-action-…" at bounding box center [357, 381] width 564 height 578
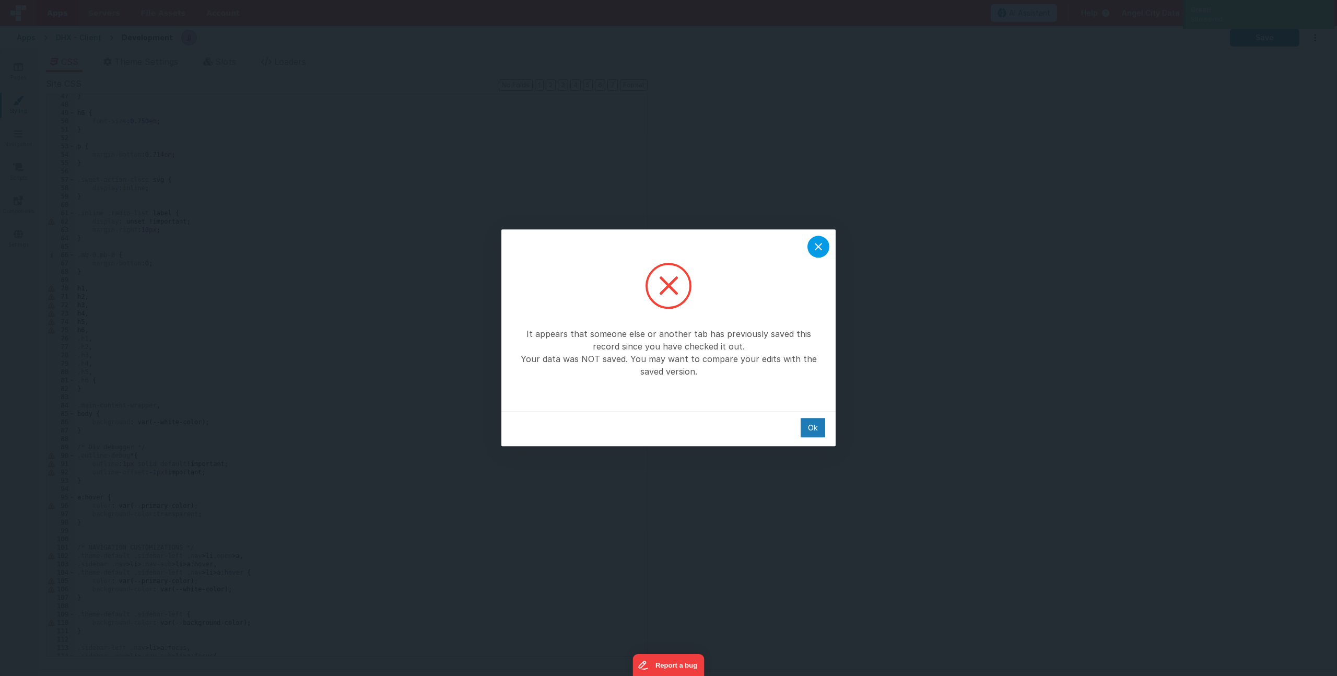
click at [821, 246] on icon at bounding box center [818, 246] width 13 height 13
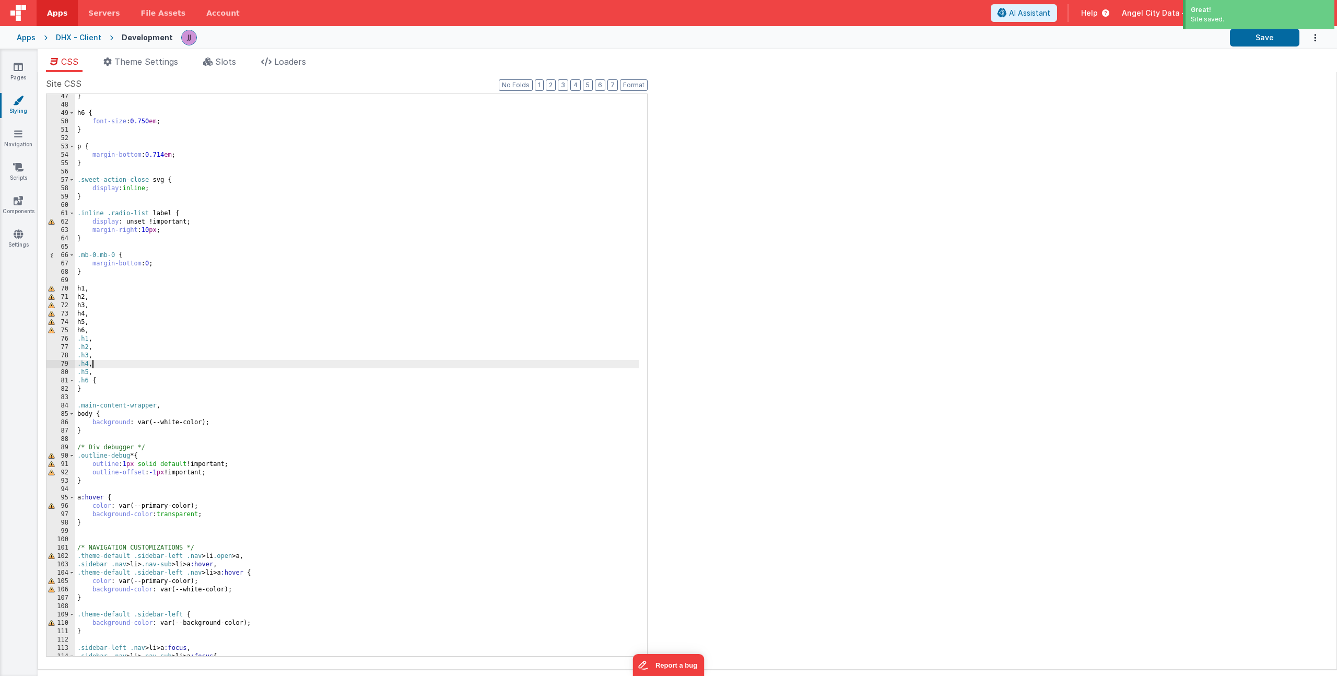
click at [229, 363] on div "} h6 { font-size : 0.750 em ; } p { margin-bottom : 0.714 em ; } .sweet-action-…" at bounding box center [357, 381] width 564 height 578
click at [153, 377] on div "} h6 { font-size : 0.750 em ; } p { margin-bottom : 0.714 em ; } .sweet-action-…" at bounding box center [357, 381] width 564 height 578
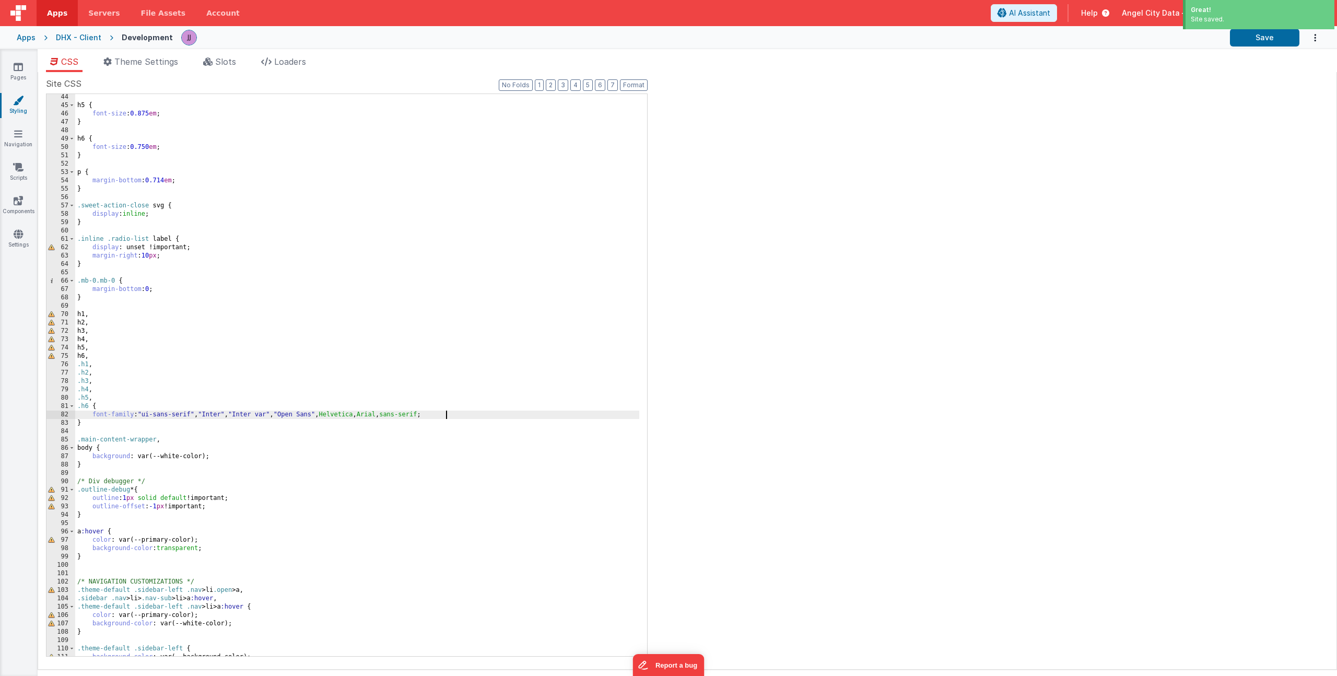
scroll to position [23, 0]
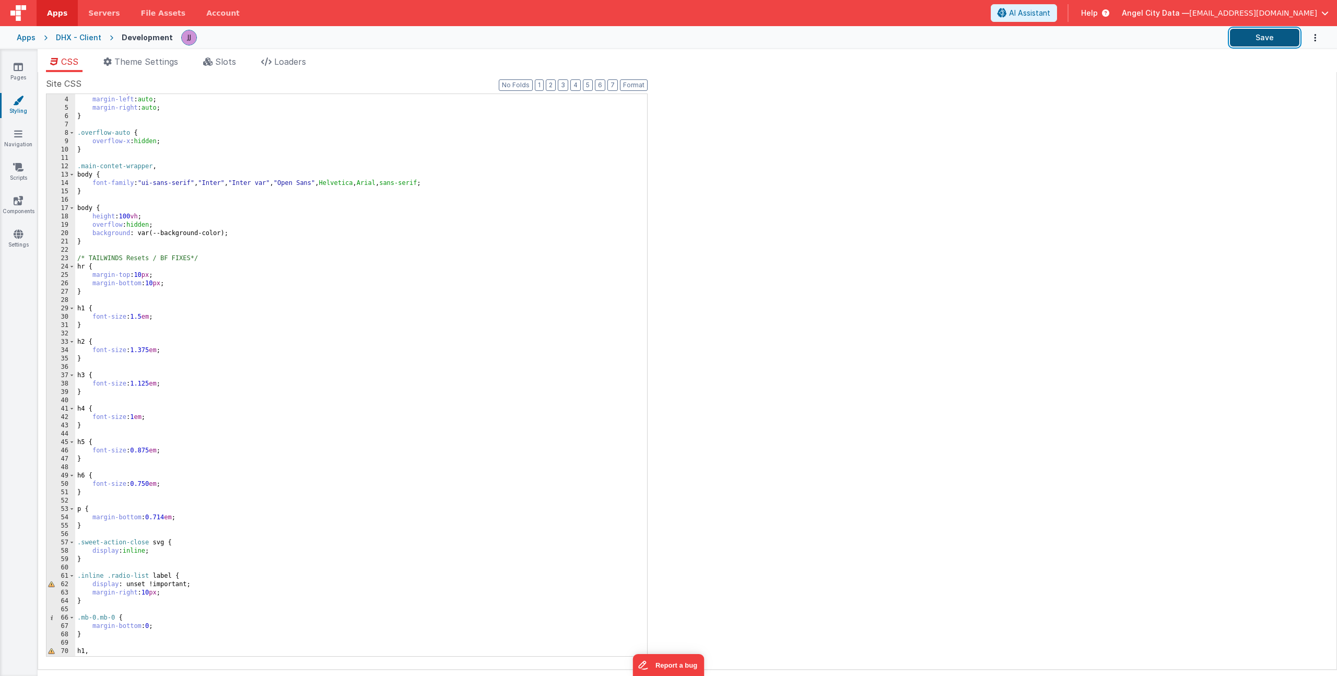
click at [1267, 38] on button "Save" at bounding box center [1264, 38] width 69 height 18
click at [1271, 30] on button "Save" at bounding box center [1264, 38] width 69 height 18
click at [20, 239] on link "Settings" at bounding box center [18, 239] width 38 height 21
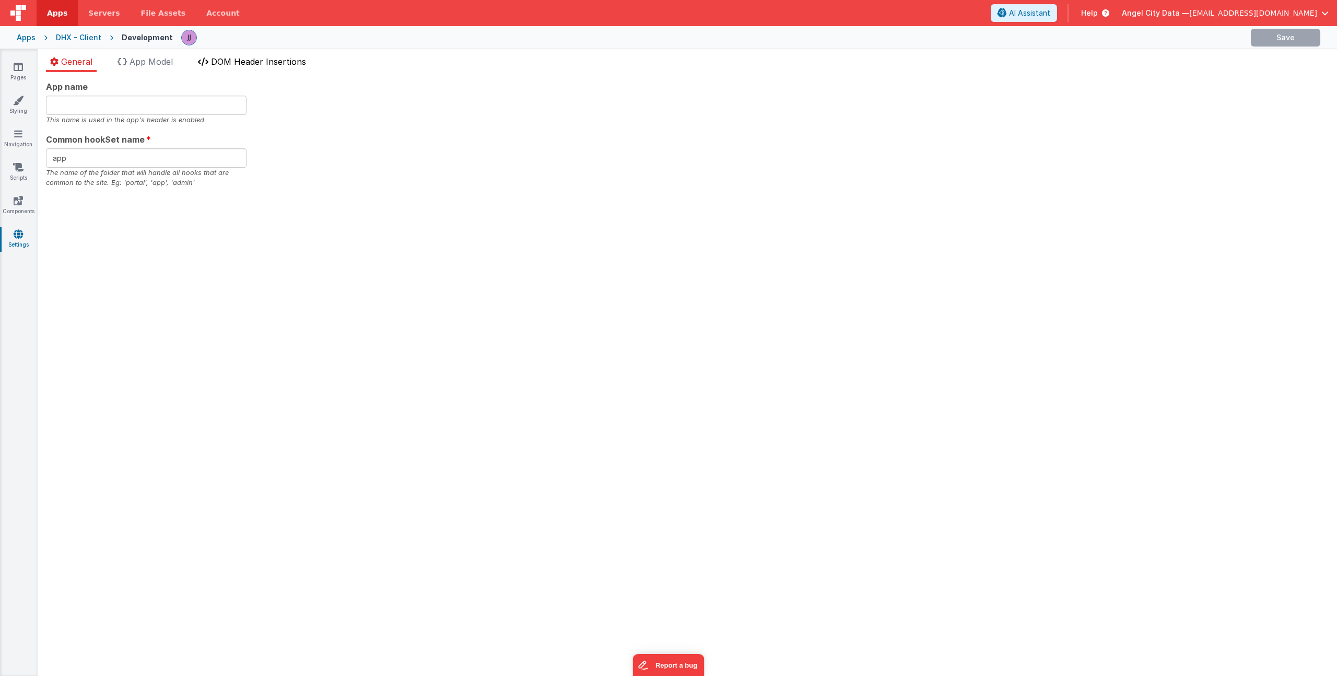
click at [268, 56] on span "DOM Header Insertions" at bounding box center [258, 61] width 95 height 10
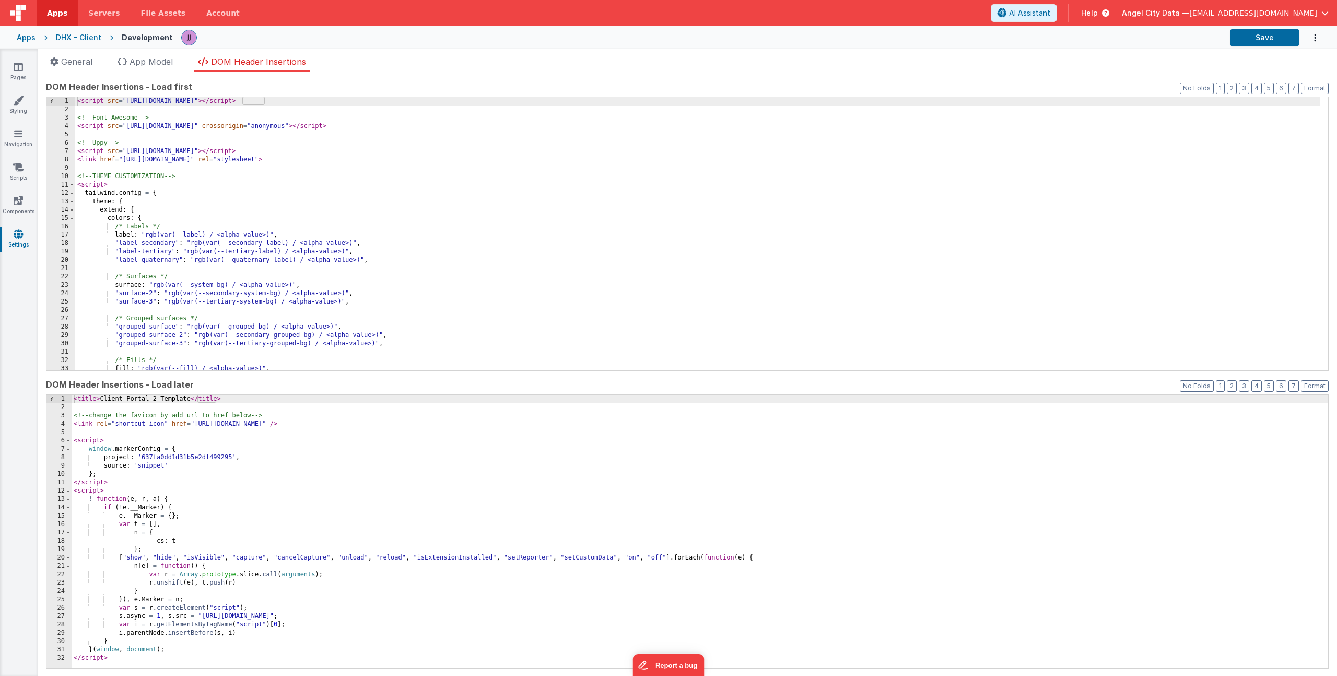
click at [263, 239] on div "< script src = "https://cdn.tailwindcss.com" > </ script > <!-- Font Awesome --…" at bounding box center [697, 242] width 1245 height 290
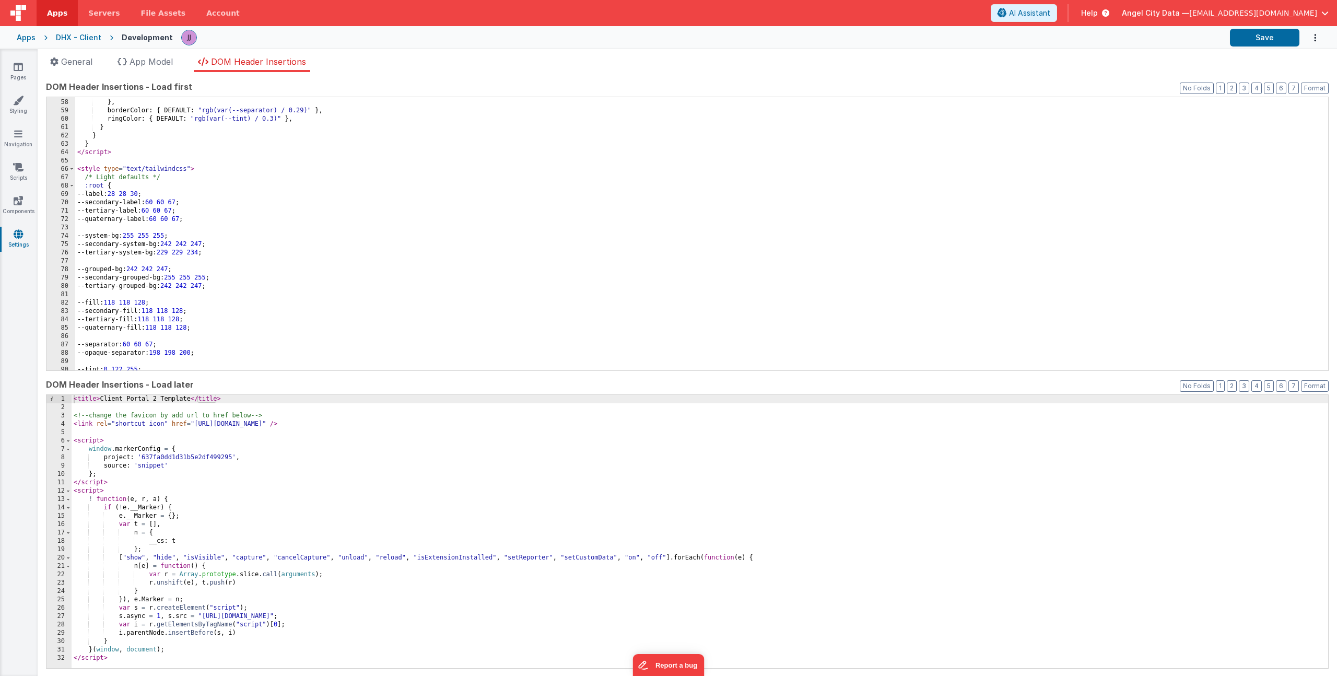
scroll to position [475, 0]
click at [281, 273] on div "] , } , borderColor : { DEFAULT : "rgb(var(--separator) / 0.29)" } , ringColor …" at bounding box center [697, 235] width 1245 height 290
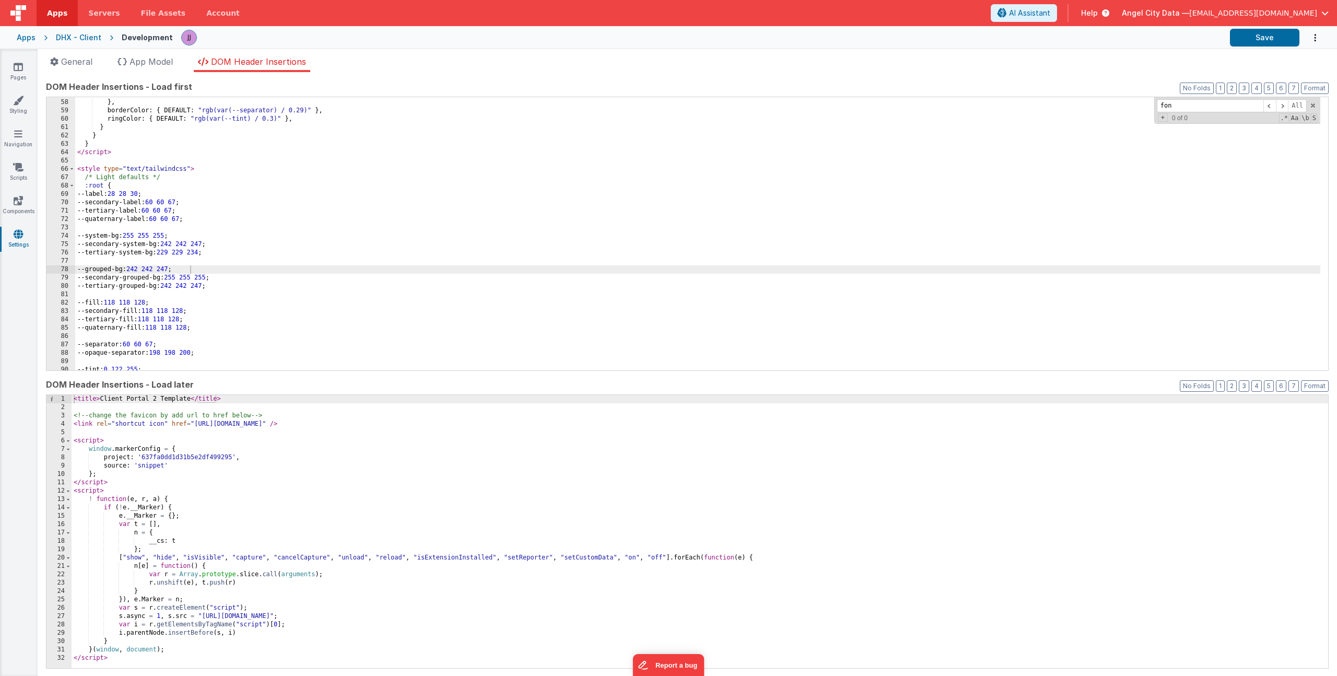
scroll to position [0, 0]
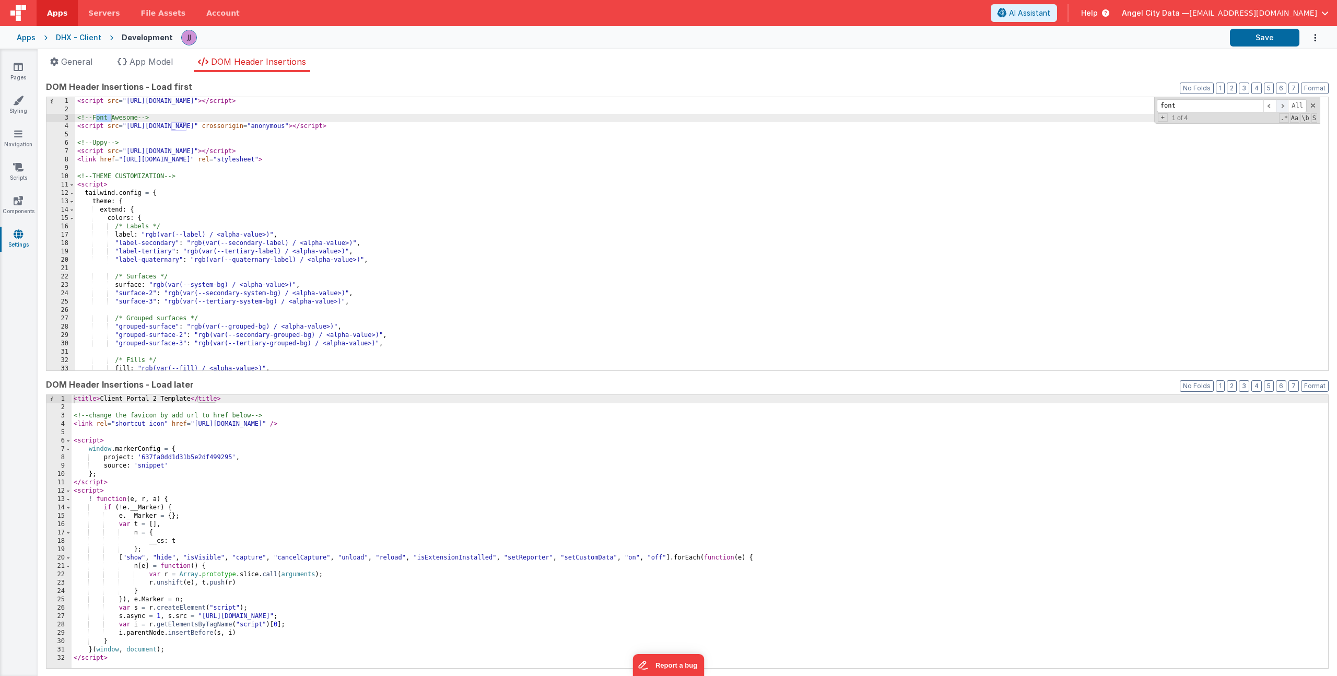
type input "font"
click at [1275, 105] on span at bounding box center [1281, 105] width 13 height 13
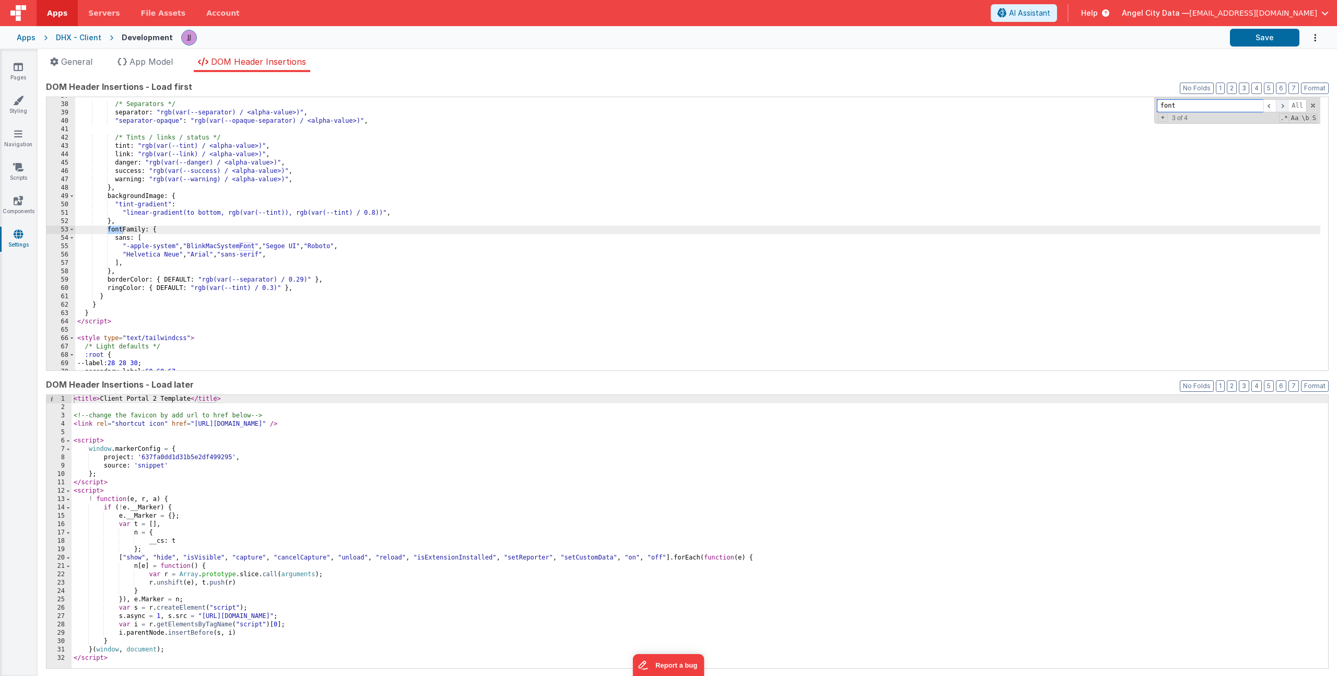
scroll to position [306, 0]
click at [164, 238] on div "/* Separators */ separator : "rgb(var(--separator) / <alpha-value>)" , "separat…" at bounding box center [697, 237] width 1245 height 290
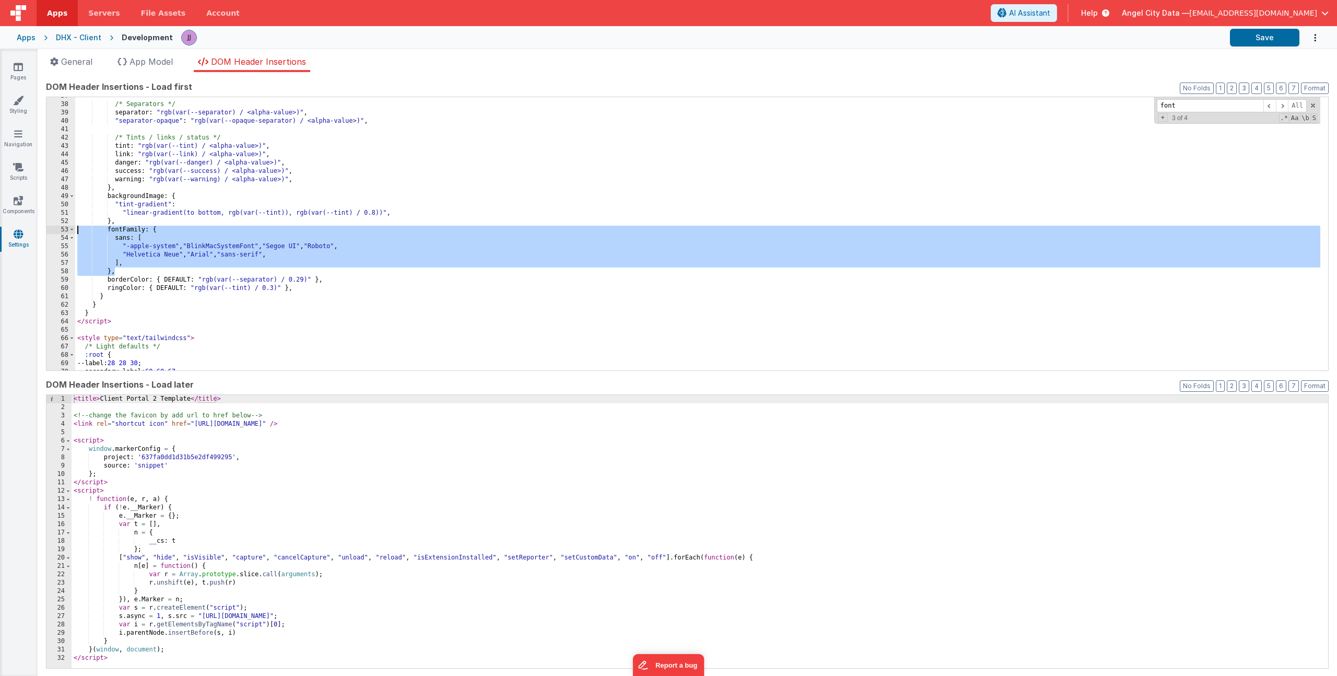
drag, startPoint x: 117, startPoint y: 270, endPoint x: -15, endPoint y: 232, distance: 138.0
click at [0, 232] on html "It appears that someone else or another tab has previously saved this record si…" at bounding box center [668, 338] width 1337 height 676
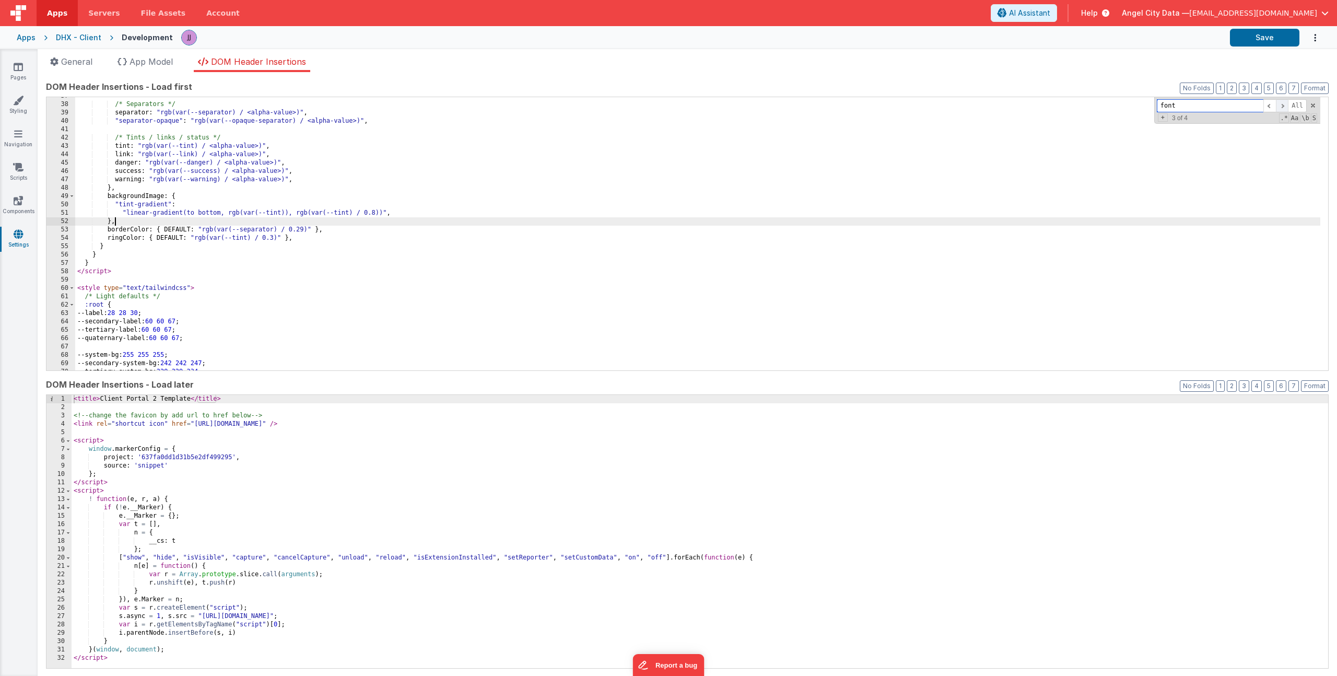
click at [1276, 103] on span at bounding box center [1281, 105] width 13 height 13
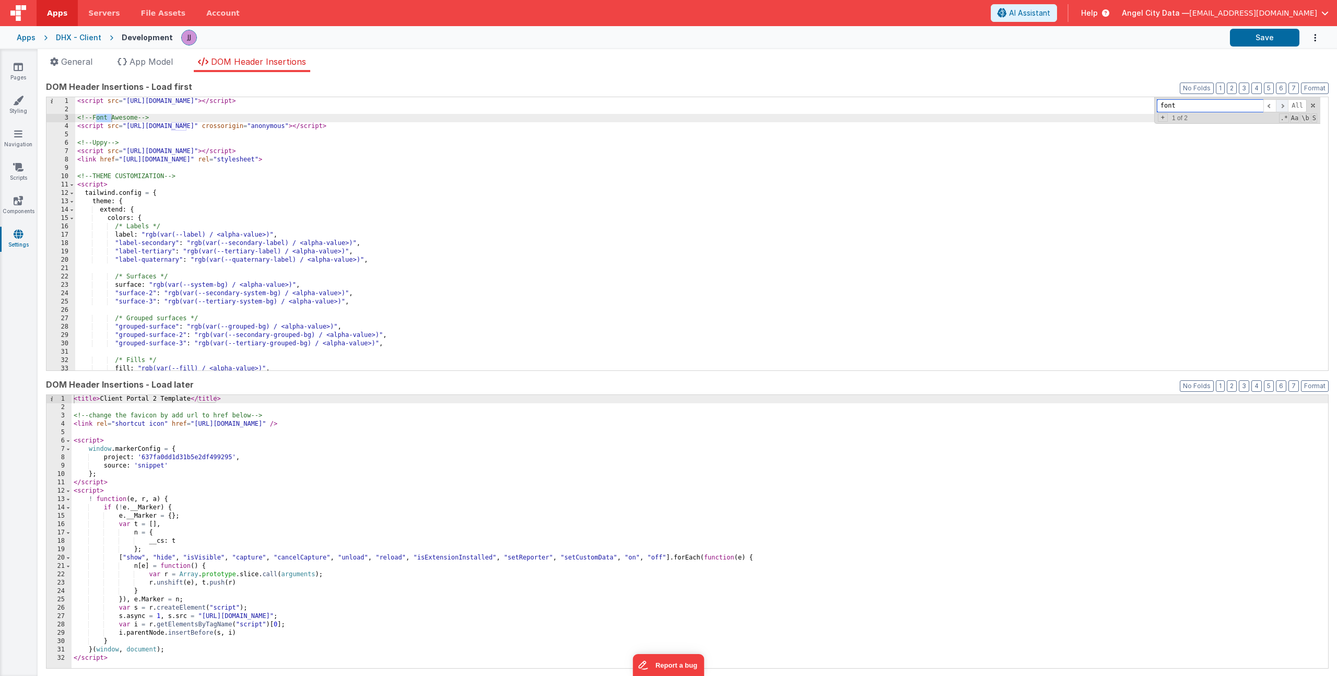
scroll to position [0, 0]
click at [1276, 103] on span at bounding box center [1281, 105] width 13 height 13
click at [701, 164] on div "< script src = "https://cdn.tailwindcss.com" > </ script > <!-- Font Awesome --…" at bounding box center [697, 242] width 1245 height 290
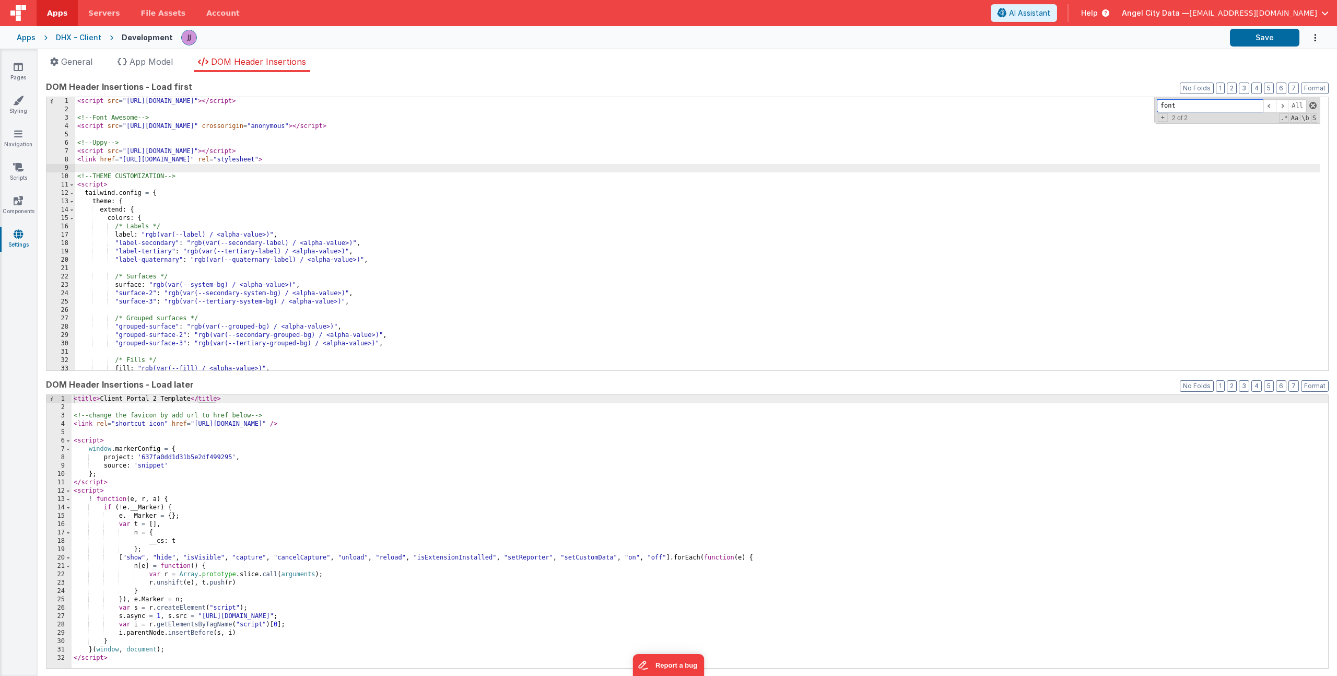
click at [1309, 105] on span at bounding box center [1312, 105] width 7 height 7
click at [23, 105] on link "Styling" at bounding box center [18, 105] width 38 height 21
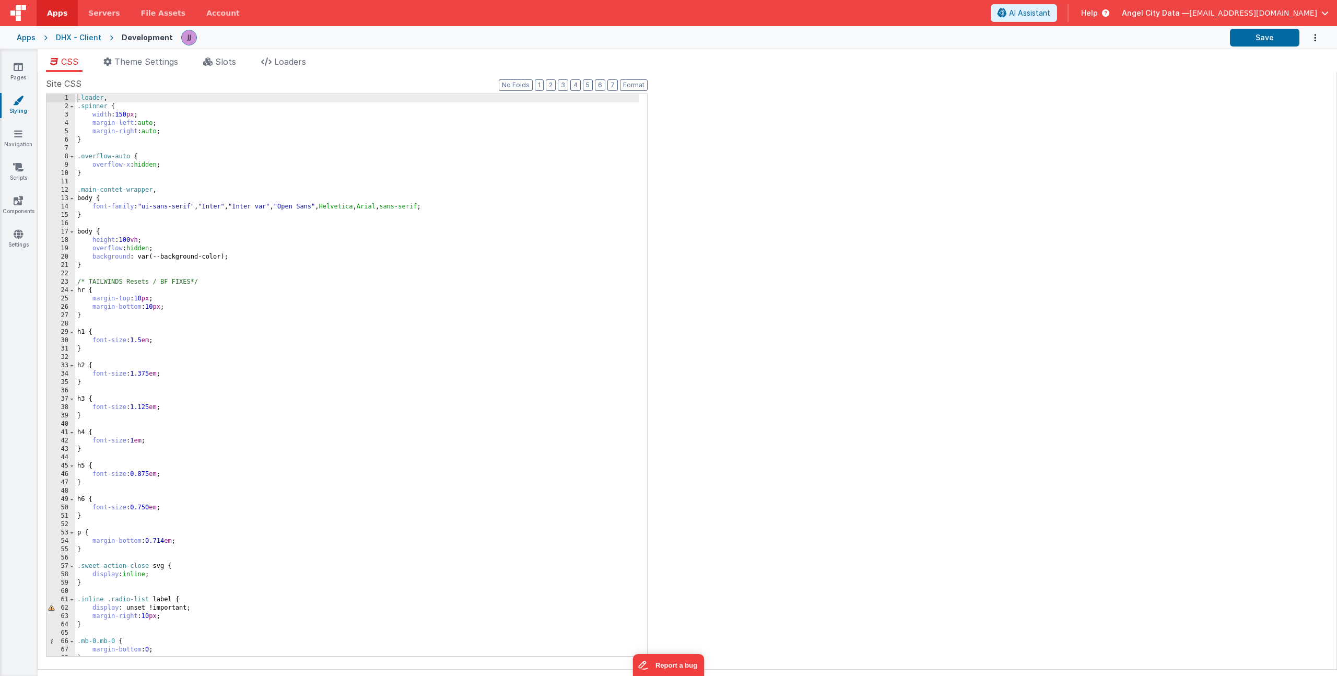
click at [143, 208] on div ".loader , .spinner { width : 150 px ; margin-left : auto ; margin-right : auto …" at bounding box center [357, 383] width 564 height 578
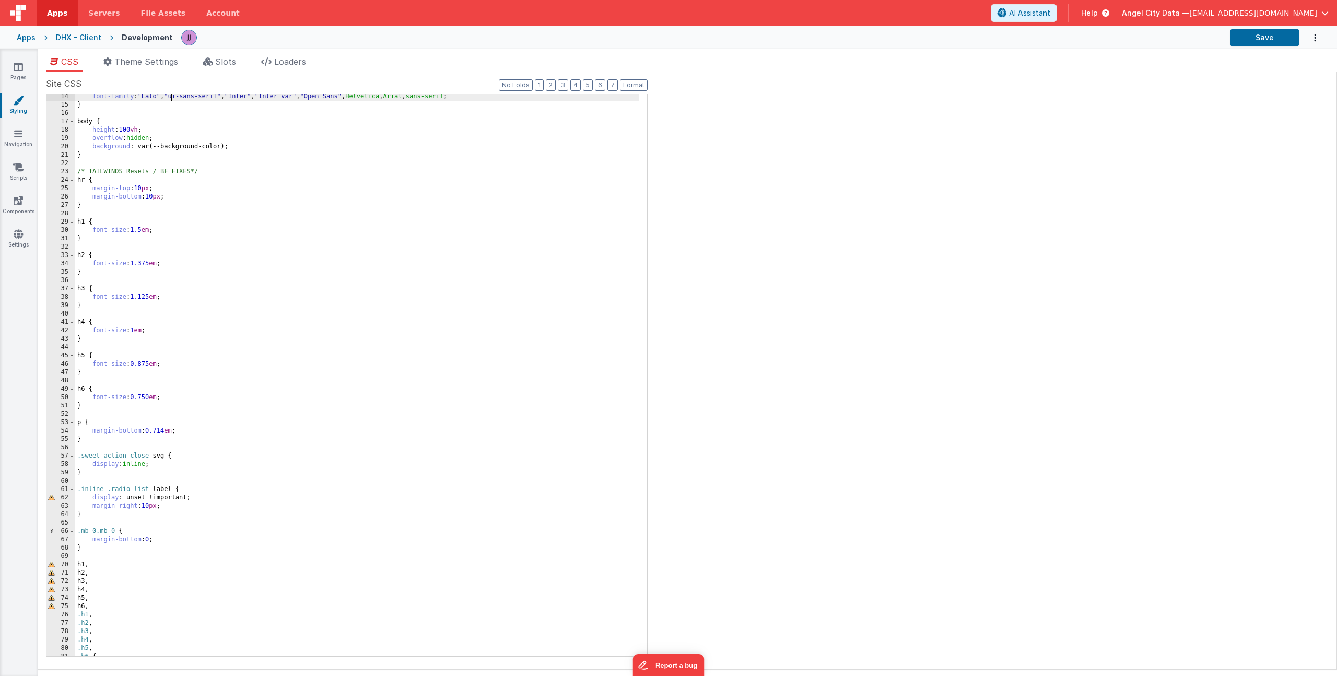
scroll to position [335, 0]
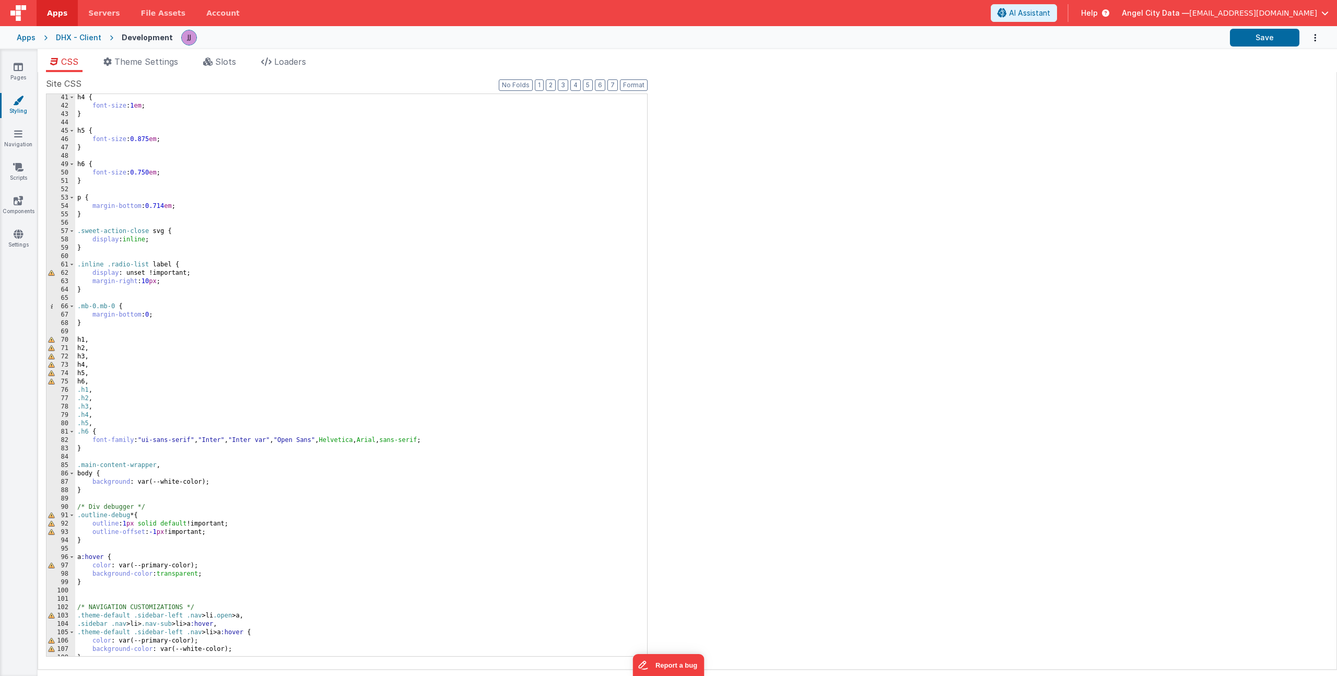
click at [141, 439] on div "h4 { font-size : 1 em ; } h5 { font-size : 0.875 em ; } h6 { font-size : 0.750 …" at bounding box center [357, 382] width 564 height 578
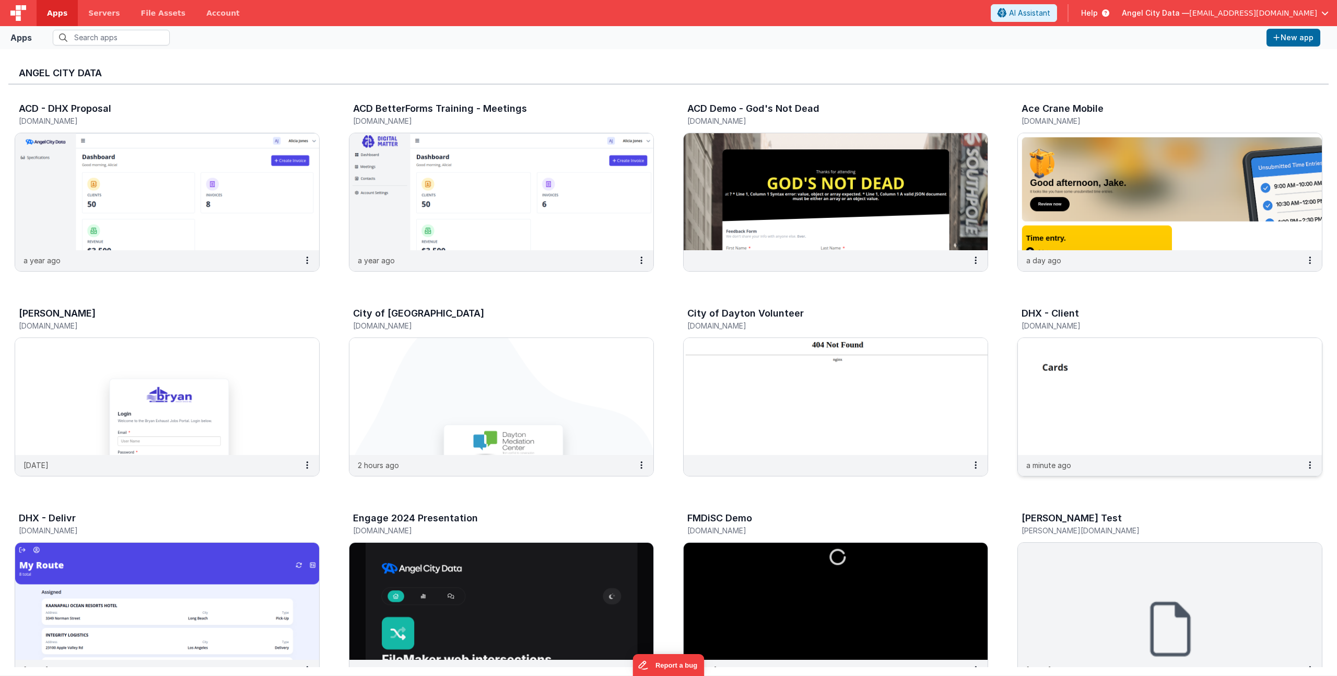
click at [1055, 318] on h3 "DHX - Client" at bounding box center [1049, 313] width 57 height 10
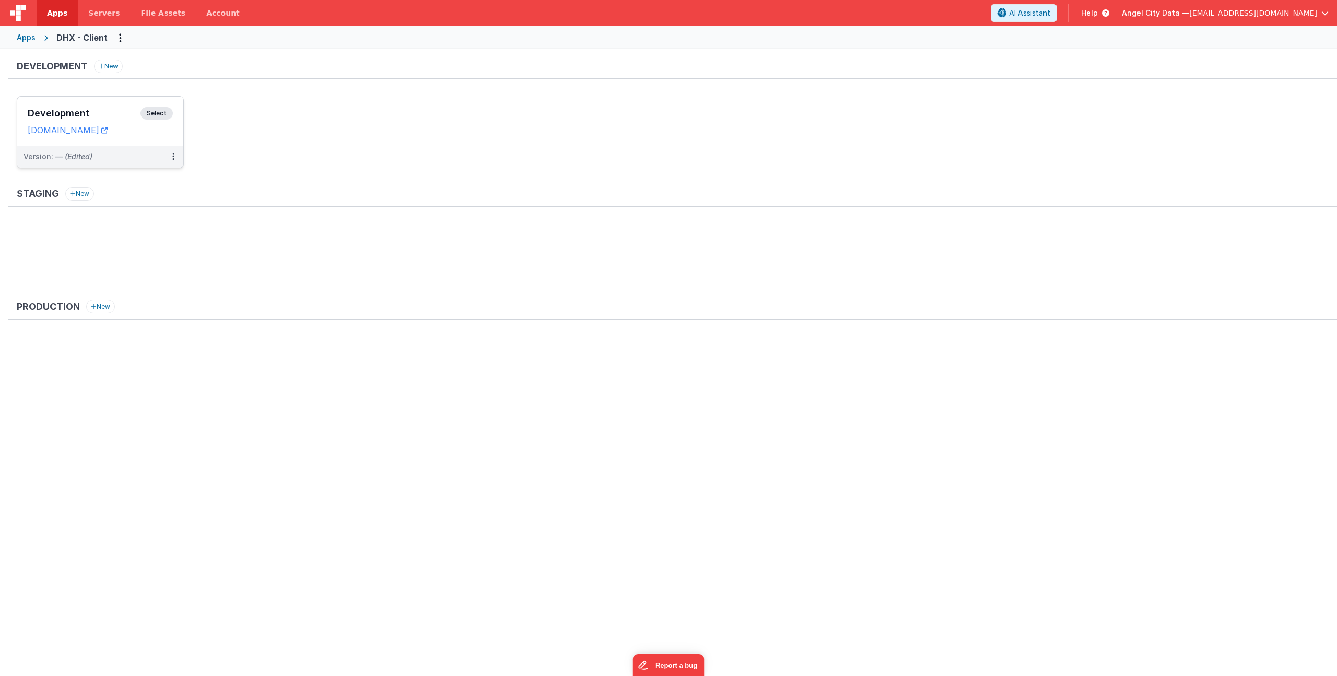
click at [104, 108] on div "Development Select" at bounding box center [100, 116] width 145 height 18
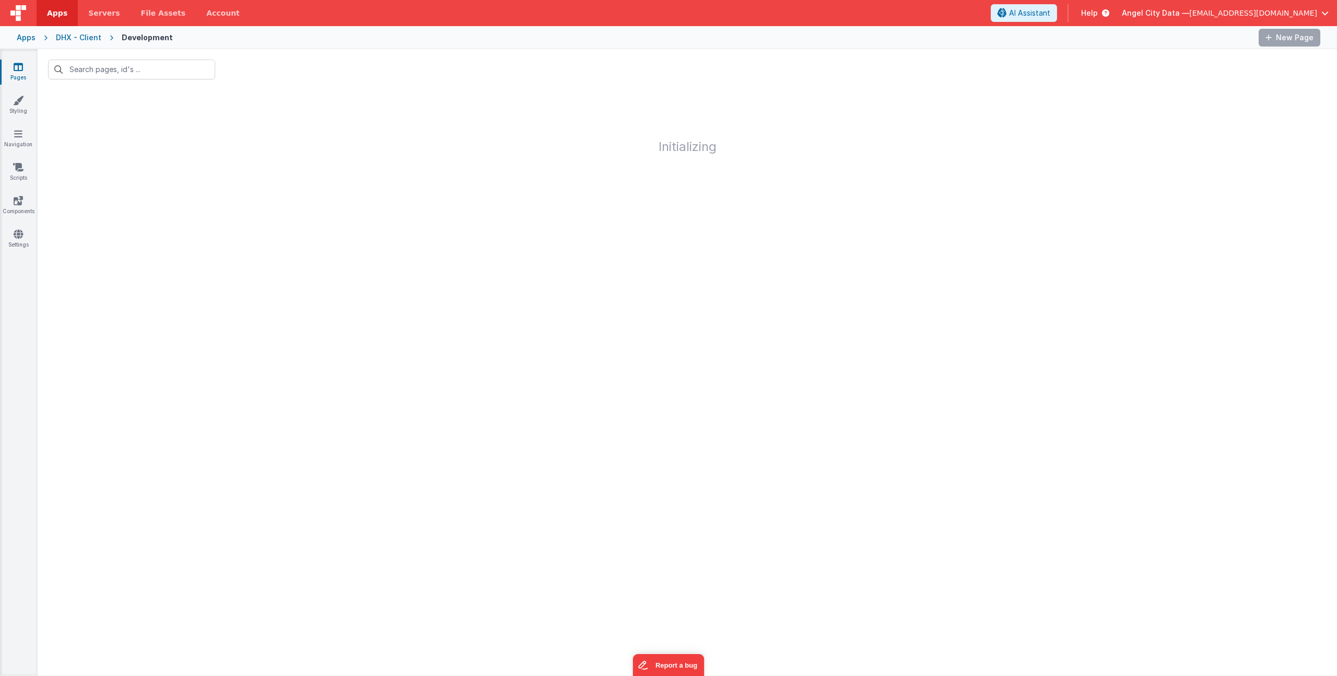
click at [14, 226] on div "Pages Styling Navigation Scripts Components Settings" at bounding box center [19, 362] width 38 height 626
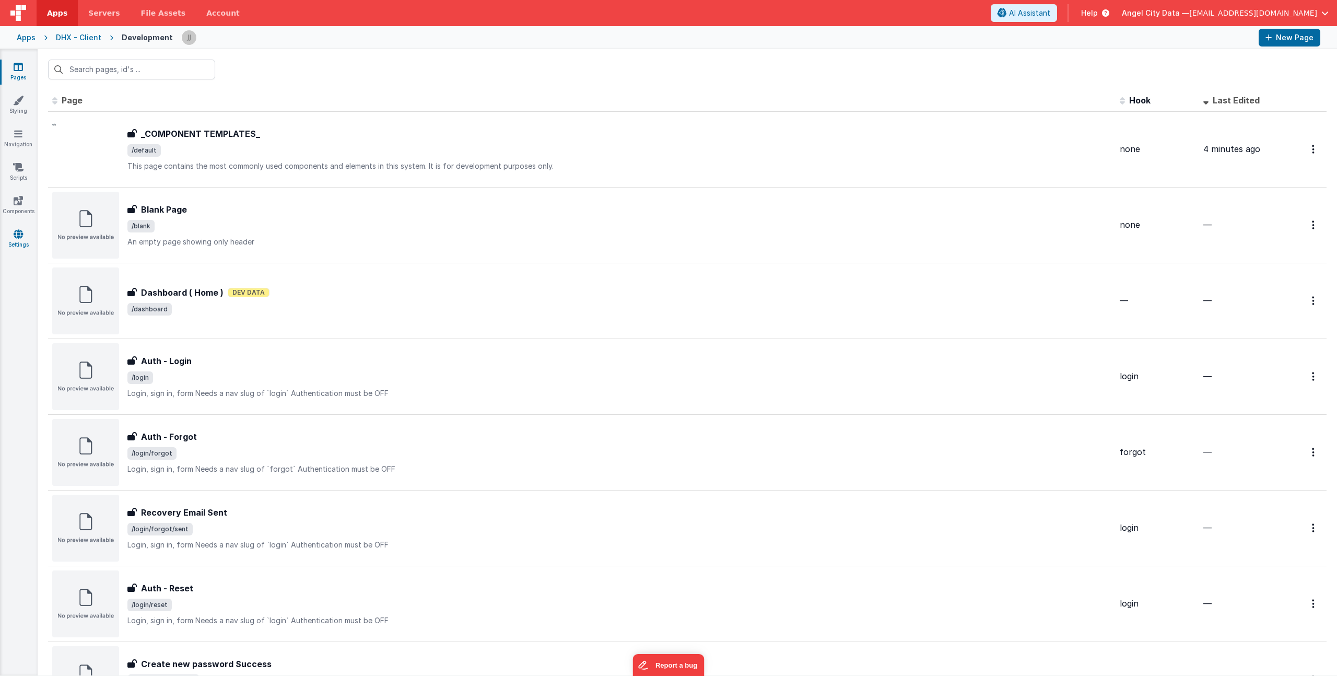
click at [16, 234] on icon at bounding box center [18, 234] width 9 height 10
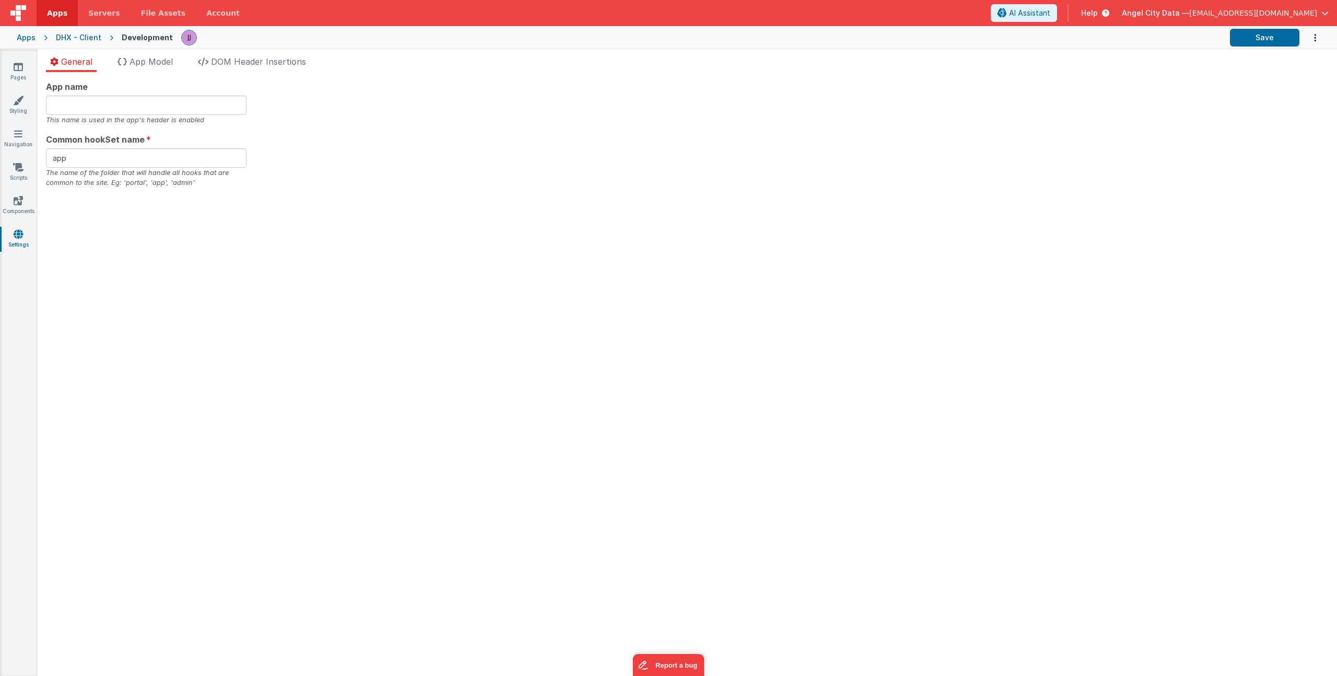
click at [231, 51] on div "General App Model DOM Header Insertions App name This name is used in the app's…" at bounding box center [687, 362] width 1299 height 627
click at [231, 65] on span "DOM Header Insertions" at bounding box center [258, 61] width 95 height 10
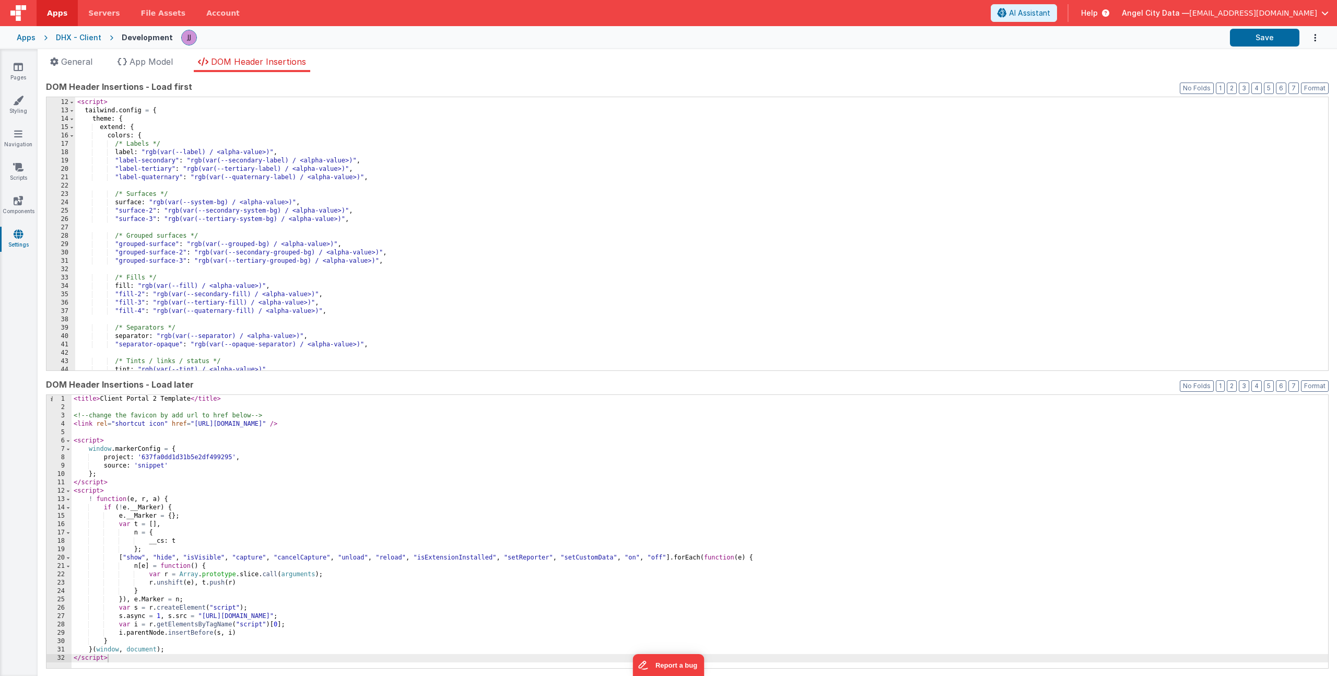
scroll to position [452, 0]
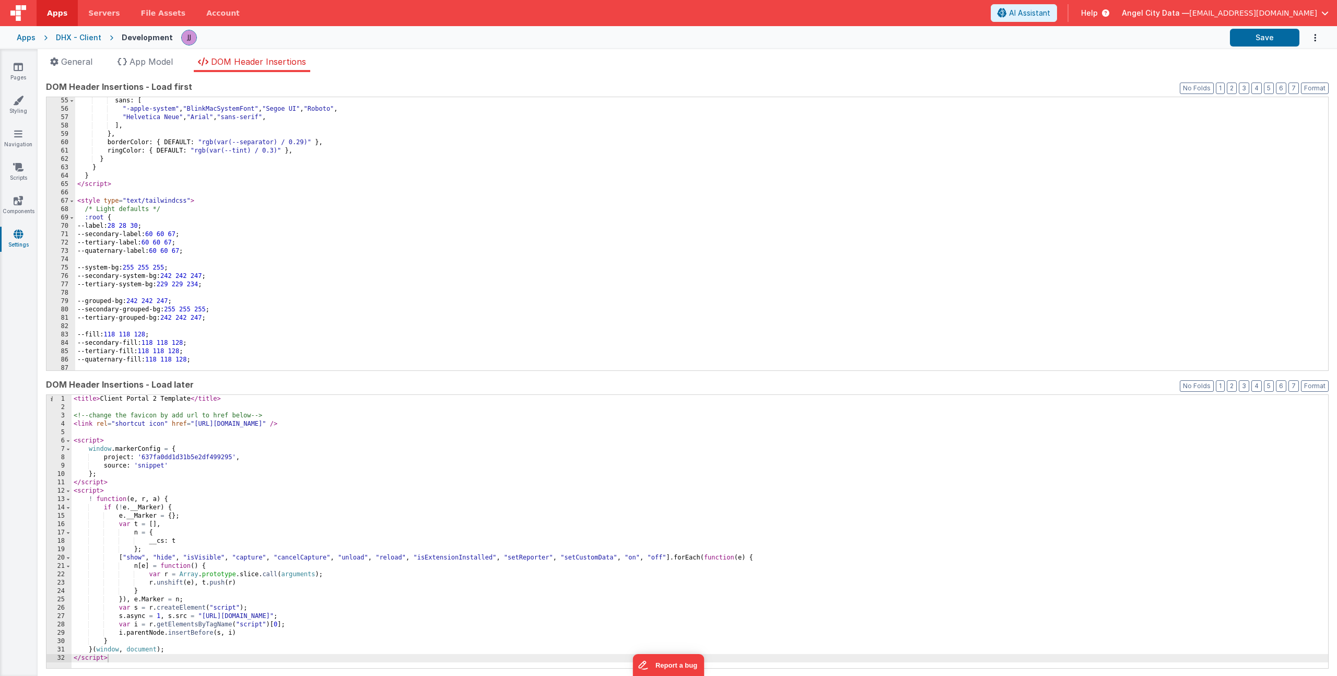
click at [349, 228] on div "sans : [ "-apple-system" , "BlinkMacSystemFont" , "Segoe UI" , "Roboto" , "Helv…" at bounding box center [697, 242] width 1245 height 290
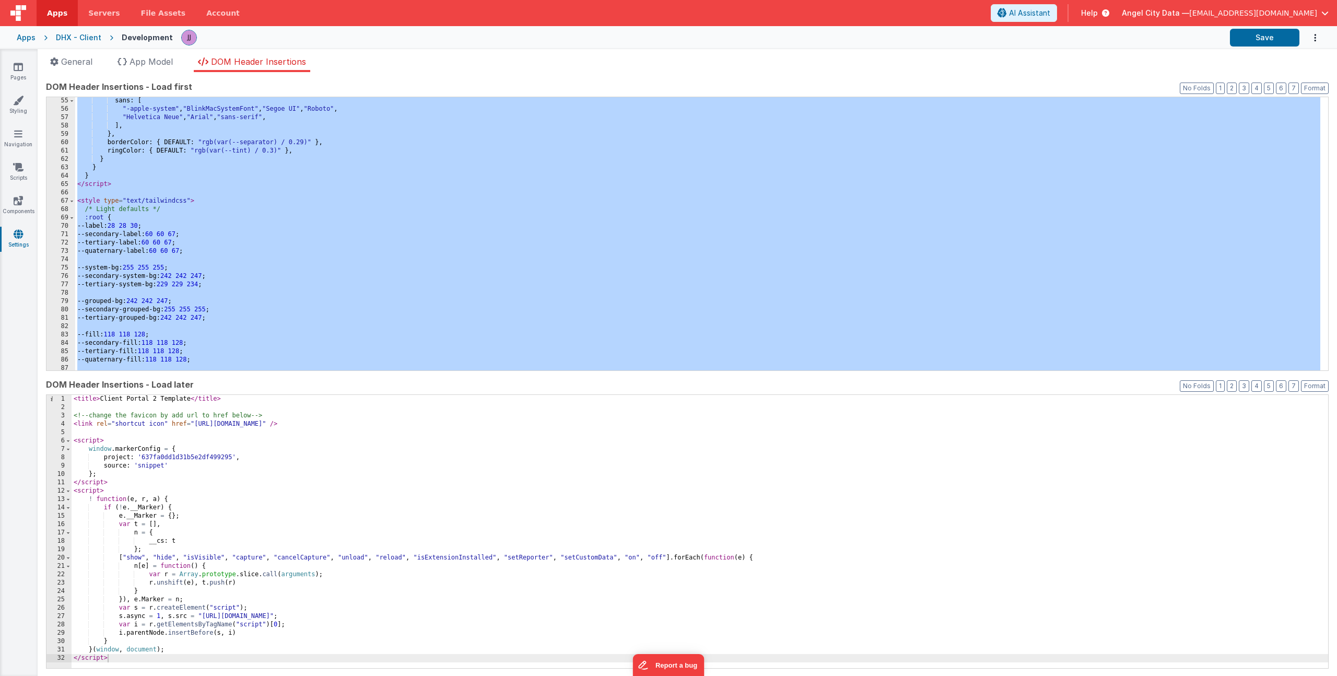
scroll to position [0, 0]
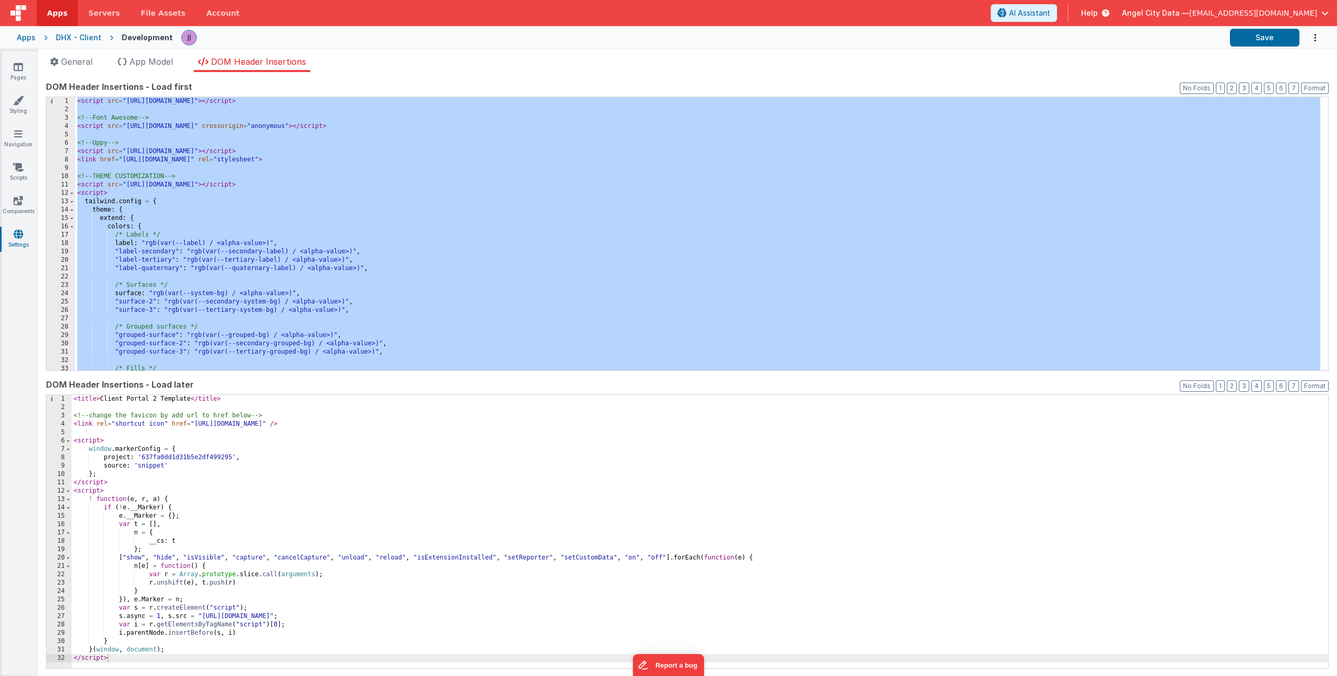
click at [300, 185] on div "< script src = "[URL][DOMAIN_NAME]" > </ script > <!-- Font Awesome --> < scrip…" at bounding box center [697, 242] width 1245 height 290
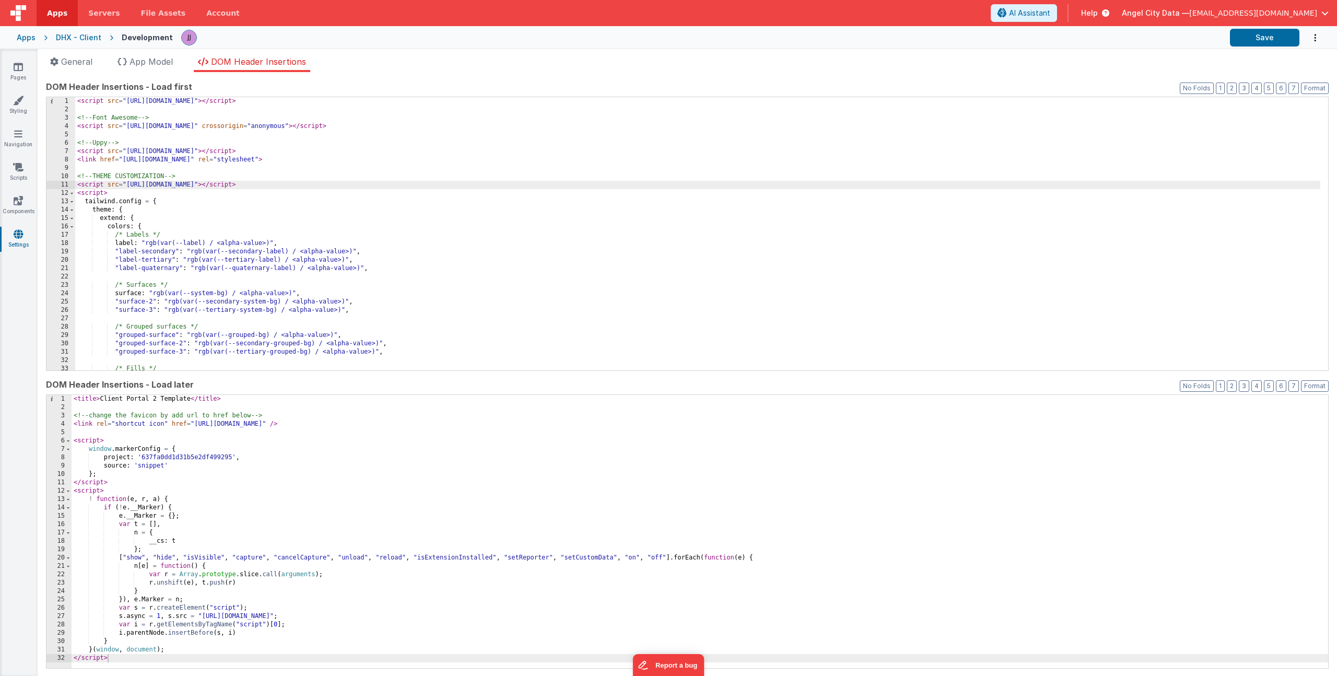
click at [209, 253] on div "< script src = "[URL][DOMAIN_NAME]" > </ script > <!-- Font Awesome --> < scrip…" at bounding box center [697, 242] width 1245 height 290
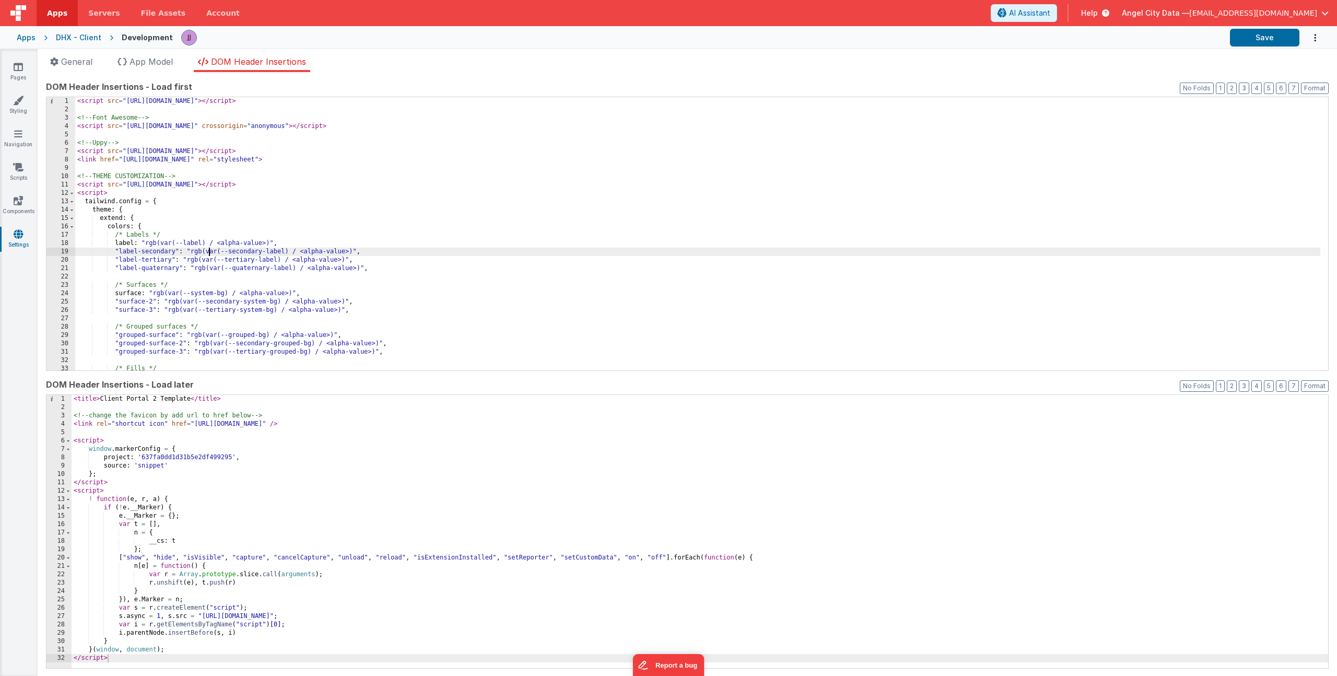
click at [194, 144] on div "< script src = "[URL][DOMAIN_NAME]" > </ script > <!-- Font Awesome --> < scrip…" at bounding box center [697, 242] width 1245 height 290
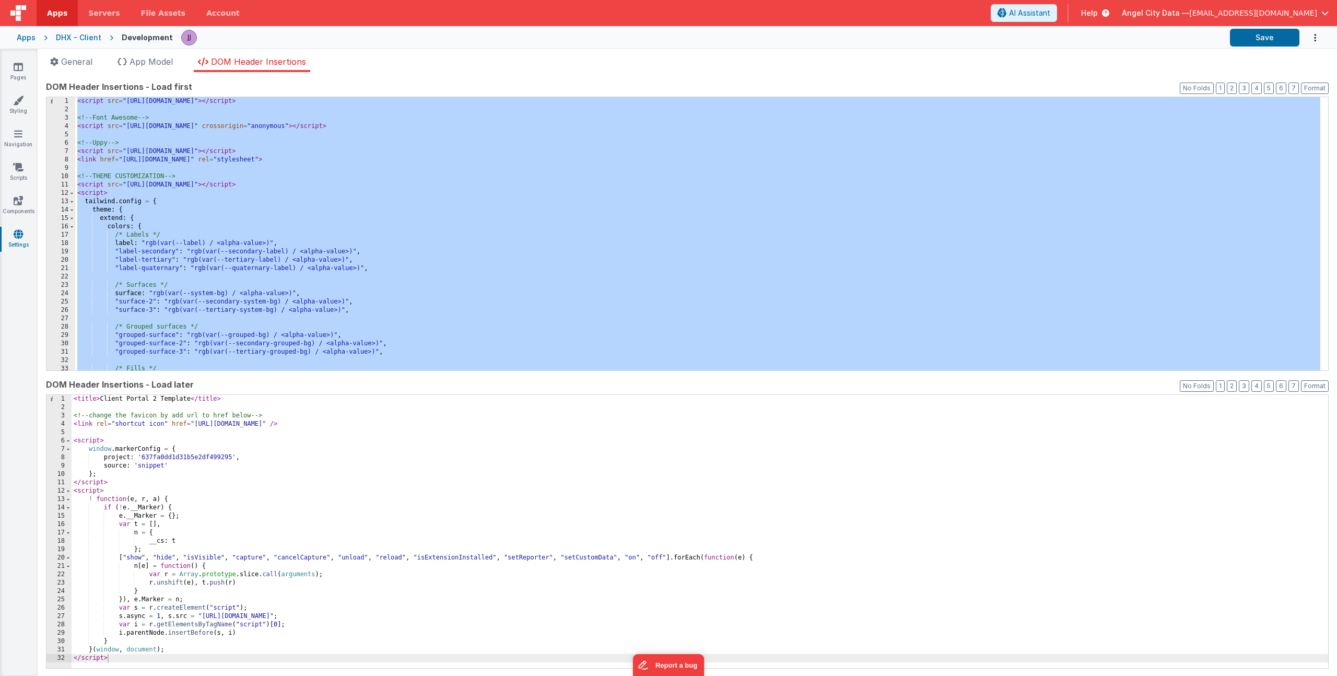
click at [262, 203] on div "< script src = "[URL][DOMAIN_NAME]" > </ script > <!-- Font Awesome --> < scrip…" at bounding box center [697, 242] width 1245 height 290
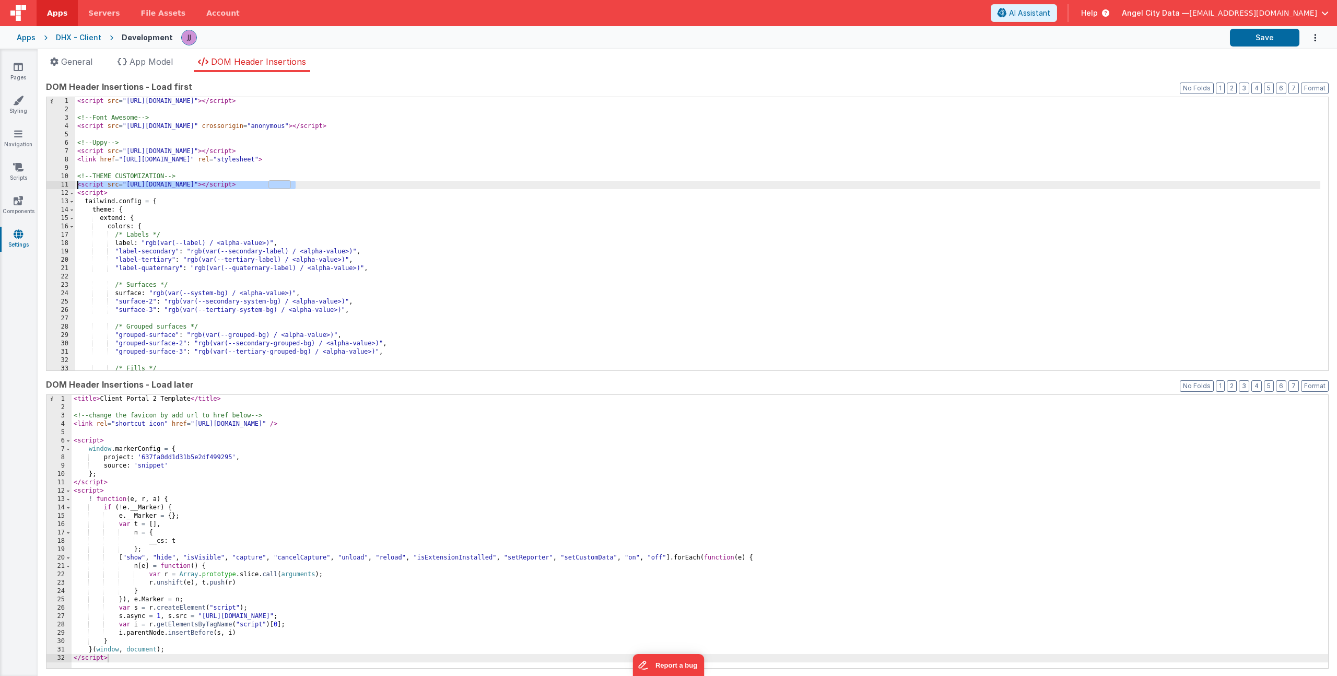
drag, startPoint x: 274, startPoint y: 183, endPoint x: 25, endPoint y: 184, distance: 249.0
click at [25, 184] on section "Pages Styling Navigation Scripts Components Settings General App Model DOM Head…" at bounding box center [668, 362] width 1337 height 627
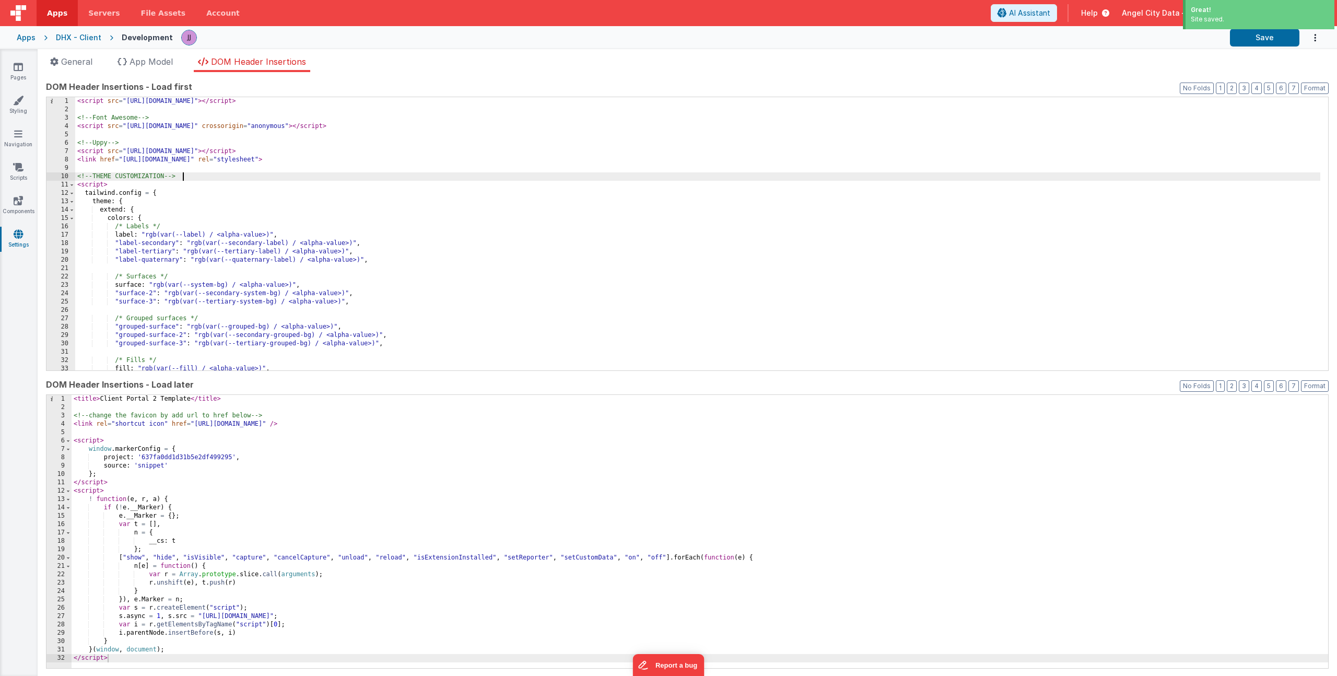
click at [250, 221] on div "< script src = "https://cdn.tailwindcss.com" > </ script > <!-- Font Awesome --…" at bounding box center [697, 242] width 1245 height 290
click at [21, 66] on icon at bounding box center [18, 67] width 9 height 10
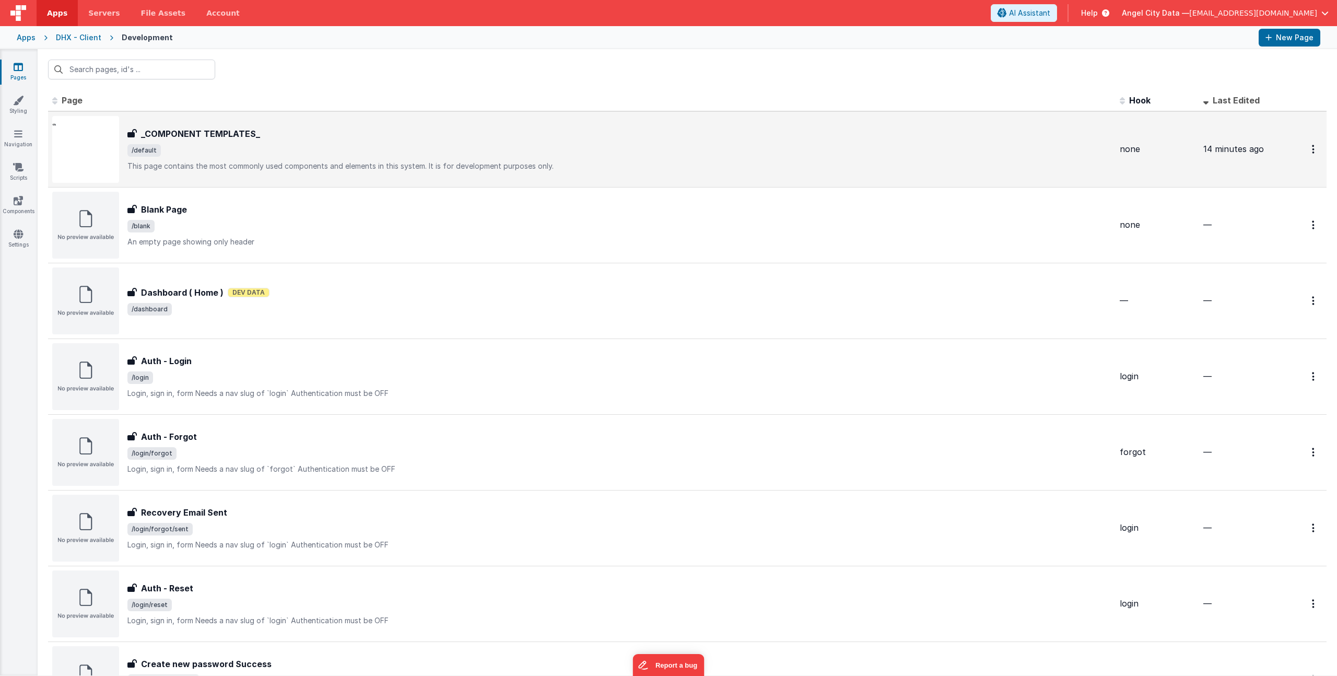
click at [242, 136] on h3 "_COMPONENT TEMPLATES_" at bounding box center [200, 133] width 119 height 13
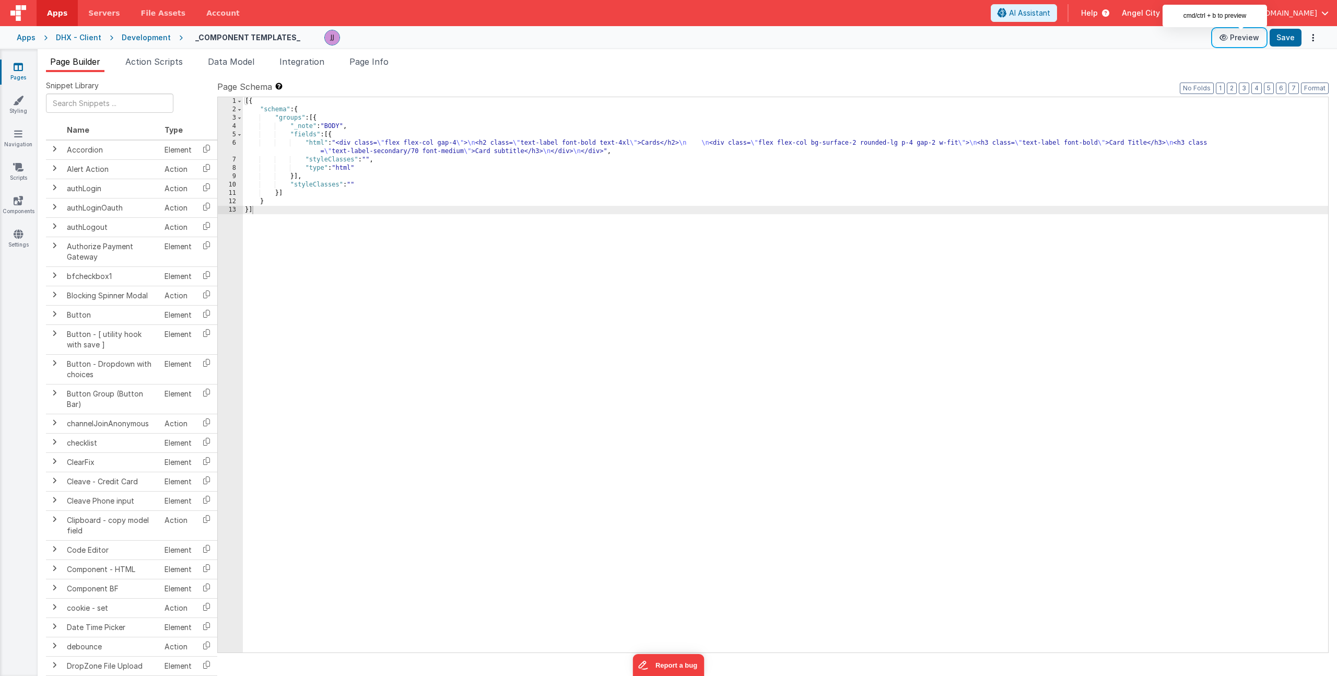
click at [1250, 40] on button "Preview" at bounding box center [1239, 37] width 52 height 17
click at [359, 160] on div "[{ "schema" : { "groups" : [{ "_note" : "BODY" , "fields" : [{ "html" : "<div c…" at bounding box center [785, 383] width 1085 height 572
